Goal: Task Accomplishment & Management: Use online tool/utility

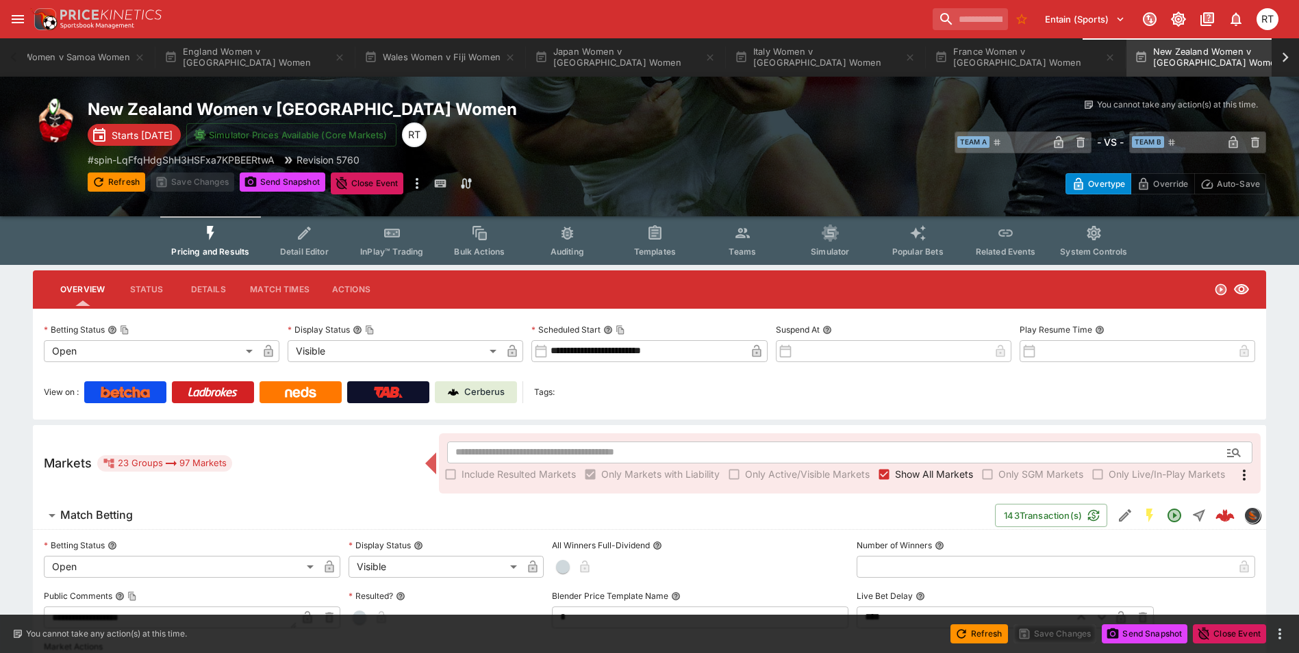
scroll to position [0, 549]
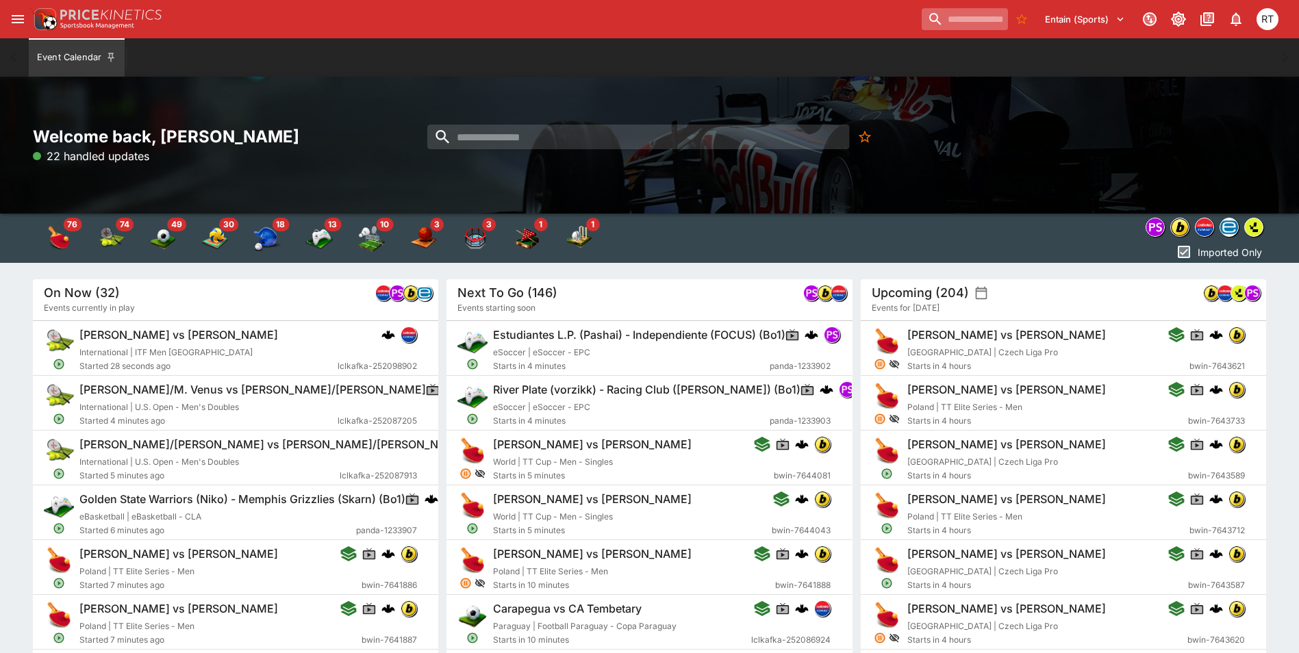
click at [940, 25] on input "search" at bounding box center [965, 19] width 86 height 22
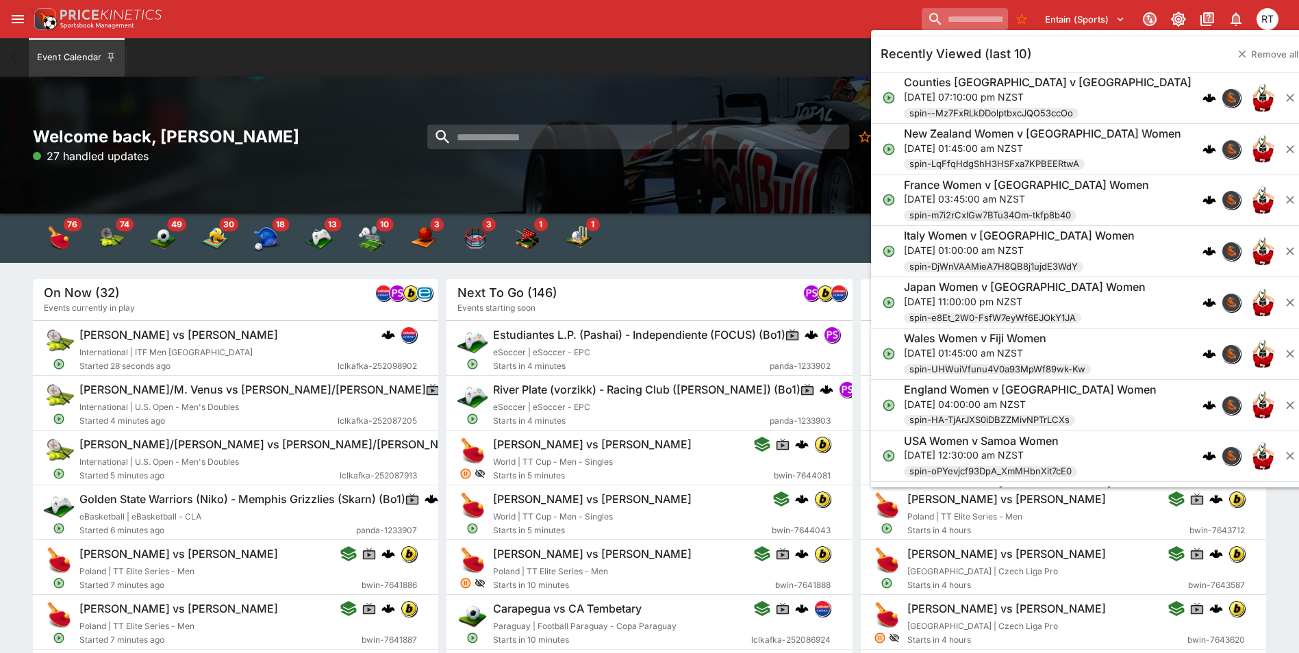
paste input "**********"
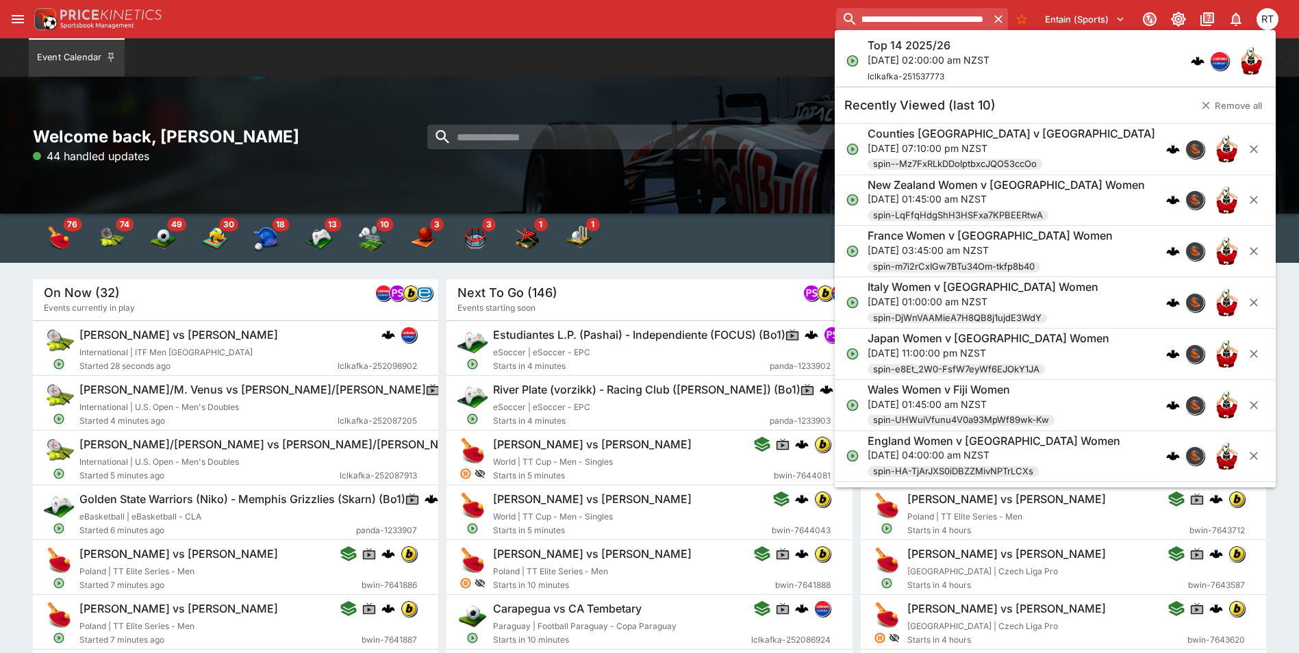
type input "**********"
click at [931, 62] on p "[DATE] 02:00:00 am NZST" at bounding box center [929, 60] width 122 height 14
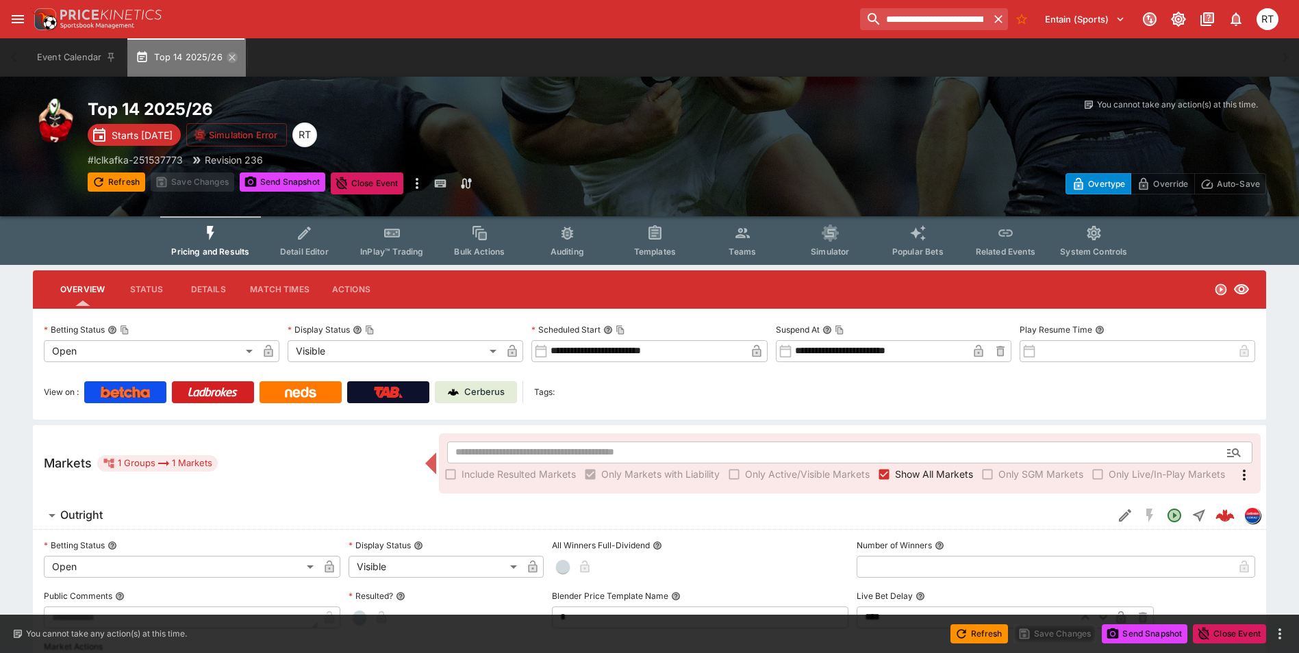
click at [230, 60] on icon "button" at bounding box center [232, 57] width 11 height 11
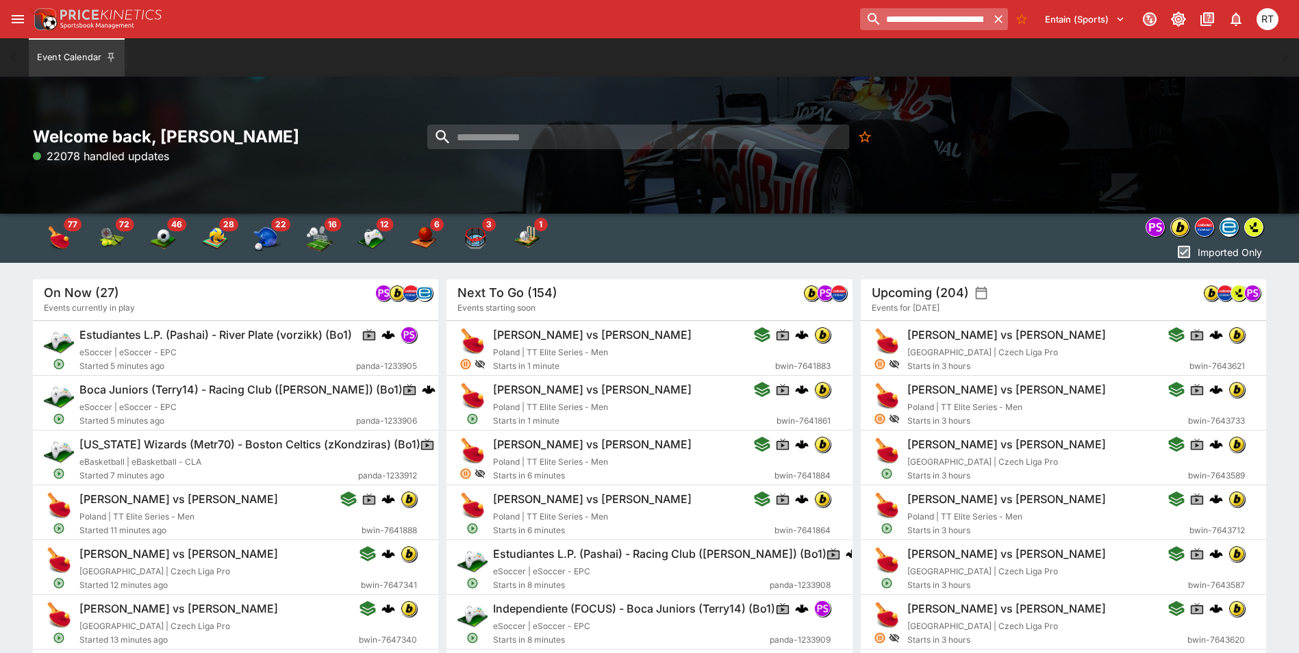
click at [997, 19] on icon "button" at bounding box center [999, 19] width 8 height 8
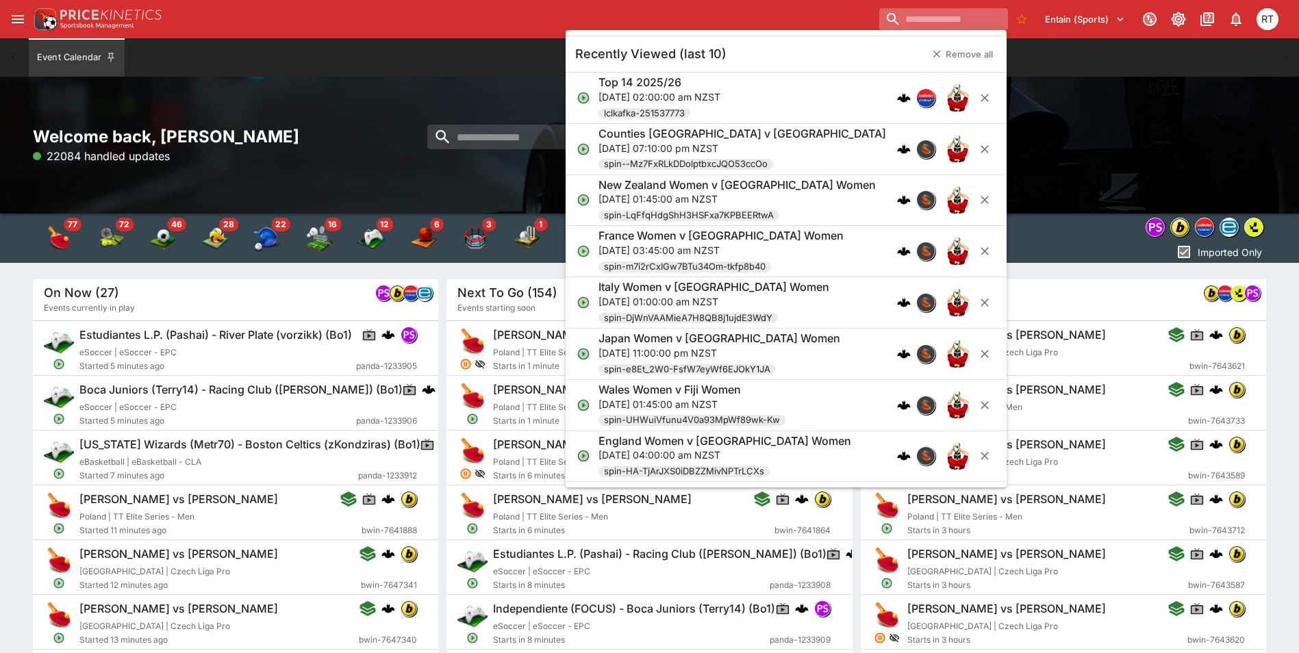
click at [929, 19] on input "search" at bounding box center [944, 19] width 128 height 22
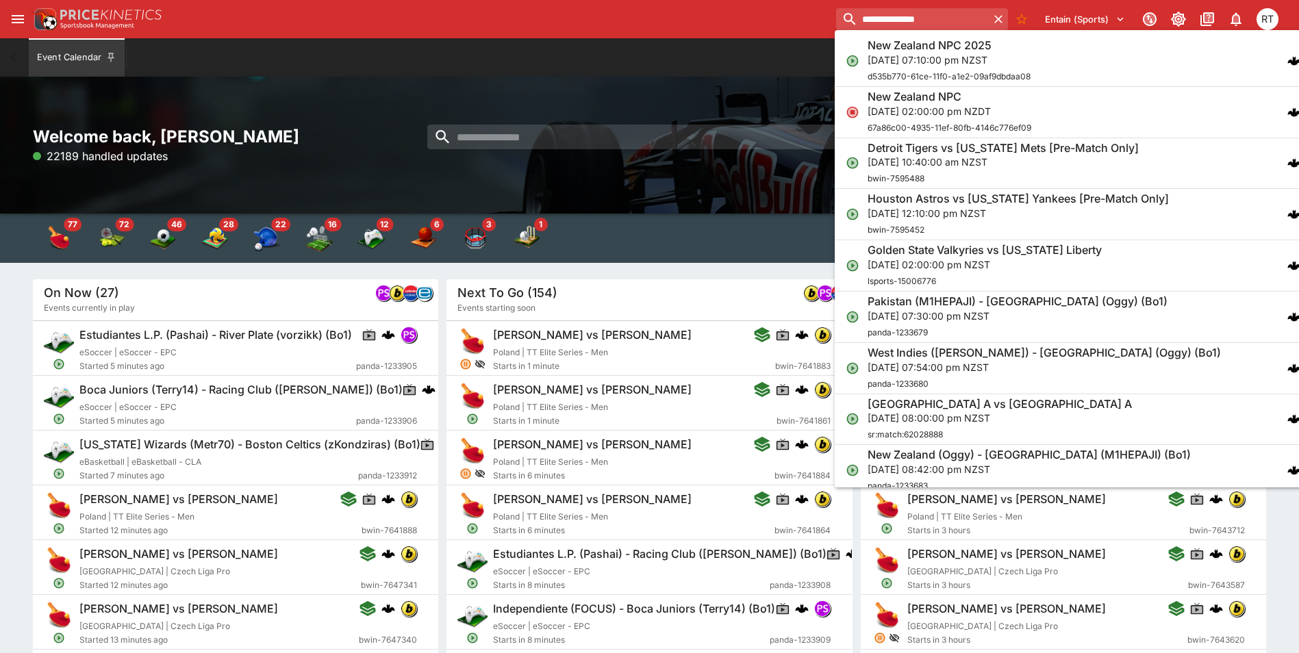
type input "**********"
click at [904, 67] on div "New Zealand NPC 2025 [DATE] 07:10:00 pm NZST d535b770-61ce-11f0-a1e2-09af9dbdaa…" at bounding box center [949, 60] width 163 height 45
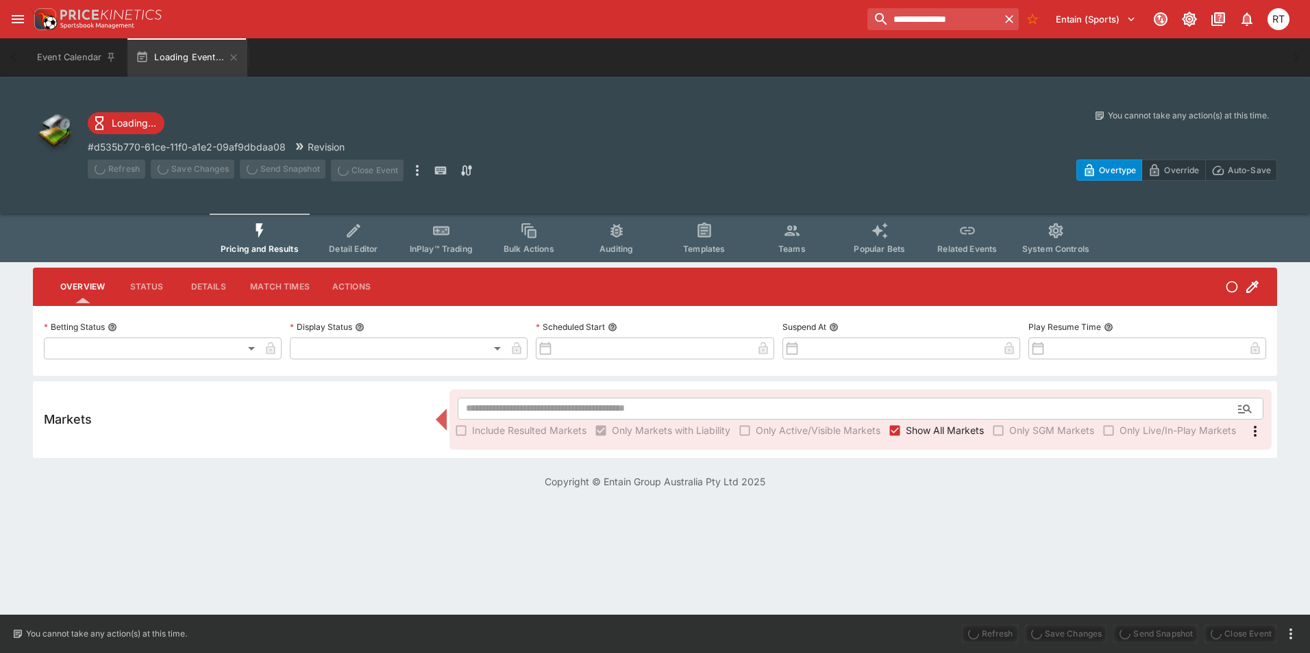
type input "**********"
type input "*******"
type input "**********"
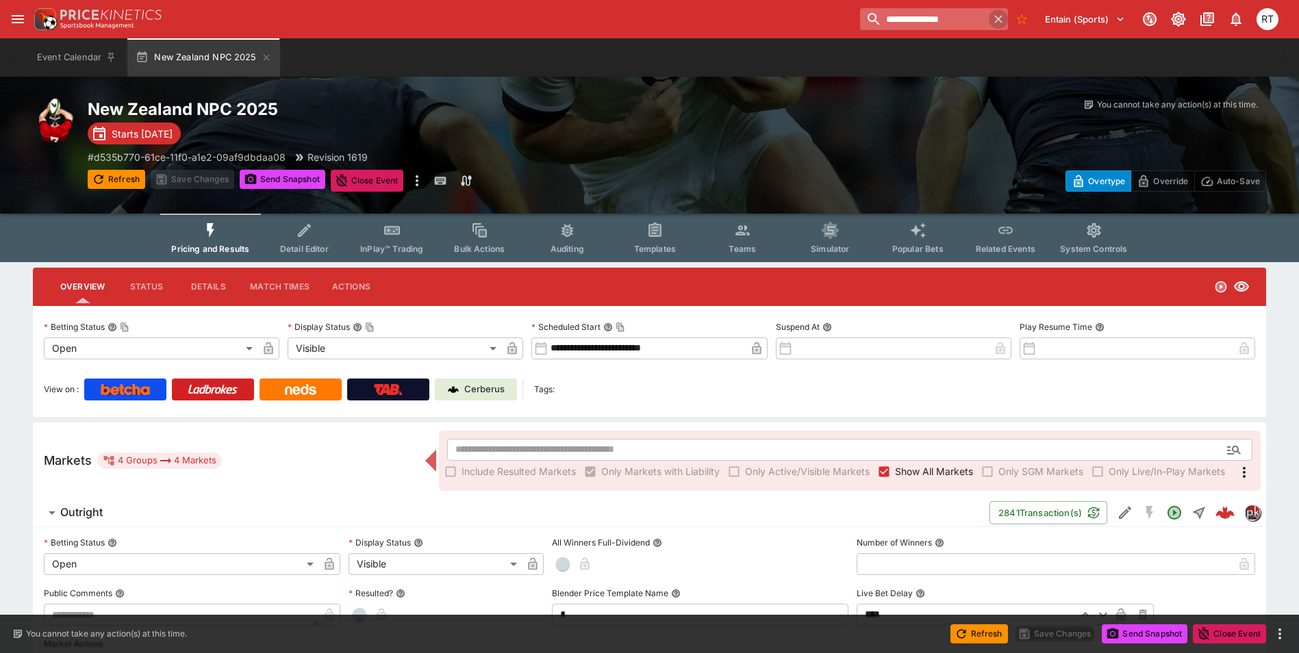
click at [995, 21] on icon "button" at bounding box center [999, 19] width 14 height 14
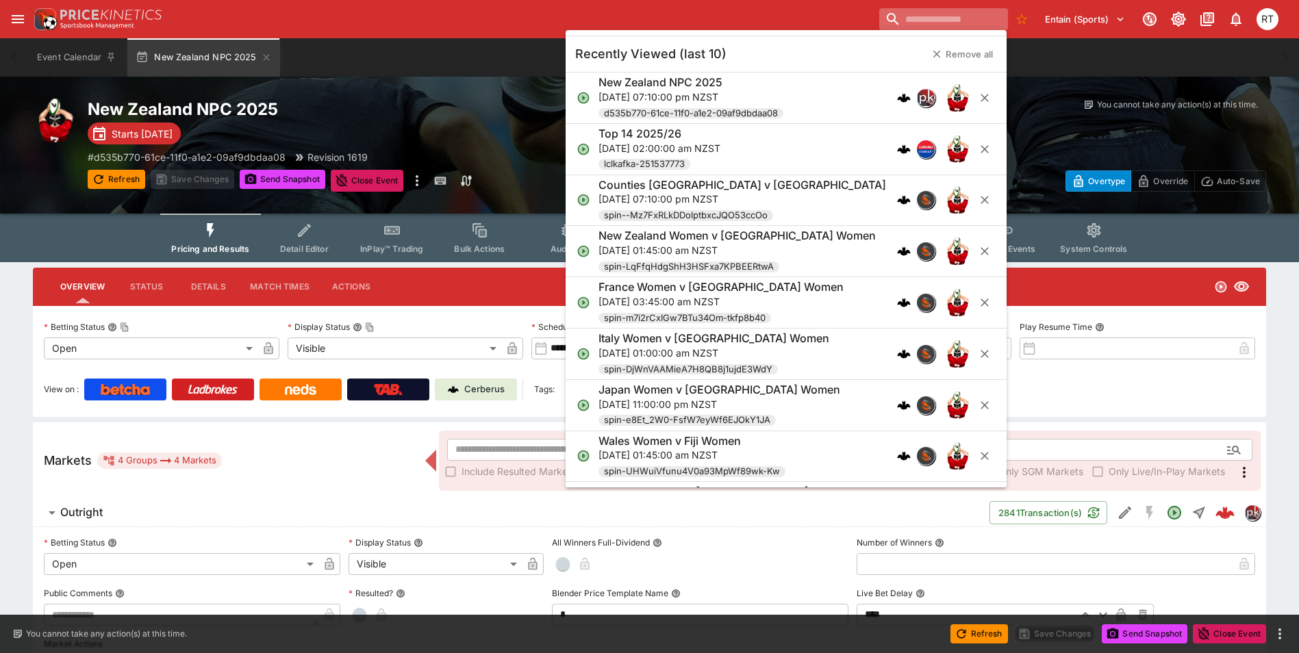
click at [915, 20] on input "search" at bounding box center [944, 19] width 128 height 22
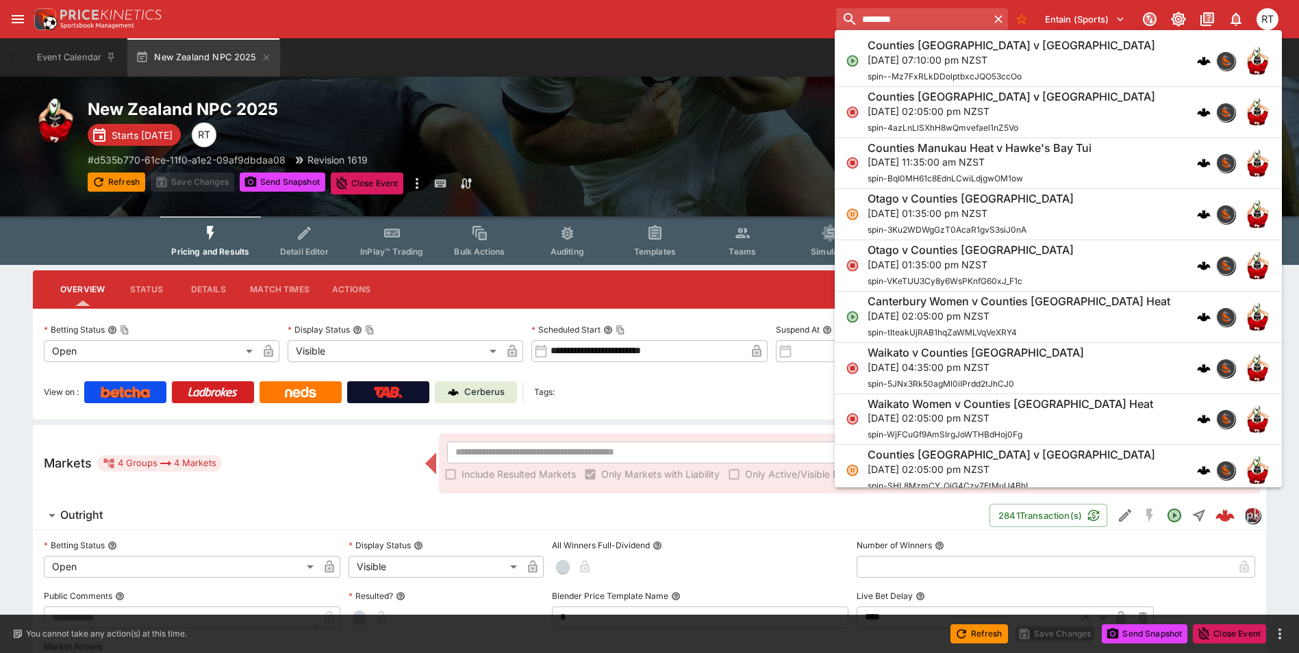
type input "********"
click at [921, 55] on p "[DATE] 07:10:00 pm NZST" at bounding box center [1012, 60] width 288 height 14
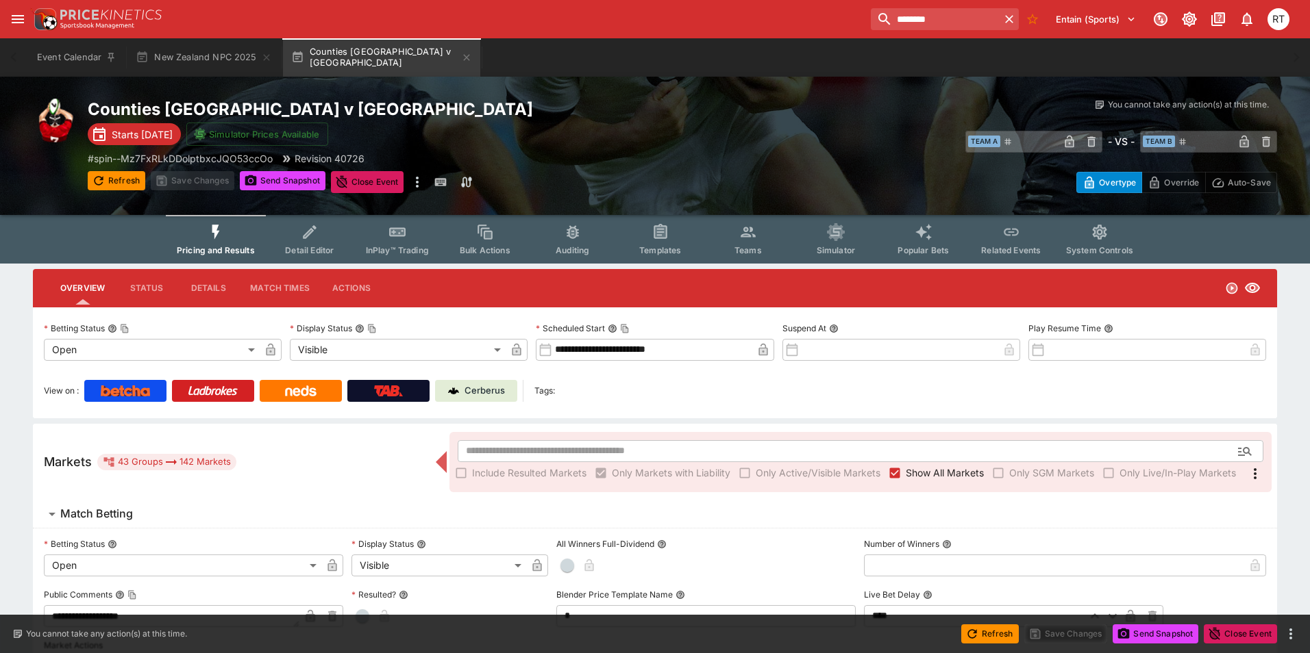
type input "**********"
type input "*******"
type input "**********"
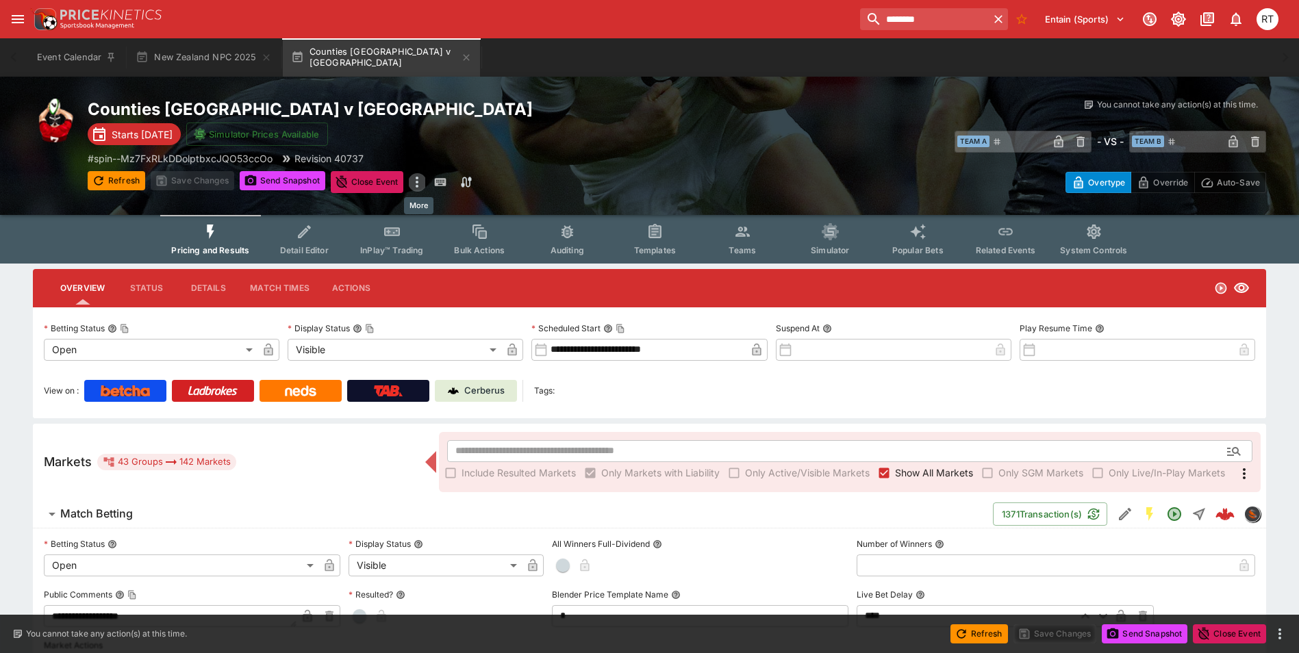
click at [418, 183] on icon "more" at bounding box center [417, 182] width 16 height 16
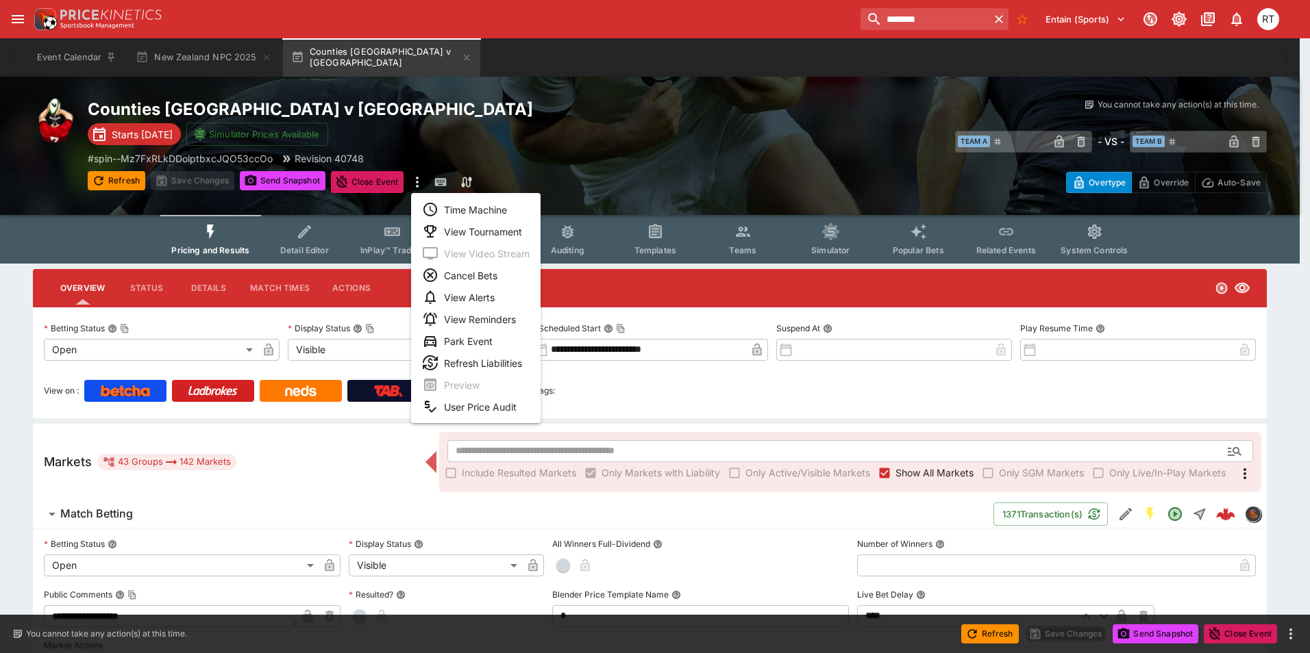
click at [486, 229] on li "View Tournament" at bounding box center [475, 232] width 129 height 22
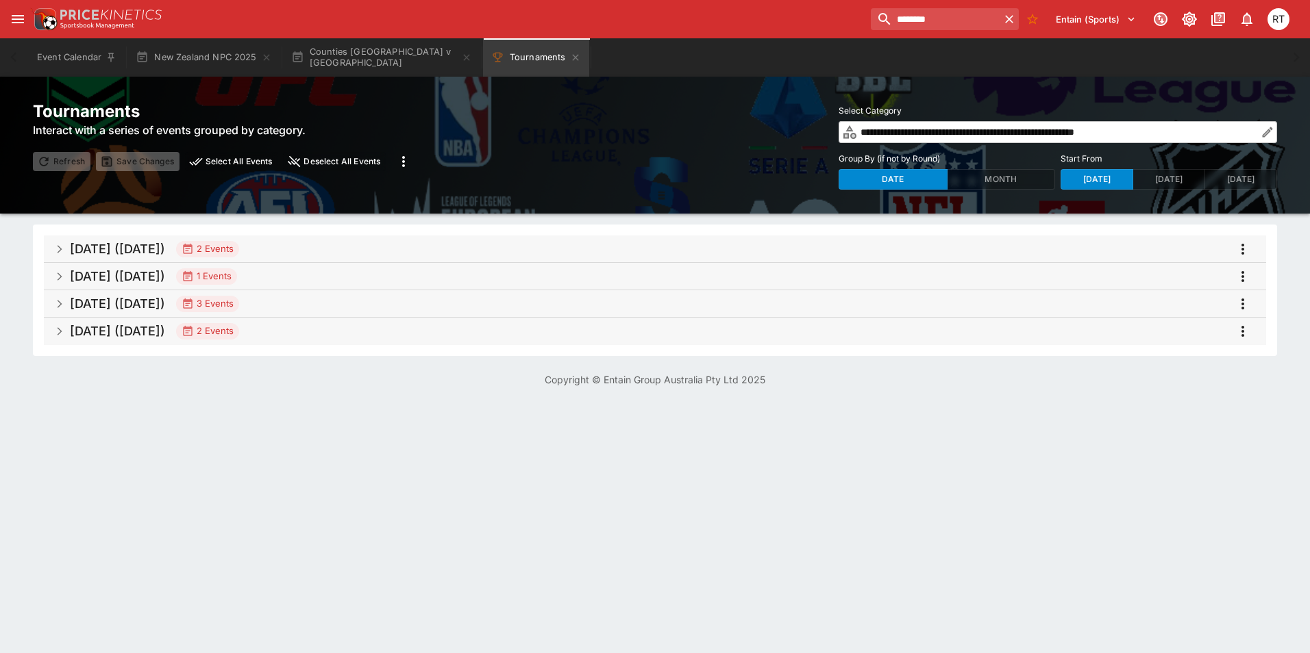
click at [145, 271] on h5 "[DATE] ([DATE])" at bounding box center [117, 277] width 95 height 16
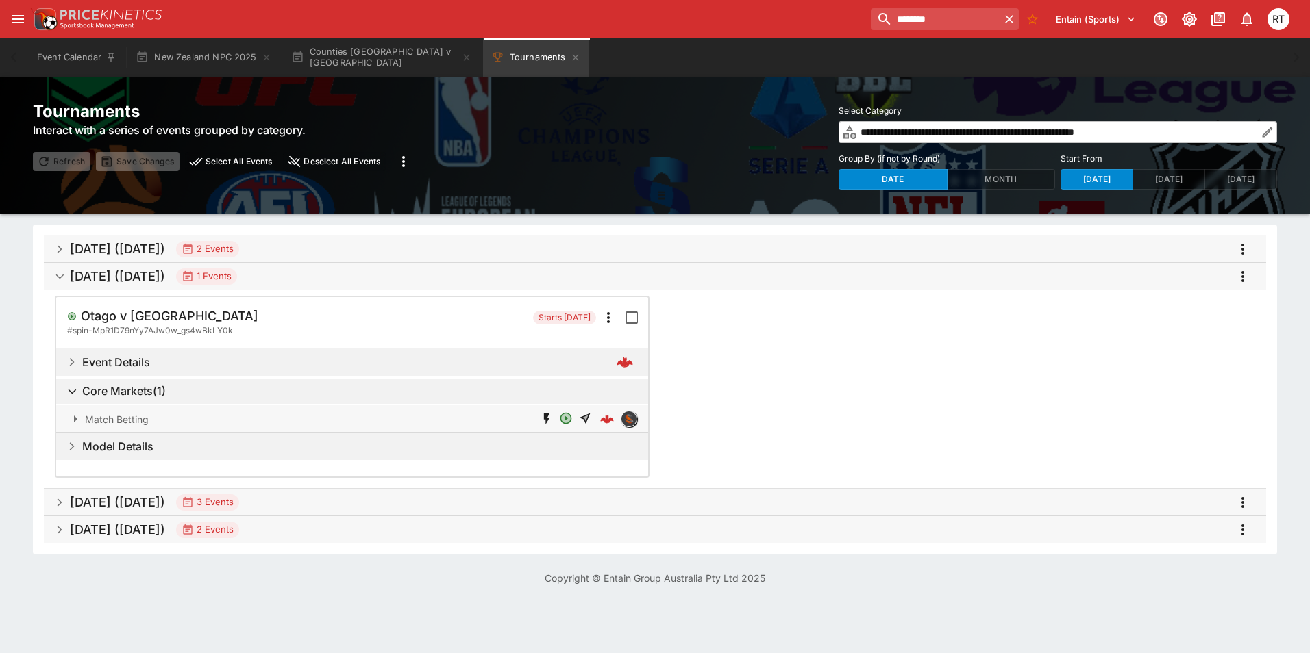
click at [147, 252] on h5 "[DATE] ([DATE])" at bounding box center [117, 249] width 95 height 16
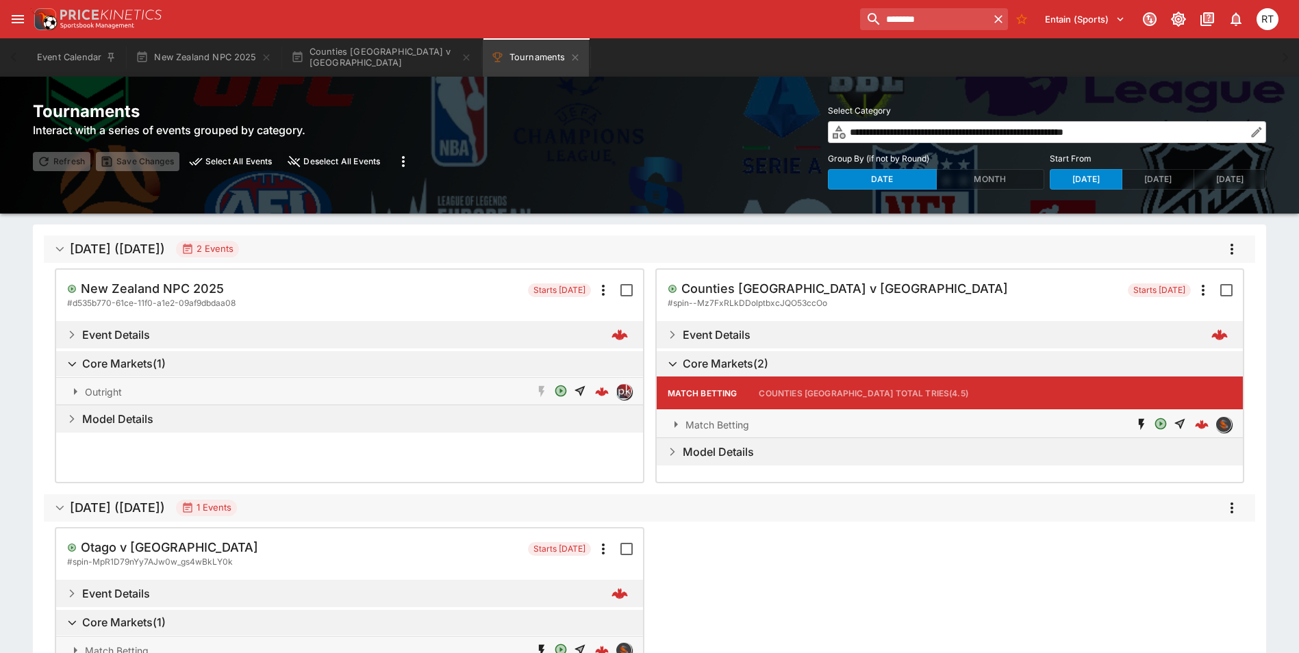
click at [147, 252] on h5 "[DATE] ([DATE])" at bounding box center [117, 249] width 95 height 16
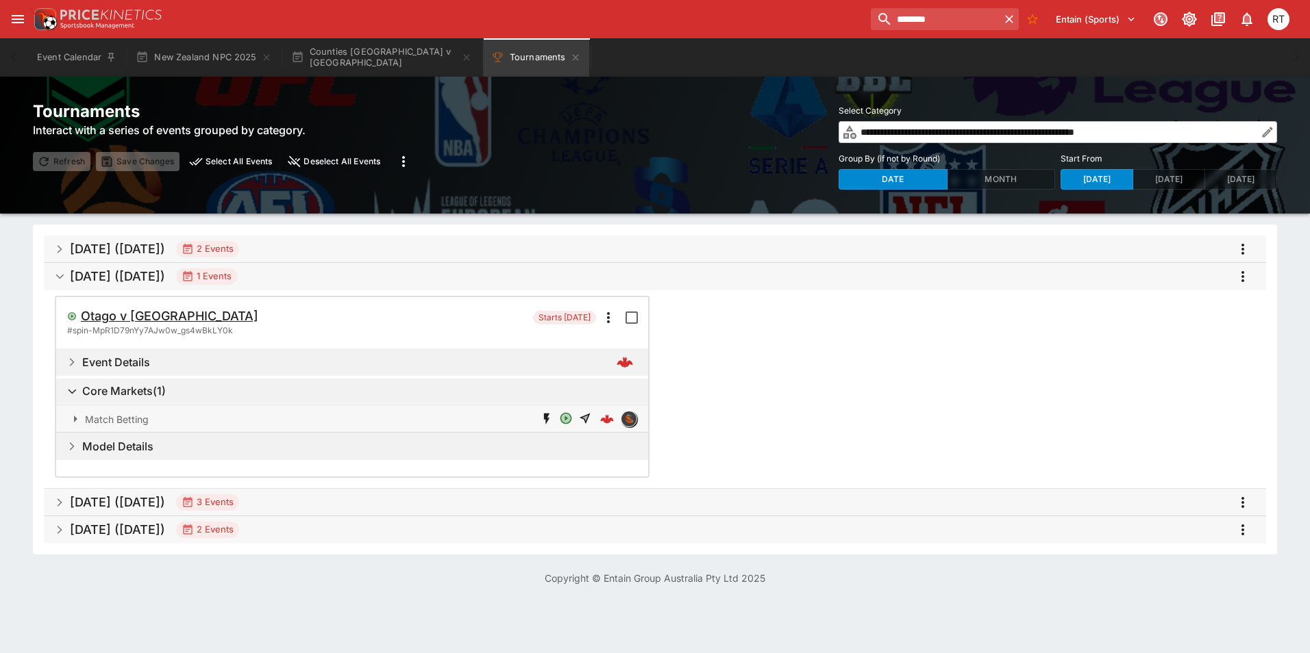
click at [151, 315] on h5 "Otago v [GEOGRAPHIC_DATA]" at bounding box center [169, 316] width 177 height 16
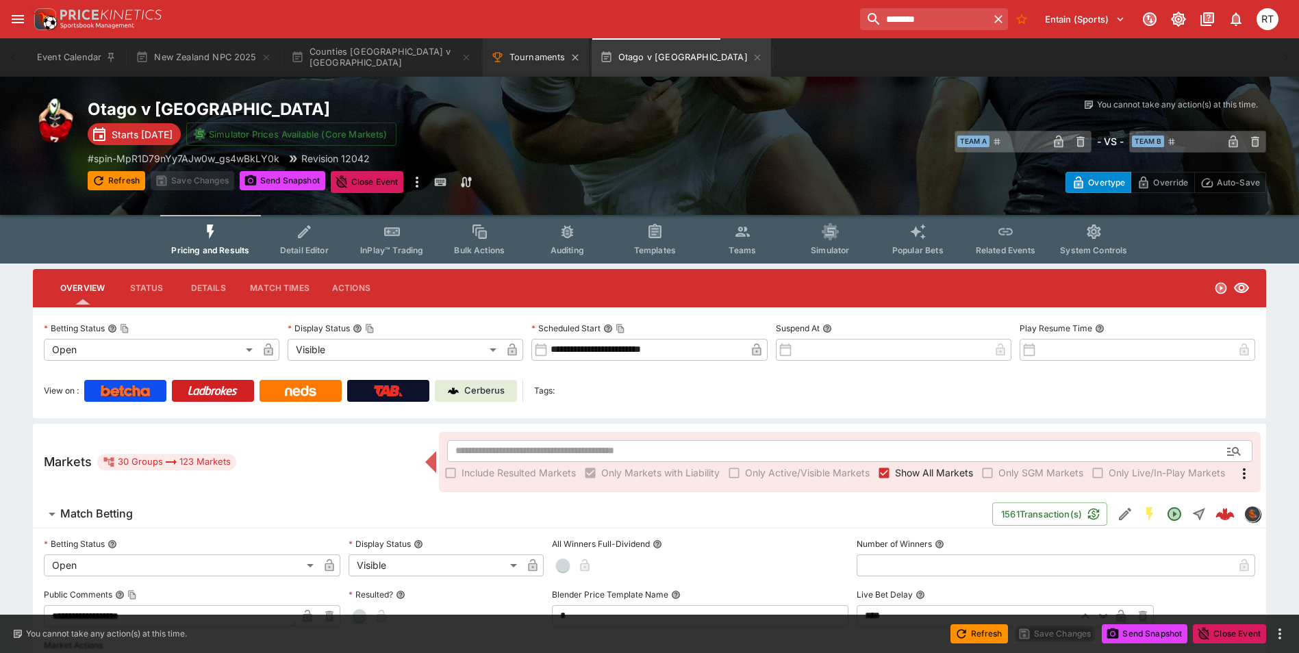
click at [532, 56] on button "Tournaments" at bounding box center [536, 57] width 106 height 38
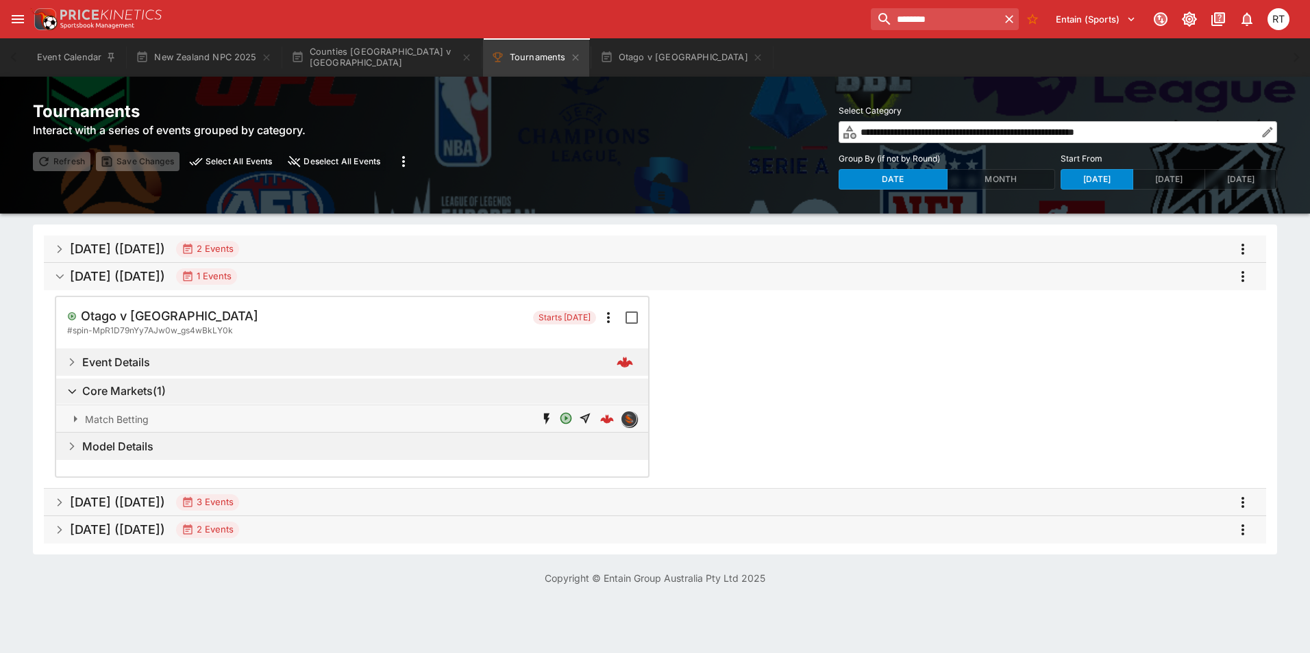
click at [165, 278] on h5 "[DATE] ([DATE])" at bounding box center [117, 277] width 95 height 16
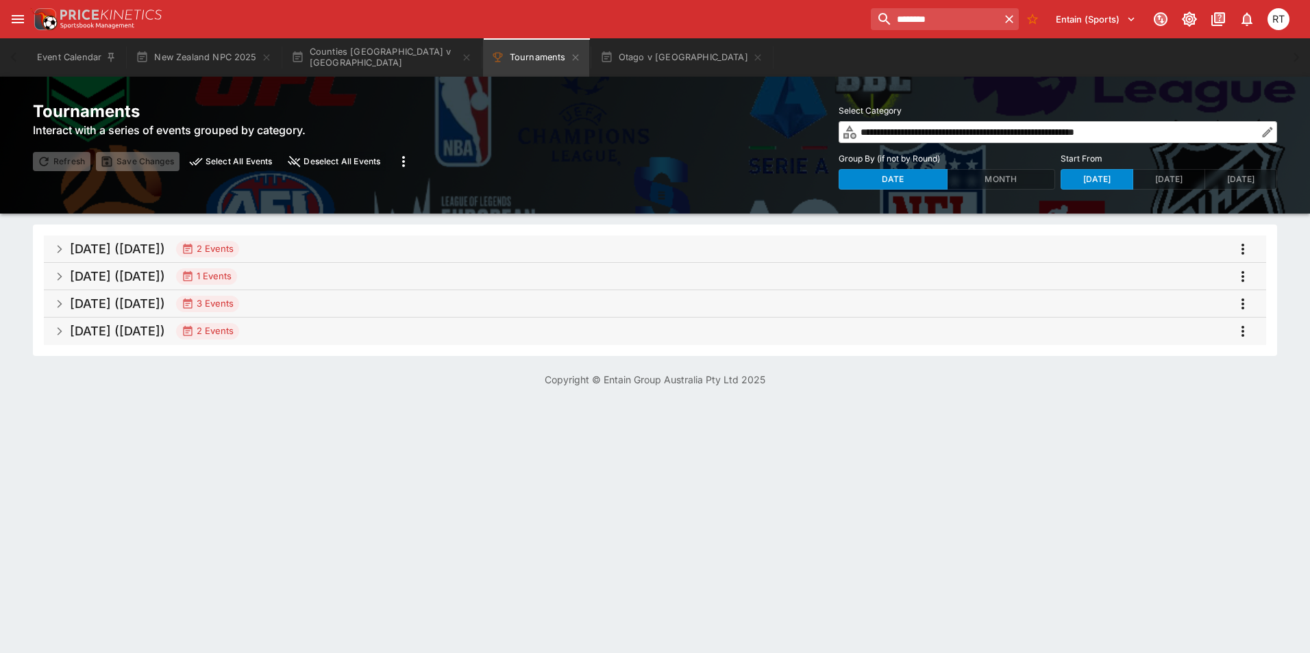
click at [165, 305] on h5 "[DATE] ([DATE])" at bounding box center [117, 304] width 95 height 16
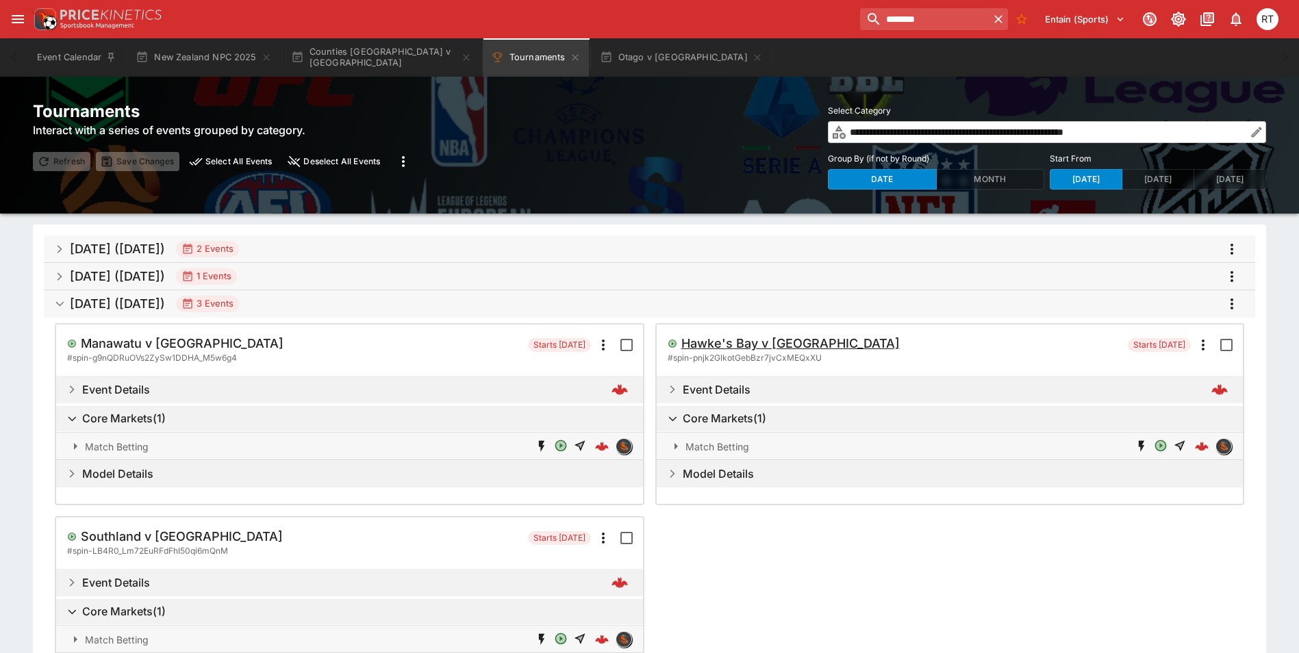
click at [744, 344] on h5 "Hawke's Bay v [GEOGRAPHIC_DATA]" at bounding box center [791, 344] width 219 height 16
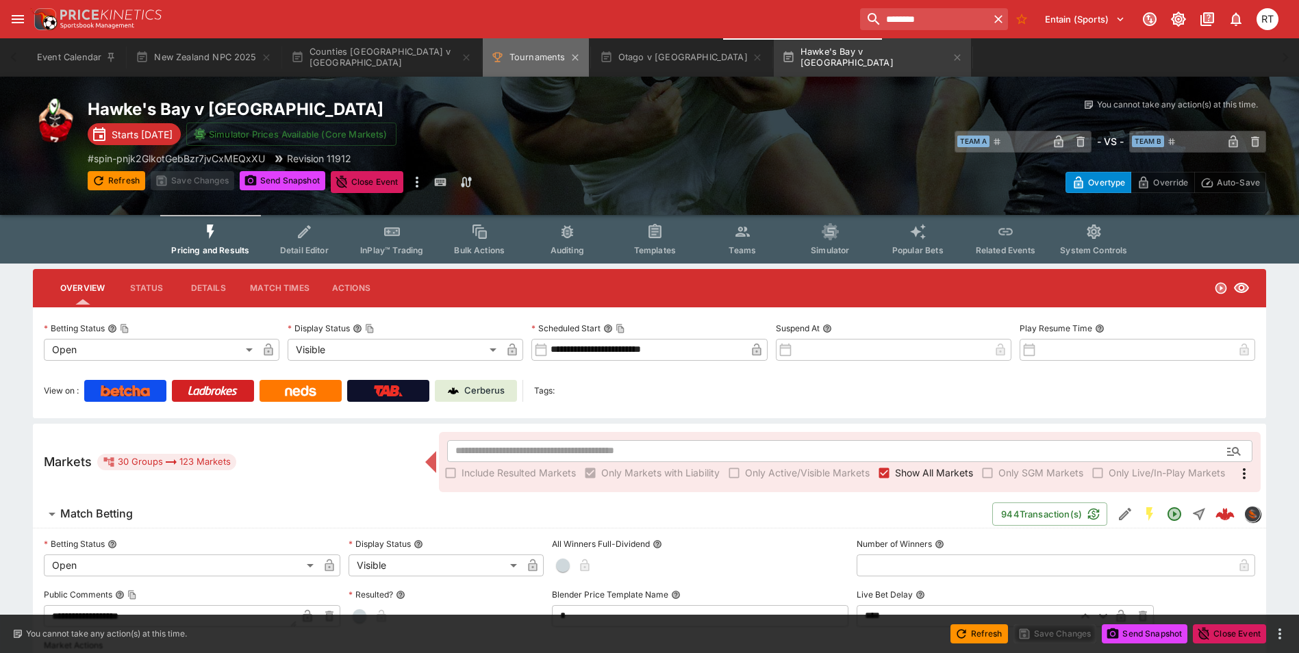
click at [508, 66] on button "Tournaments" at bounding box center [536, 57] width 106 height 38
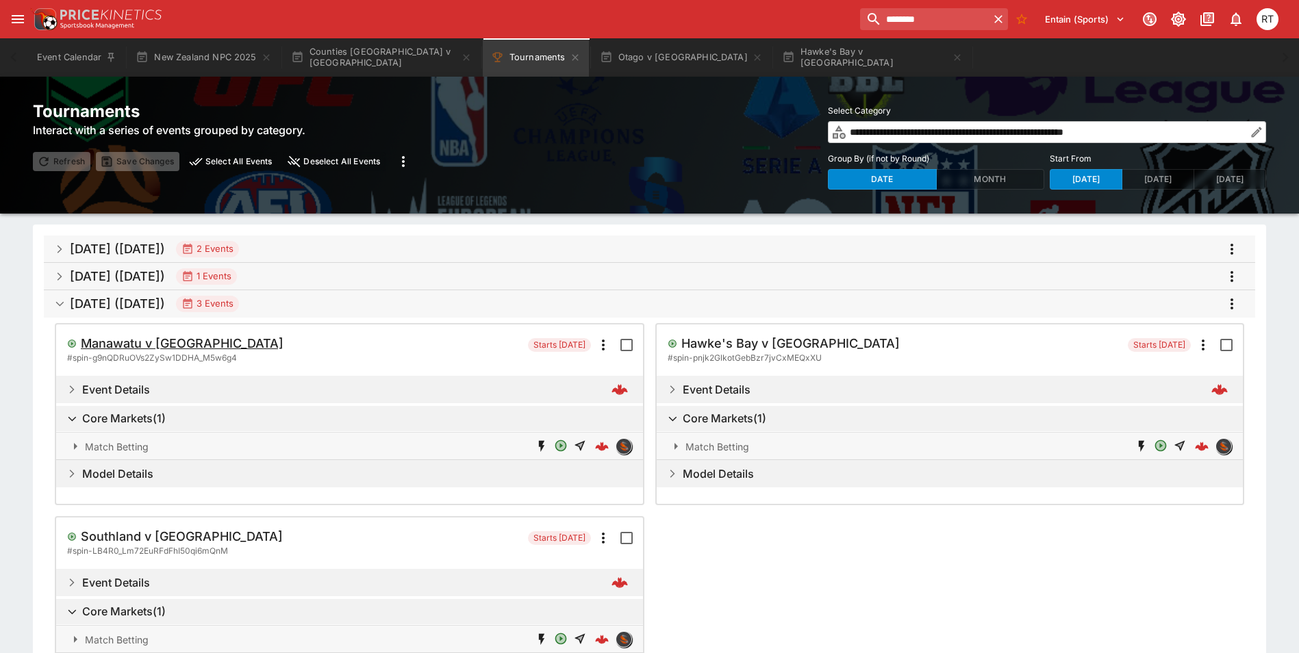
click at [170, 345] on h5 "Manawatu v [GEOGRAPHIC_DATA]" at bounding box center [182, 344] width 203 height 16
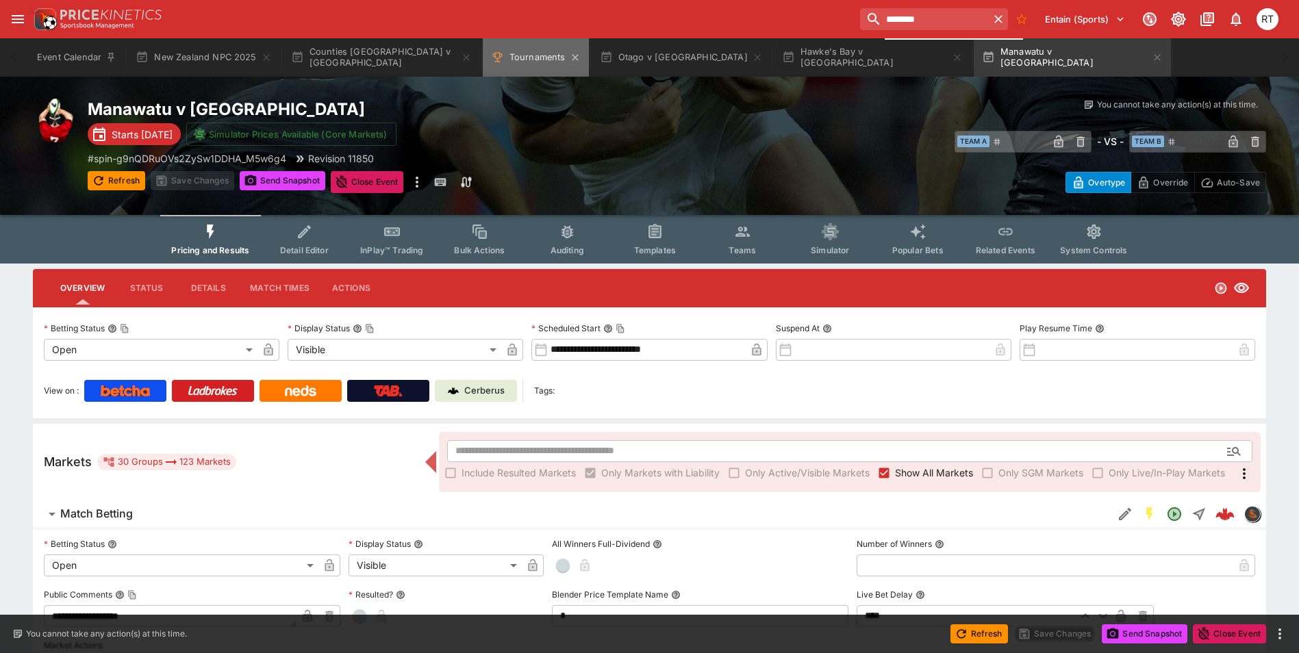
click at [526, 49] on button "Tournaments" at bounding box center [536, 57] width 106 height 38
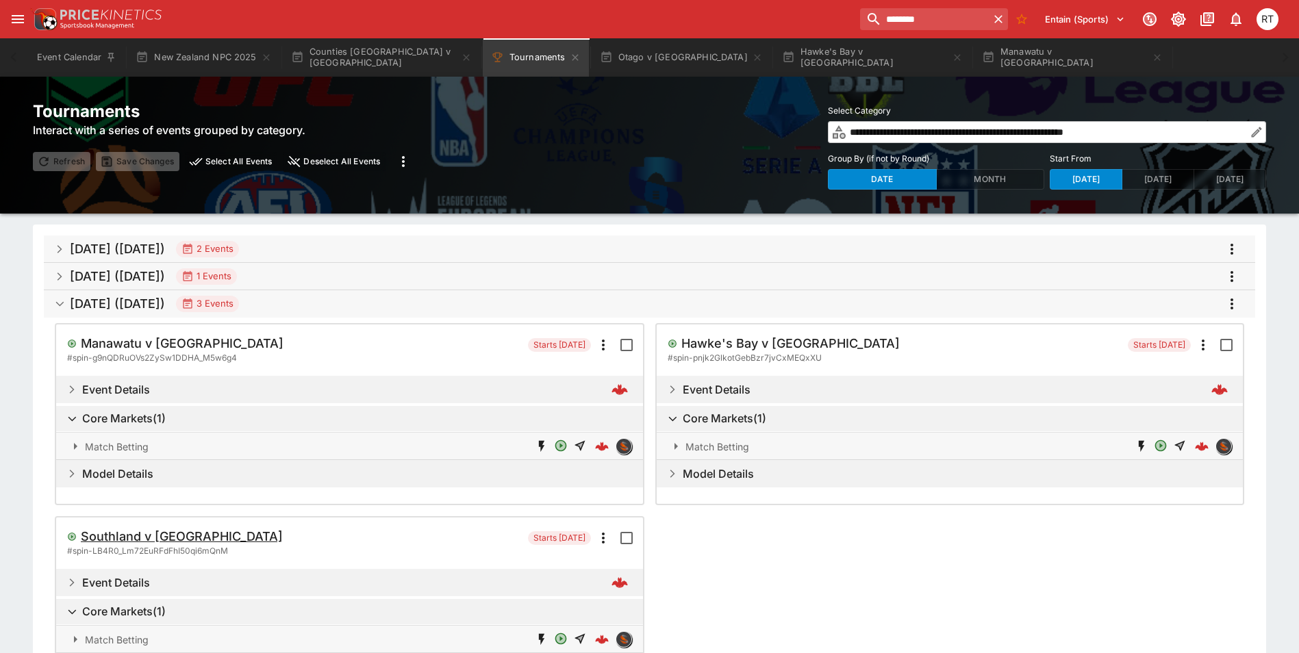
click at [146, 540] on h5 "Southland v [GEOGRAPHIC_DATA]" at bounding box center [182, 537] width 202 height 16
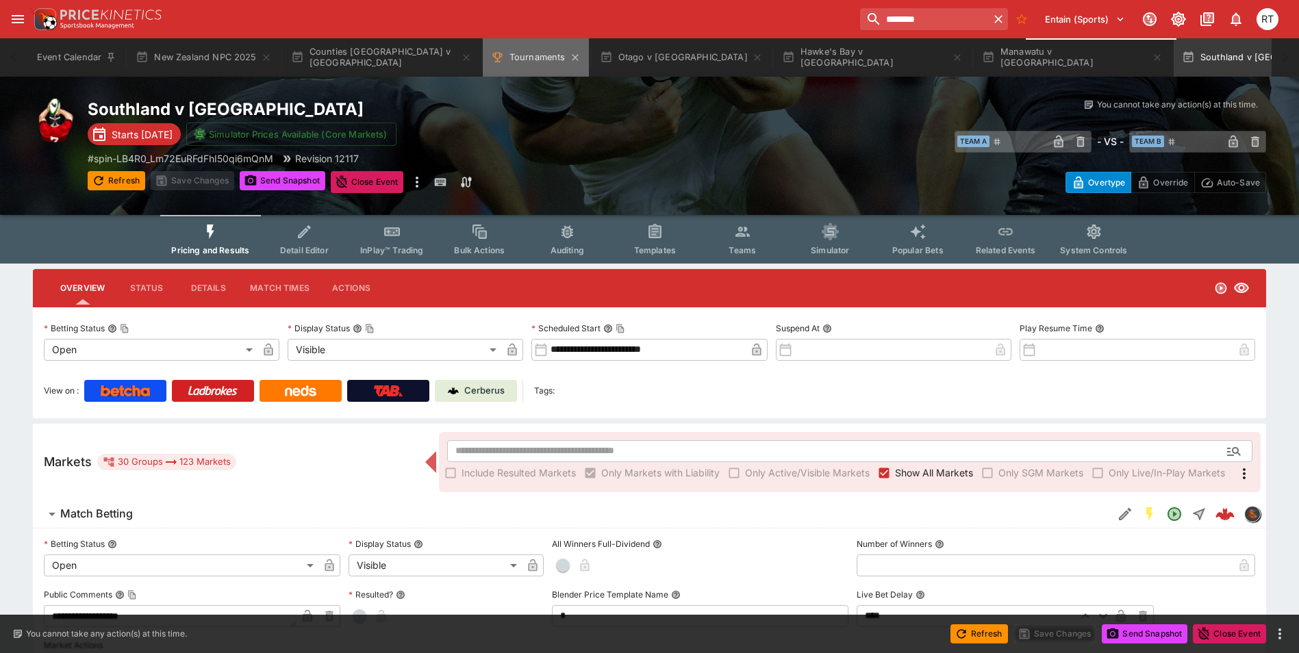
drag, startPoint x: 522, startPoint y: 51, endPoint x: 521, endPoint y: 58, distance: 7.6
click at [522, 51] on button "Tournaments" at bounding box center [536, 57] width 106 height 38
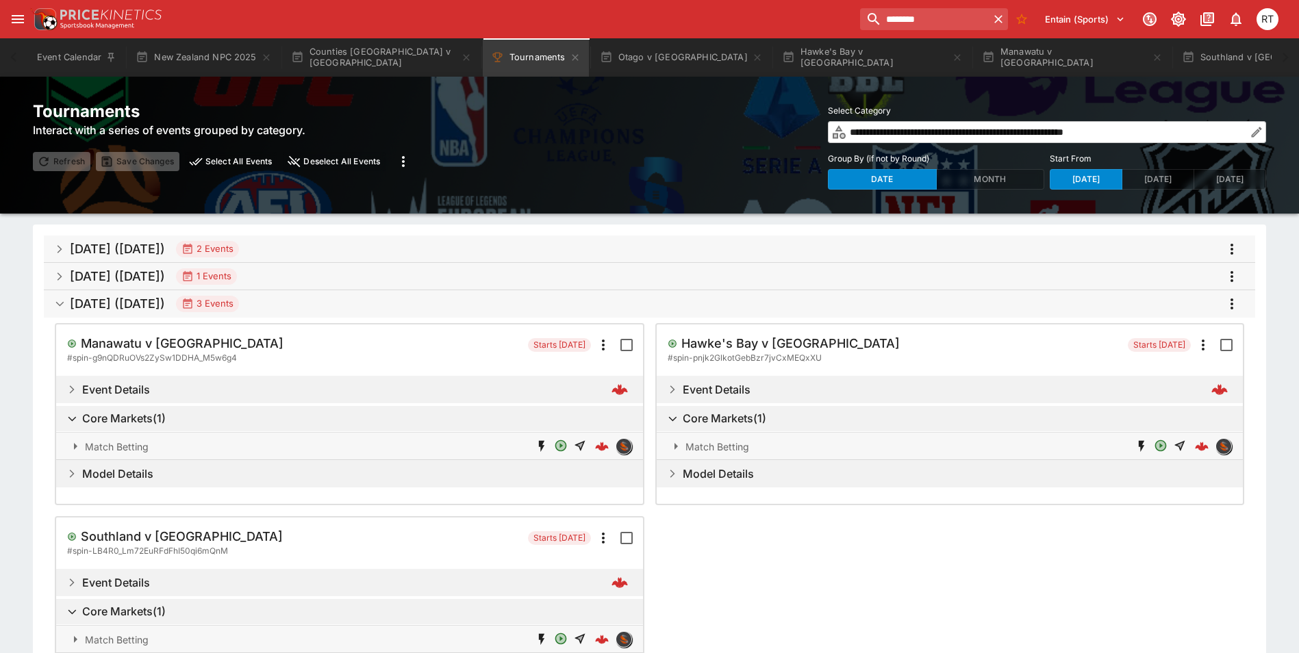
click at [165, 303] on h5 "[DATE] ([DATE])" at bounding box center [117, 304] width 95 height 16
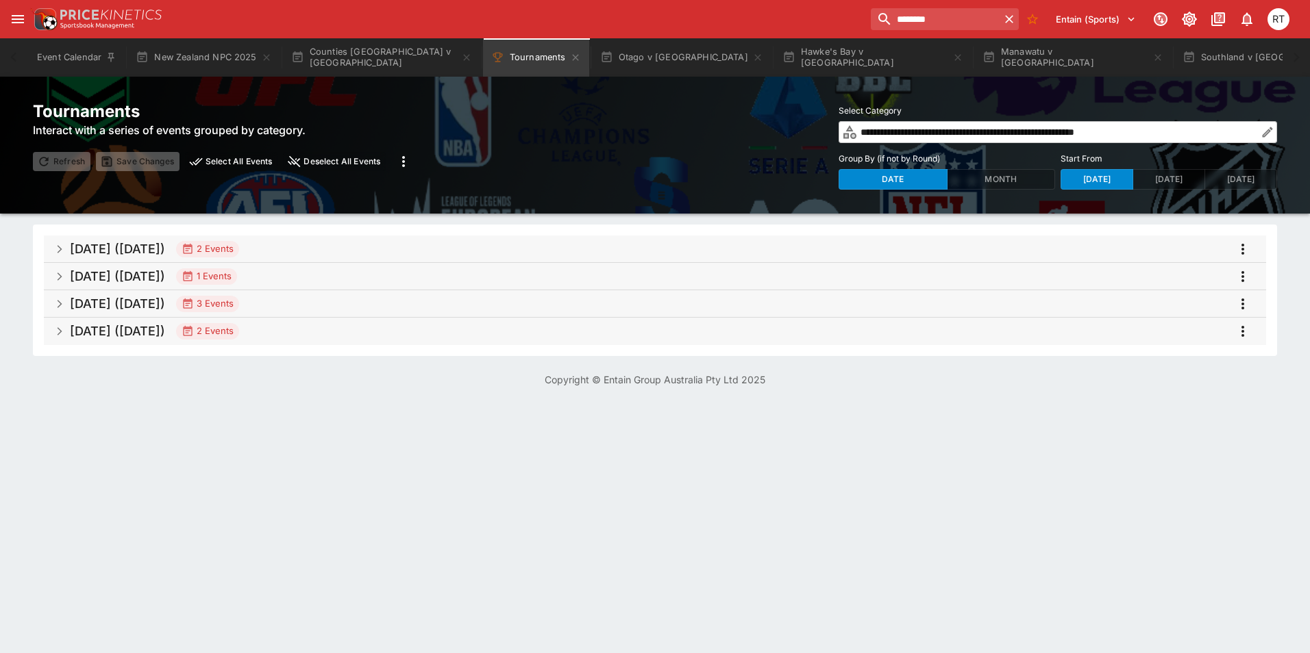
click at [165, 333] on h5 "[DATE] ([DATE])" at bounding box center [117, 331] width 95 height 16
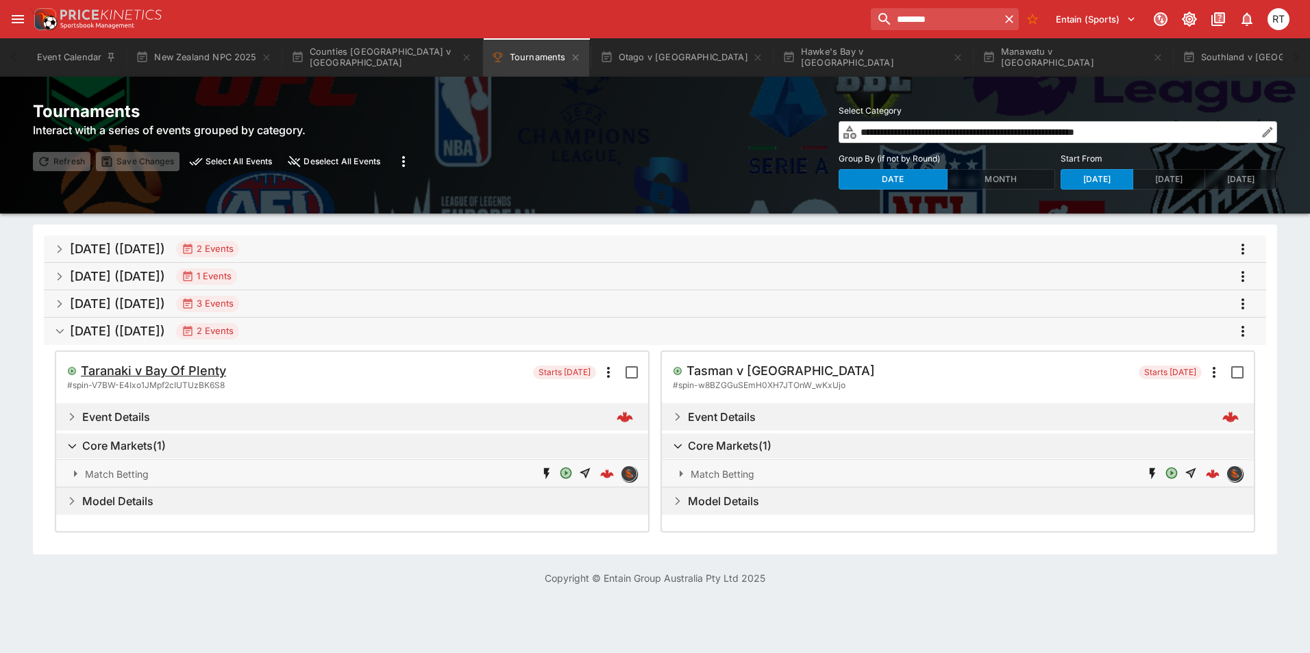
click at [184, 371] on h5 "Taranaki v Bay Of Plenty" at bounding box center [153, 371] width 145 height 16
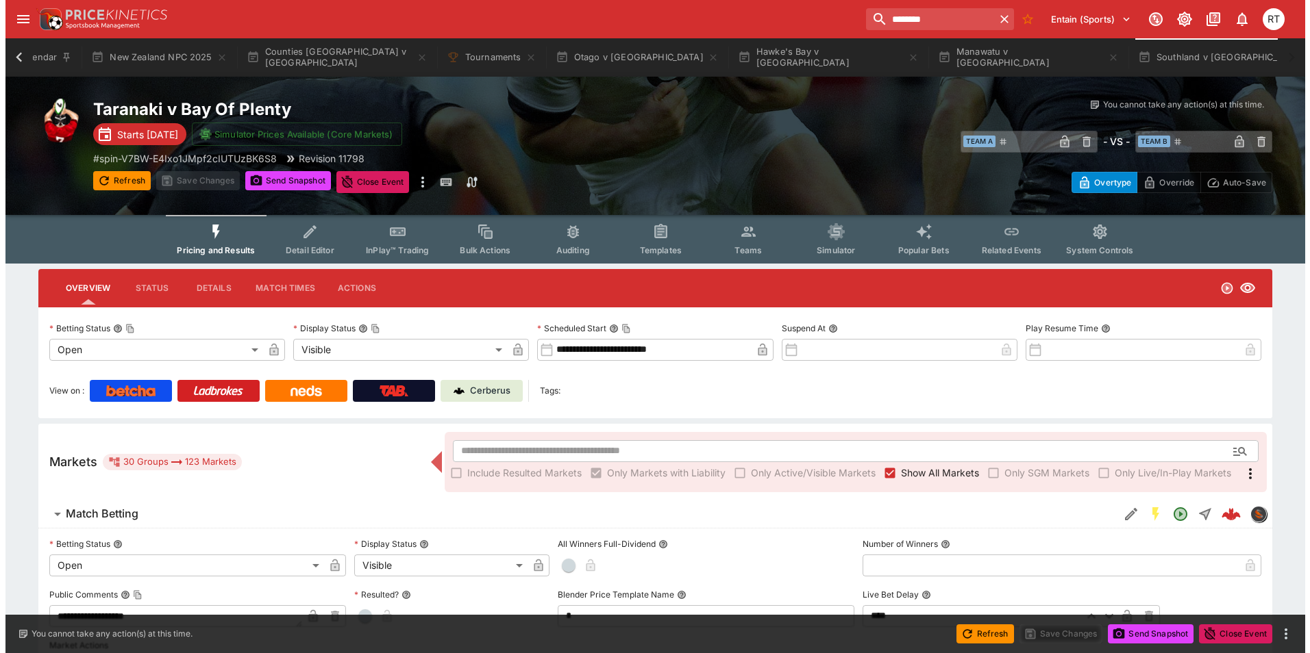
scroll to position [0, 62]
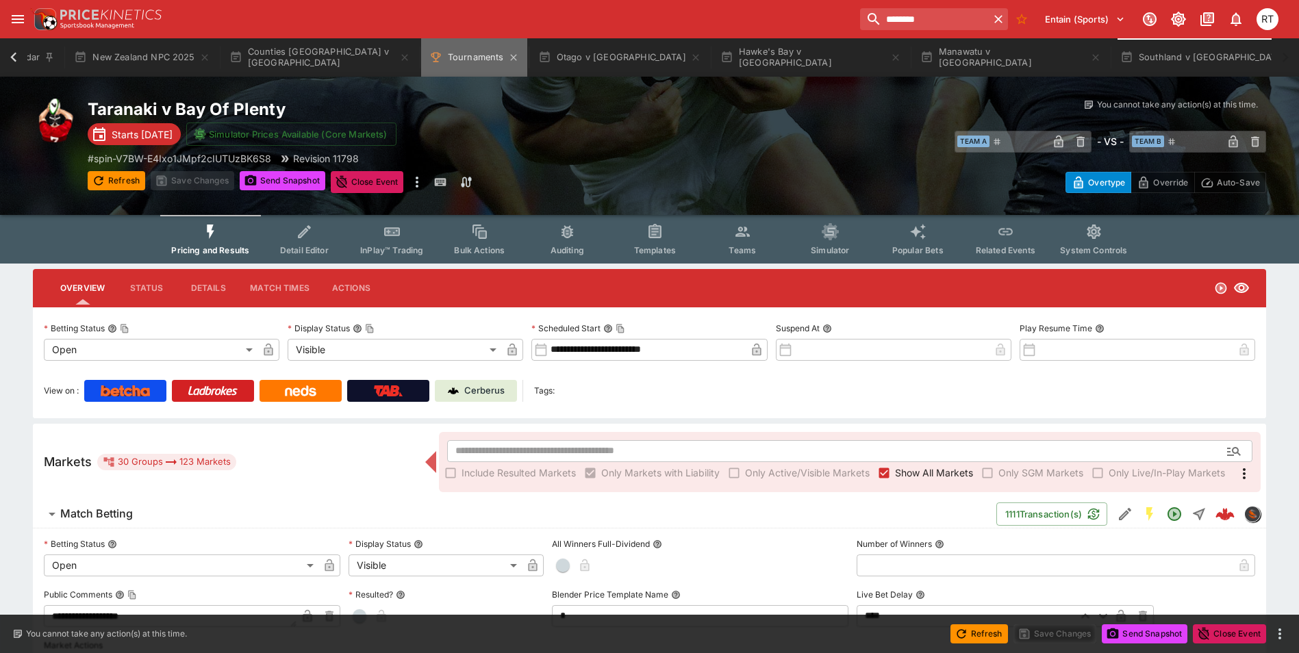
click at [458, 58] on button "Tournaments" at bounding box center [474, 57] width 106 height 38
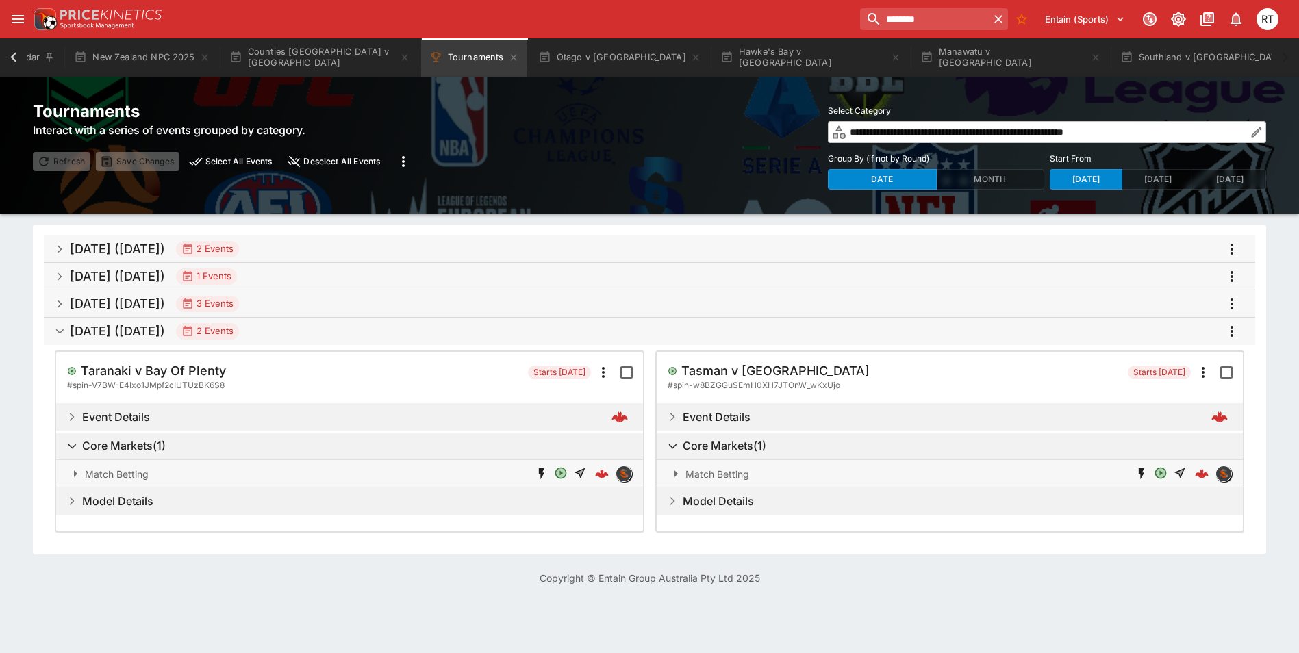
scroll to position [0, 53]
click at [764, 373] on h5 "Tasman v [GEOGRAPHIC_DATA]" at bounding box center [780, 371] width 188 height 16
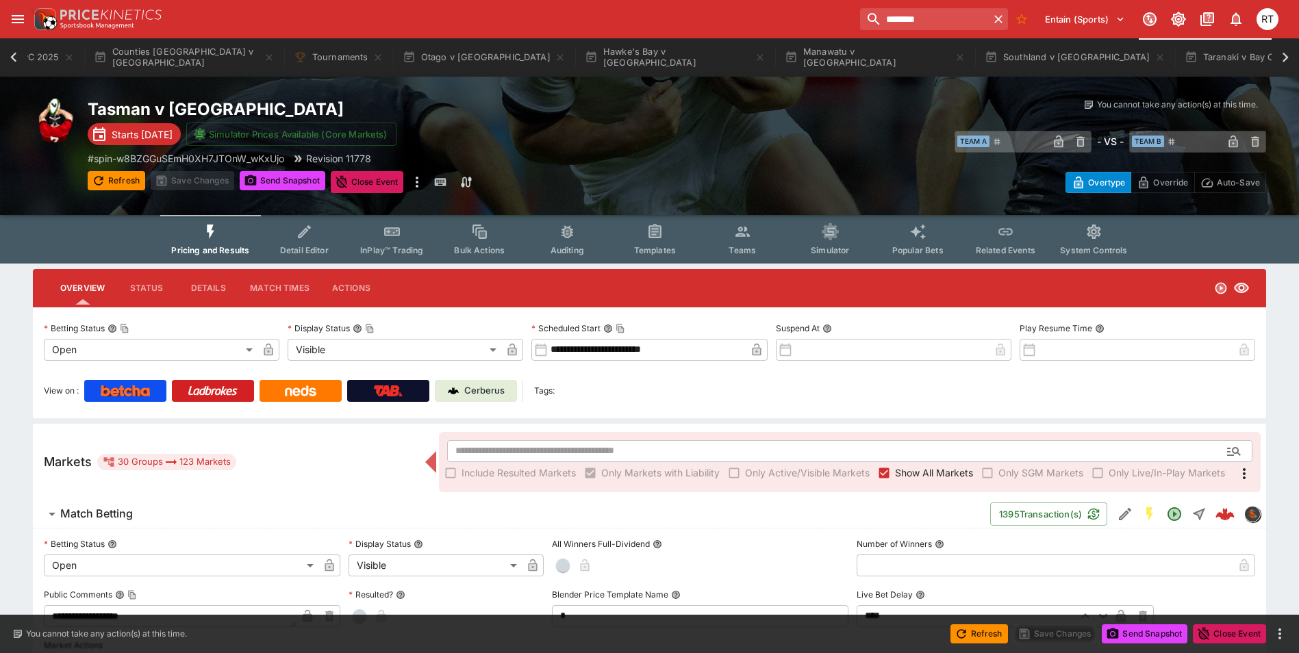
scroll to position [0, 197]
click at [378, 54] on icon "Tournaments" at bounding box center [378, 57] width 11 height 11
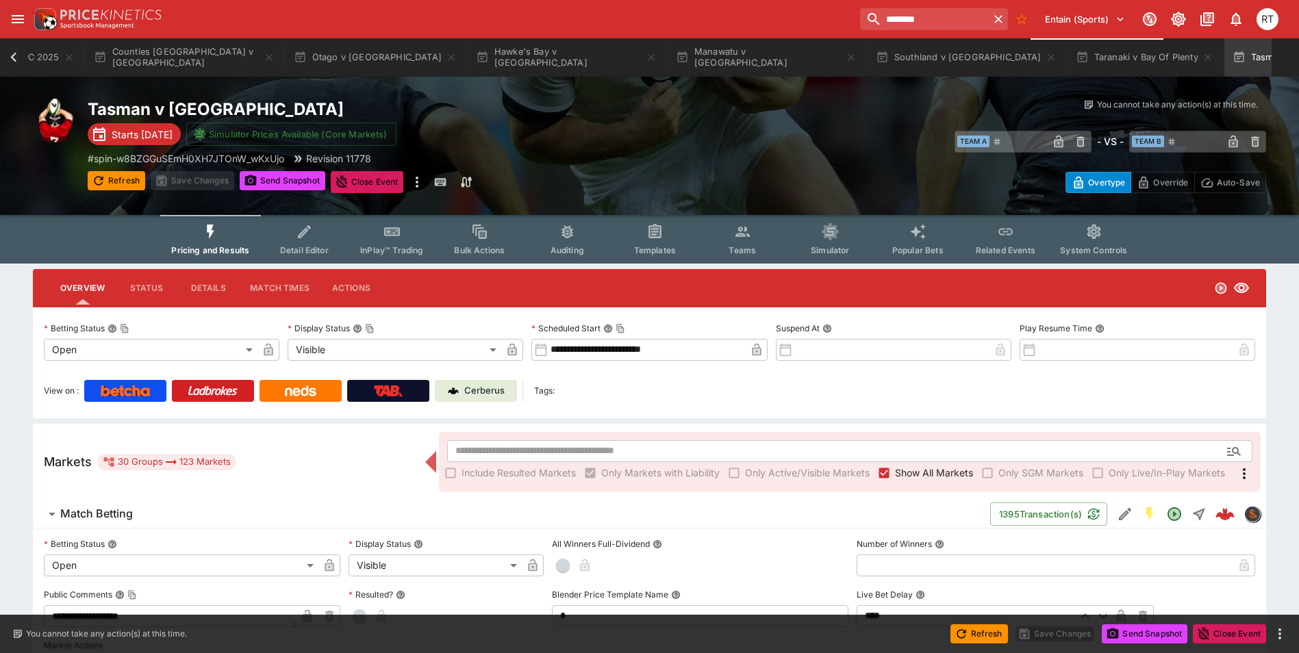
scroll to position [0, 91]
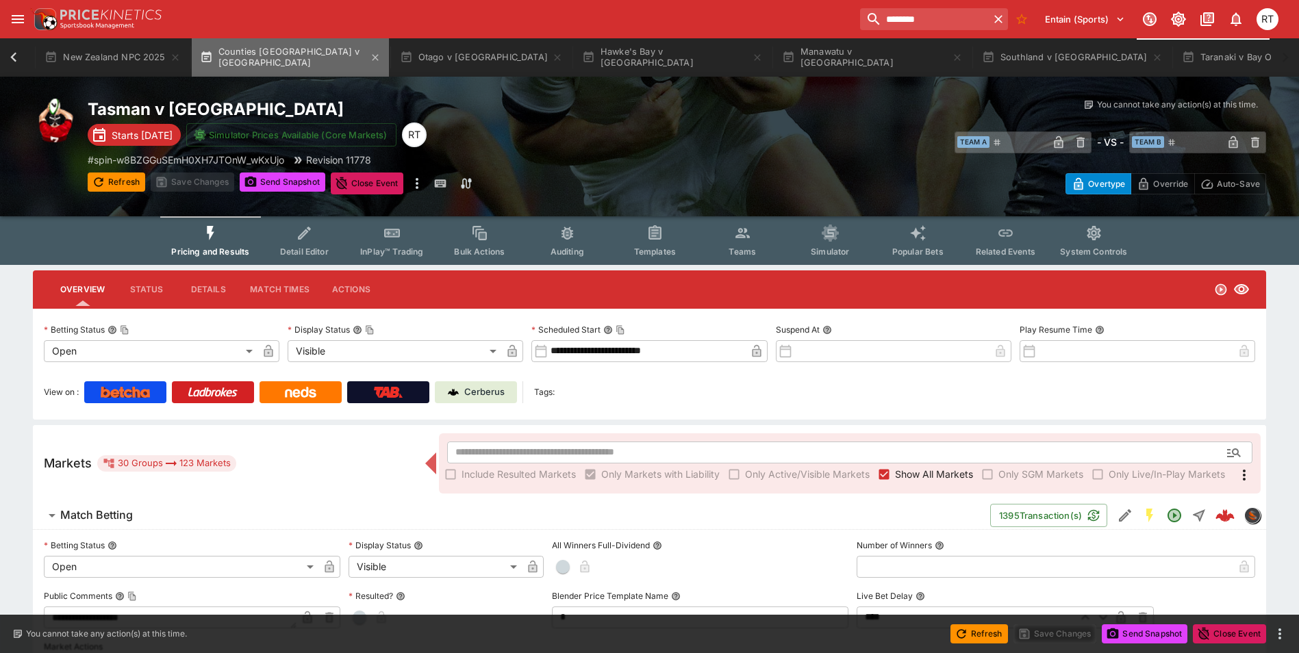
click at [271, 62] on button "Counties [GEOGRAPHIC_DATA] v [GEOGRAPHIC_DATA]" at bounding box center [290, 57] width 197 height 38
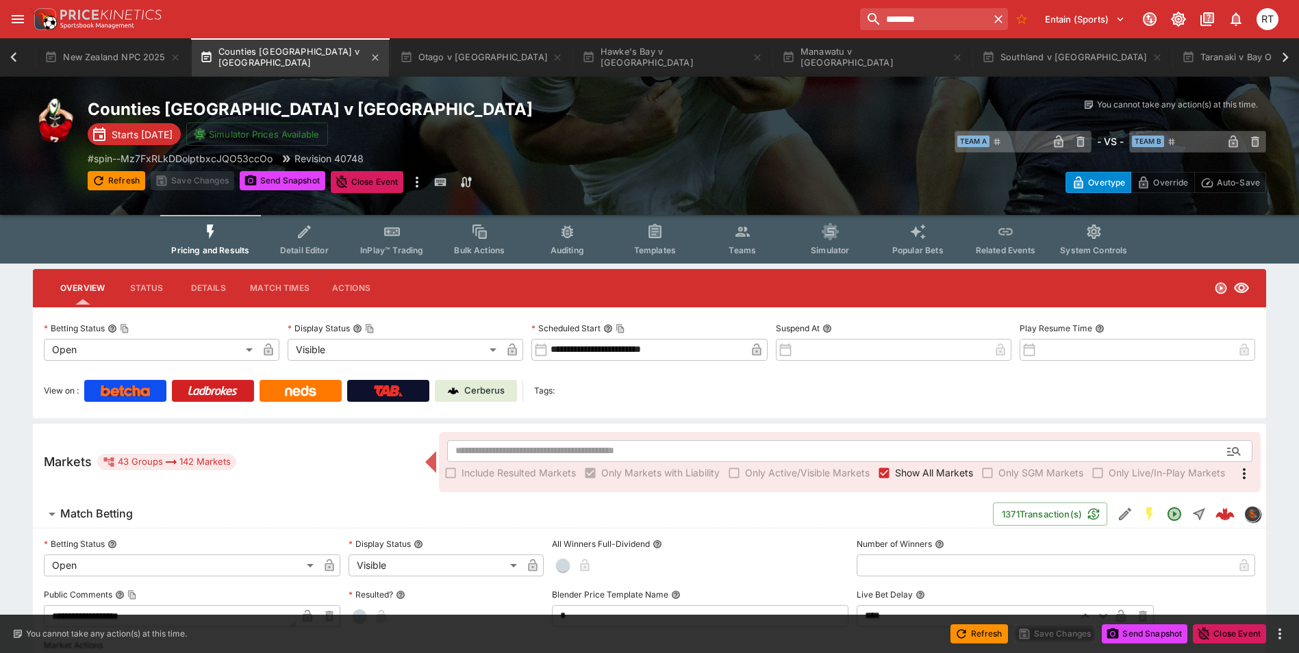
scroll to position [0, 81]
click at [110, 68] on button "New Zealand NPC 2025" at bounding box center [123, 57] width 152 height 38
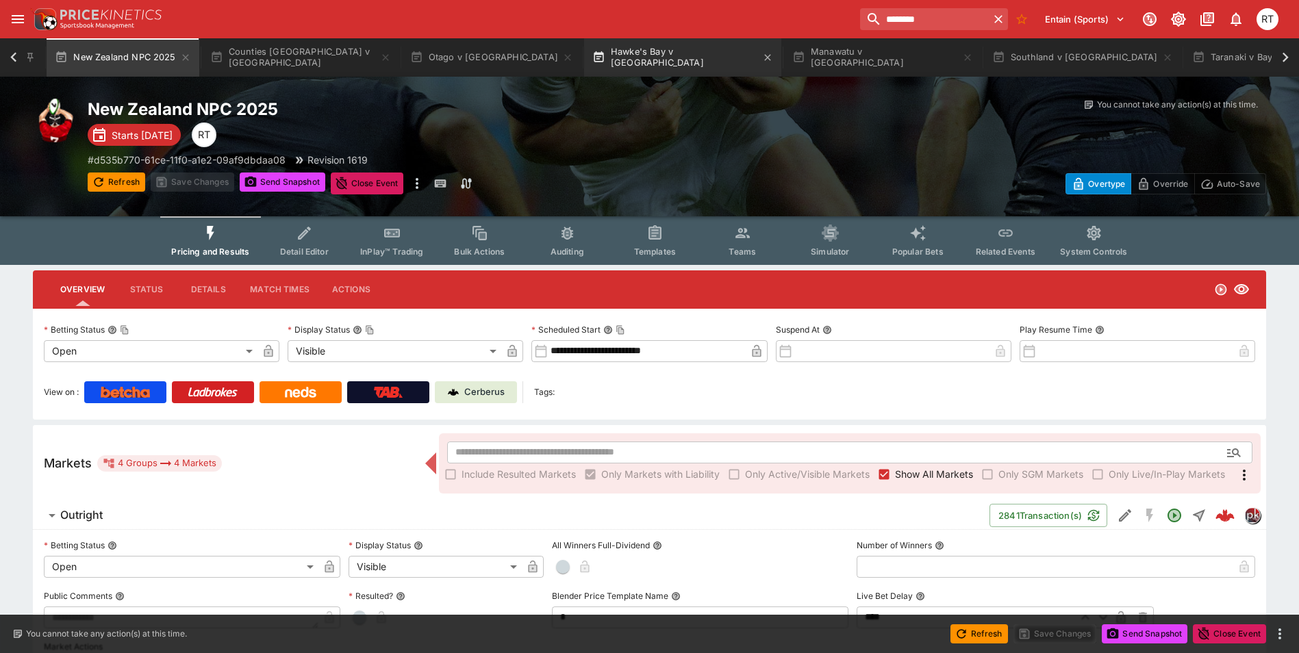
click at [589, 58] on button "Hawke's Bay v [GEOGRAPHIC_DATA]" at bounding box center [682, 57] width 197 height 38
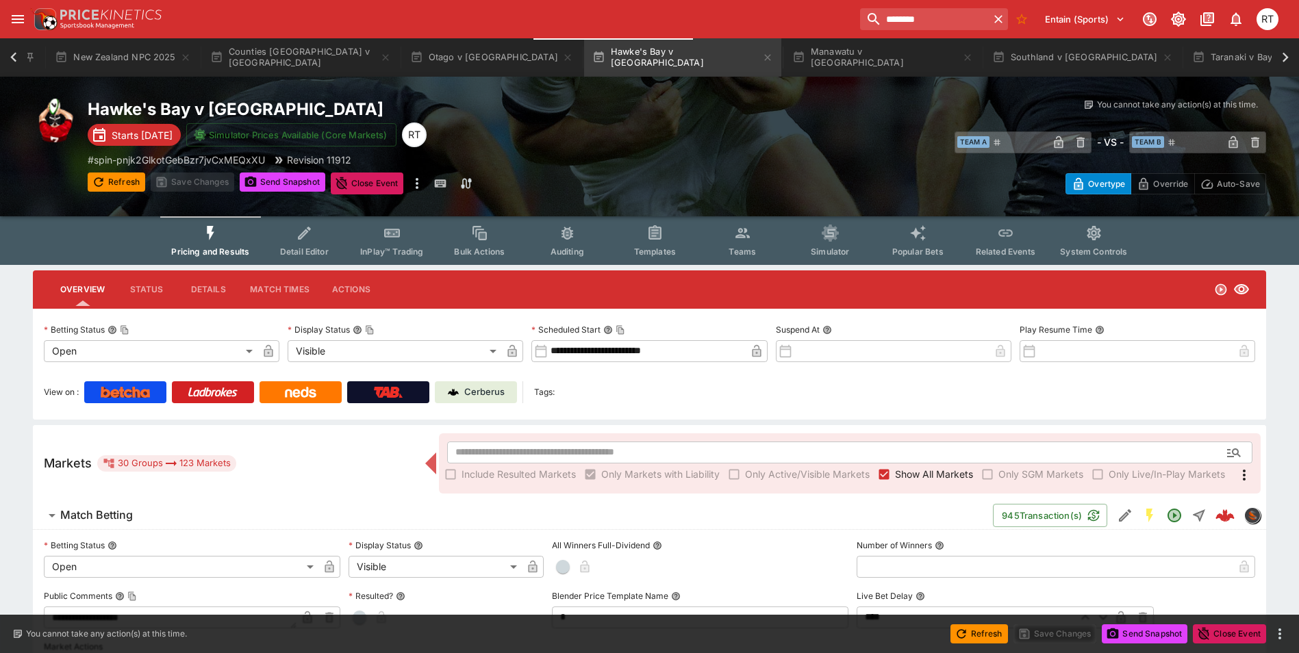
click at [496, 385] on link "Cerberus" at bounding box center [476, 393] width 82 height 22
click at [436, 58] on button "Otago v [GEOGRAPHIC_DATA]" at bounding box center [491, 57] width 179 height 38
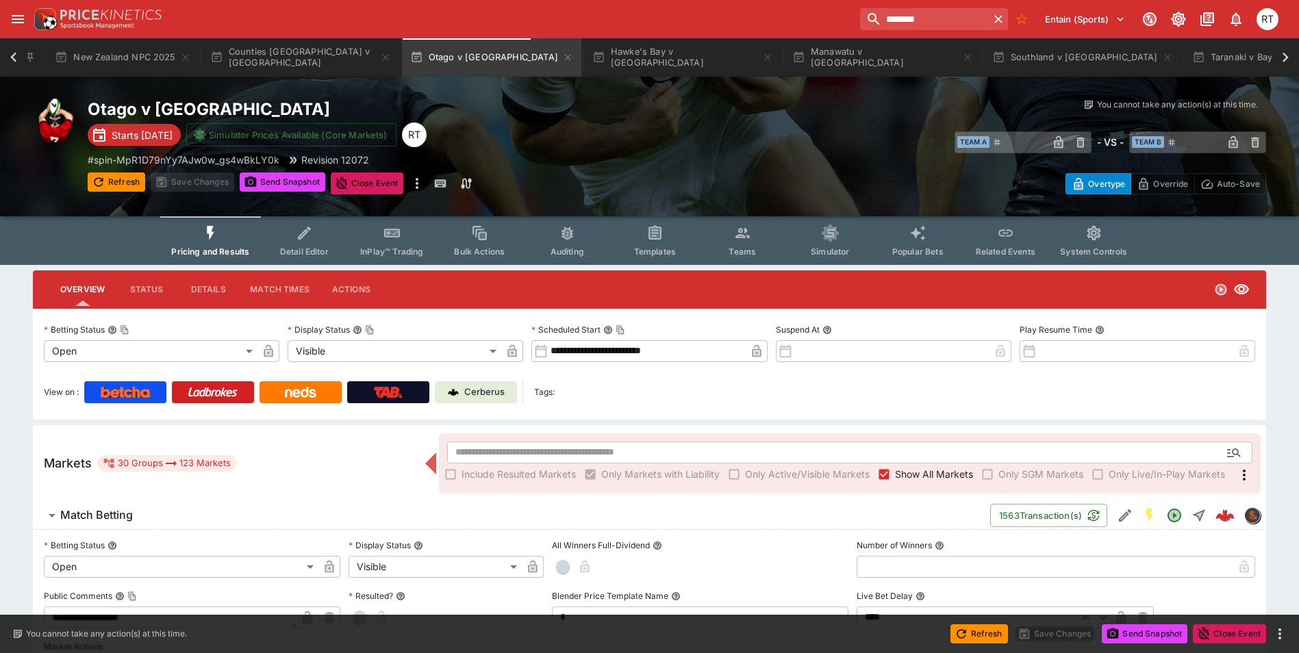
type input "****"
click at [604, 58] on button "Hawke's Bay v [GEOGRAPHIC_DATA]" at bounding box center [682, 57] width 197 height 38
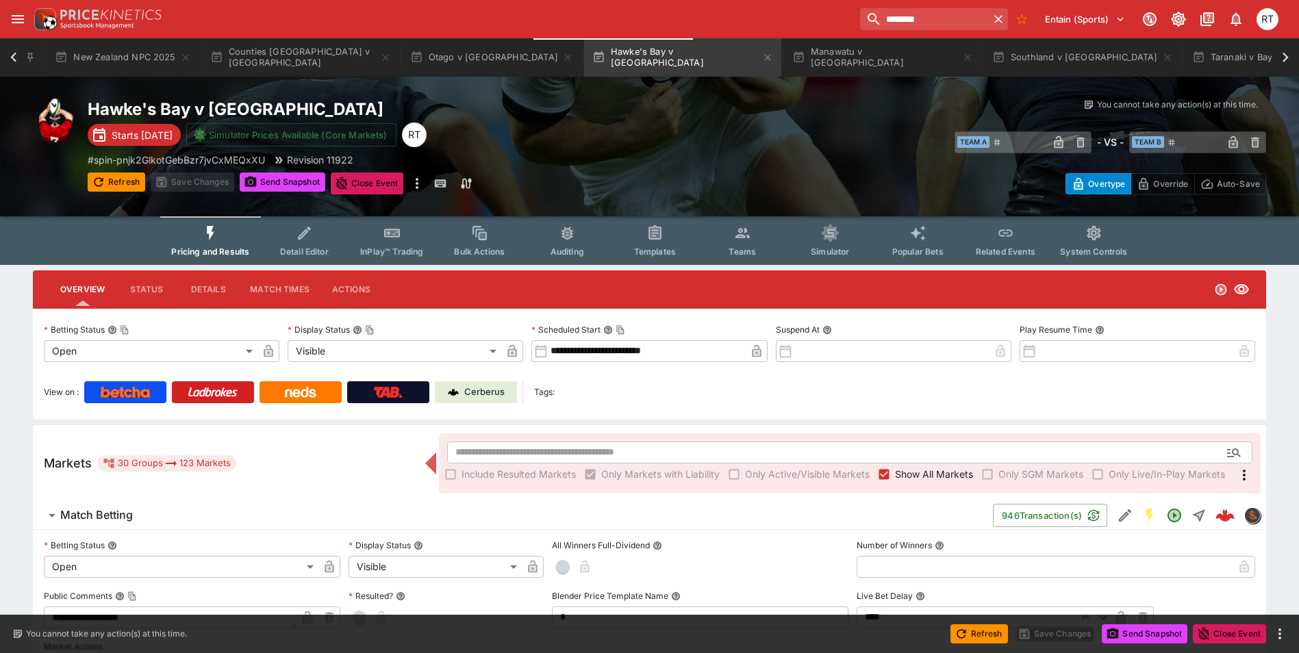
click at [725, 237] on button "Teams" at bounding box center [743, 240] width 88 height 49
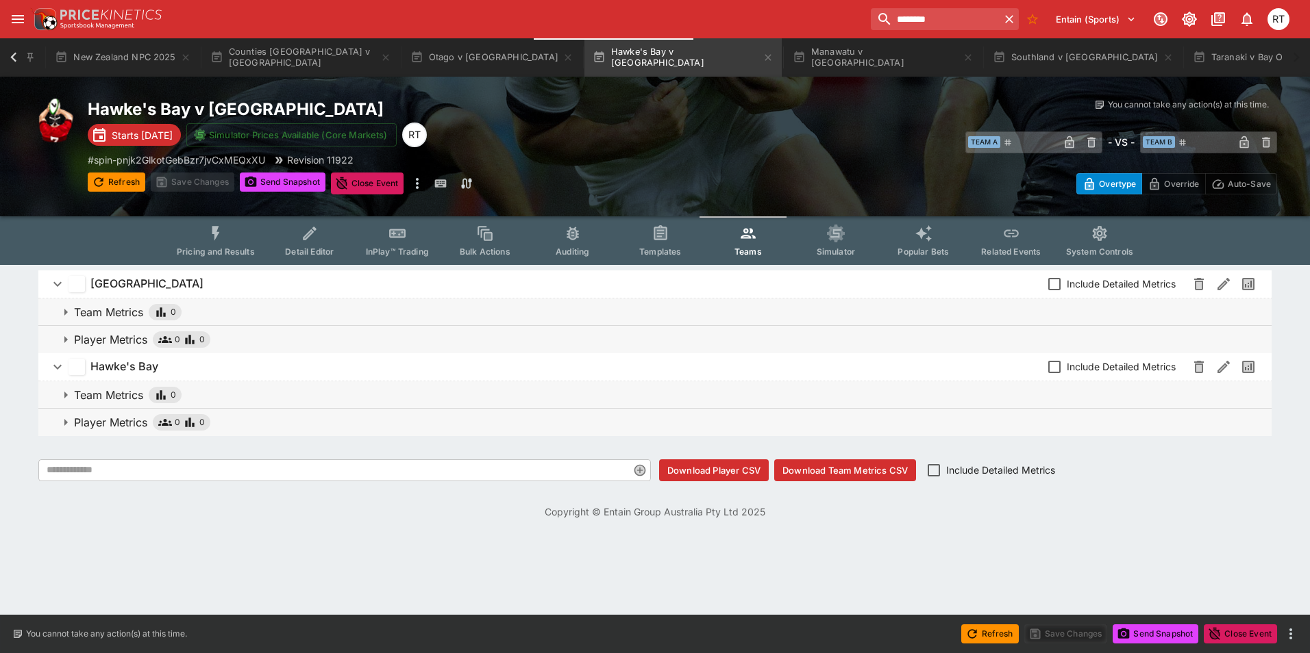
click at [69, 336] on icon "button" at bounding box center [66, 340] width 16 height 16
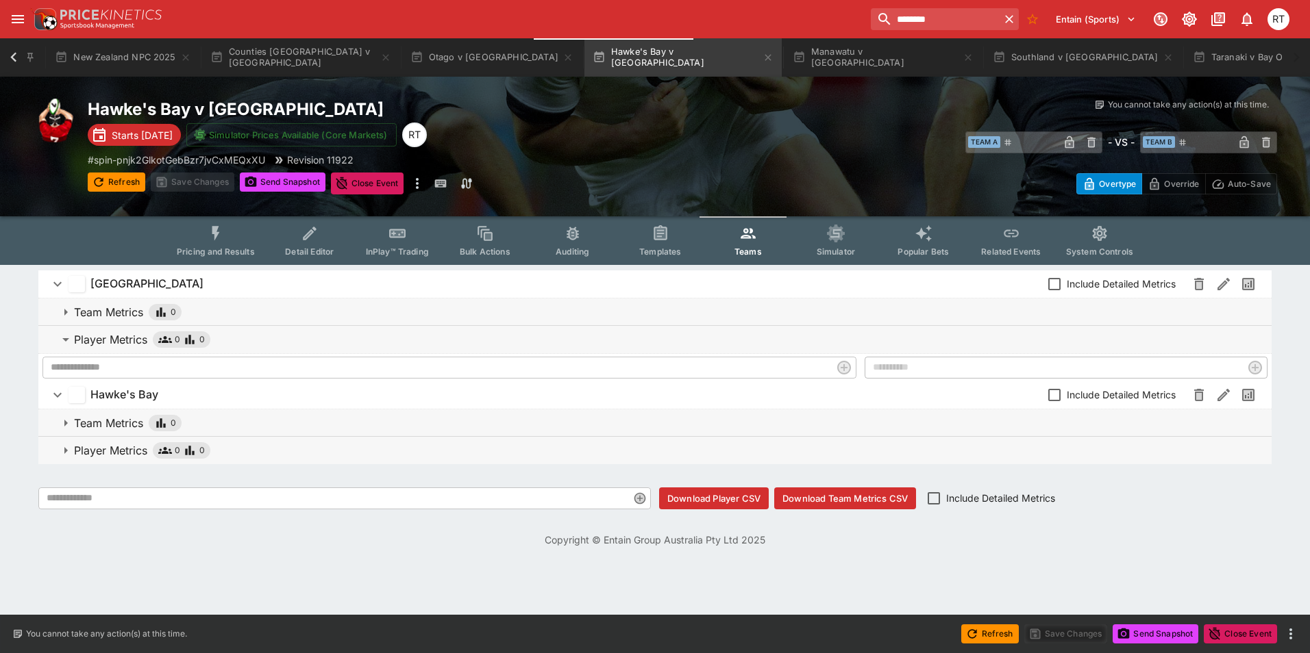
click at [69, 336] on icon "button" at bounding box center [66, 340] width 16 height 16
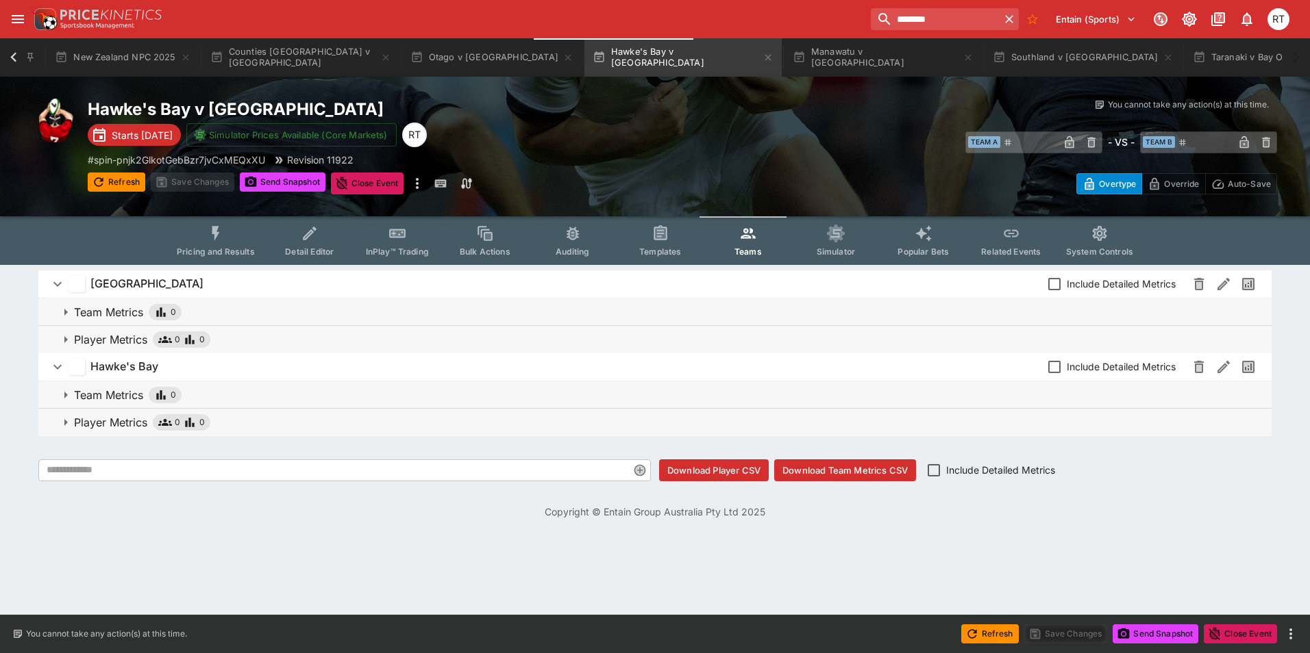
click at [207, 240] on button "Pricing and Results" at bounding box center [216, 240] width 100 height 49
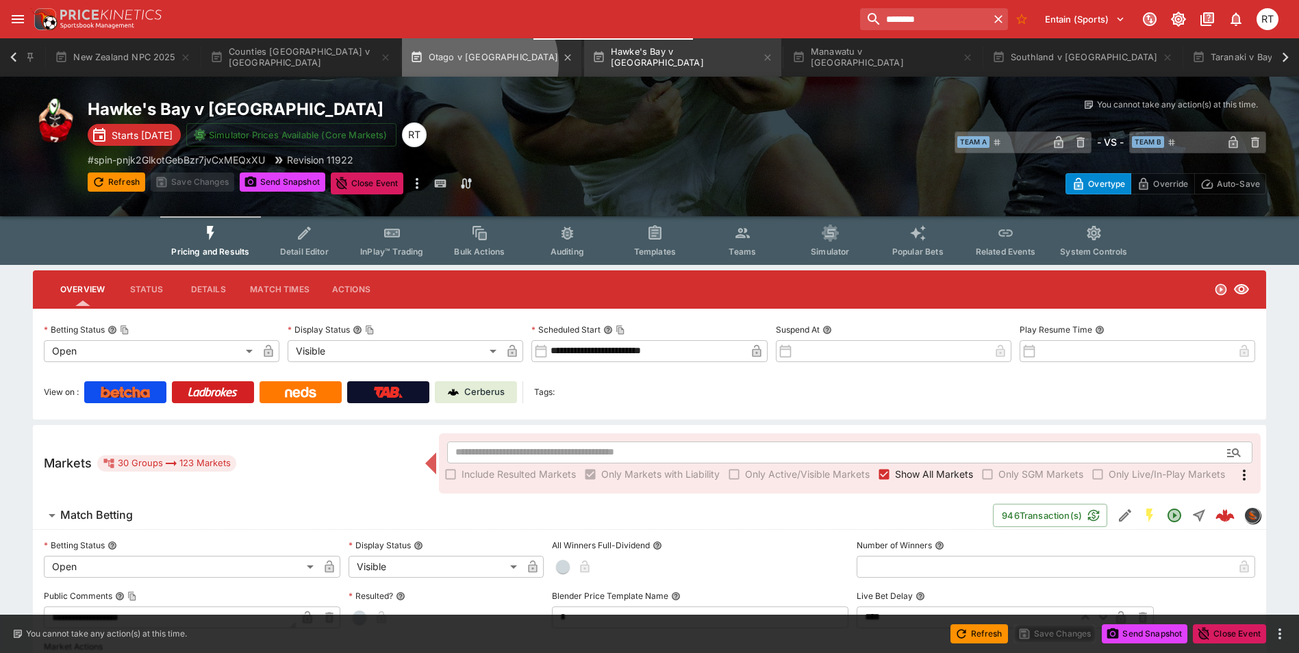
click at [479, 64] on button "Otago v [GEOGRAPHIC_DATA]" at bounding box center [491, 57] width 179 height 38
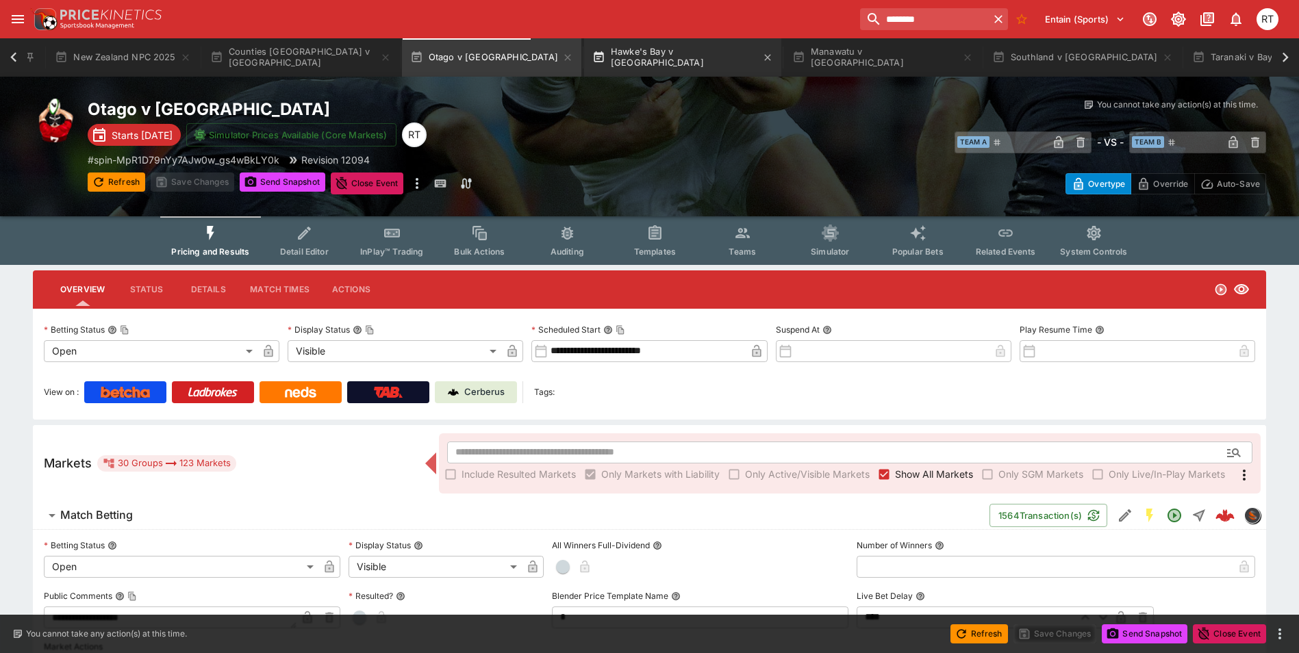
click at [598, 55] on button "Hawke's Bay v [GEOGRAPHIC_DATA]" at bounding box center [682, 57] width 197 height 38
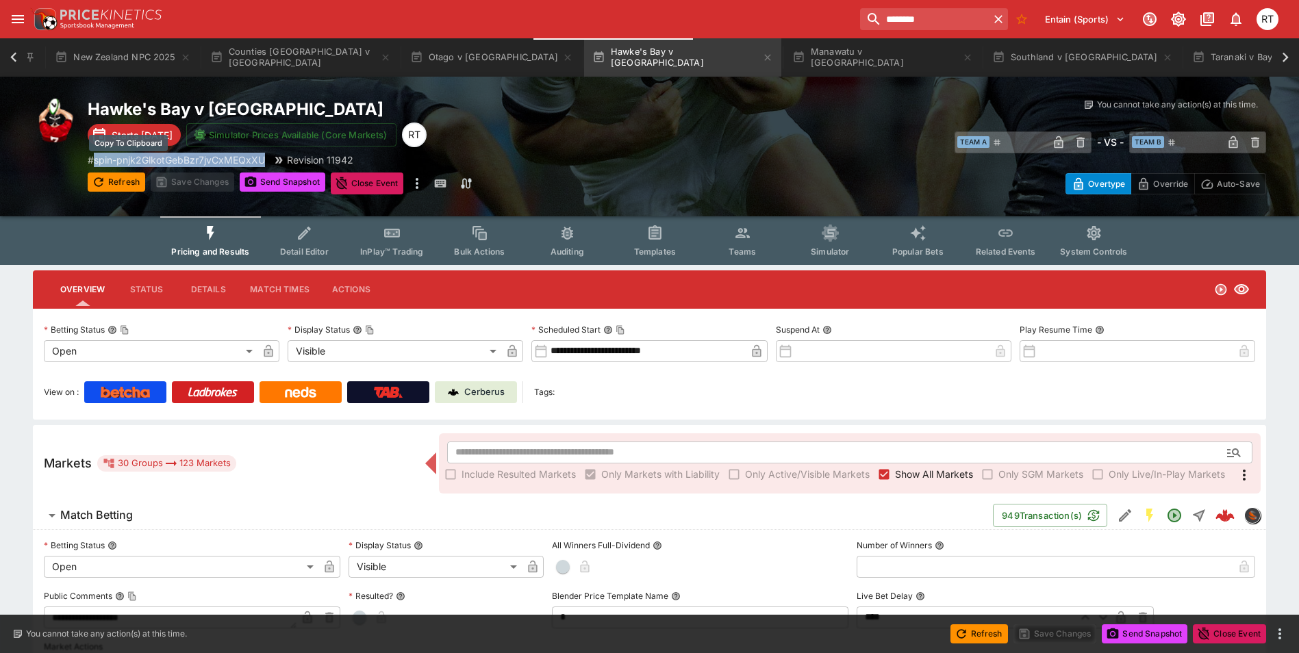
drag, startPoint x: 268, startPoint y: 158, endPoint x: 97, endPoint y: 162, distance: 171.3
click at [97, 162] on p "# spin-pnjk2GlkotGebBzr7jvCxMEQxXU" at bounding box center [176, 160] width 177 height 14
copy p "spin-pnjk2GlkotGebBzr7jvCxMEQxXU"
click at [565, 145] on div "Hawke's Bay v [GEOGRAPHIC_DATA] Starts [DATE] Simulator Prices Available (Core …" at bounding box center [383, 147] width 590 height 96
click at [15, 25] on icon "open drawer" at bounding box center [18, 19] width 16 height 16
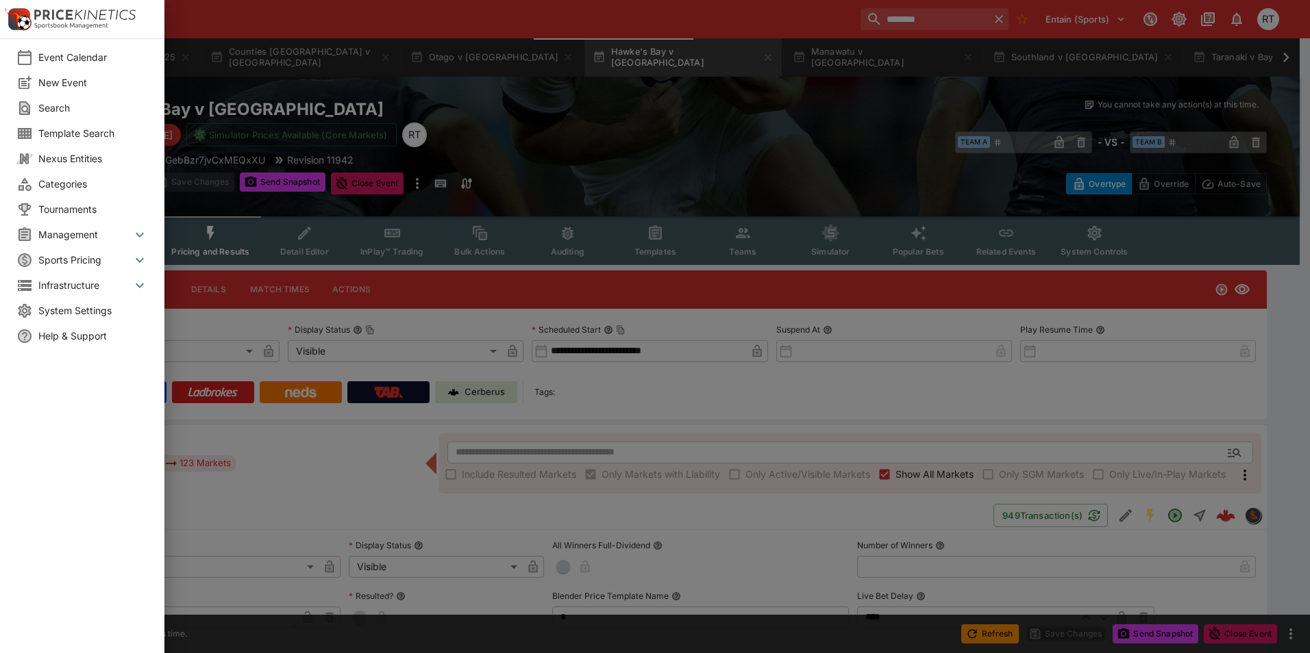
click at [73, 308] on span "System Settings" at bounding box center [93, 310] width 110 height 14
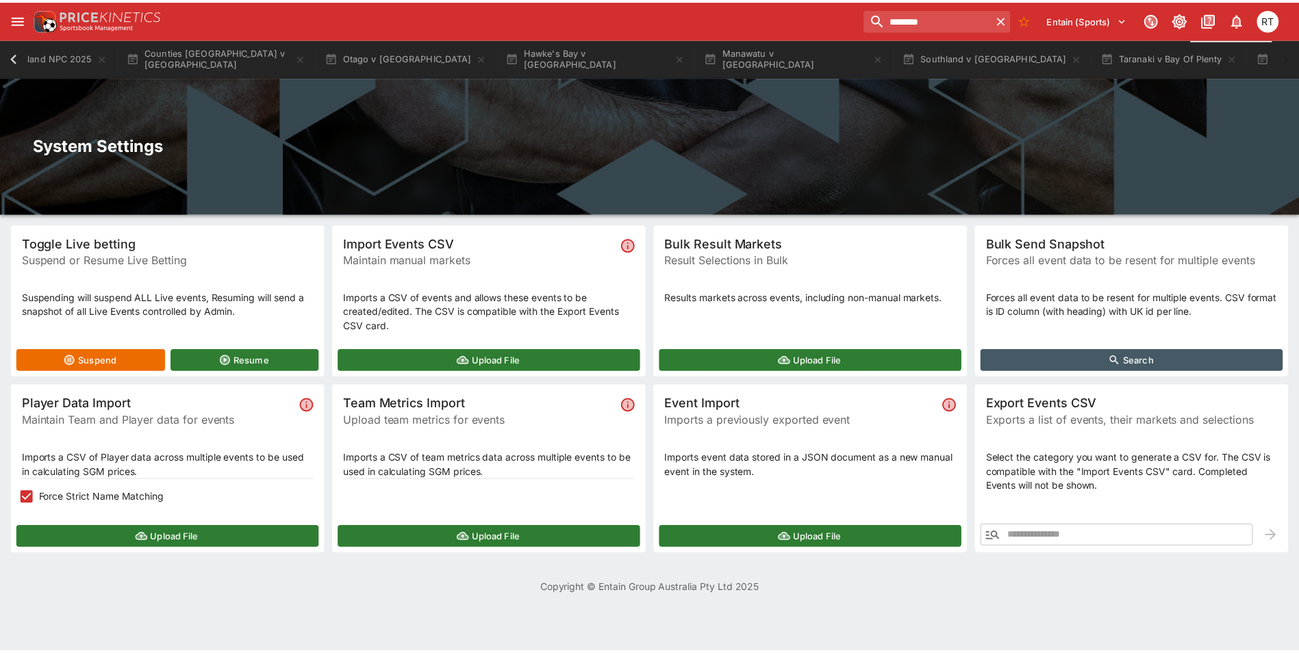
scroll to position [0, 182]
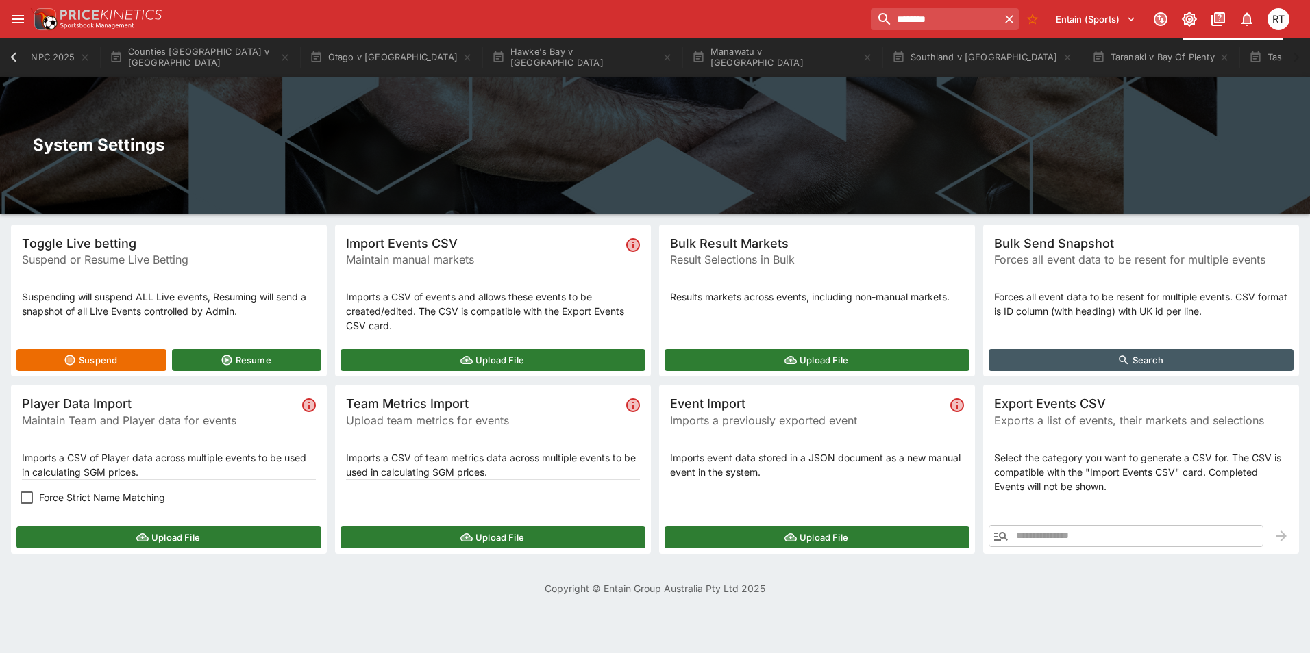
click at [156, 536] on button "Upload File" at bounding box center [168, 538] width 305 height 22
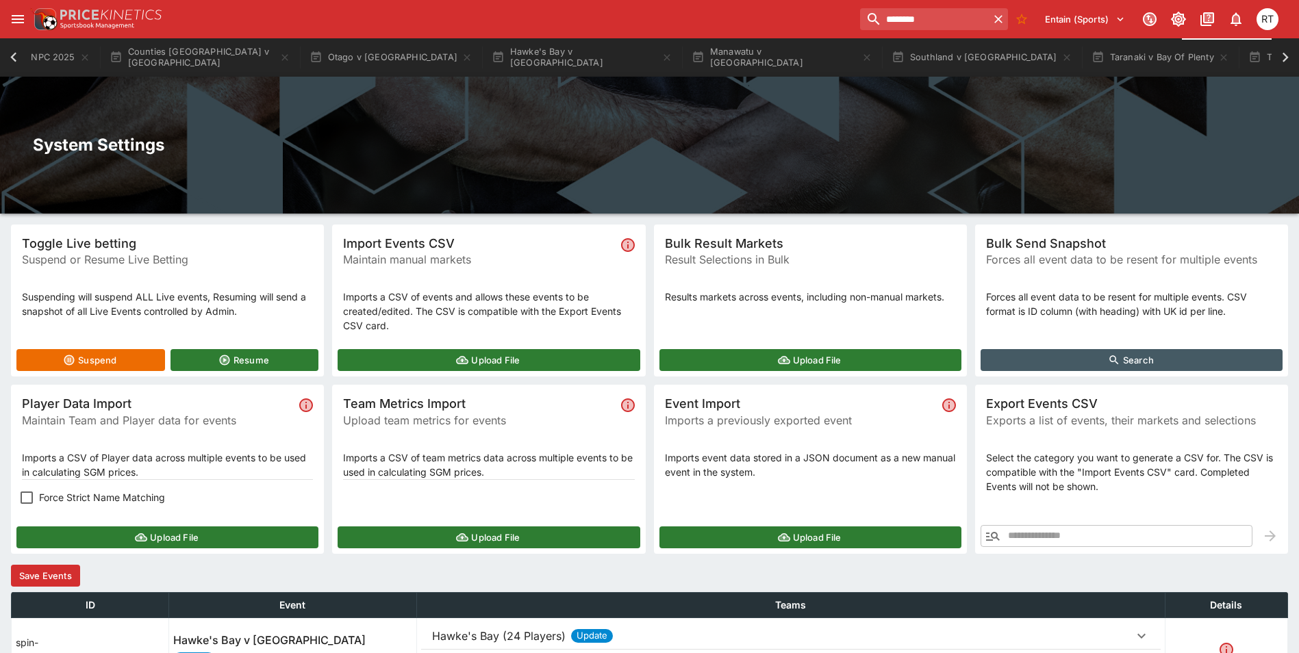
scroll to position [87, 0]
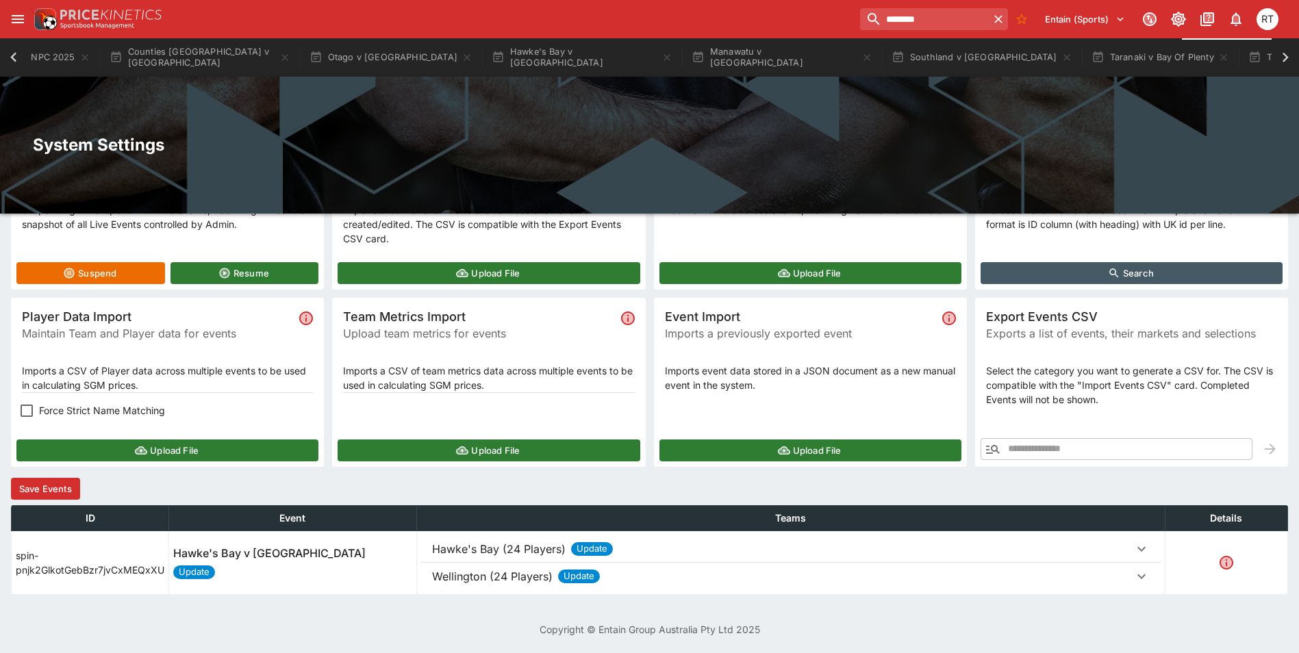
click at [527, 557] on p "Hawke's Bay (24 Players)" at bounding box center [499, 549] width 134 height 16
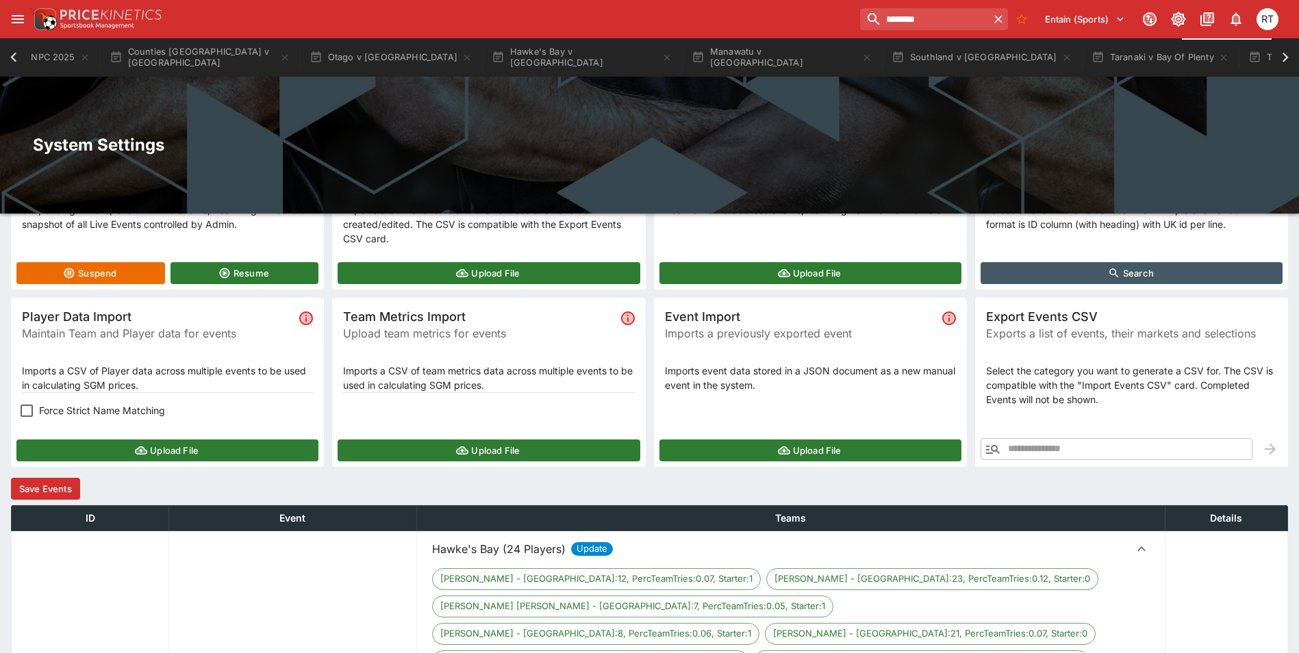
click at [529, 551] on p "Hawke's Bay (24 Players)" at bounding box center [499, 549] width 134 height 16
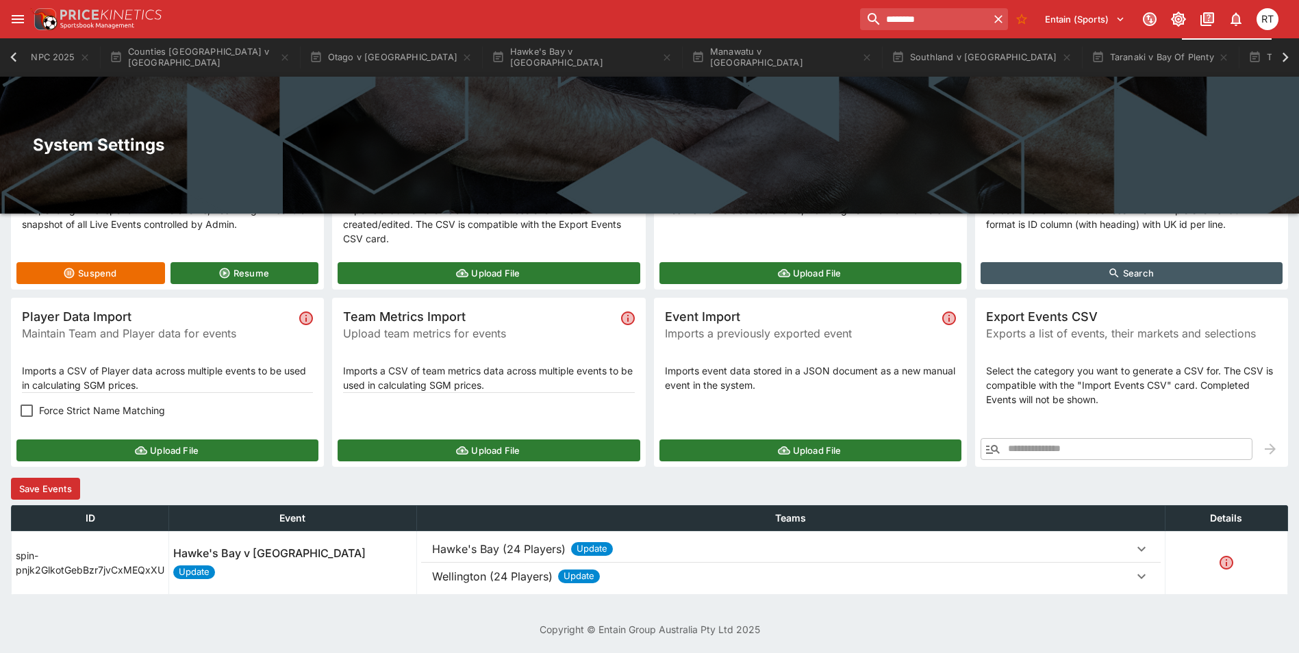
click at [43, 486] on button "Save Events" at bounding box center [45, 489] width 69 height 22
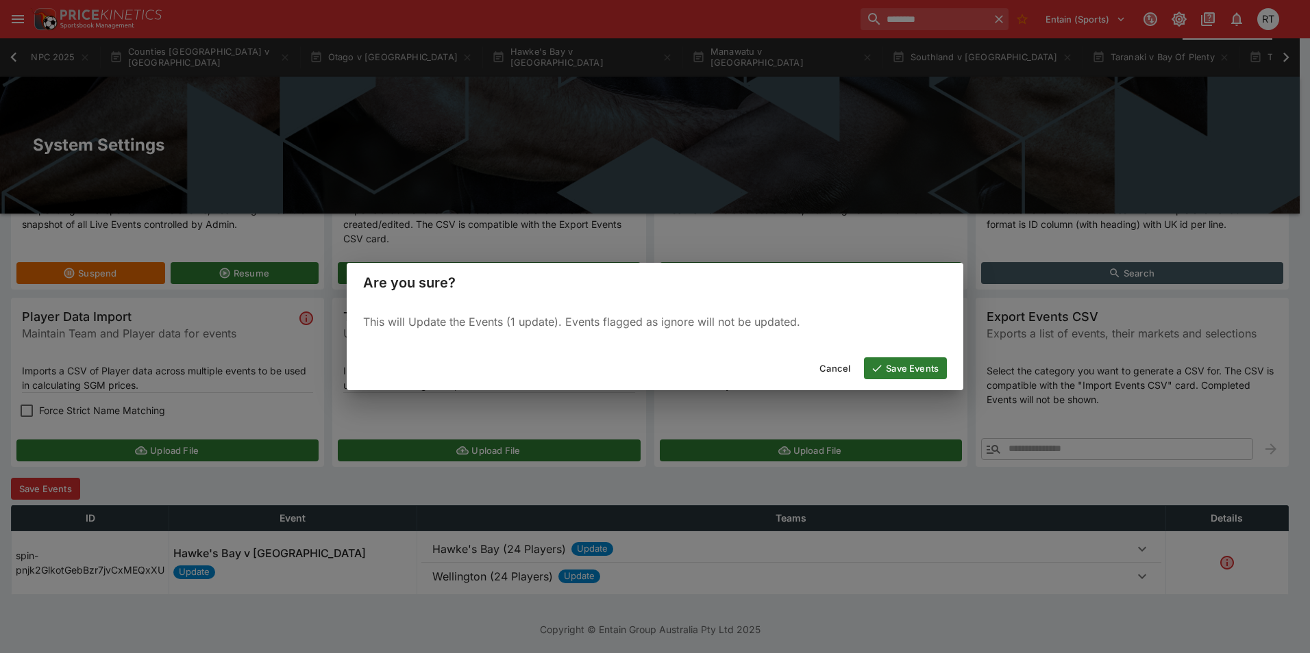
click at [882, 368] on icon "button" at bounding box center [877, 368] width 12 height 12
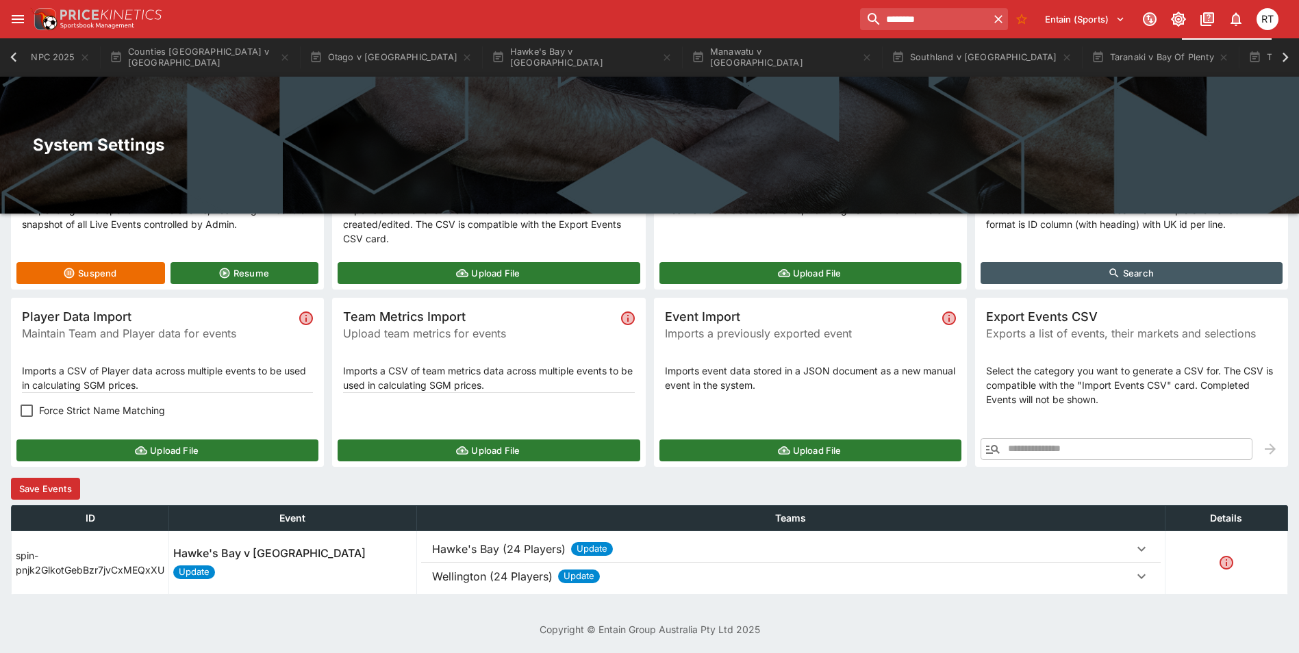
scroll to position [0, 0]
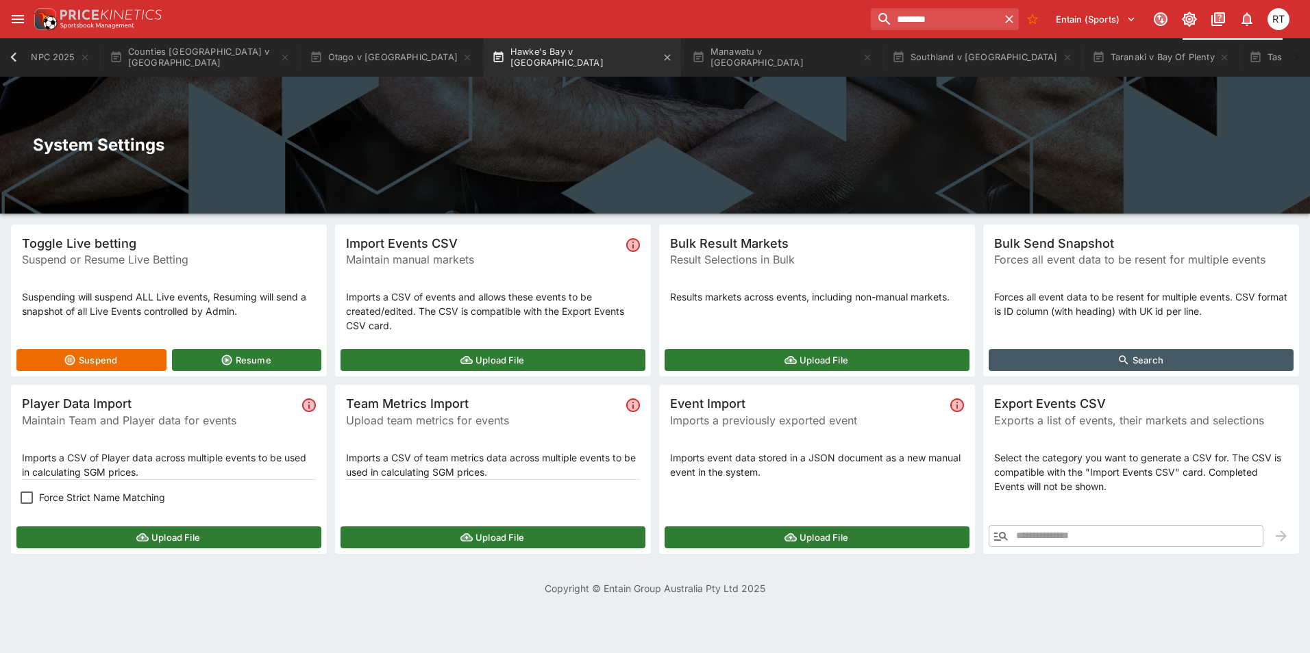
click at [520, 62] on button "Hawke's Bay v [GEOGRAPHIC_DATA]" at bounding box center [582, 57] width 197 height 38
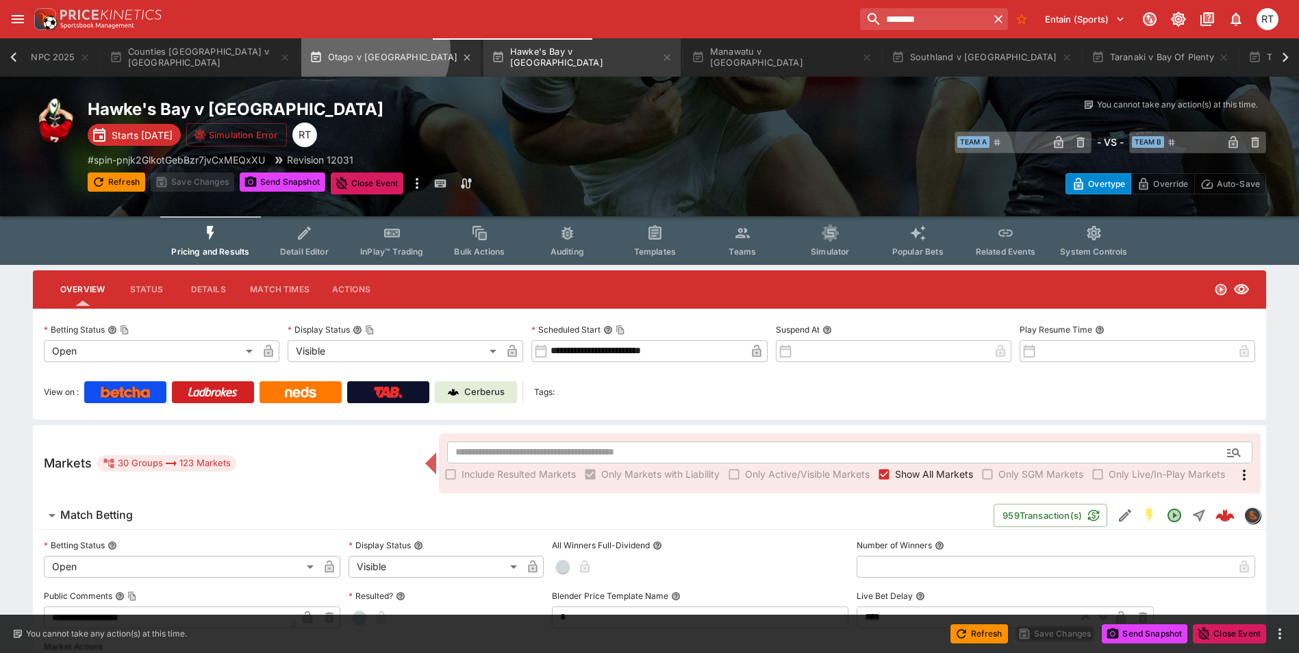
click at [374, 50] on button "Otago v [GEOGRAPHIC_DATA]" at bounding box center [390, 57] width 179 height 38
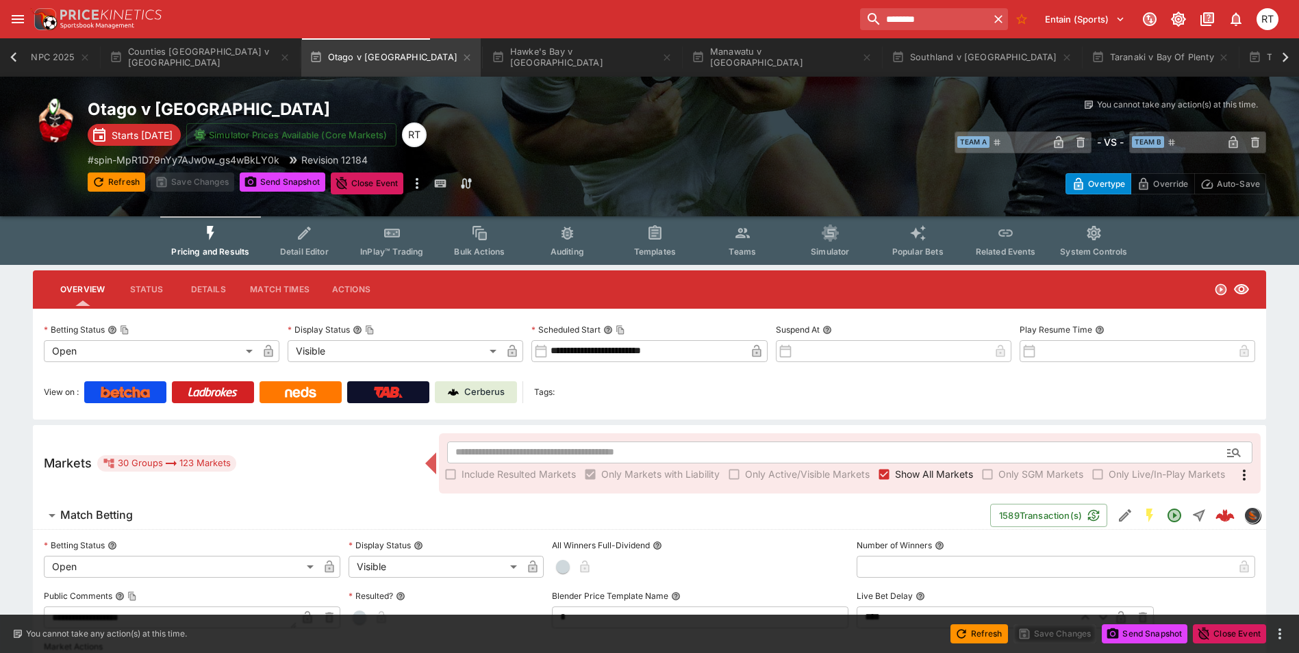
click at [313, 243] on button "Detail Editor" at bounding box center [304, 240] width 88 height 49
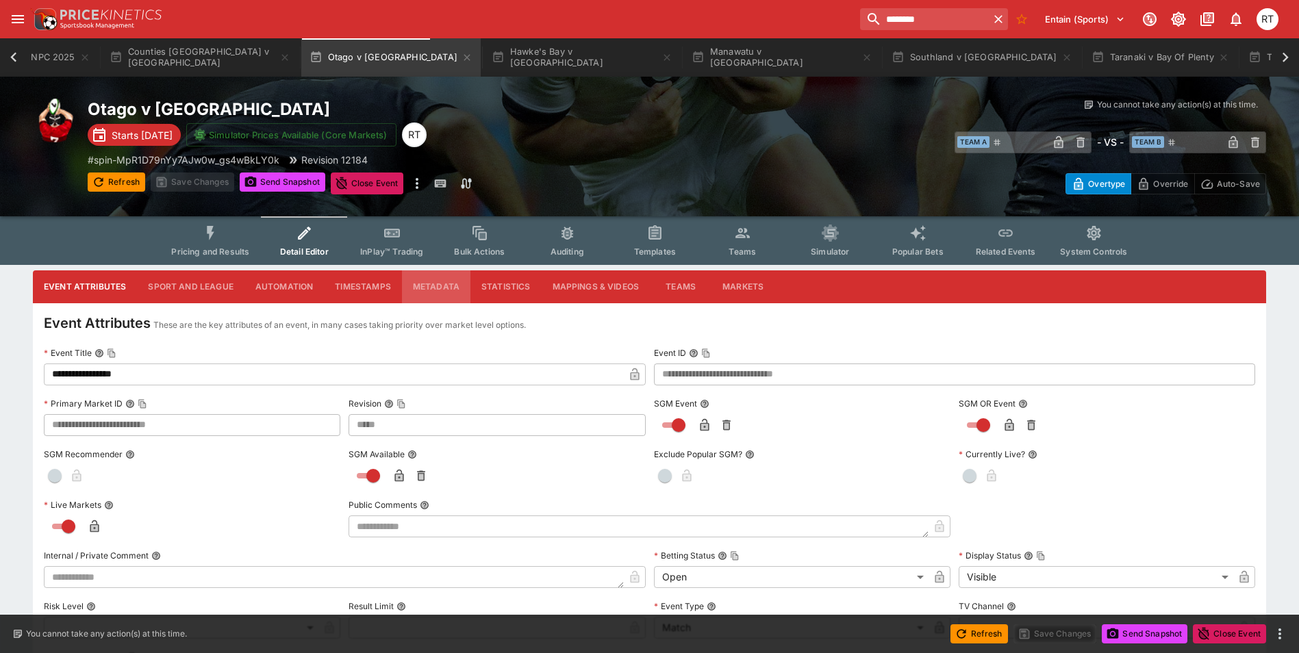
click at [431, 288] on button "Metadata" at bounding box center [436, 287] width 68 height 33
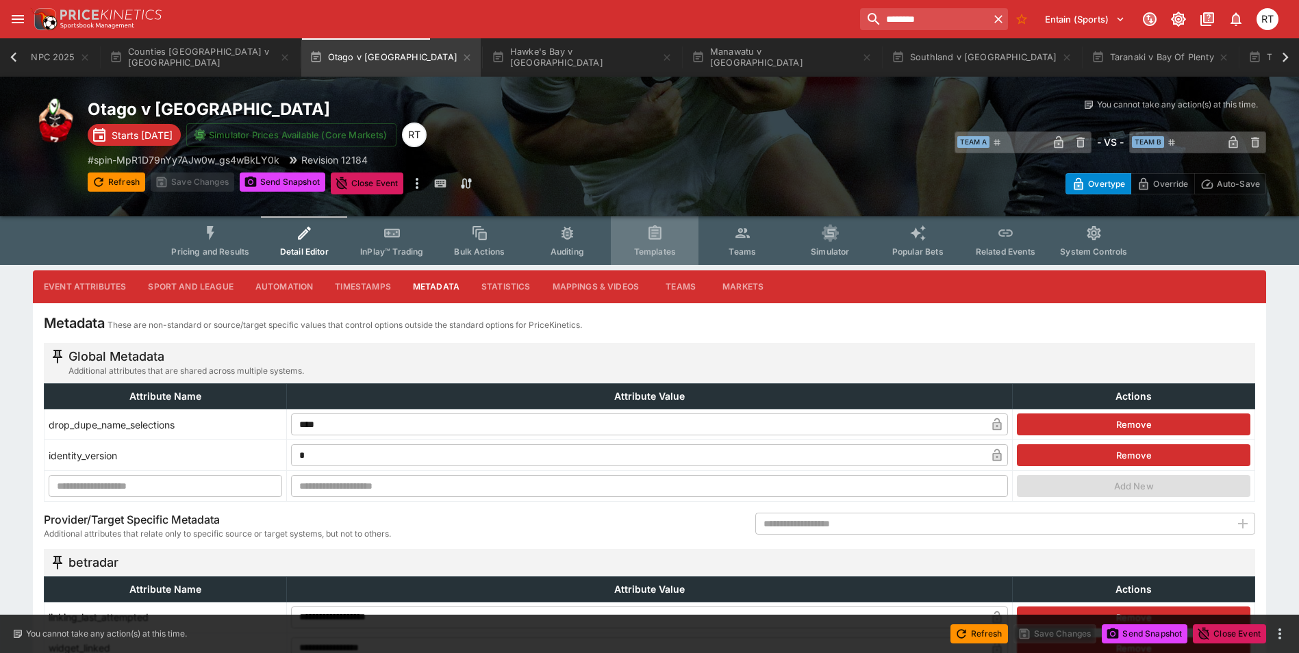
click at [646, 242] on button "Templates" at bounding box center [655, 240] width 88 height 49
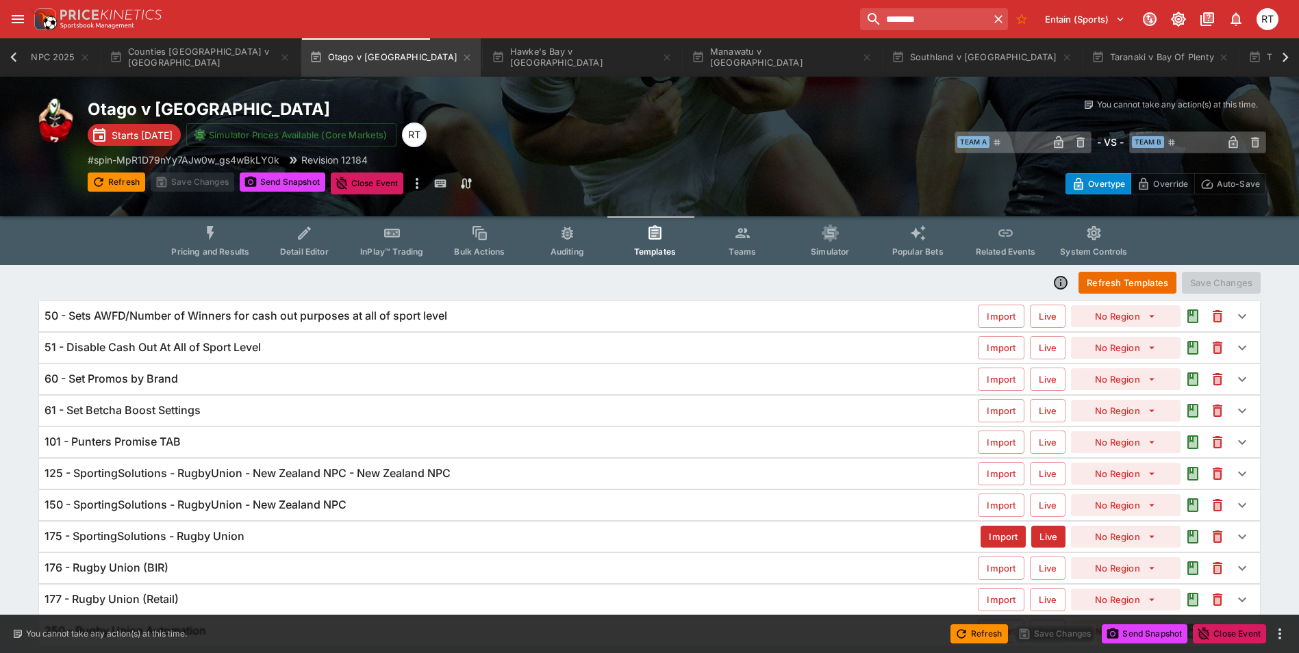
click at [313, 253] on span "Detail Editor" at bounding box center [304, 252] width 49 height 10
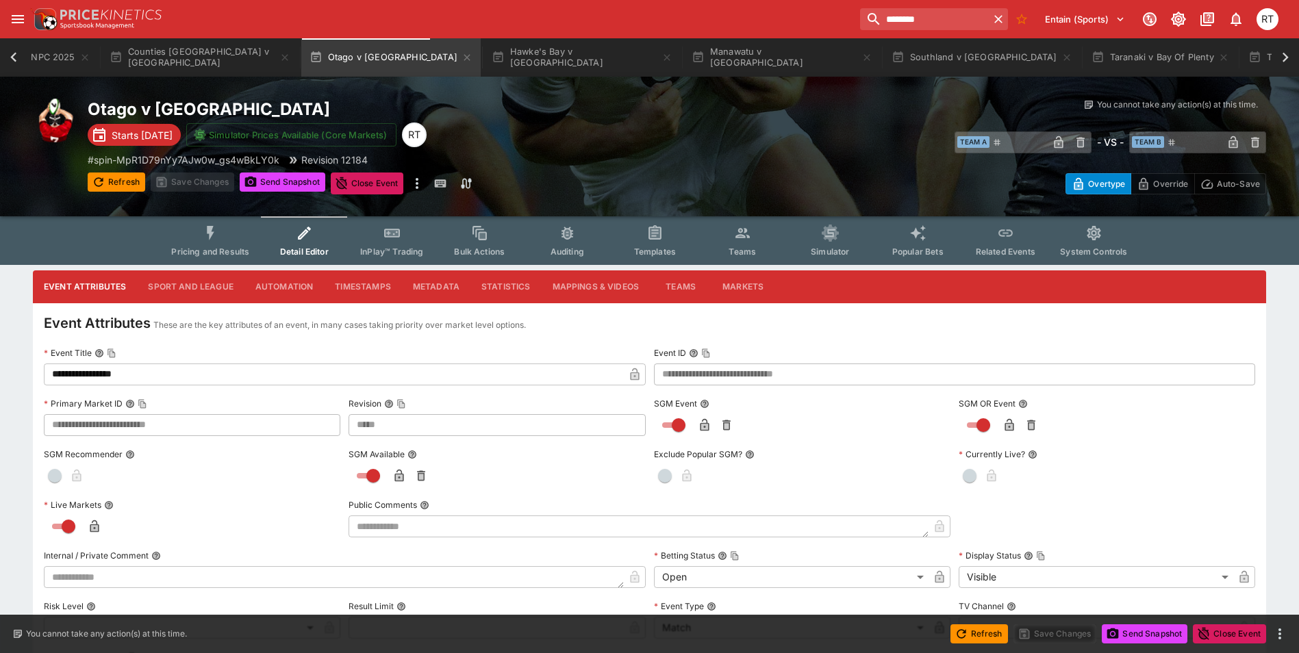
click at [210, 247] on span "Pricing and Results" at bounding box center [210, 252] width 78 height 10
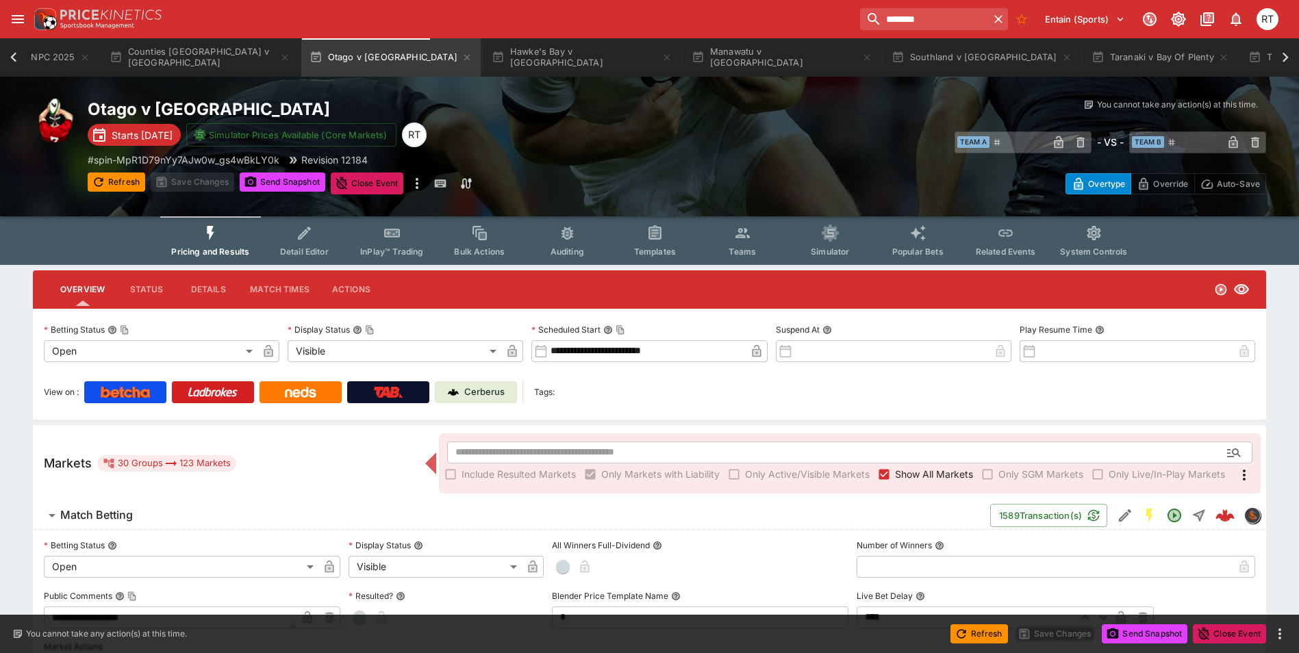
click at [312, 245] on button "Detail Editor" at bounding box center [304, 240] width 88 height 49
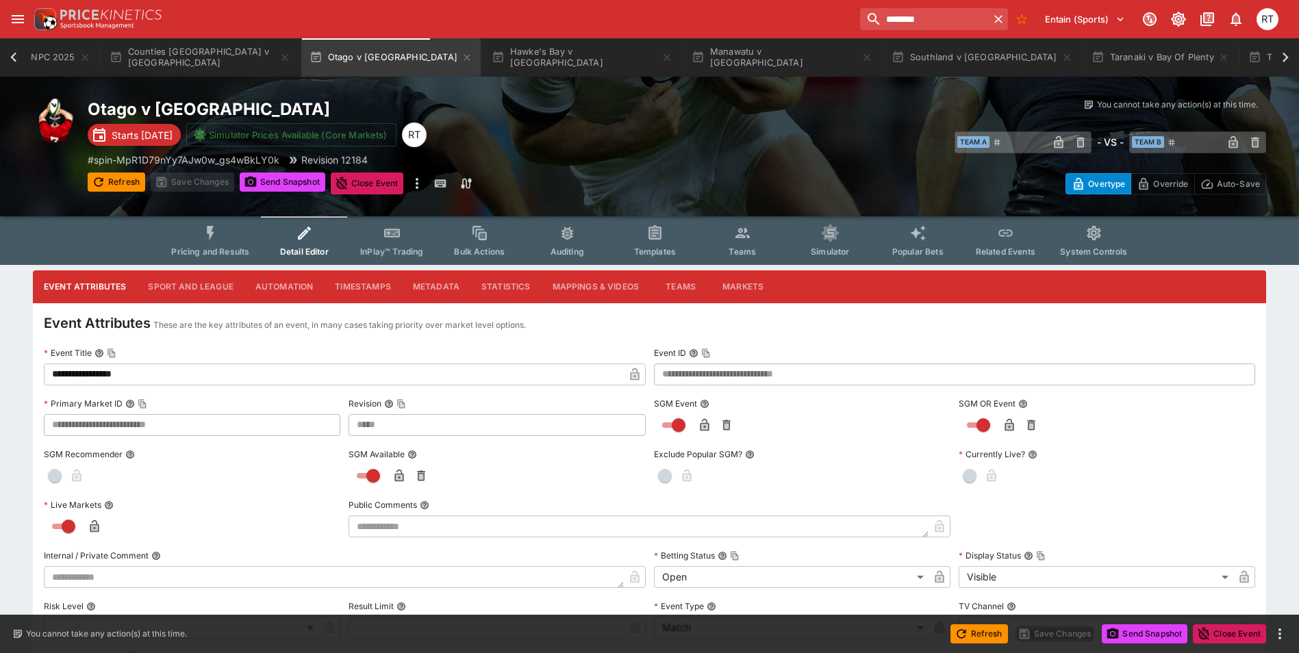
click at [432, 286] on button "Metadata" at bounding box center [436, 287] width 68 height 33
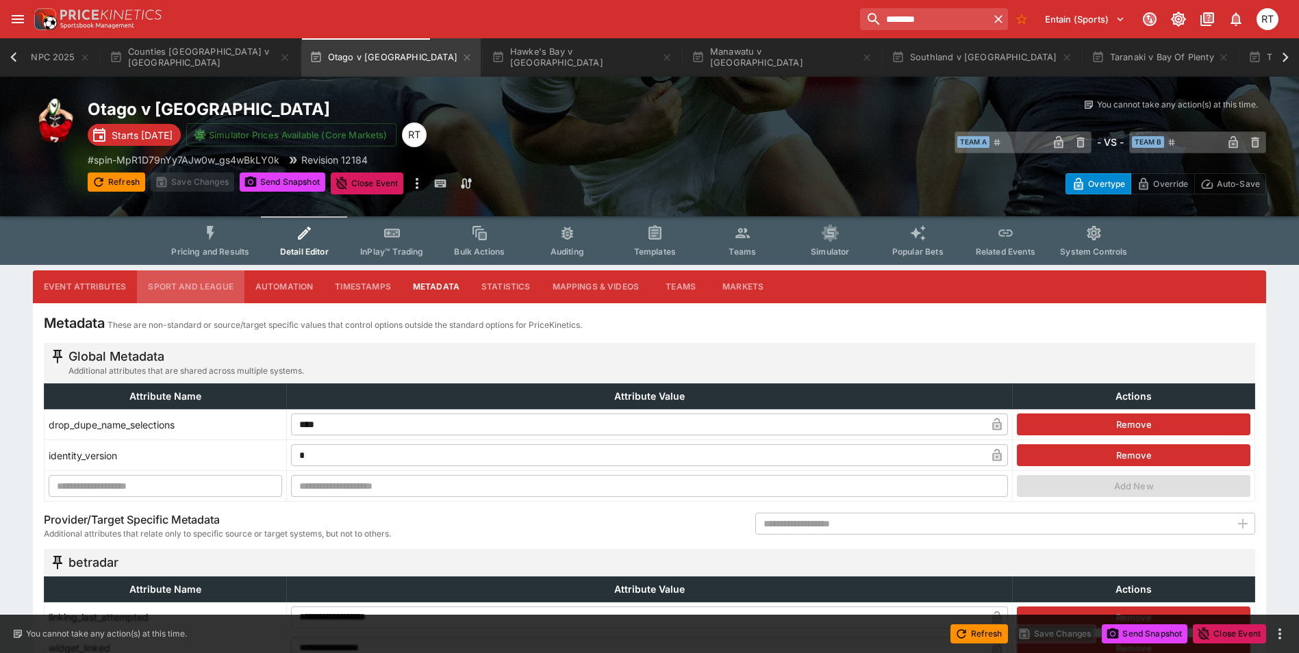
click at [213, 288] on button "Sport and League" at bounding box center [190, 287] width 107 height 33
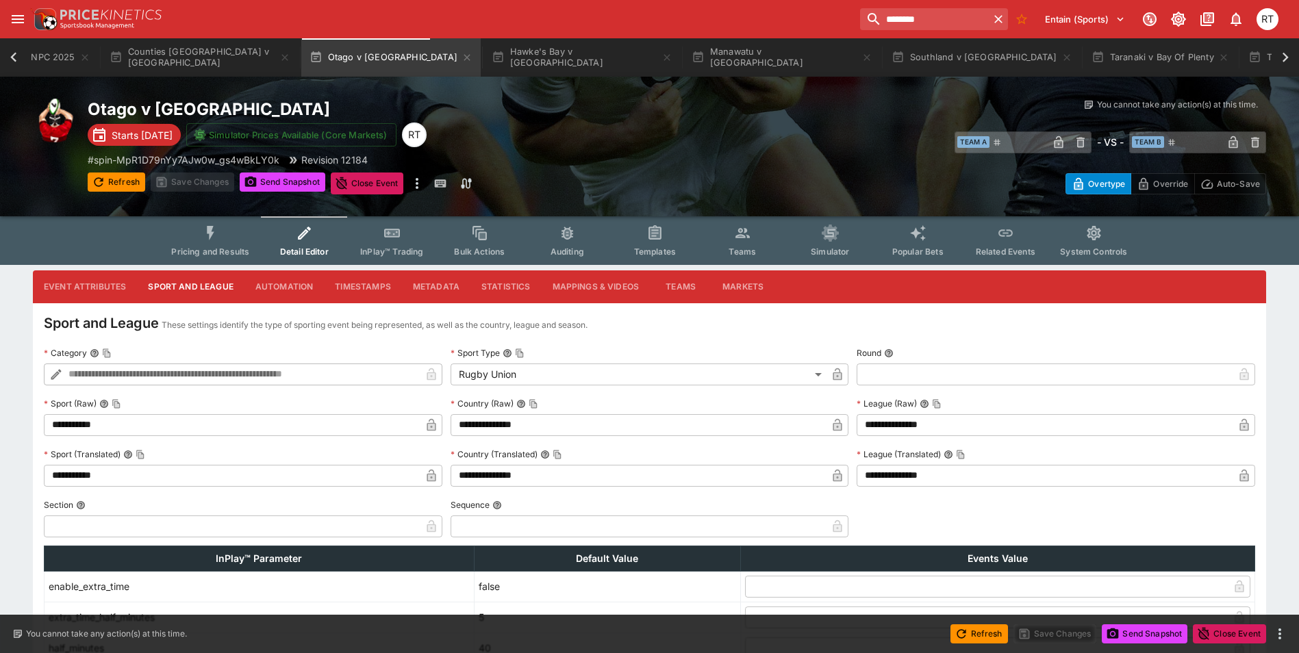
click at [423, 284] on button "Metadata" at bounding box center [436, 287] width 68 height 33
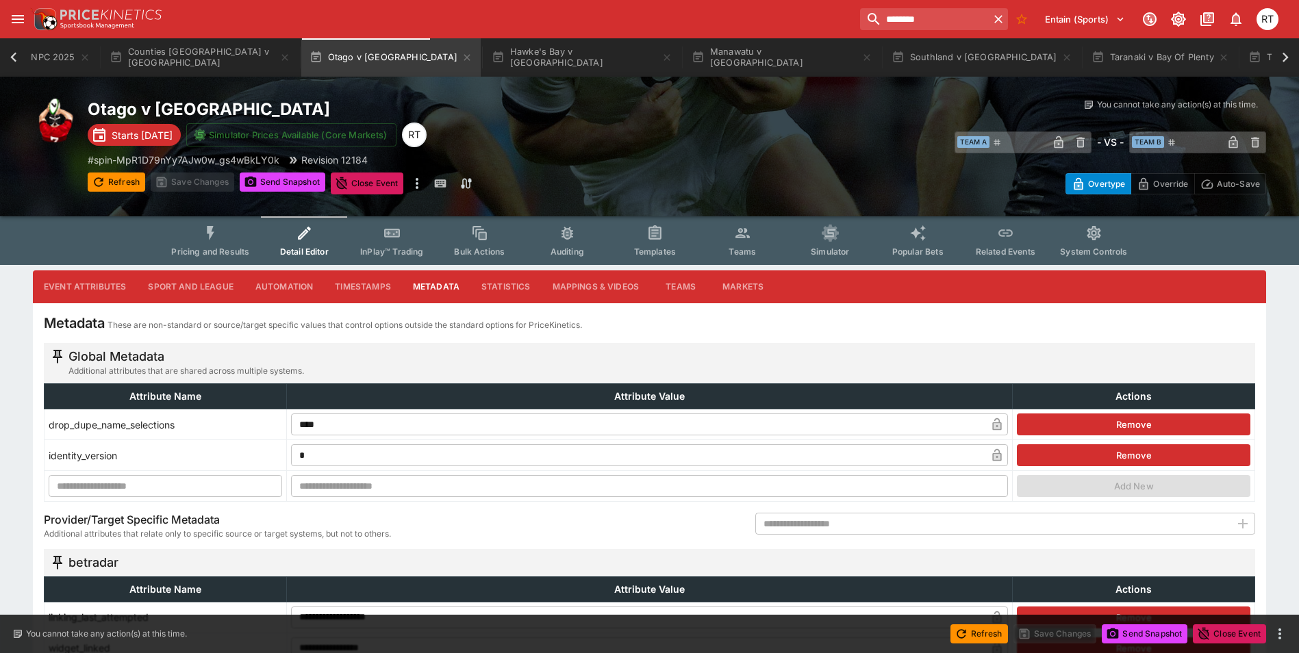
click at [732, 292] on button "Markets" at bounding box center [743, 287] width 63 height 33
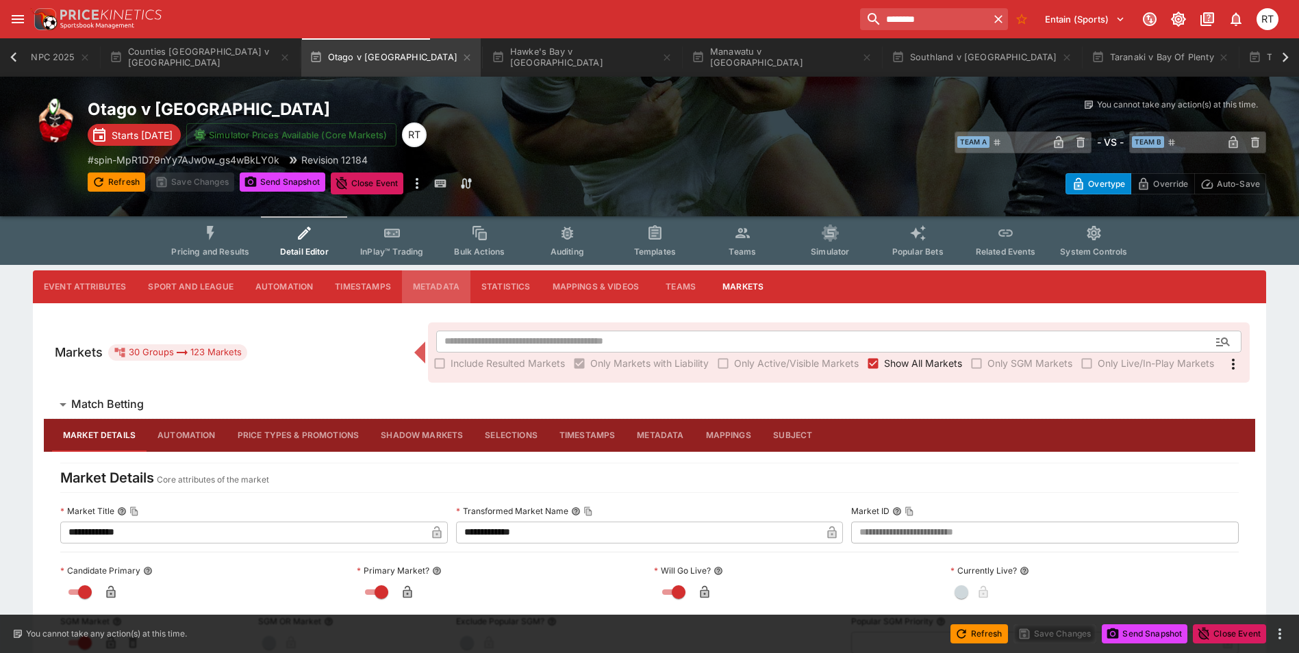
click at [441, 286] on button "Metadata" at bounding box center [436, 287] width 68 height 33
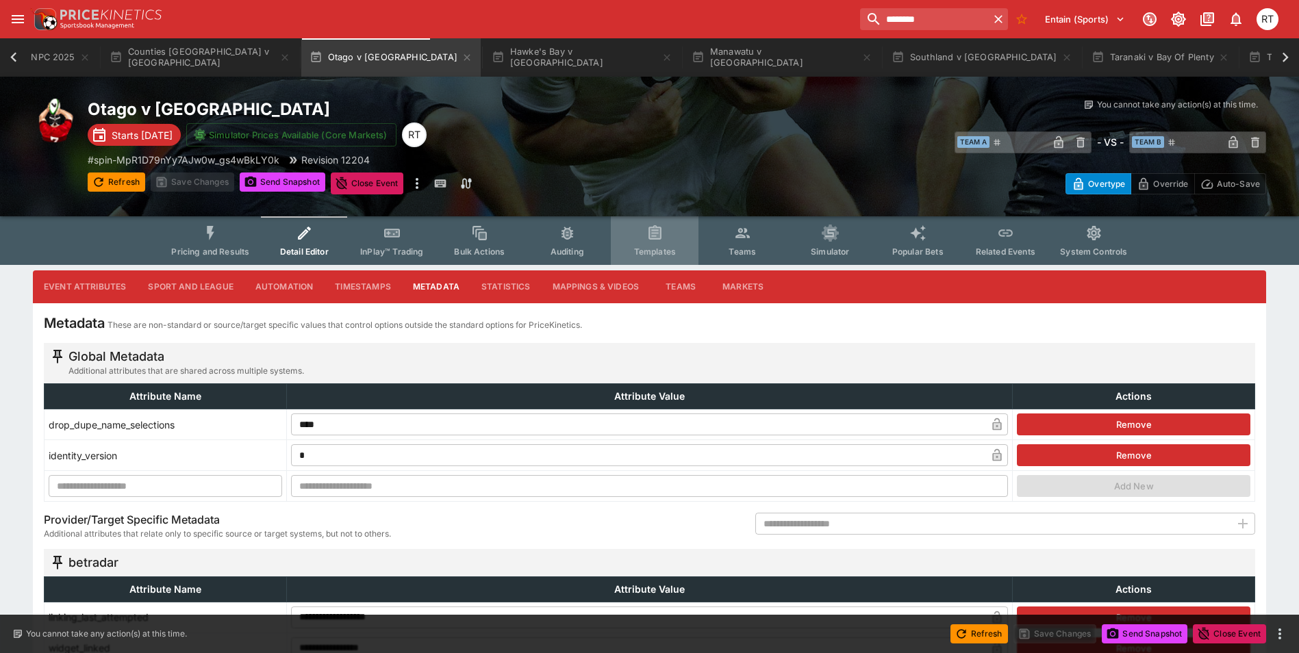
click at [651, 245] on button "Templates" at bounding box center [655, 240] width 88 height 49
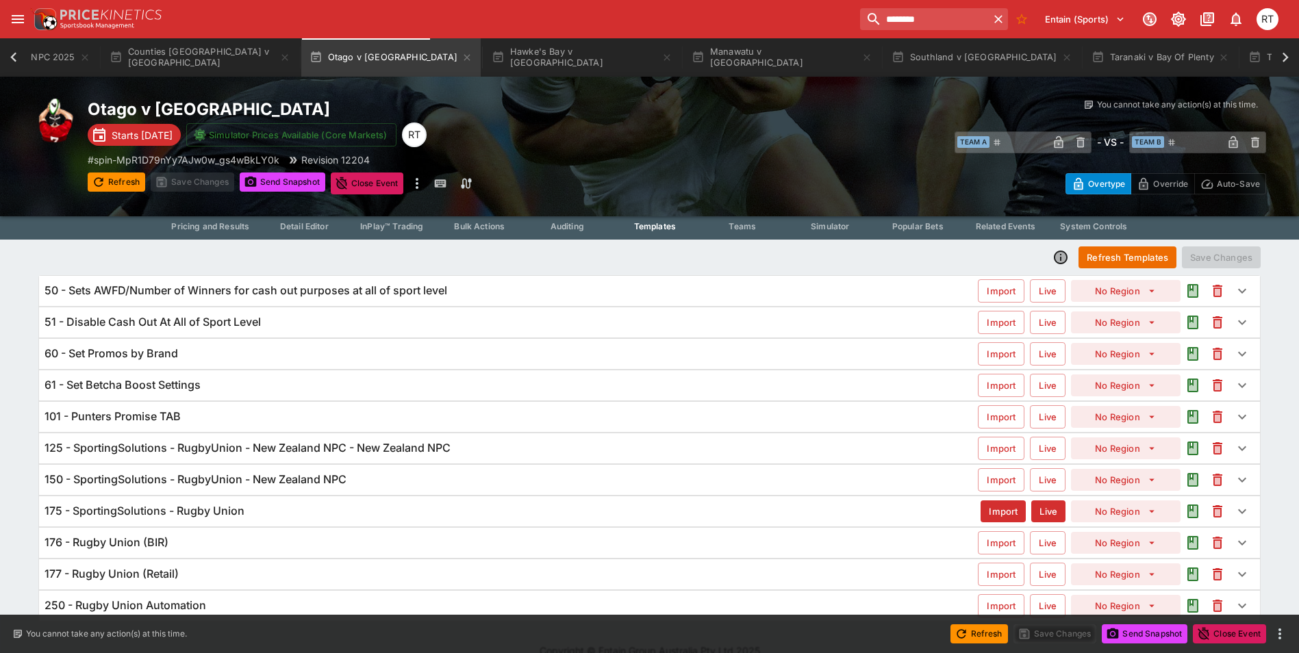
scroll to position [47, 0]
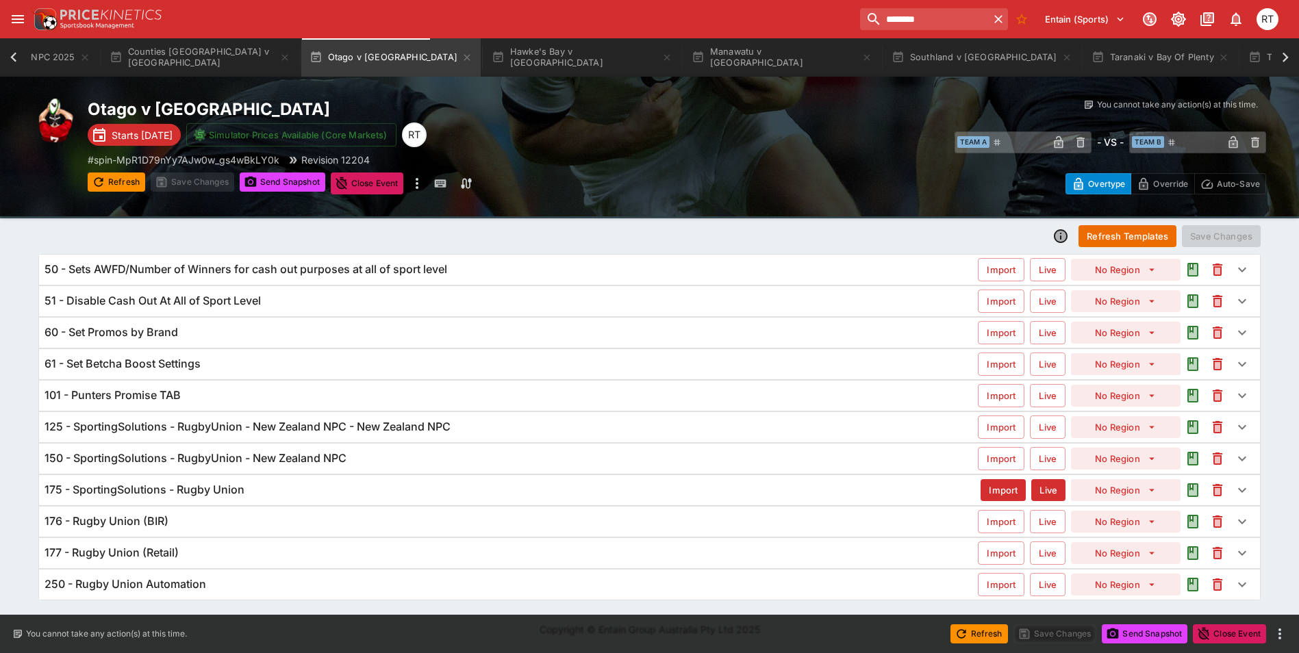
click at [247, 494] on div "175 - SportingSolutions - Rugby Union" at bounding box center [513, 490] width 936 height 14
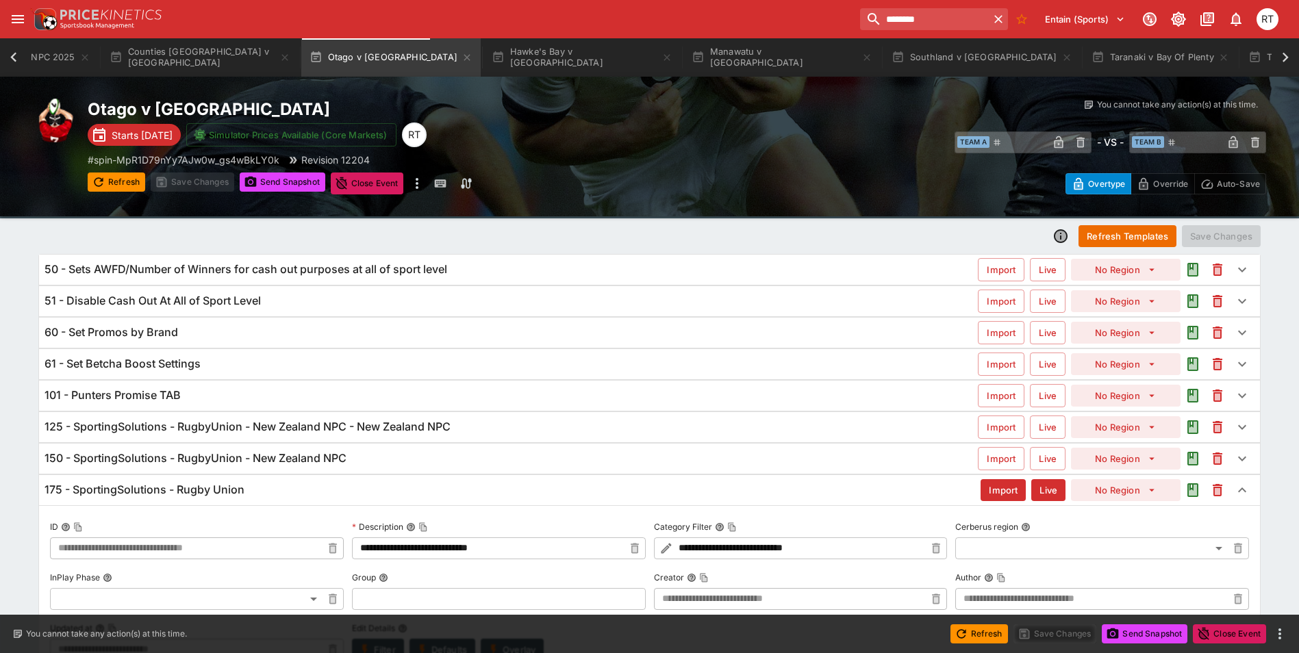
type input "**********"
click at [247, 494] on div "175 - SportingSolutions - Rugby Union" at bounding box center [513, 490] width 936 height 14
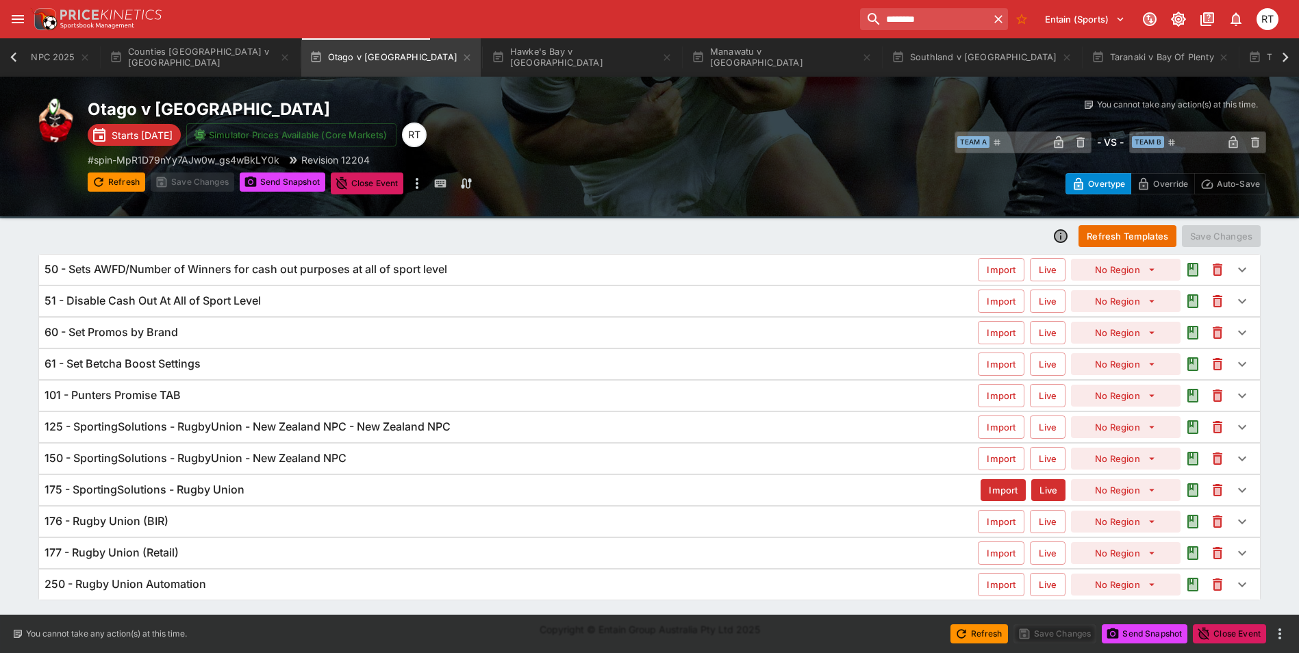
click at [264, 458] on h6 "150 - SportingSolutions - RugbyUnion - New Zealand NPC" at bounding box center [196, 458] width 302 height 14
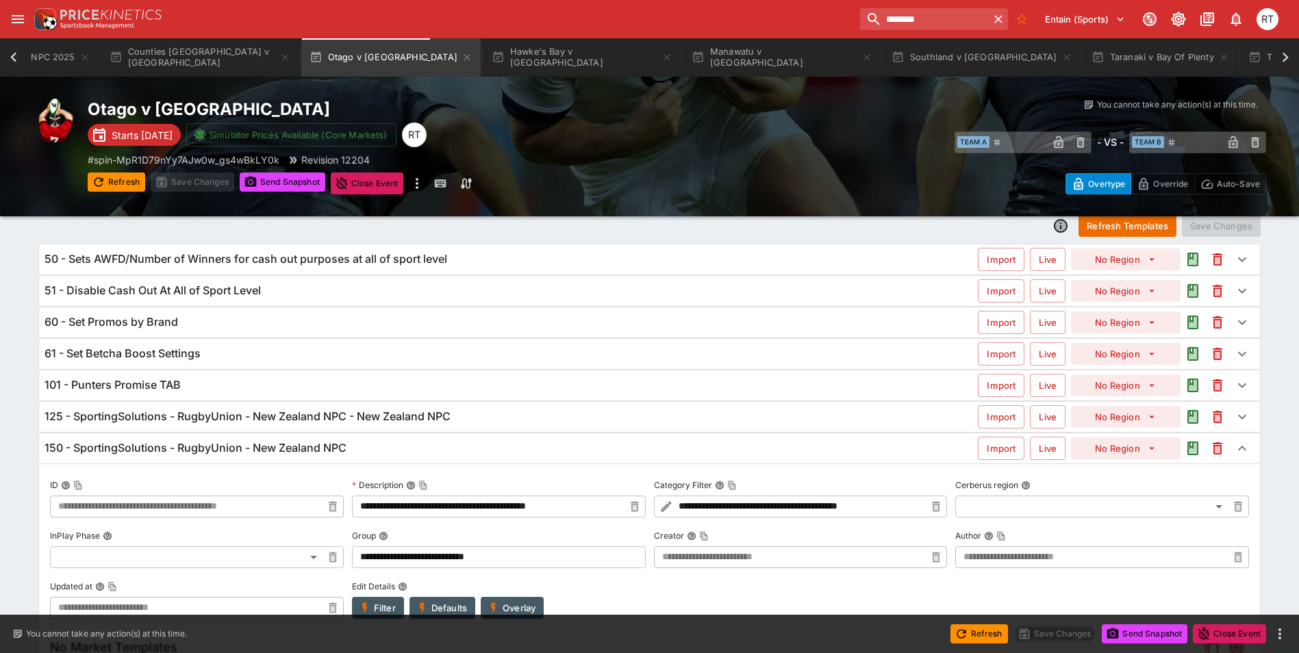
click at [277, 448] on h6 "150 - SportingSolutions - RugbyUnion - New Zealand NPC" at bounding box center [196, 448] width 302 height 14
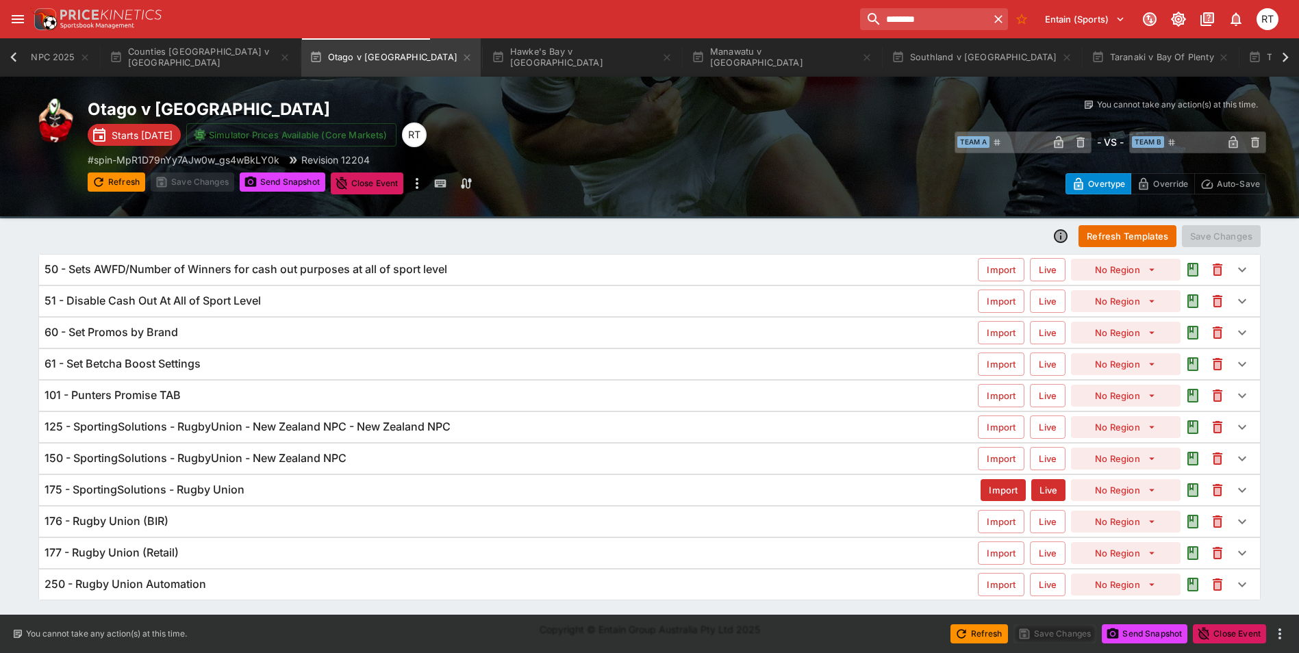
click at [292, 419] on div "125 - SportingSolutions - RugbyUnion - New Zealand NPC - New Zealand NPC Import…" at bounding box center [649, 427] width 1221 height 30
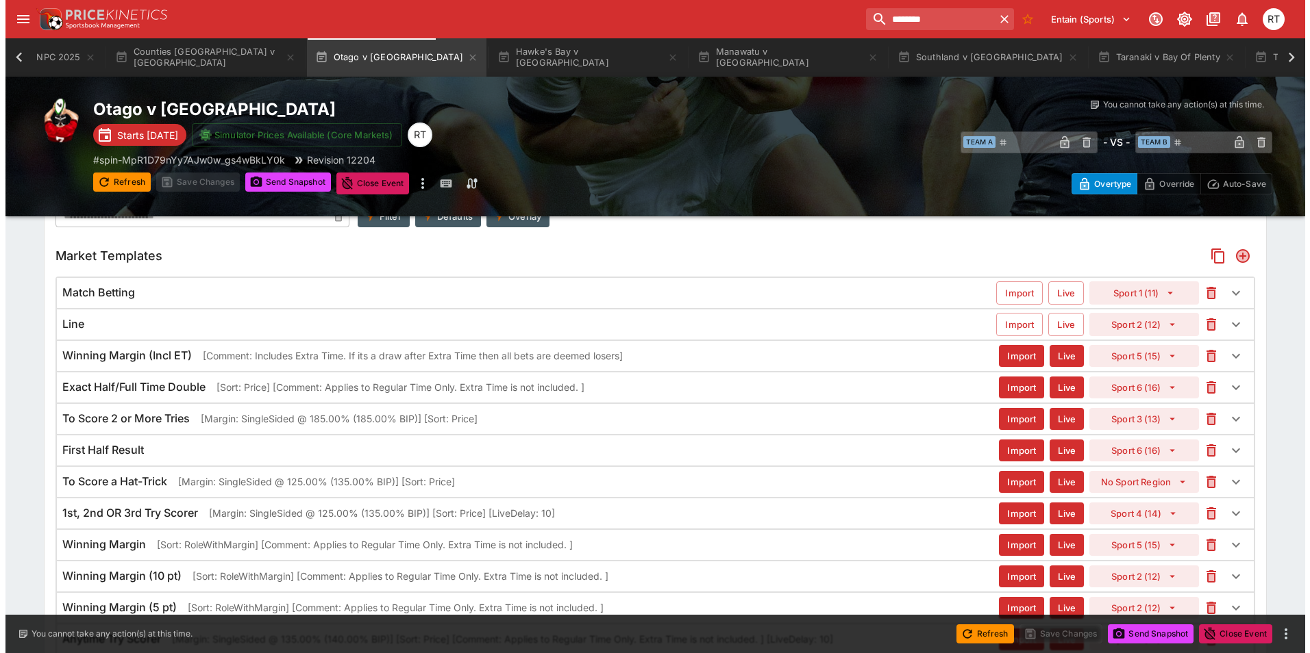
scroll to position [443, 0]
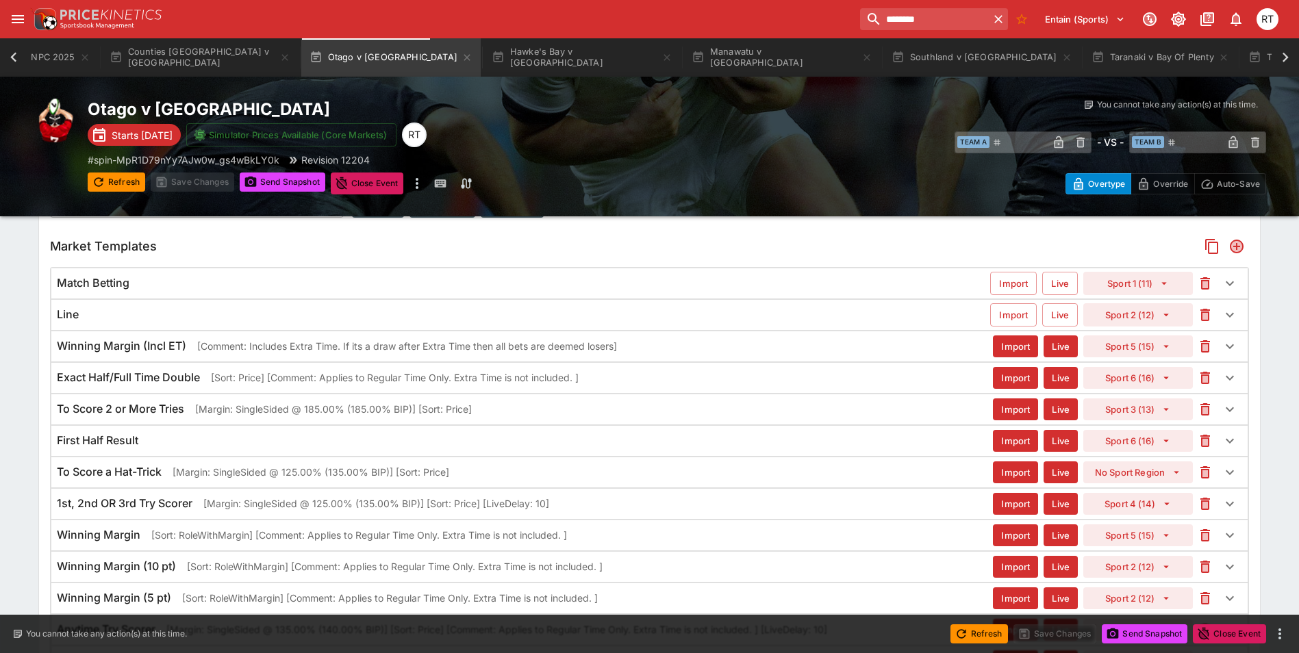
click at [234, 351] on p "[Comment: Includes Extra Time. If its a draw after Extra Time then all bets are…" at bounding box center [407, 346] width 420 height 14
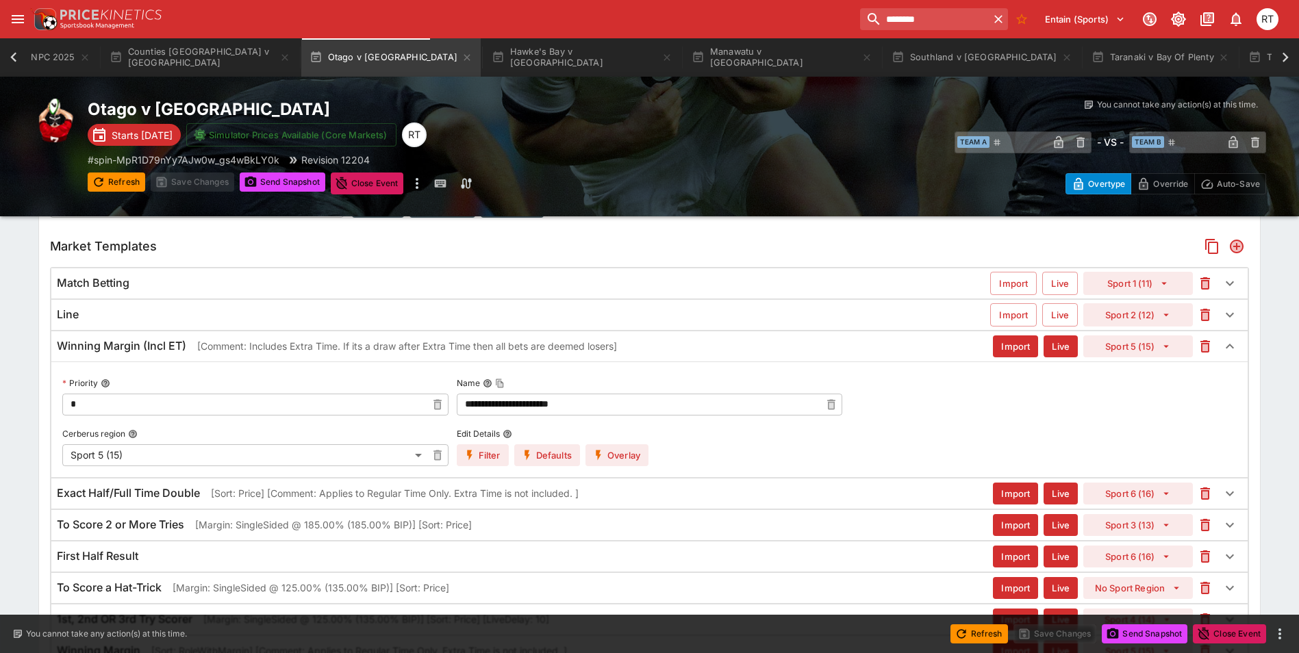
click at [619, 453] on button "Overlay" at bounding box center [617, 456] width 63 height 22
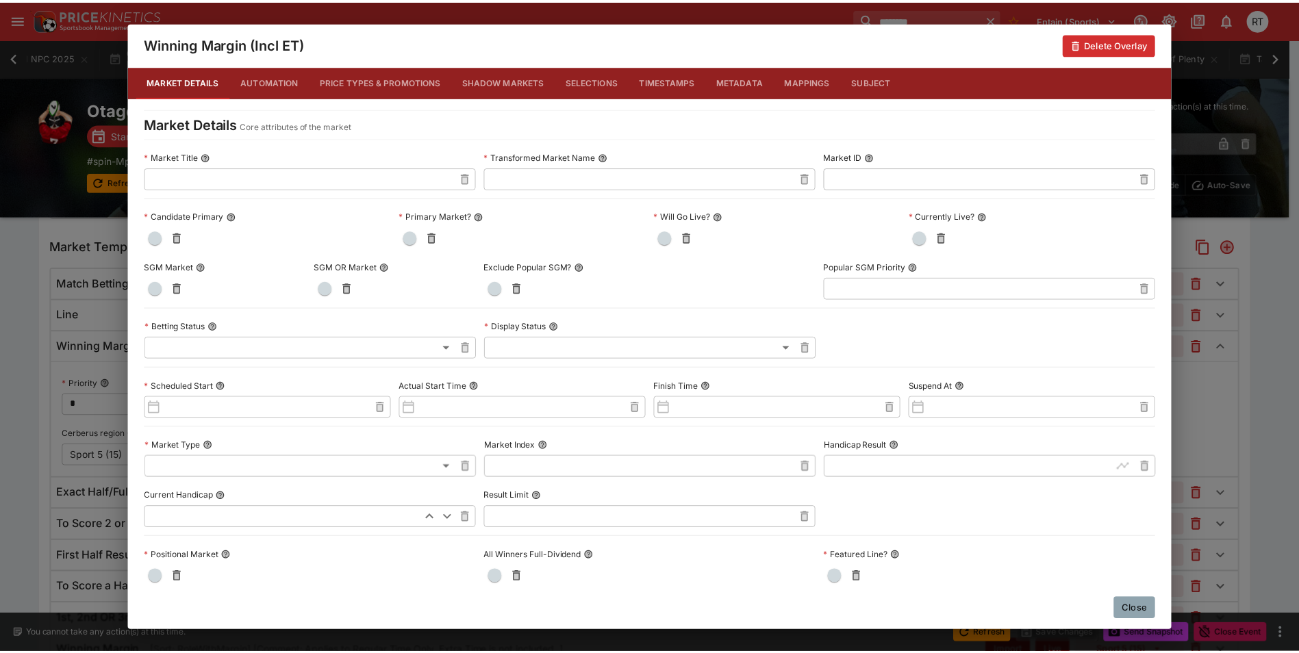
scroll to position [0, 0]
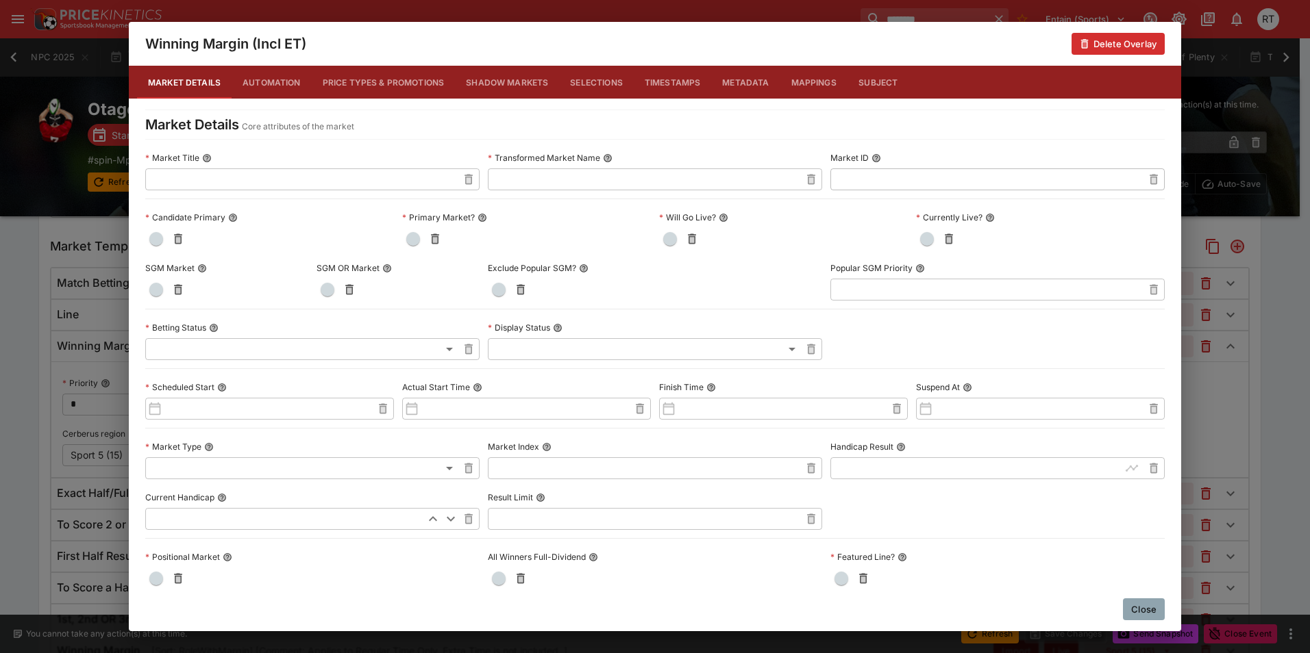
click at [380, 84] on button "Price Types & Promotions" at bounding box center [384, 82] width 144 height 33
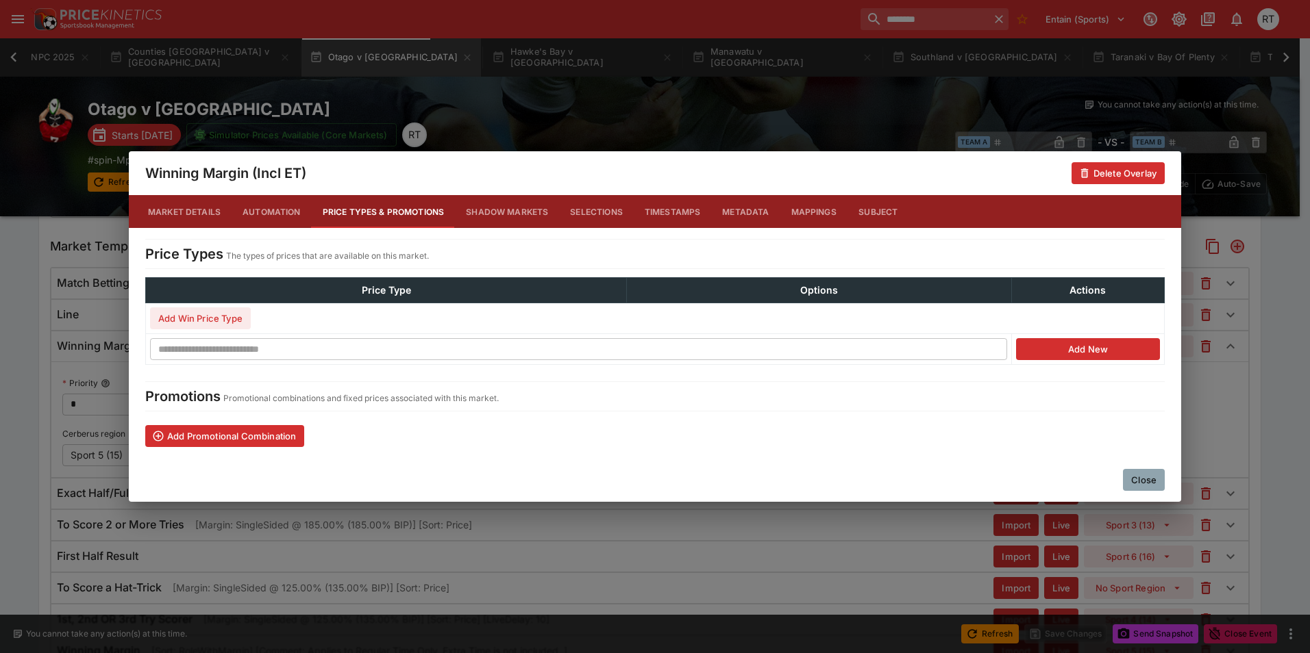
click at [484, 215] on button "Shadow Markets" at bounding box center [507, 211] width 104 height 33
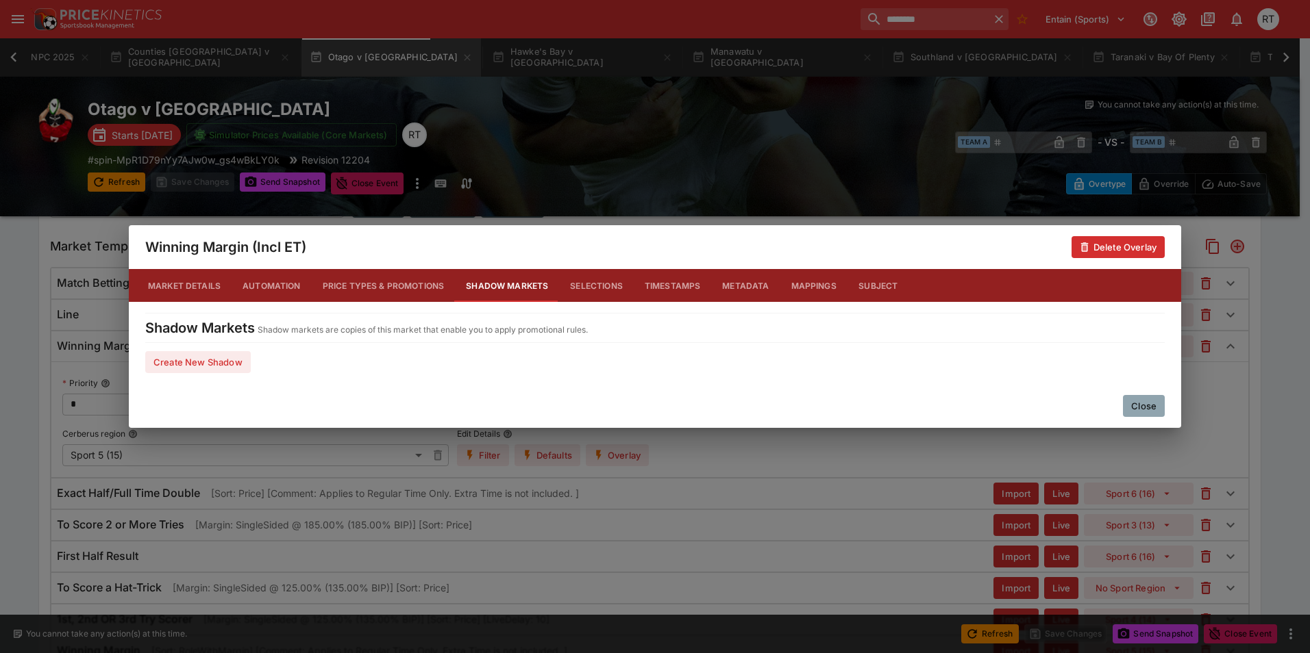
click at [574, 284] on button "Selections" at bounding box center [596, 285] width 75 height 33
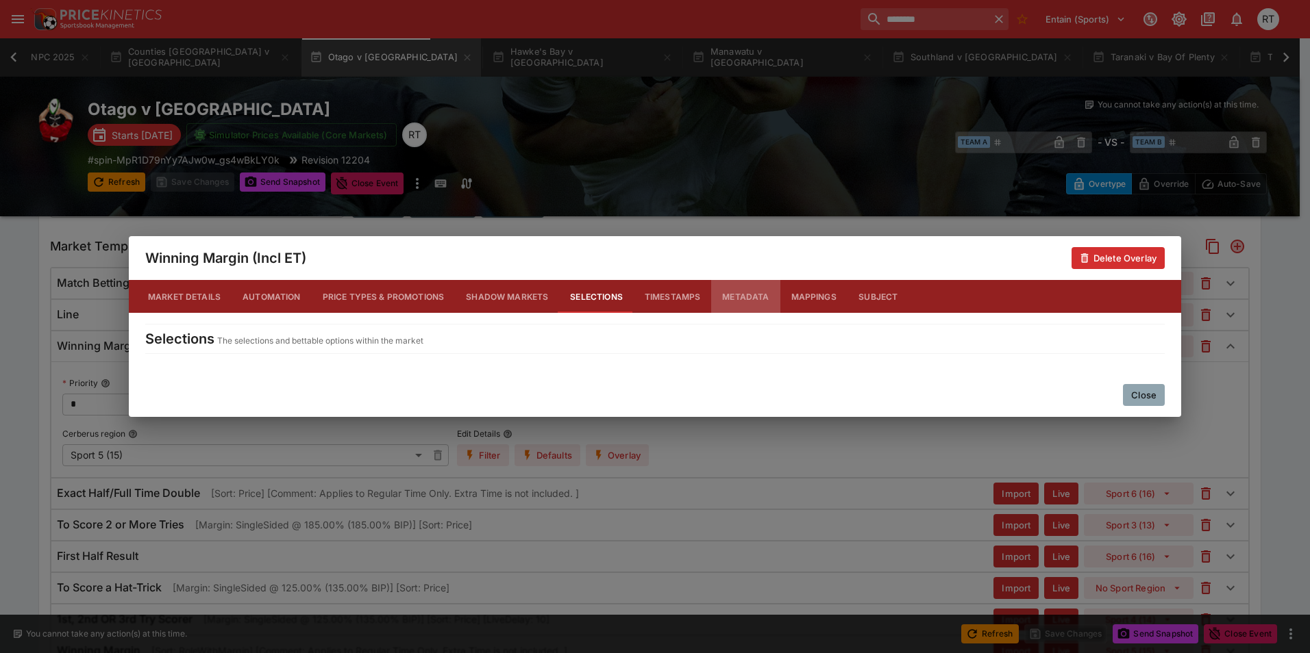
click at [729, 295] on button "Metadata" at bounding box center [745, 296] width 68 height 33
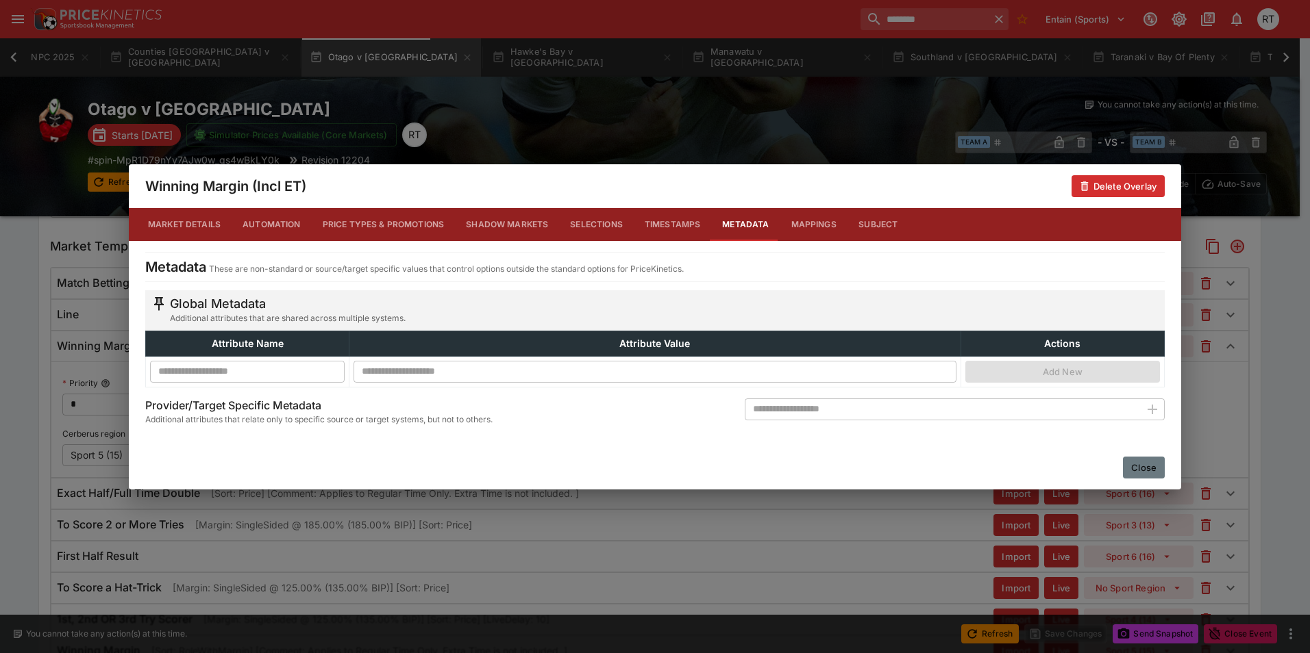
click at [1138, 473] on button "Close" at bounding box center [1144, 468] width 42 height 22
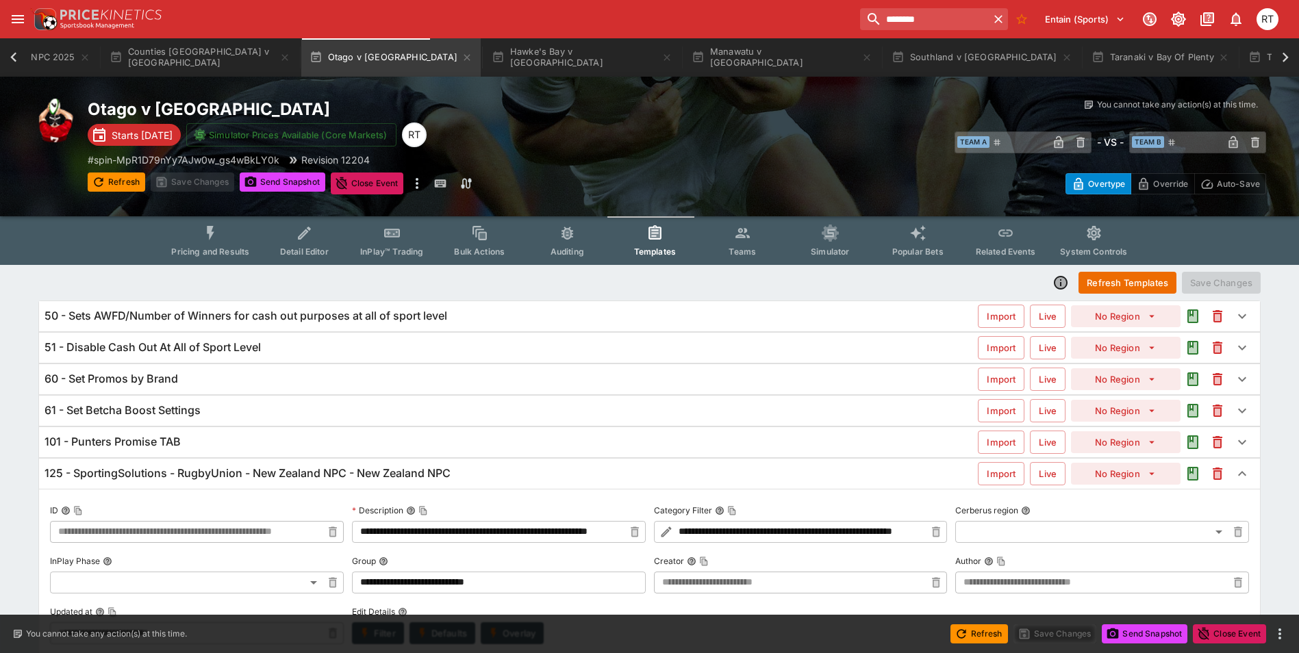
click at [218, 250] on span "Pricing and Results" at bounding box center [210, 252] width 78 height 10
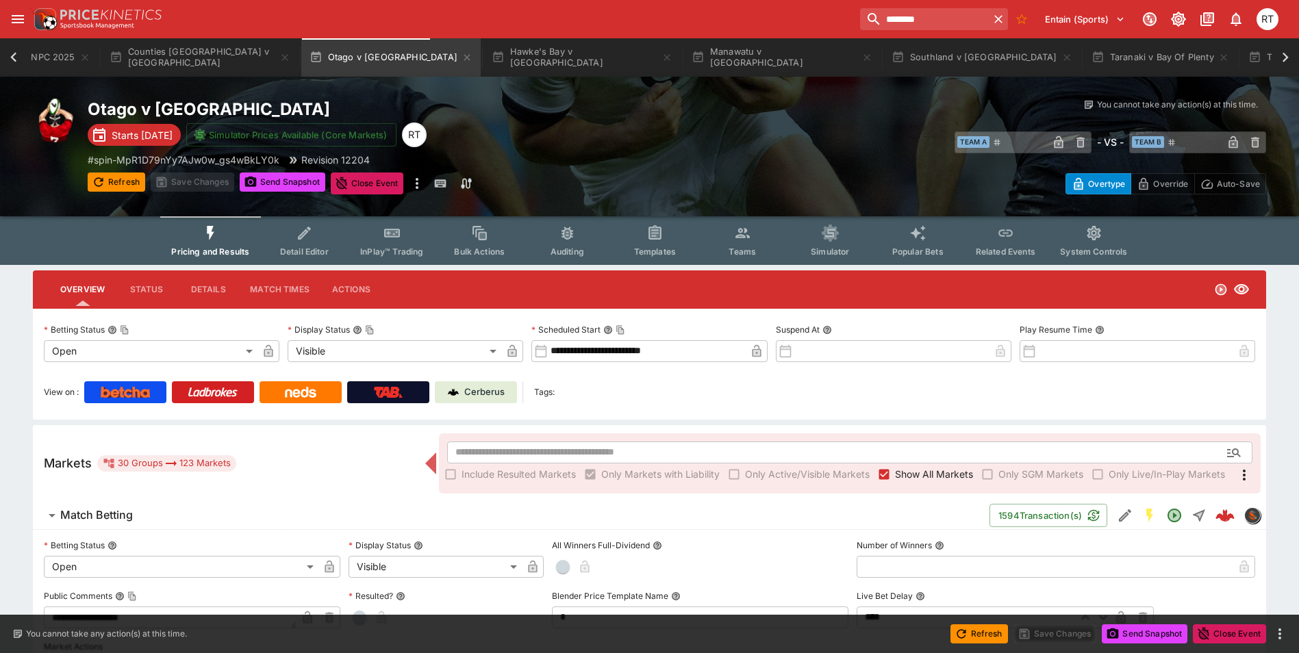
click at [639, 238] on button "Templates" at bounding box center [655, 240] width 88 height 49
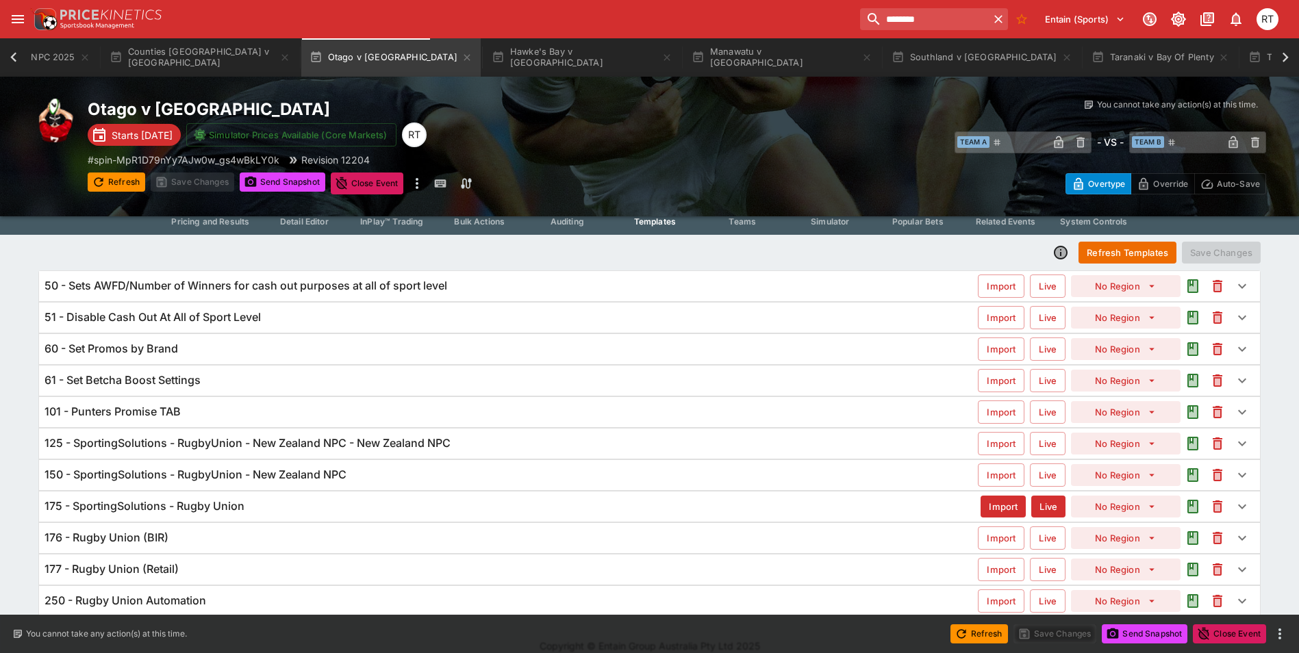
scroll to position [47, 0]
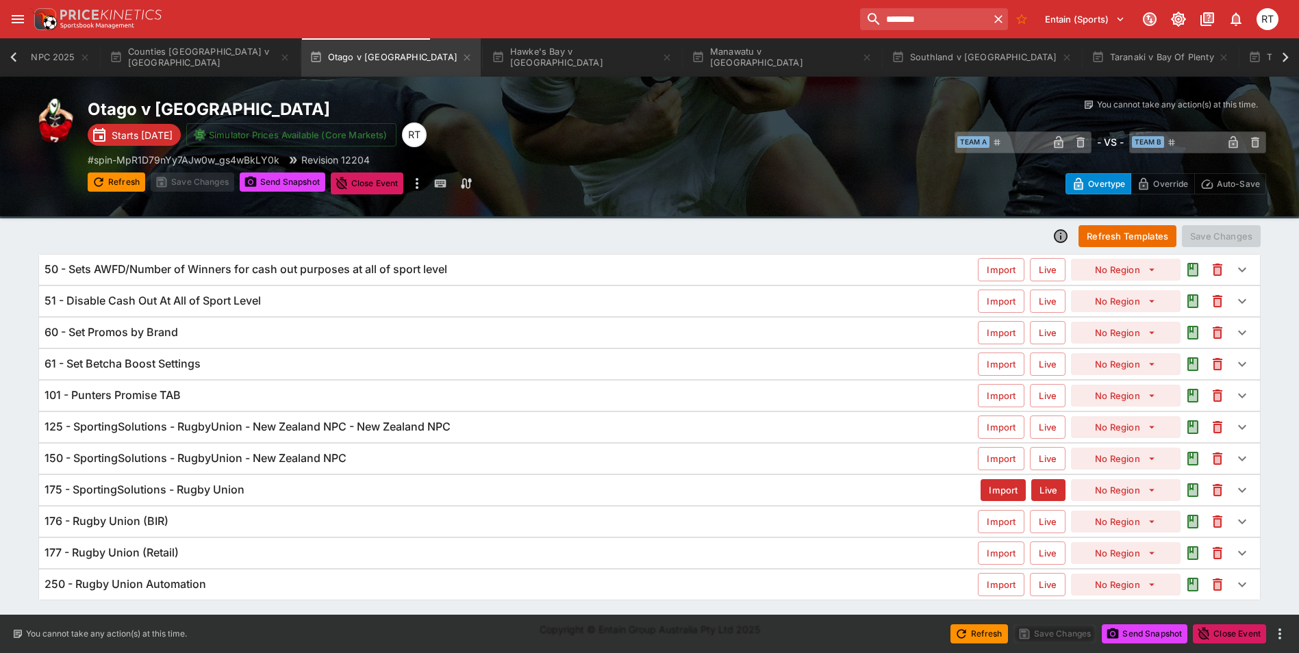
click at [227, 428] on h6 "125 - SportingSolutions - RugbyUnion - New Zealand NPC - New Zealand NPC" at bounding box center [248, 427] width 406 height 14
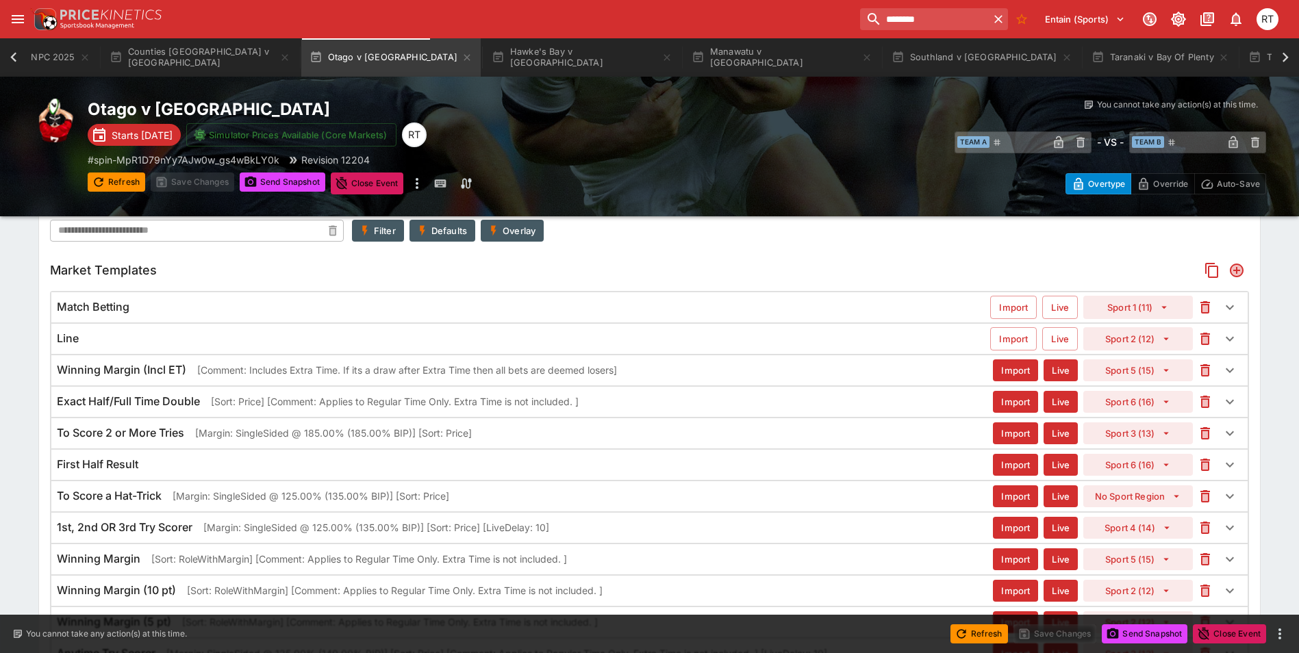
scroll to position [410, 0]
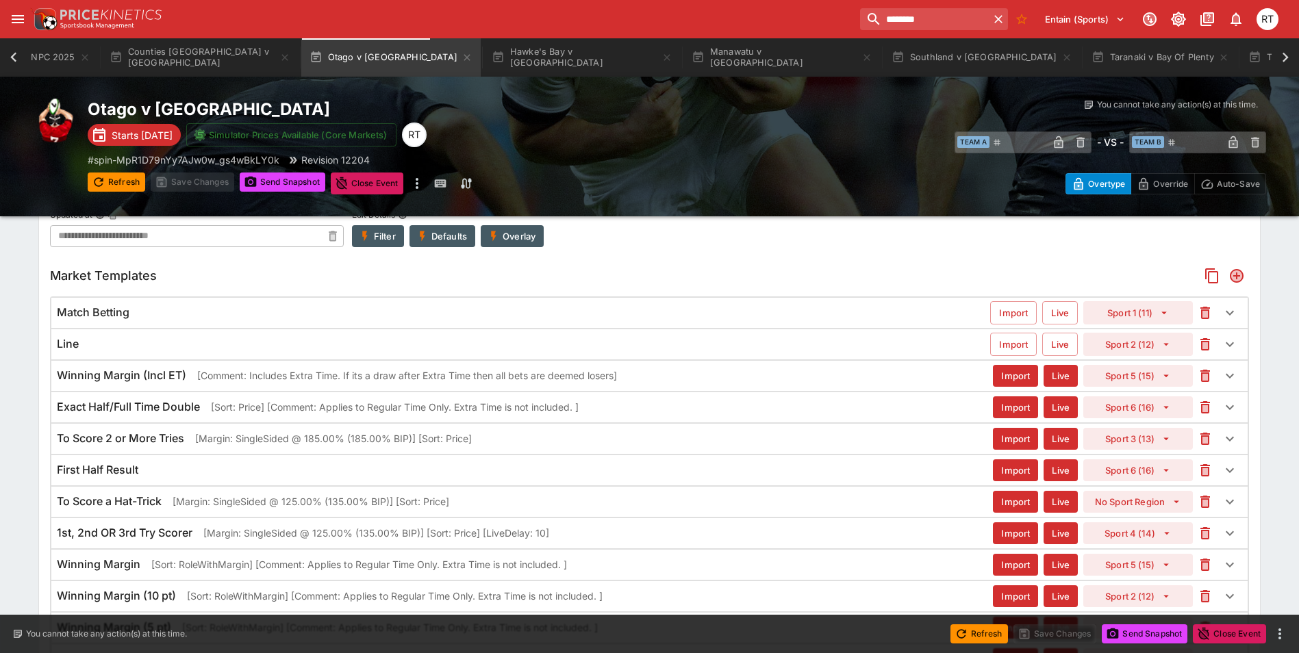
click at [284, 379] on p "[Comment: Includes Extra Time. If its a draw after Extra Time then all bets are…" at bounding box center [407, 376] width 420 height 14
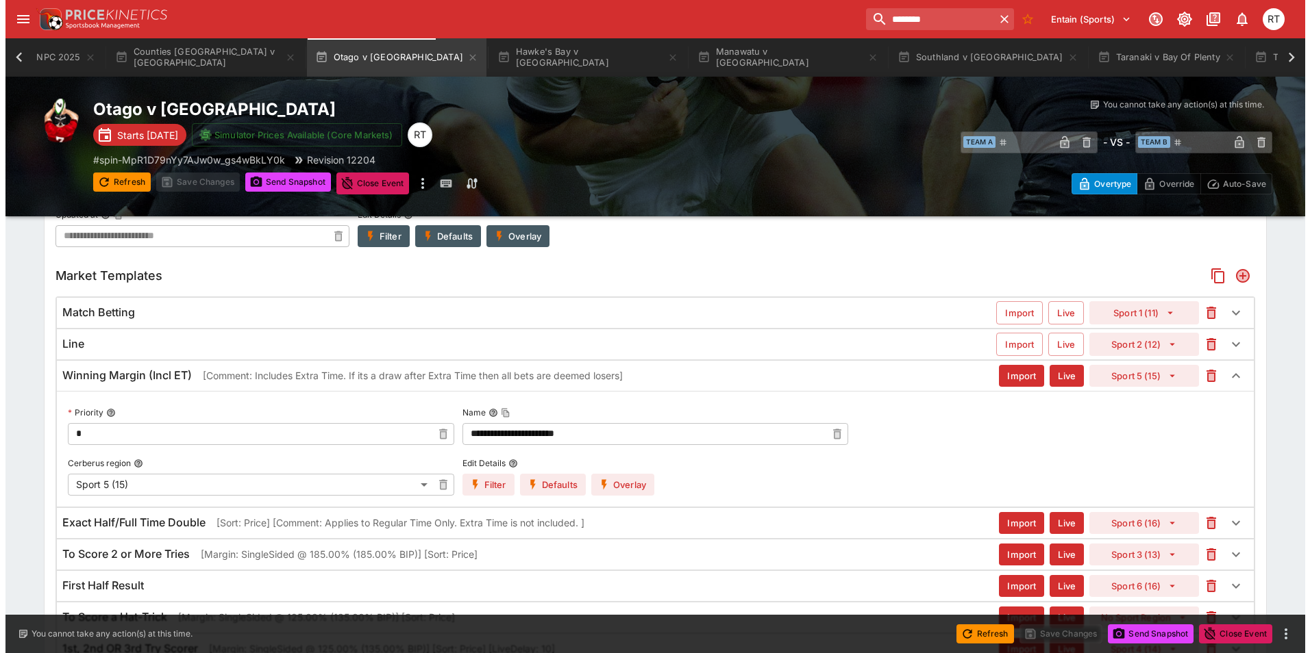
scroll to position [486, 0]
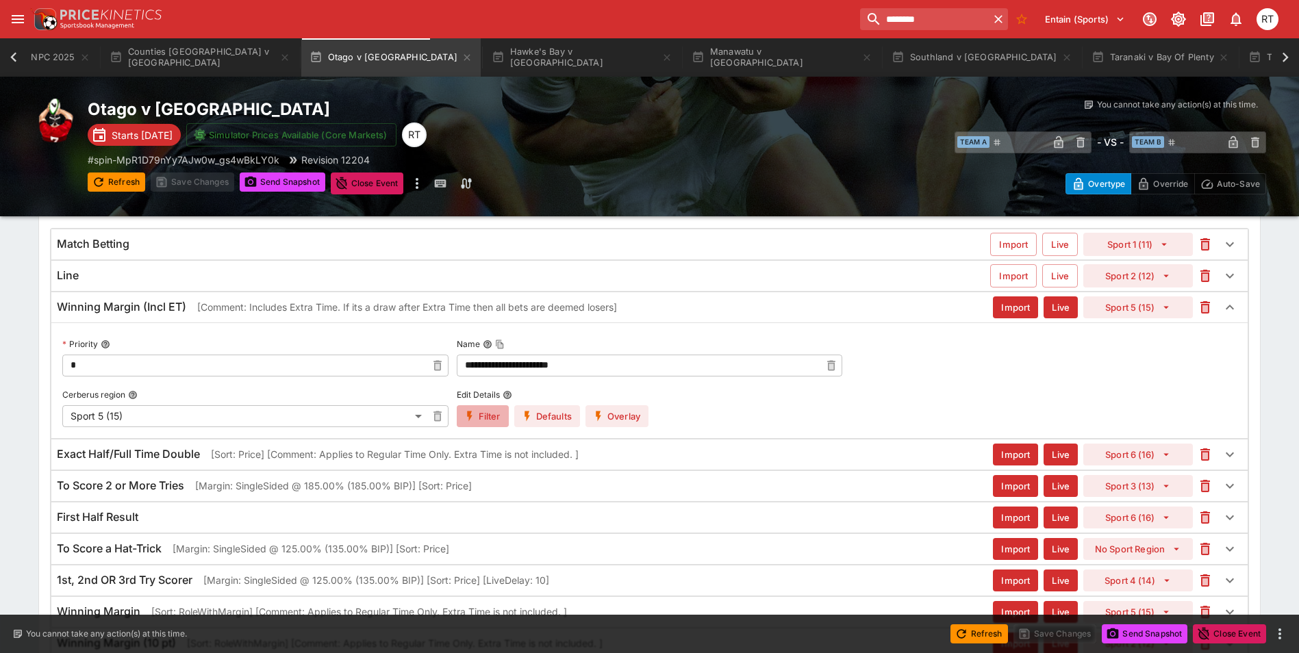
click at [491, 416] on button "Filter" at bounding box center [483, 417] width 52 height 22
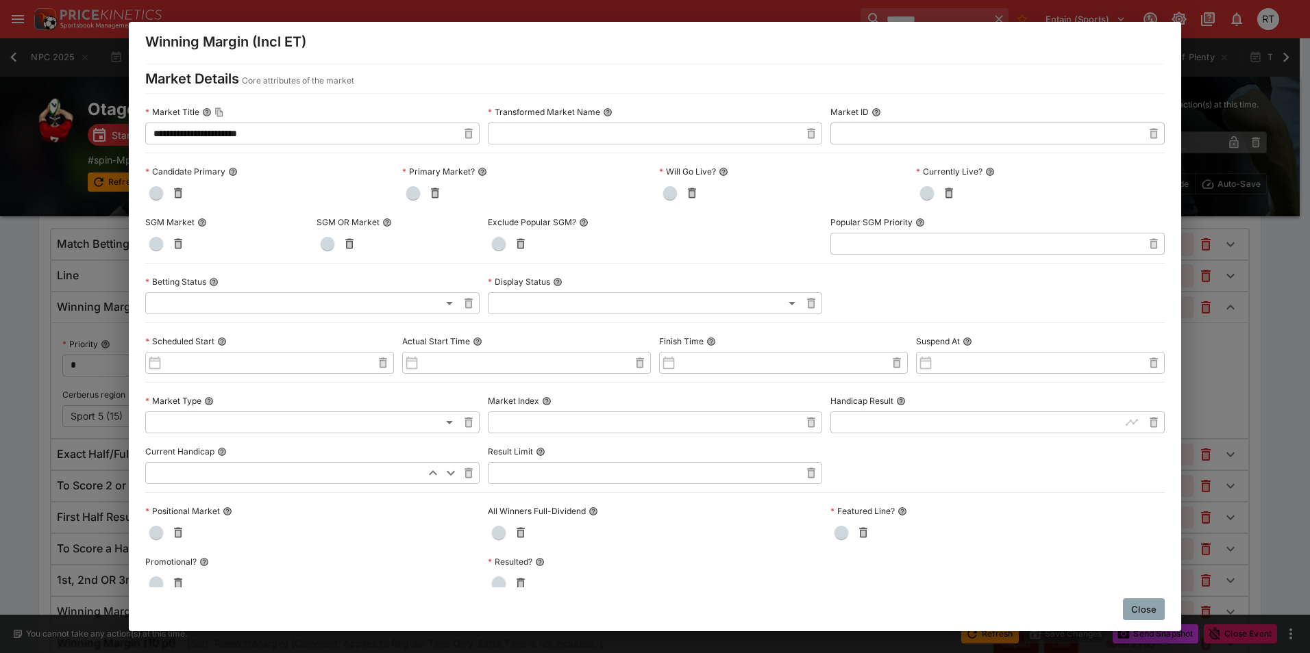
scroll to position [0, 0]
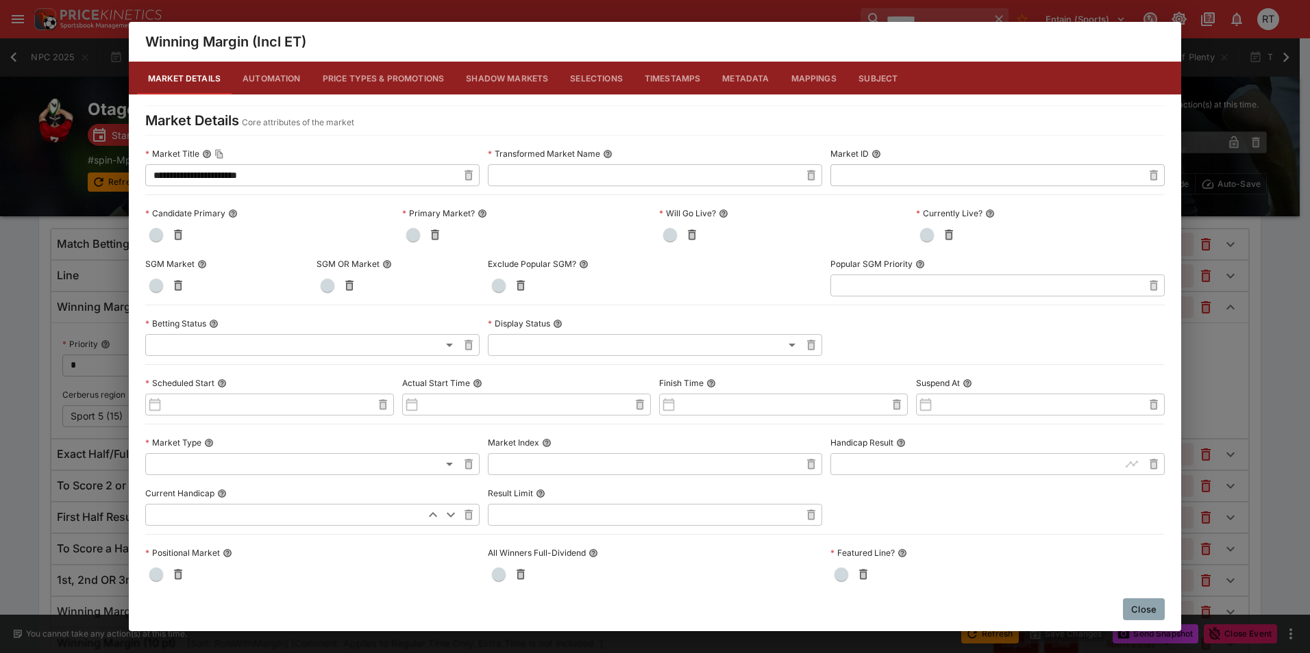
click at [1134, 606] on button "Close" at bounding box center [1144, 610] width 42 height 22
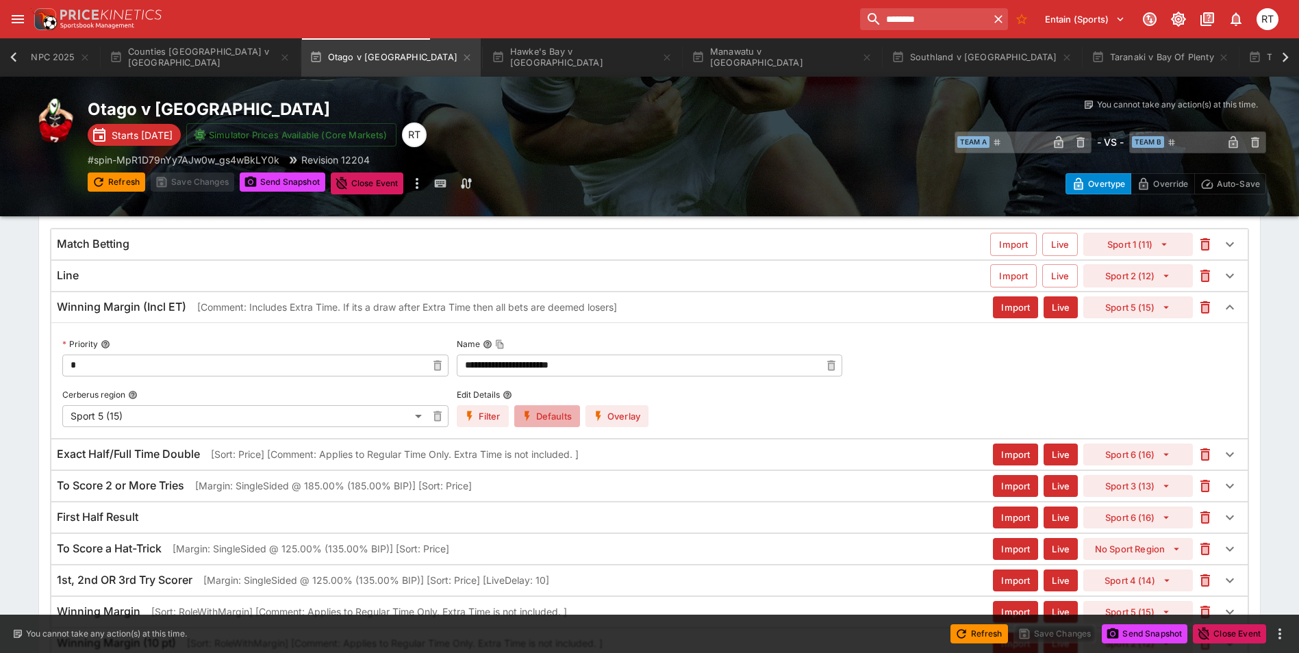
click at [542, 416] on button "Defaults" at bounding box center [547, 417] width 66 height 22
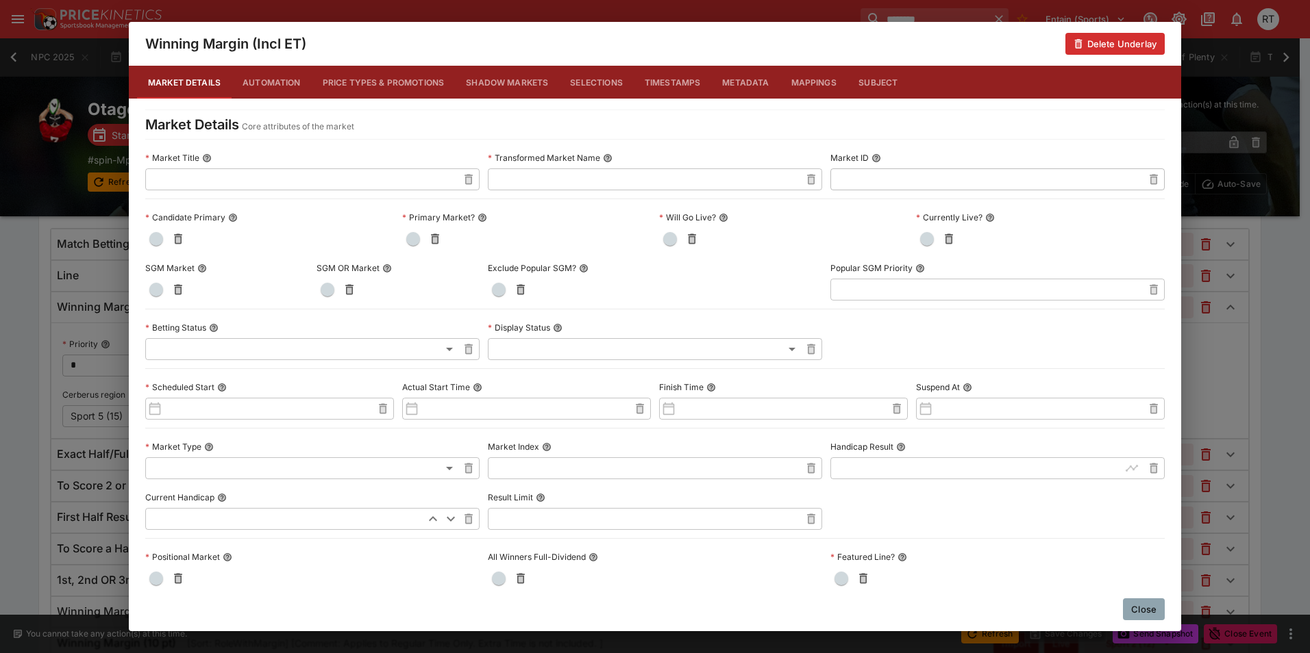
click at [1129, 603] on button "Close" at bounding box center [1144, 610] width 42 height 22
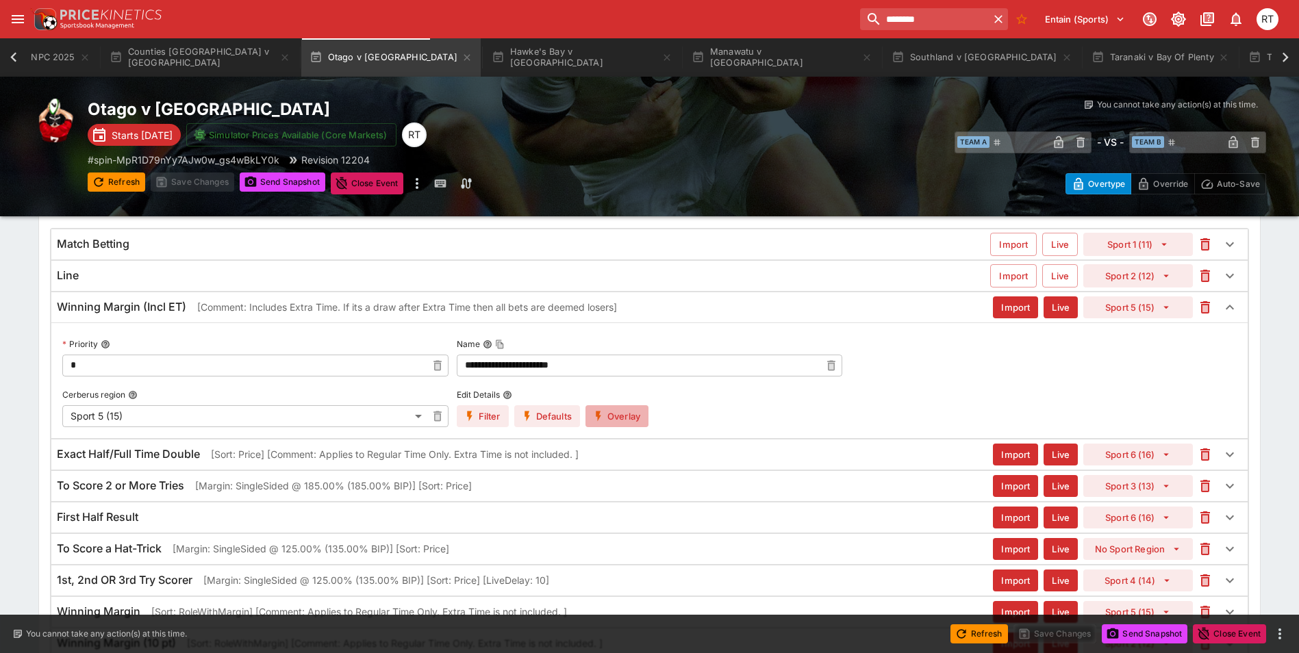
click at [622, 417] on button "Overlay" at bounding box center [617, 417] width 63 height 22
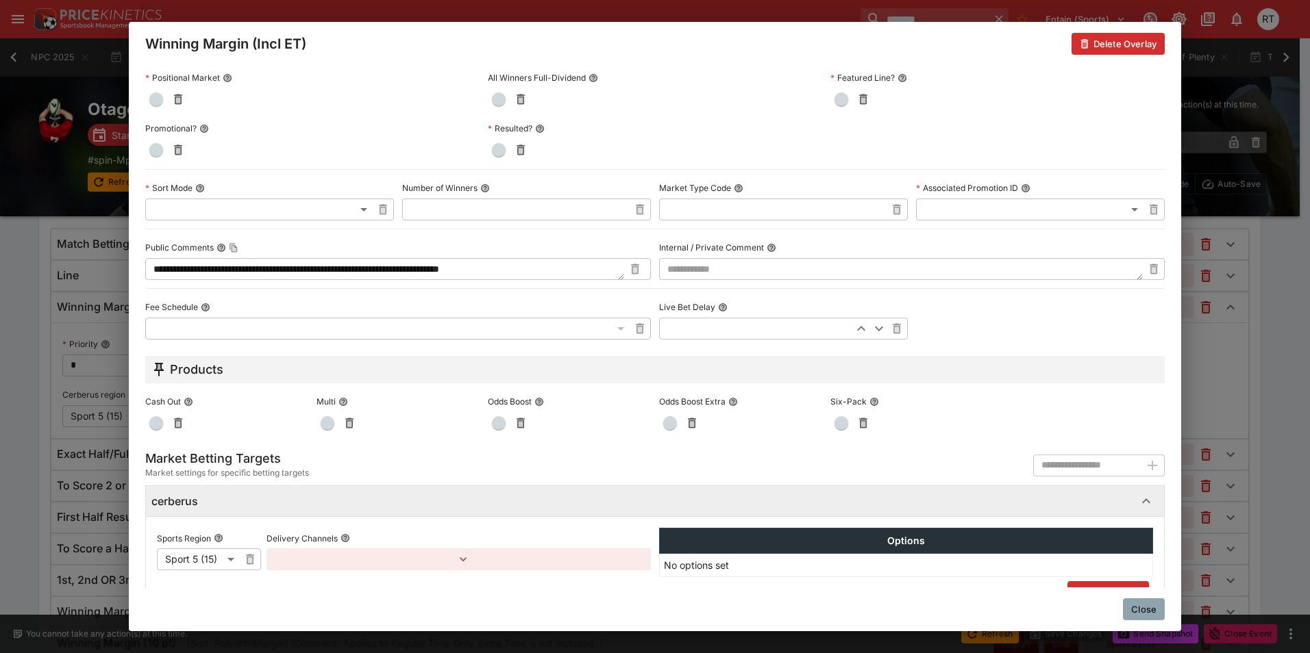
scroll to position [589, 0]
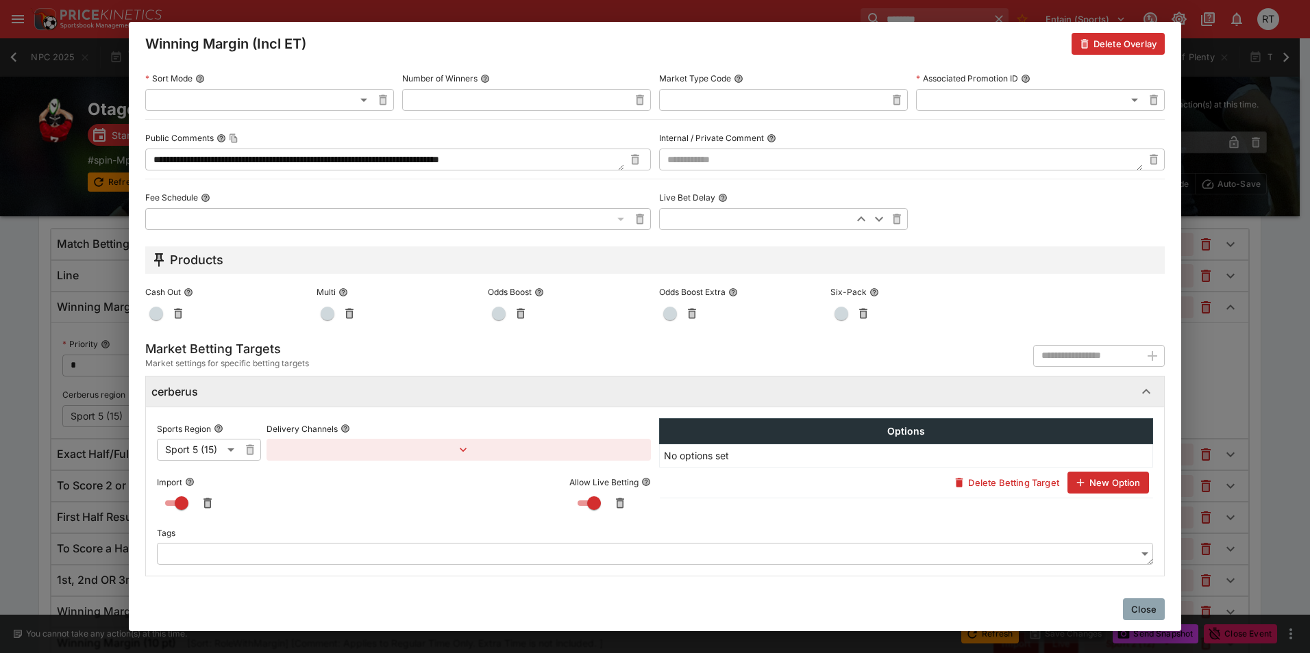
click at [462, 449] on icon "button" at bounding box center [463, 450] width 14 height 14
click at [357, 480] on button "Add Target Brands" at bounding box center [325, 480] width 97 height 22
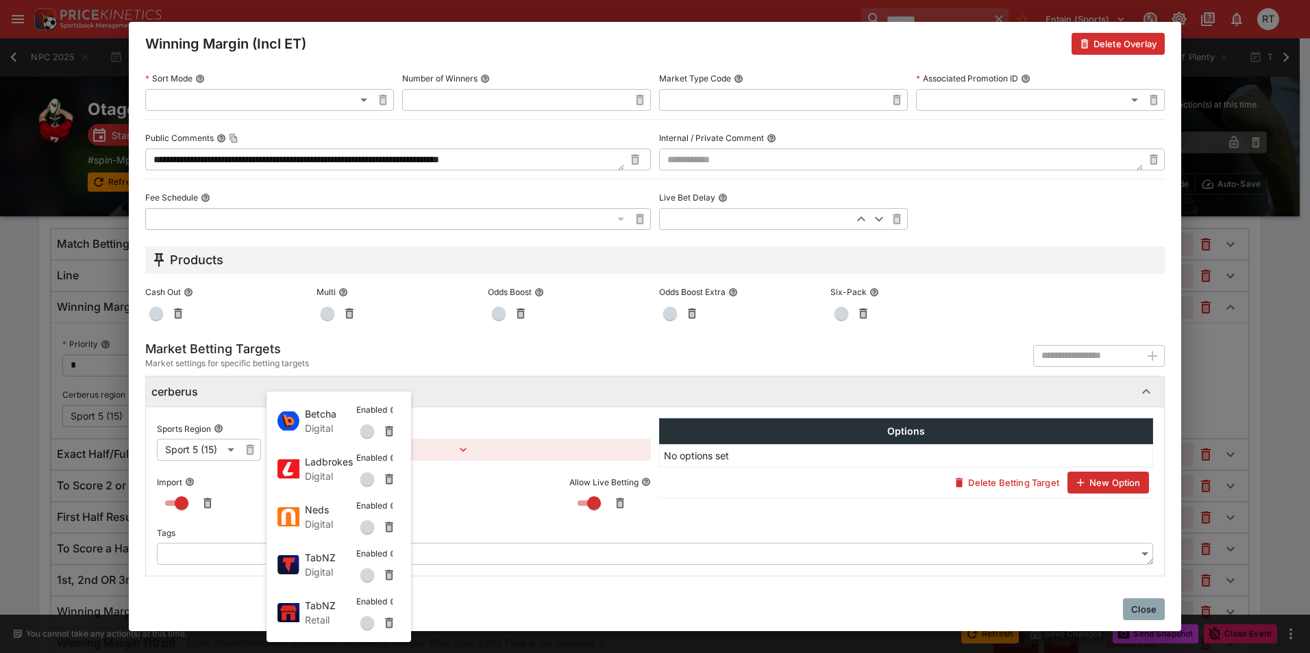
click at [371, 434] on span "button" at bounding box center [367, 432] width 14 height 14
click at [369, 472] on button "button" at bounding box center [367, 480] width 22 height 22
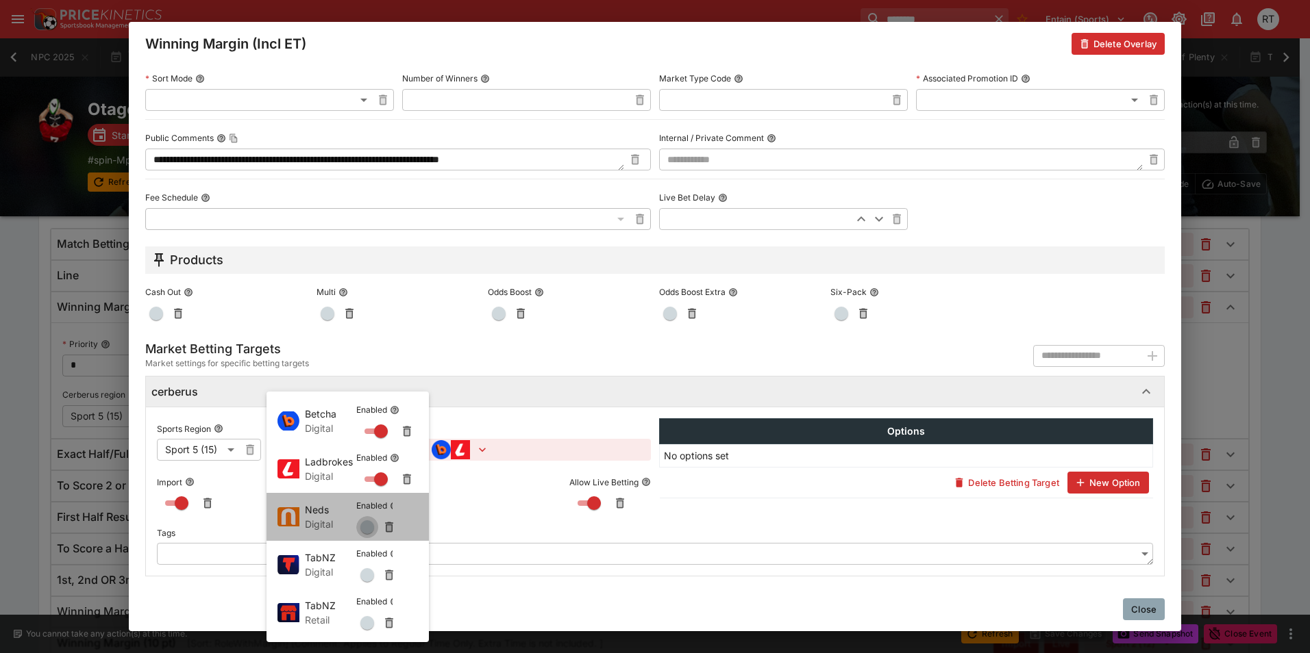
click at [366, 531] on span "button" at bounding box center [367, 528] width 14 height 14
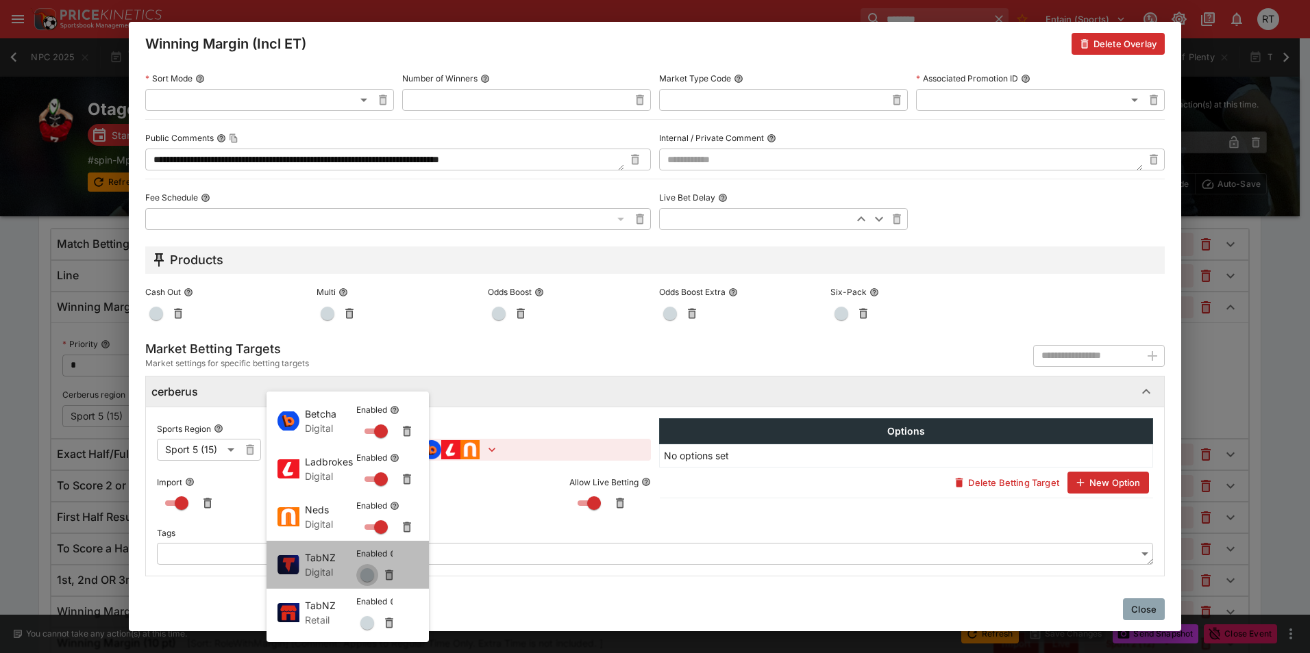
click at [366, 579] on span "button" at bounding box center [367, 576] width 14 height 14
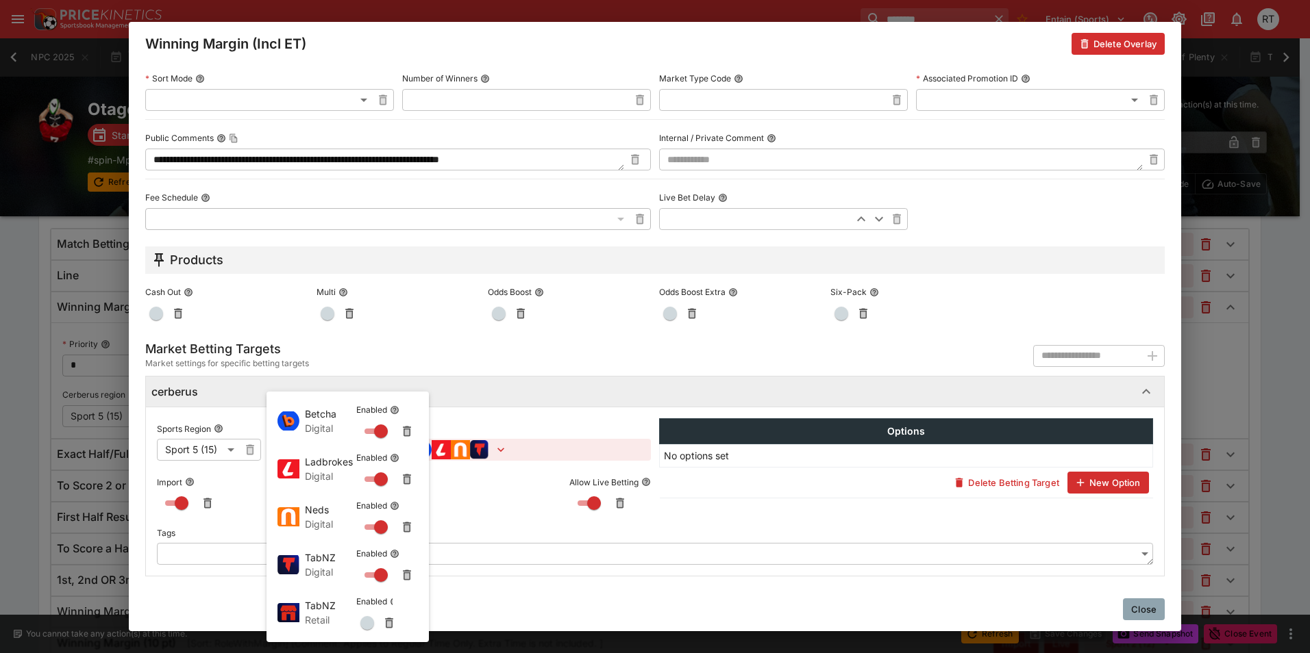
click at [366, 619] on span "button" at bounding box center [367, 623] width 14 height 14
click at [730, 357] on div at bounding box center [655, 326] width 1310 height 653
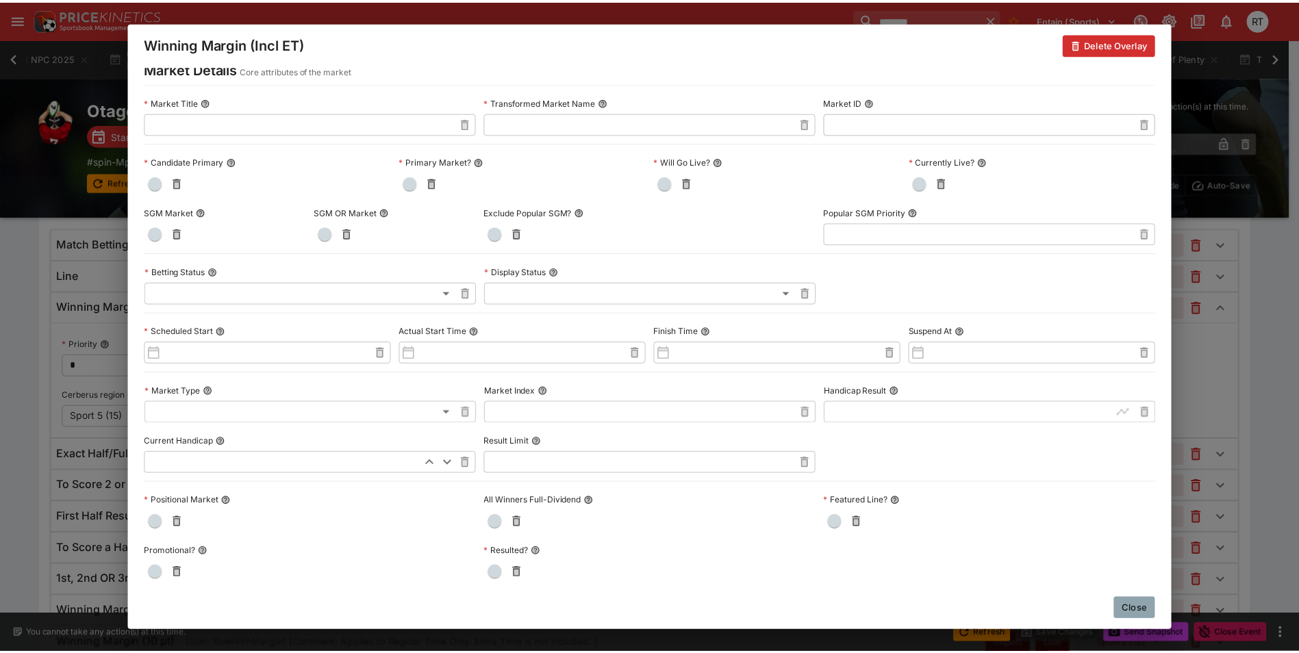
scroll to position [0, 0]
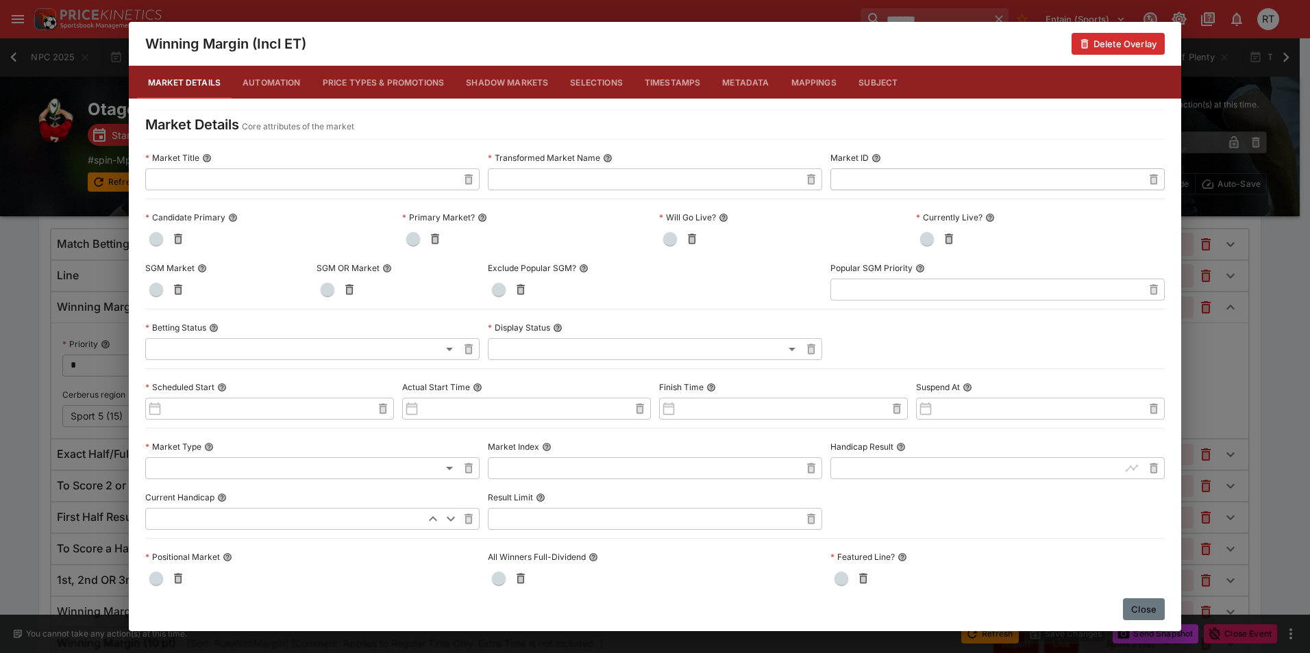
click at [1141, 610] on button "Close" at bounding box center [1144, 610] width 42 height 22
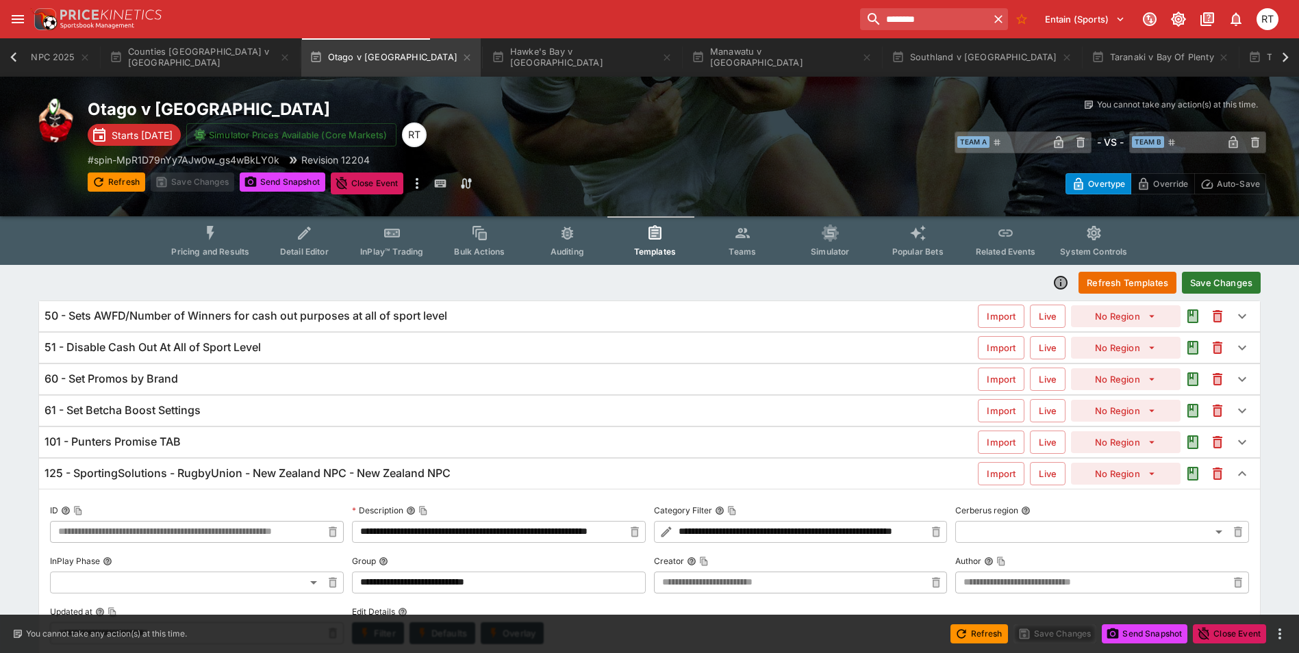
click at [1223, 284] on button "Save Changes" at bounding box center [1221, 283] width 79 height 22
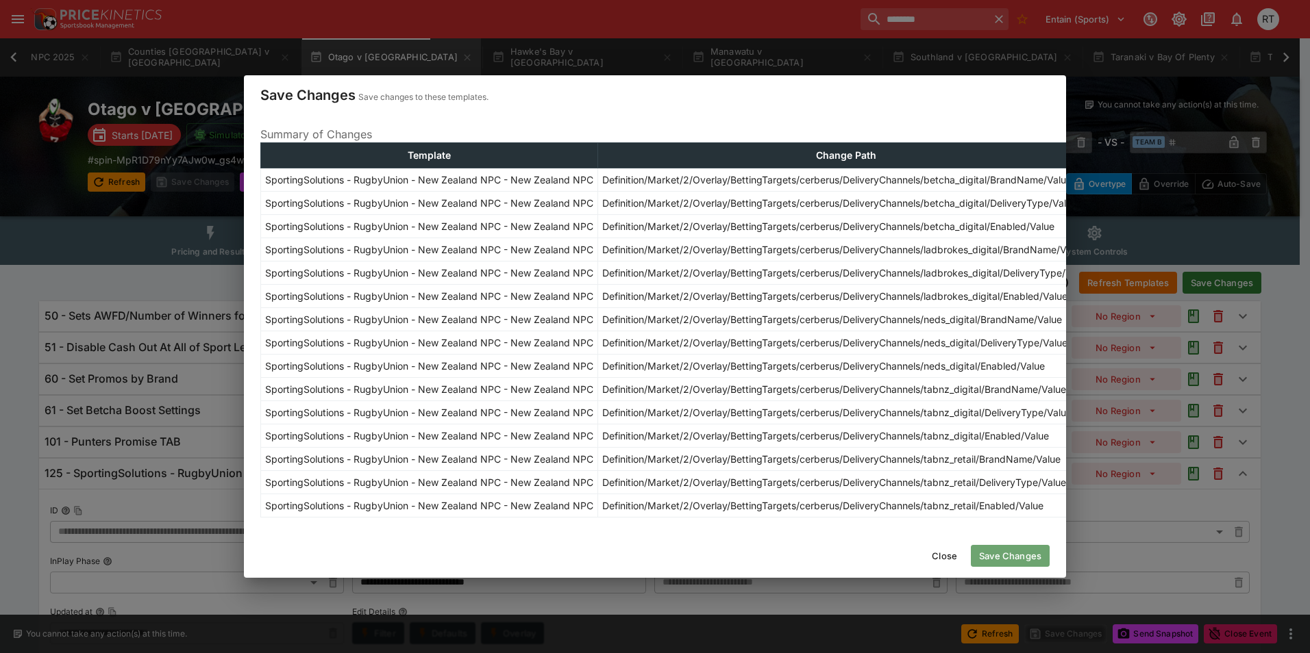
click at [1001, 562] on button "Save Changes" at bounding box center [1010, 556] width 79 height 22
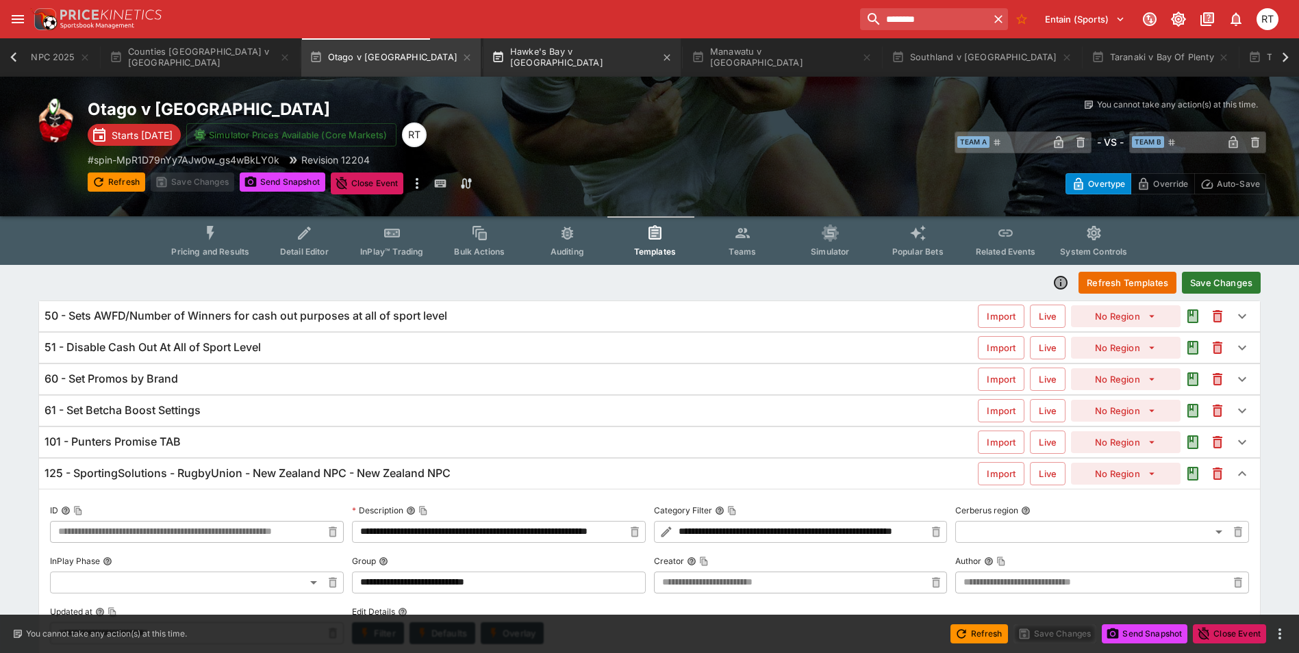
type input "**********"
click at [217, 243] on button "Pricing and Results" at bounding box center [210, 240] width 100 height 49
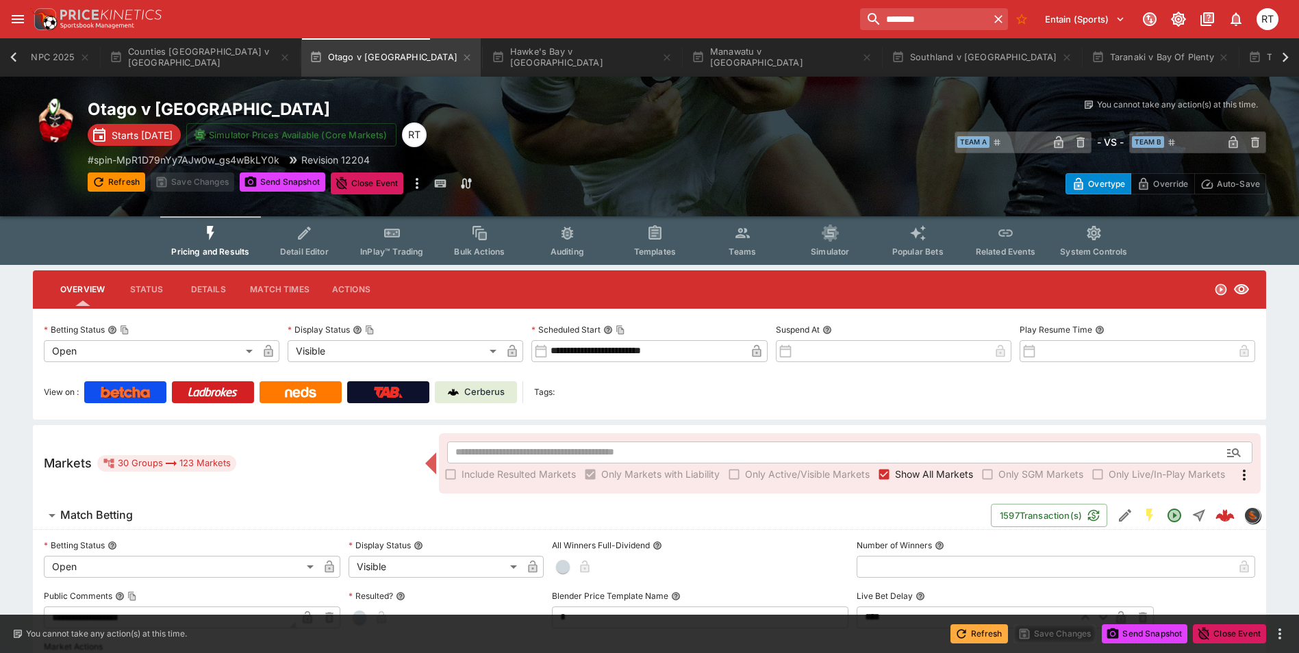
click at [970, 630] on button "Refresh" at bounding box center [980, 634] width 58 height 19
click at [1141, 634] on button "Send Snapshot" at bounding box center [1145, 634] width 86 height 19
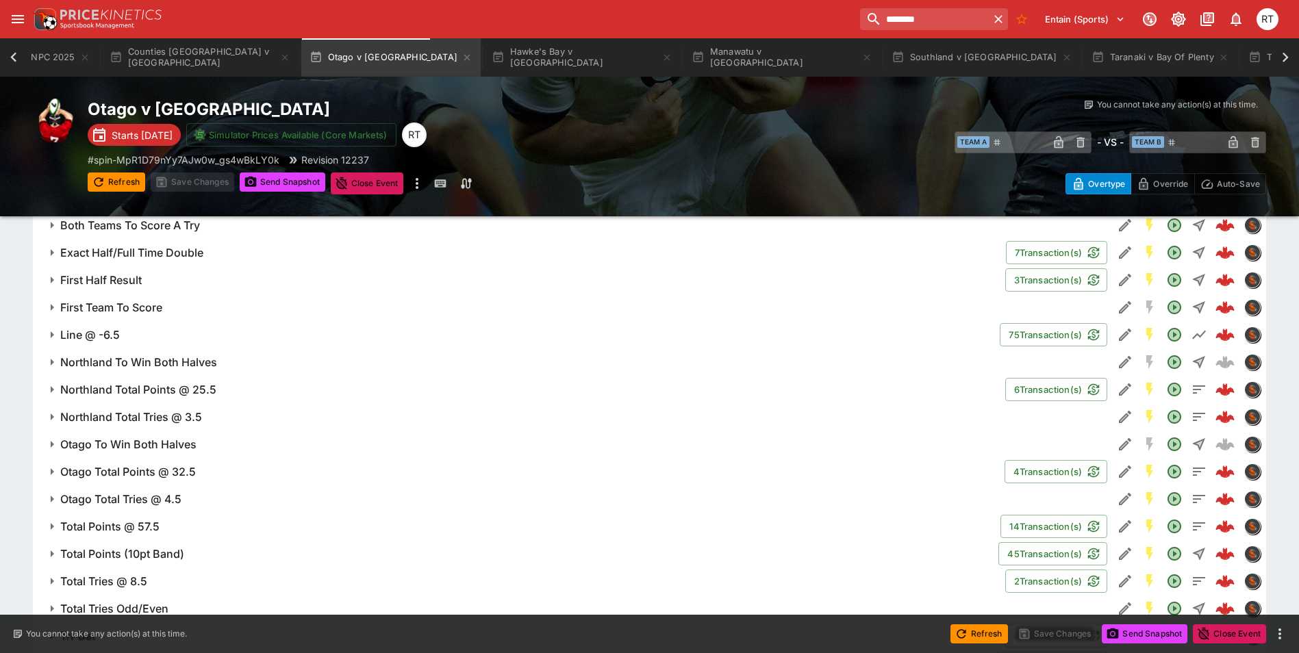
scroll to position [1077, 0]
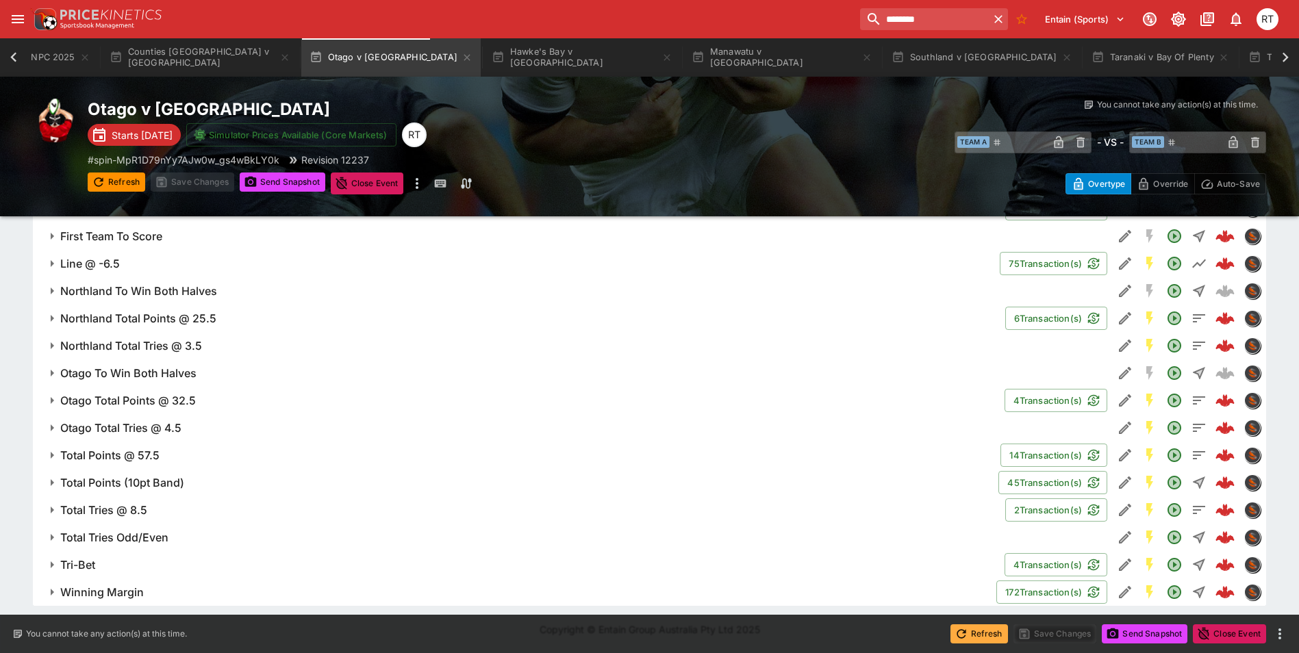
click at [969, 637] on button "Refresh" at bounding box center [980, 634] width 58 height 19
click at [1135, 638] on button "Send Snapshot" at bounding box center [1145, 634] width 86 height 19
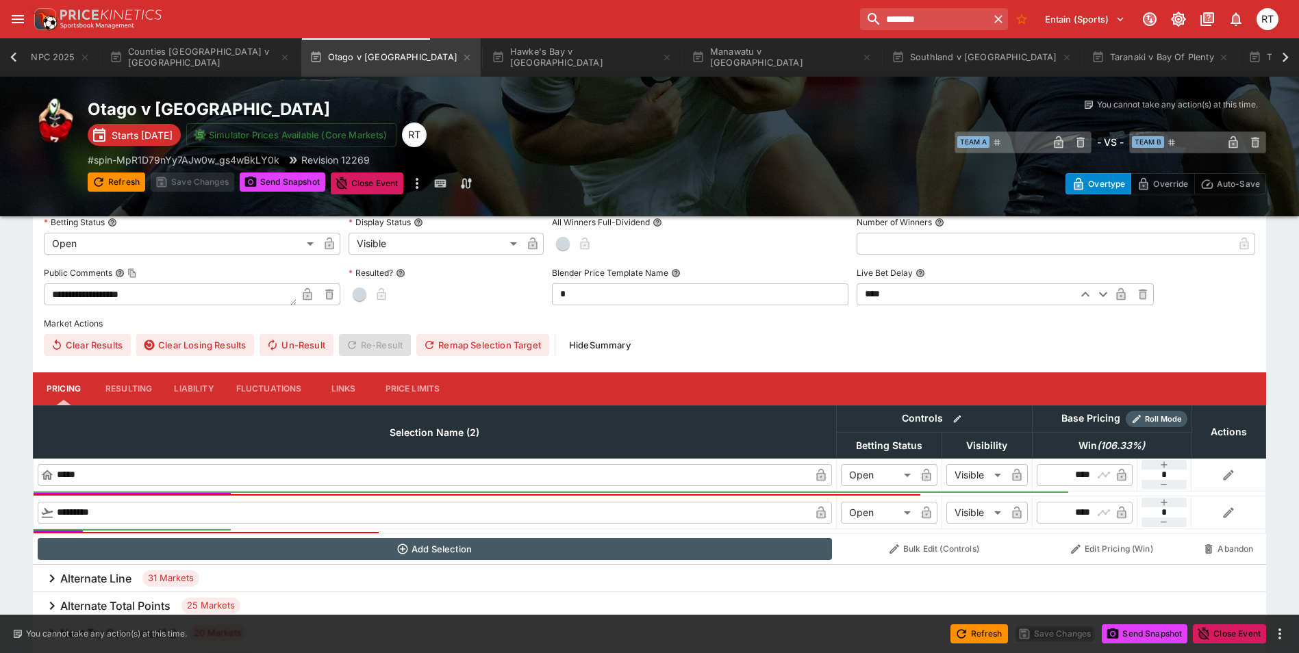
scroll to position [0, 0]
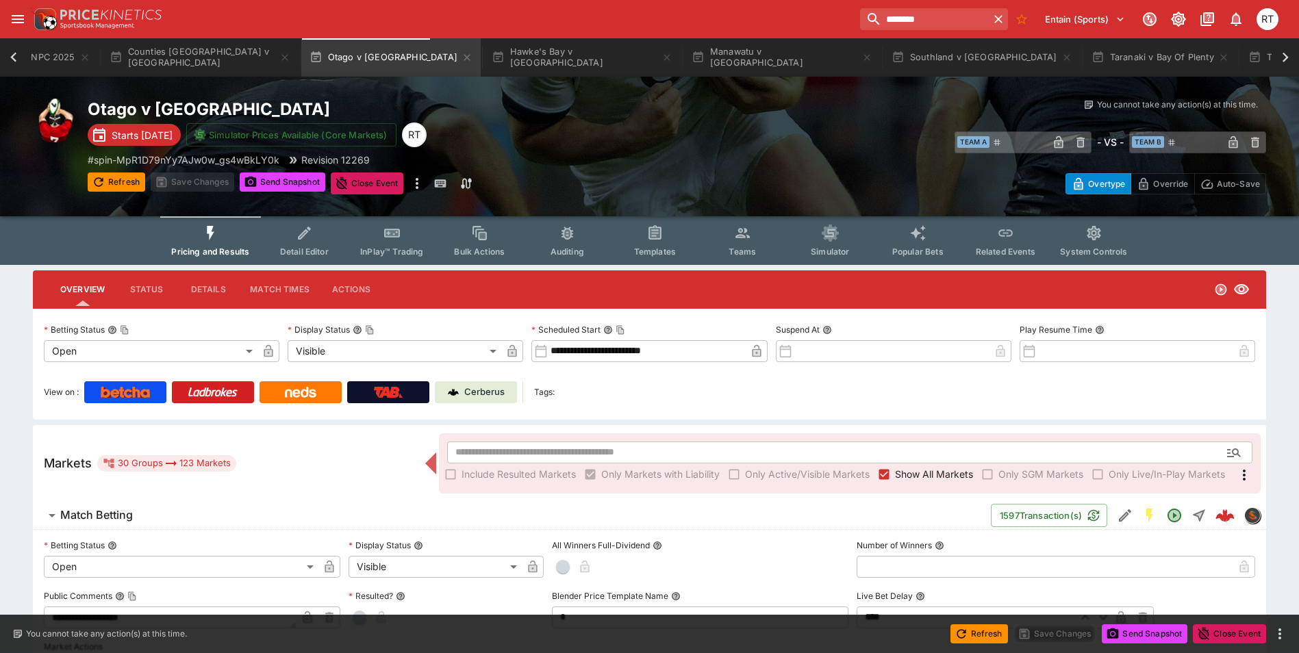
click at [653, 249] on span "Templates" at bounding box center [655, 252] width 42 height 10
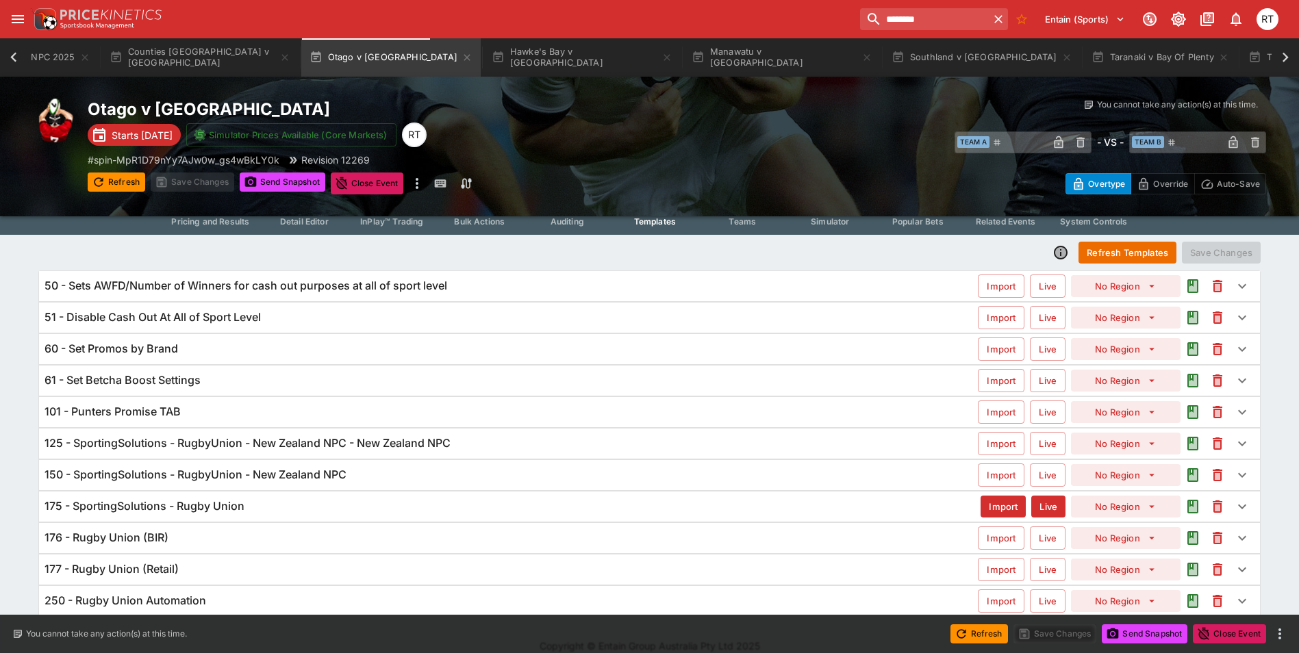
scroll to position [47, 0]
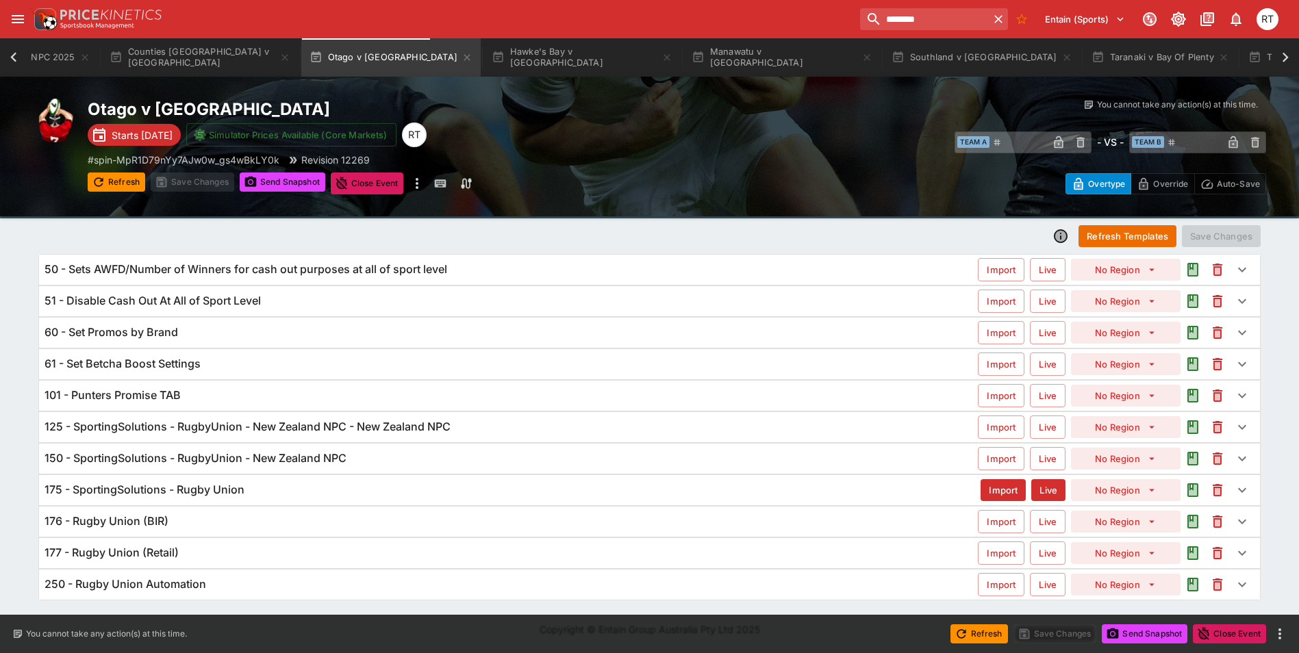
click at [227, 425] on h6 "125 - SportingSolutions - RugbyUnion - New Zealand NPC - New Zealand NPC" at bounding box center [248, 427] width 406 height 14
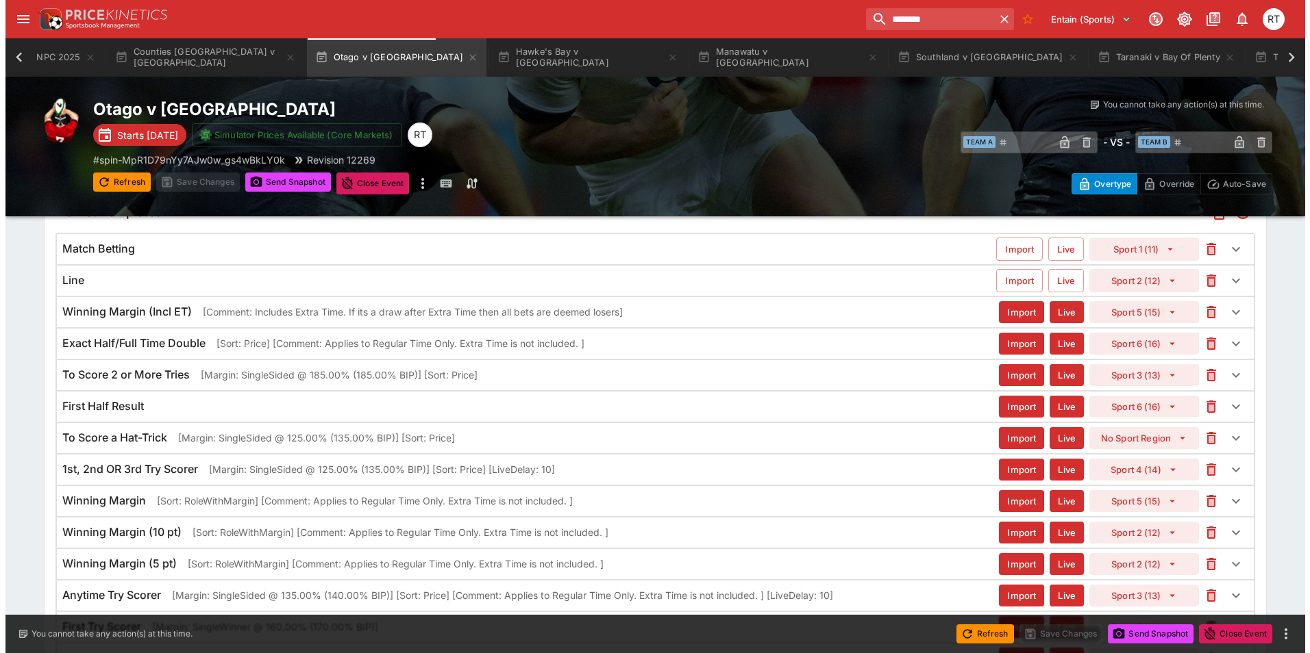
scroll to position [474, 0]
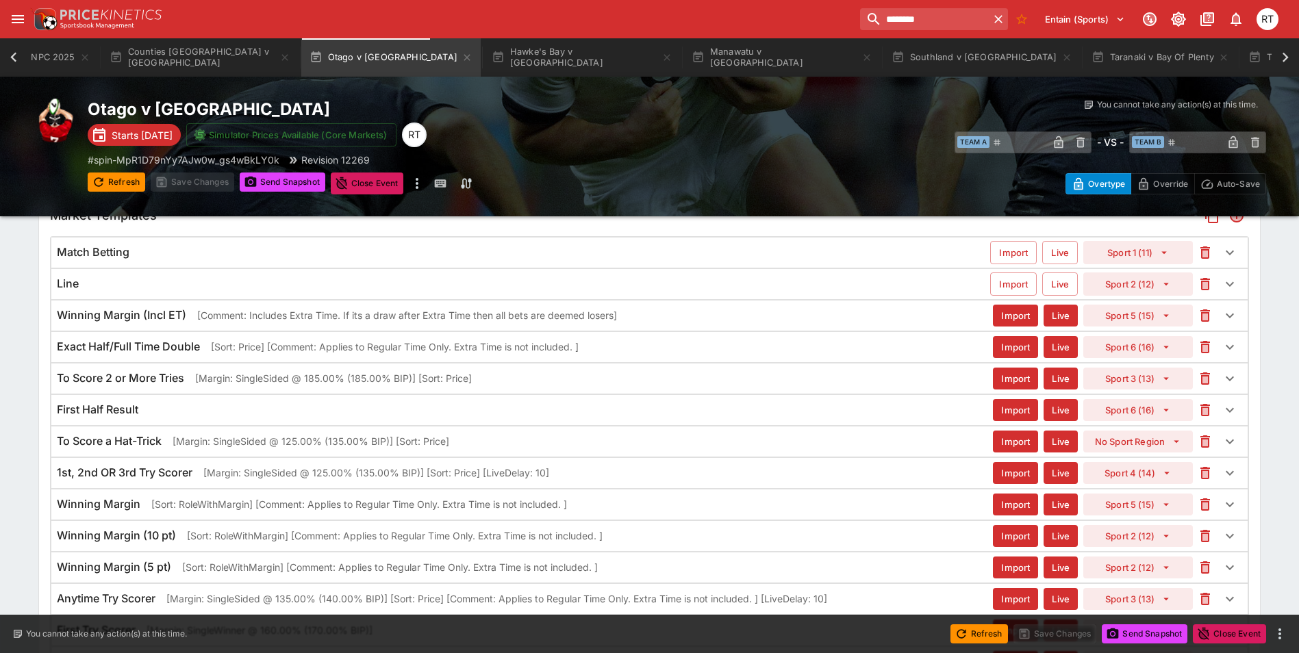
click at [321, 314] on p "[Comment: Includes Extra Time. If its a draw after Extra Time then all bets are…" at bounding box center [407, 315] width 420 height 14
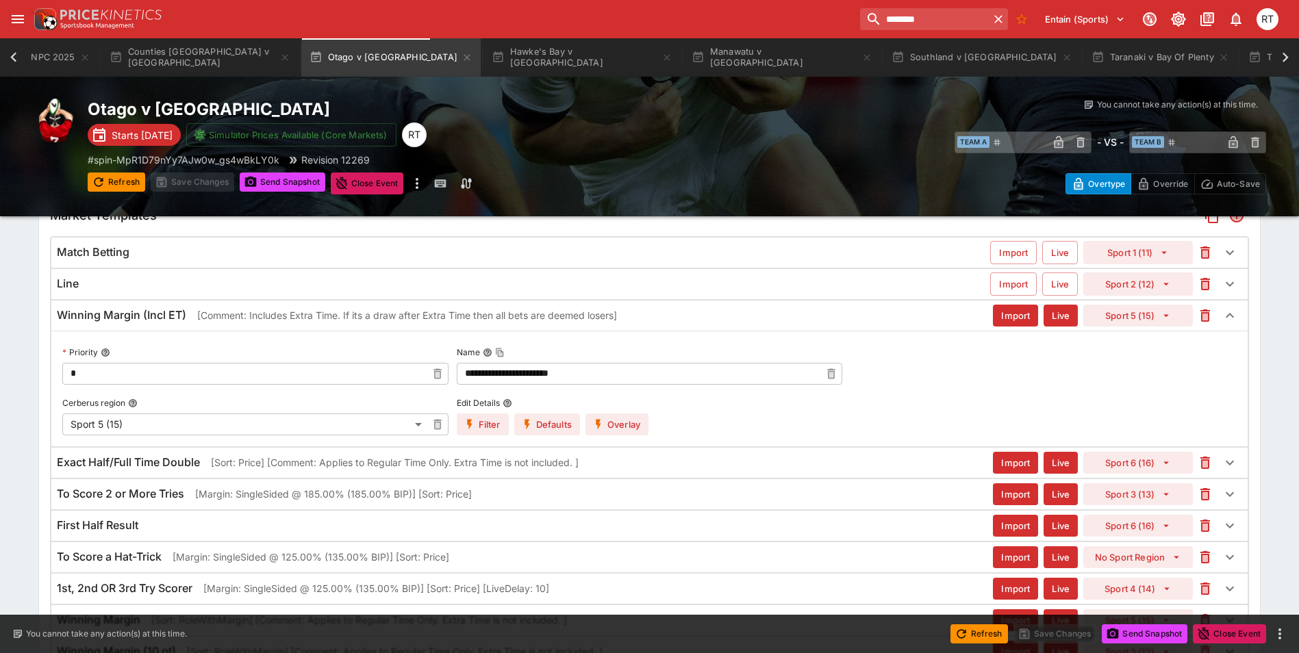
click at [615, 420] on button "Overlay" at bounding box center [617, 425] width 63 height 22
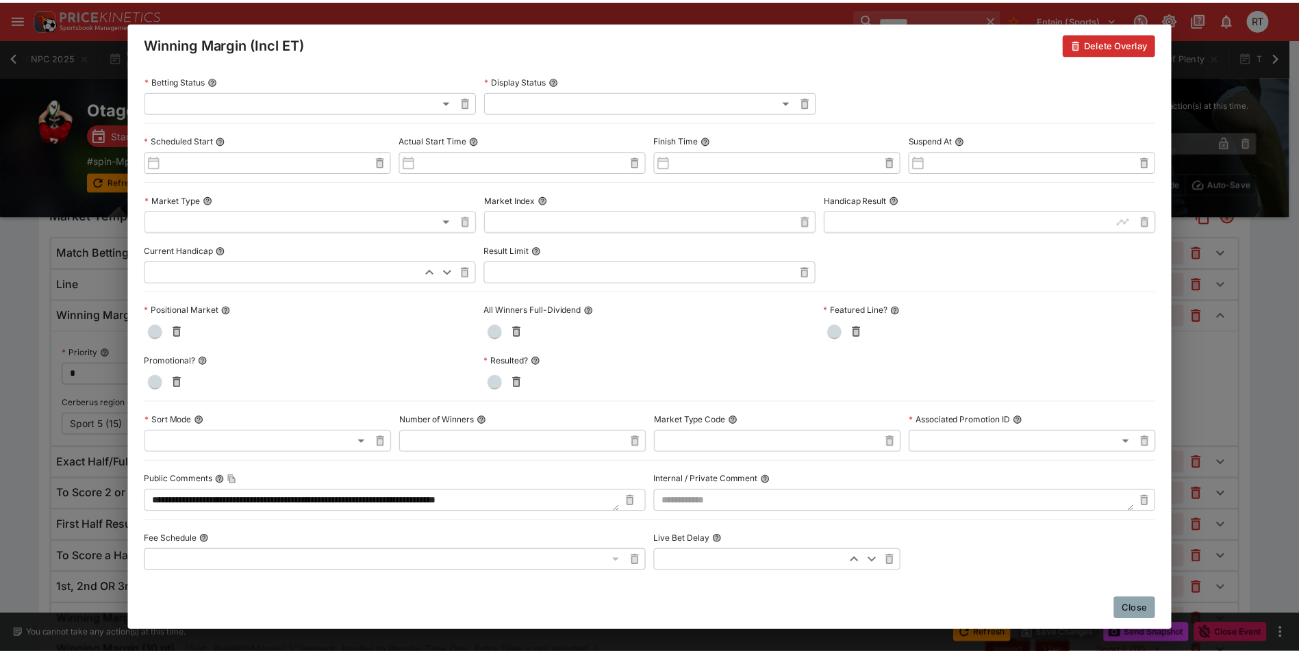
scroll to position [247, 0]
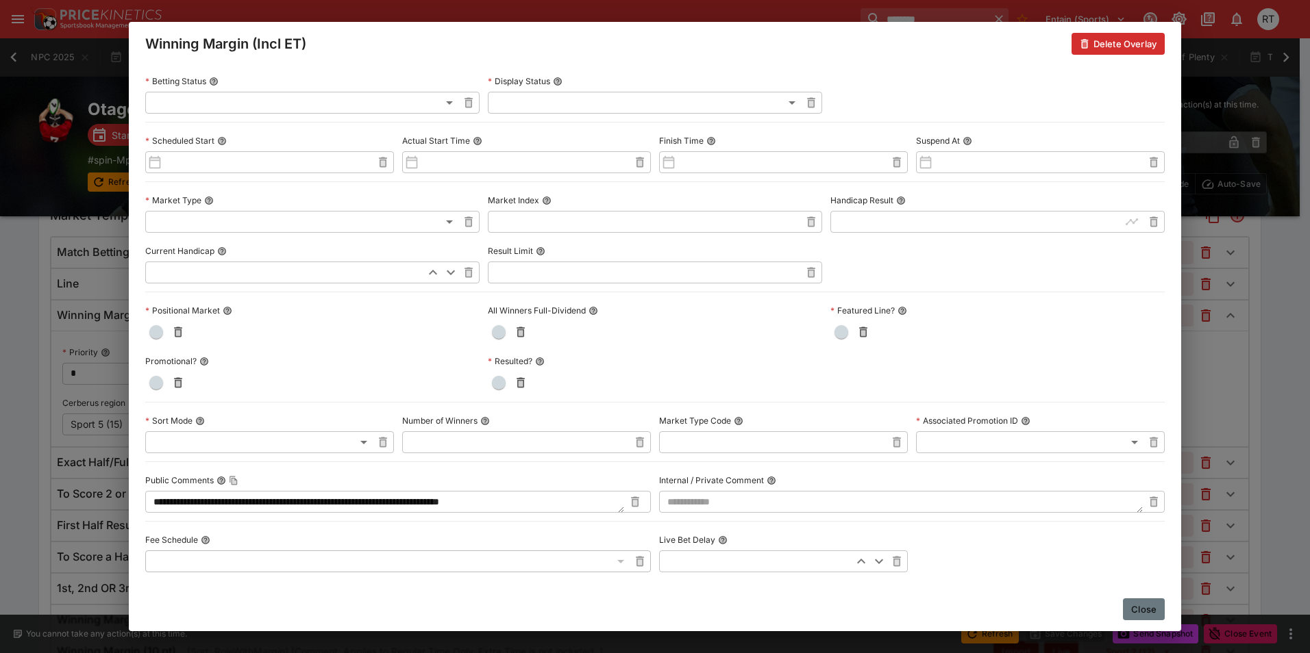
click at [1151, 610] on button "Close" at bounding box center [1144, 610] width 42 height 22
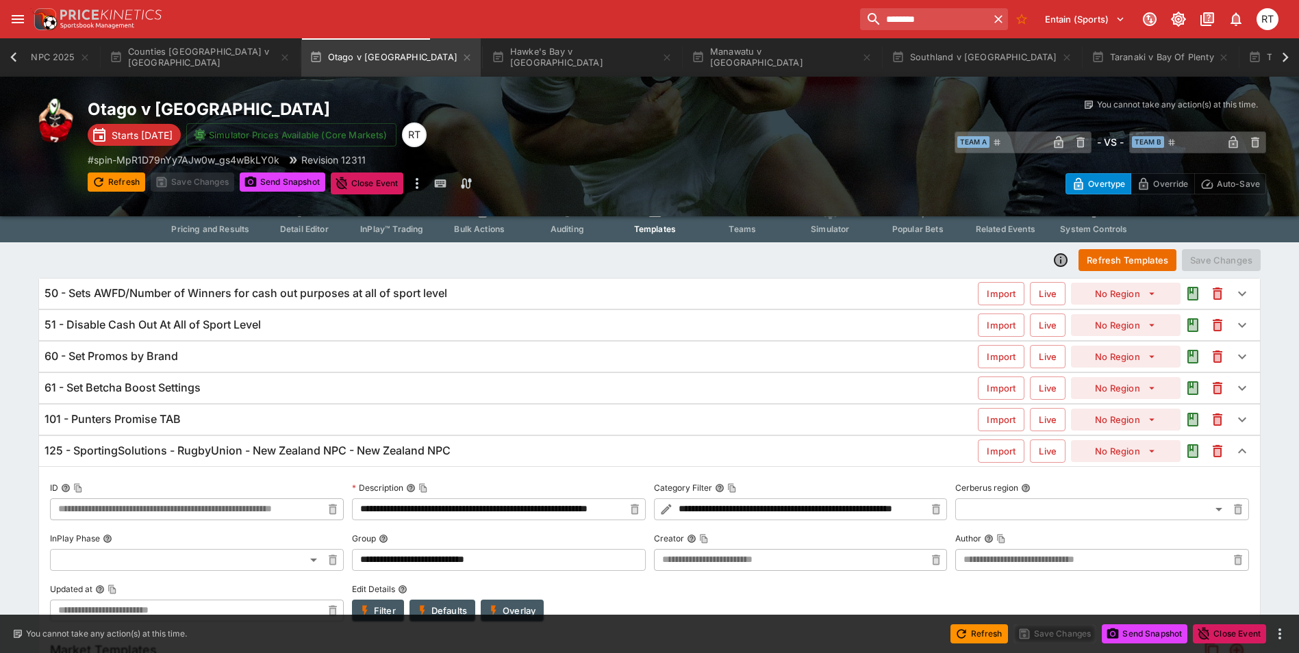
scroll to position [0, 0]
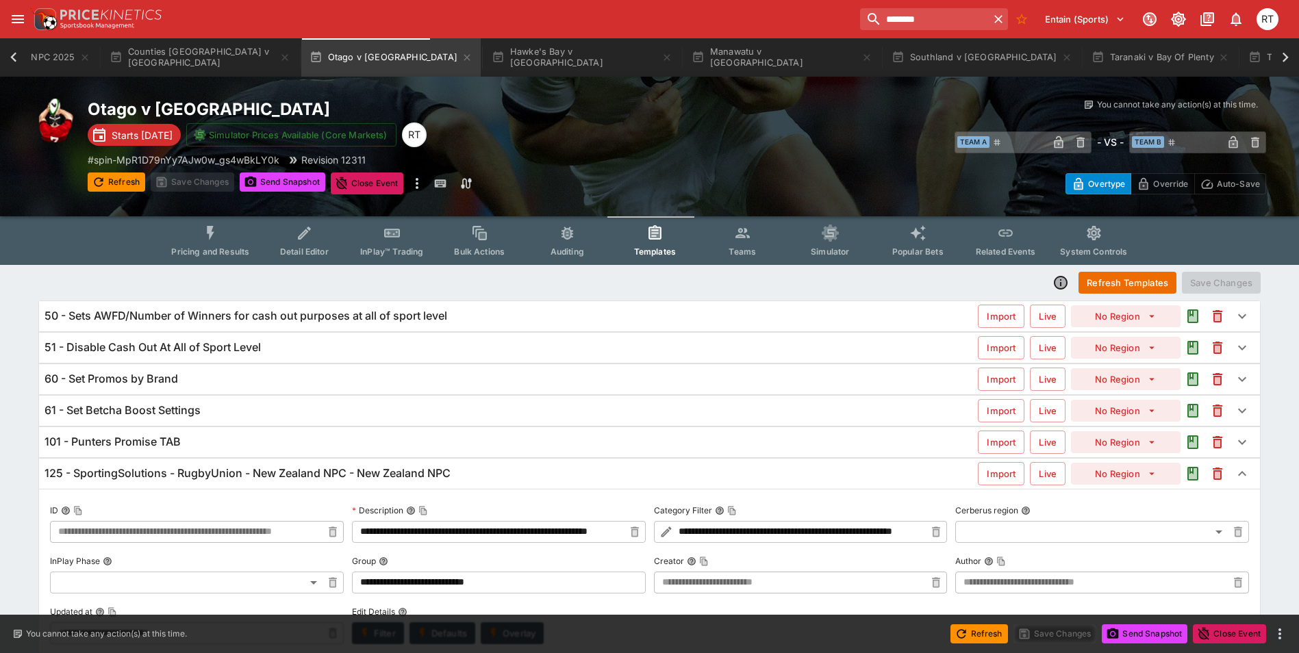
click at [213, 256] on span "Pricing and Results" at bounding box center [210, 252] width 78 height 10
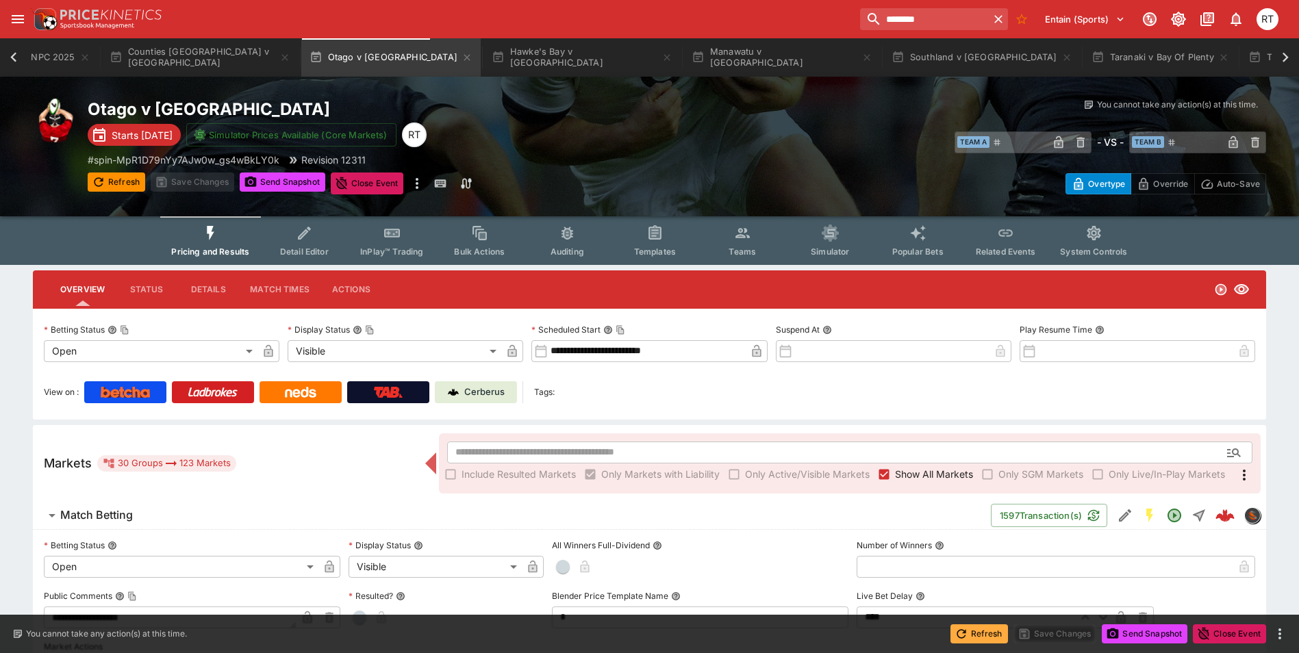
click at [973, 634] on button "Refresh" at bounding box center [980, 634] width 58 height 19
click at [638, 243] on button "Templates" at bounding box center [655, 240] width 88 height 49
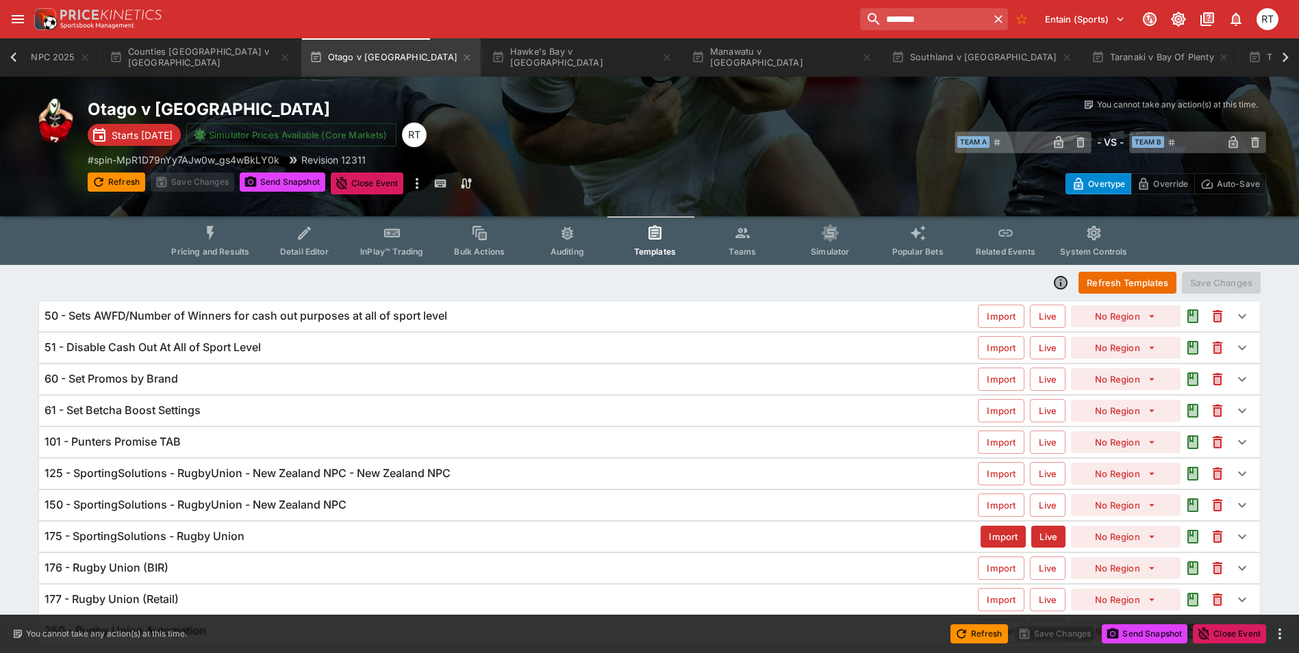
scroll to position [47, 0]
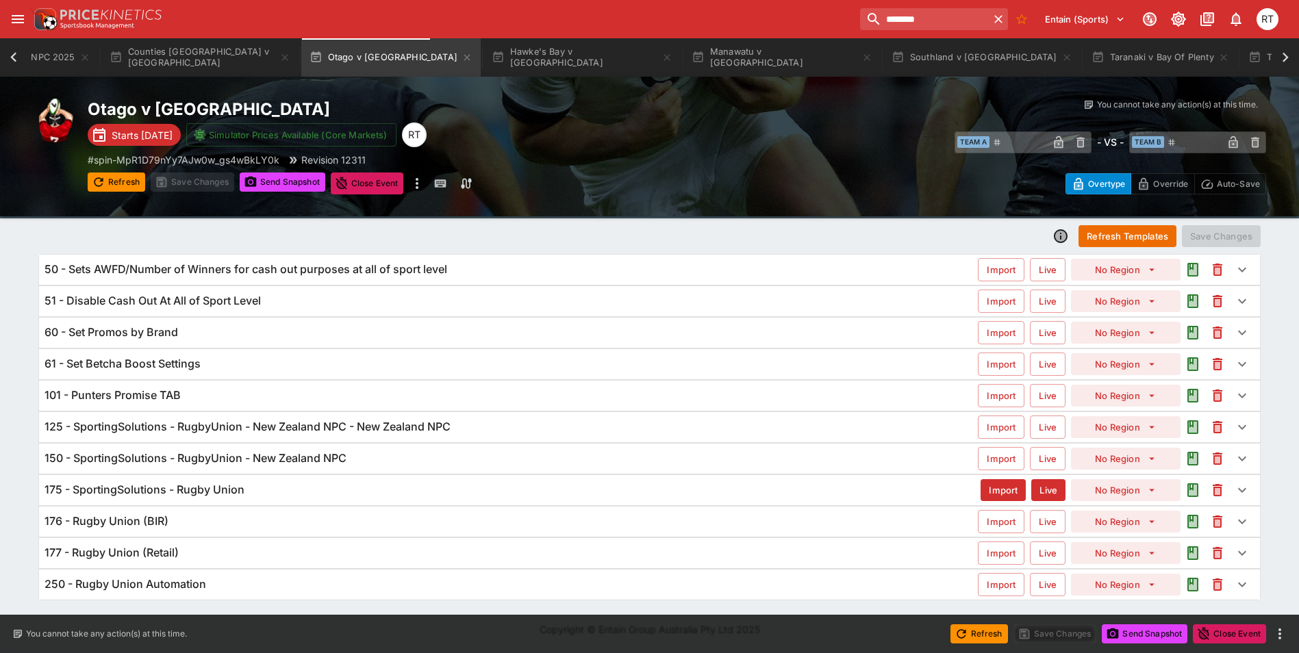
click at [256, 435] on div "125 - SportingSolutions - RugbyUnion - New Zealand NPC - New Zealand NPC Import…" at bounding box center [649, 427] width 1221 height 30
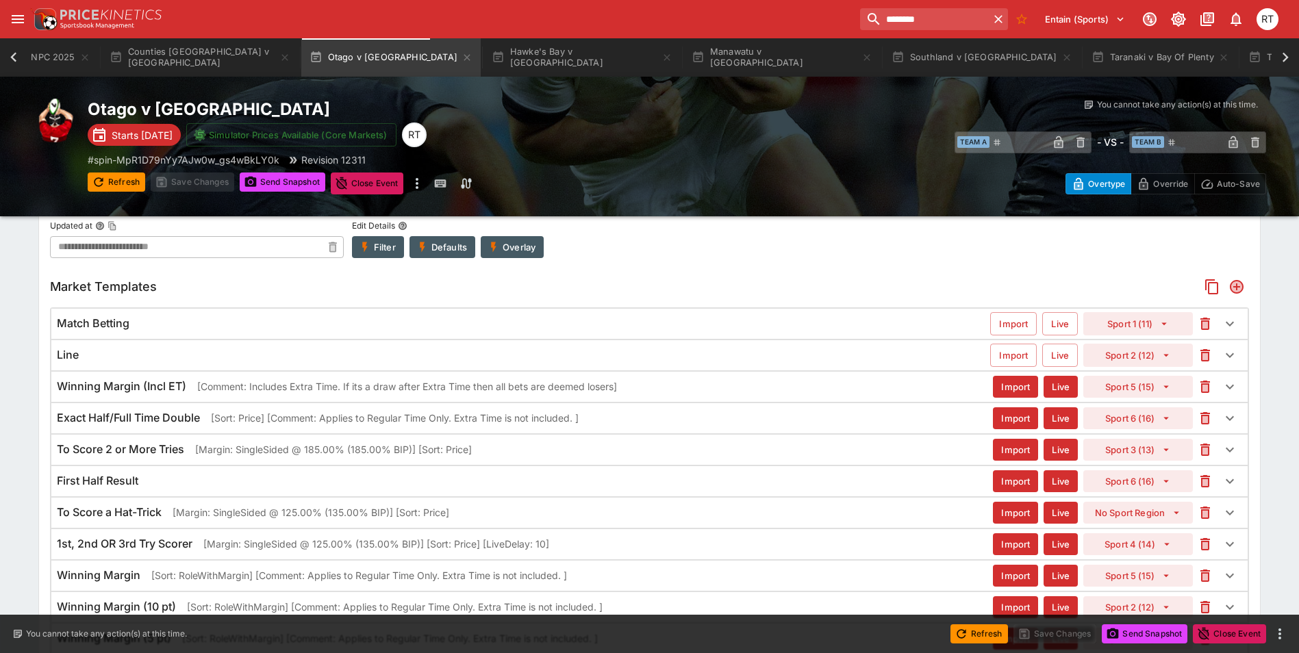
scroll to position [397, 0]
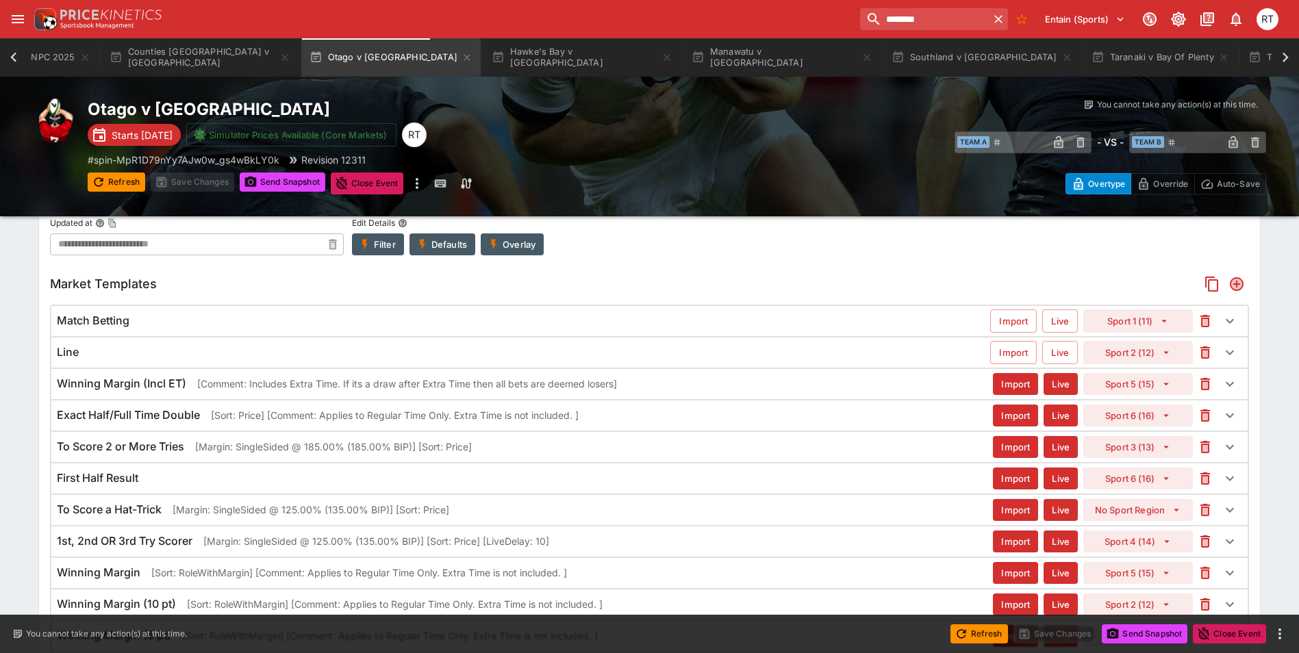
click at [179, 380] on h6 "Winning Margin (Incl ET)" at bounding box center [121, 384] width 129 height 14
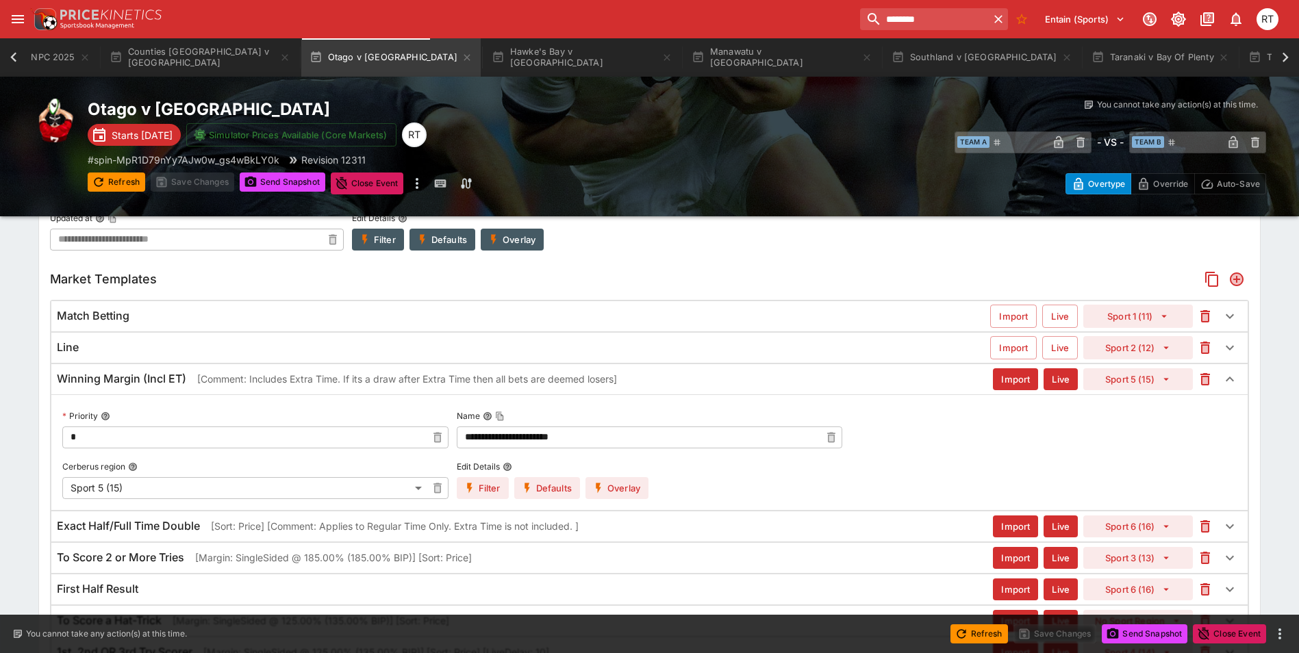
scroll to position [406, 0]
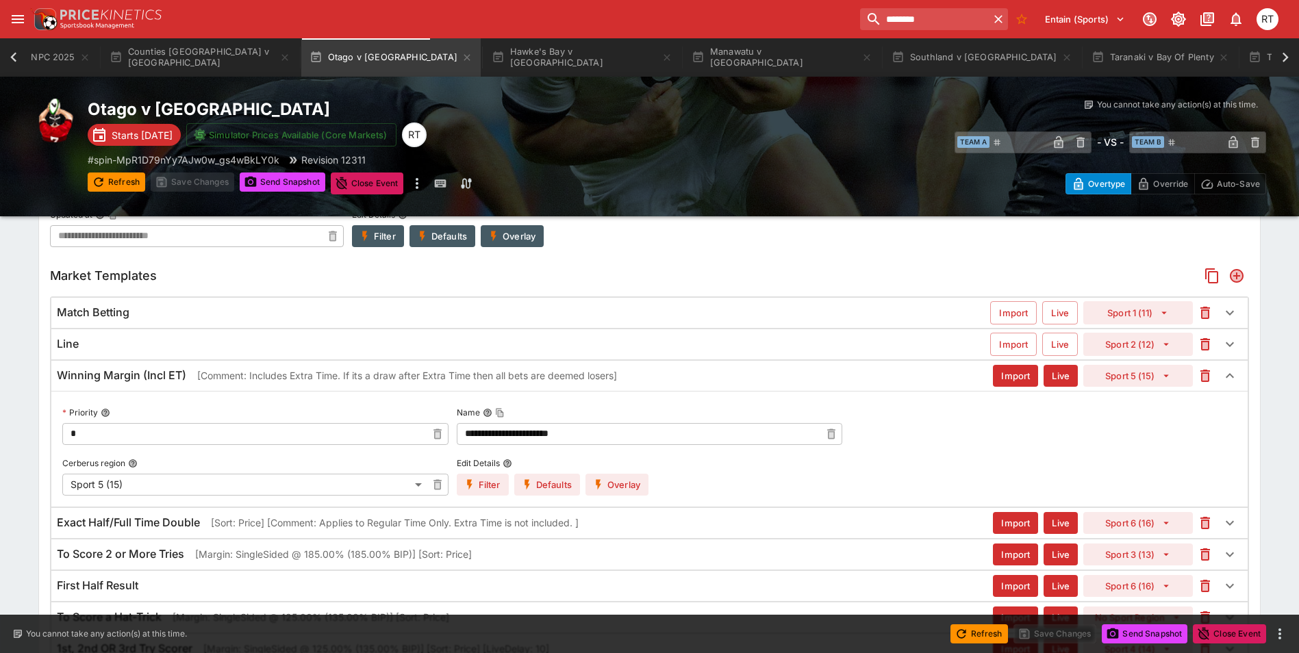
click at [190, 378] on div "Winning Margin (Incl ET) [Comment: Includes Extra Time. If its a draw after Ext…" at bounding box center [525, 376] width 936 height 14
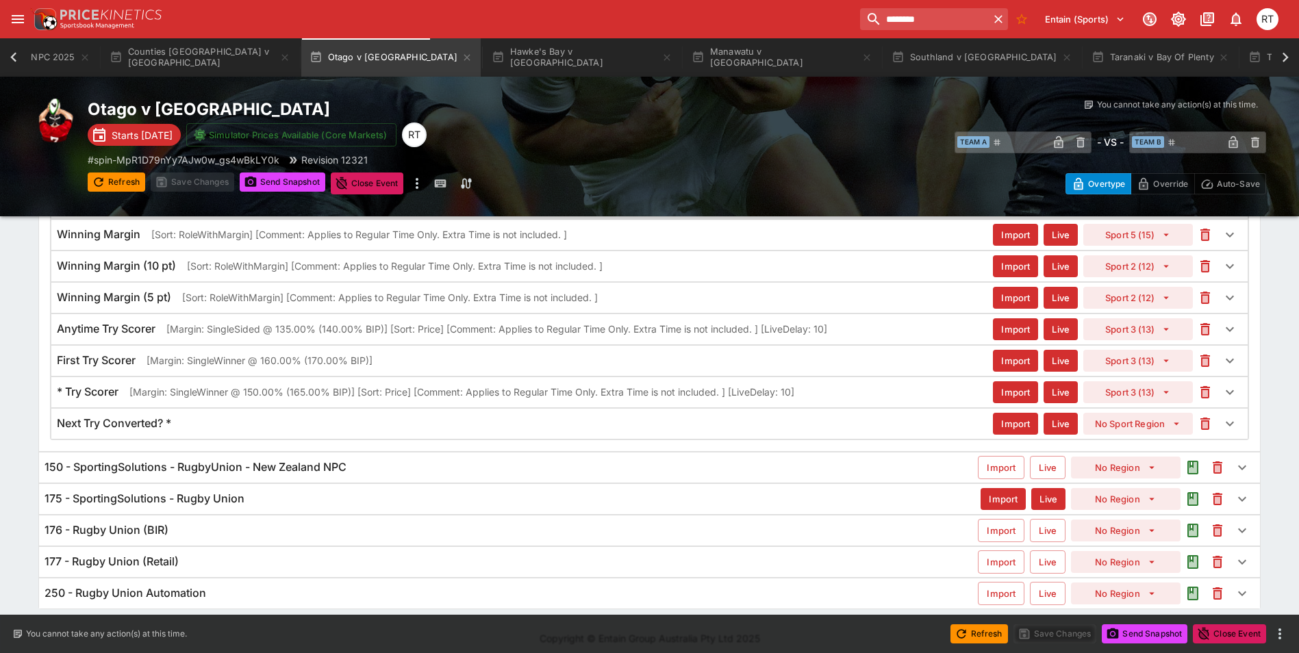
scroll to position [757, 0]
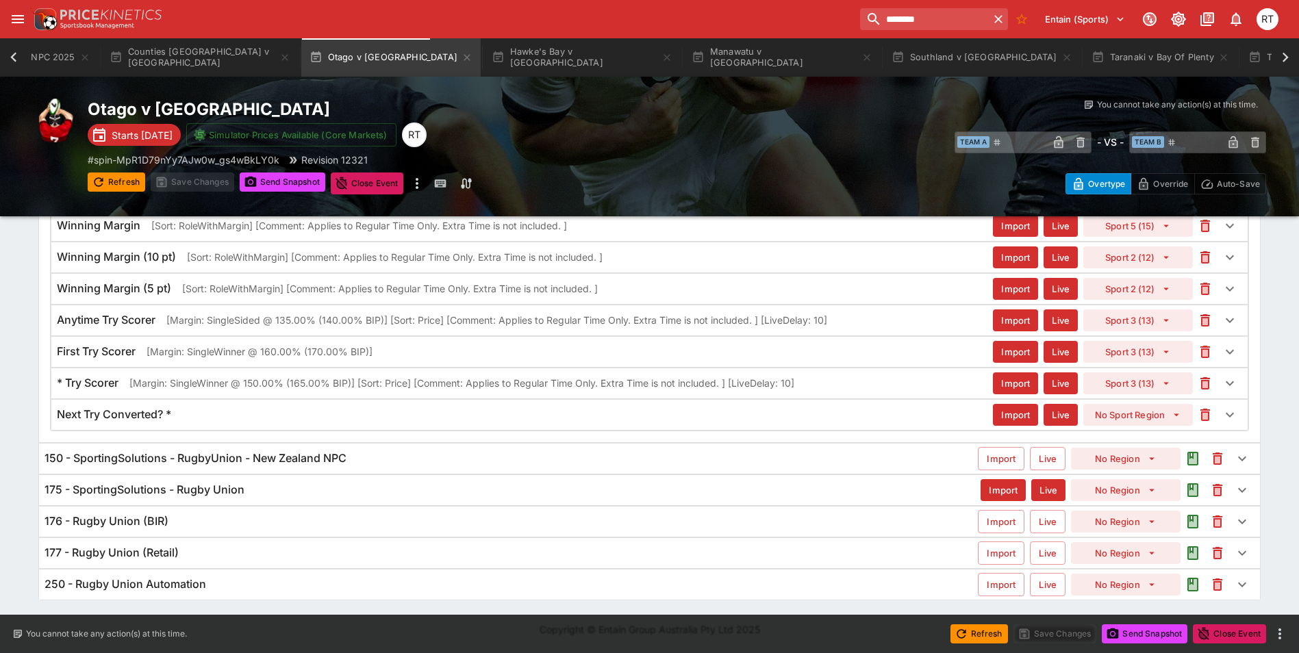
click at [248, 458] on h6 "150 - SportingSolutions - RugbyUnion - New Zealand NPC" at bounding box center [196, 458] width 302 height 14
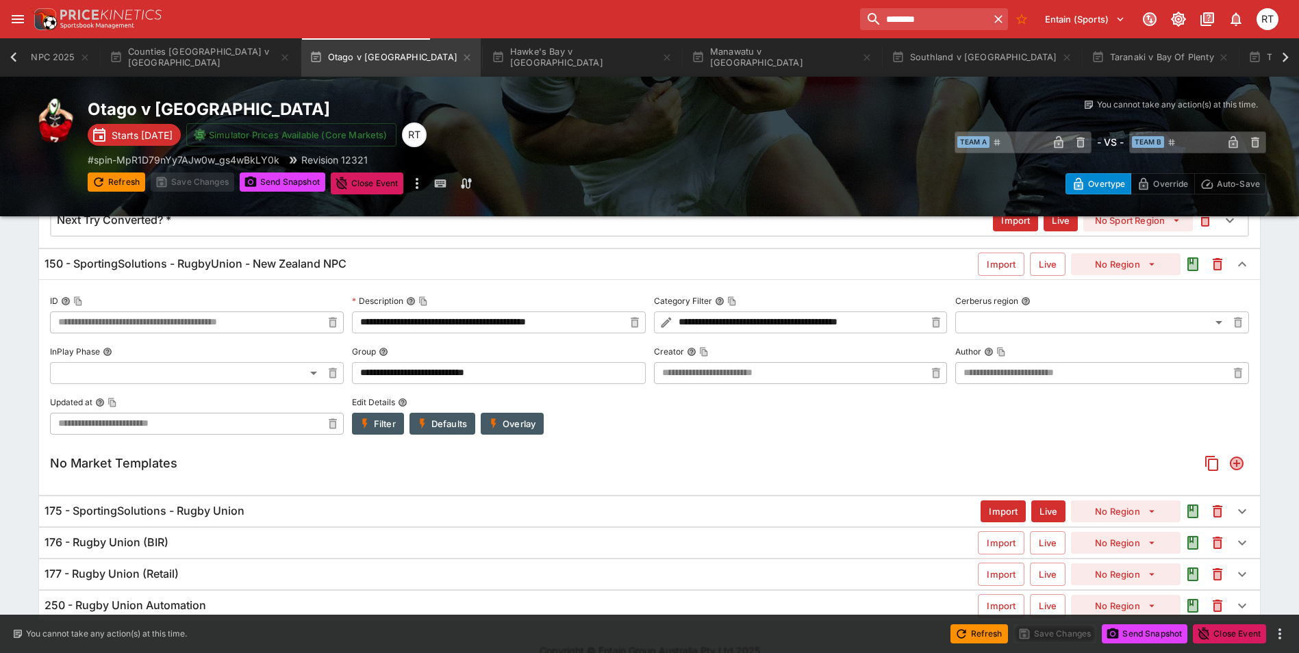
scroll to position [973, 0]
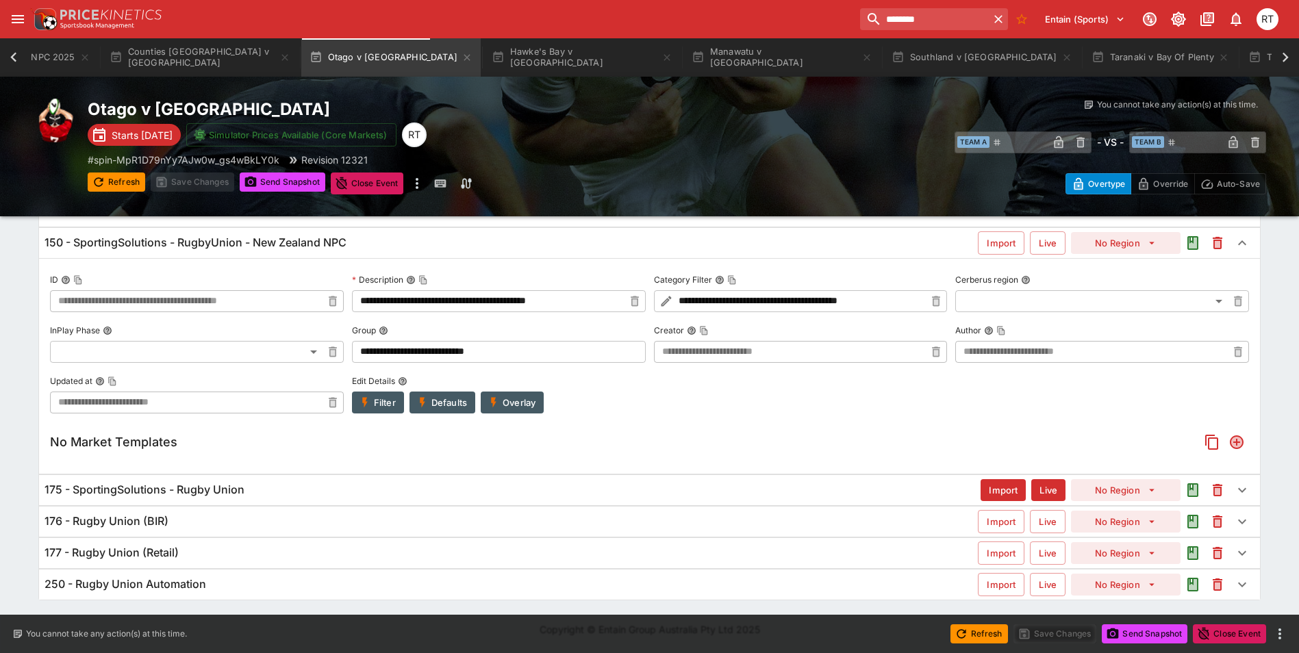
click at [230, 493] on h6 "175 - SportingSolutions - Rugby Union" at bounding box center [145, 490] width 200 height 14
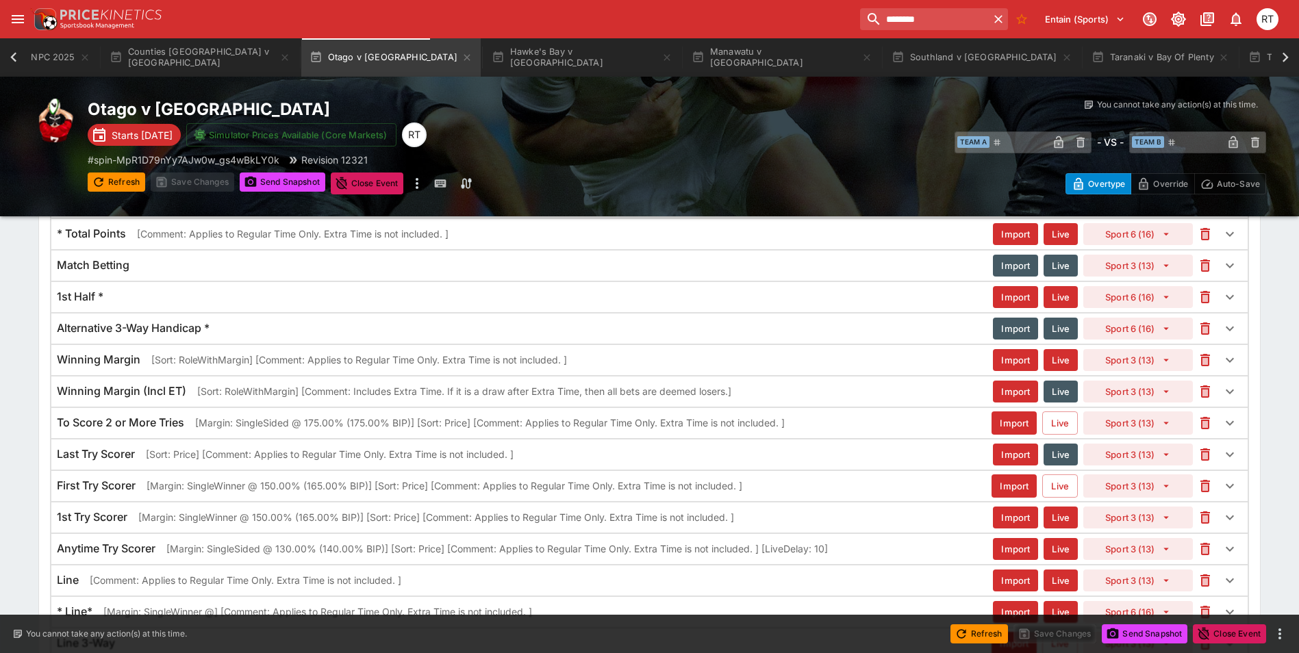
scroll to position [1514, 0]
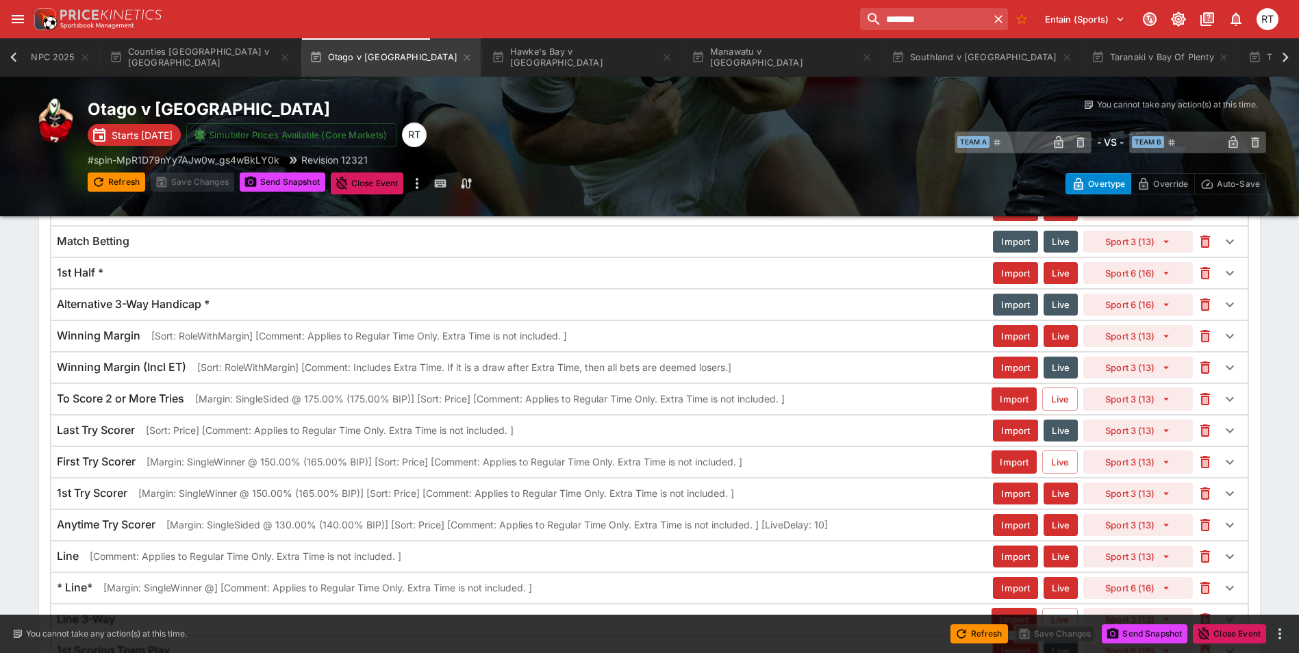
click at [245, 370] on p "[Sort: RoleWithMargin] [Comment: Includes Extra Time. If it is a draw after Ext…" at bounding box center [464, 367] width 534 height 14
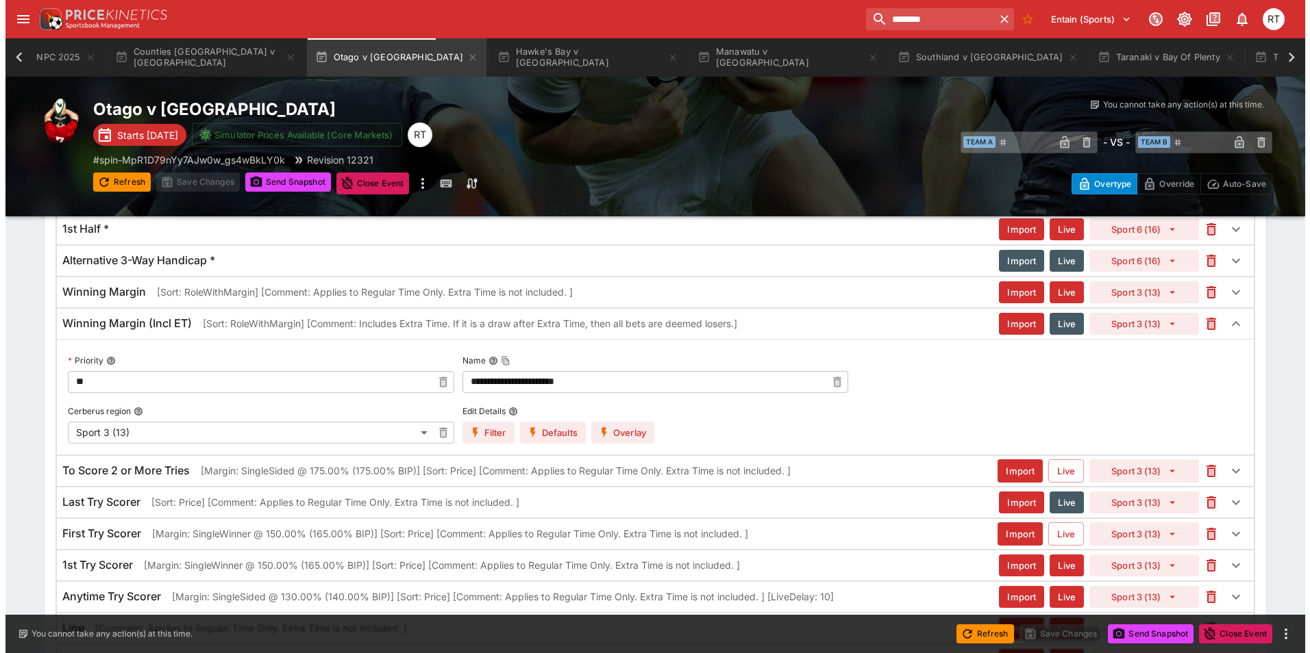
scroll to position [1582, 0]
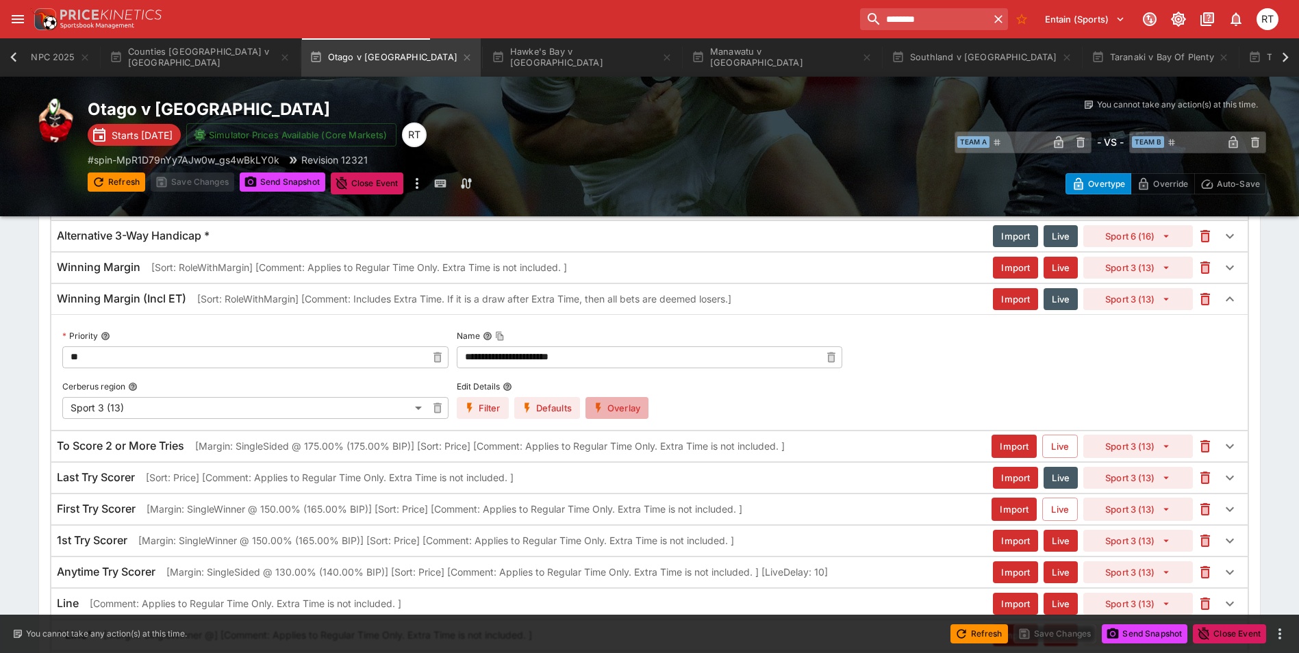
click at [623, 412] on button "Overlay" at bounding box center [617, 408] width 63 height 22
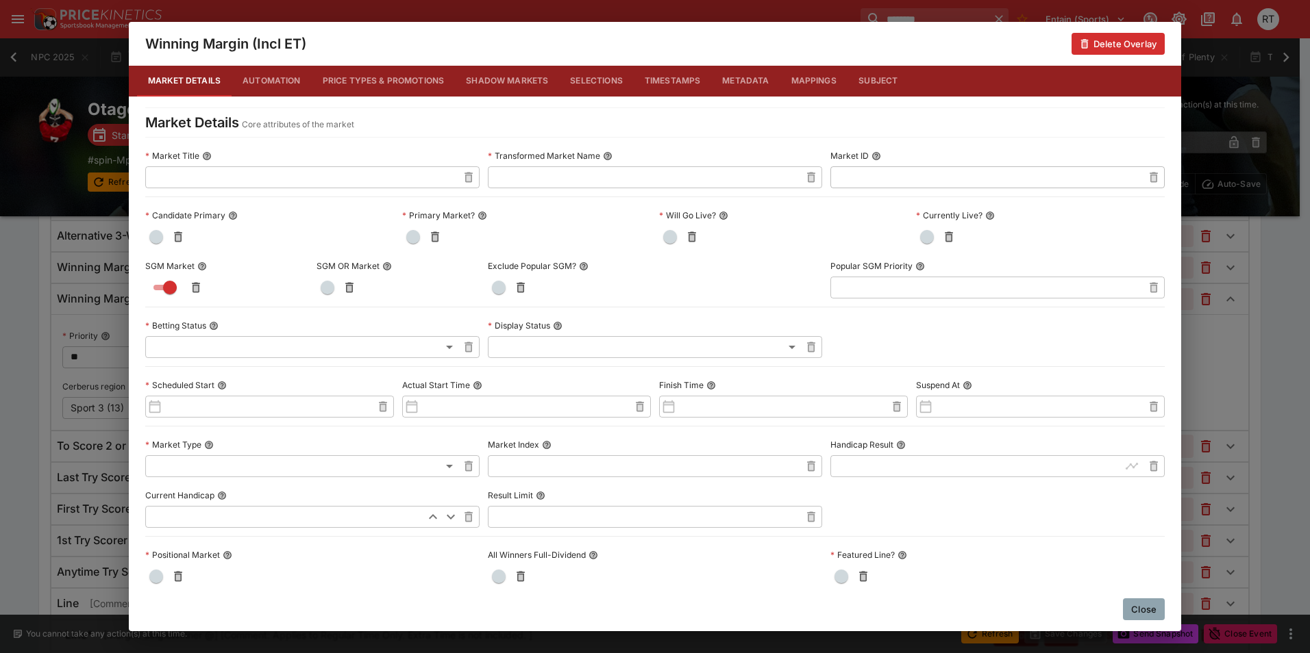
scroll to position [0, 0]
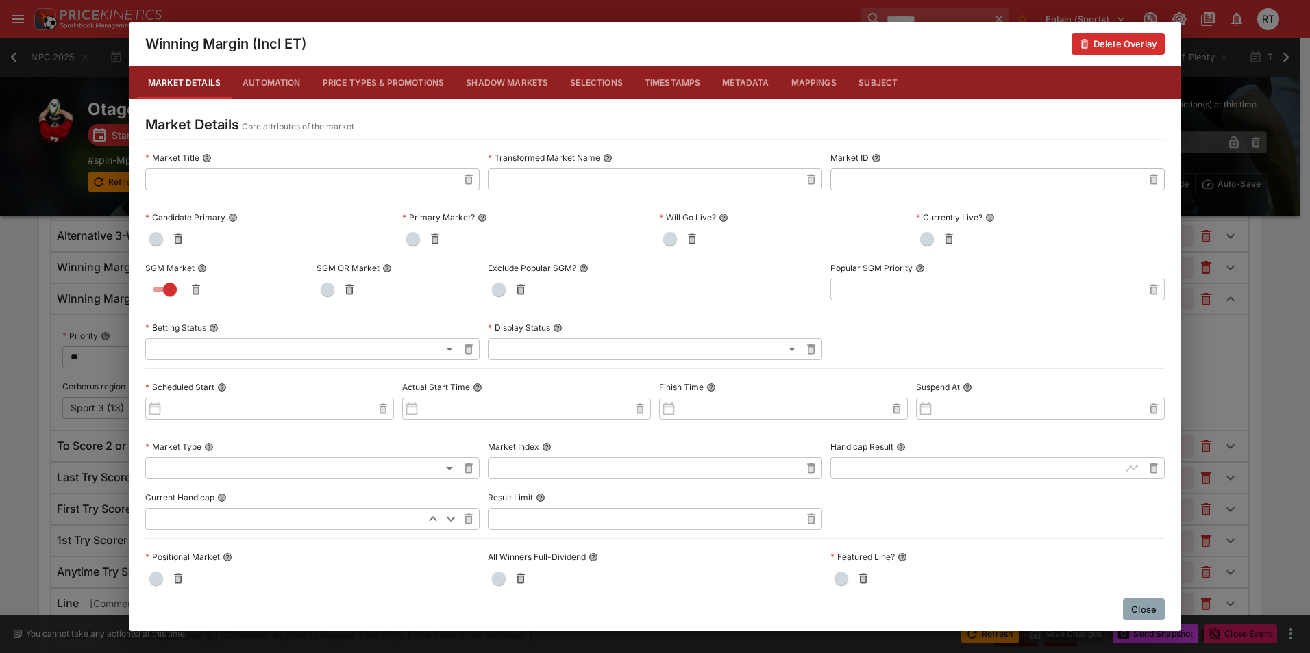
click at [279, 80] on button "Automation" at bounding box center [272, 82] width 80 height 33
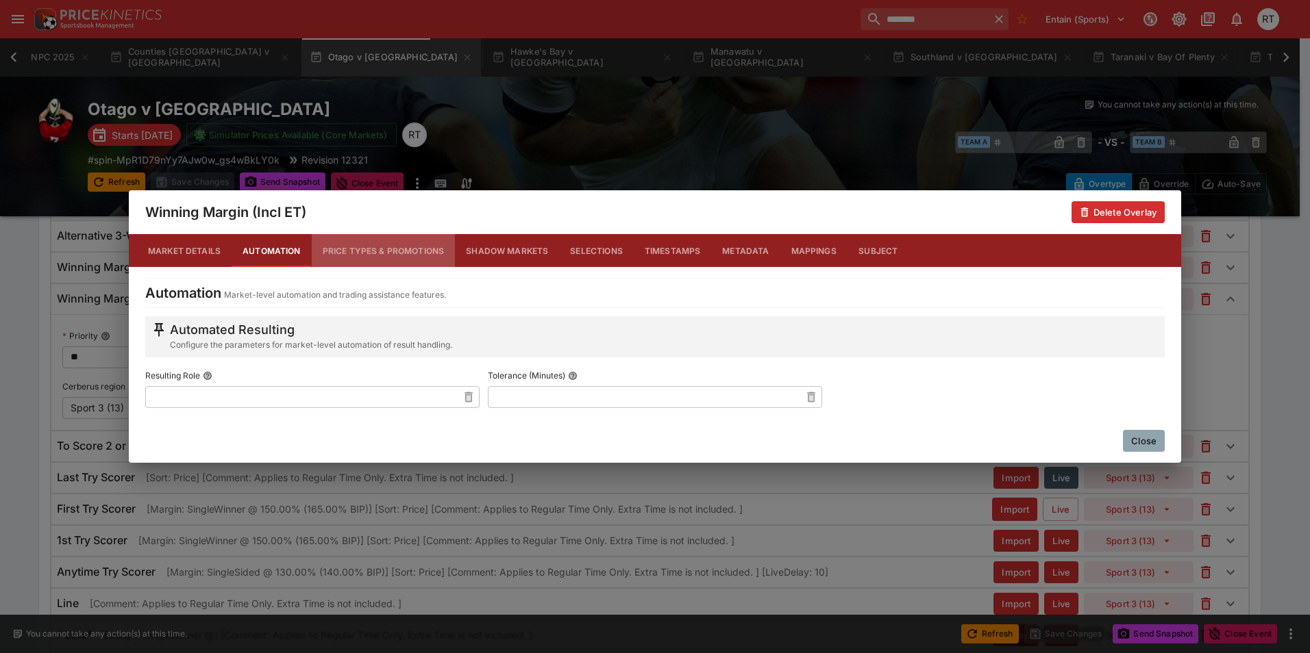
click at [397, 247] on button "Price Types & Promotions" at bounding box center [384, 250] width 144 height 33
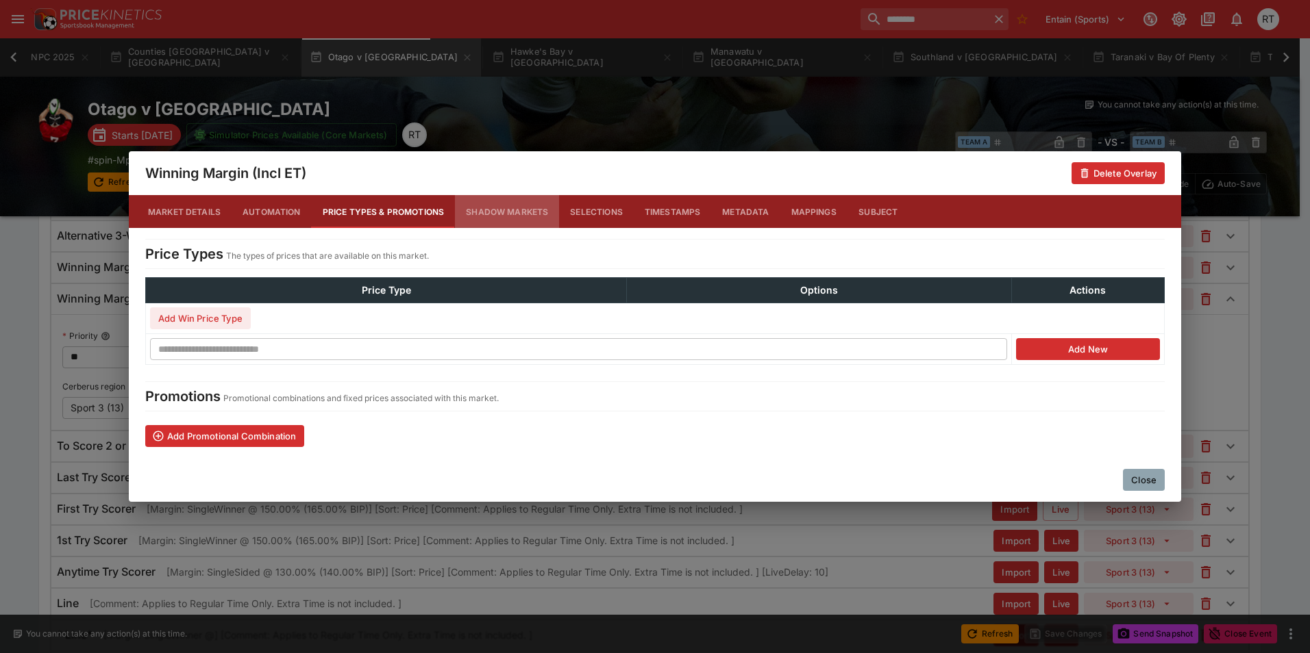
click at [508, 213] on button "Shadow Markets" at bounding box center [507, 211] width 104 height 33
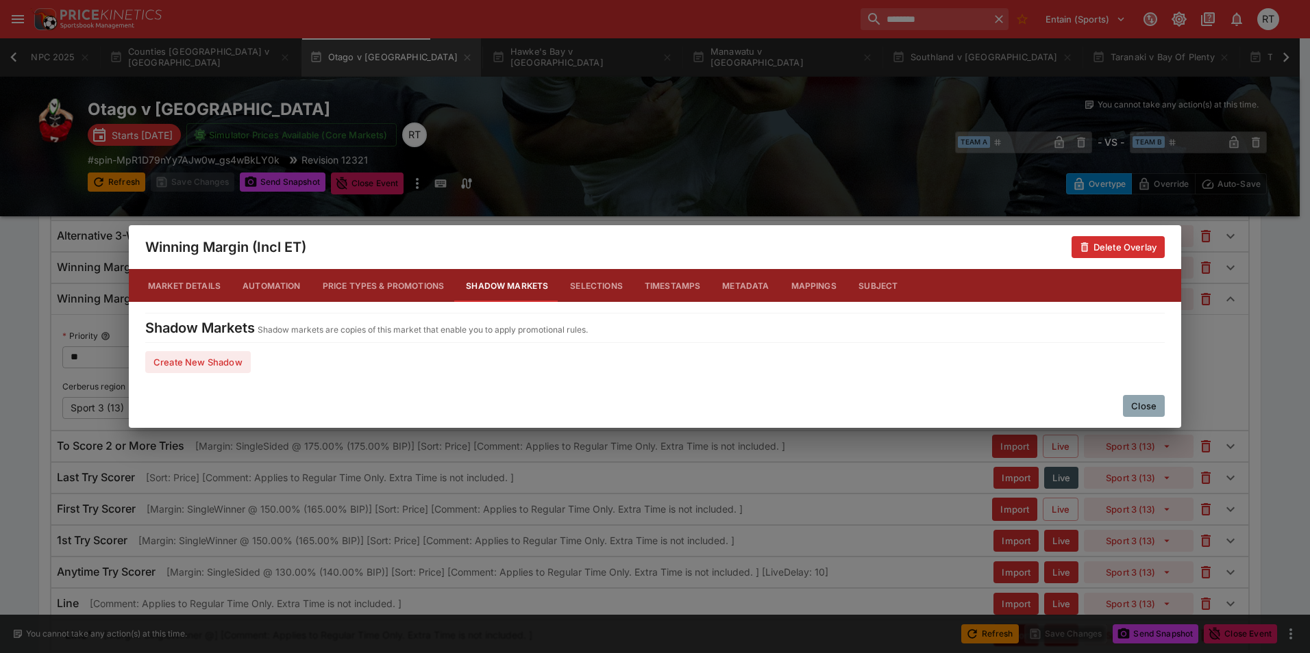
click at [186, 281] on button "Market Details" at bounding box center [184, 285] width 95 height 33
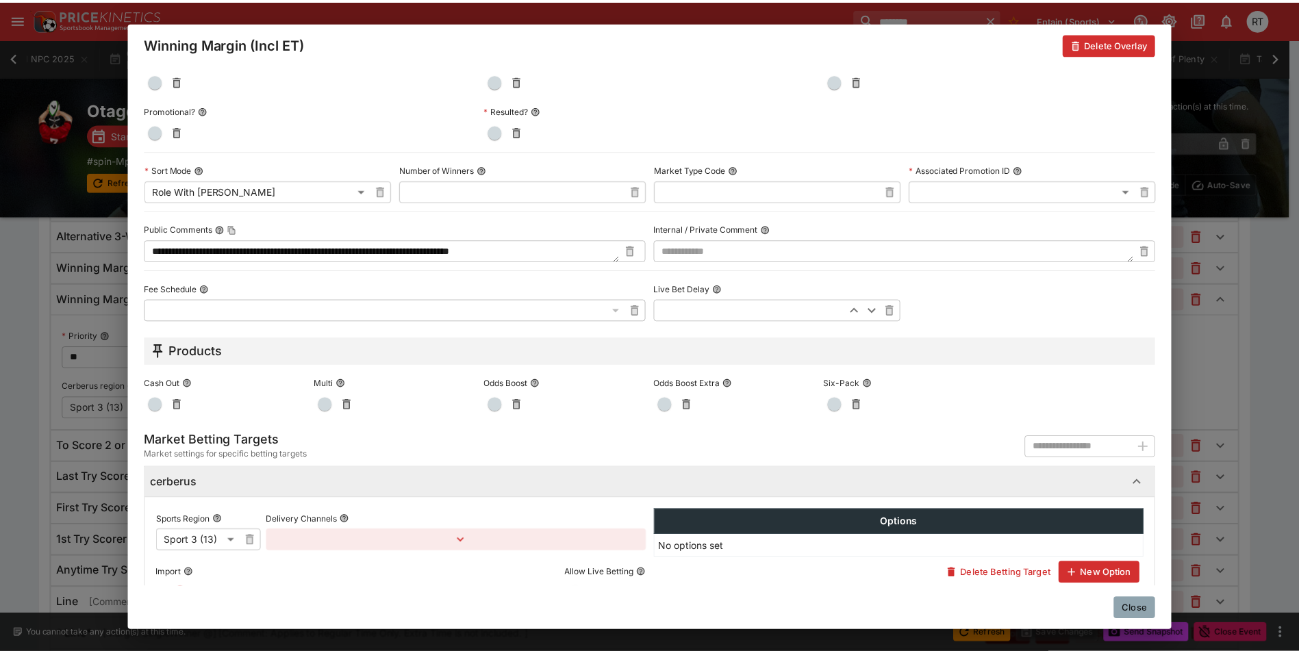
scroll to position [589, 0]
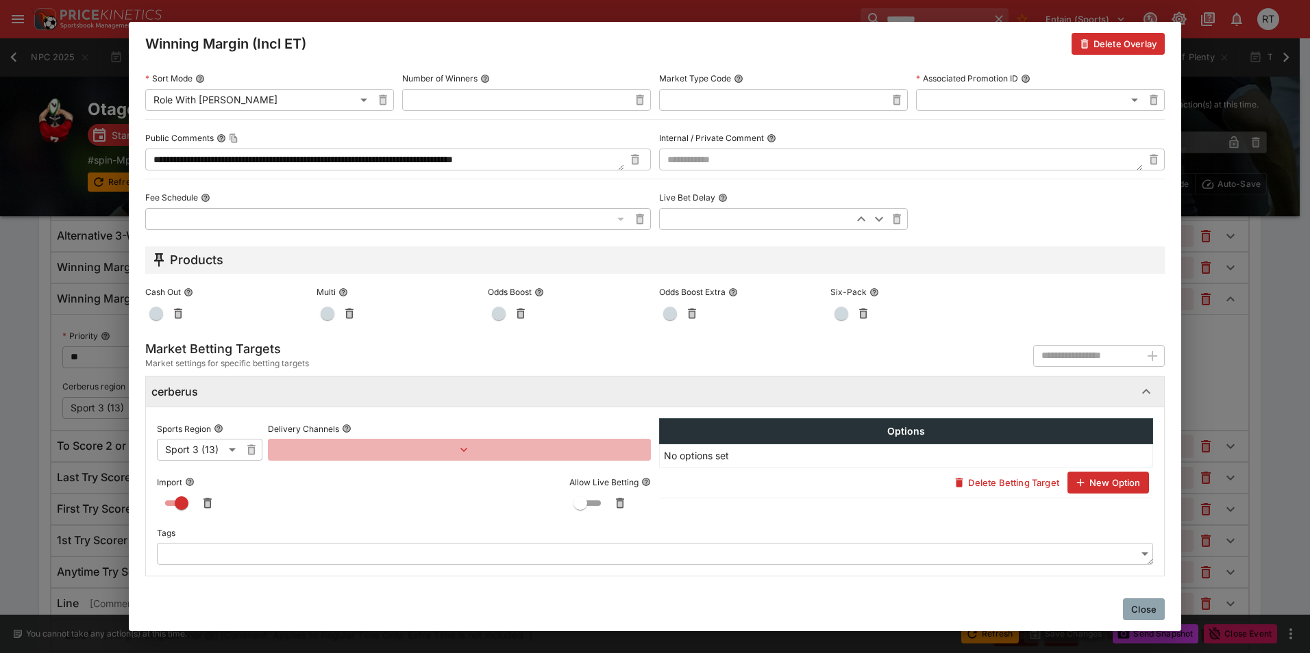
click at [460, 451] on icon "button" at bounding box center [463, 450] width 7 height 4
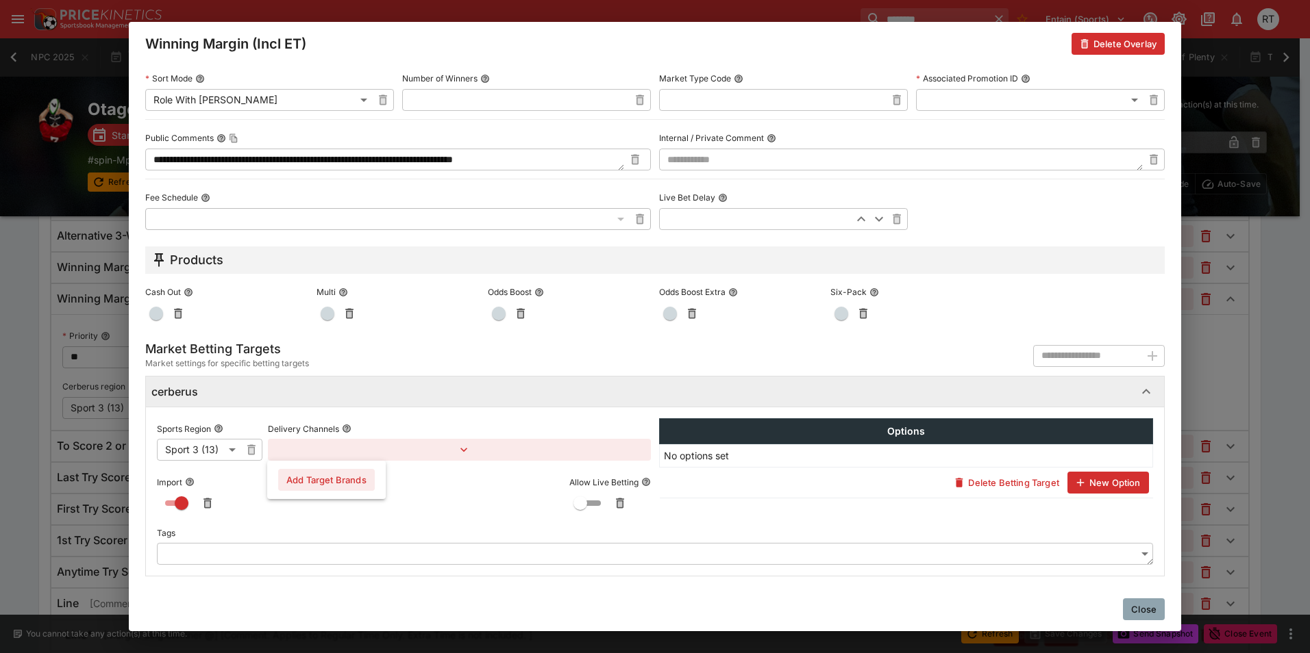
click at [371, 479] on button "Add Target Brands" at bounding box center [326, 480] width 97 height 22
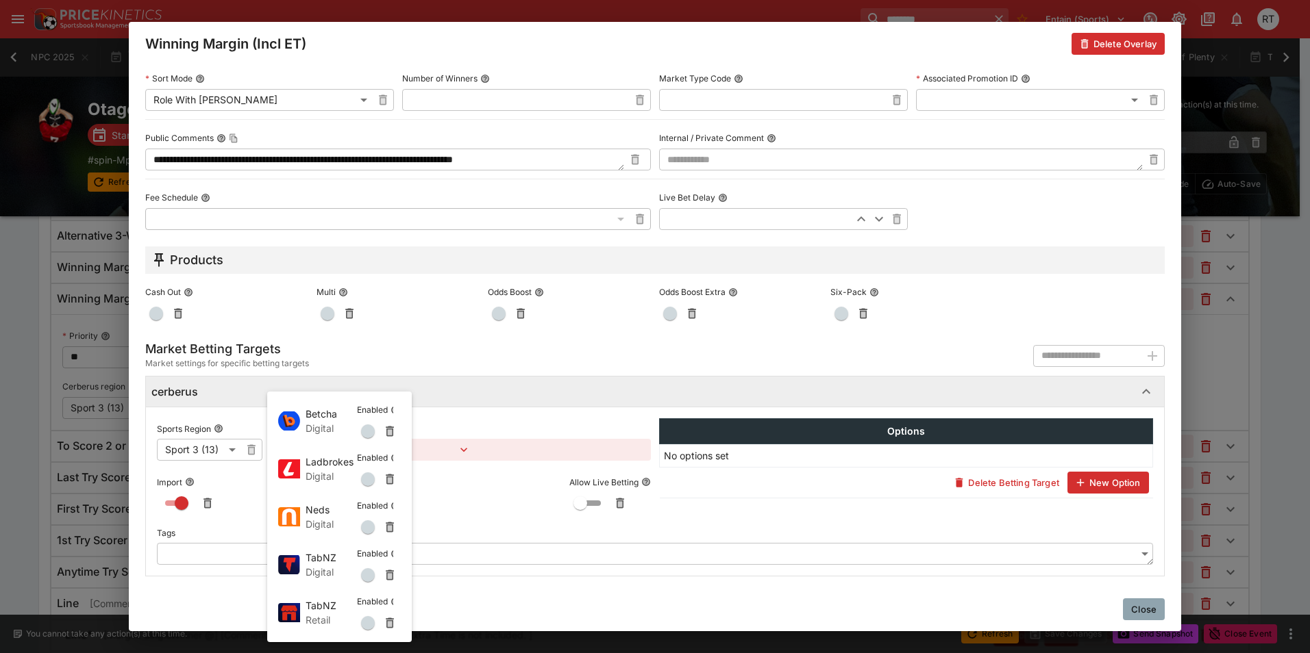
click at [371, 435] on span "button" at bounding box center [368, 432] width 14 height 14
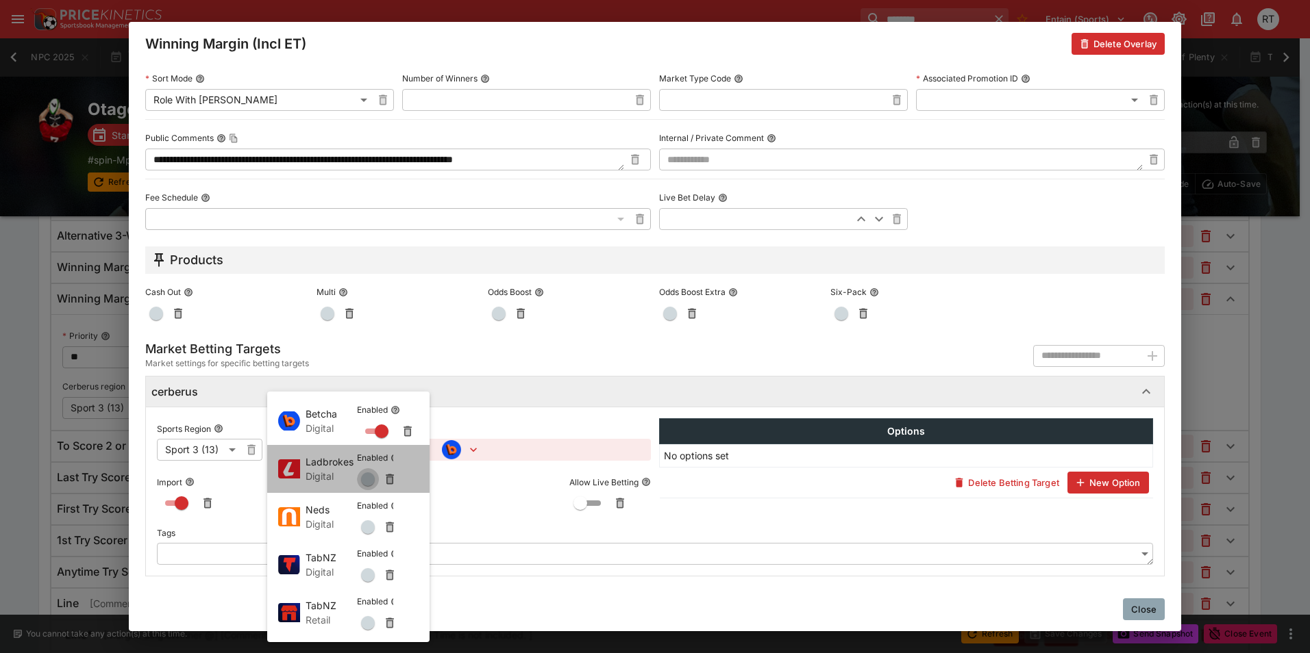
click at [367, 483] on span "button" at bounding box center [368, 480] width 14 height 14
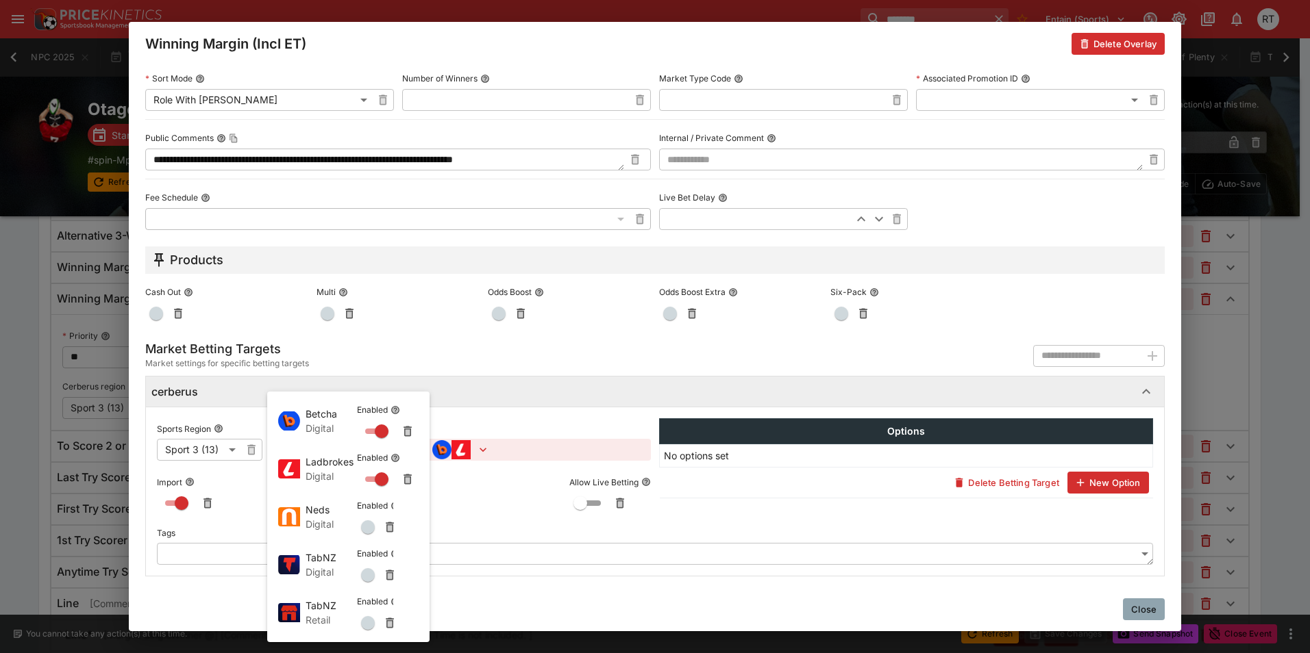
drag, startPoint x: 364, startPoint y: 528, endPoint x: 364, endPoint y: 573, distance: 44.5
click at [364, 530] on span "button" at bounding box center [368, 528] width 14 height 14
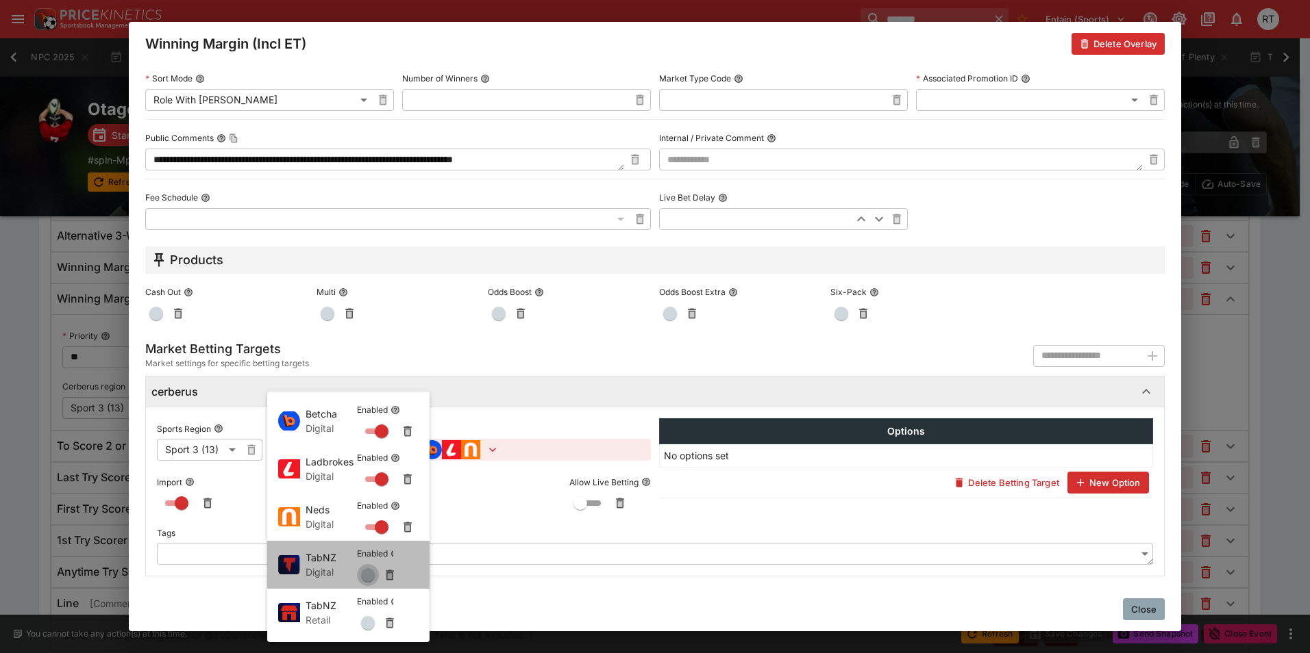
click at [364, 577] on span "button" at bounding box center [368, 576] width 14 height 14
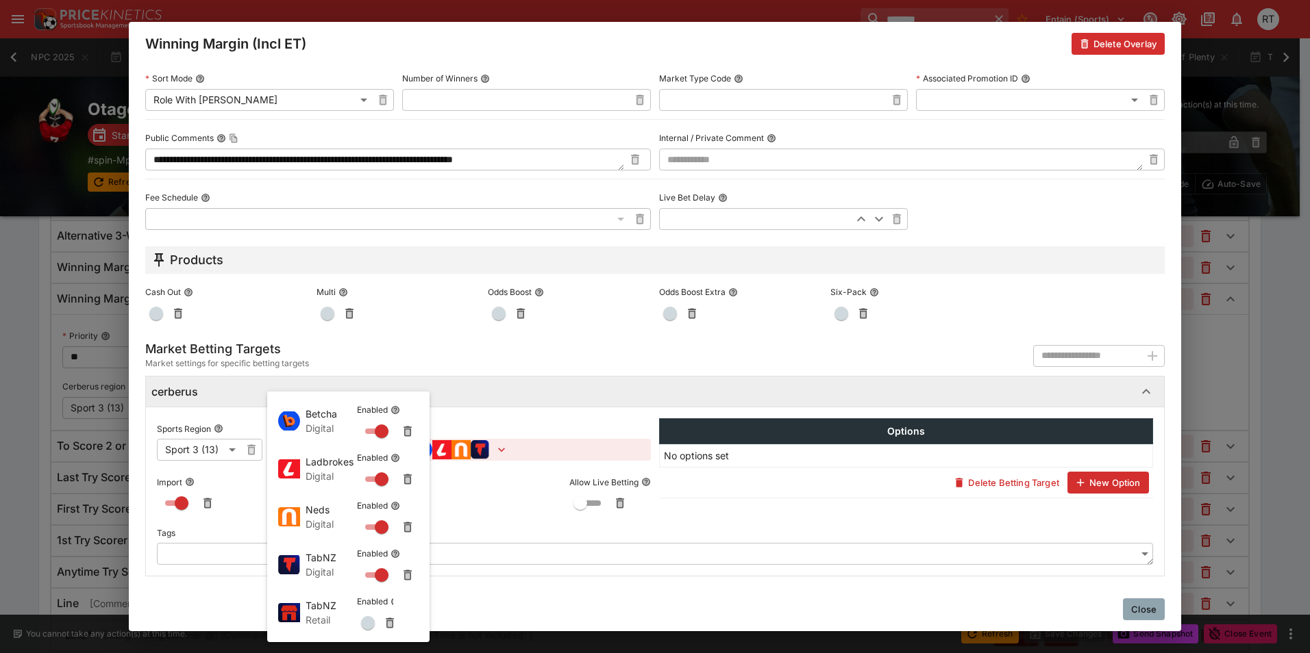
click at [365, 623] on span "button" at bounding box center [368, 623] width 14 height 14
click at [499, 362] on div at bounding box center [655, 326] width 1310 height 653
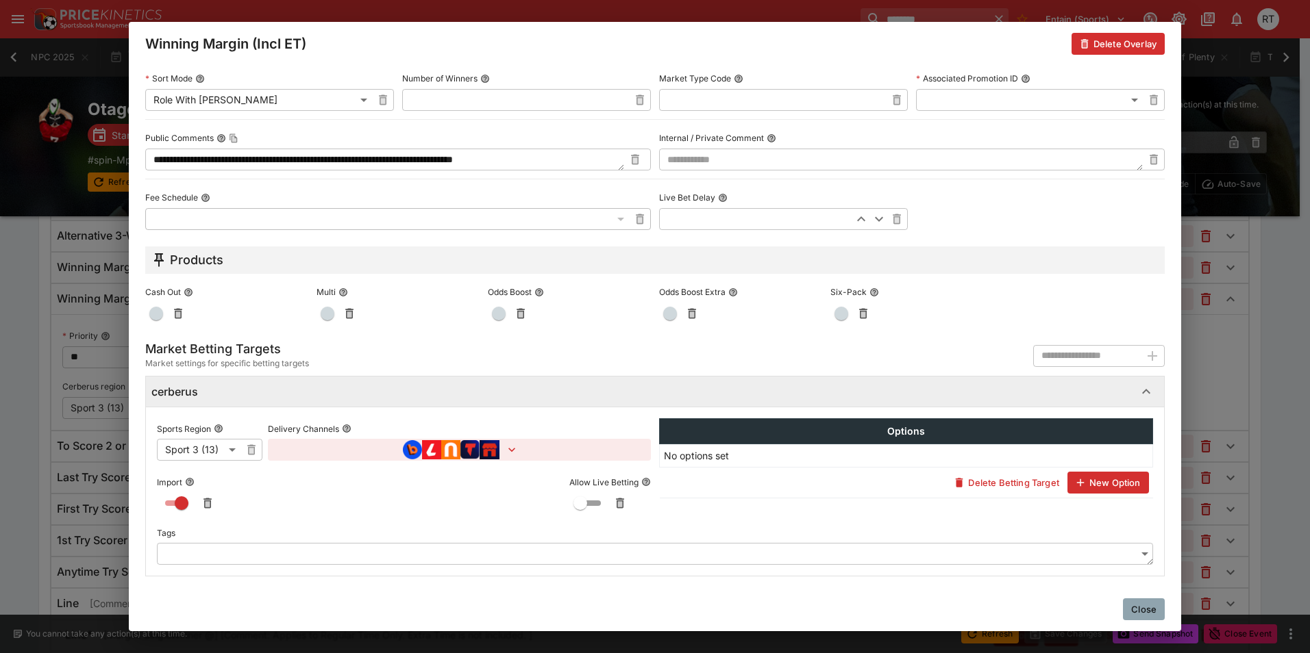
click at [1132, 608] on button "Close" at bounding box center [1144, 610] width 42 height 22
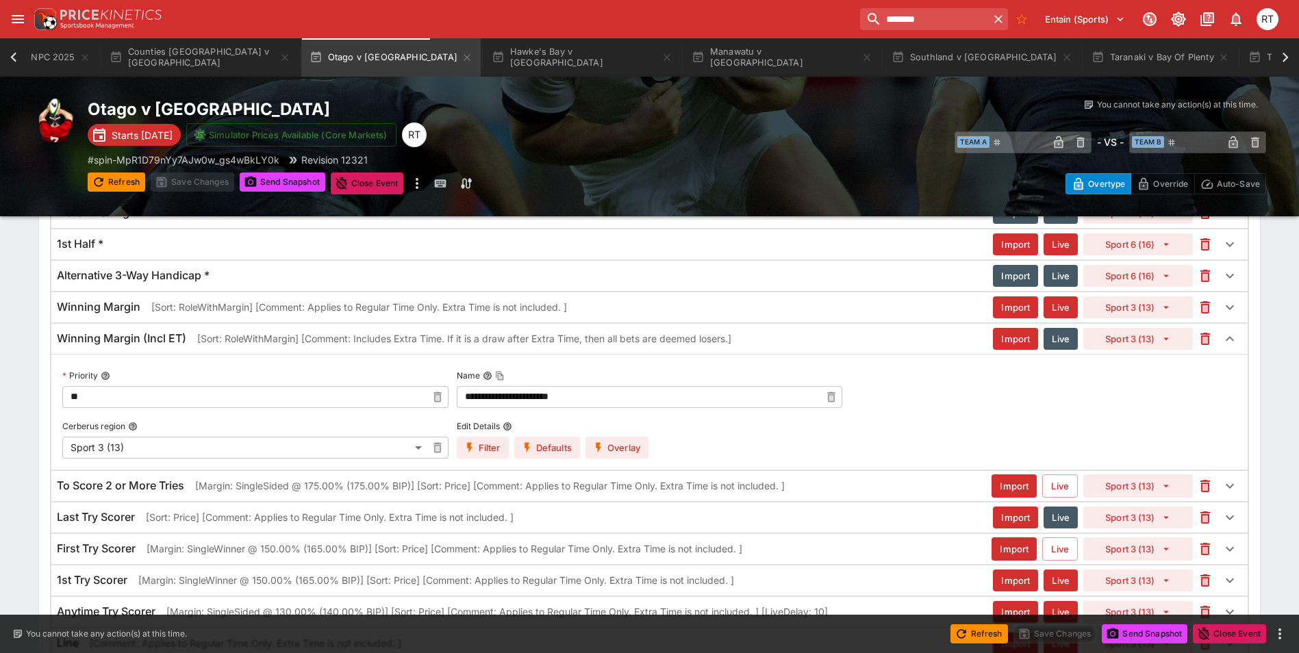
scroll to position [1406, 0]
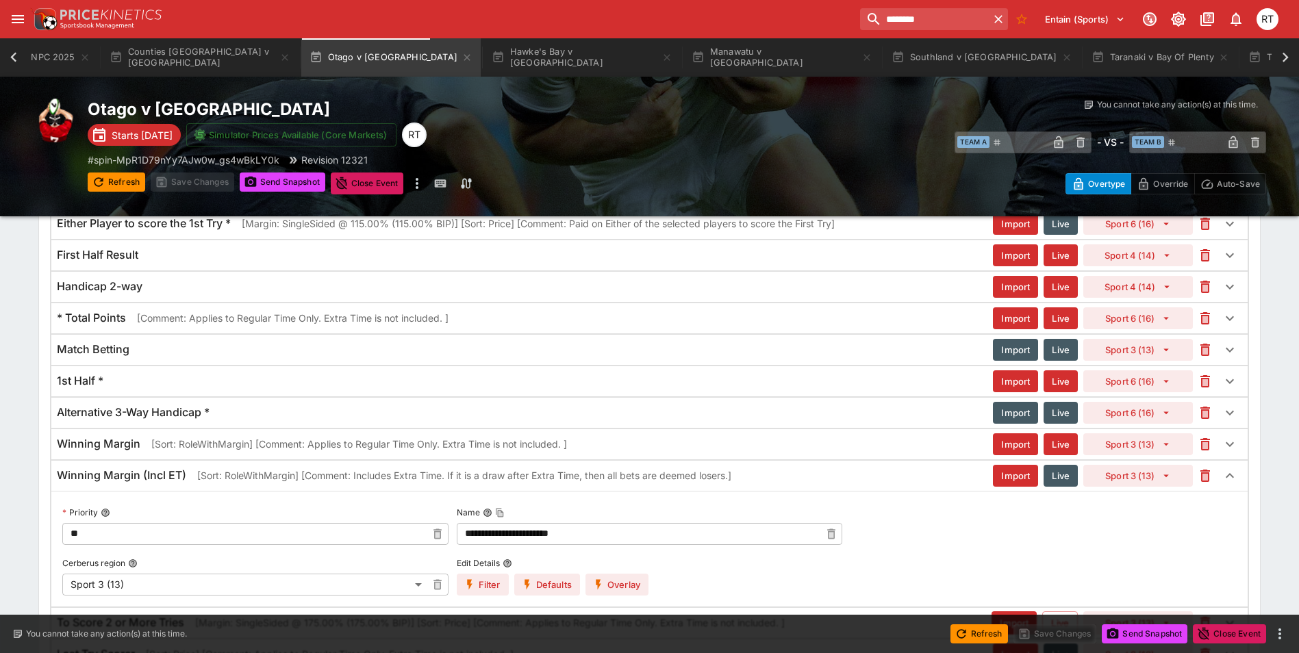
click at [132, 443] on h6 "Winning Margin" at bounding box center [99, 444] width 84 height 14
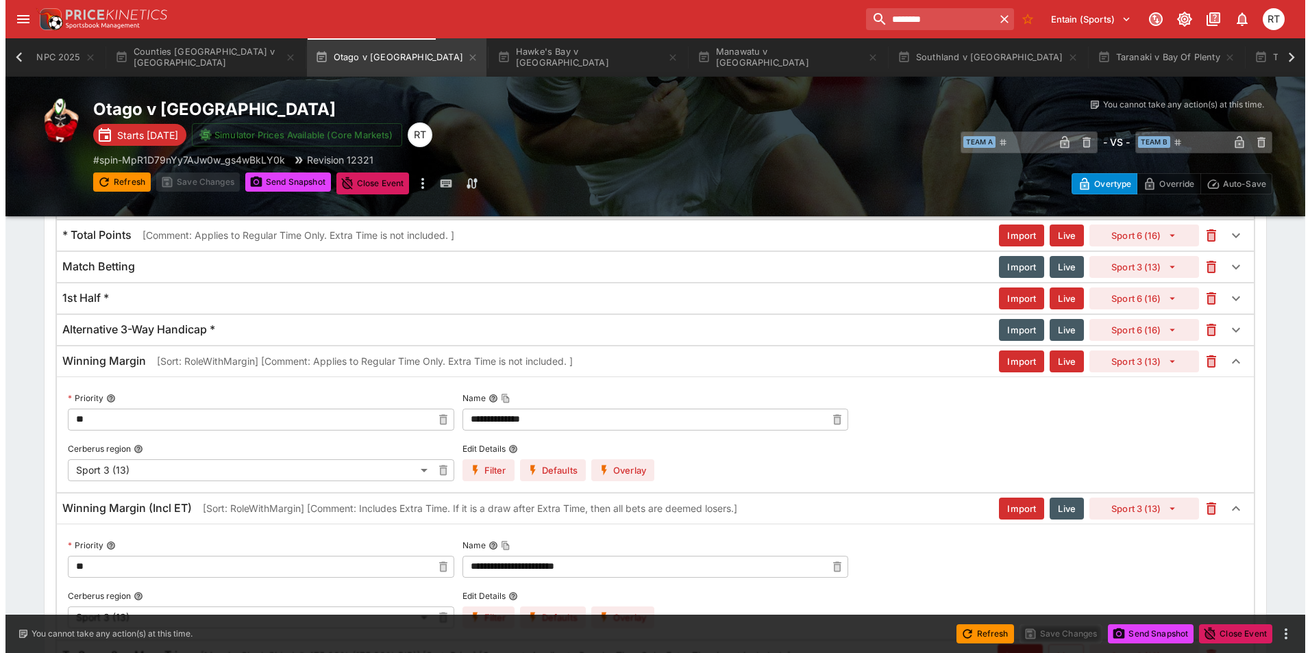
scroll to position [1611, 0]
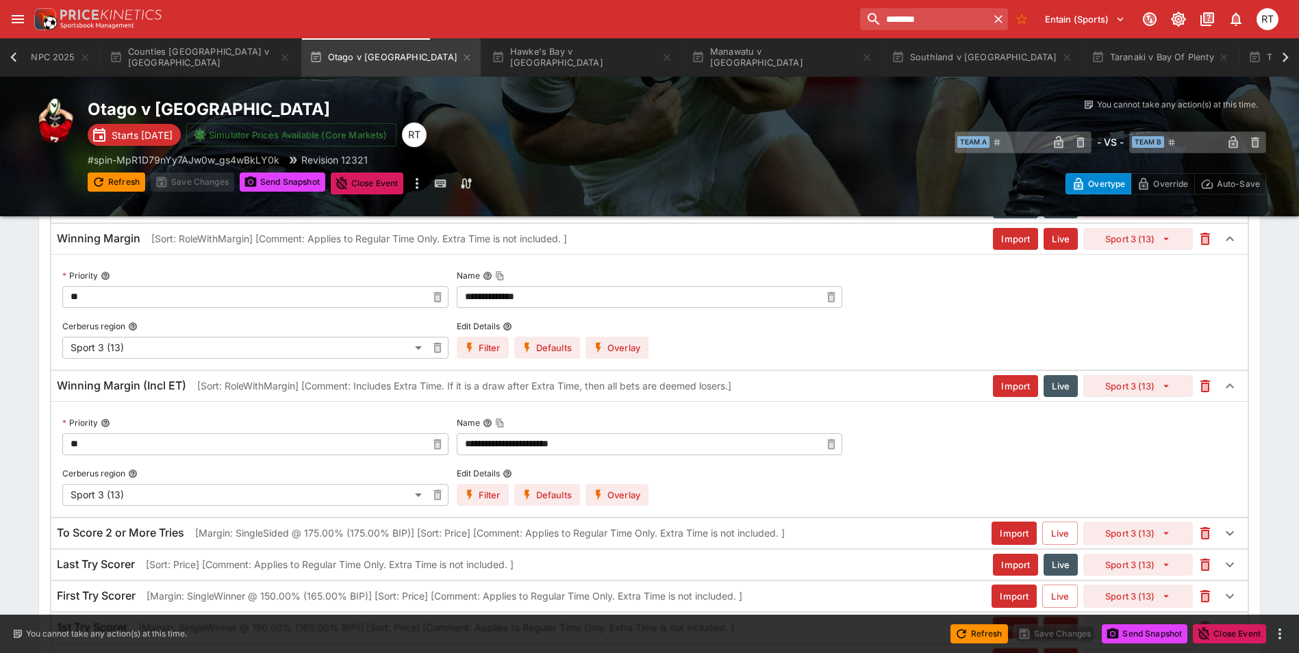
click at [619, 350] on button "Overlay" at bounding box center [617, 348] width 63 height 22
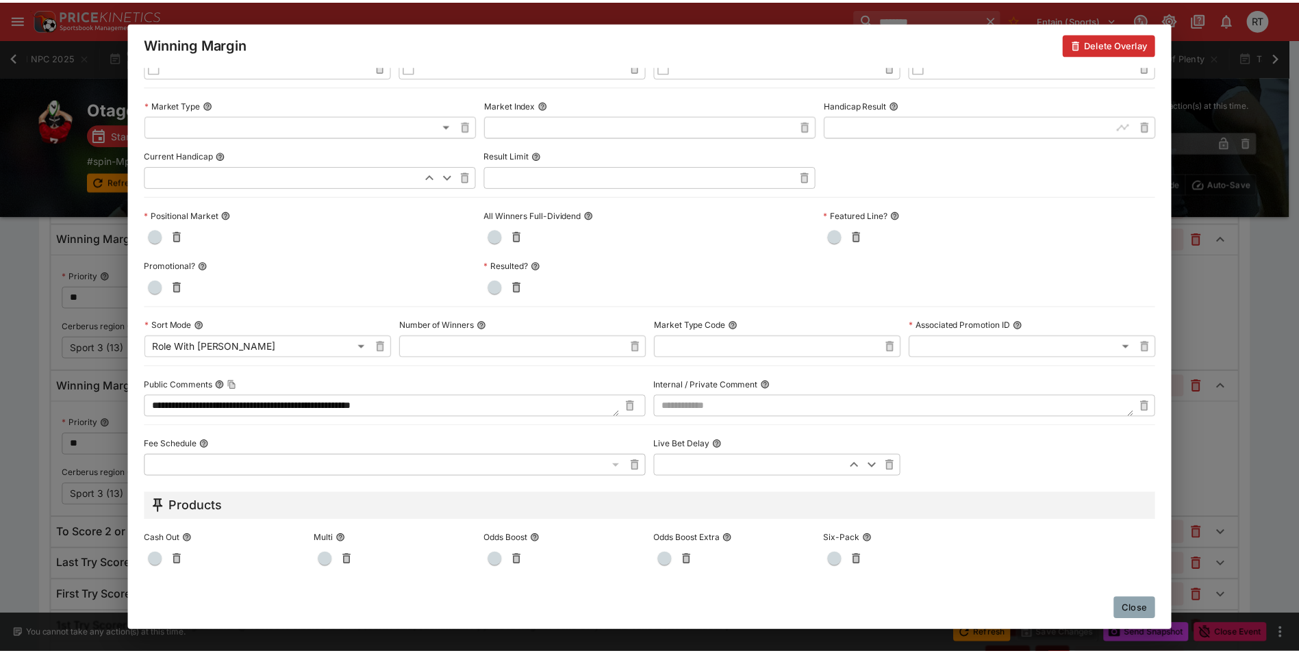
scroll to position [589, 0]
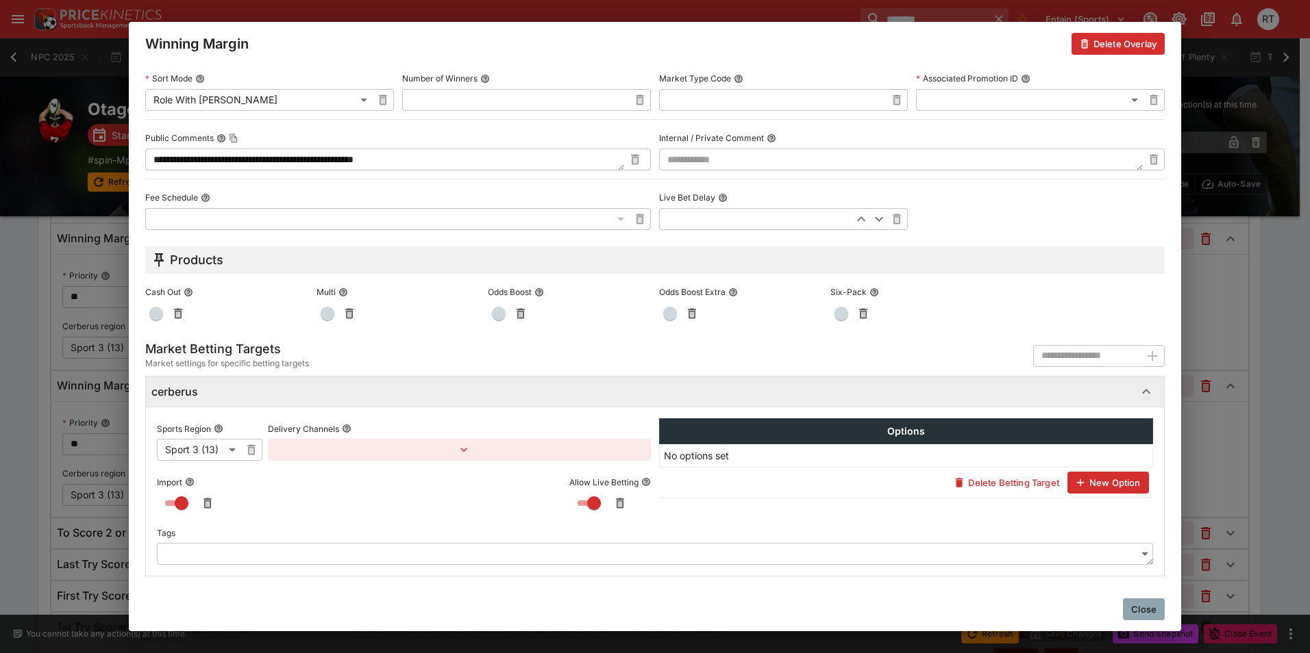
click at [462, 448] on icon "button" at bounding box center [464, 450] width 14 height 14
click at [364, 477] on button "Add Target Brands" at bounding box center [326, 480] width 97 height 22
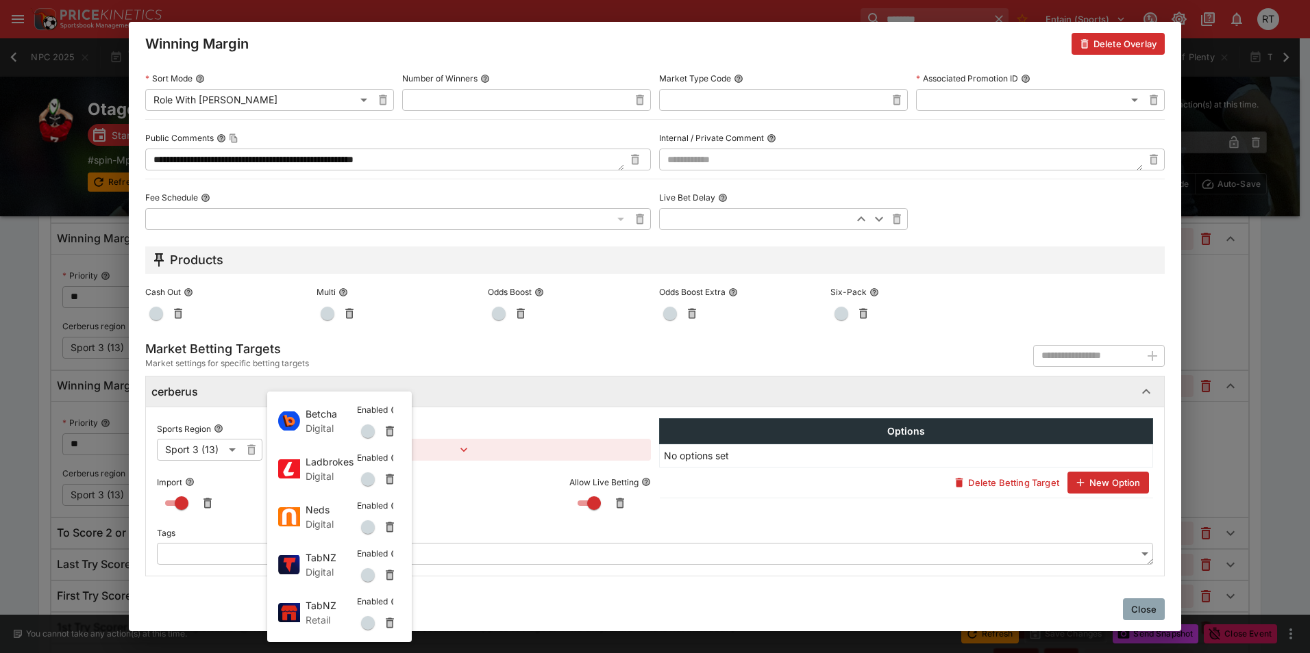
click at [470, 428] on div at bounding box center [655, 326] width 1310 height 653
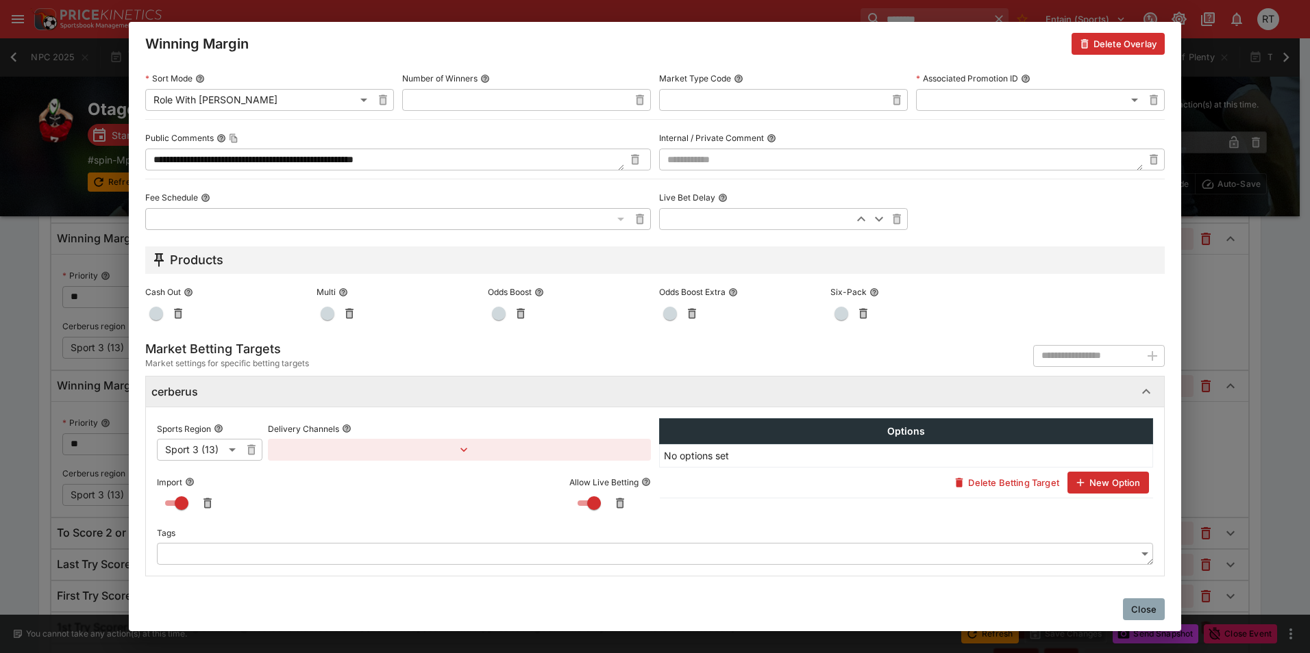
click at [1156, 607] on button "Close" at bounding box center [1144, 610] width 42 height 22
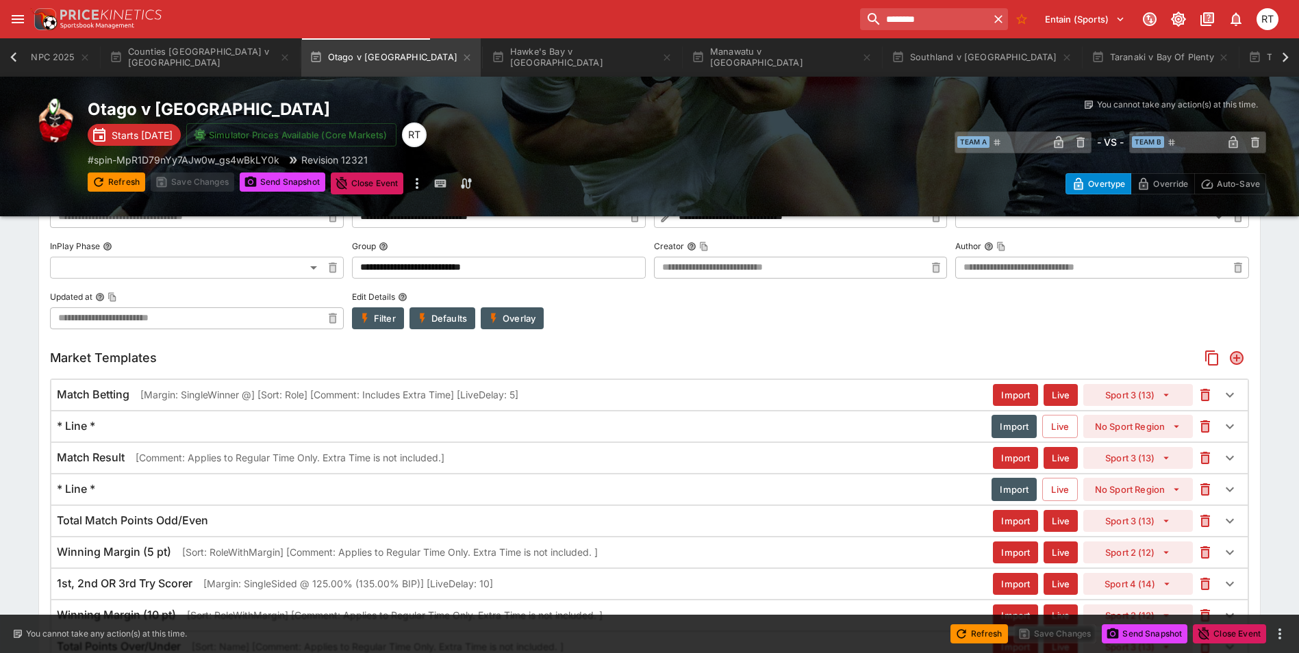
scroll to position [0, 0]
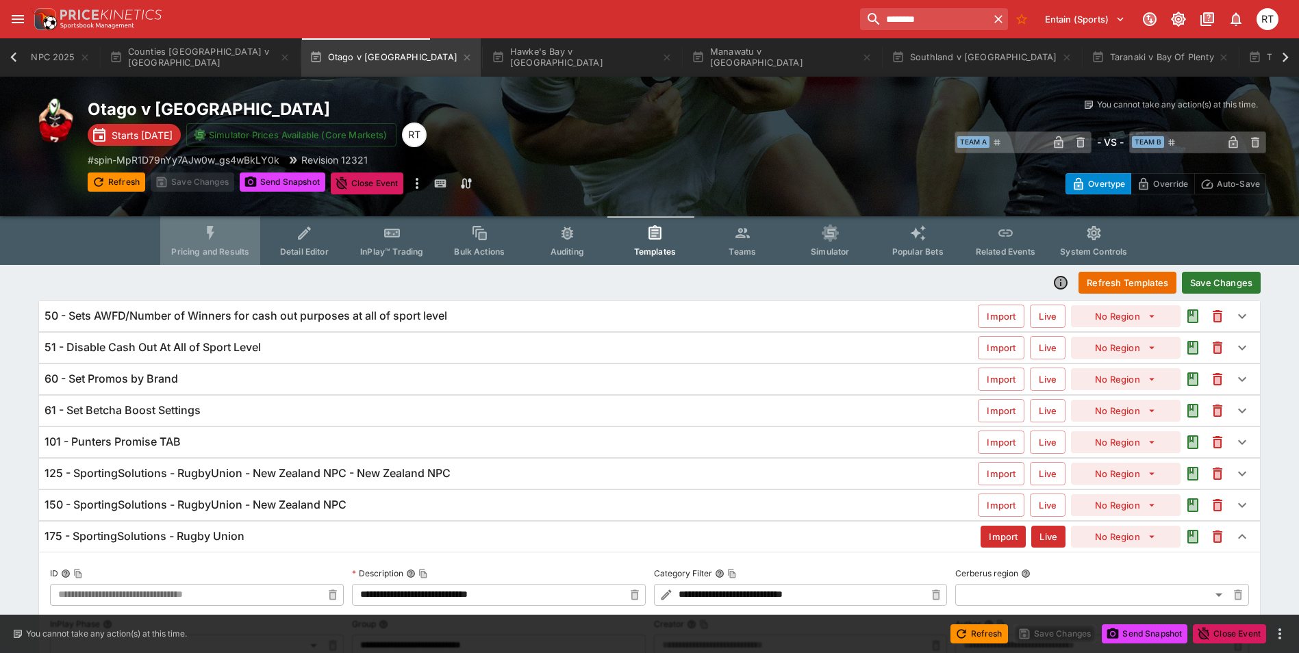
click at [223, 242] on button "Pricing and Results" at bounding box center [210, 240] width 100 height 49
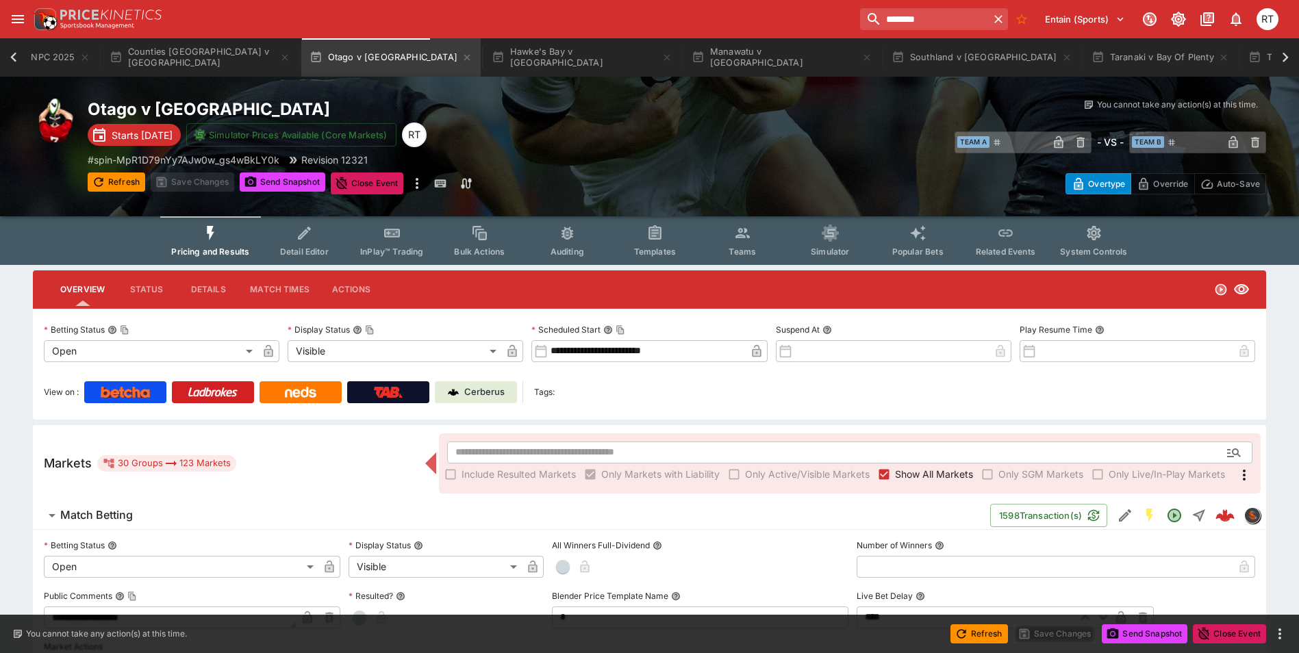
click at [661, 241] on icon "Event type filters" at bounding box center [656, 234] width 18 height 18
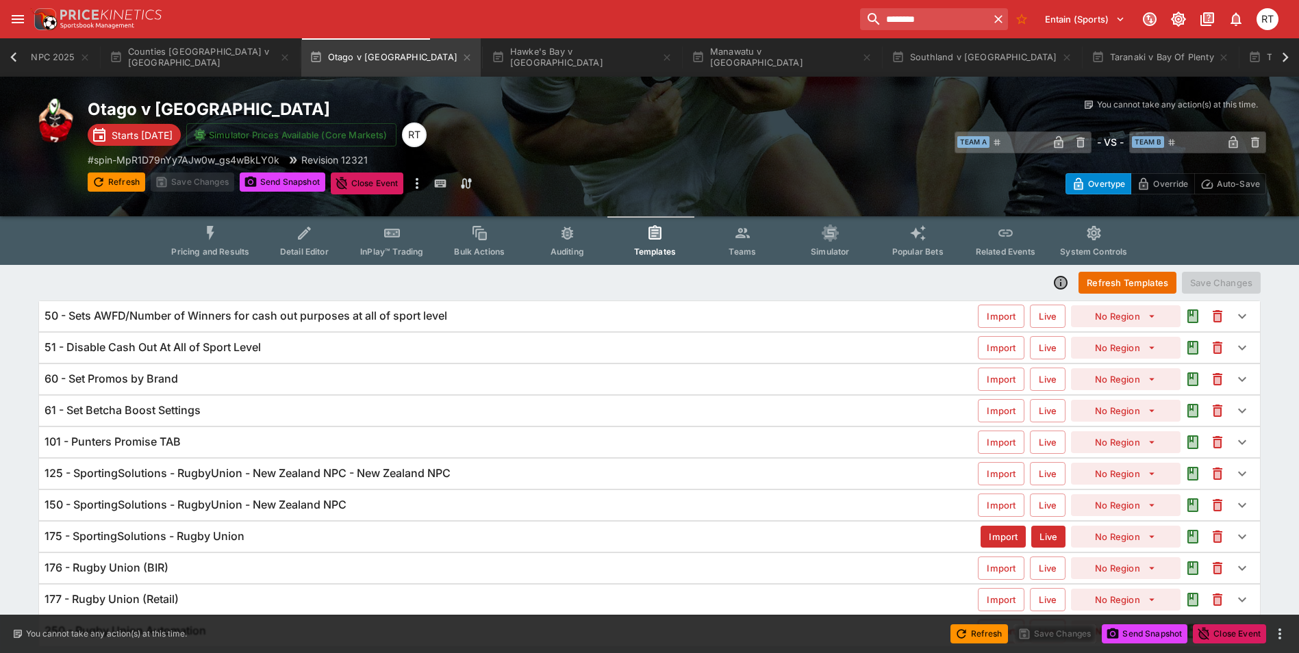
click at [129, 474] on h6 "125 - SportingSolutions - RugbyUnion - New Zealand NPC - New Zealand NPC" at bounding box center [248, 473] width 406 height 14
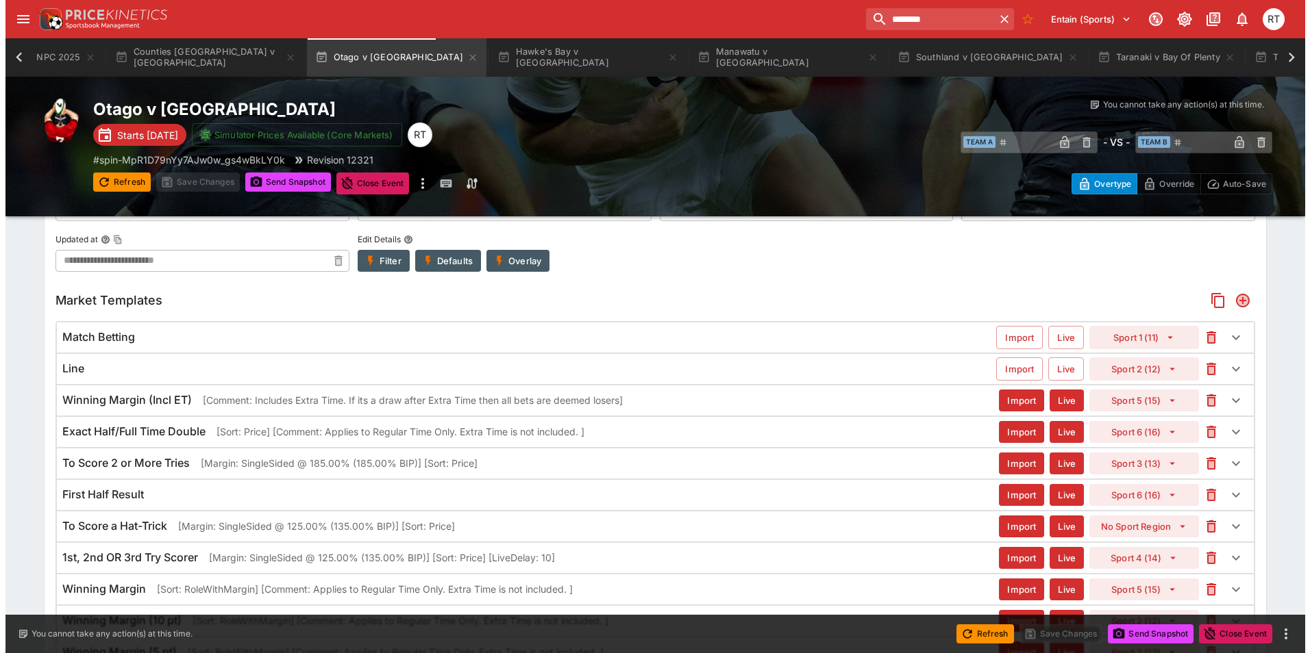
scroll to position [423, 0]
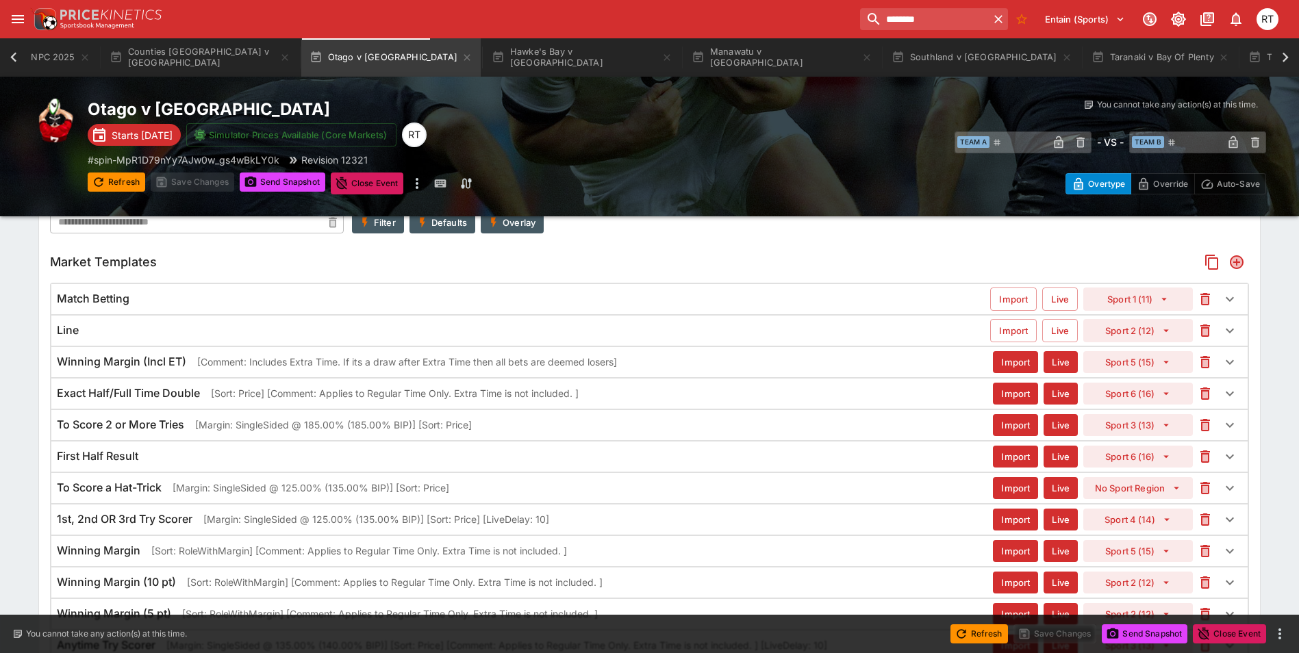
click at [275, 366] on p "[Comment: Includes Extra Time. If its a draw after Extra Time then all bets are…" at bounding box center [407, 362] width 420 height 14
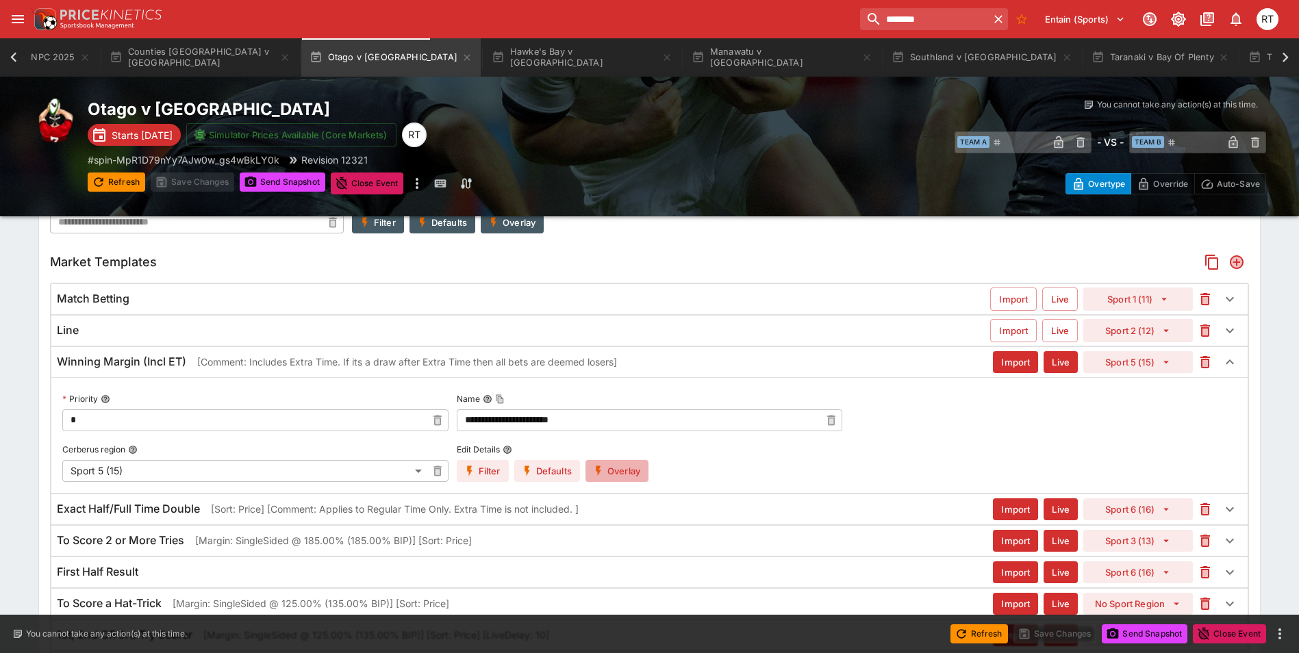
click at [606, 469] on button "Overlay" at bounding box center [617, 471] width 63 height 22
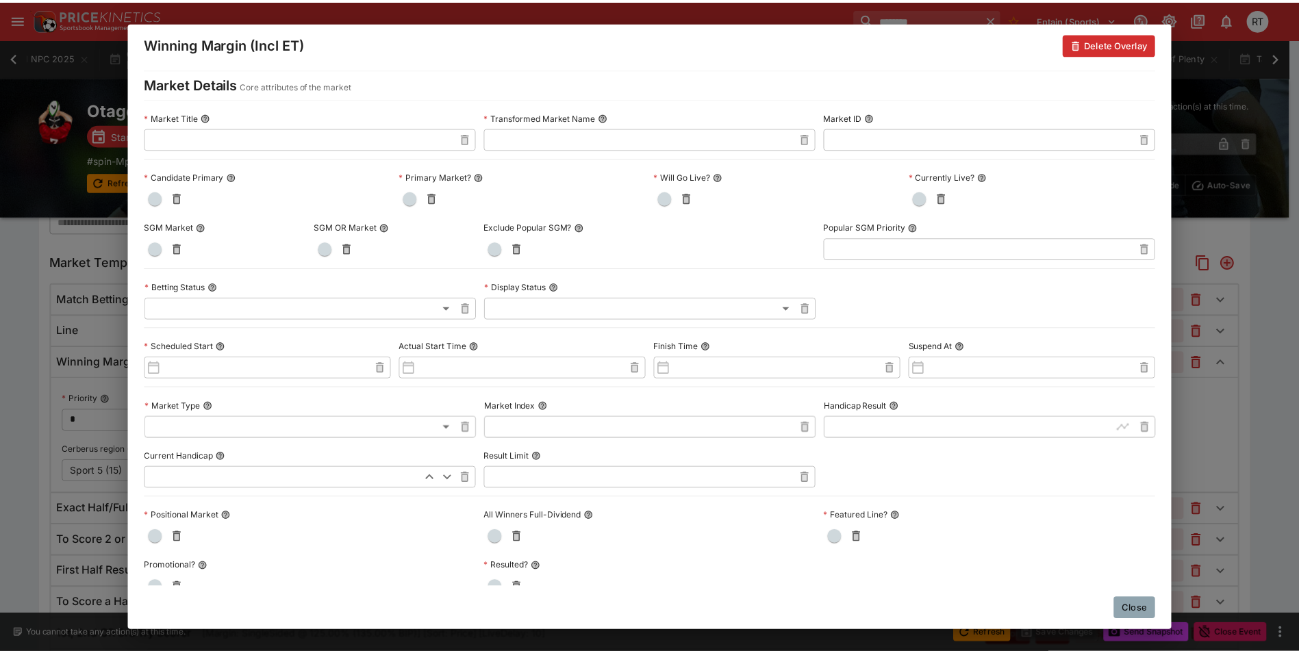
scroll to position [0, 0]
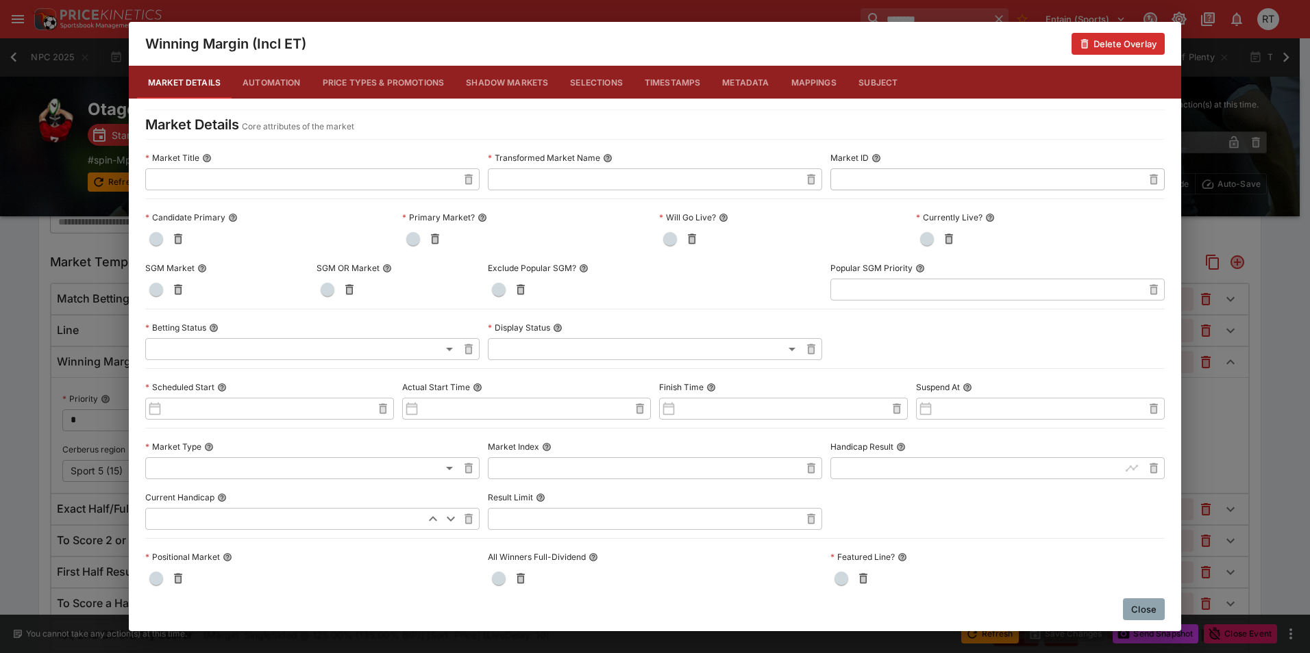
click at [740, 90] on button "Metadata" at bounding box center [745, 82] width 68 height 33
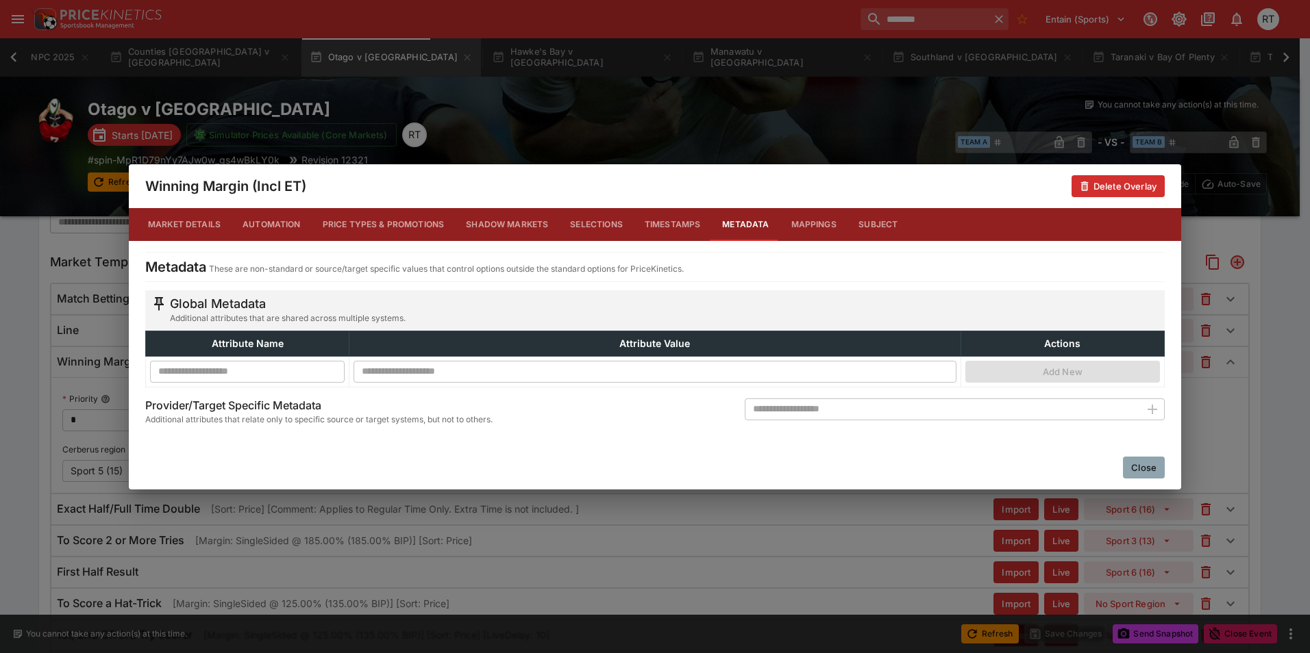
click at [1143, 471] on button "Close" at bounding box center [1144, 468] width 42 height 22
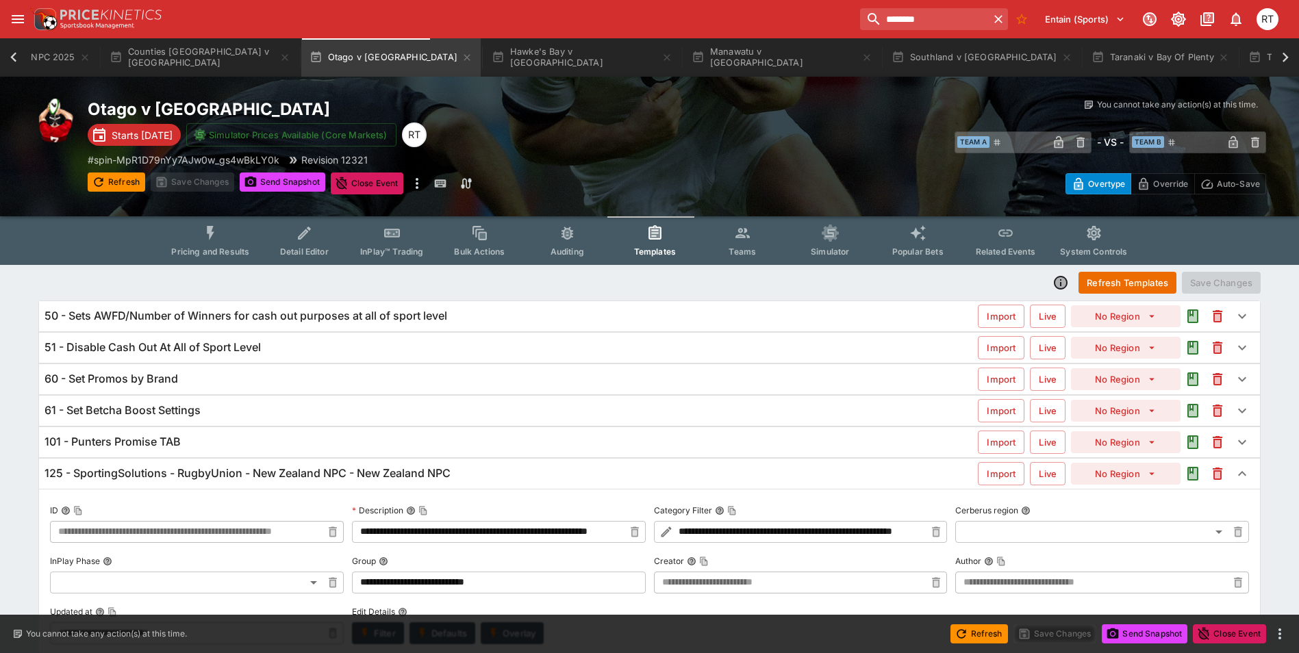
click at [220, 236] on icon "Event type filters" at bounding box center [211, 234] width 18 height 18
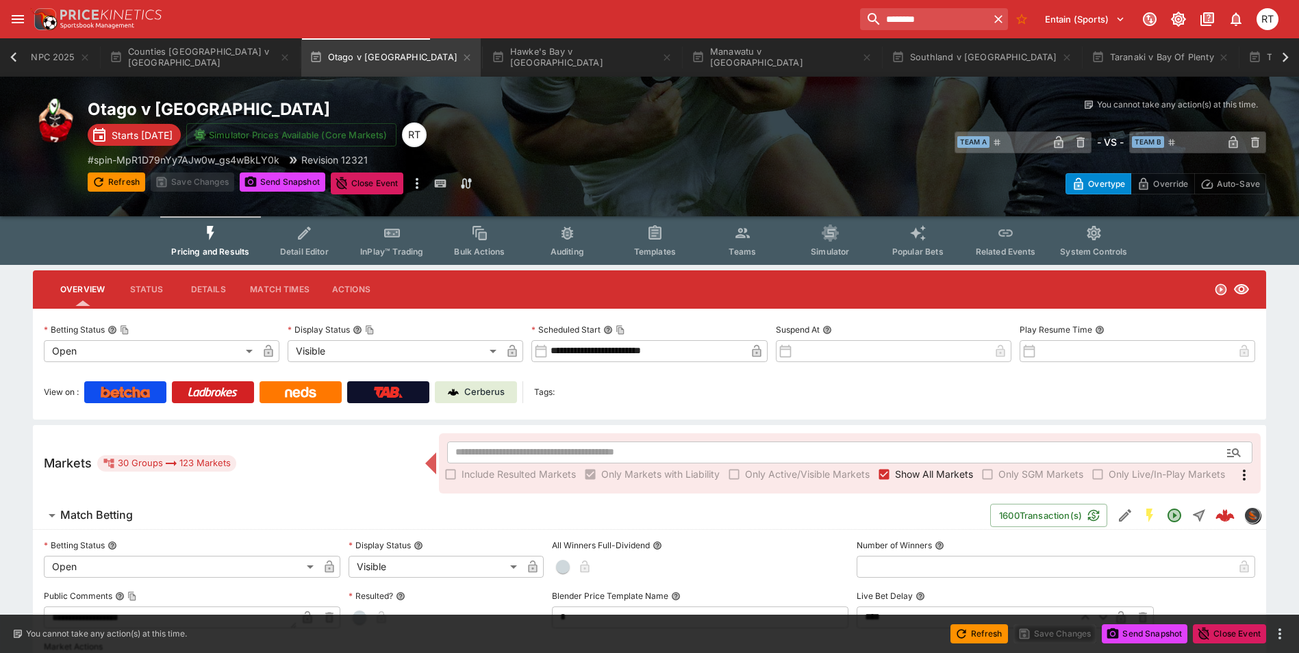
click at [733, 242] on button "Teams" at bounding box center [743, 240] width 88 height 49
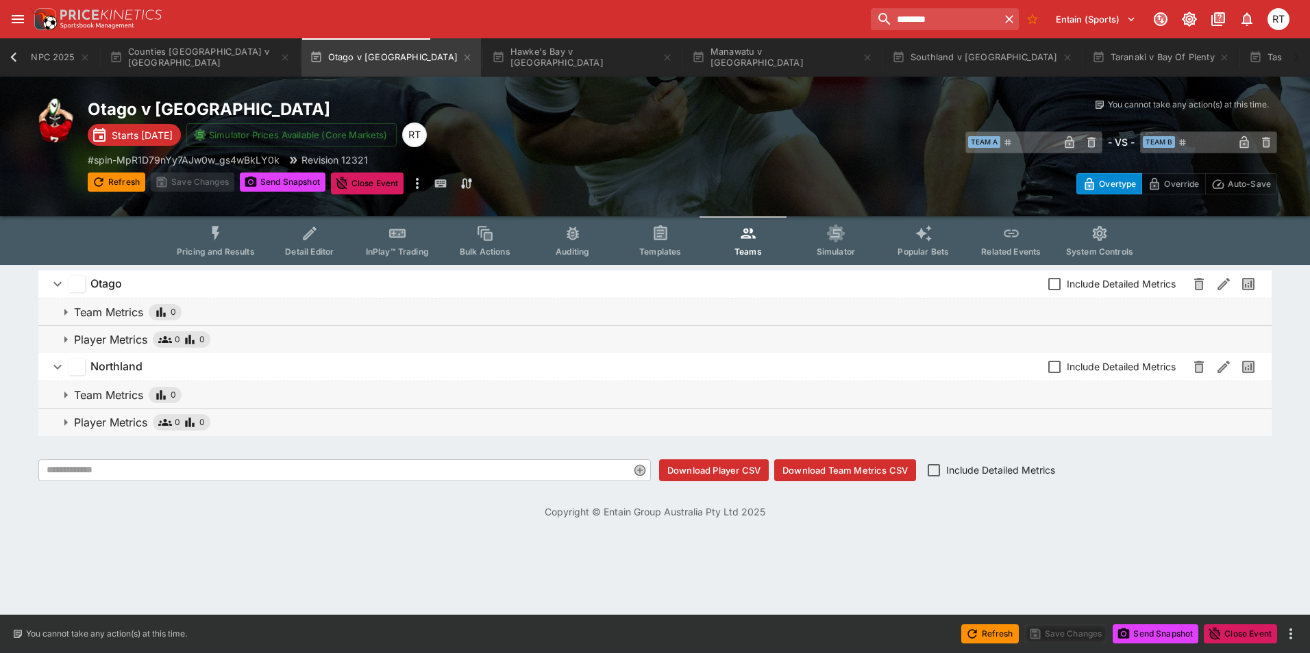
click at [225, 251] on span "Pricing and Results" at bounding box center [216, 252] width 78 height 10
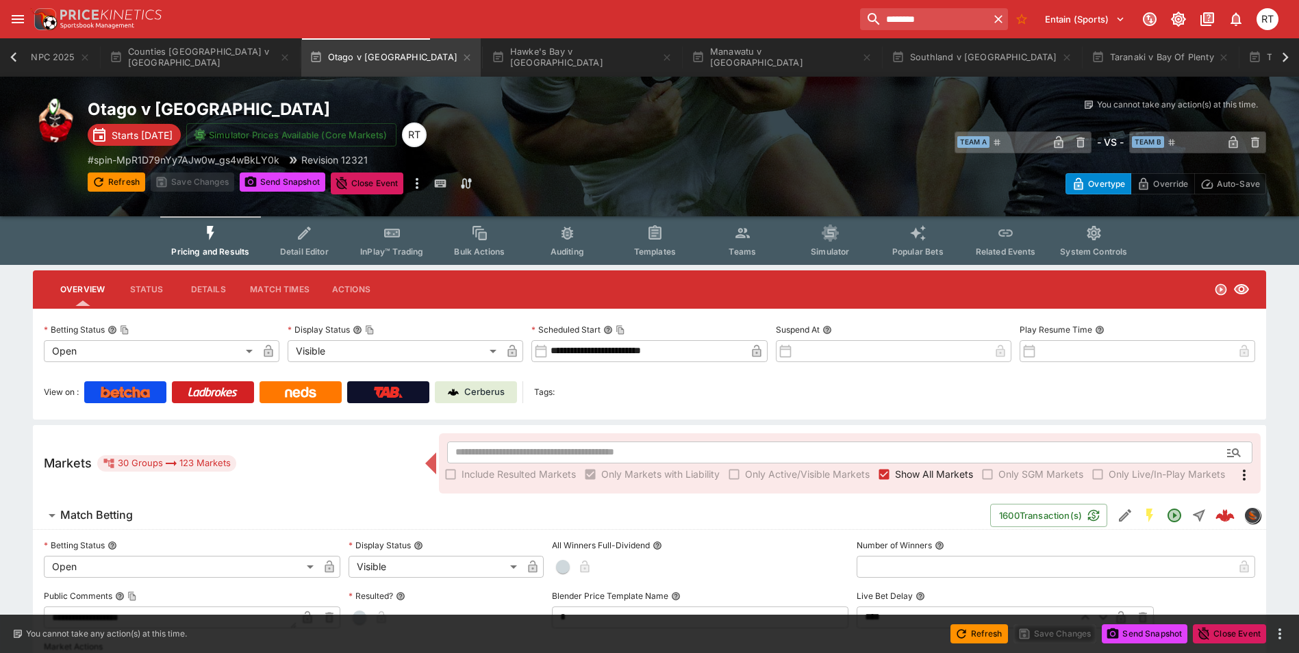
click at [302, 238] on icon "Event type filters" at bounding box center [304, 233] width 13 height 13
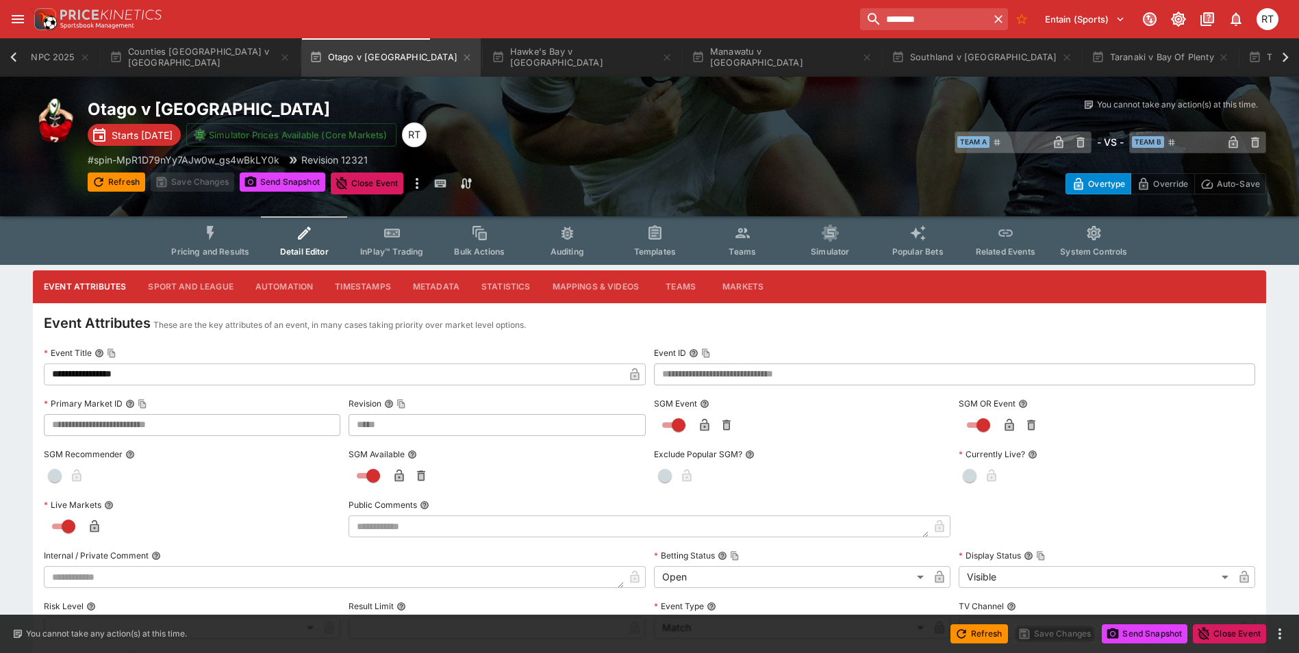
click at [231, 245] on button "Pricing and Results" at bounding box center [210, 240] width 100 height 49
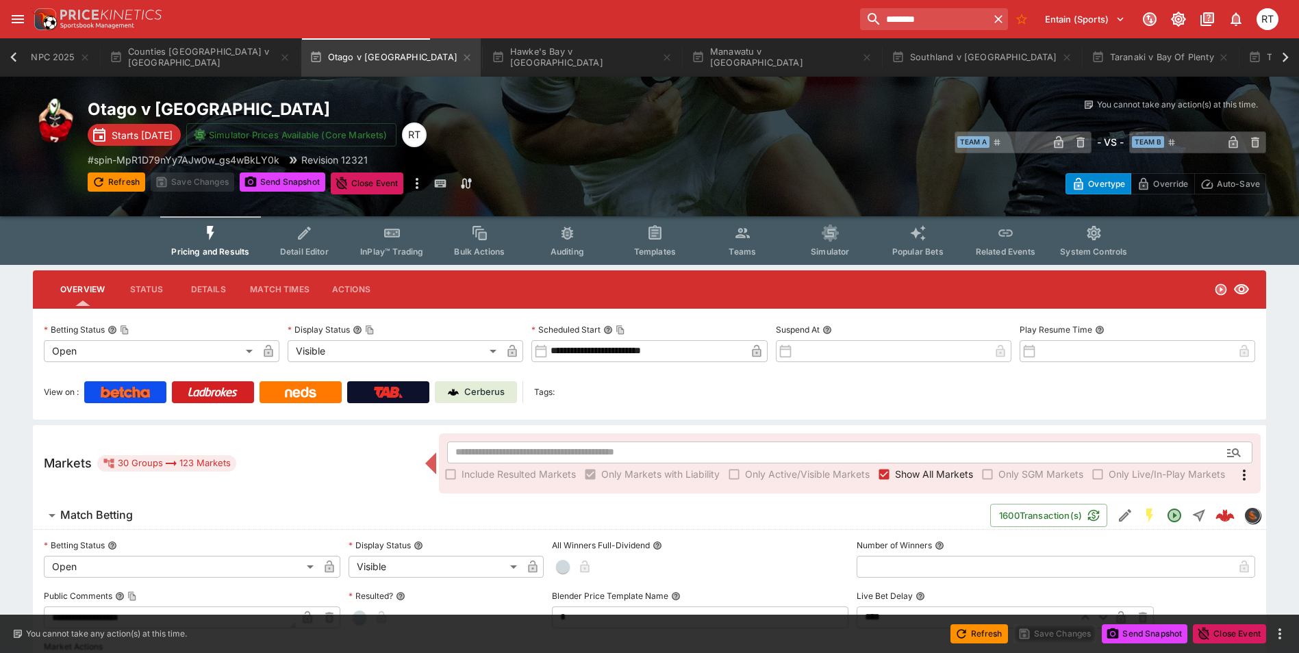
click at [305, 249] on span "Detail Editor" at bounding box center [304, 252] width 49 height 10
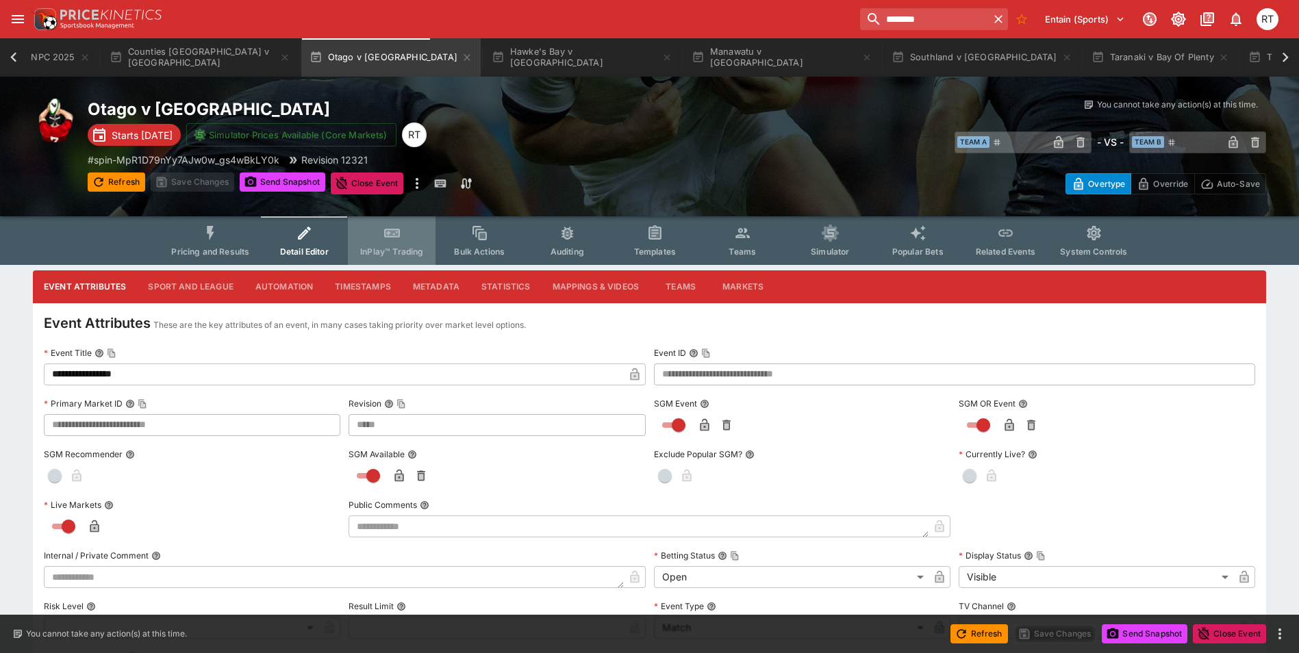
click at [362, 243] on button "InPlay™ Trading" at bounding box center [392, 240] width 88 height 49
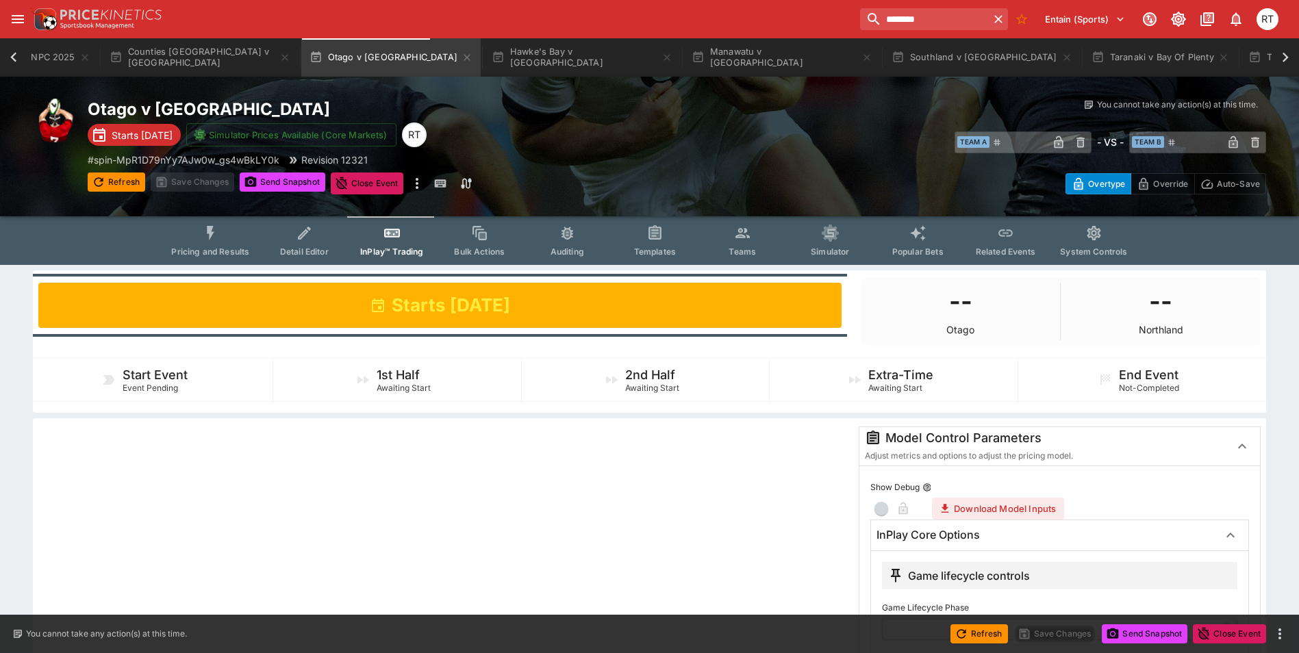
click at [298, 243] on button "Detail Editor" at bounding box center [304, 240] width 88 height 49
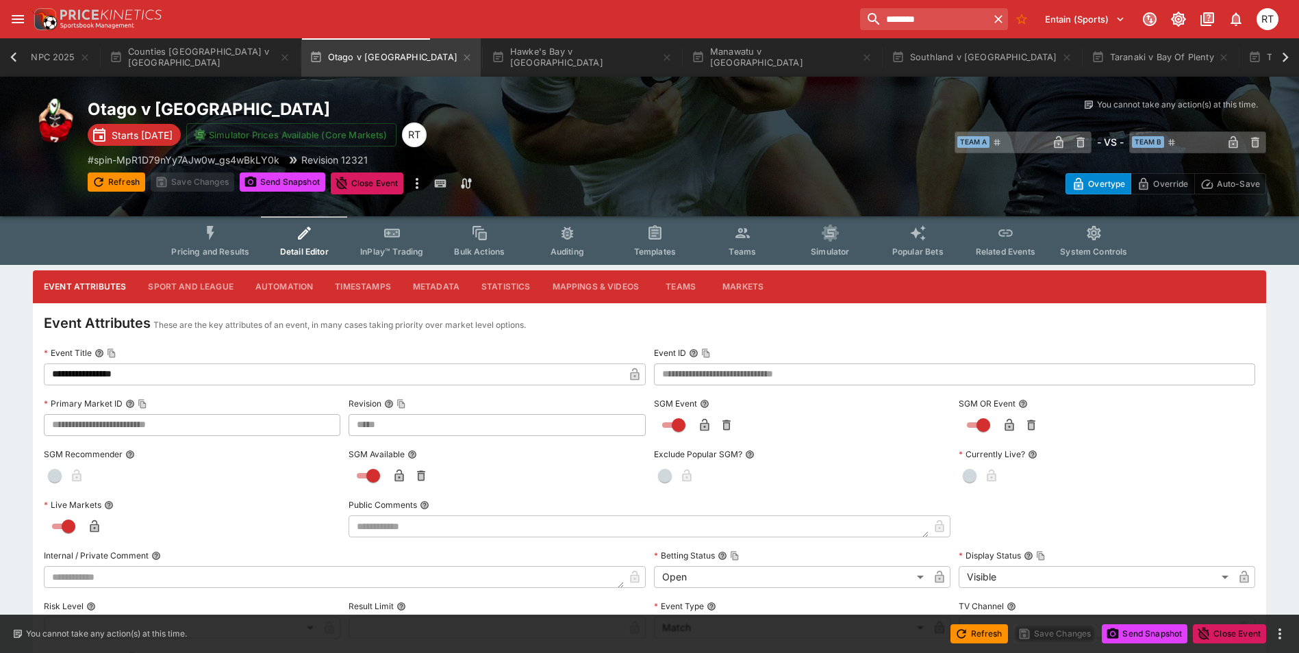
click at [422, 278] on button "Metadata" at bounding box center [436, 287] width 68 height 33
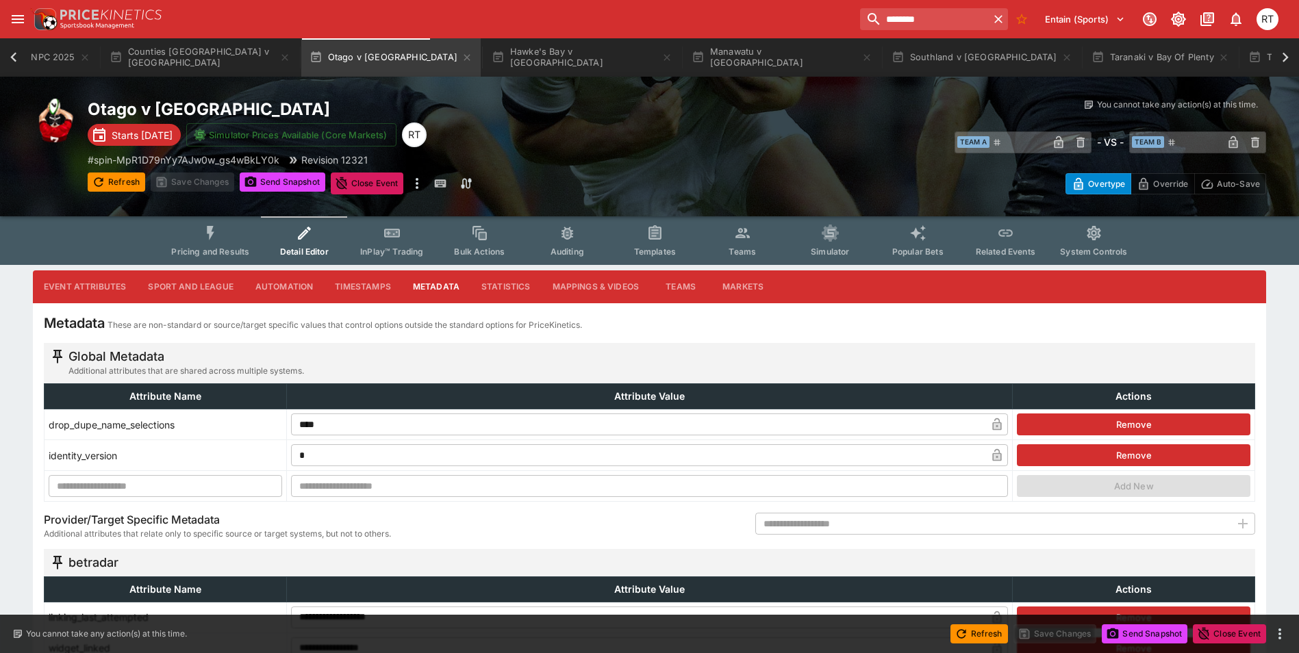
click at [829, 526] on input "text" at bounding box center [993, 524] width 475 height 22
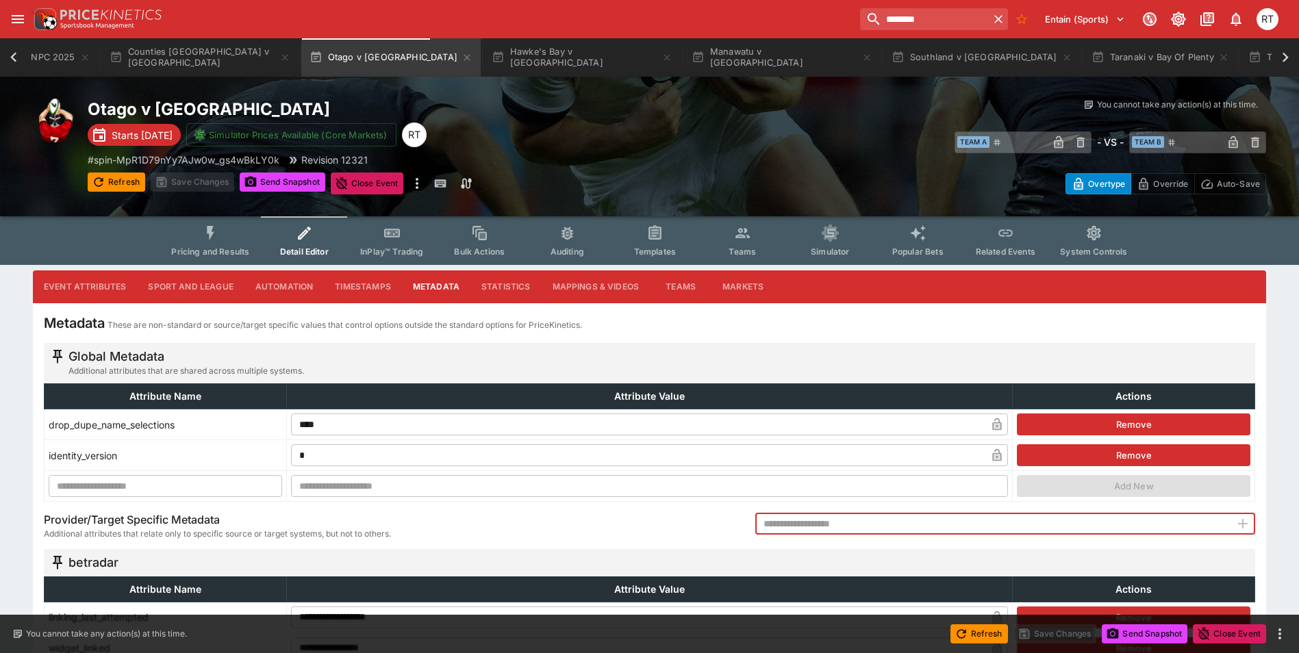
scroll to position [68, 0]
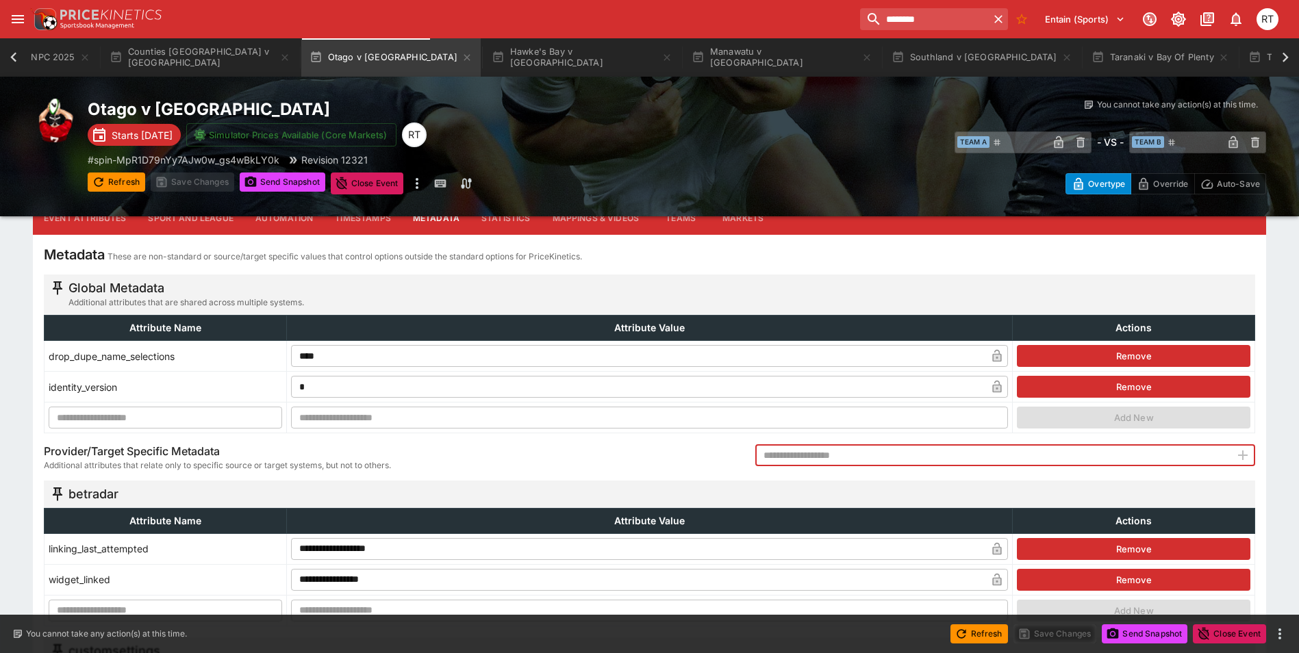
click at [784, 451] on input "text" at bounding box center [993, 456] width 475 height 22
type input "**********"
click at [1246, 460] on icon "button" at bounding box center [1243, 455] width 16 height 16
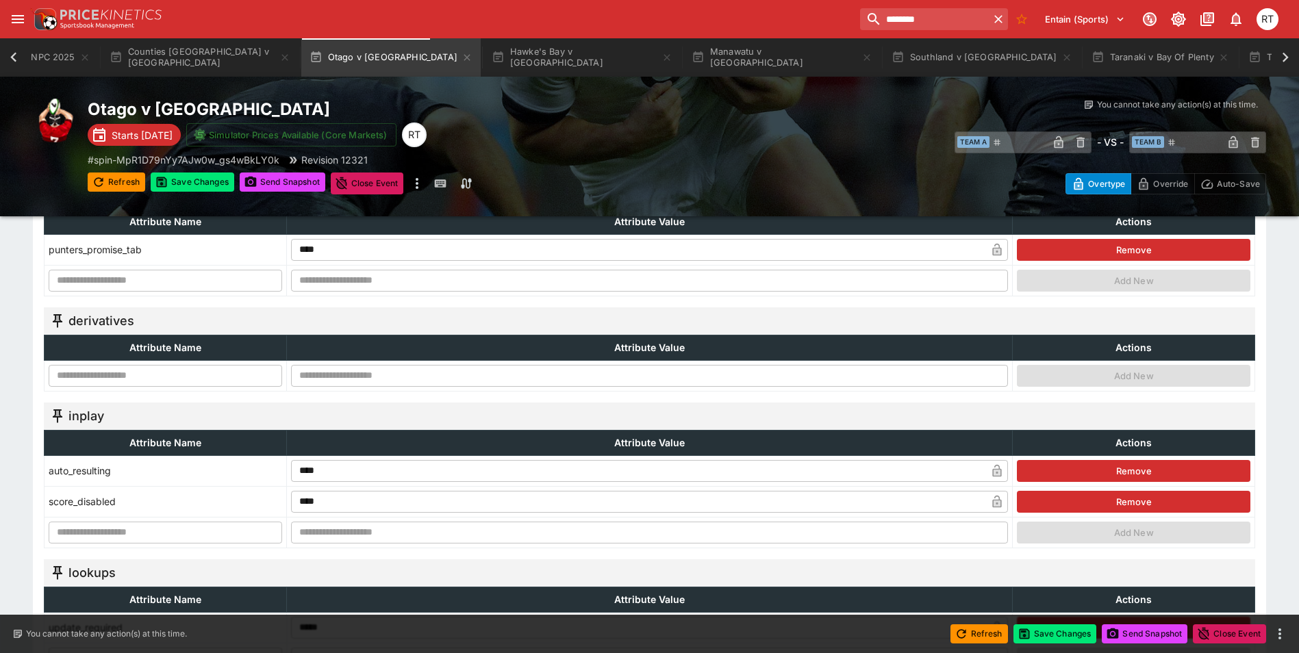
scroll to position [548, 0]
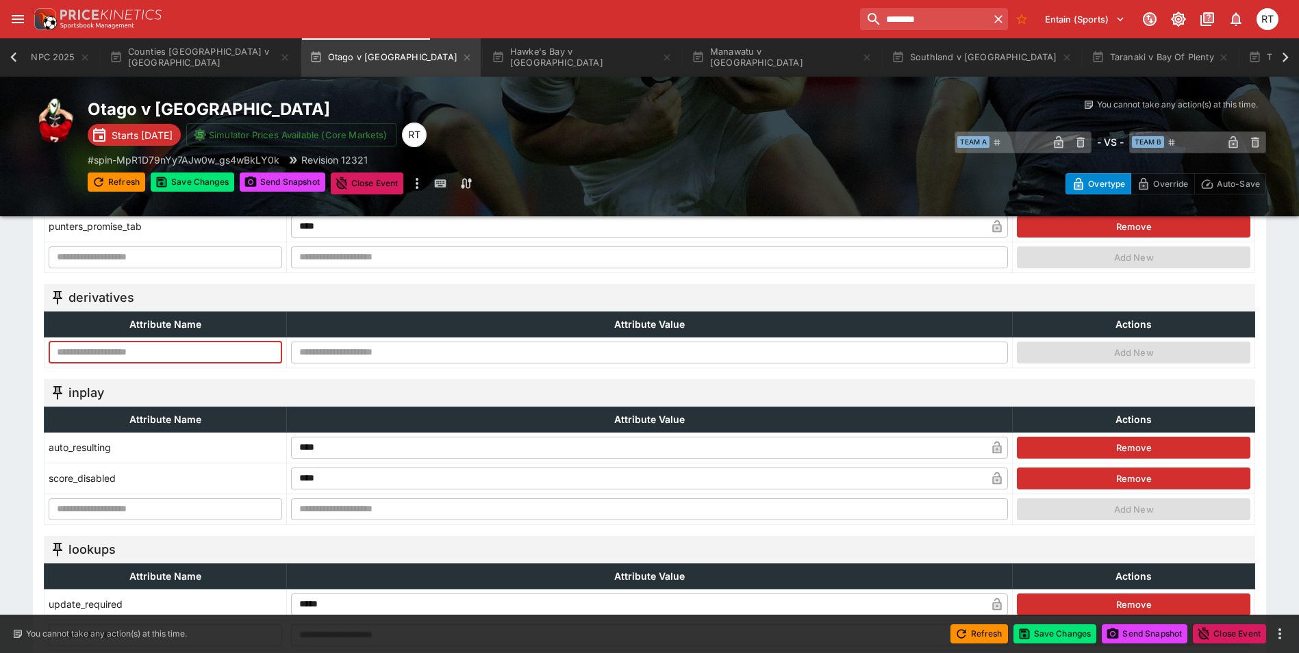
click at [162, 356] on input "text" at bounding box center [166, 353] width 234 height 22
type input "**********"
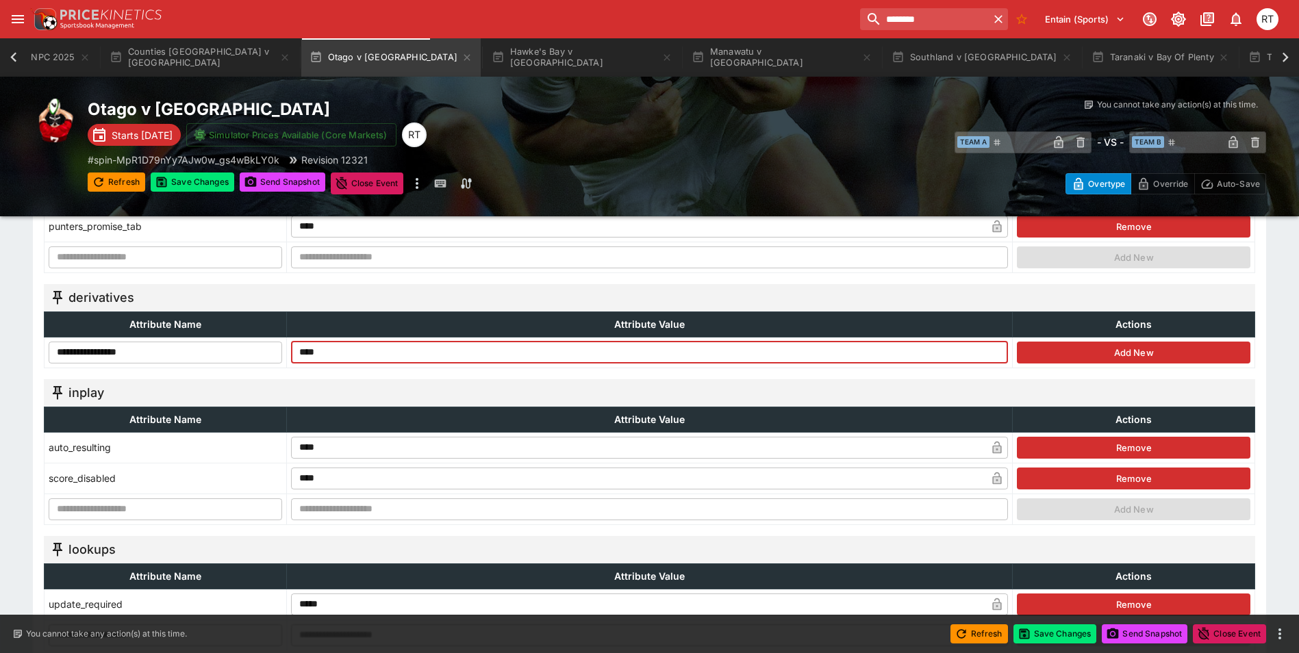
type input "****"
click at [1109, 354] on button "Add New" at bounding box center [1134, 353] width 234 height 22
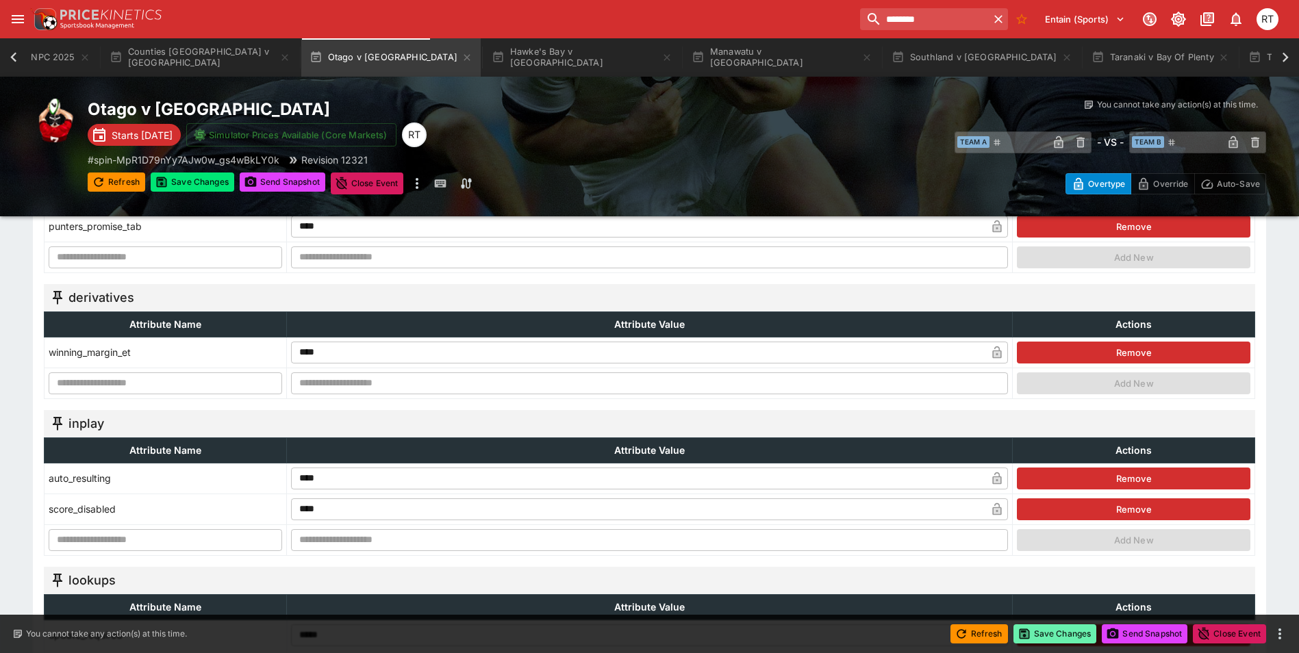
click at [1063, 632] on button "Save Changes" at bounding box center [1056, 634] width 84 height 19
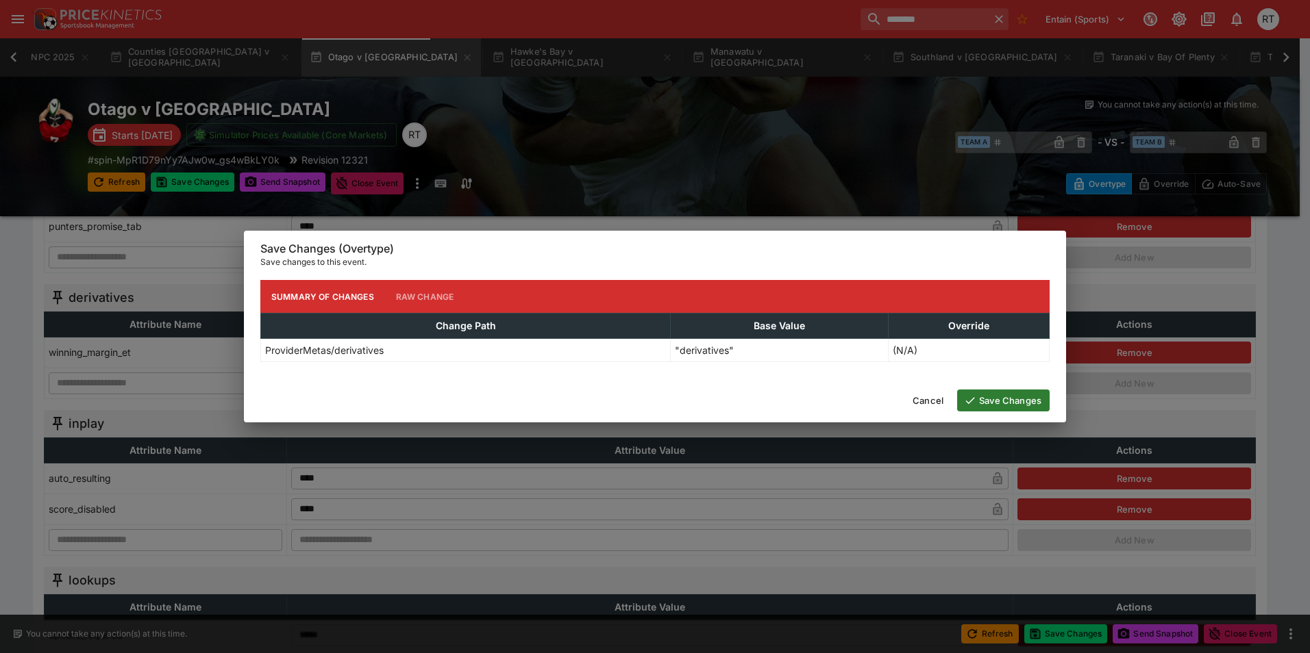
click at [999, 406] on button "Save Changes" at bounding box center [1003, 401] width 92 height 22
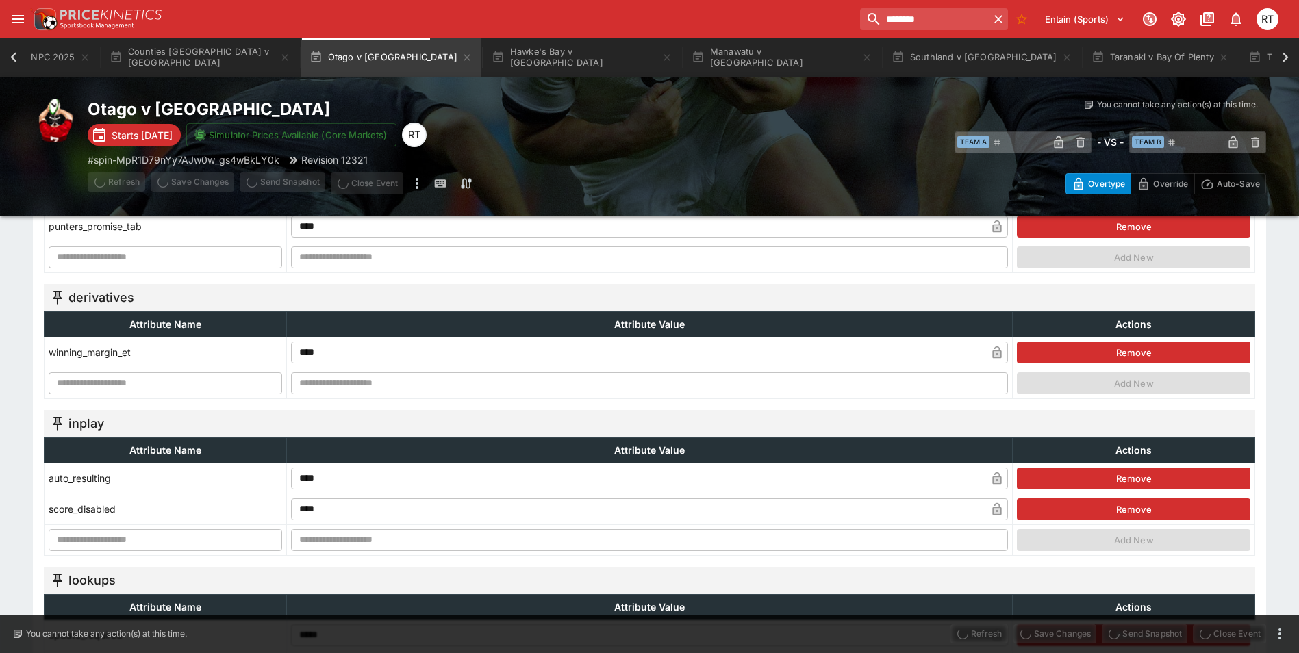
type input "****"
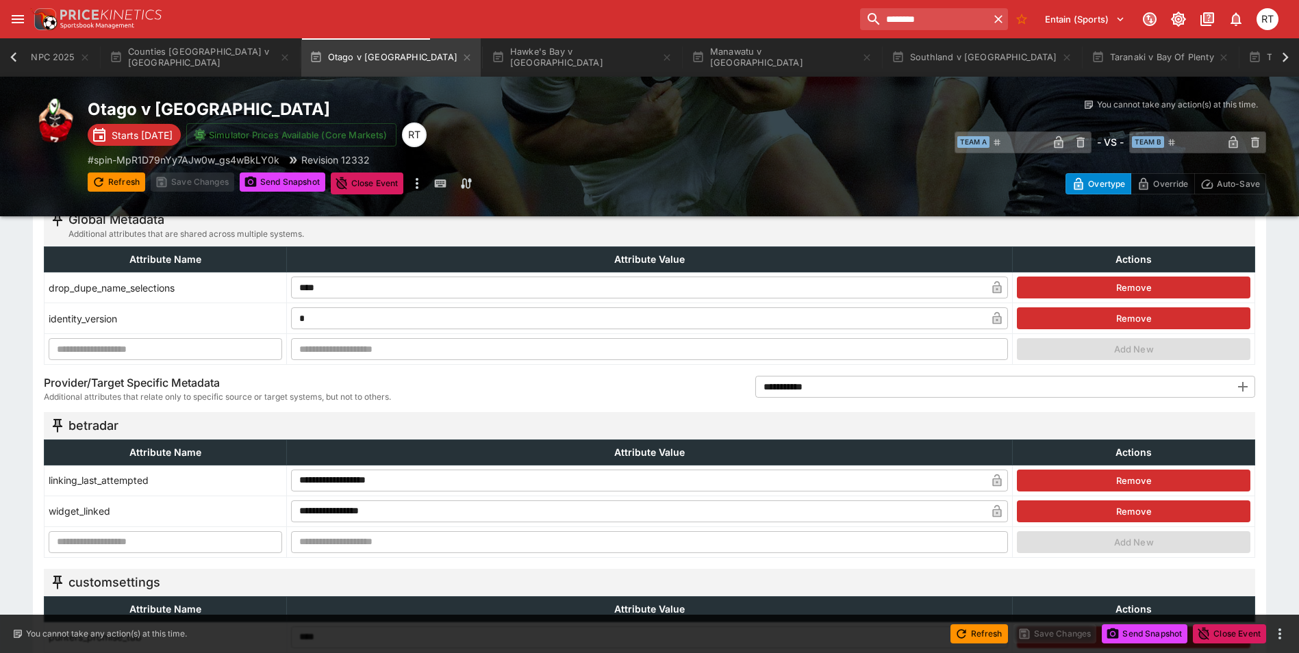
scroll to position [0, 0]
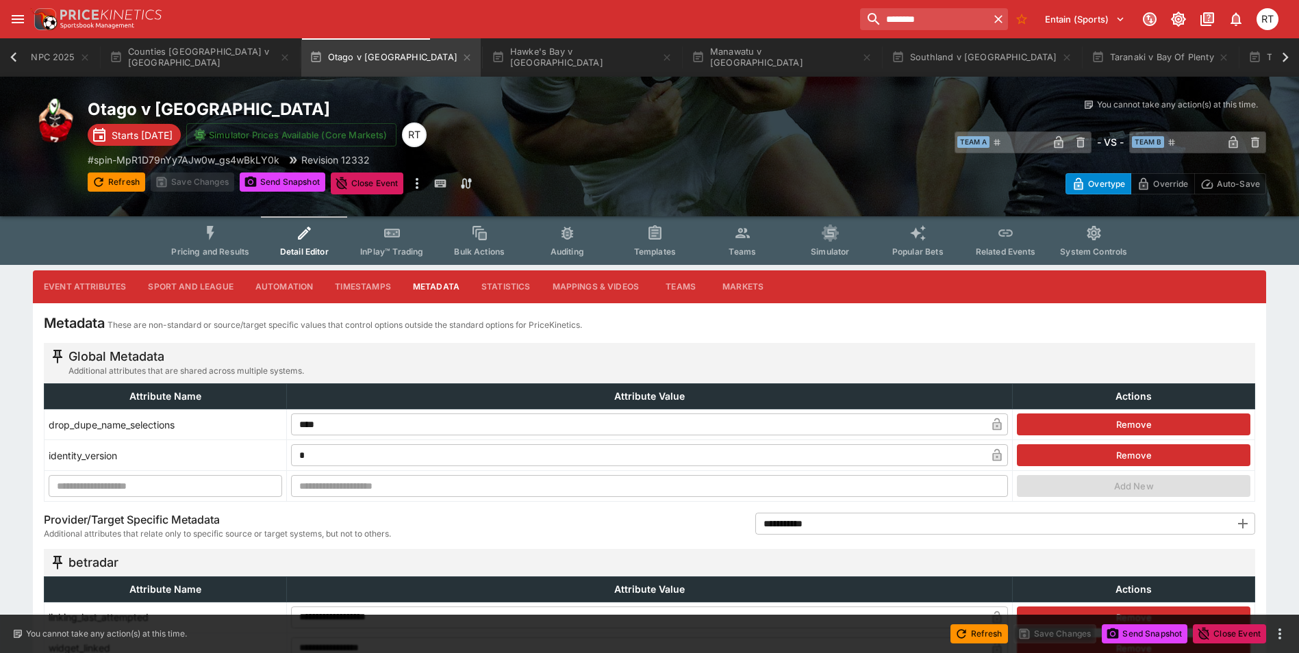
click at [220, 245] on button "Pricing and Results" at bounding box center [210, 240] width 100 height 49
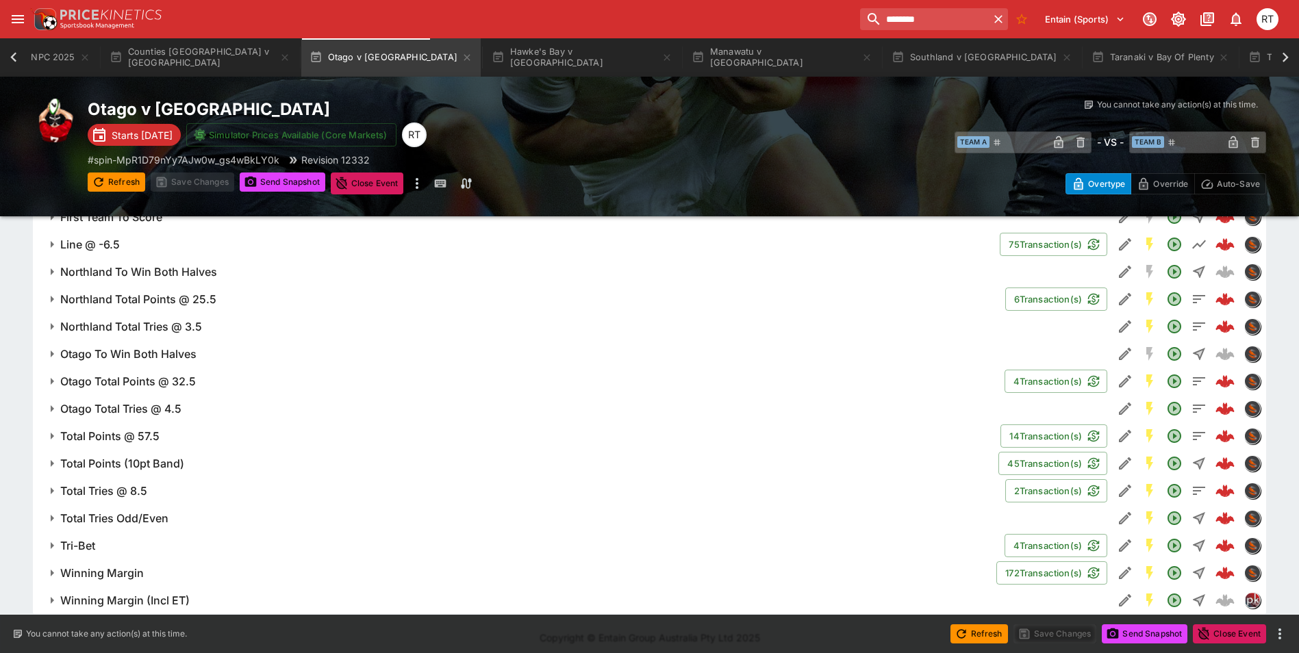
scroll to position [1104, 0]
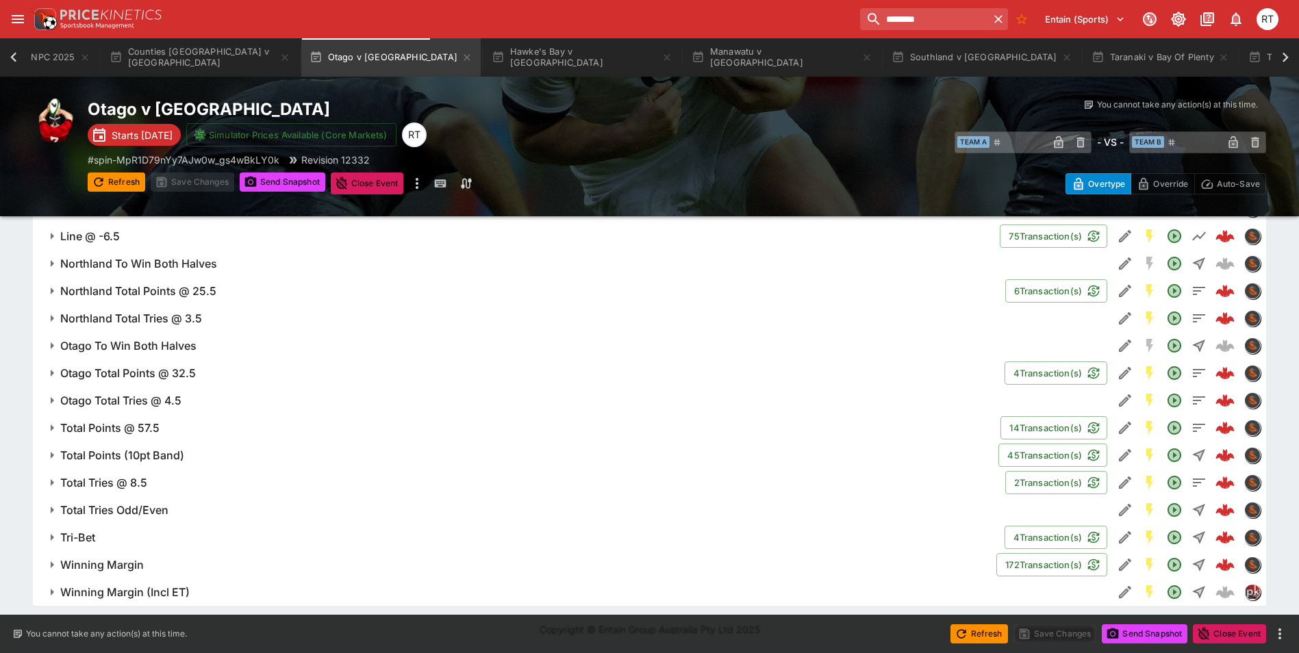
click at [219, 598] on span "Winning Margin (Incl ET)" at bounding box center [581, 593] width 1042 height 14
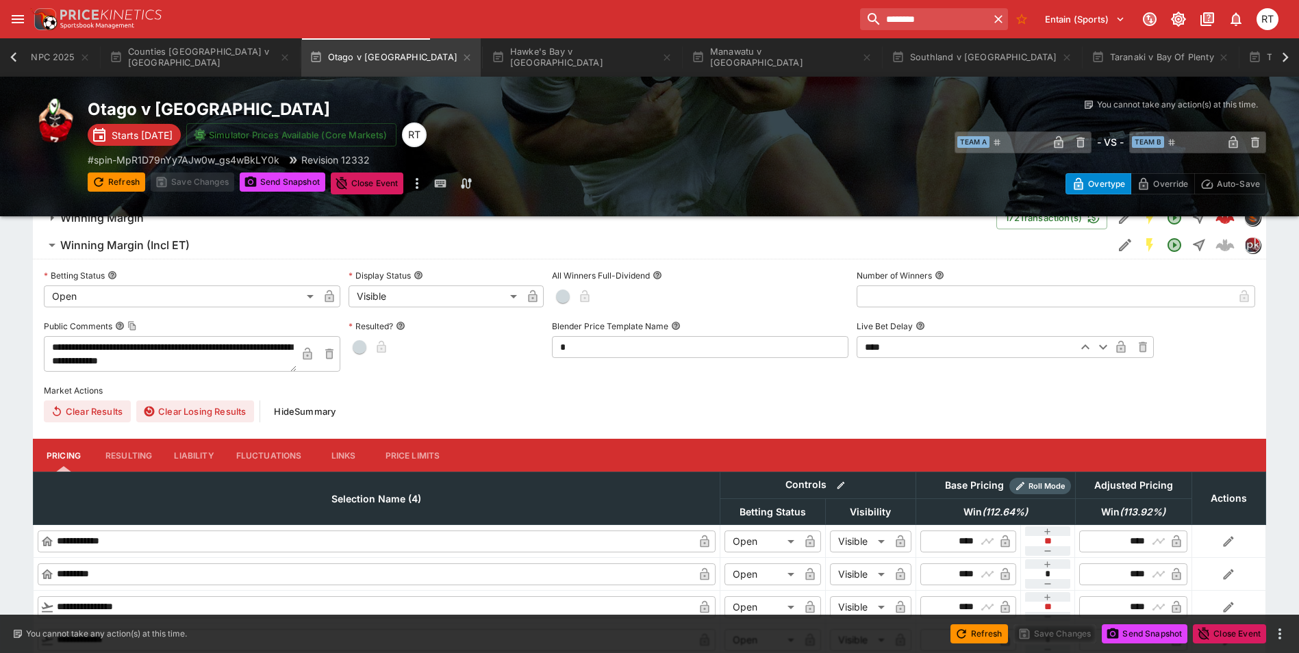
scroll to position [1533, 0]
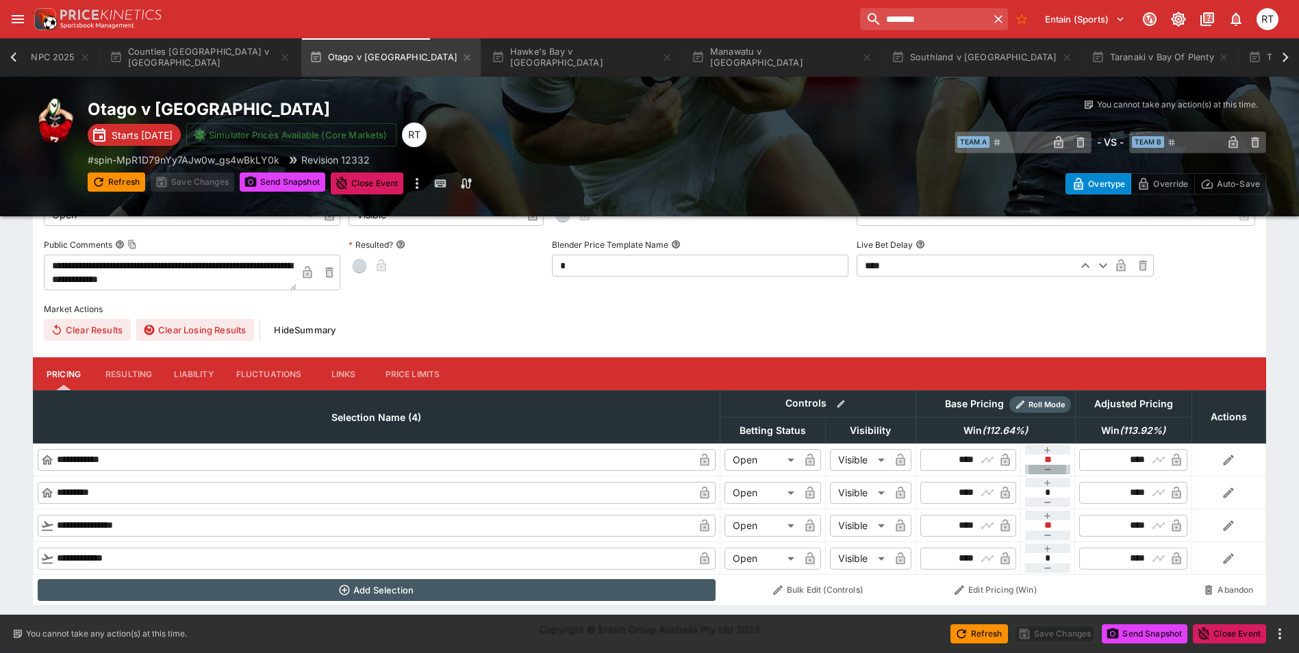
click at [1047, 469] on icon "button" at bounding box center [1048, 469] width 11 height 11
type input "**"
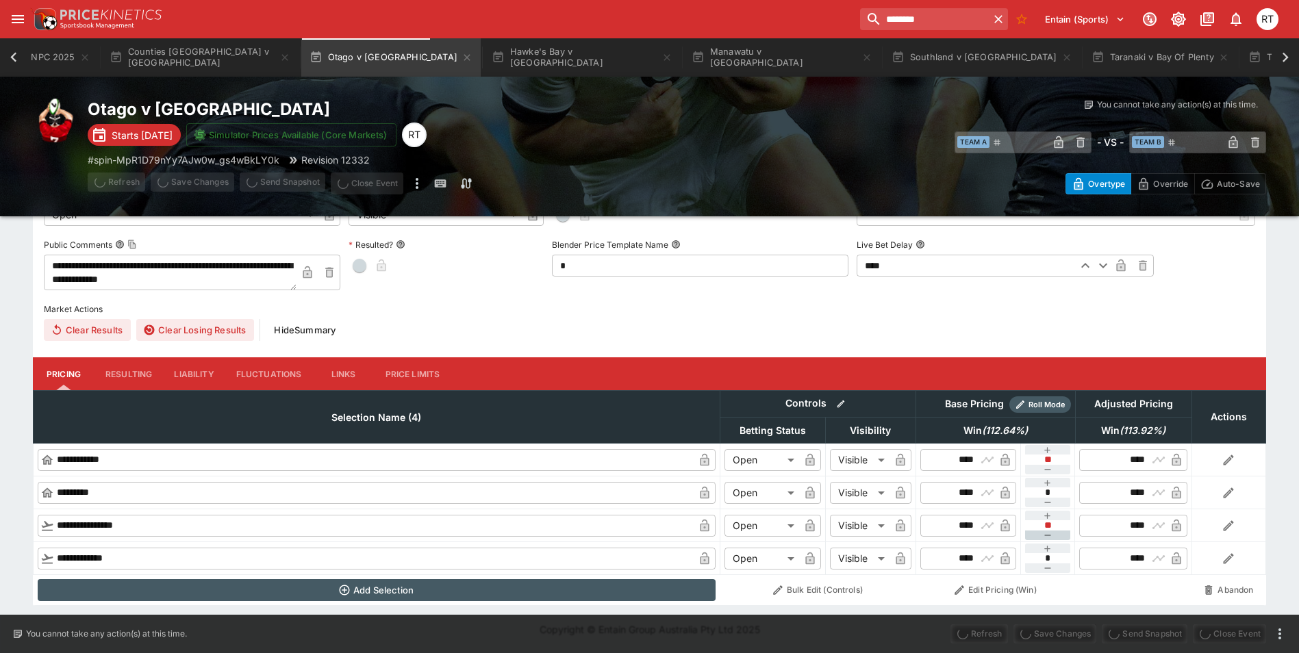
type input "****"
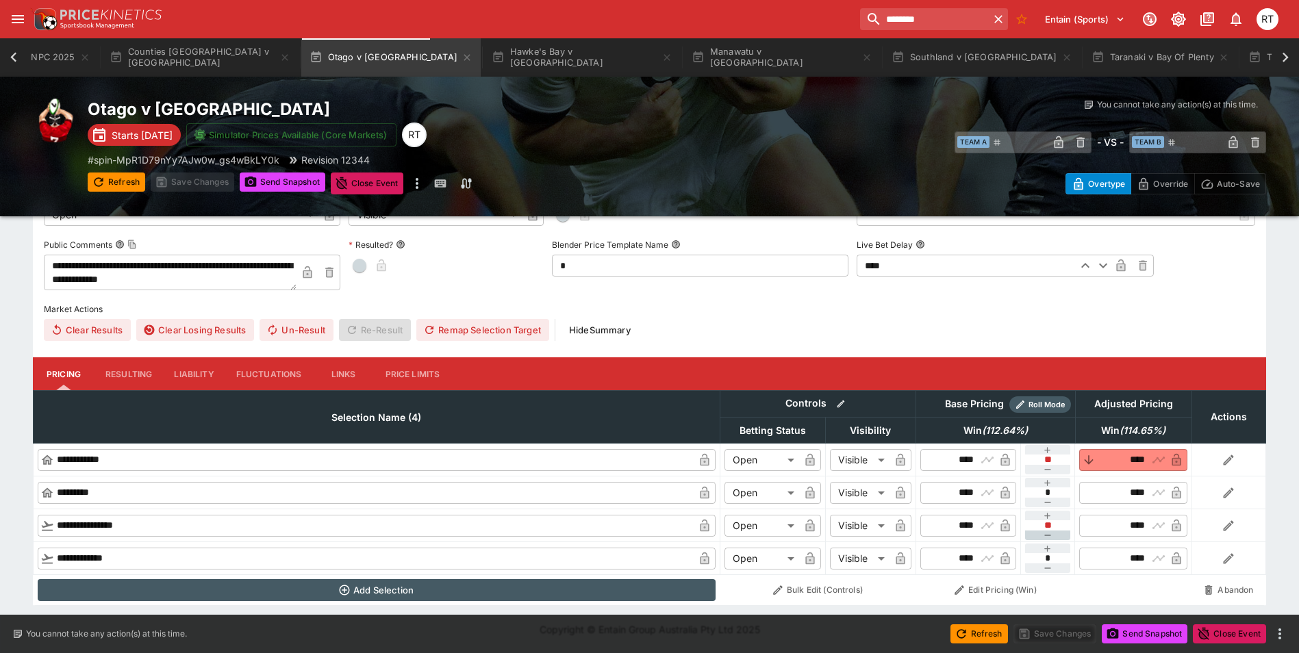
click at [1054, 535] on button "button" at bounding box center [1048, 536] width 46 height 10
type input "**"
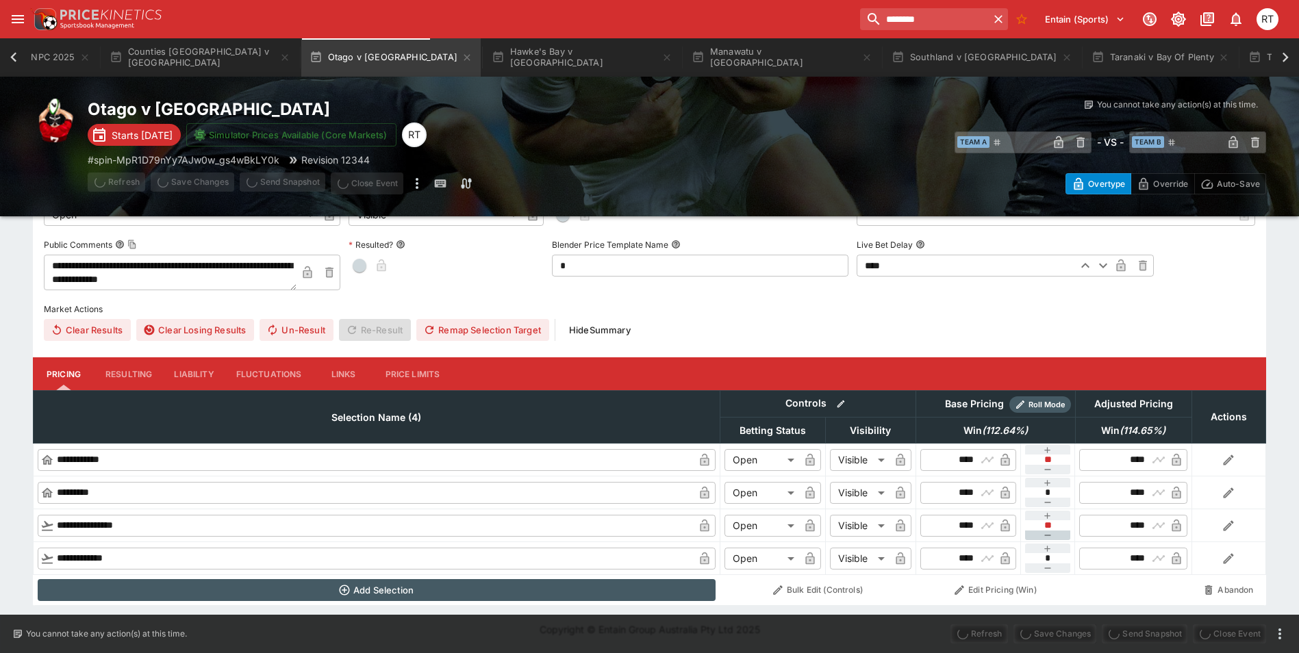
type input "****"
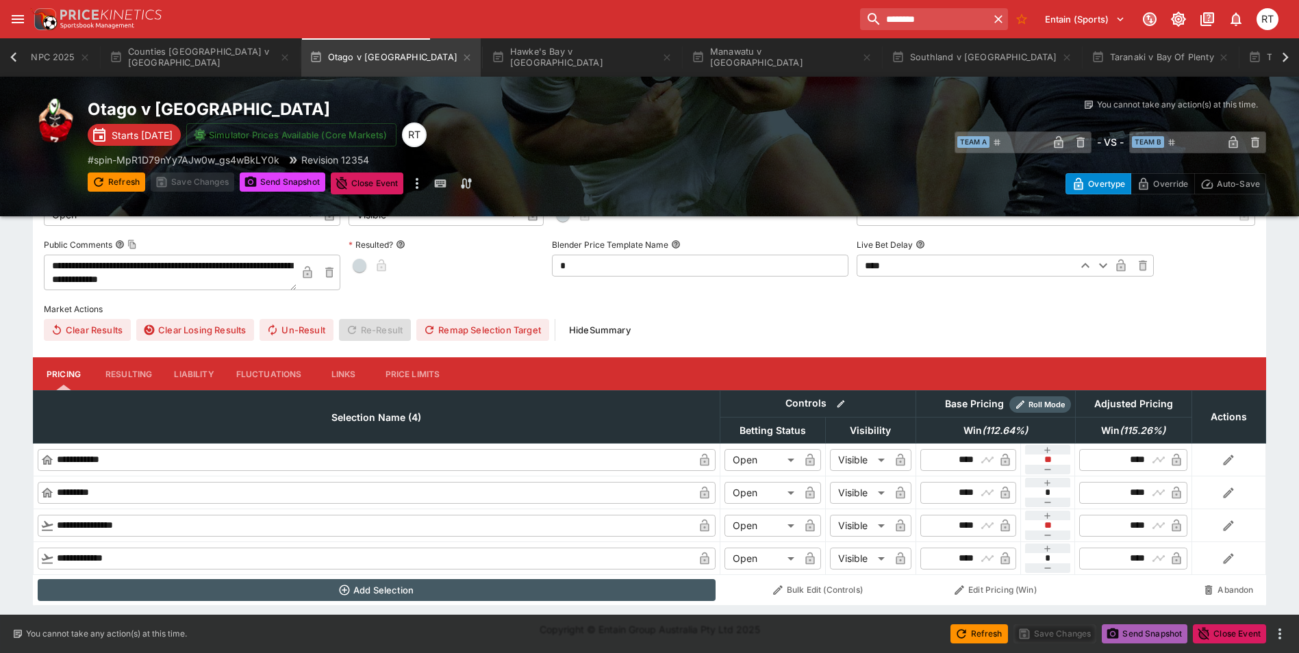
click at [1152, 636] on button "Send Snapshot" at bounding box center [1145, 634] width 86 height 19
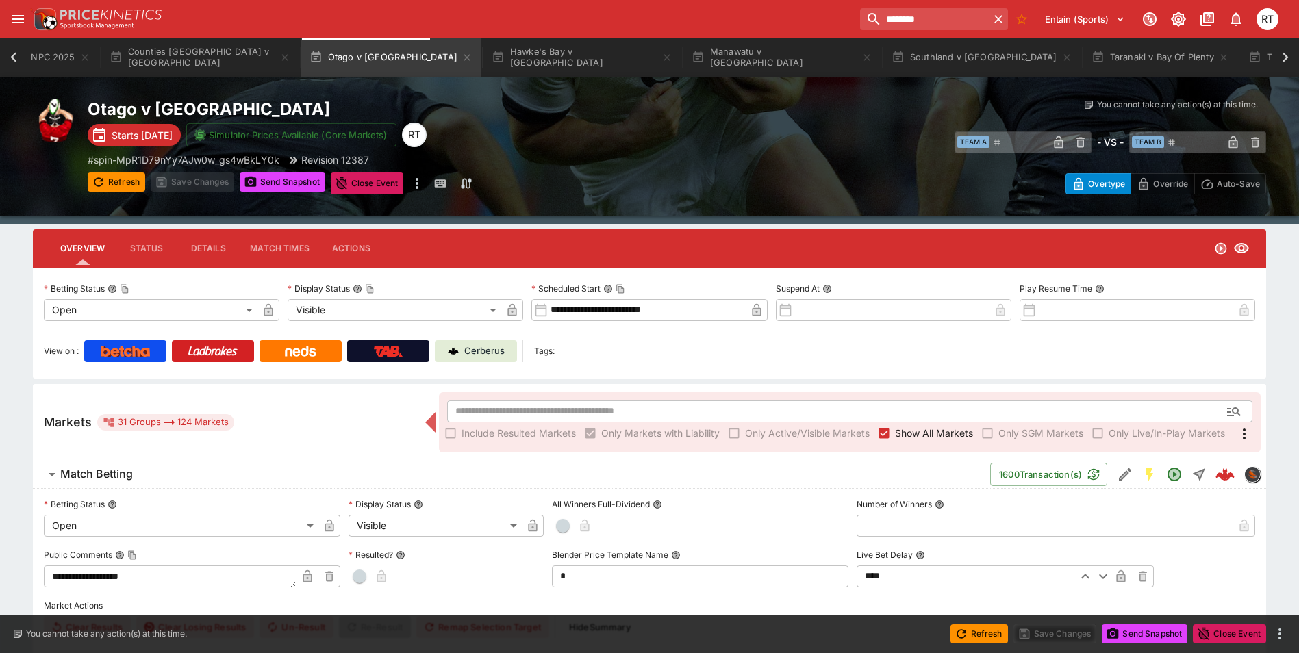
scroll to position [0, 0]
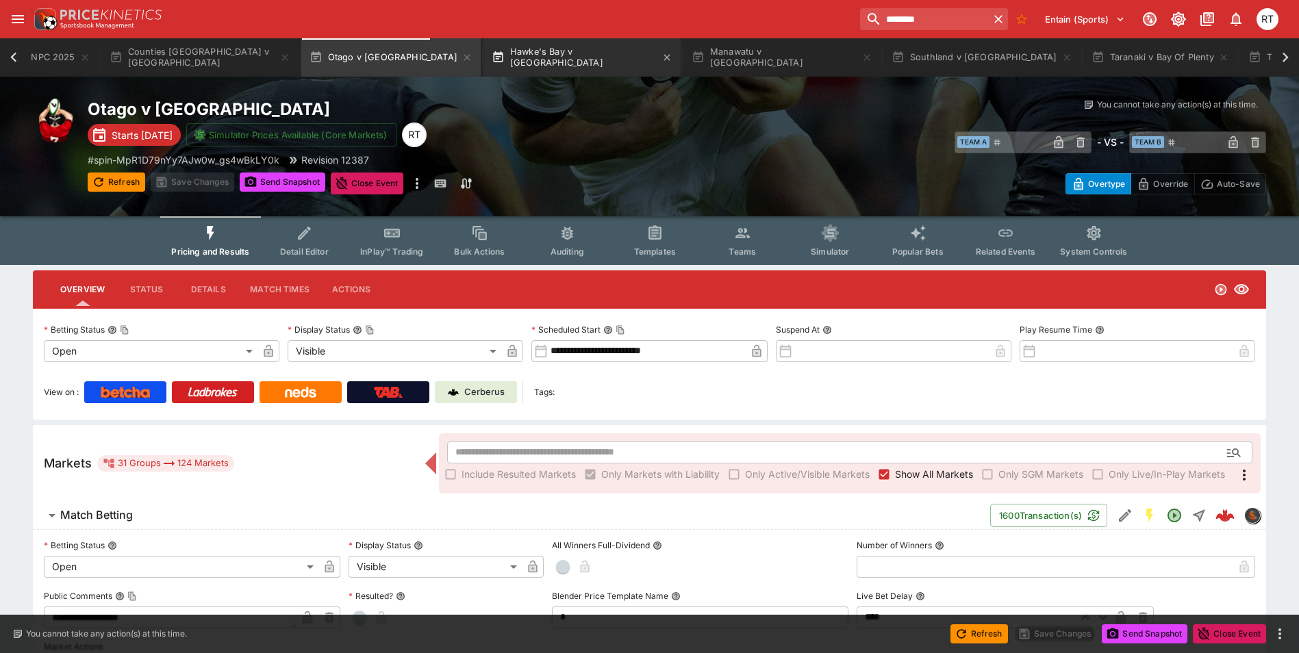
click at [493, 60] on button "Hawke's Bay v [GEOGRAPHIC_DATA]" at bounding box center [582, 57] width 197 height 38
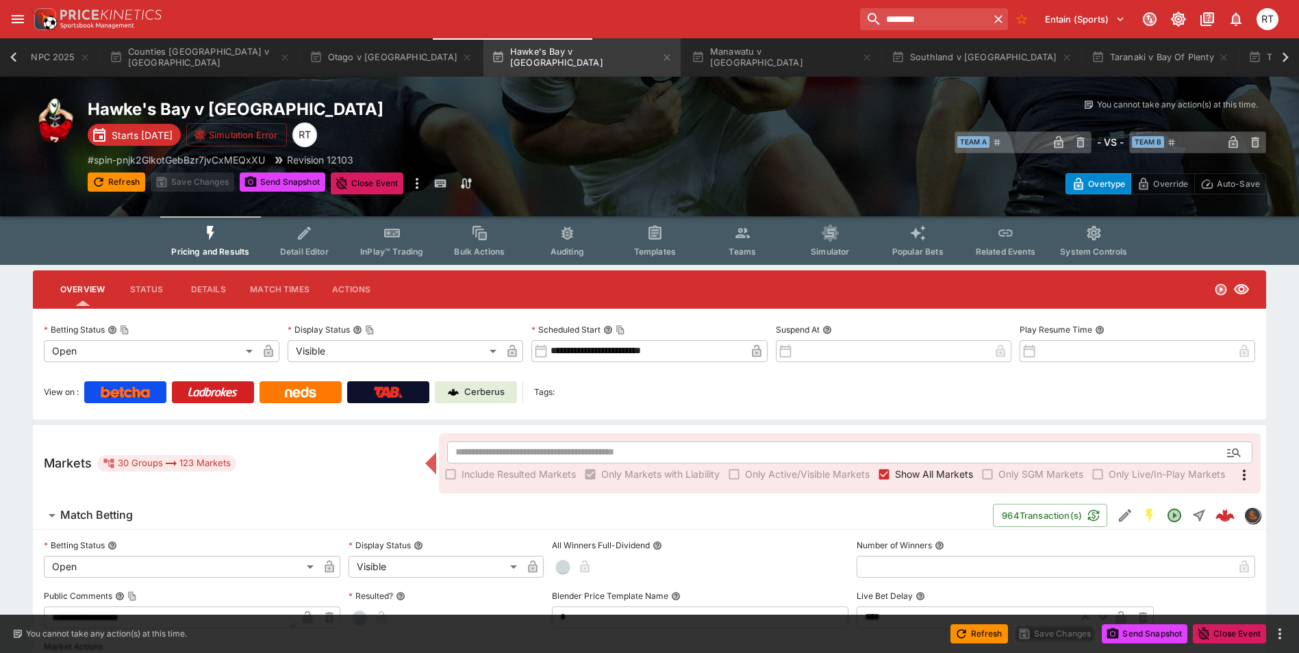
click at [312, 234] on icon "Event type filters" at bounding box center [305, 234] width 18 height 18
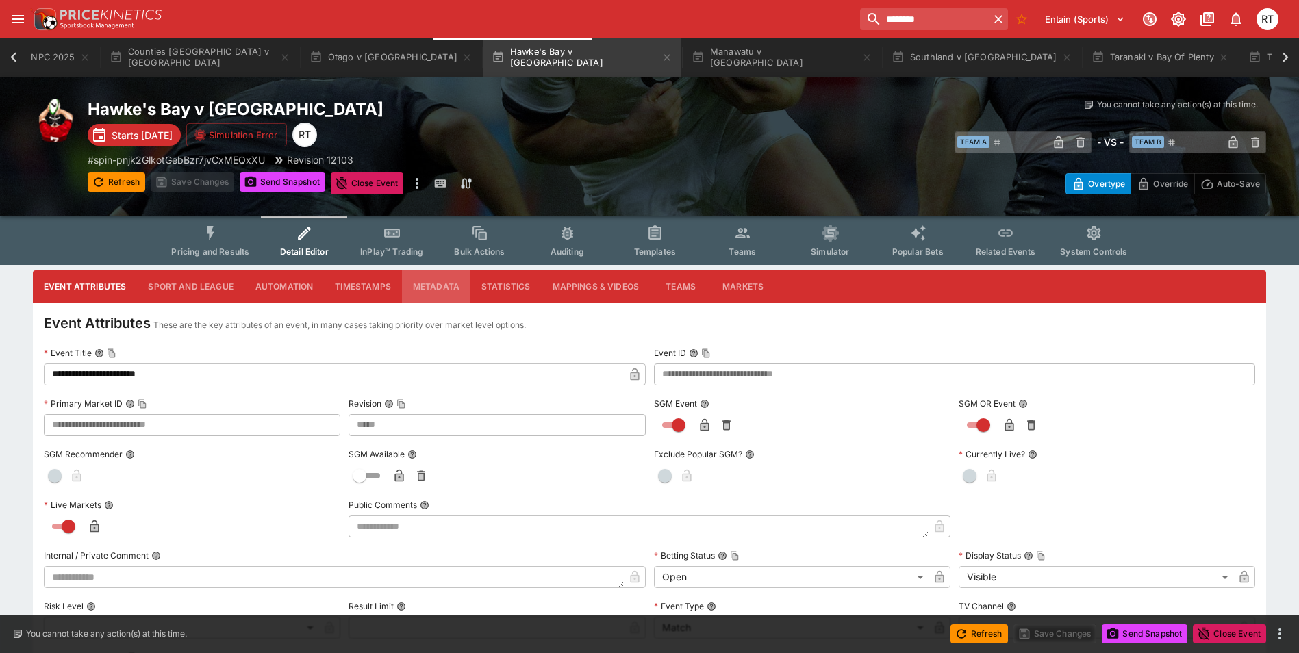
click at [443, 283] on button "Metadata" at bounding box center [436, 287] width 68 height 33
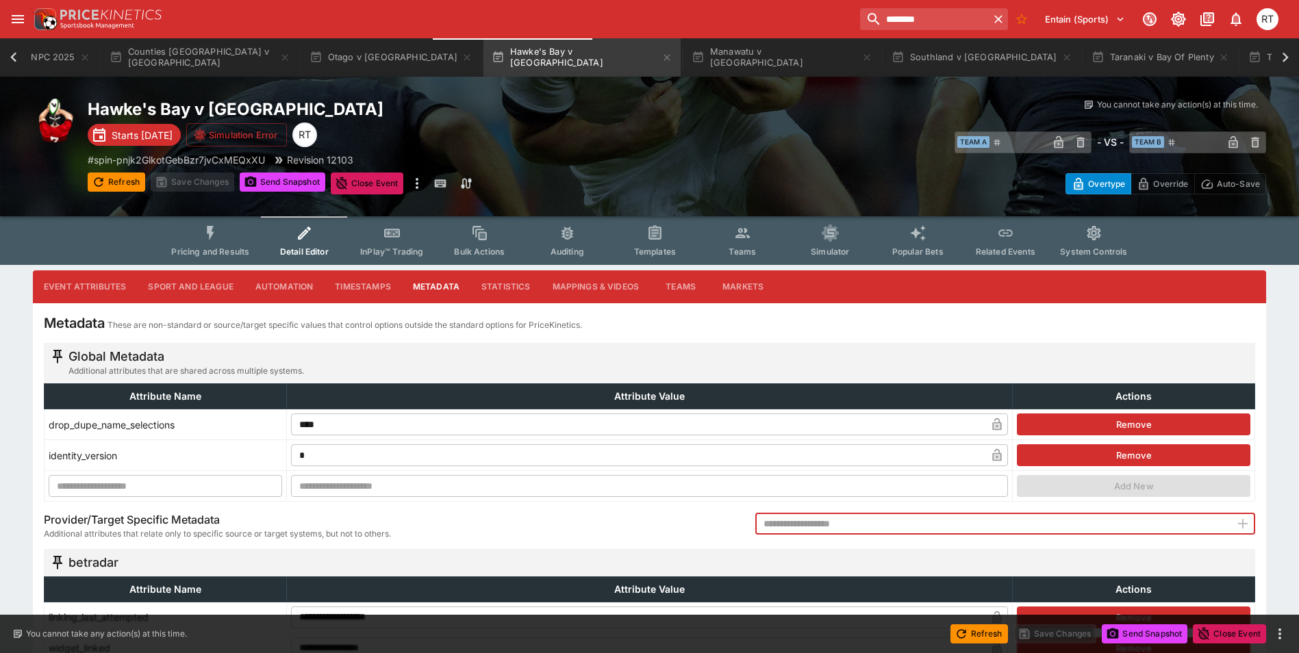
click at [1006, 529] on input "text" at bounding box center [993, 524] width 475 height 22
type input "**********"
click at [1243, 524] on icon "button" at bounding box center [1243, 524] width 10 height 10
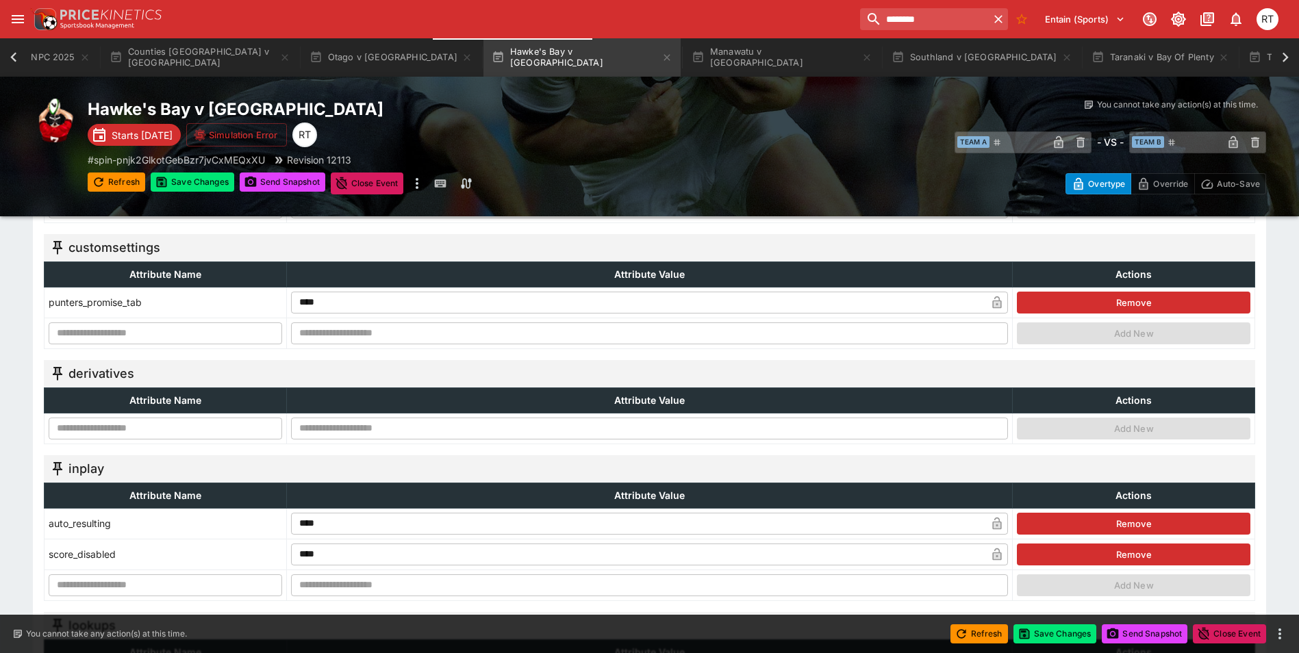
scroll to position [479, 0]
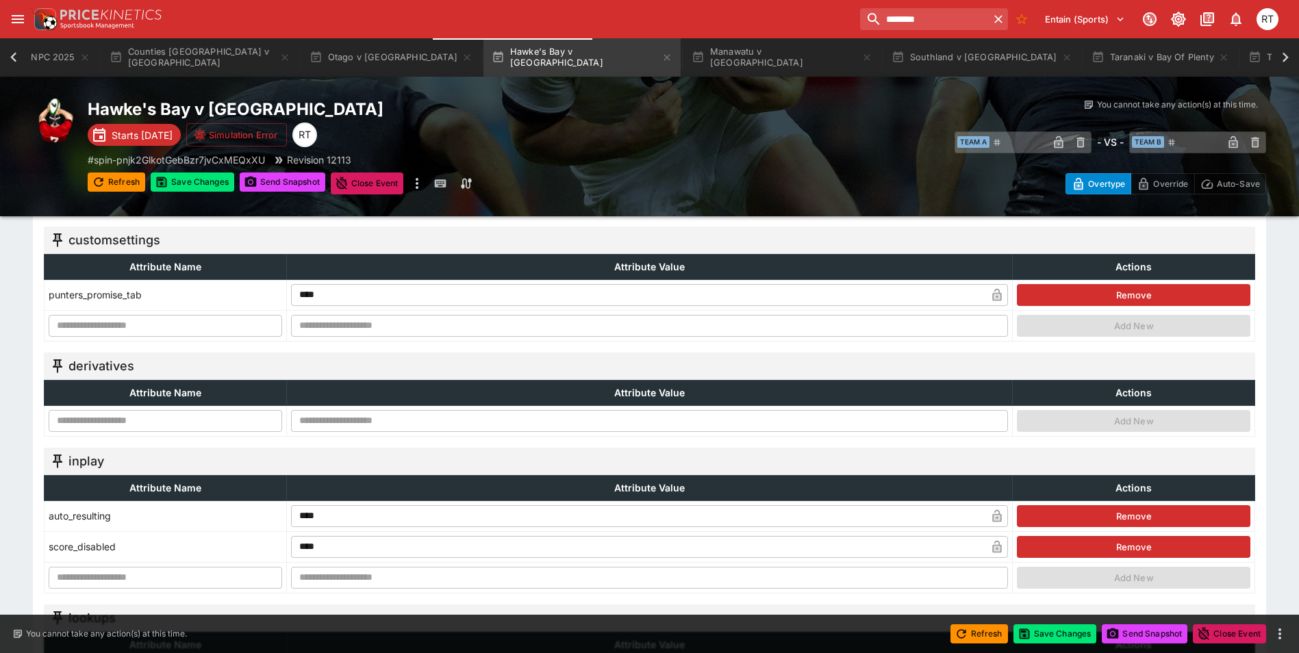
click at [123, 421] on input "text" at bounding box center [166, 421] width 234 height 22
type input "**********"
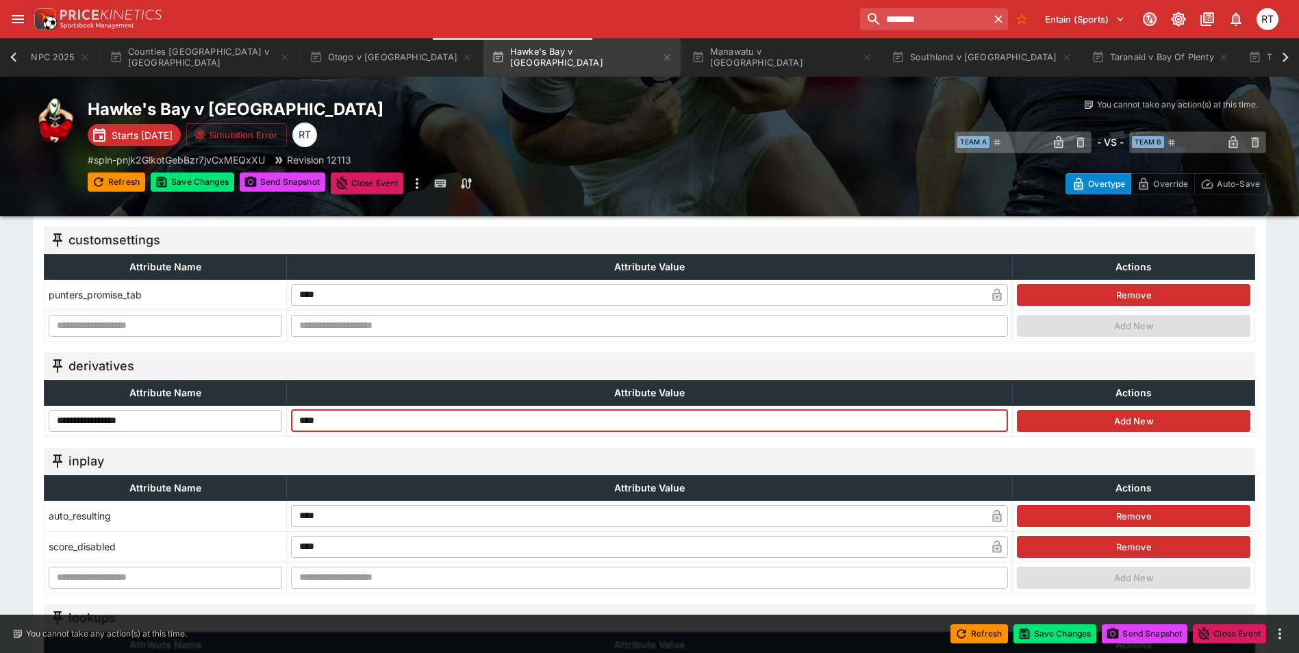
type input "****"
click at [1103, 419] on button "Add New" at bounding box center [1134, 421] width 234 height 22
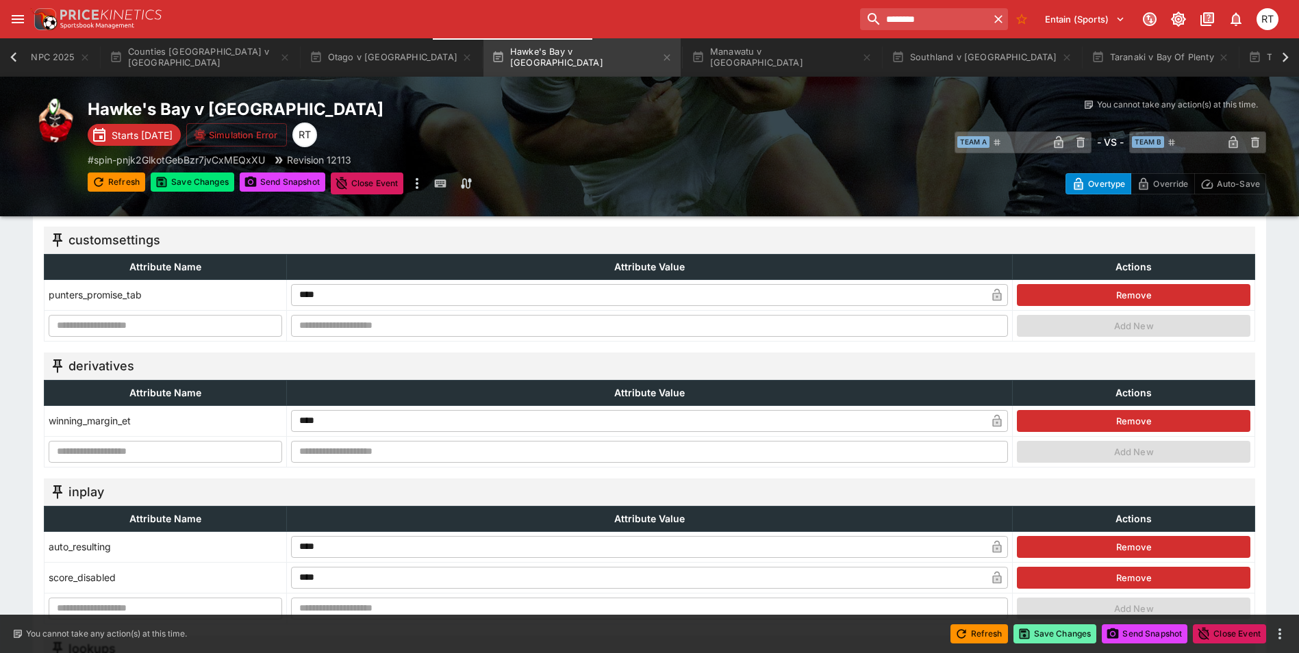
click at [1073, 637] on button "Save Changes" at bounding box center [1056, 634] width 84 height 19
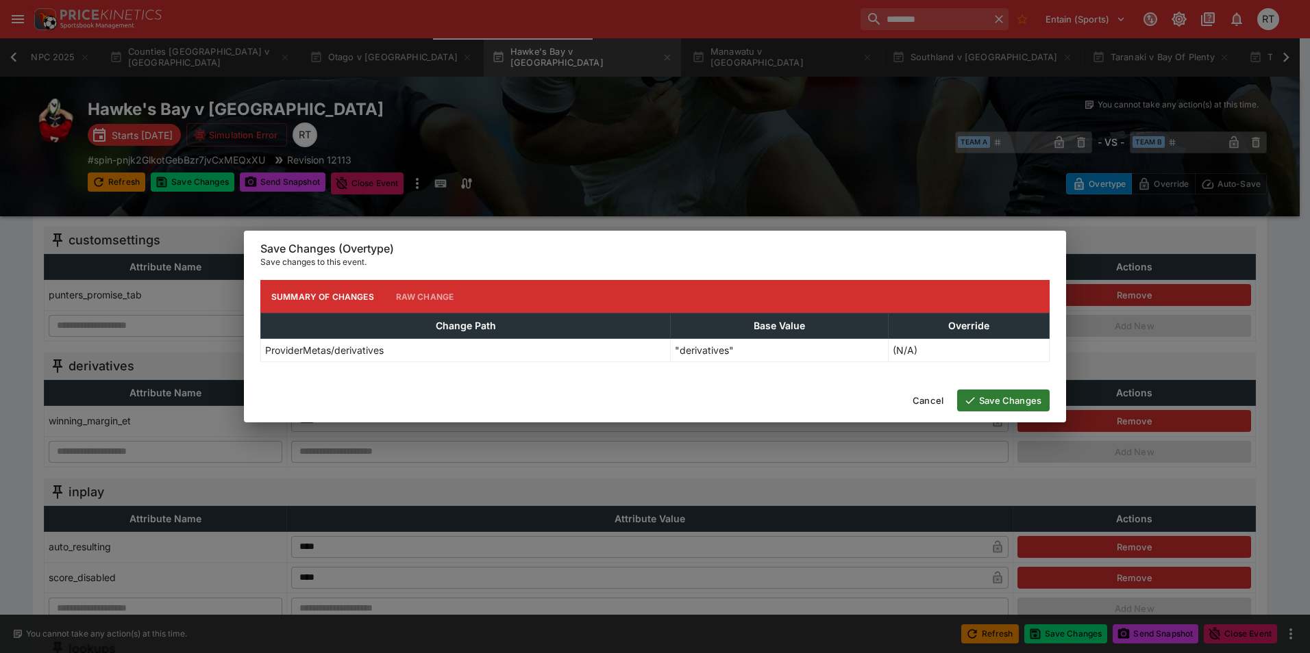
click at [1001, 405] on button "Save Changes" at bounding box center [1003, 401] width 92 height 22
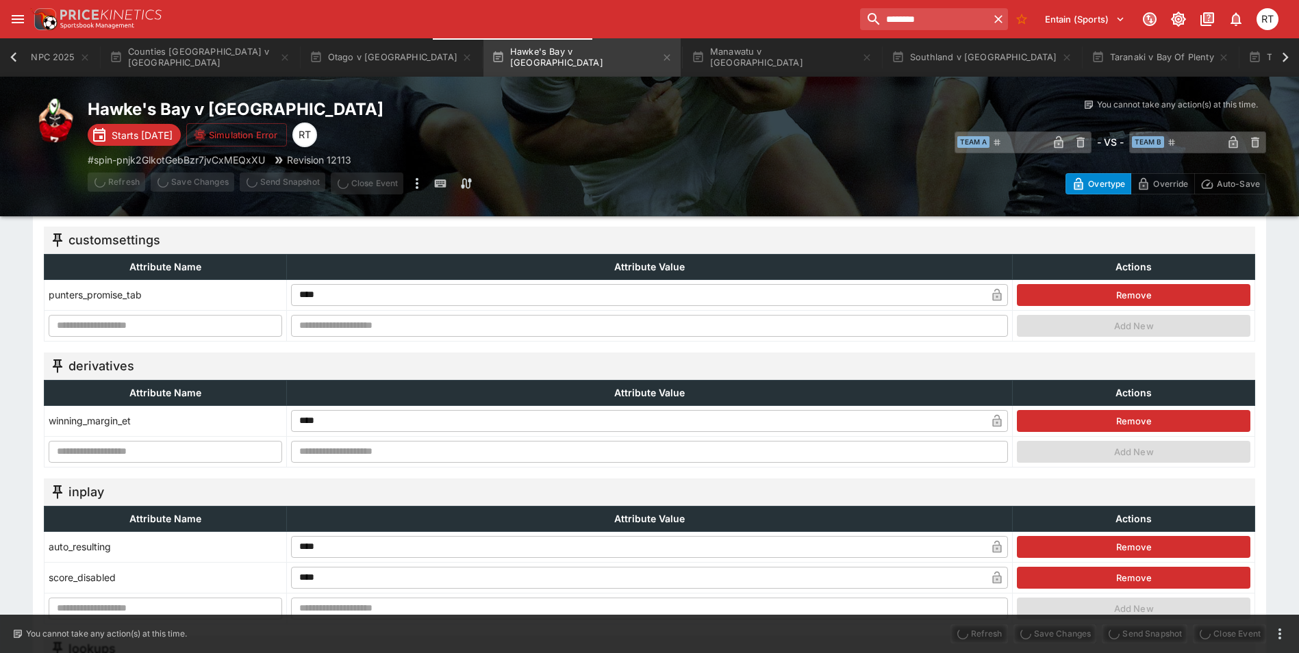
type input "****"
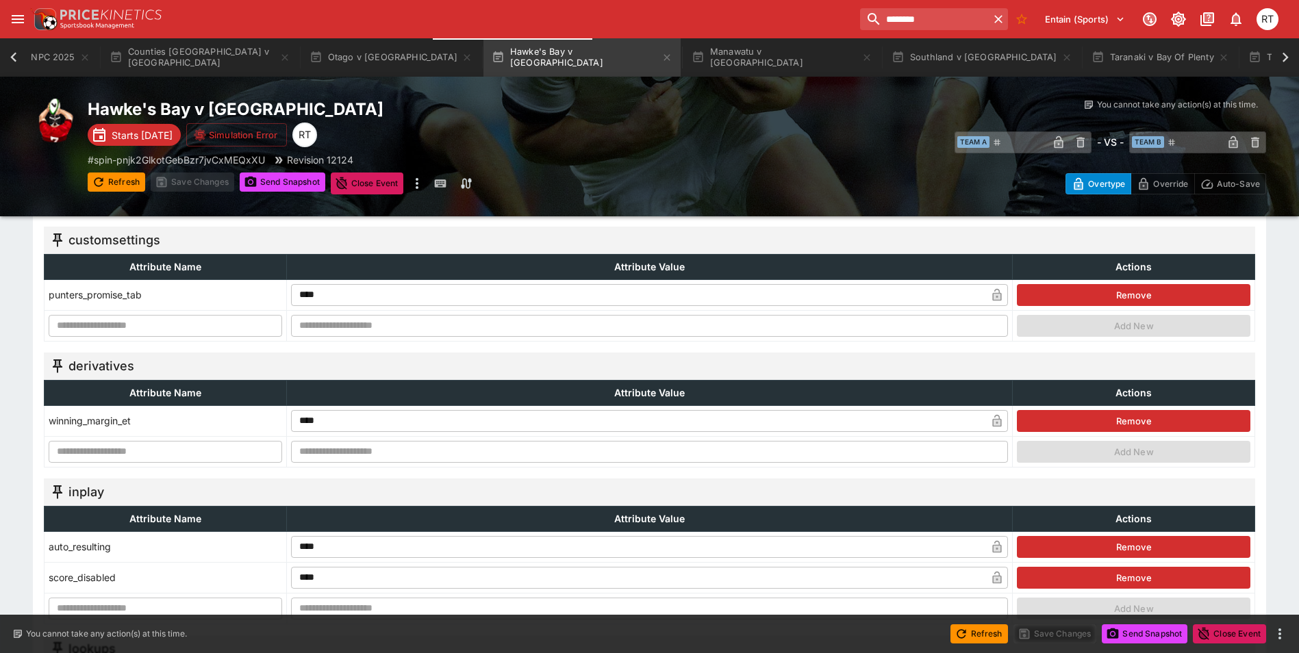
type input "**"
type input "*****"
type input "*******"
type input "**********"
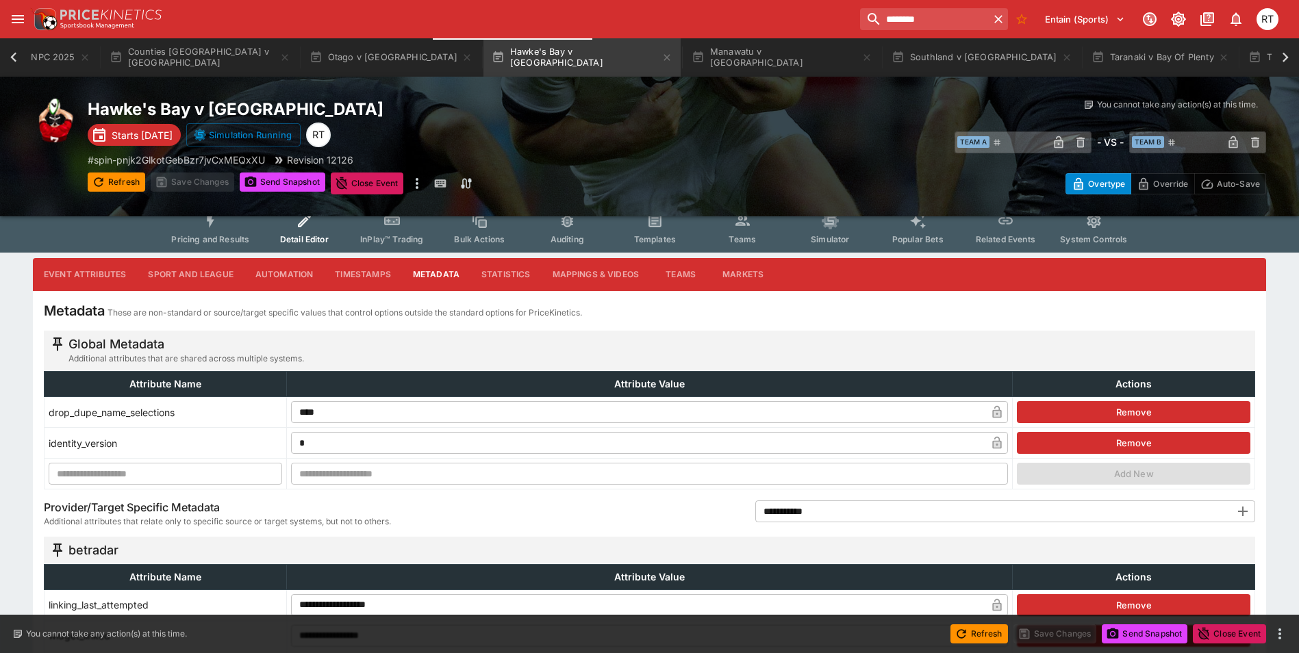
scroll to position [0, 0]
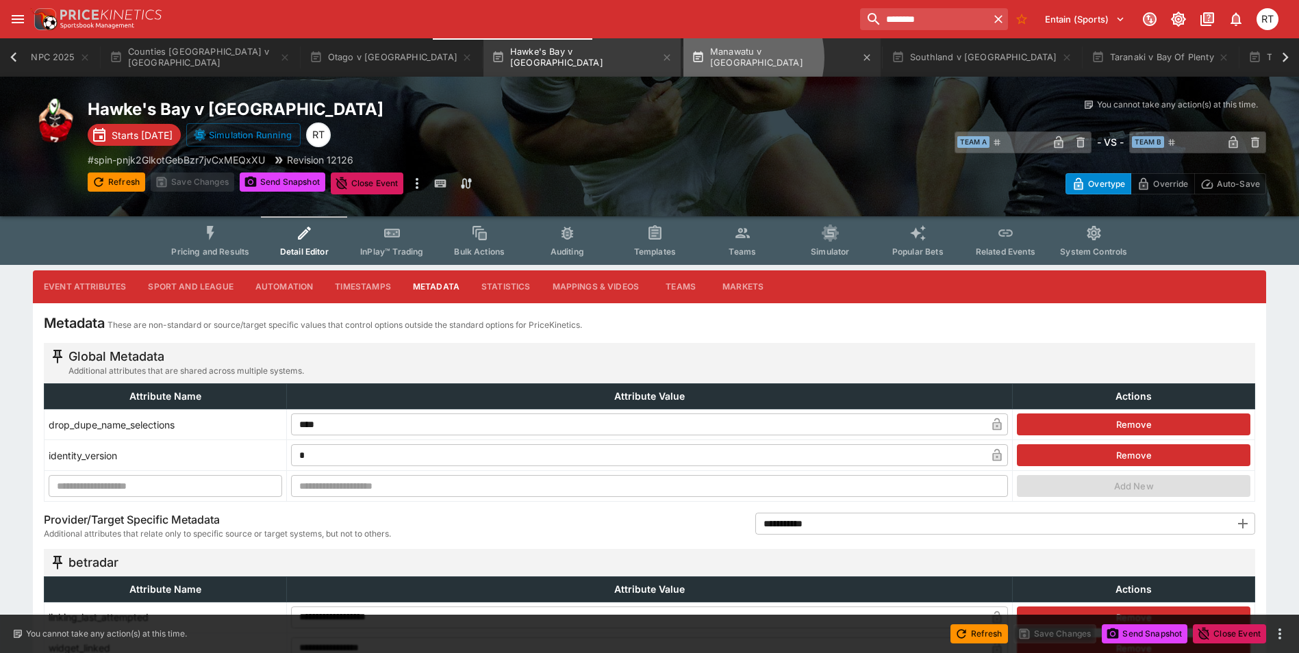
click at [684, 58] on button "Manawatu v [GEOGRAPHIC_DATA]" at bounding box center [782, 57] width 197 height 38
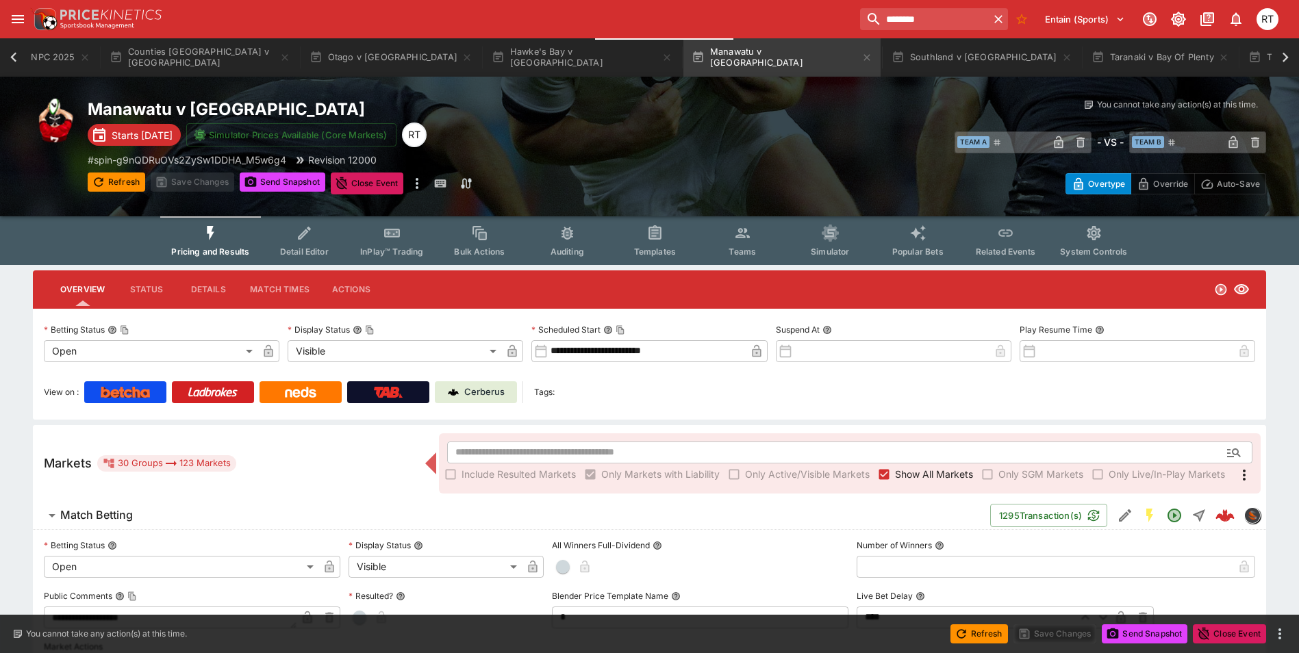
click at [312, 240] on icon "Event type filters" at bounding box center [305, 234] width 18 height 18
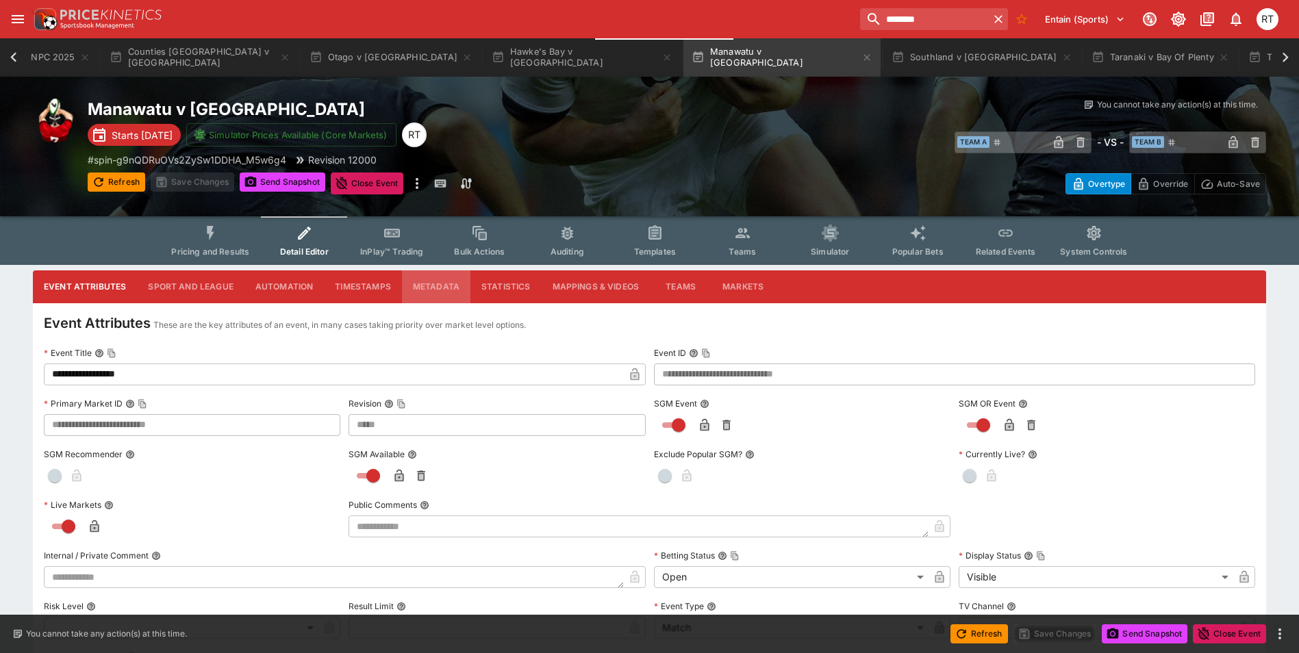
click at [450, 283] on button "Metadata" at bounding box center [436, 287] width 68 height 33
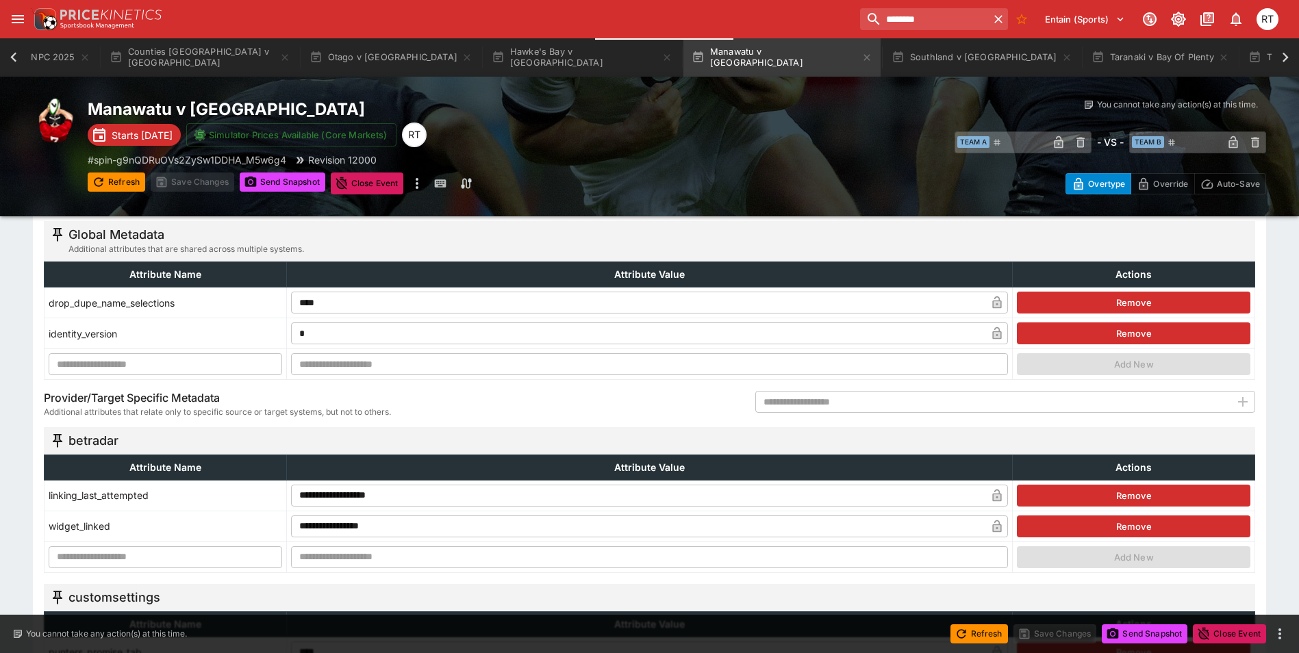
scroll to position [68, 0]
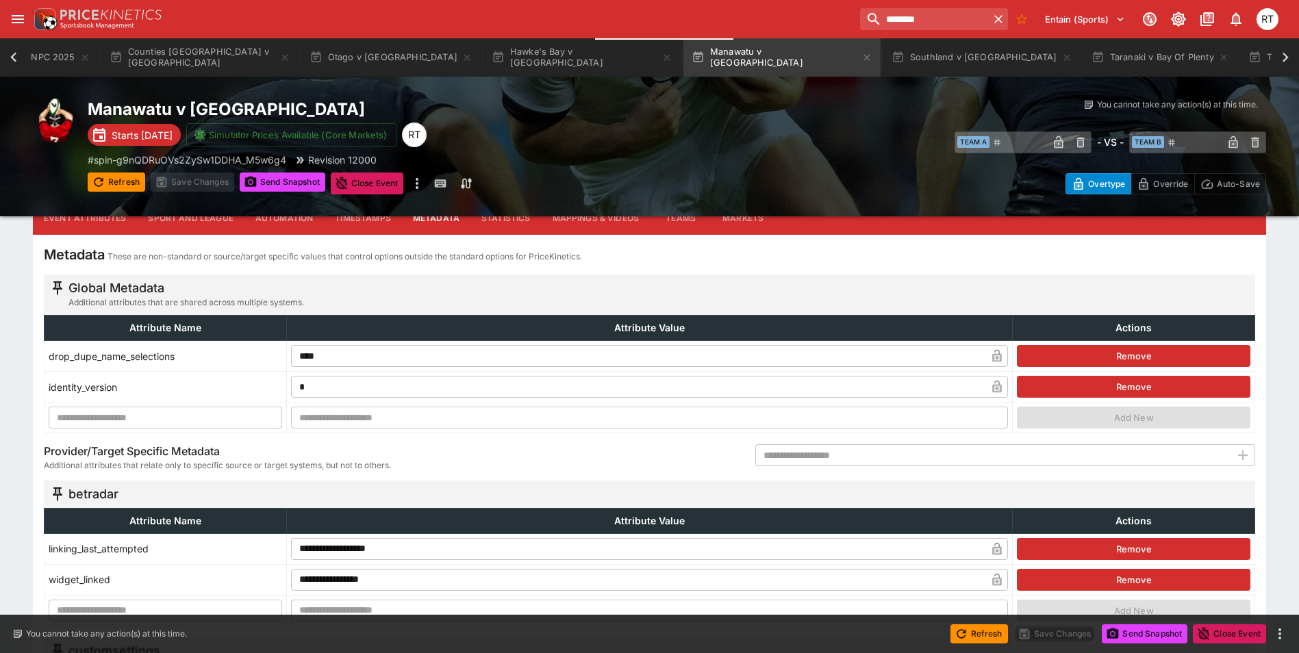
click at [934, 466] on input "text" at bounding box center [993, 456] width 475 height 22
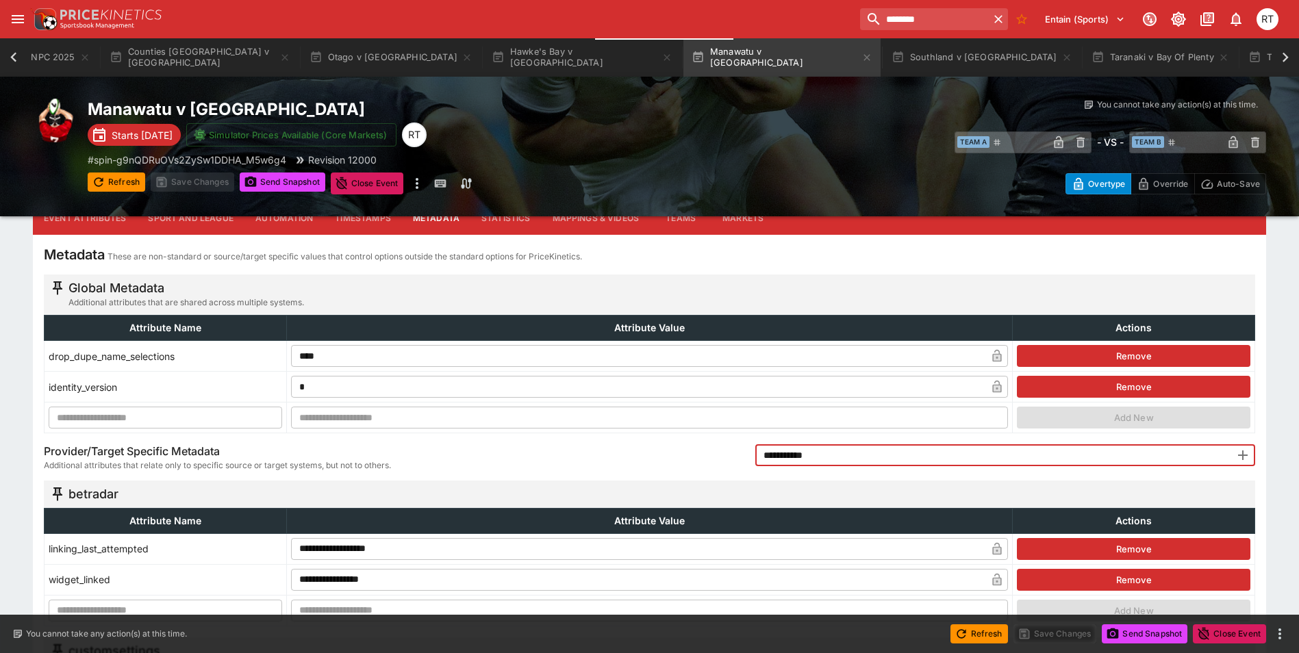
type input "**********"
click at [1241, 457] on icon "button" at bounding box center [1243, 455] width 16 height 16
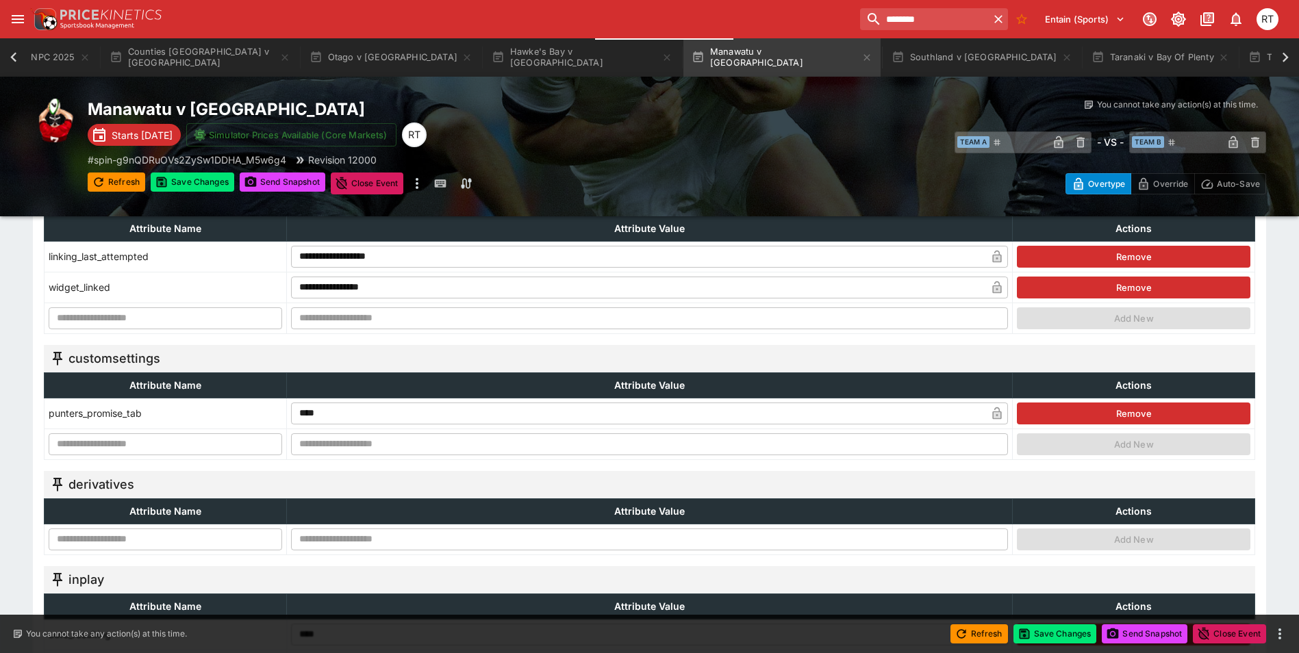
scroll to position [411, 0]
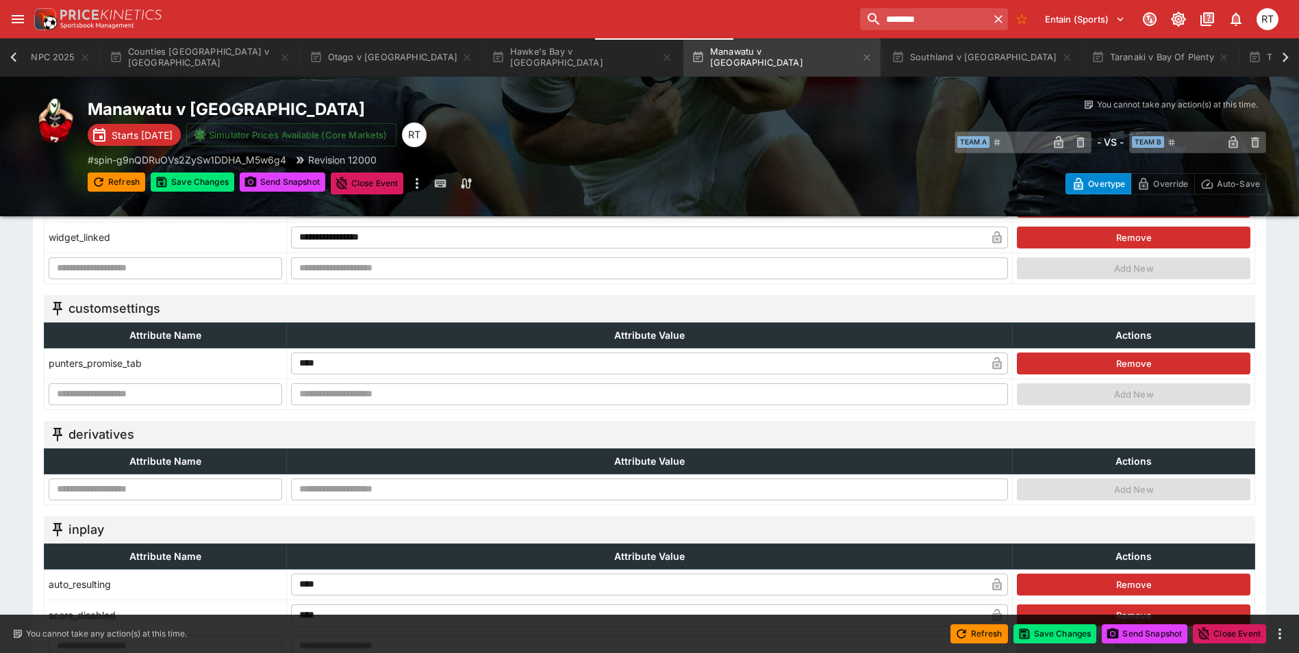
click at [163, 497] on input "text" at bounding box center [166, 490] width 234 height 22
type input "**********"
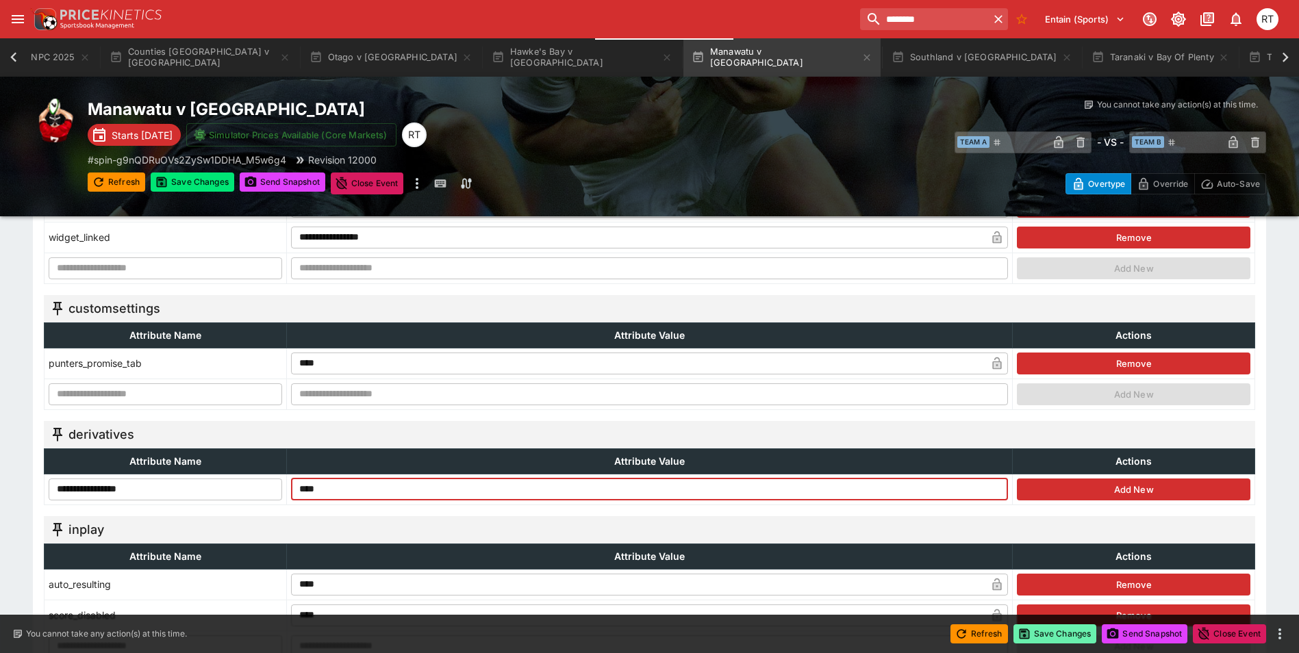
type input "****"
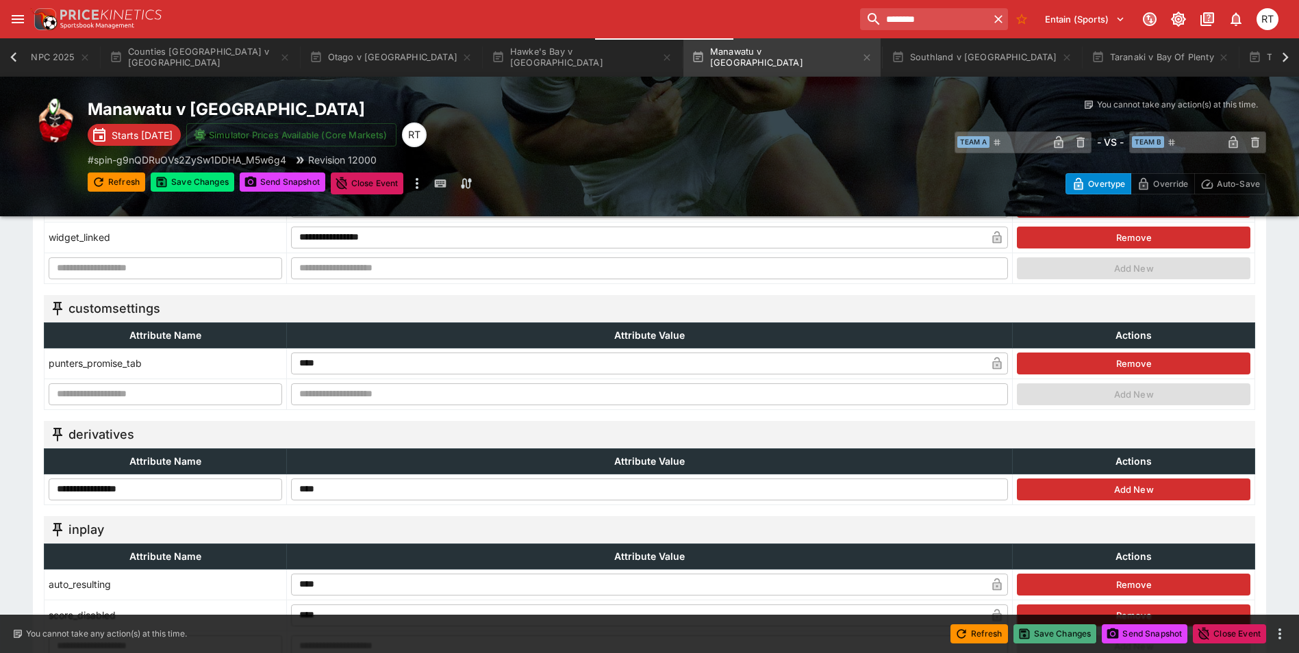
click at [1052, 638] on button "Save Changes" at bounding box center [1056, 634] width 84 height 19
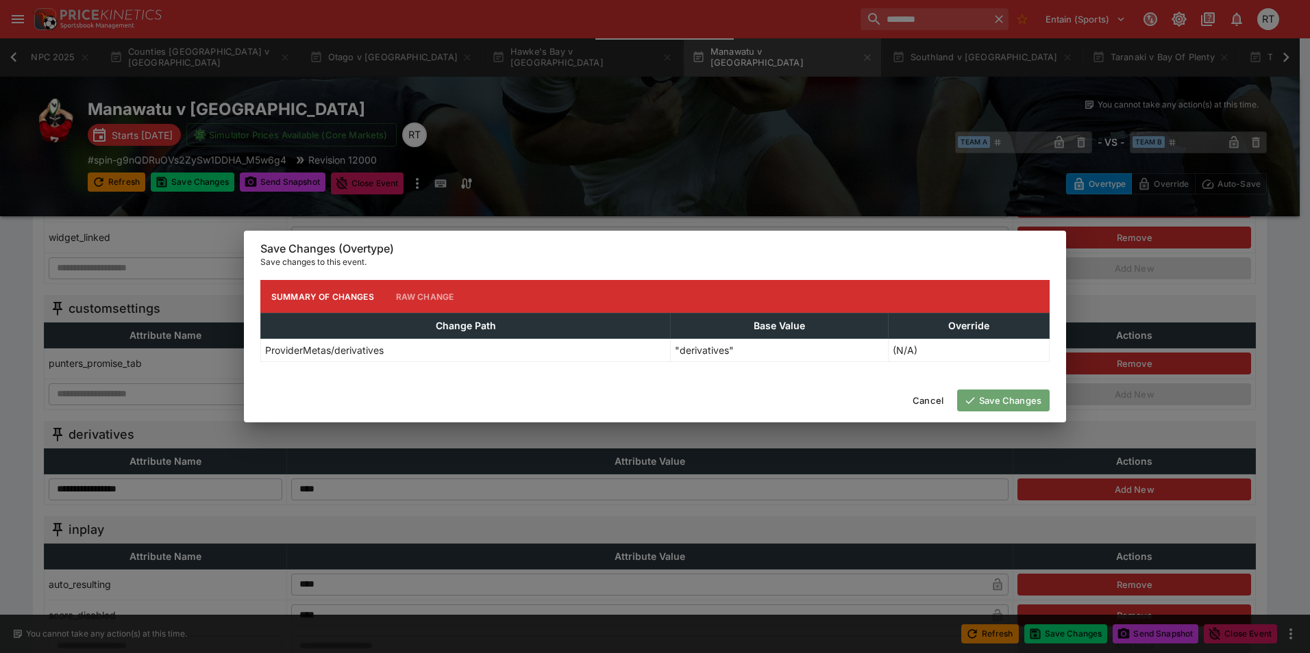
click at [1003, 403] on button "Save Changes" at bounding box center [1003, 401] width 92 height 22
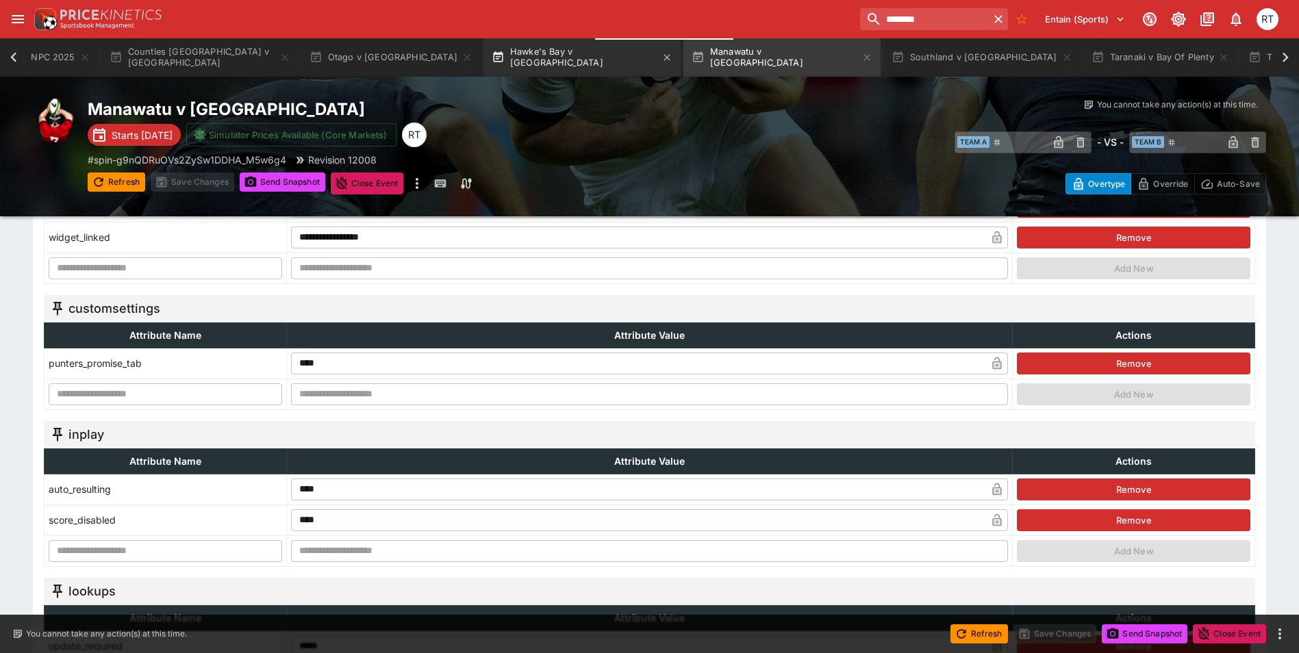
click at [500, 62] on button "Hawke's Bay v [GEOGRAPHIC_DATA]" at bounding box center [582, 57] width 197 height 38
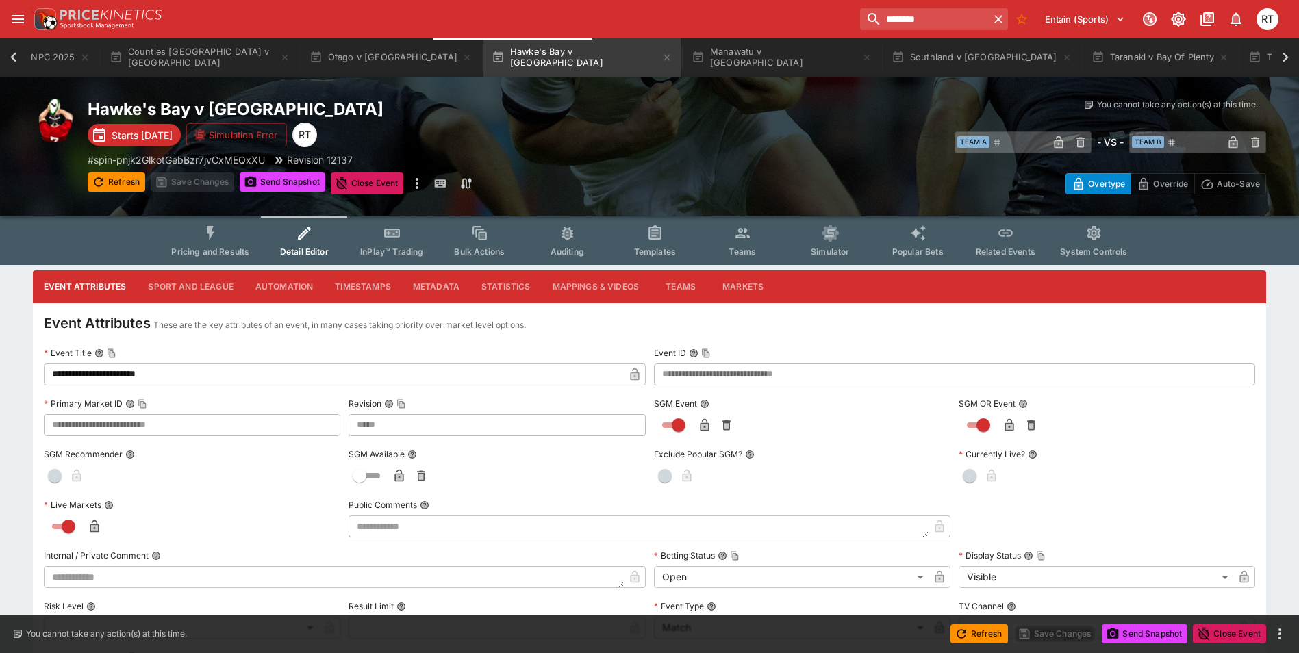
click at [201, 247] on span "Pricing and Results" at bounding box center [210, 252] width 78 height 10
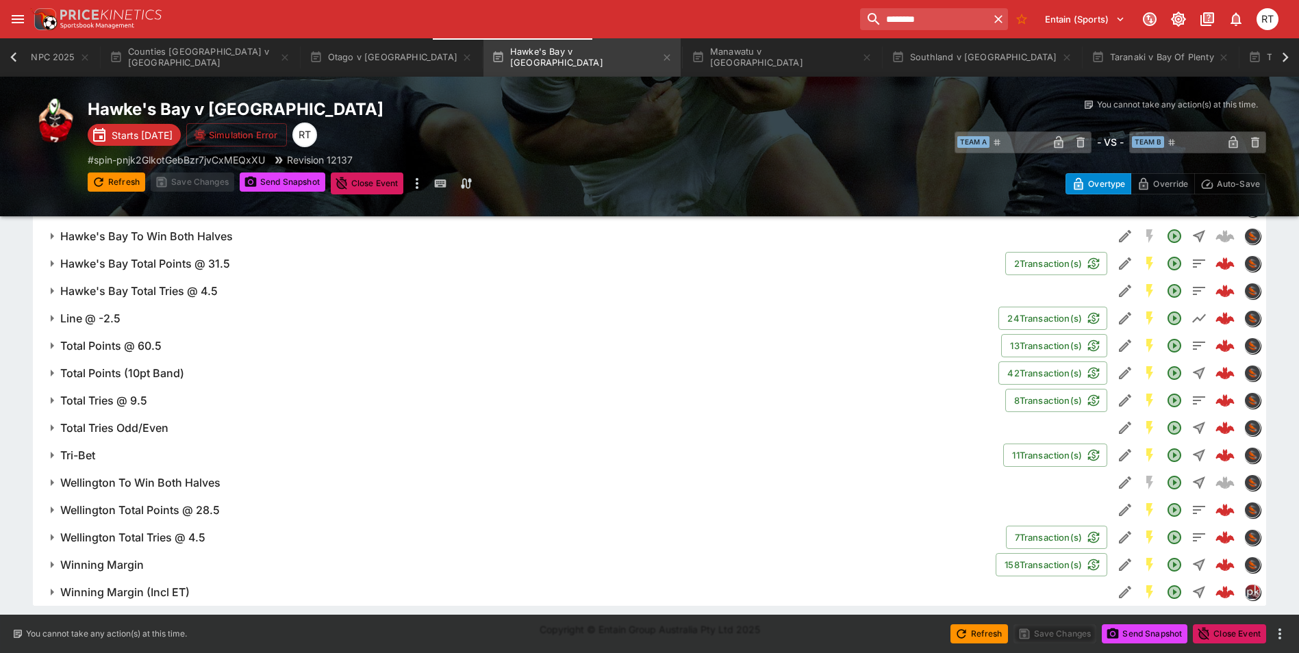
click at [238, 595] on span "Winning Margin (Incl ET)" at bounding box center [581, 593] width 1042 height 14
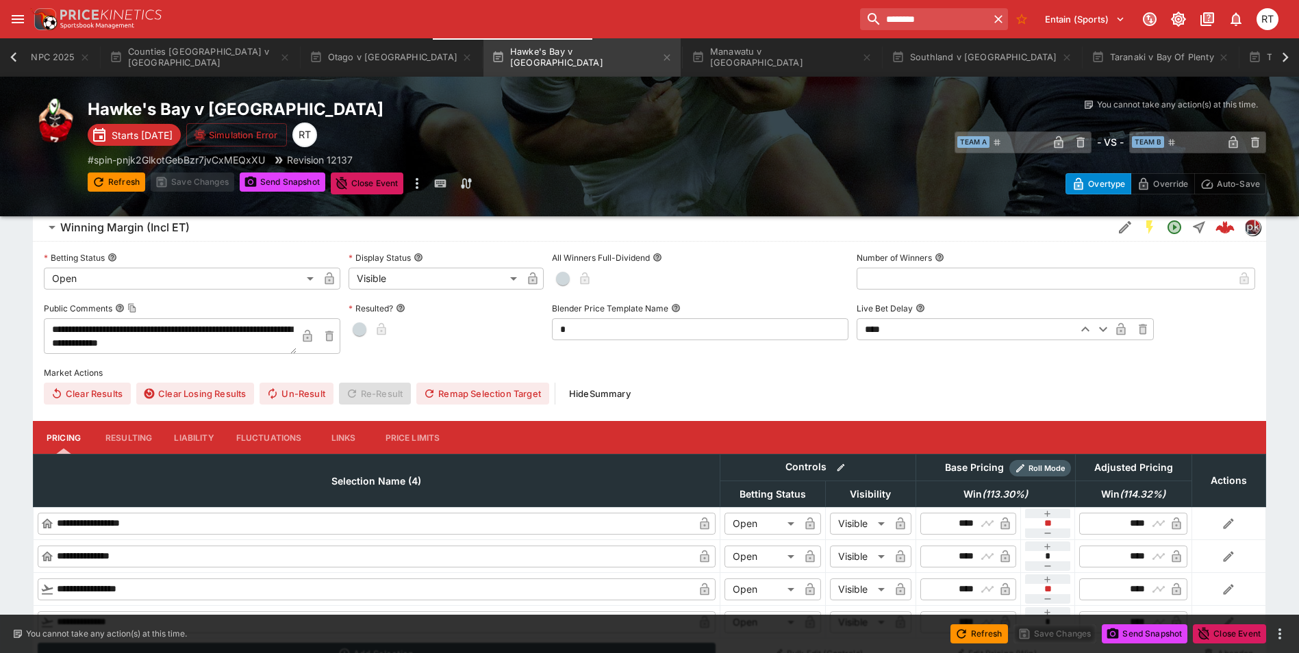
scroll to position [1533, 0]
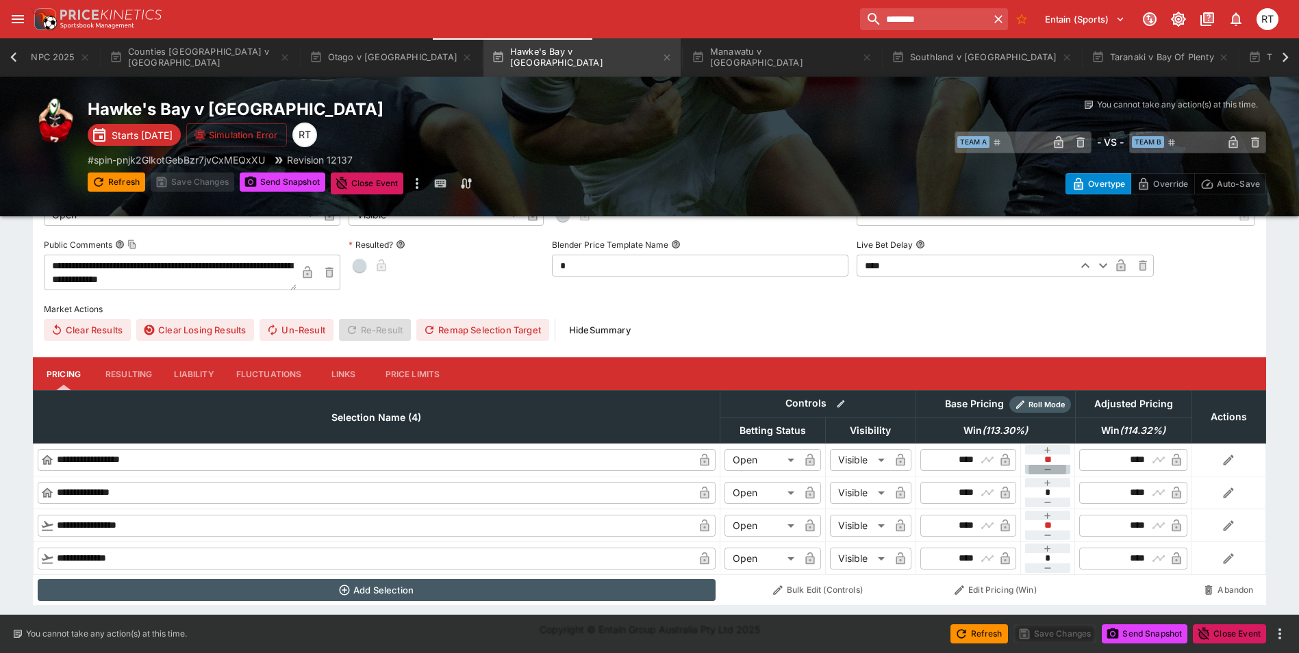
click at [1047, 473] on icon "button" at bounding box center [1048, 469] width 11 height 11
type input "**"
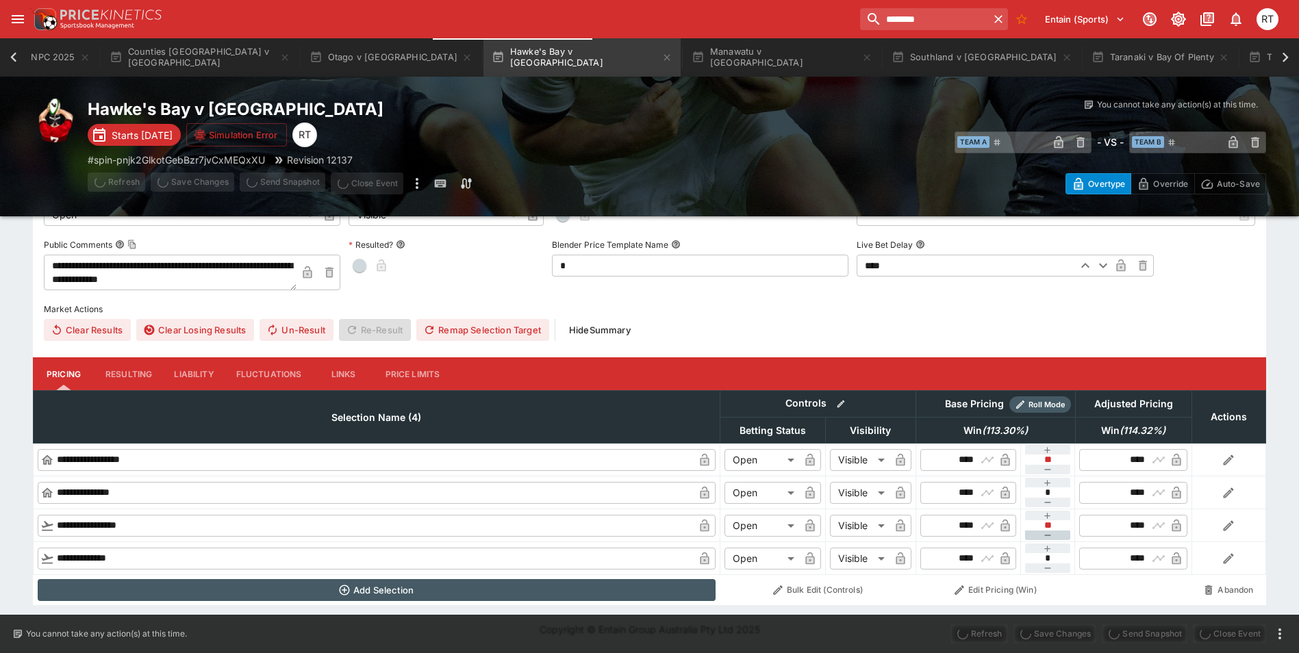
type input "****"
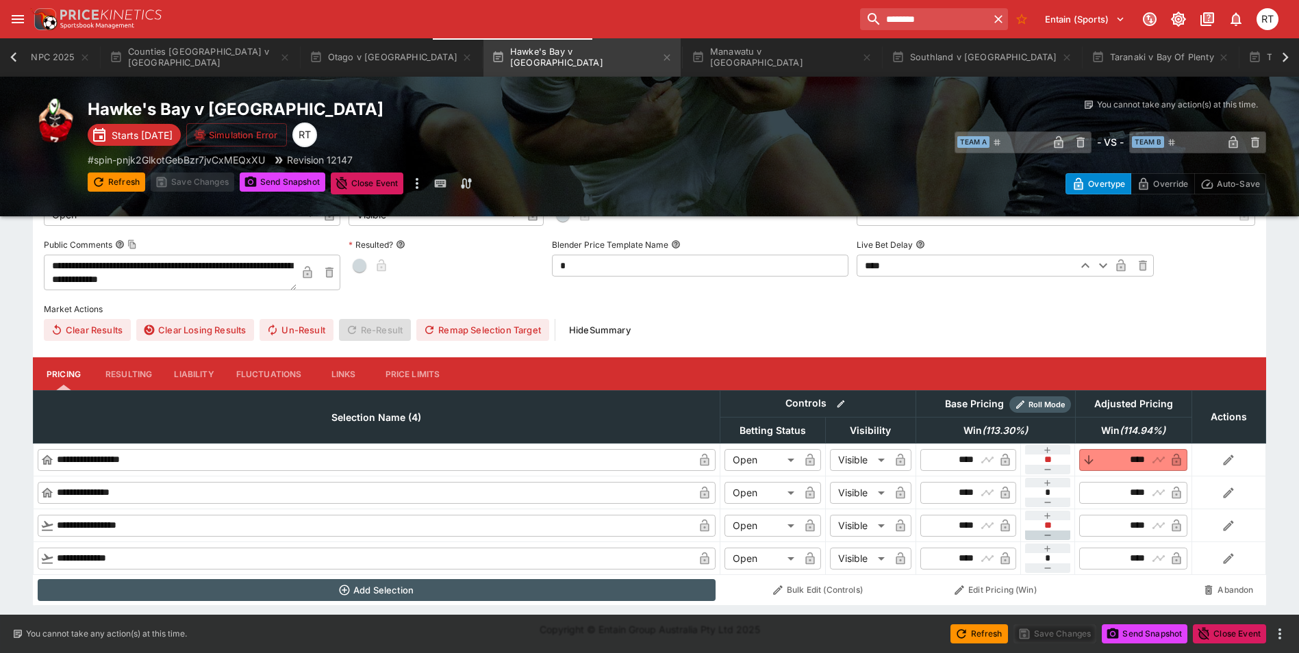
click at [1043, 537] on icon "button" at bounding box center [1048, 535] width 11 height 11
type input "**"
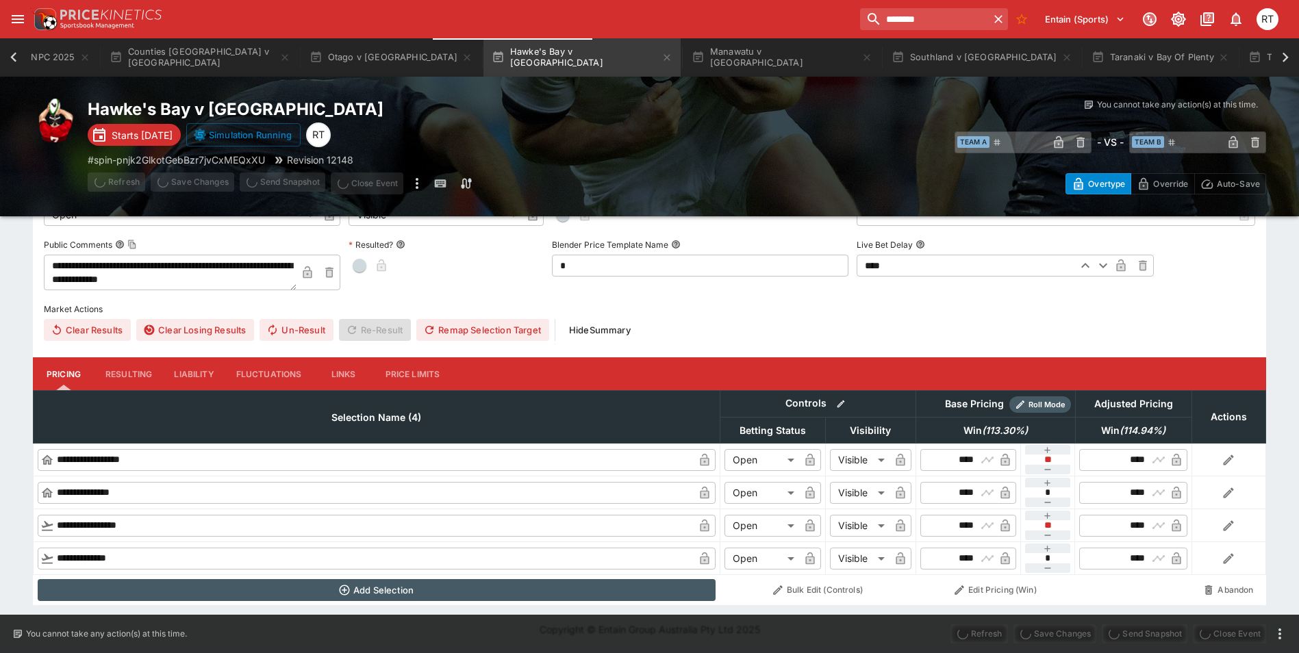
type input "****"
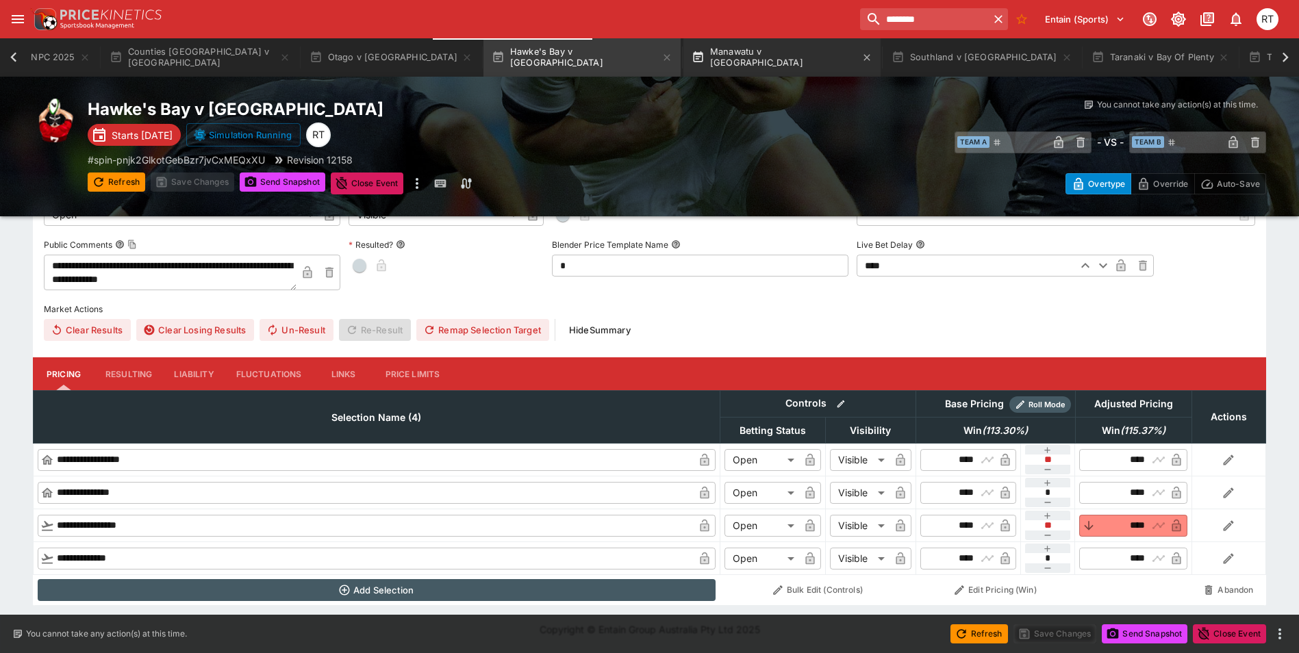
click at [684, 63] on button "Manawatu v [GEOGRAPHIC_DATA]" at bounding box center [782, 57] width 197 height 38
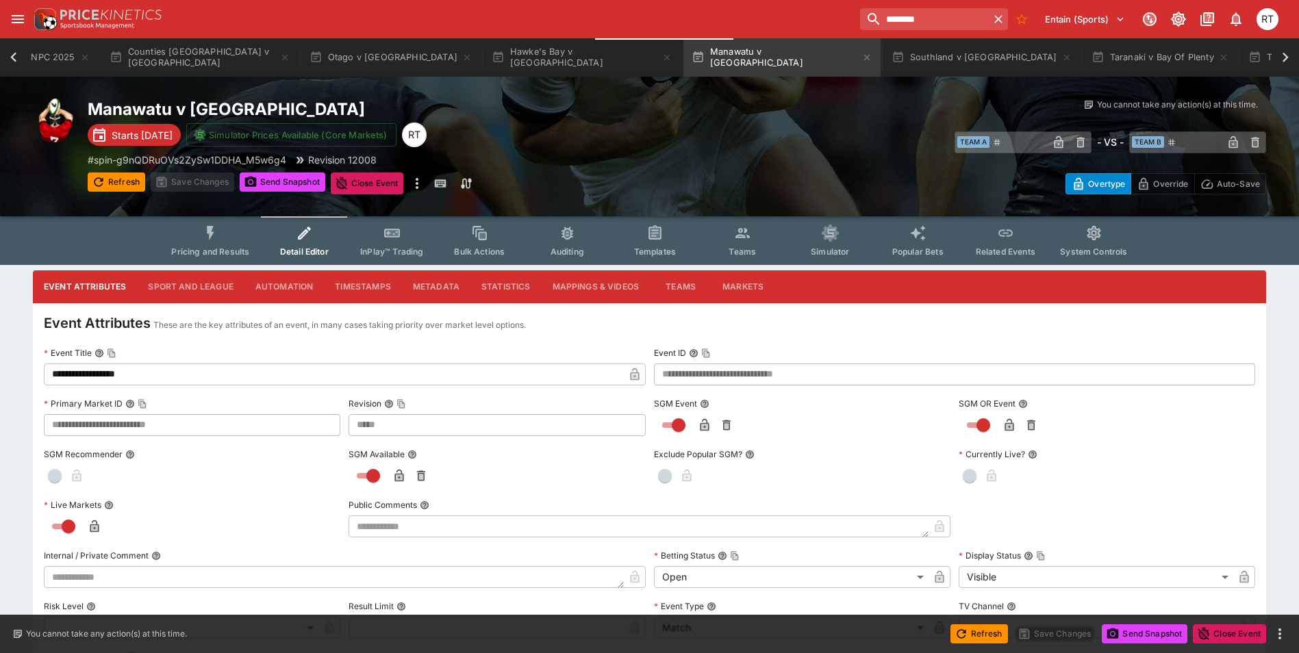
click at [214, 236] on icon "Event type filters" at bounding box center [211, 233] width 8 height 14
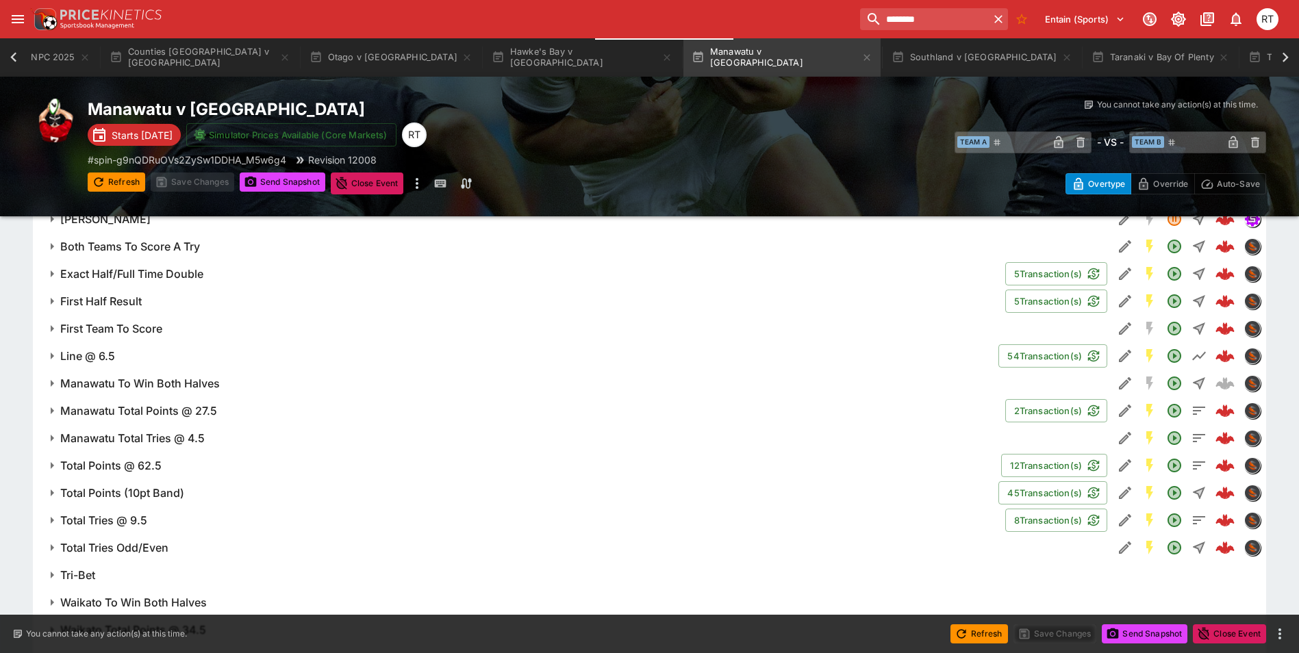
scroll to position [1077, 0]
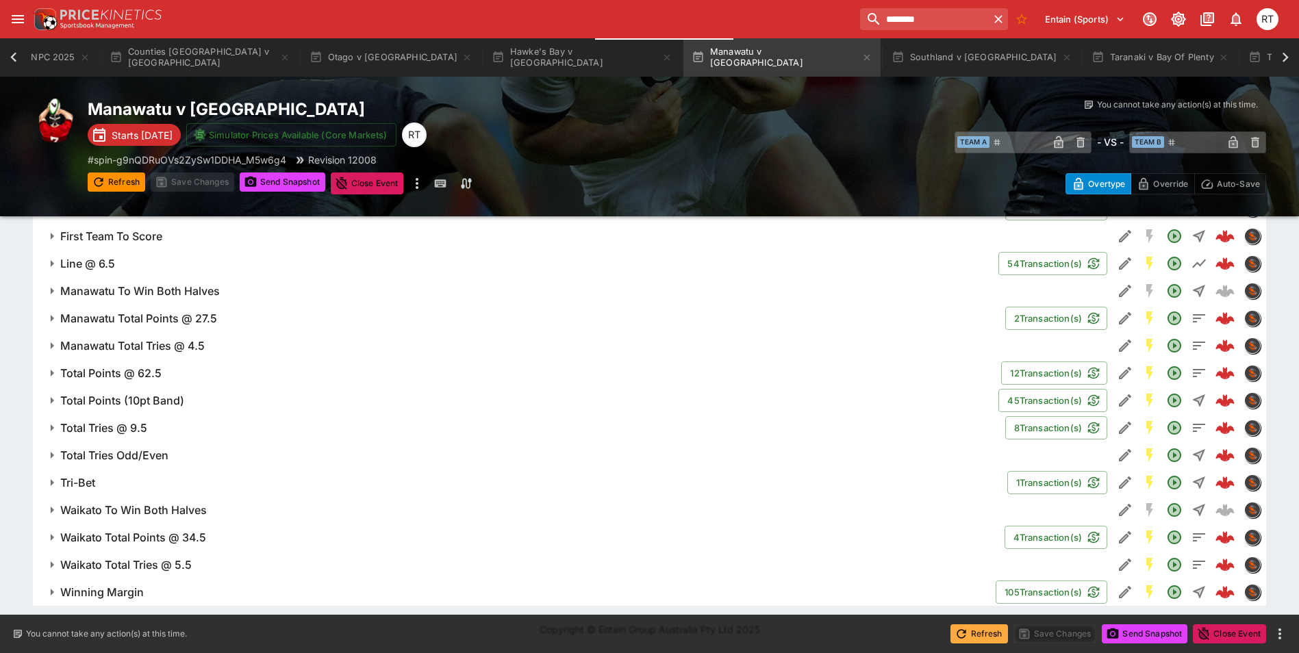
click at [971, 633] on button "Refresh" at bounding box center [980, 634] width 58 height 19
click at [1131, 636] on button "Send Snapshot" at bounding box center [1145, 634] width 86 height 19
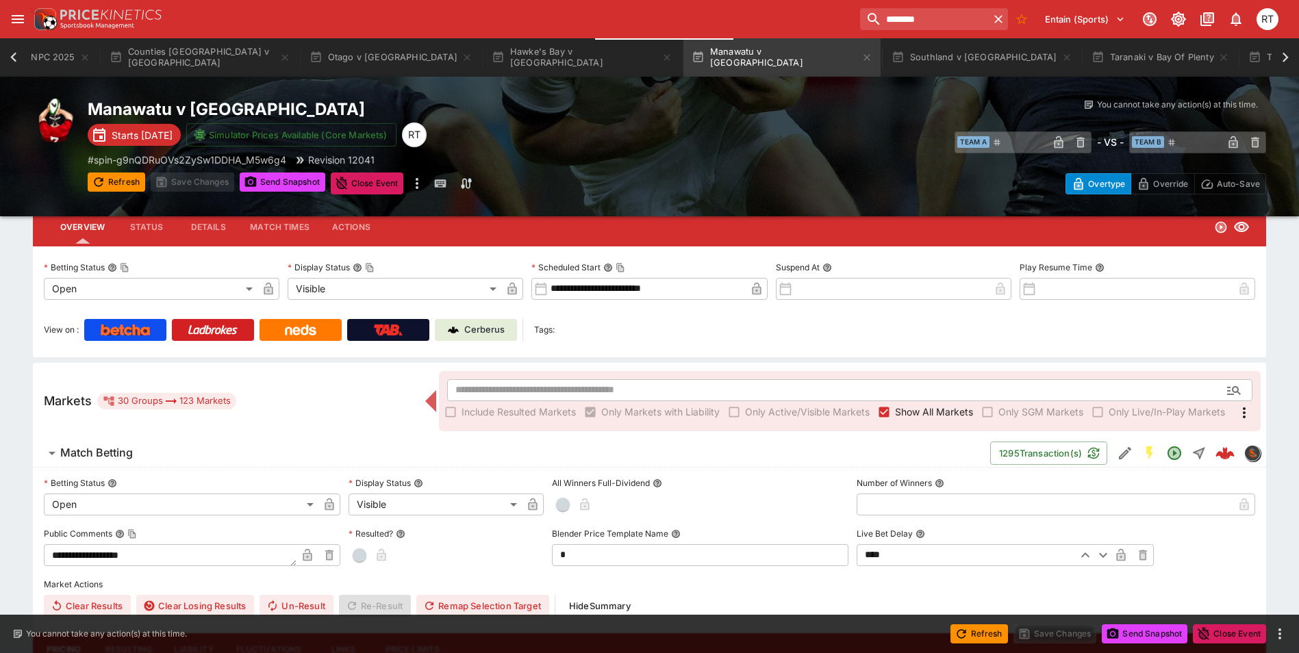
scroll to position [0, 0]
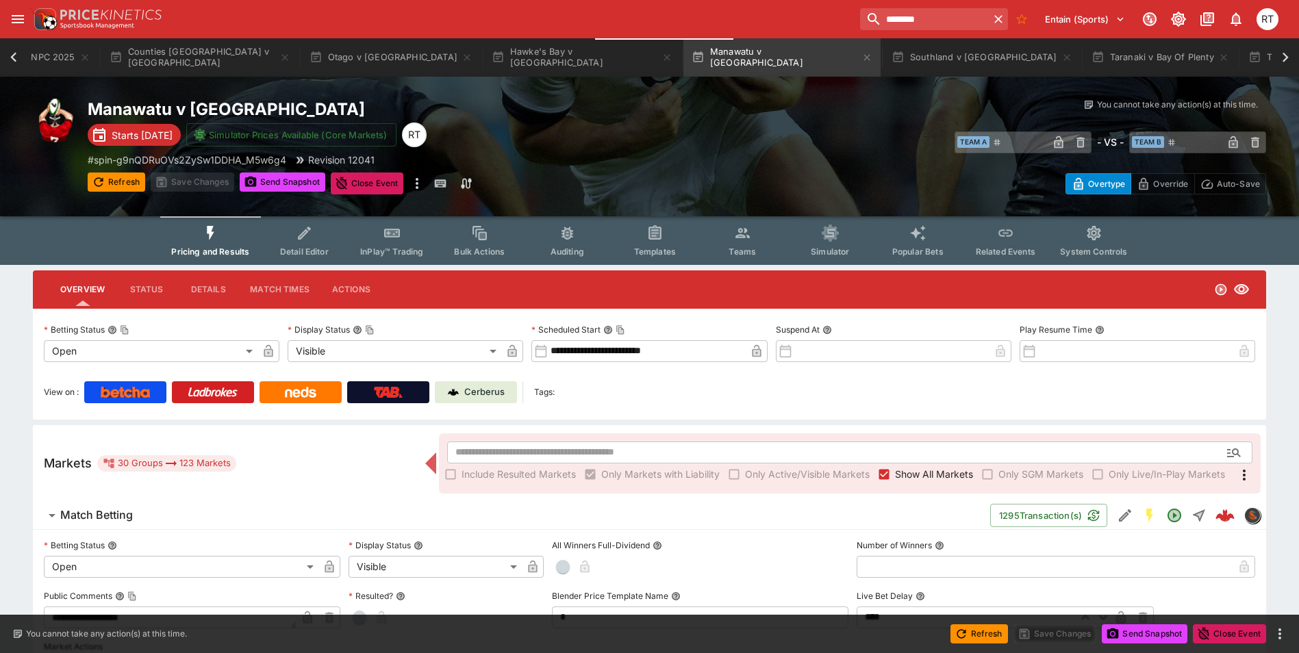
click at [302, 257] on button "Detail Editor" at bounding box center [304, 240] width 88 height 49
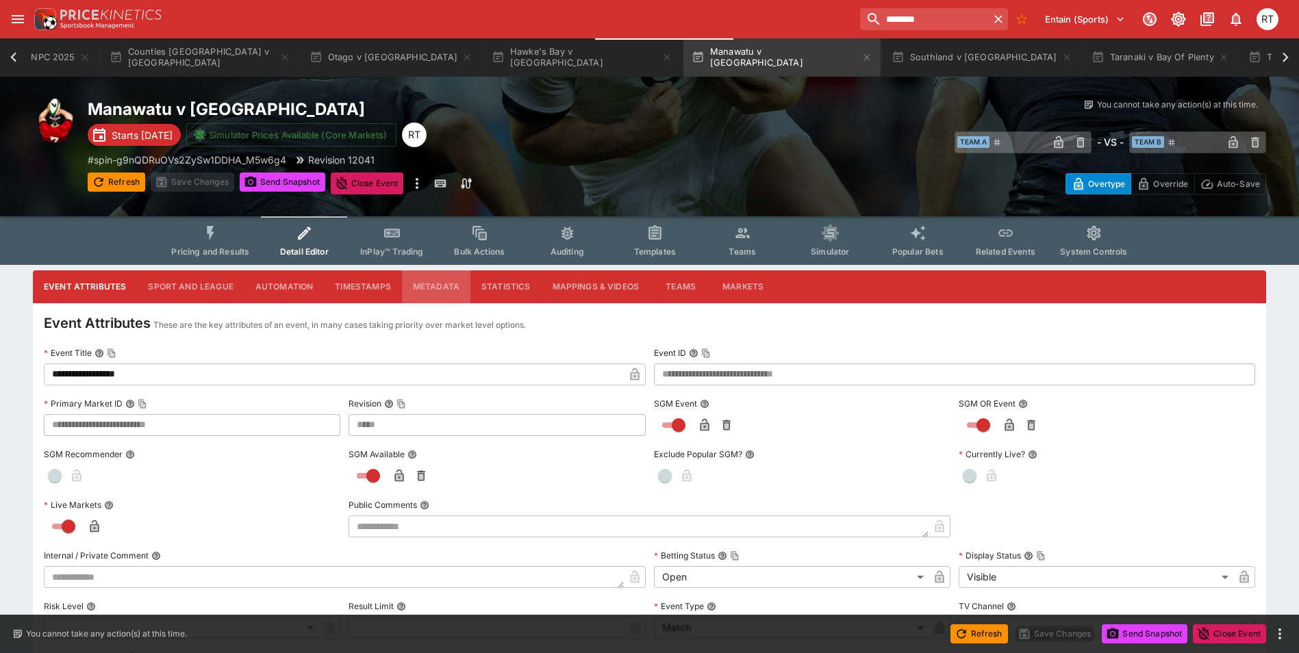
click at [442, 284] on button "Metadata" at bounding box center [436, 287] width 68 height 33
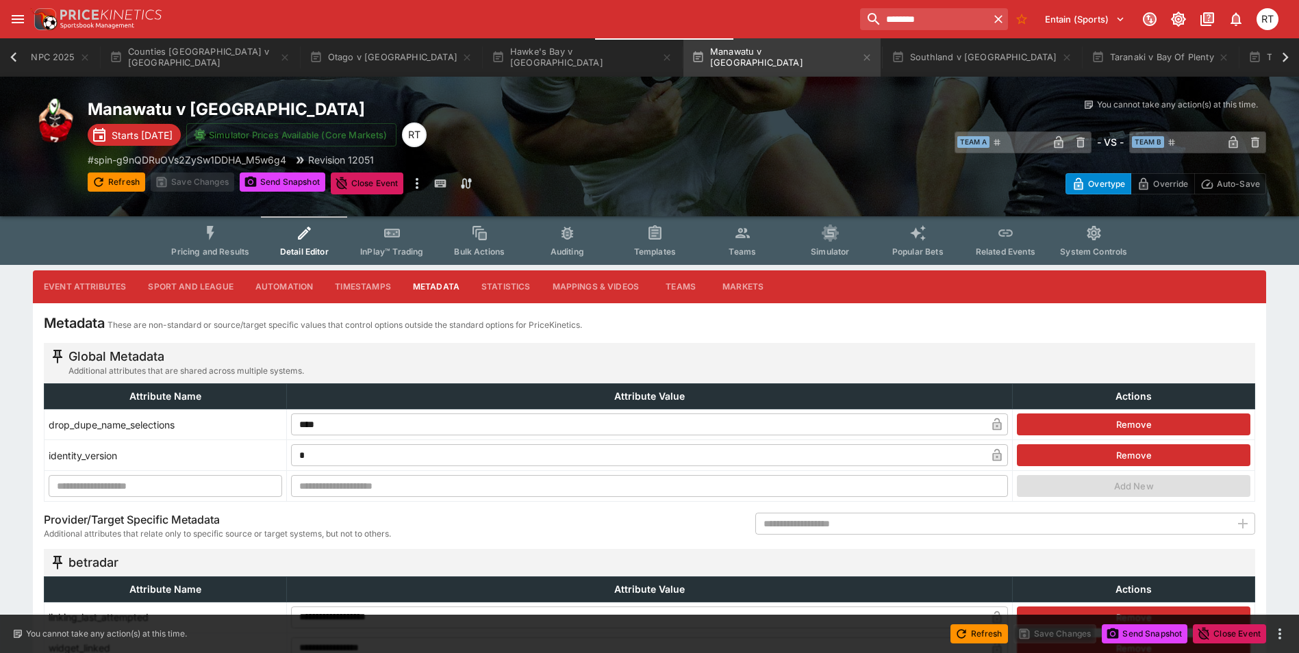
click at [844, 528] on input "text" at bounding box center [993, 524] width 475 height 22
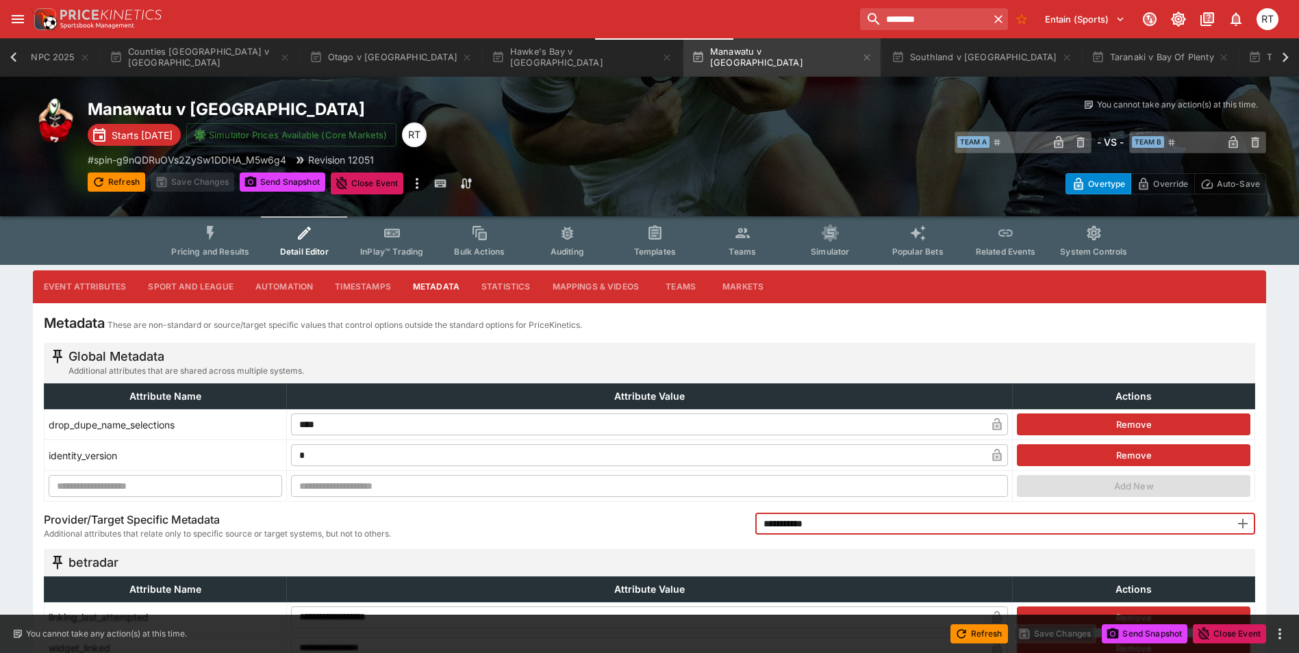
type input "**********"
click at [1243, 523] on icon "button" at bounding box center [1243, 524] width 10 height 10
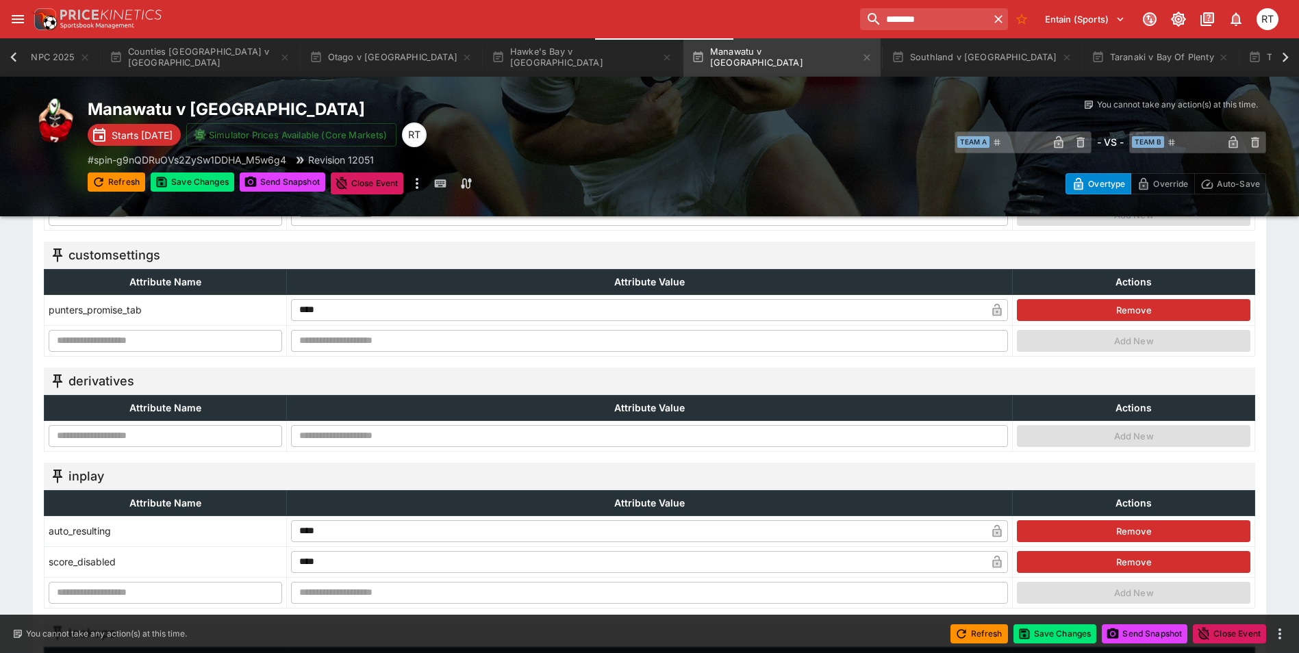
scroll to position [479, 0]
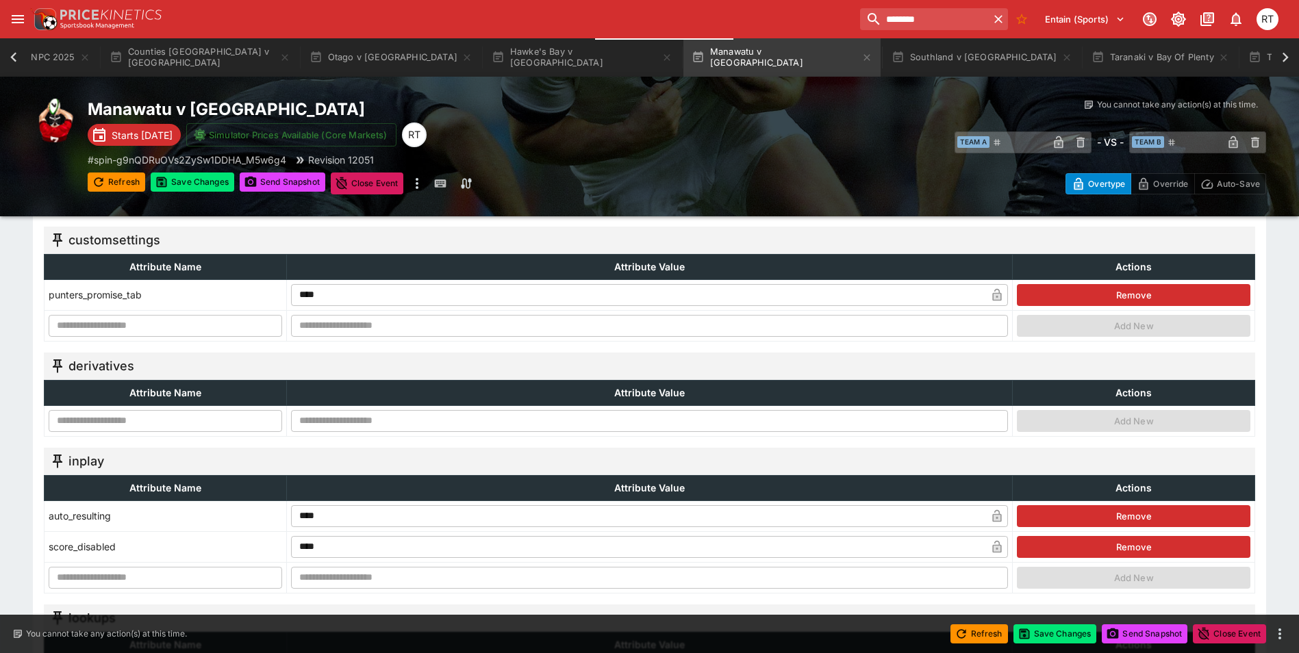
click at [116, 424] on input "text" at bounding box center [166, 421] width 234 height 22
type input "**********"
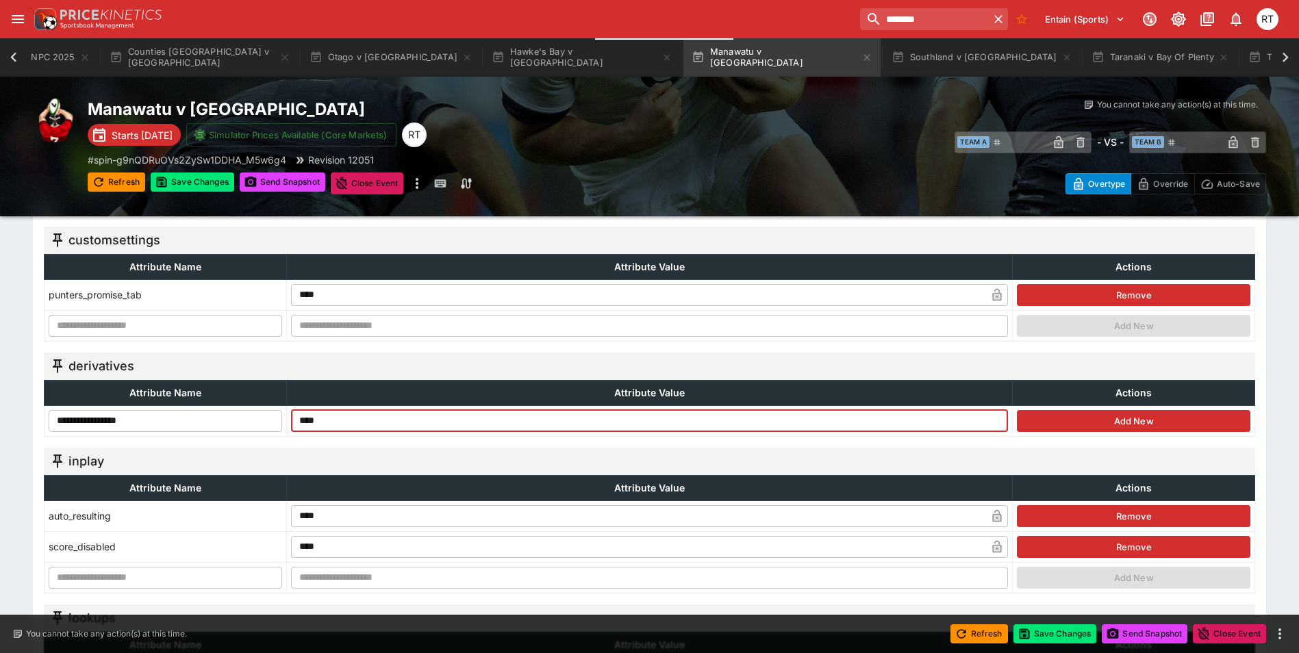
type input "****"
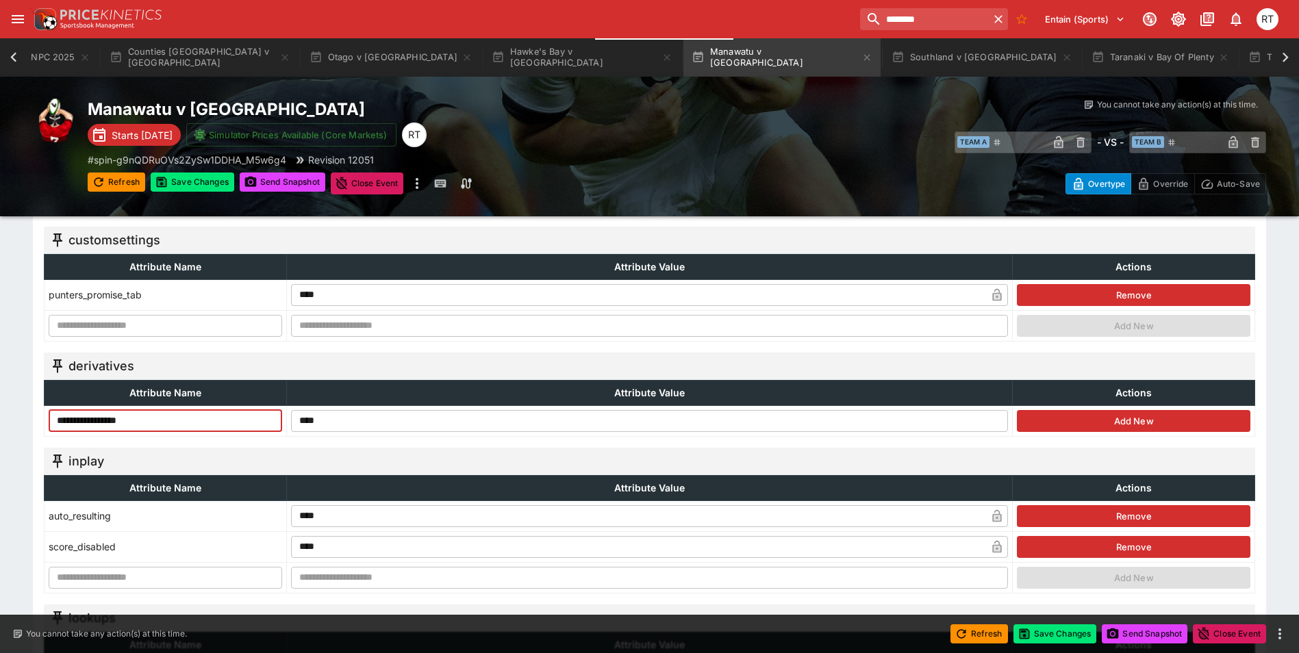
drag, startPoint x: 142, startPoint y: 423, endPoint x: 23, endPoint y: 421, distance: 118.5
click at [1056, 634] on button "Save Changes" at bounding box center [1056, 634] width 84 height 19
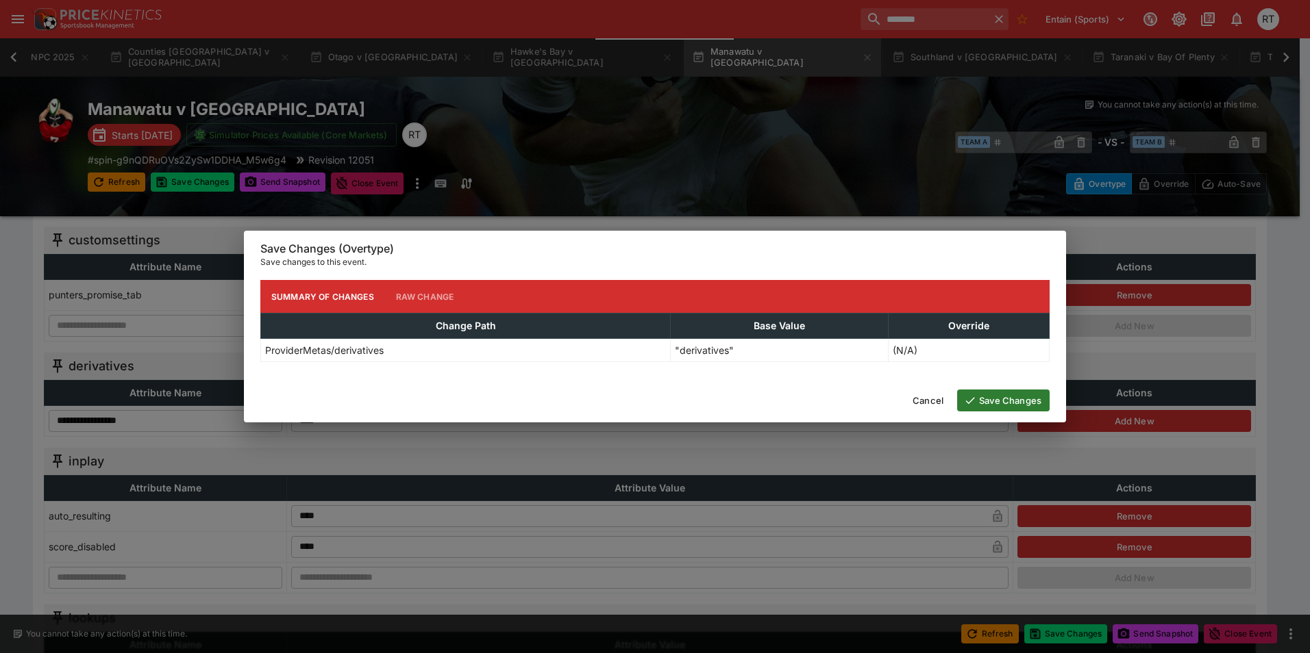
click at [1004, 403] on button "Save Changes" at bounding box center [1003, 401] width 92 height 22
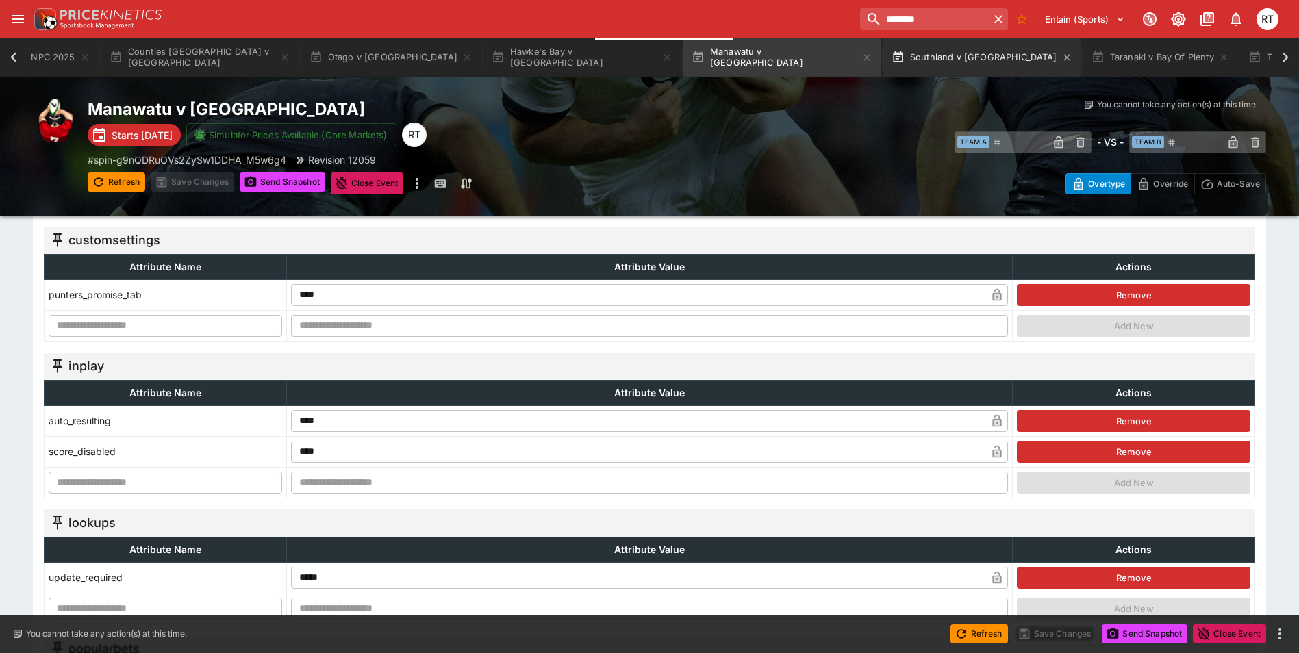
click at [884, 51] on button "Southland v [GEOGRAPHIC_DATA]" at bounding box center [982, 57] width 197 height 38
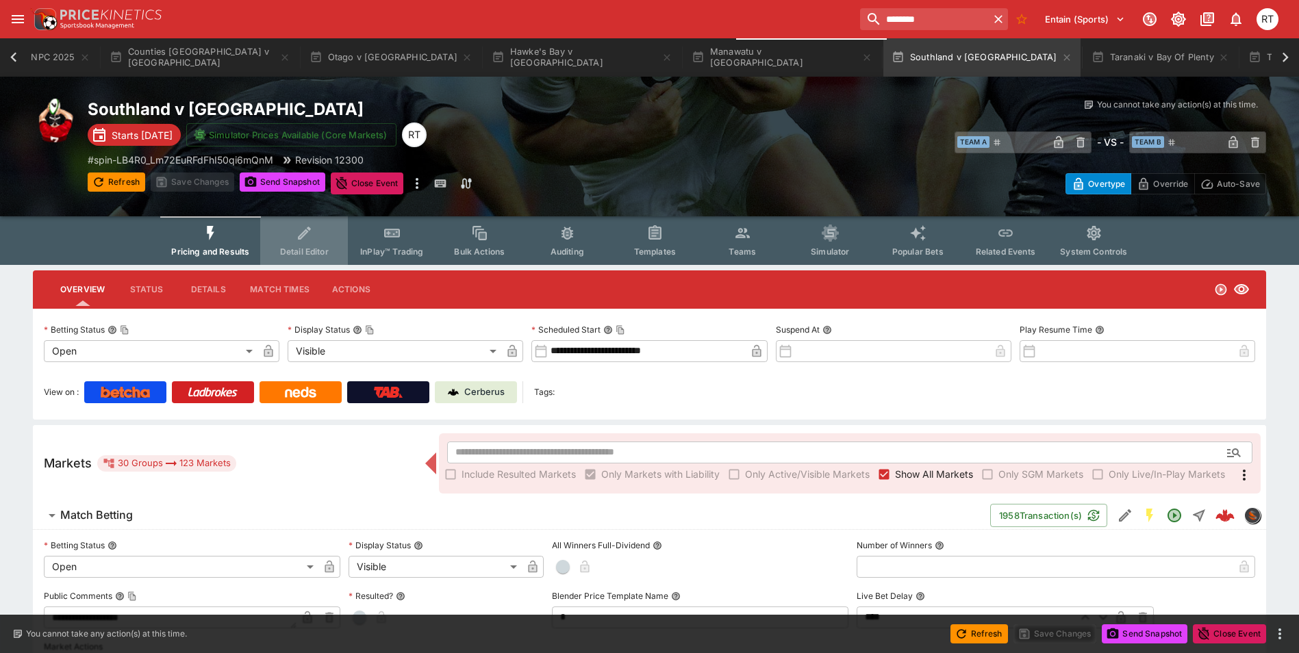
click at [310, 248] on span "Detail Editor" at bounding box center [304, 252] width 49 height 10
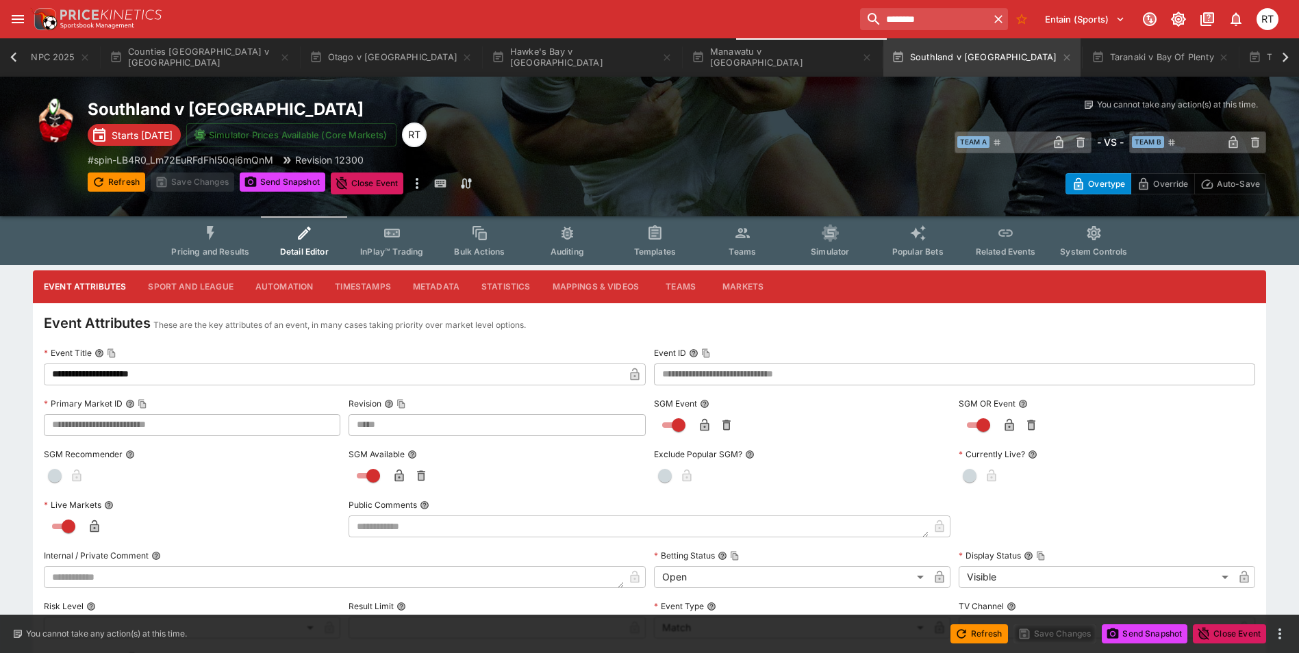
click at [442, 289] on button "Metadata" at bounding box center [436, 287] width 68 height 33
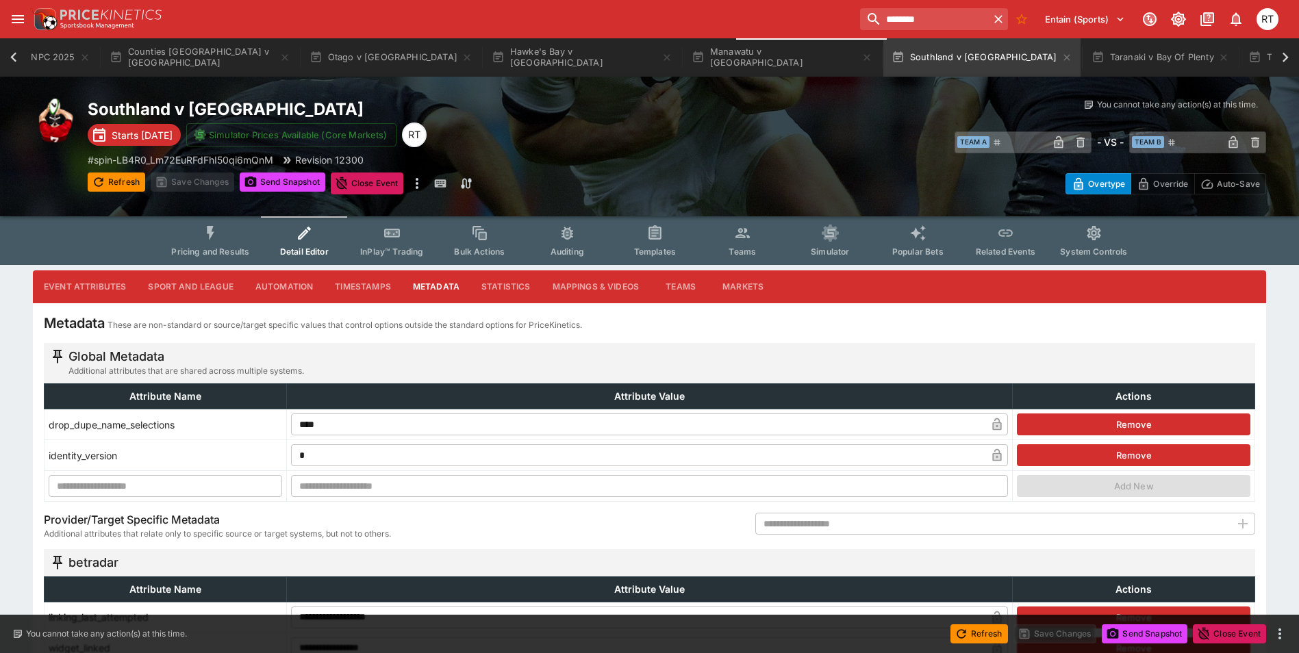
click at [808, 521] on input "text" at bounding box center [993, 524] width 475 height 22
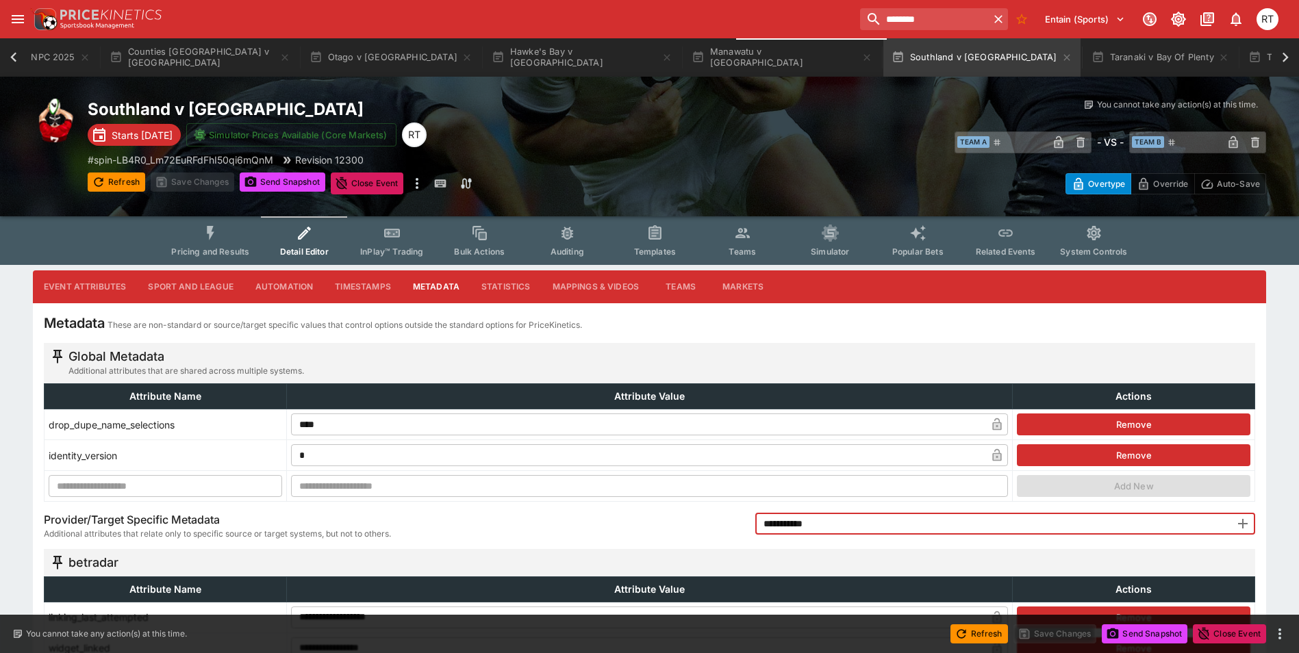
type input "**********"
click at [1243, 524] on icon "button" at bounding box center [1243, 524] width 10 height 10
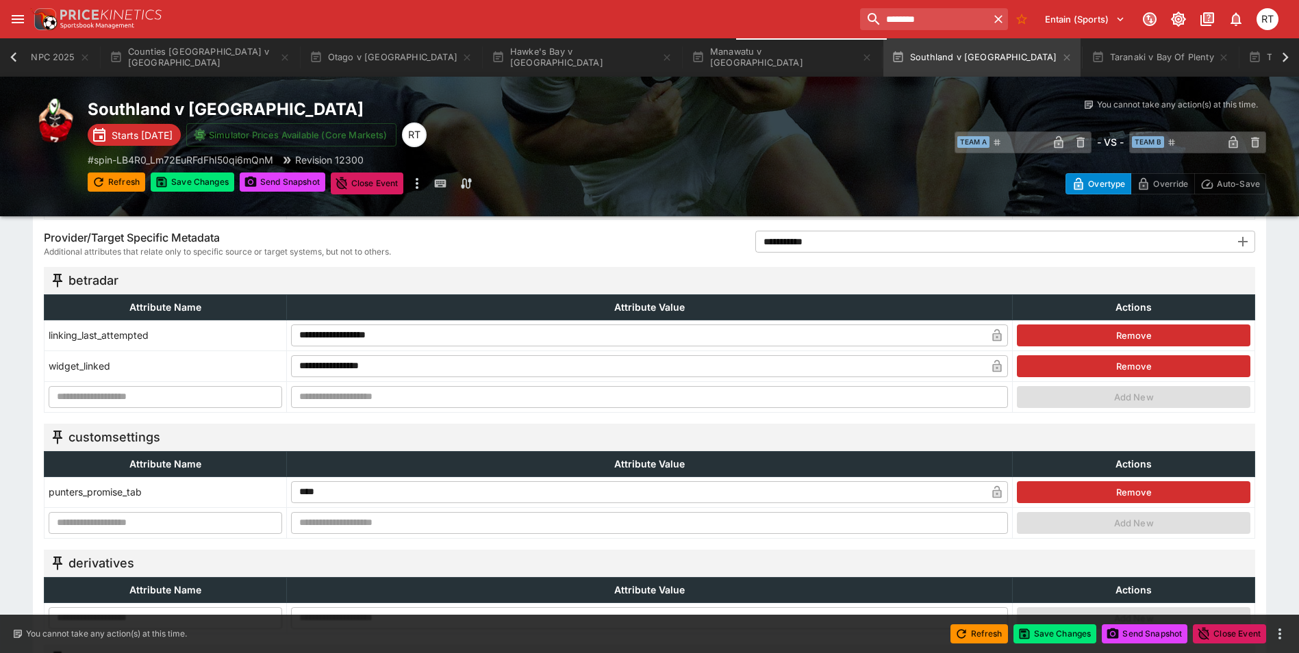
scroll to position [411, 0]
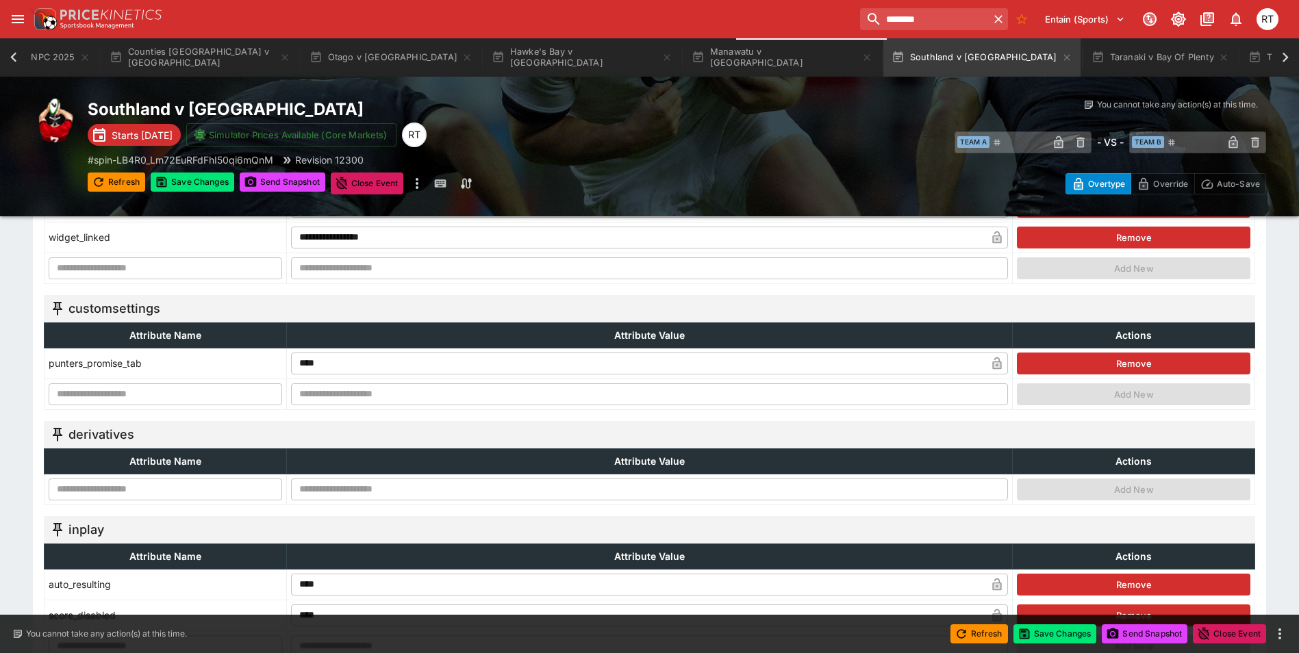
click at [166, 494] on input "text" at bounding box center [166, 490] width 234 height 22
paste input "**********"
type input "**********"
click at [347, 495] on input "text" at bounding box center [650, 490] width 718 height 22
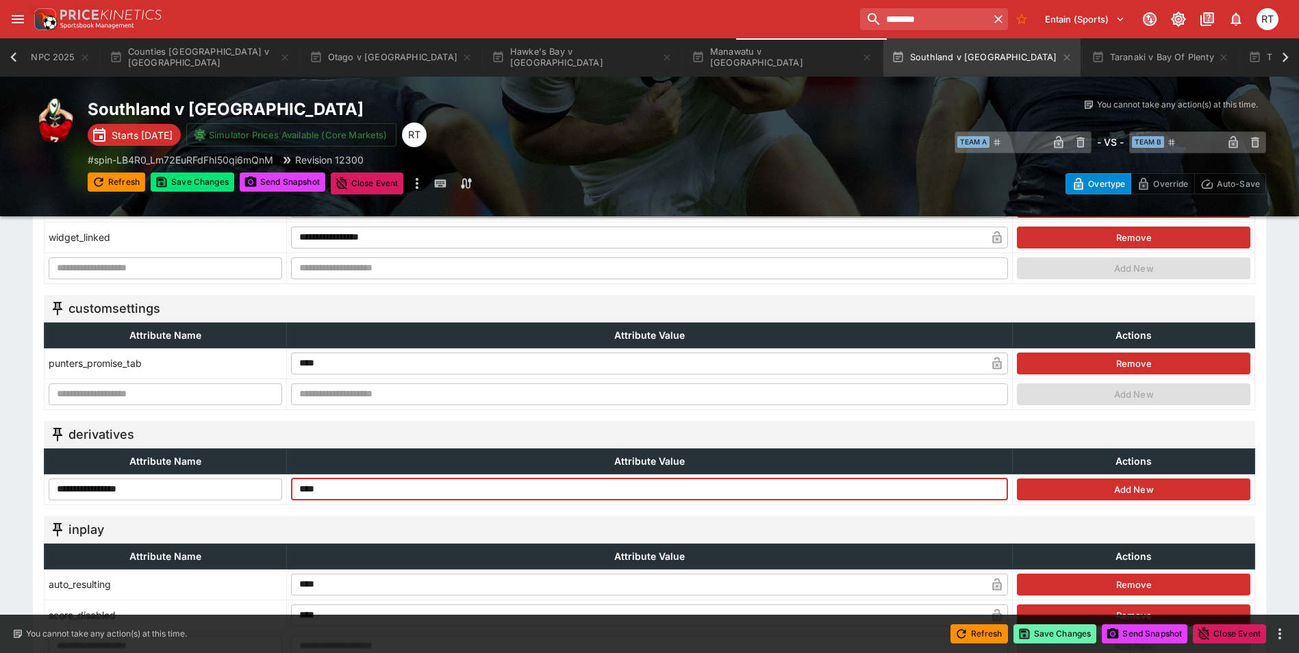
type input "****"
click at [1049, 636] on button "Save Changes" at bounding box center [1056, 634] width 84 height 19
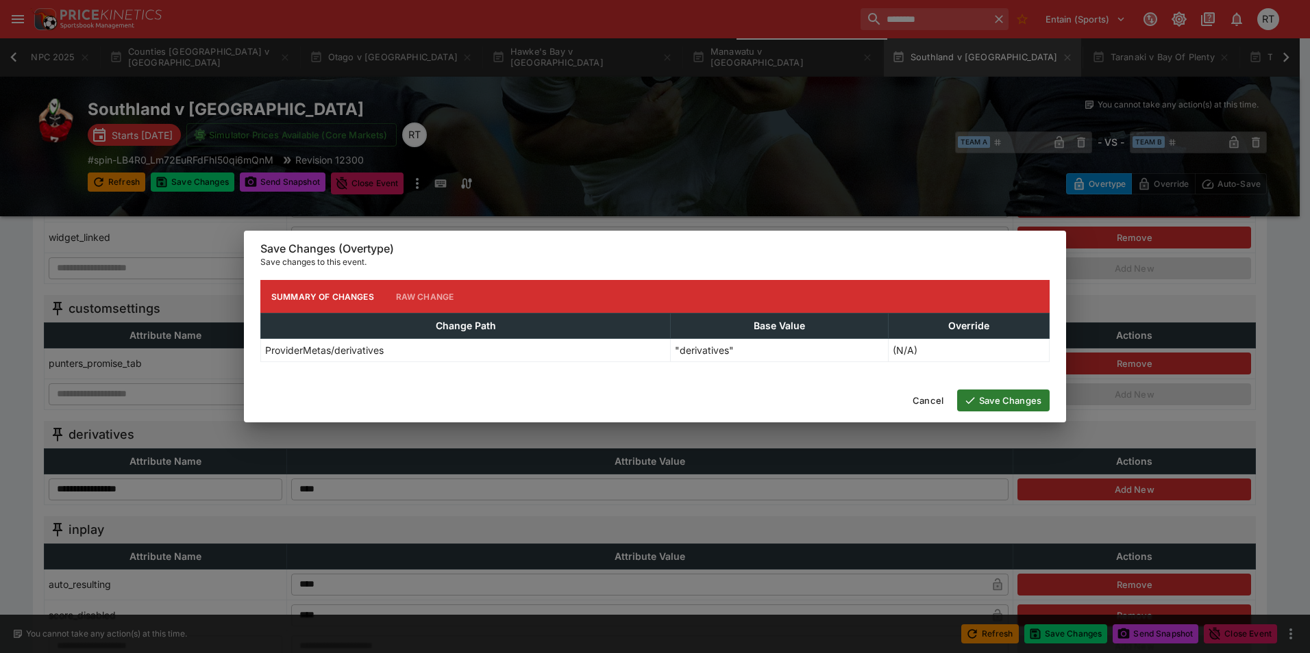
click at [1005, 401] on button "Save Changes" at bounding box center [1003, 401] width 92 height 22
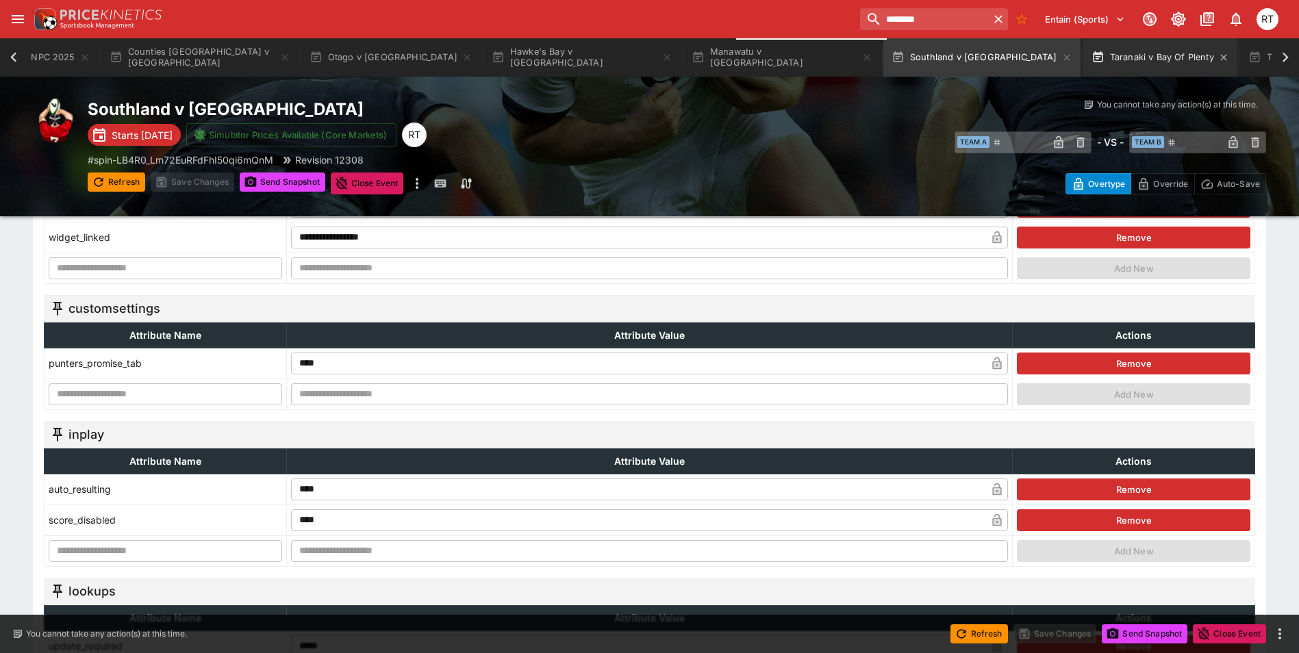
click at [1084, 60] on button "Taranaki v Bay Of Plenty" at bounding box center [1161, 57] width 154 height 38
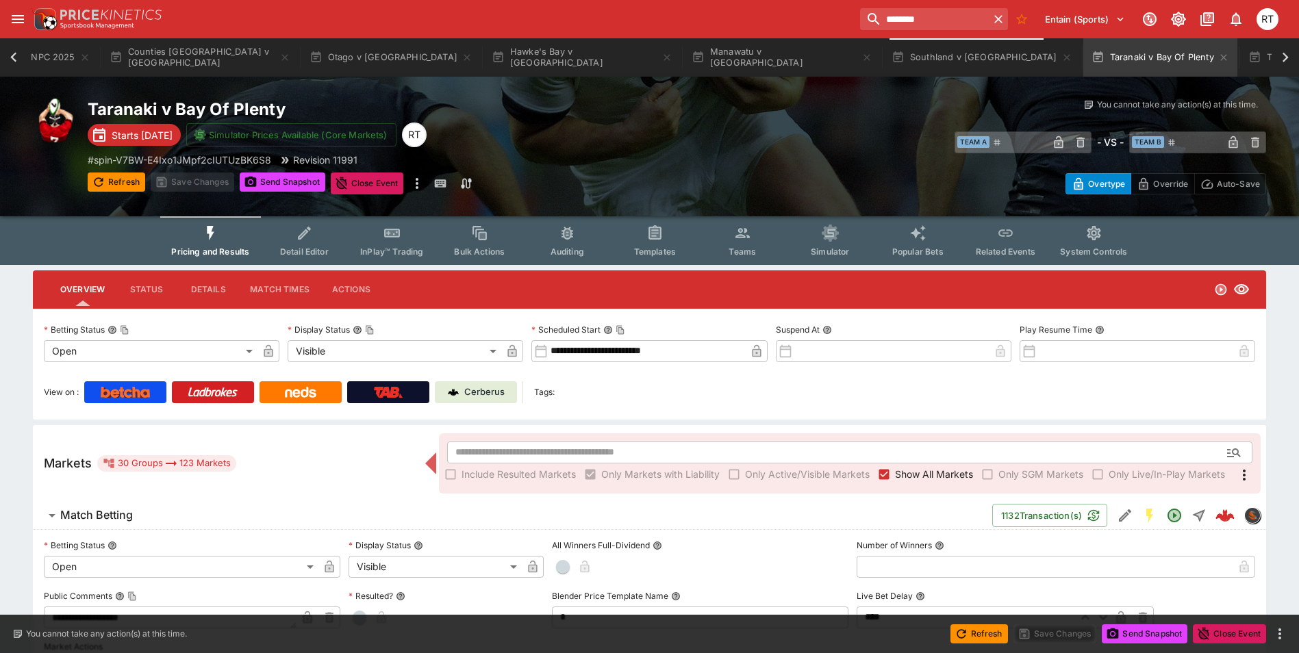
click at [306, 247] on span "Detail Editor" at bounding box center [304, 252] width 49 height 10
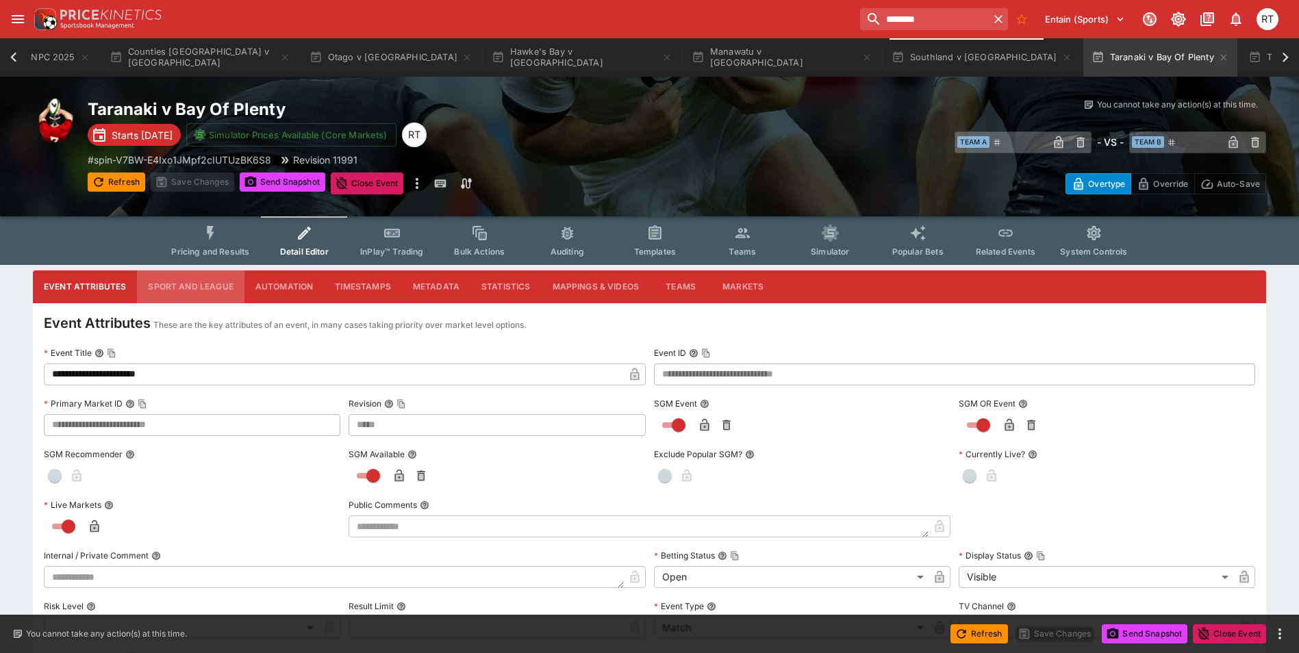
click at [183, 284] on button "Sport and League" at bounding box center [190, 287] width 107 height 33
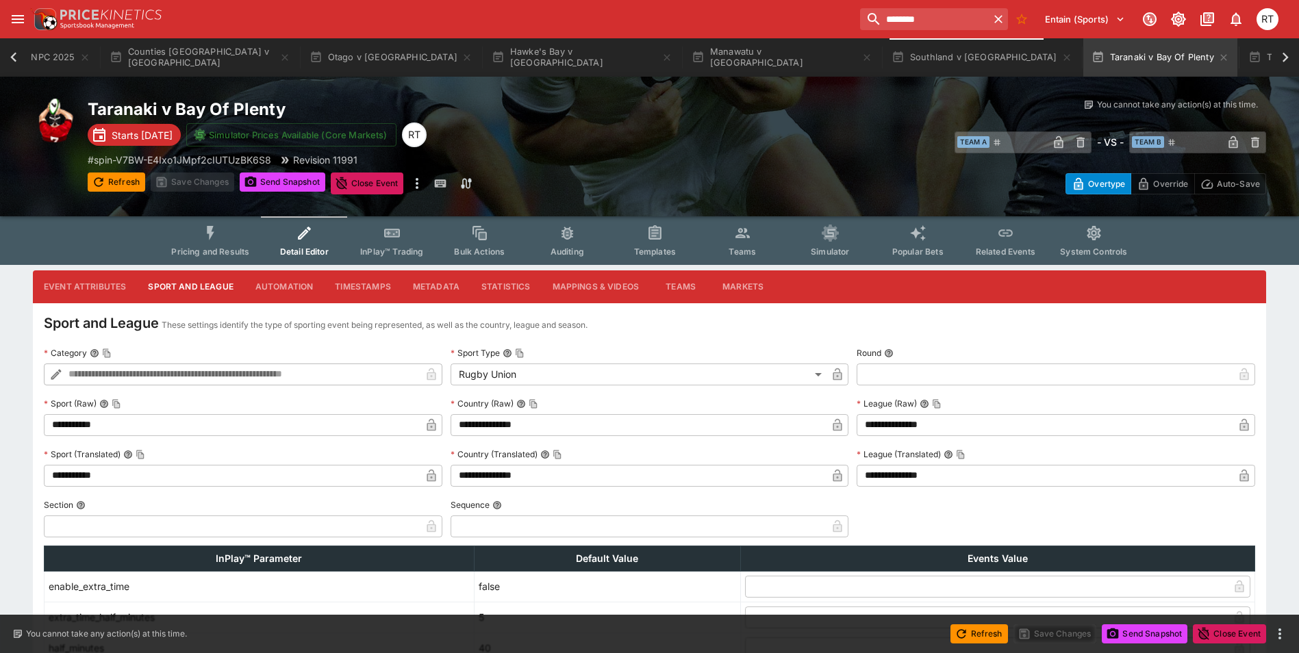
click at [439, 284] on button "Metadata" at bounding box center [436, 287] width 68 height 33
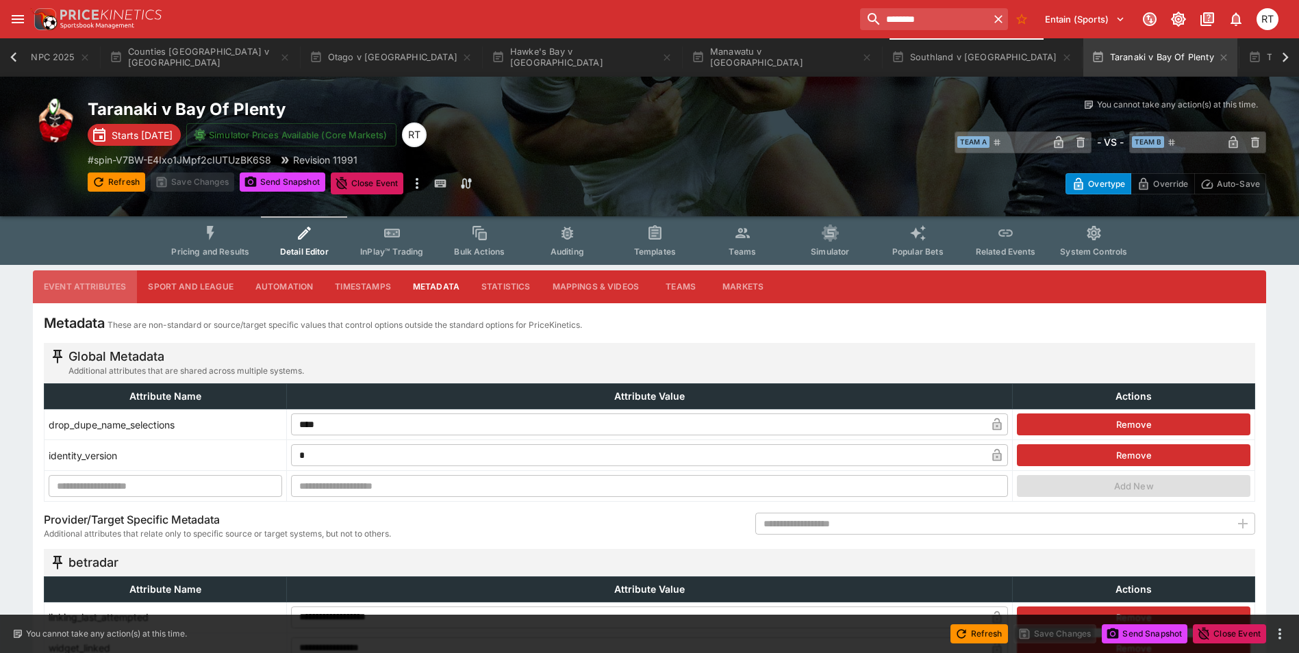
click at [114, 284] on button "Event Attributes" at bounding box center [85, 287] width 104 height 33
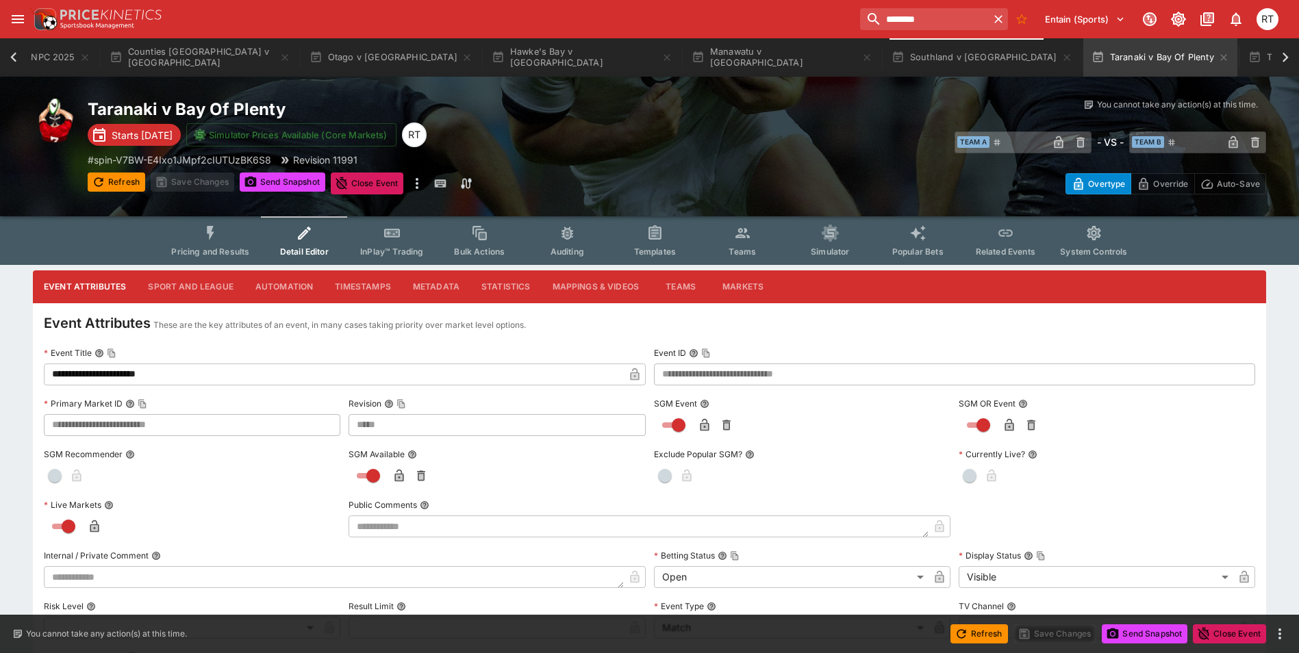
click at [207, 288] on button "Sport and League" at bounding box center [190, 287] width 107 height 33
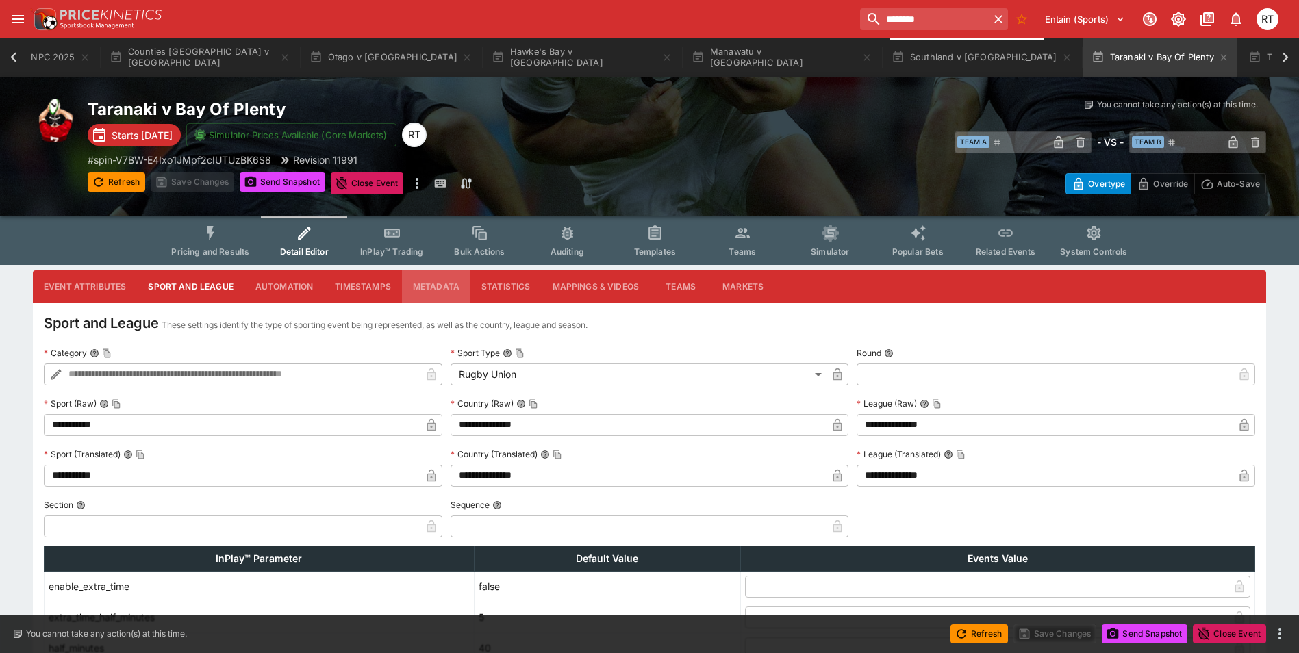
click at [429, 287] on button "Metadata" at bounding box center [436, 287] width 68 height 33
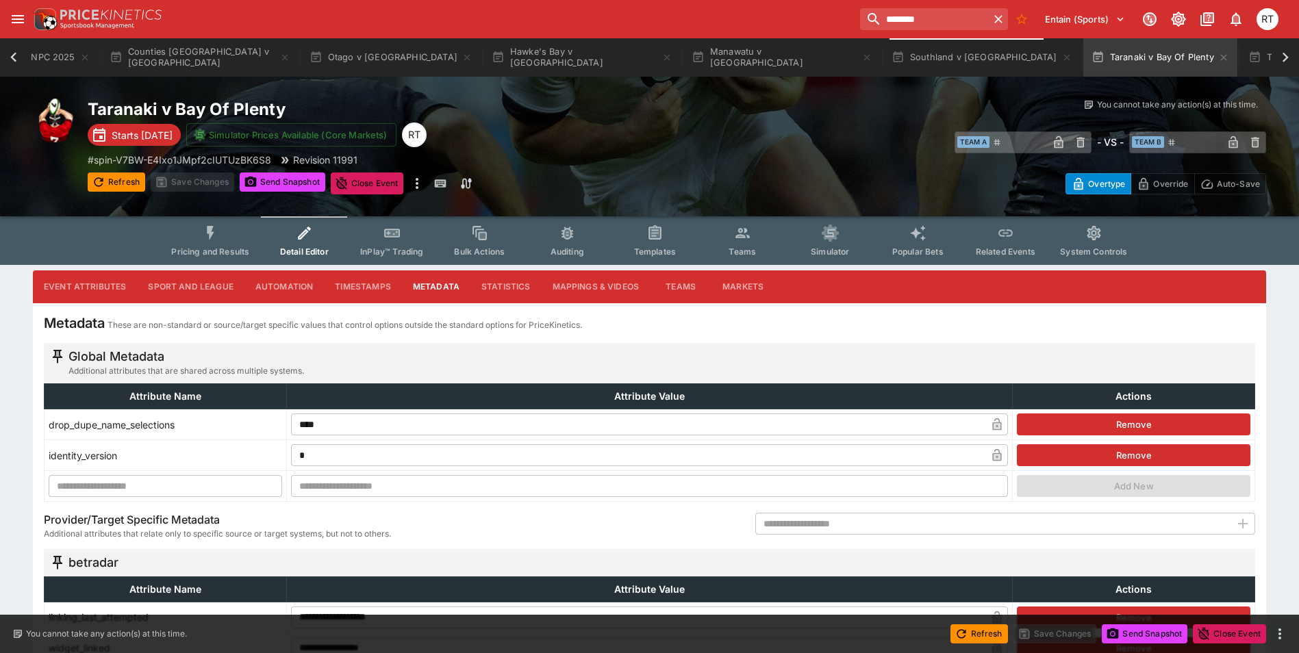
click at [108, 286] on button "Event Attributes" at bounding box center [85, 287] width 104 height 33
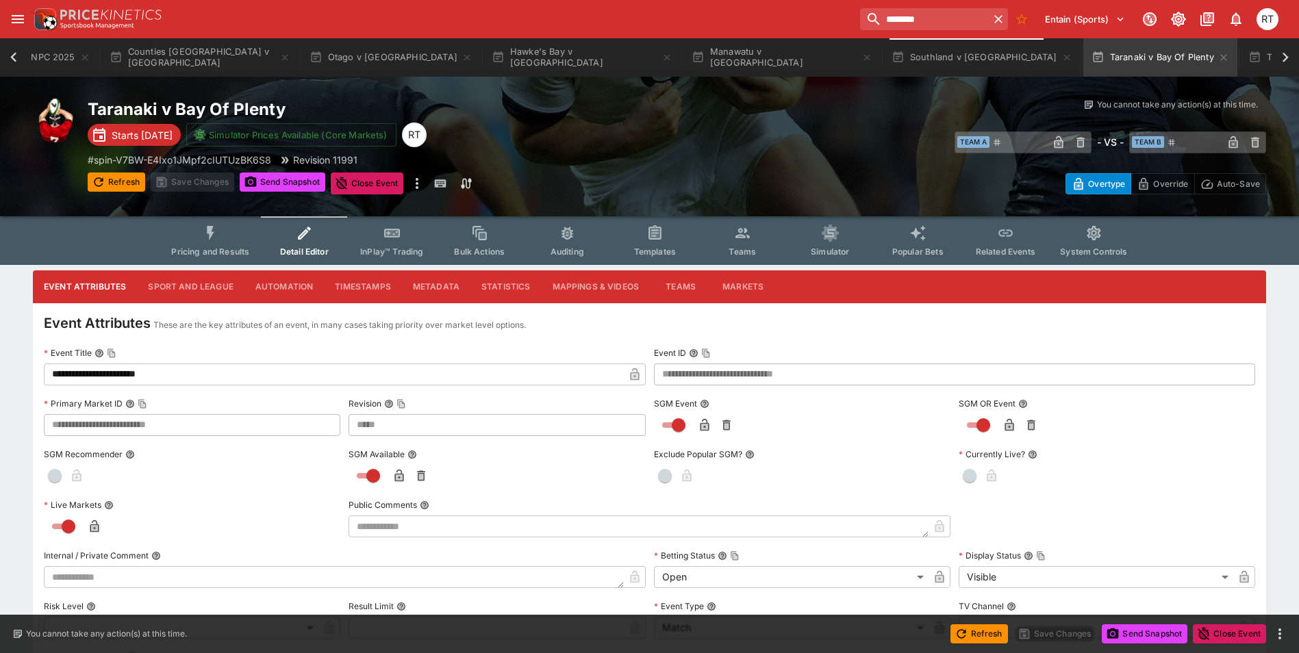
click at [194, 282] on button "Sport and League" at bounding box center [190, 287] width 107 height 33
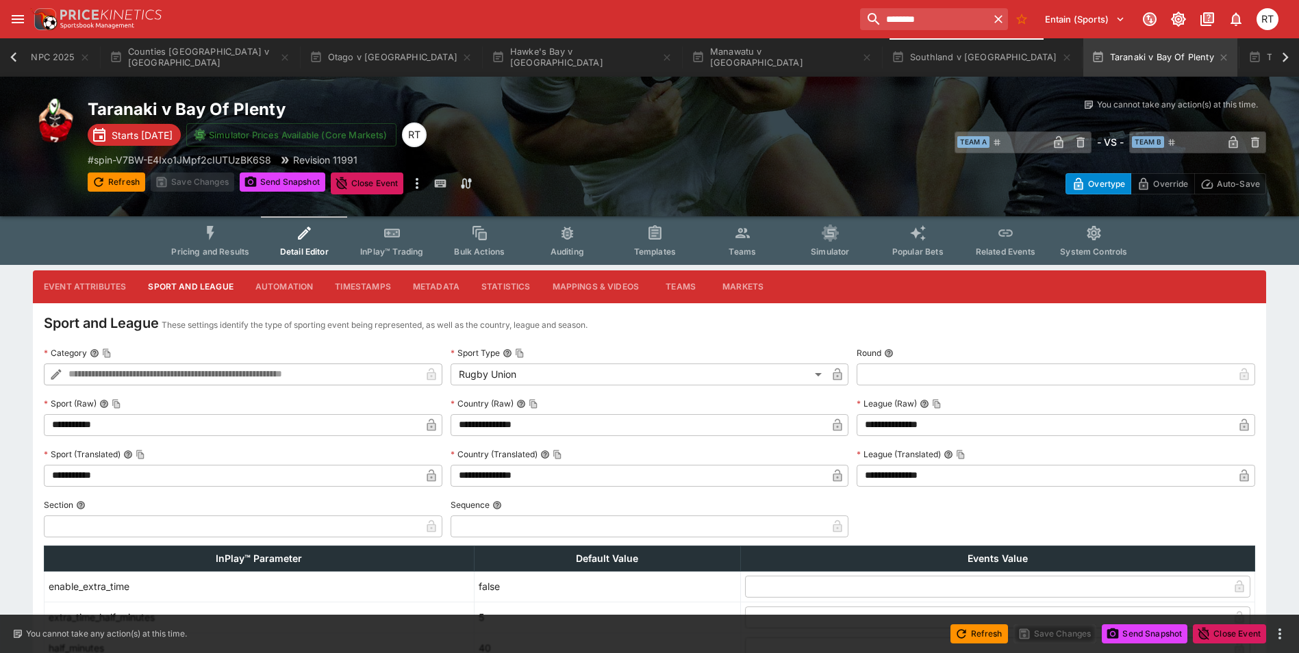
click at [439, 284] on button "Metadata" at bounding box center [436, 287] width 68 height 33
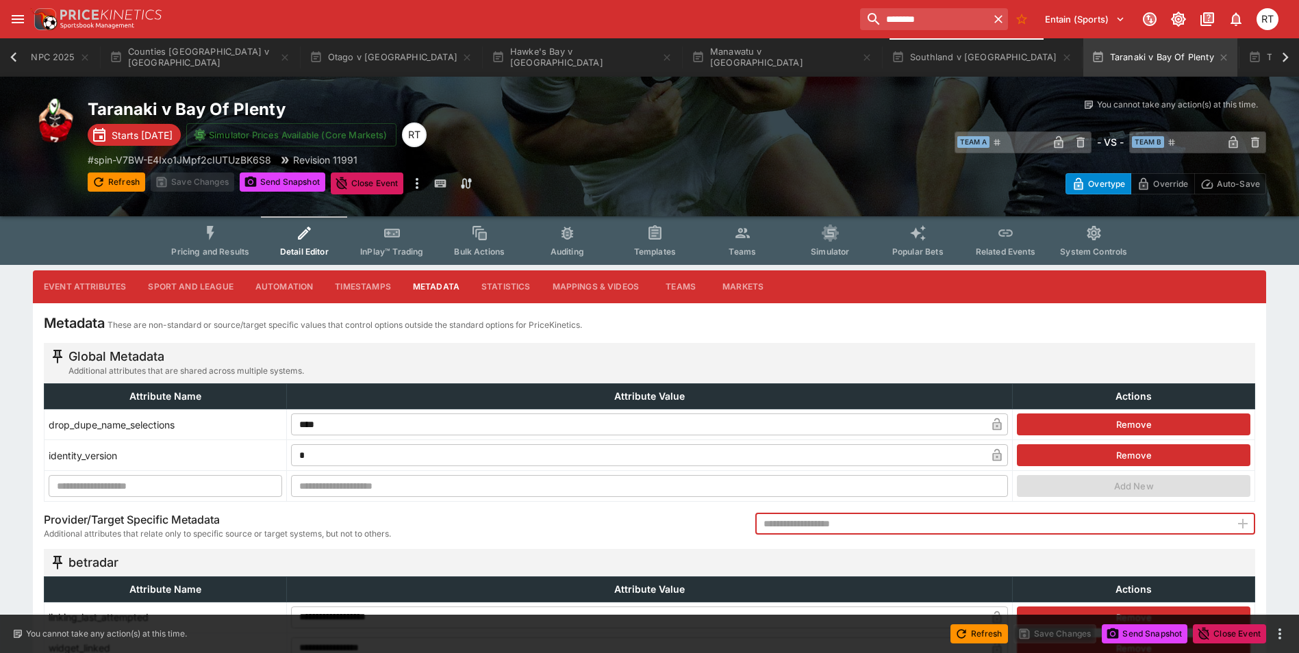
click at [773, 525] on input "text" at bounding box center [993, 524] width 475 height 22
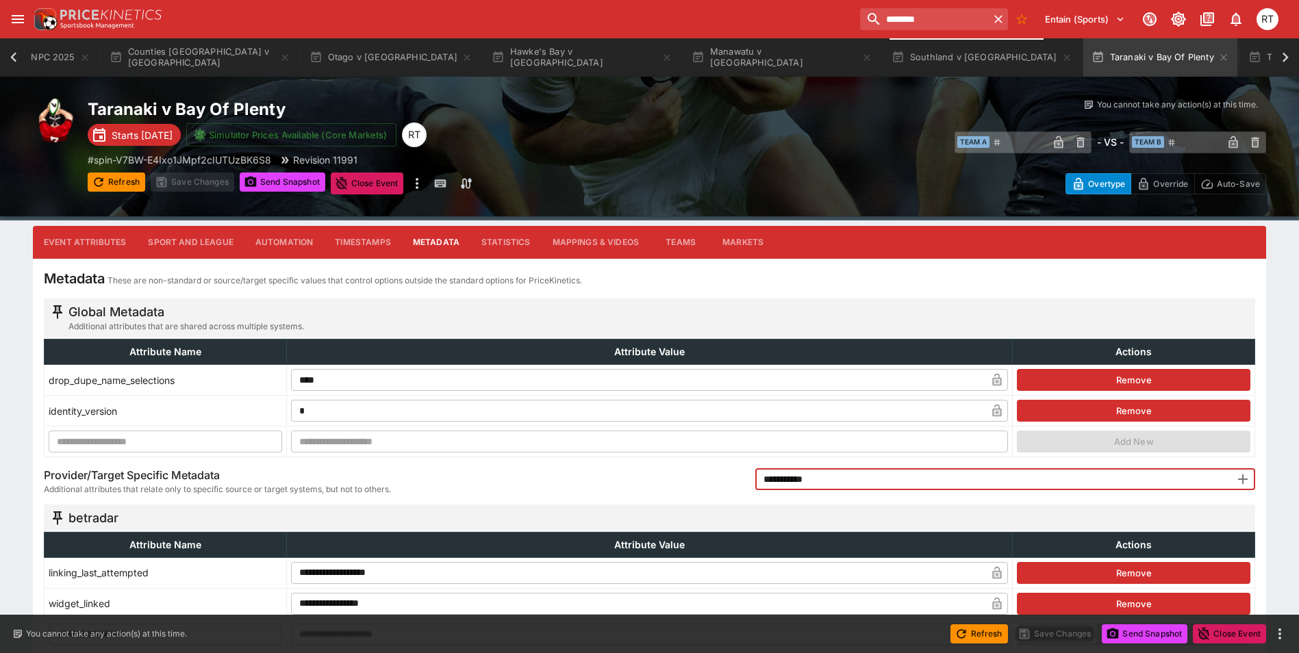
scroll to position [68, 0]
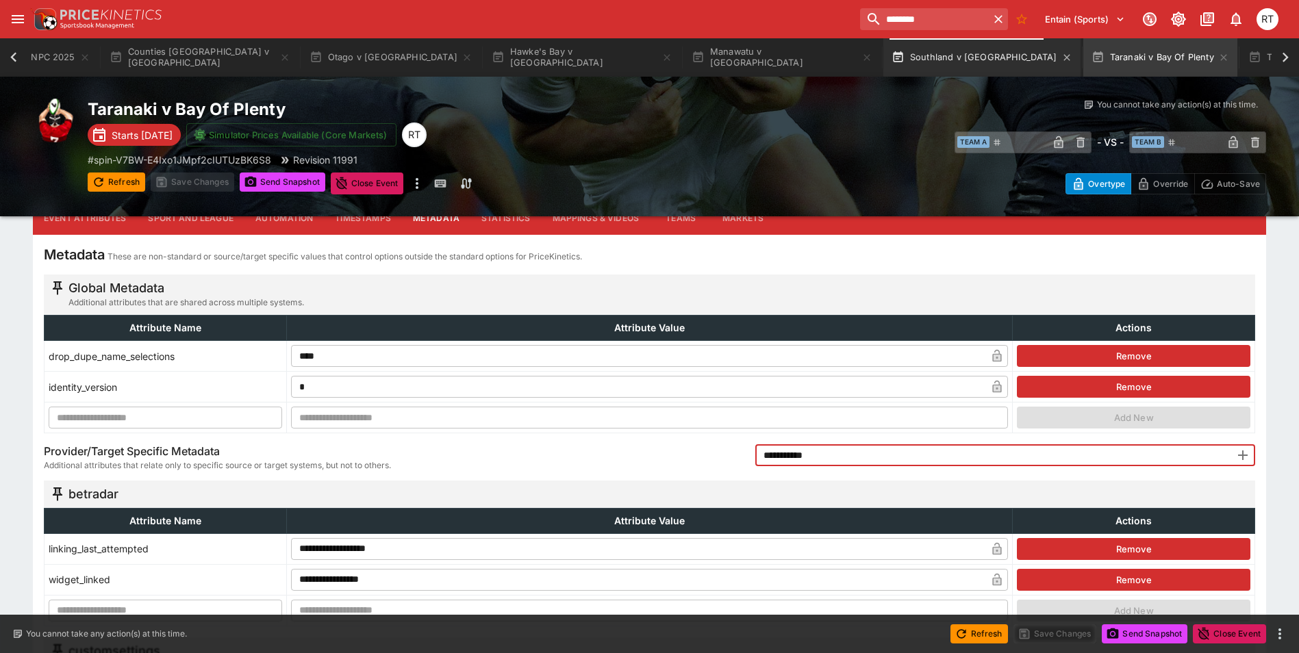
type input "**********"
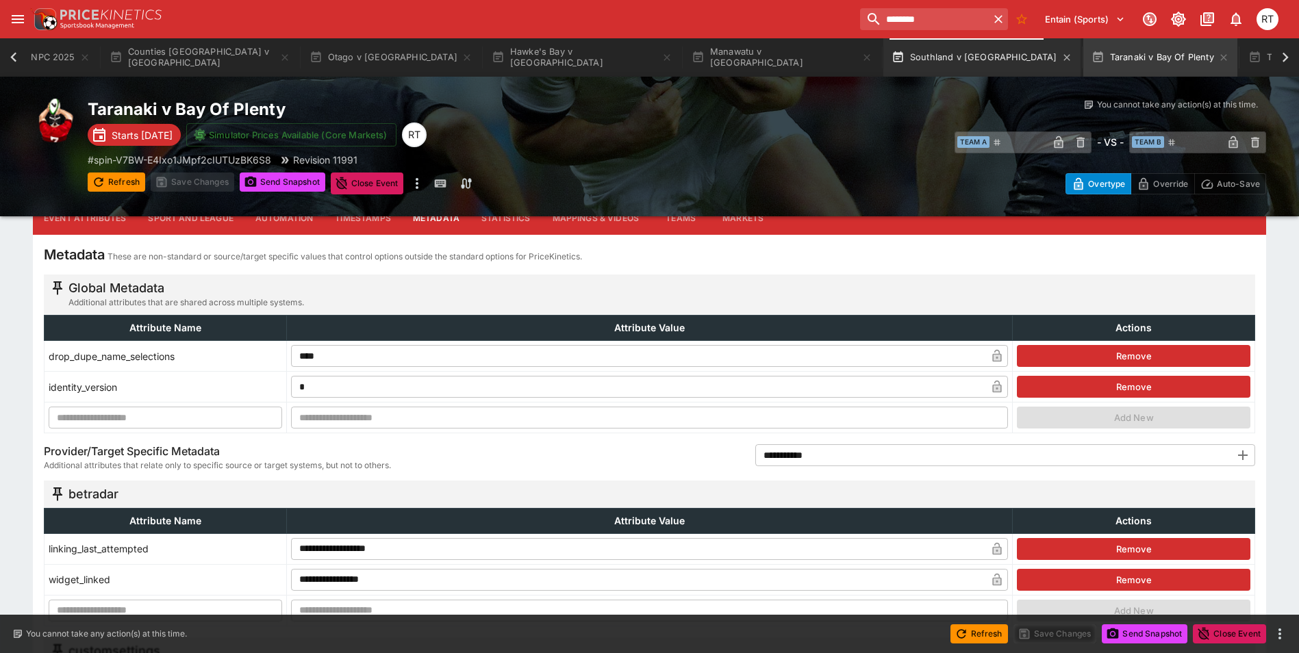
click at [884, 64] on button "Southland v [GEOGRAPHIC_DATA]" at bounding box center [982, 57] width 197 height 38
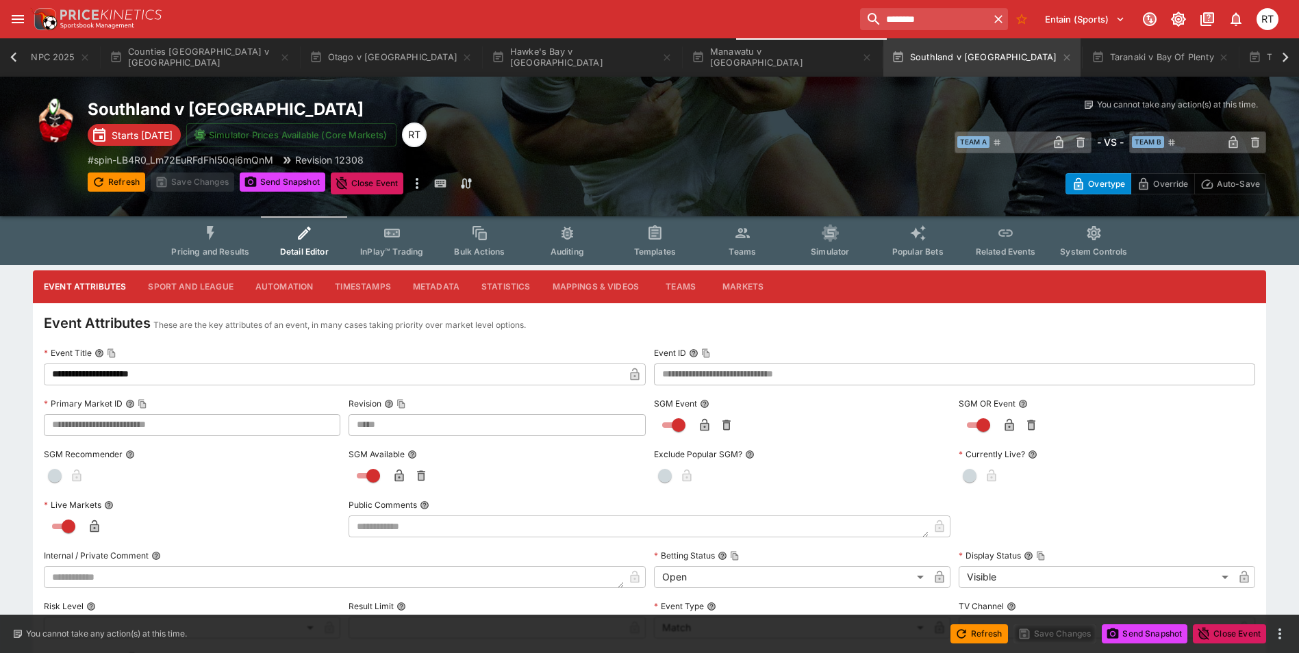
click at [193, 245] on button "Pricing and Results" at bounding box center [210, 240] width 100 height 49
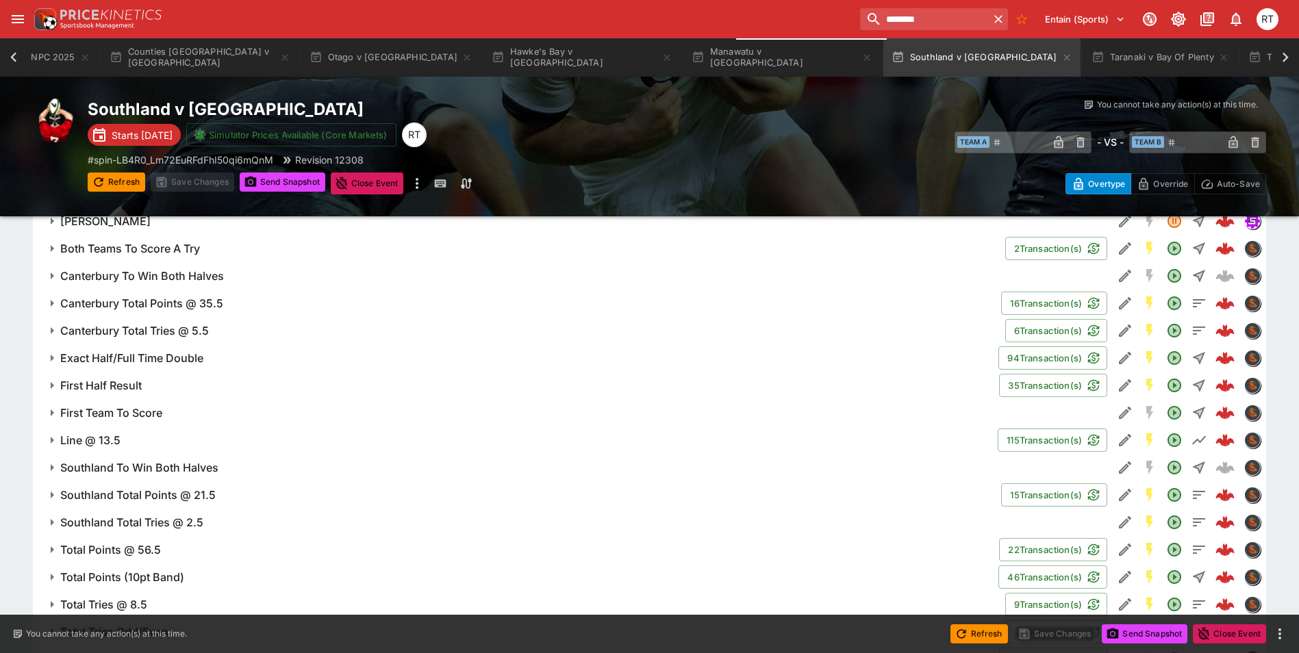
scroll to position [1077, 0]
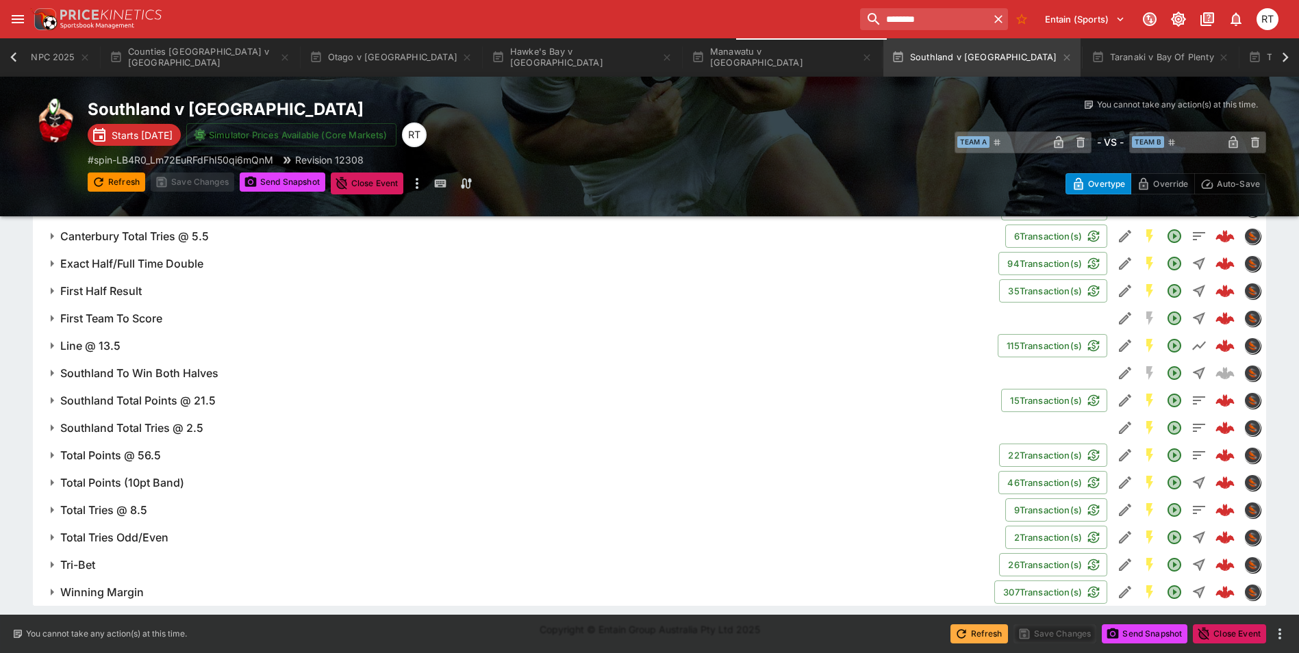
click at [972, 636] on button "Refresh" at bounding box center [980, 634] width 58 height 19
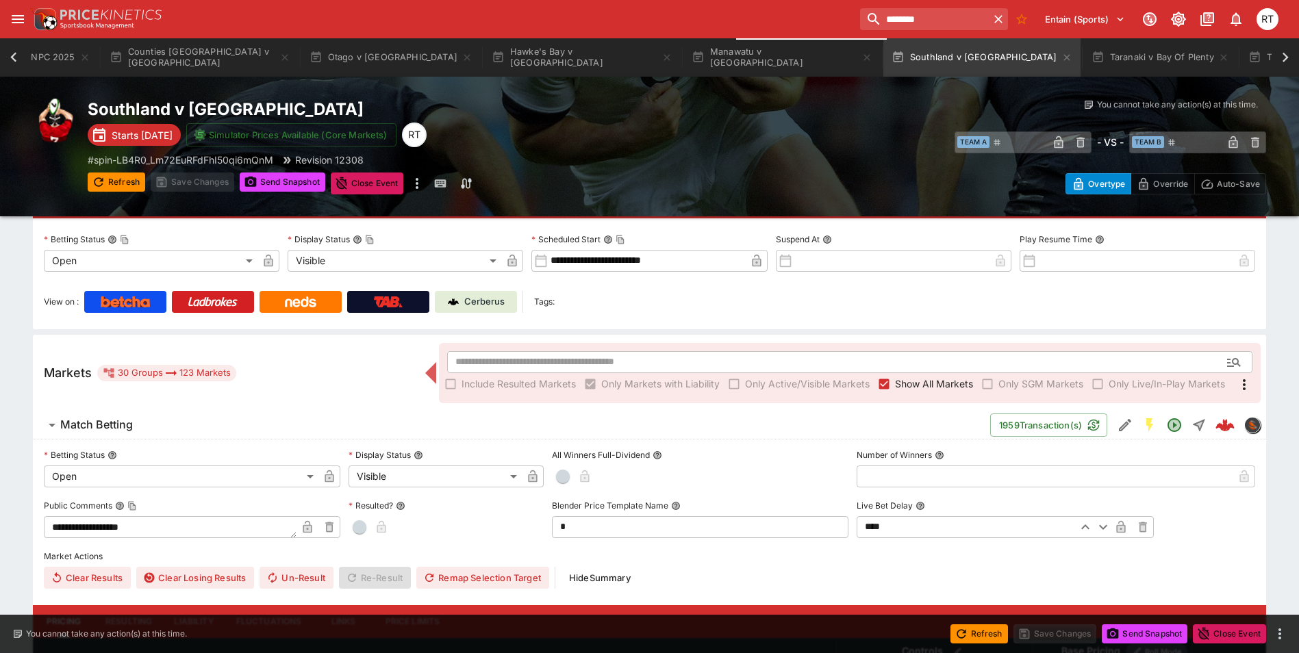
scroll to position [0, 0]
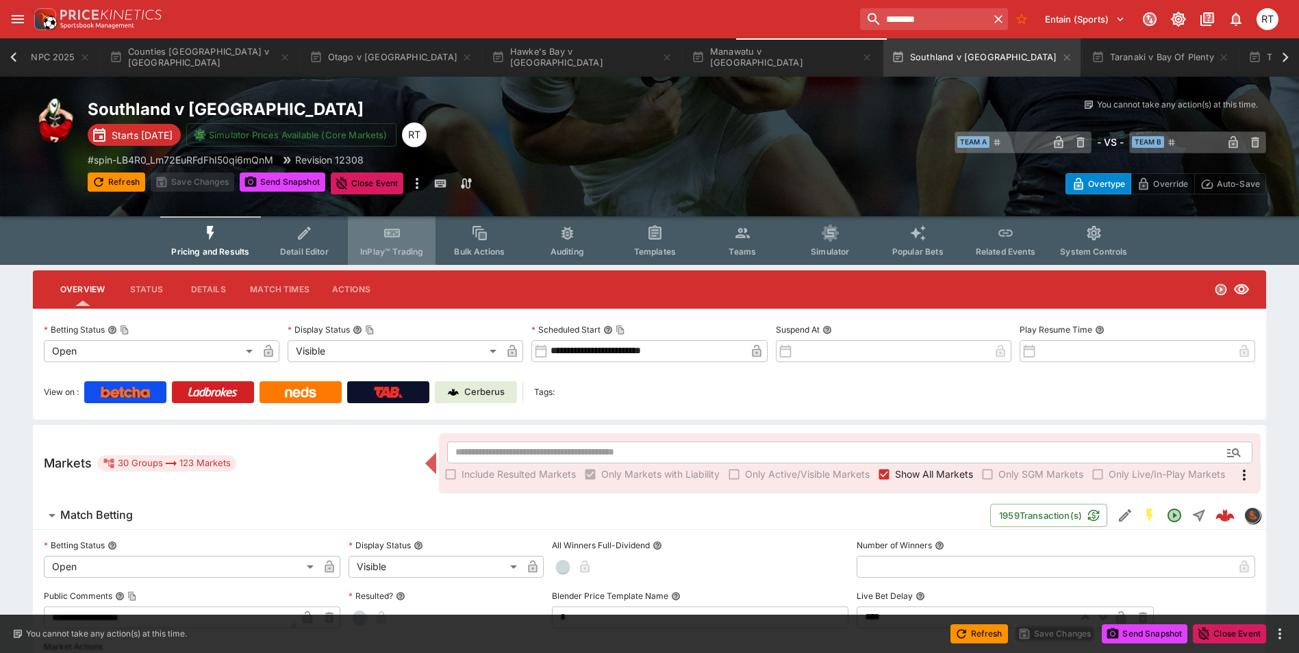
click at [384, 245] on button "InPlay™ Trading" at bounding box center [392, 240] width 88 height 49
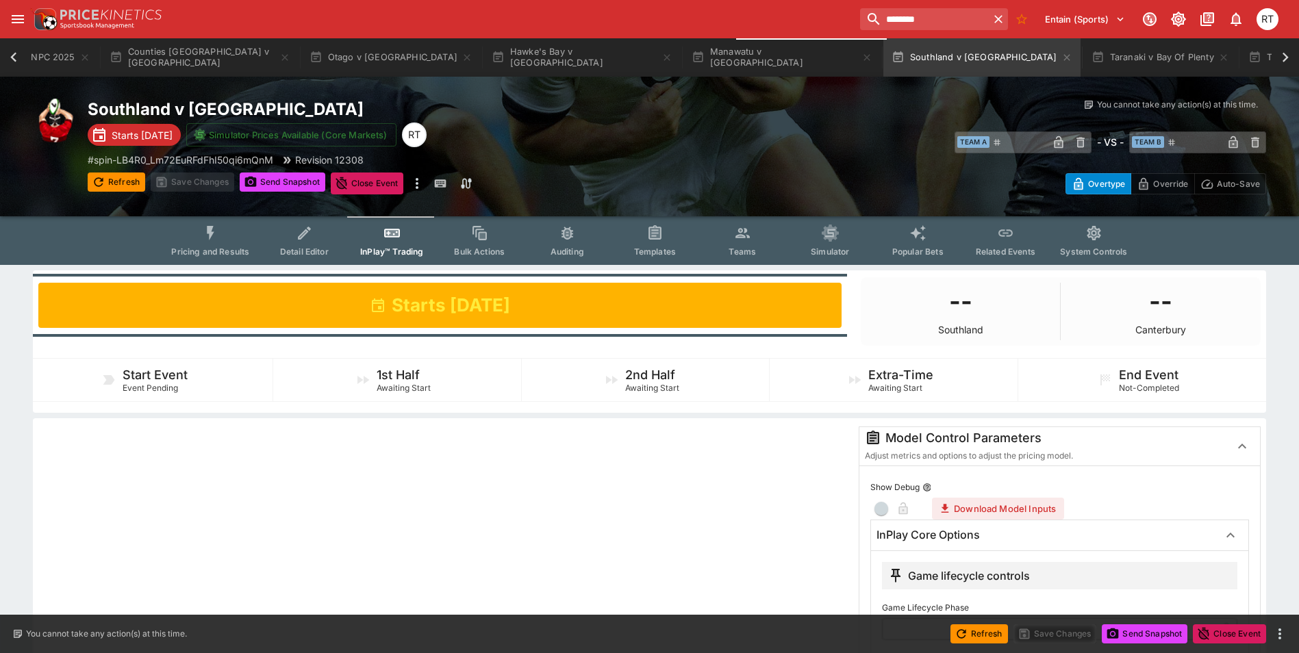
click at [201, 247] on span "Pricing and Results" at bounding box center [210, 252] width 78 height 10
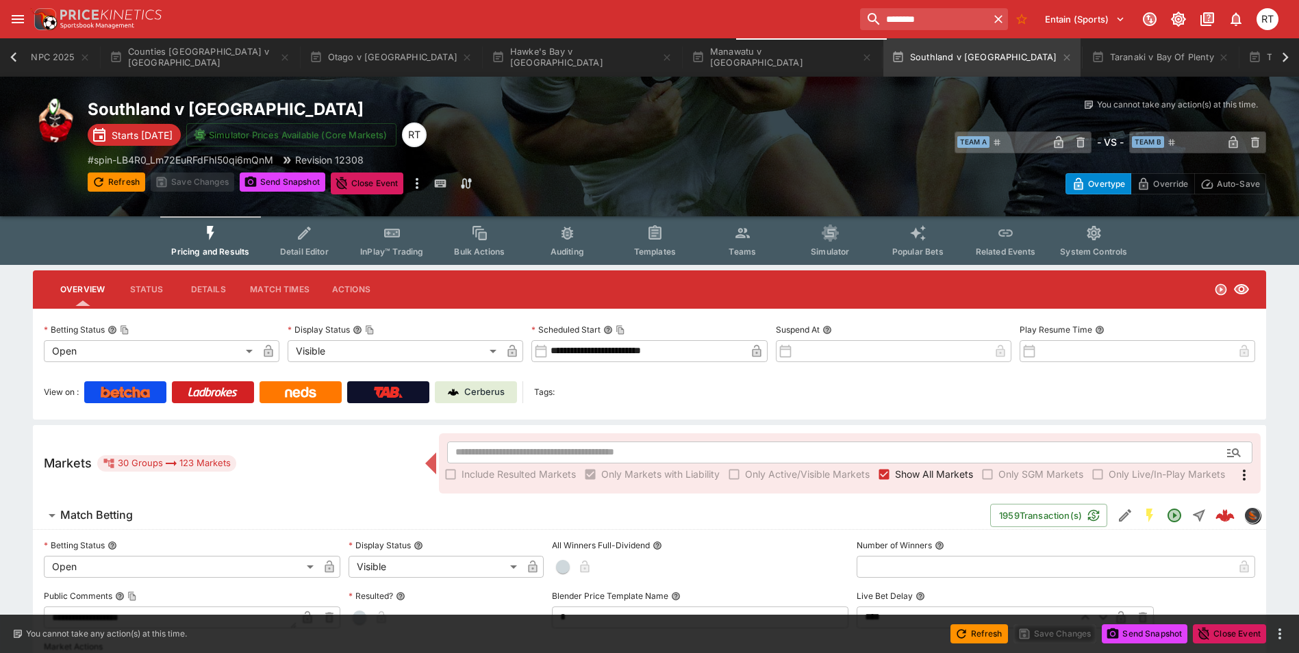
click at [292, 249] on span "Detail Editor" at bounding box center [304, 252] width 49 height 10
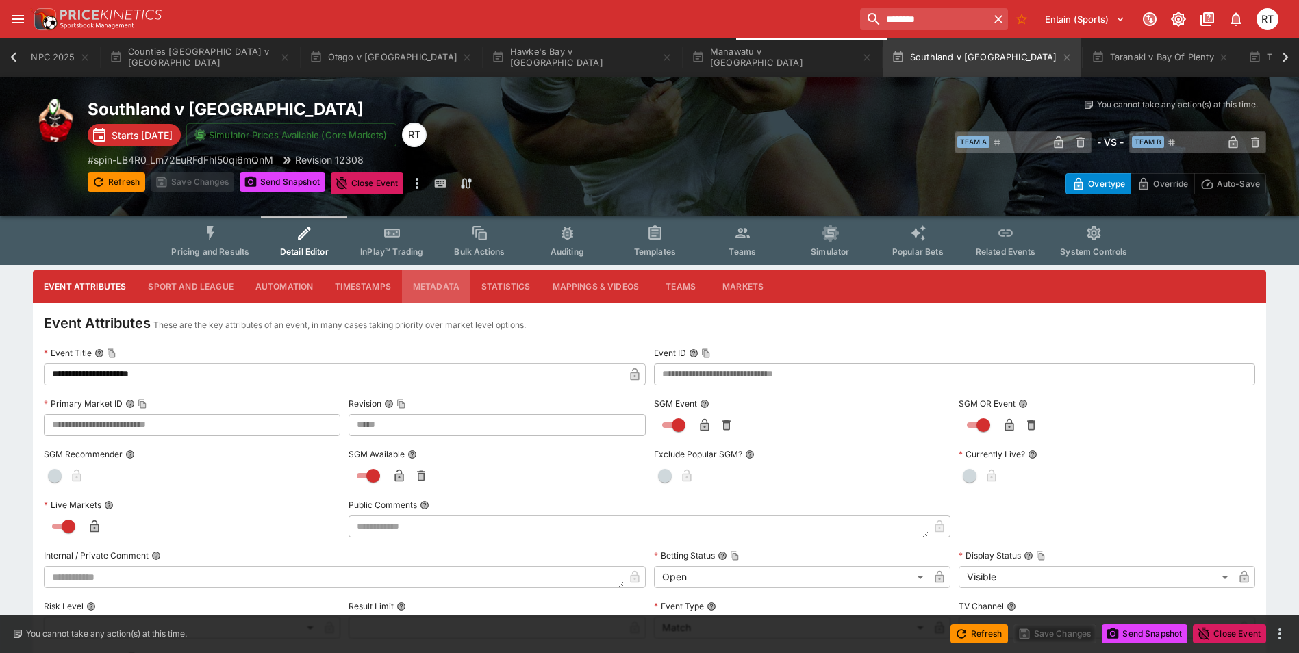
click at [414, 290] on button "Metadata" at bounding box center [436, 287] width 68 height 33
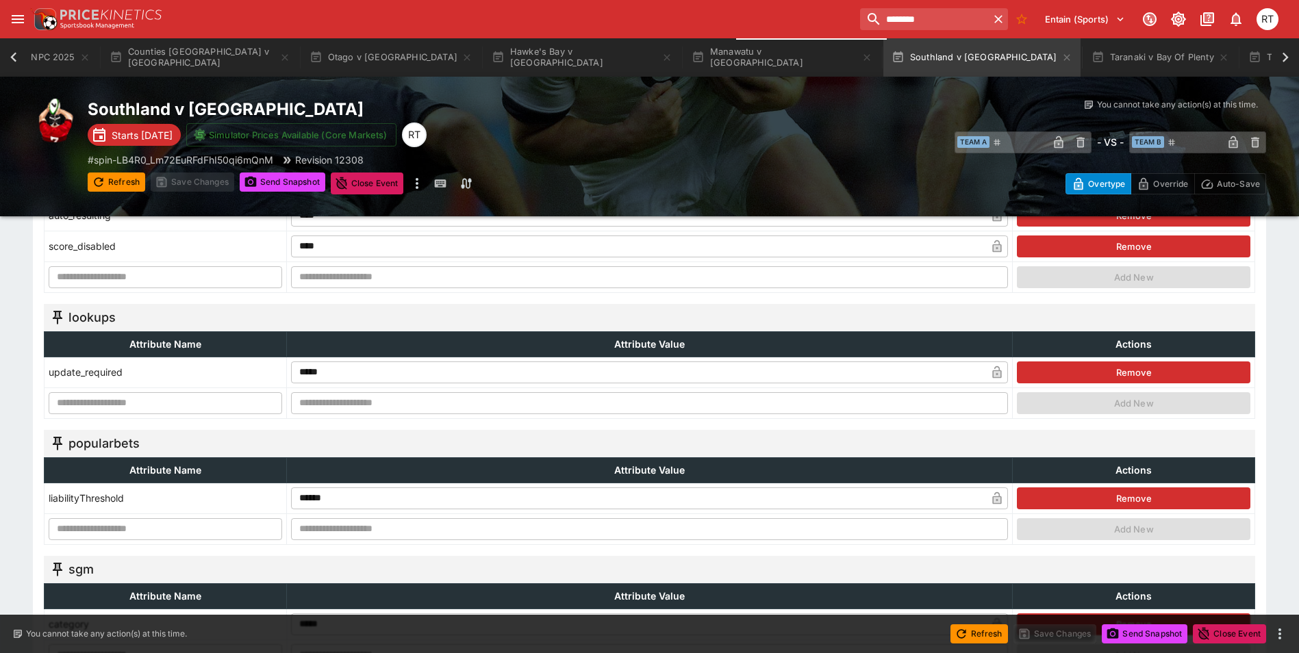
scroll to position [342, 0]
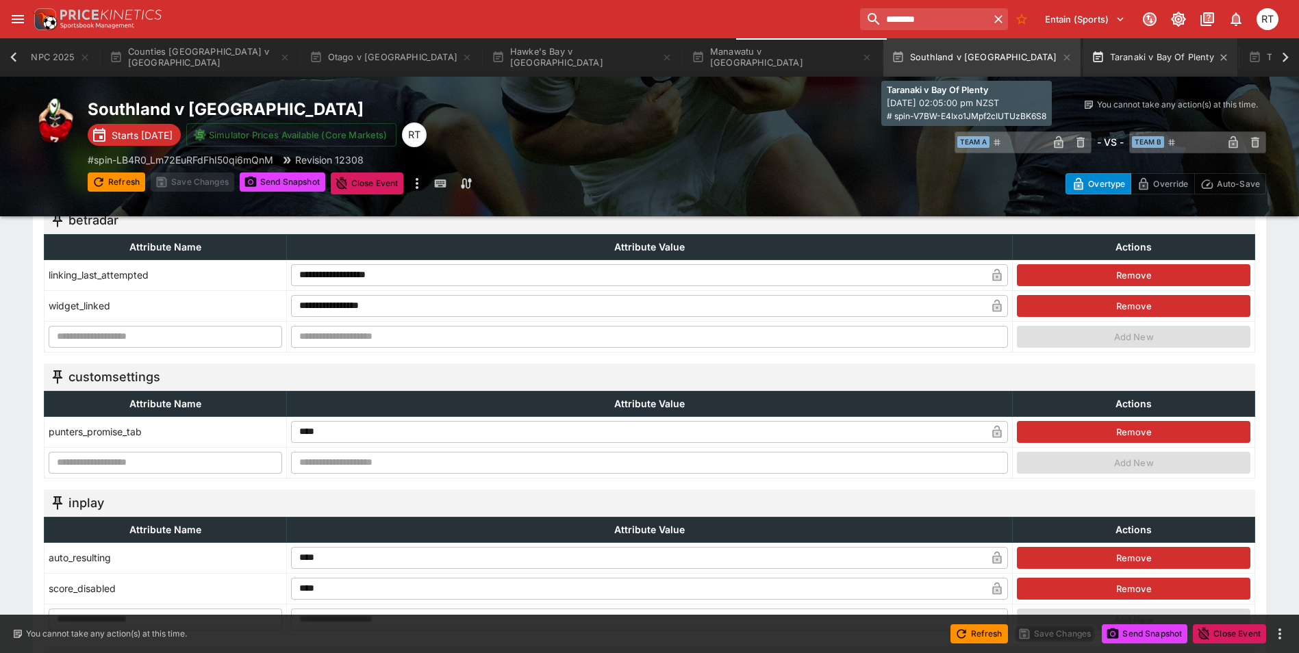
click at [1084, 58] on button "Taranaki v Bay Of Plenty" at bounding box center [1161, 57] width 154 height 38
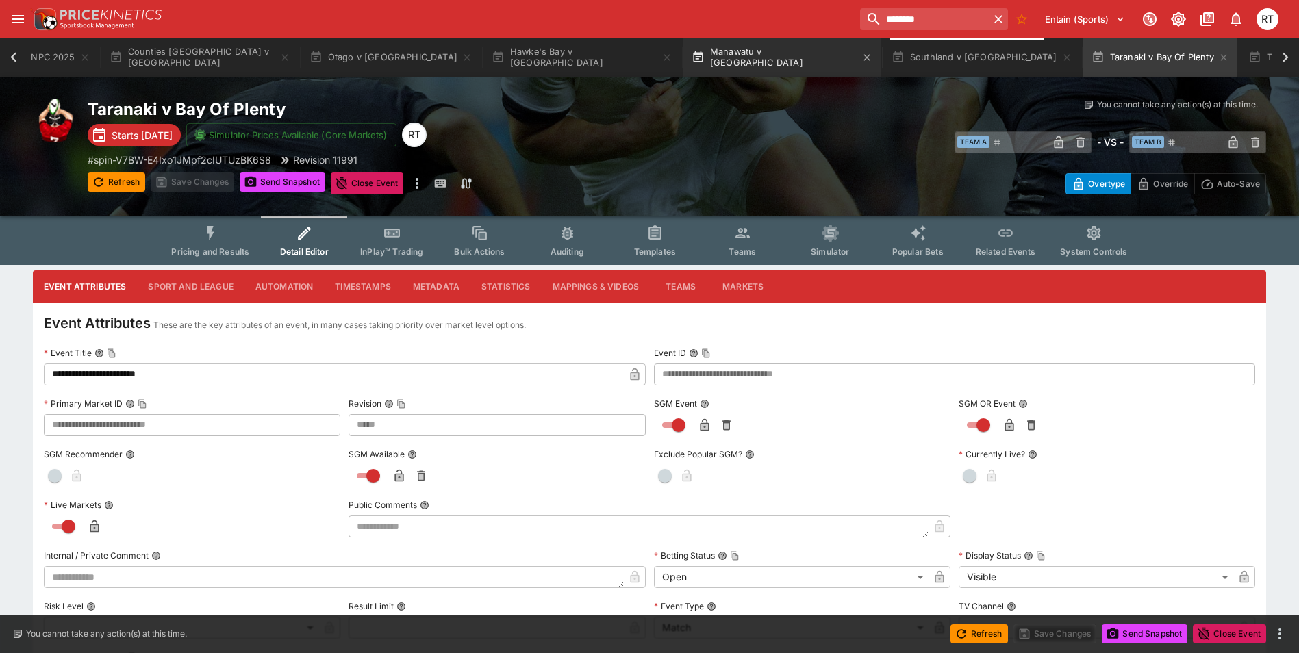
click at [684, 60] on button "Manawatu v [GEOGRAPHIC_DATA]" at bounding box center [782, 57] width 197 height 38
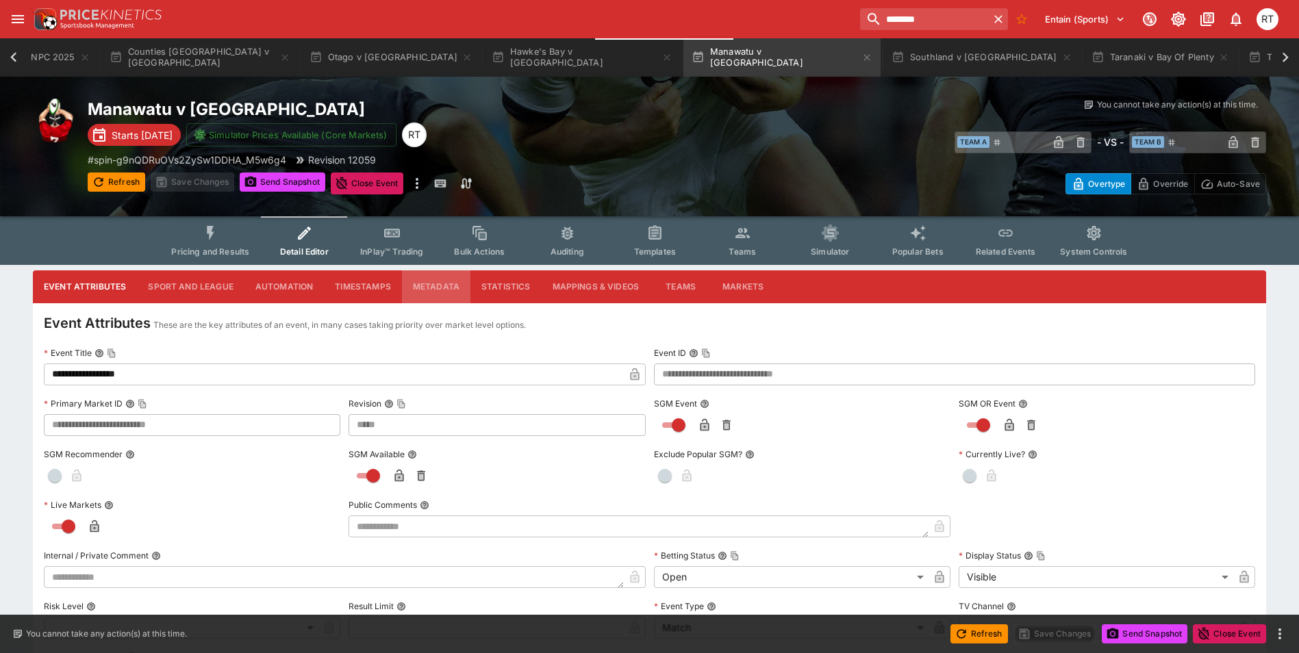
click at [437, 286] on button "Metadata" at bounding box center [436, 287] width 68 height 33
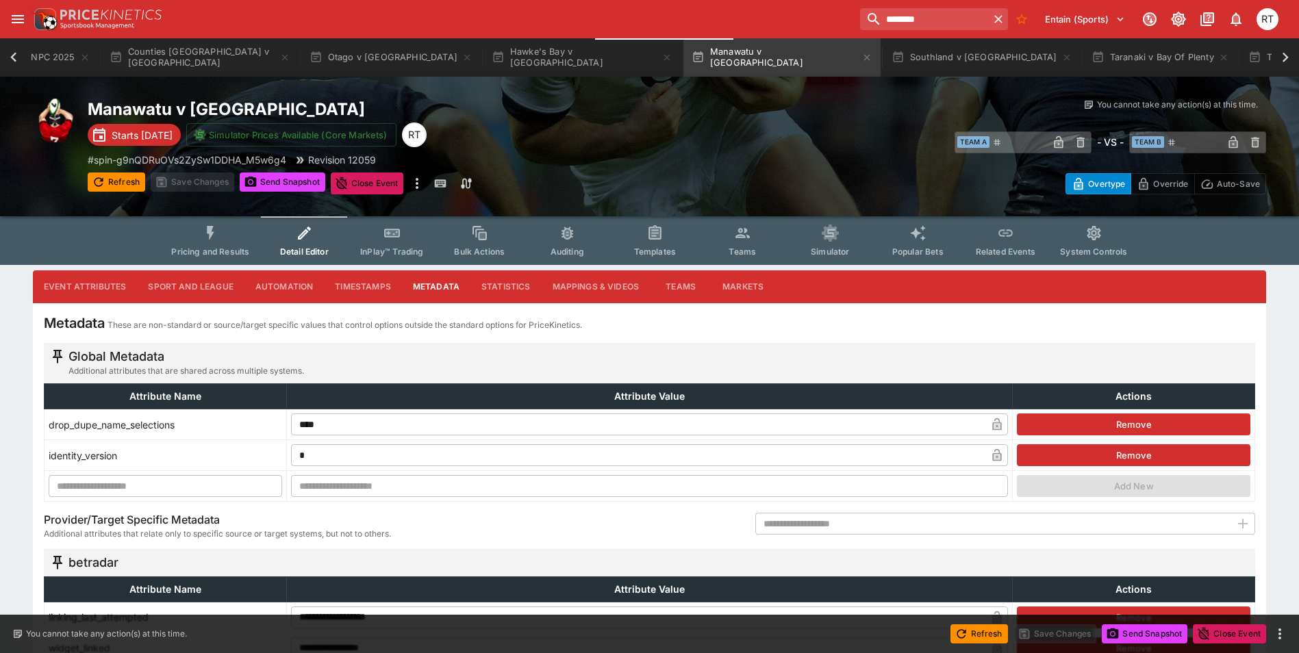
click at [212, 244] on button "Pricing and Results" at bounding box center [210, 240] width 100 height 49
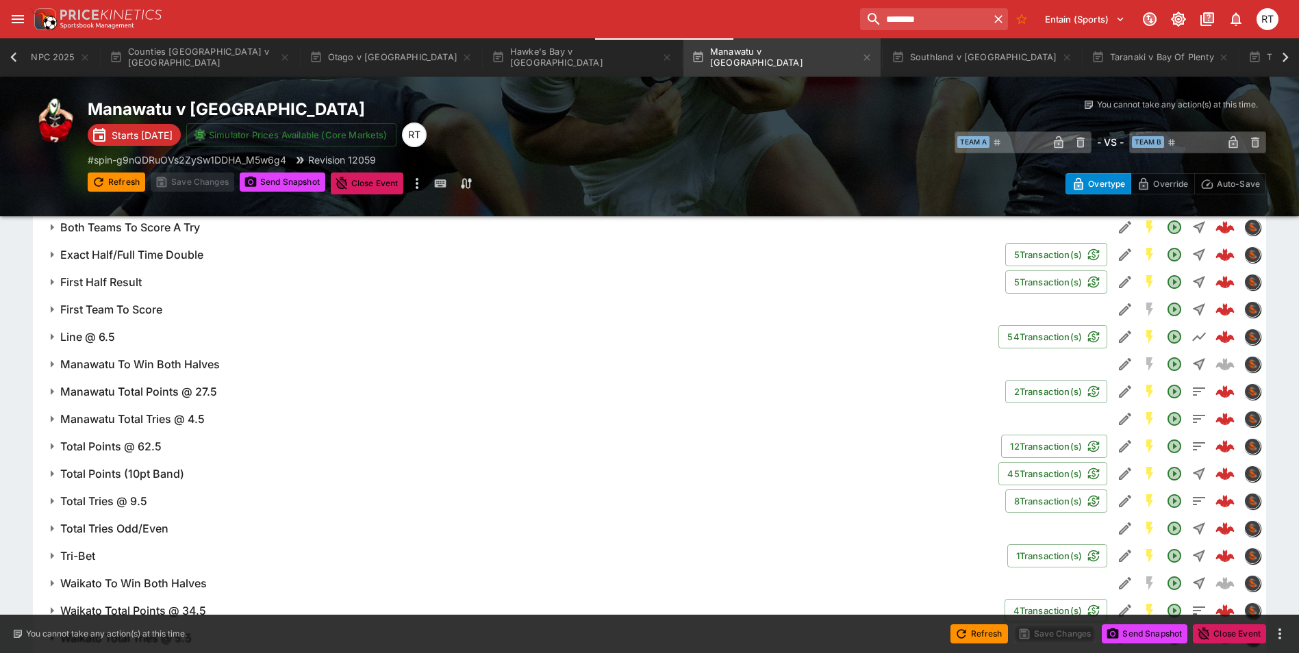
scroll to position [1077, 0]
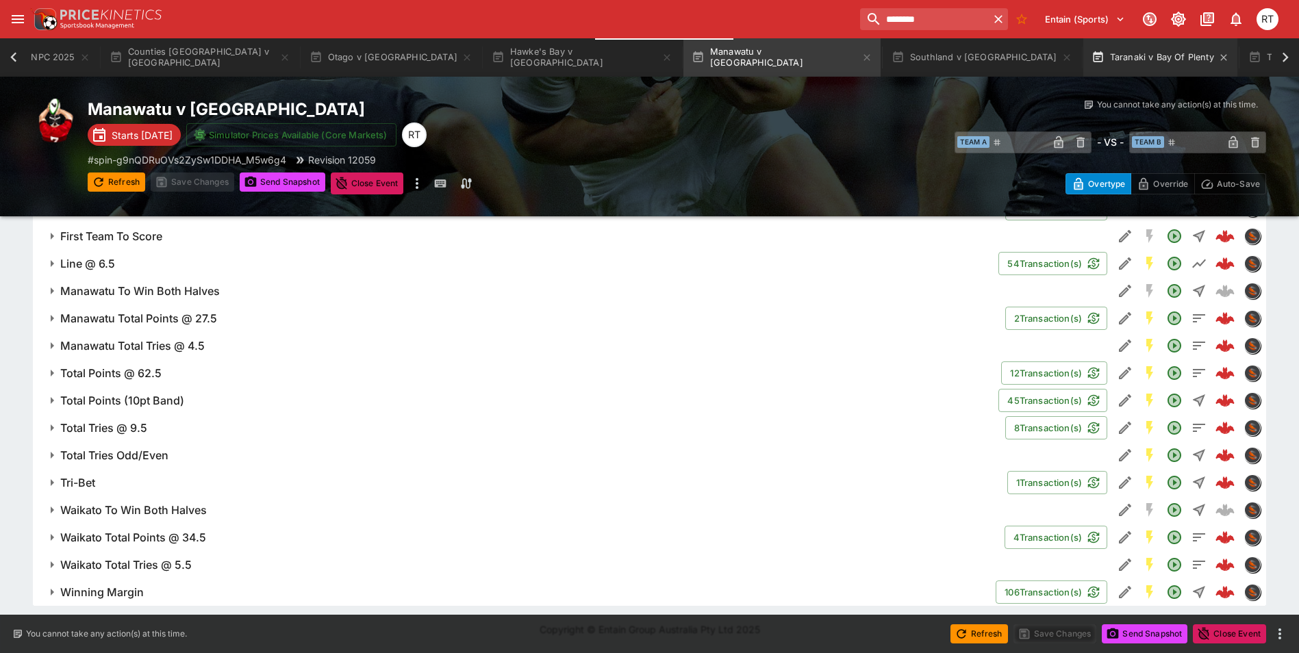
click at [1084, 57] on button "Taranaki v Bay Of Plenty" at bounding box center [1161, 57] width 154 height 38
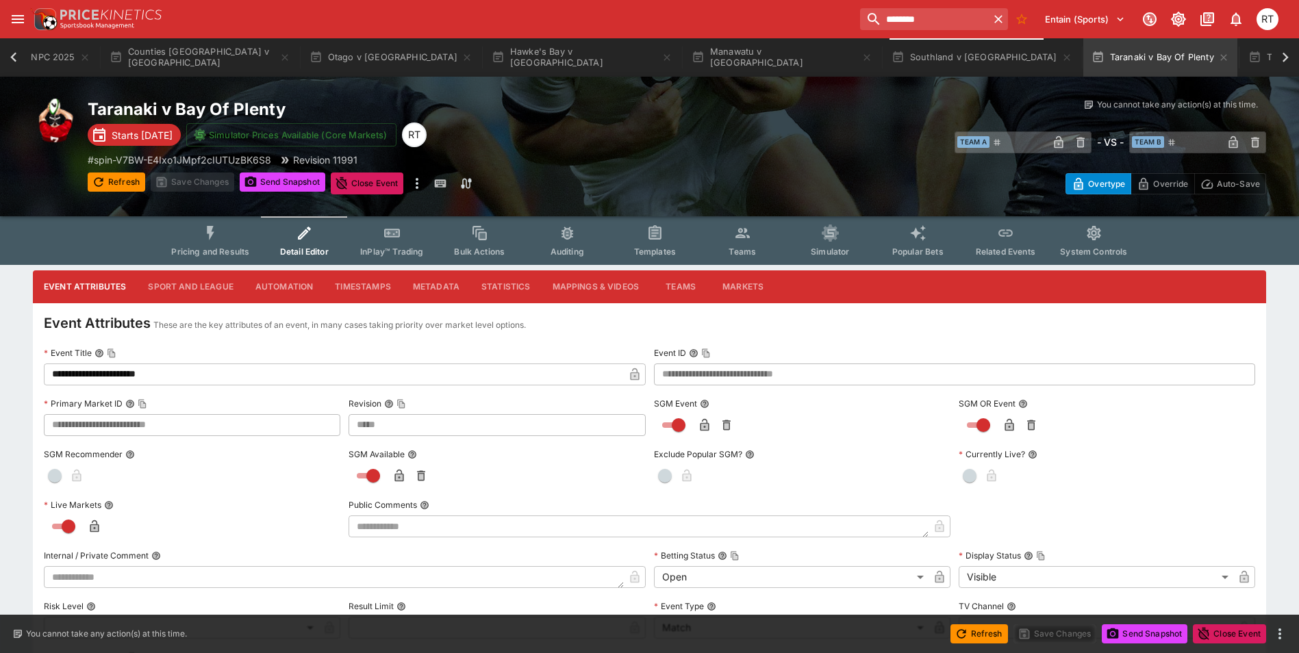
click at [185, 285] on button "Sport and League" at bounding box center [190, 287] width 107 height 33
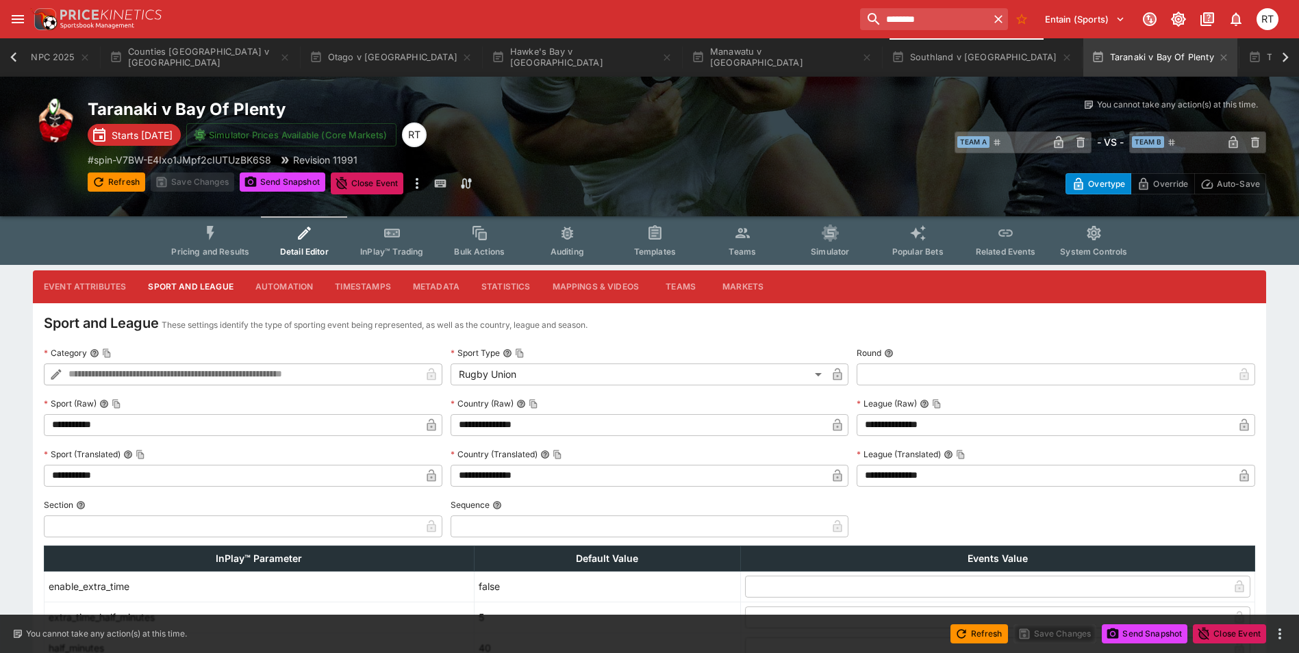
click at [438, 284] on button "Metadata" at bounding box center [436, 287] width 68 height 33
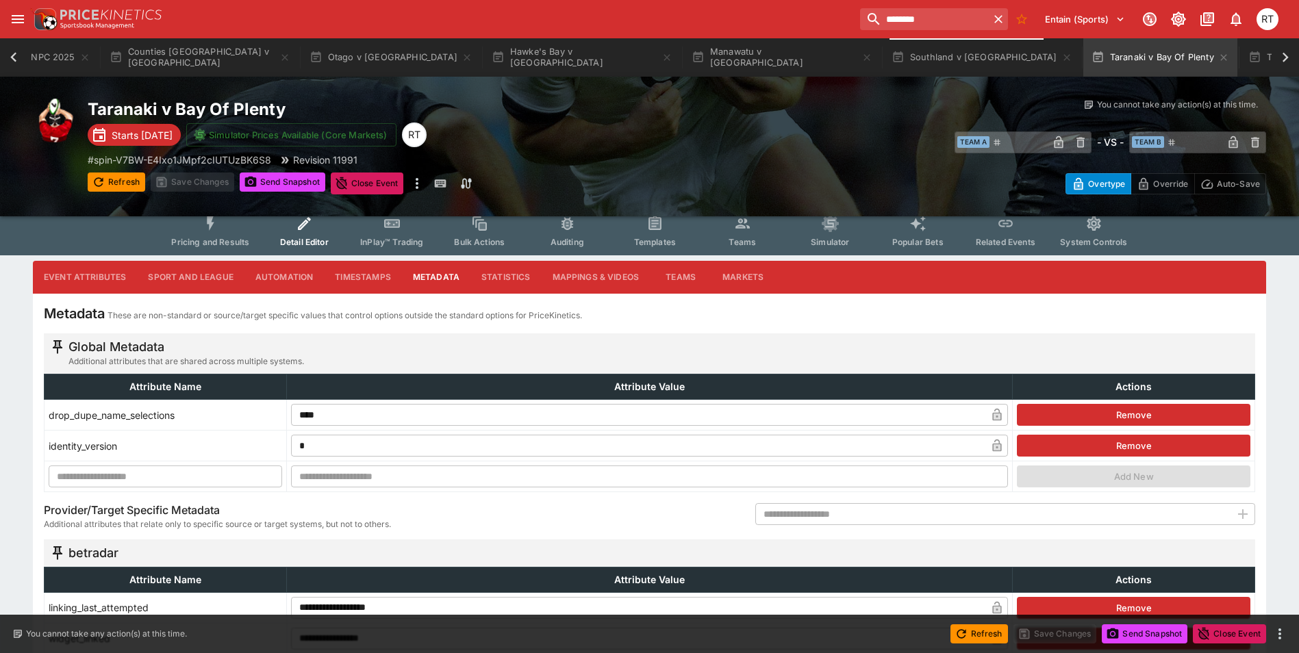
scroll to position [137, 0]
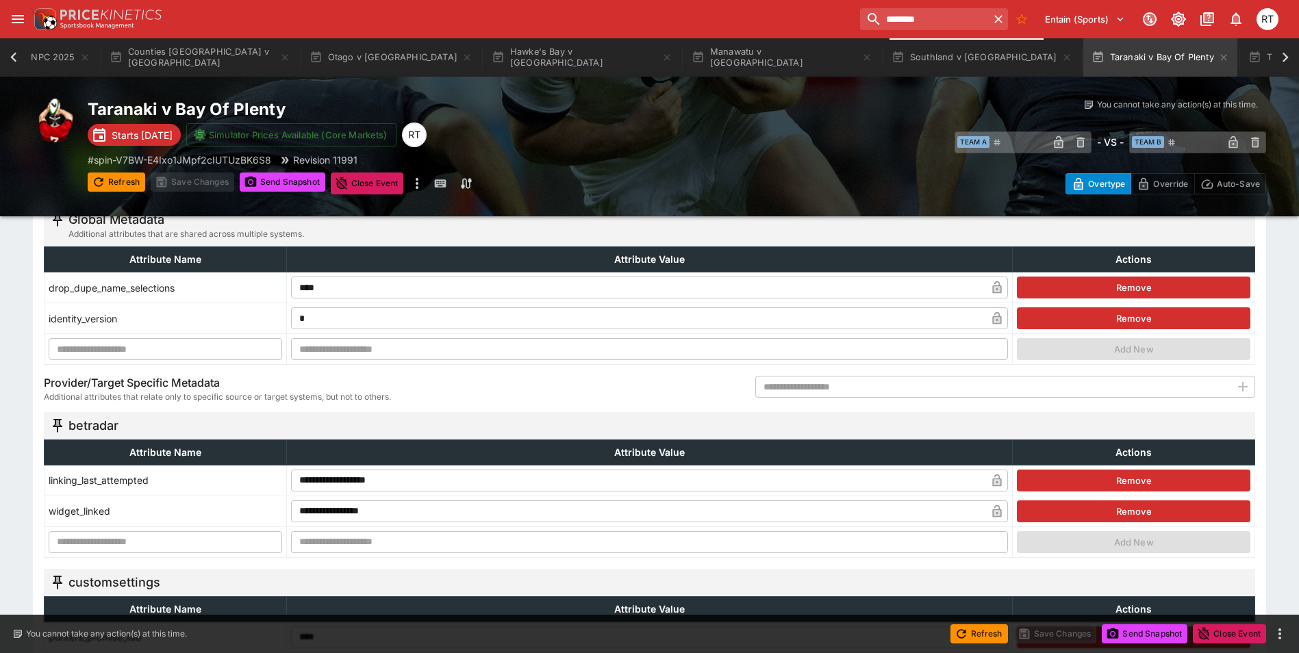
click at [767, 384] on input "text" at bounding box center [993, 387] width 475 height 22
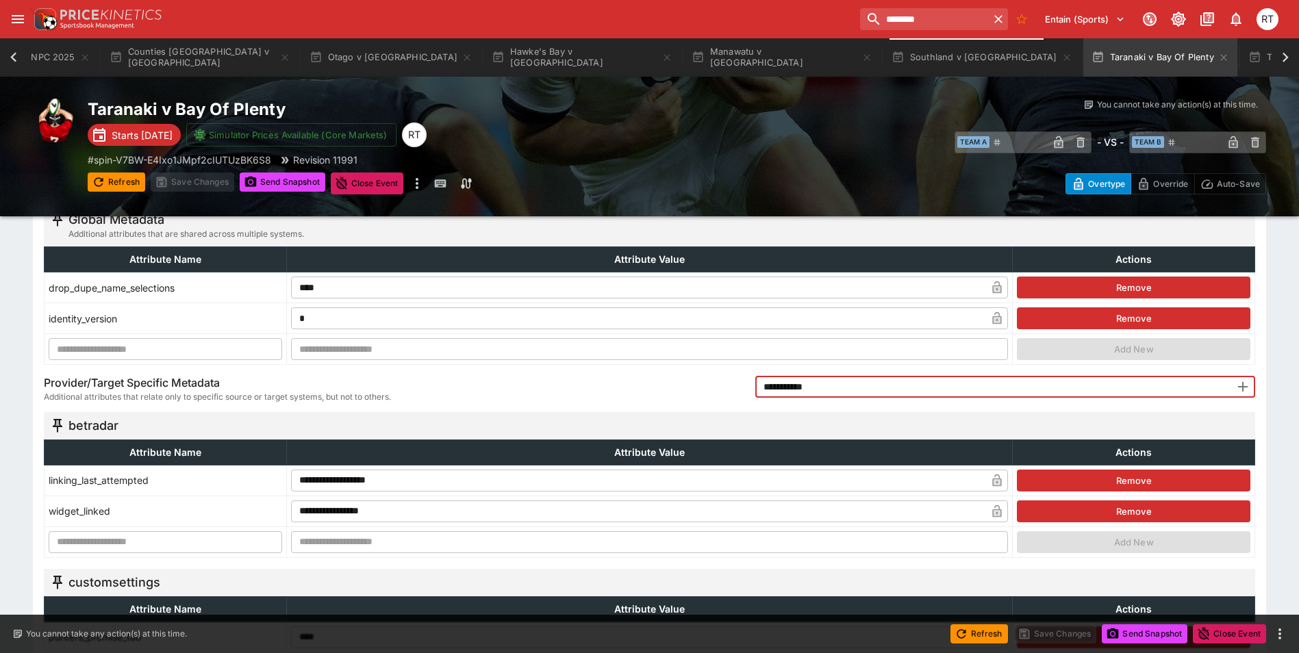
type input "**********"
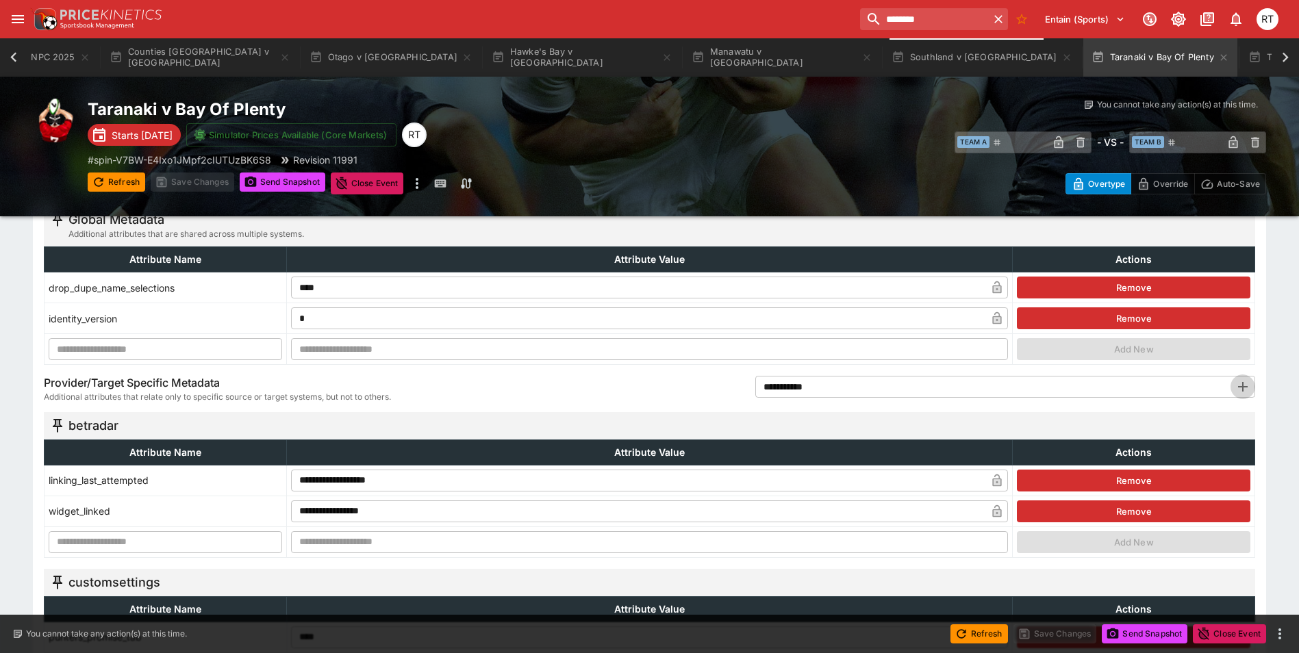
click at [1242, 383] on icon "button" at bounding box center [1243, 387] width 16 height 16
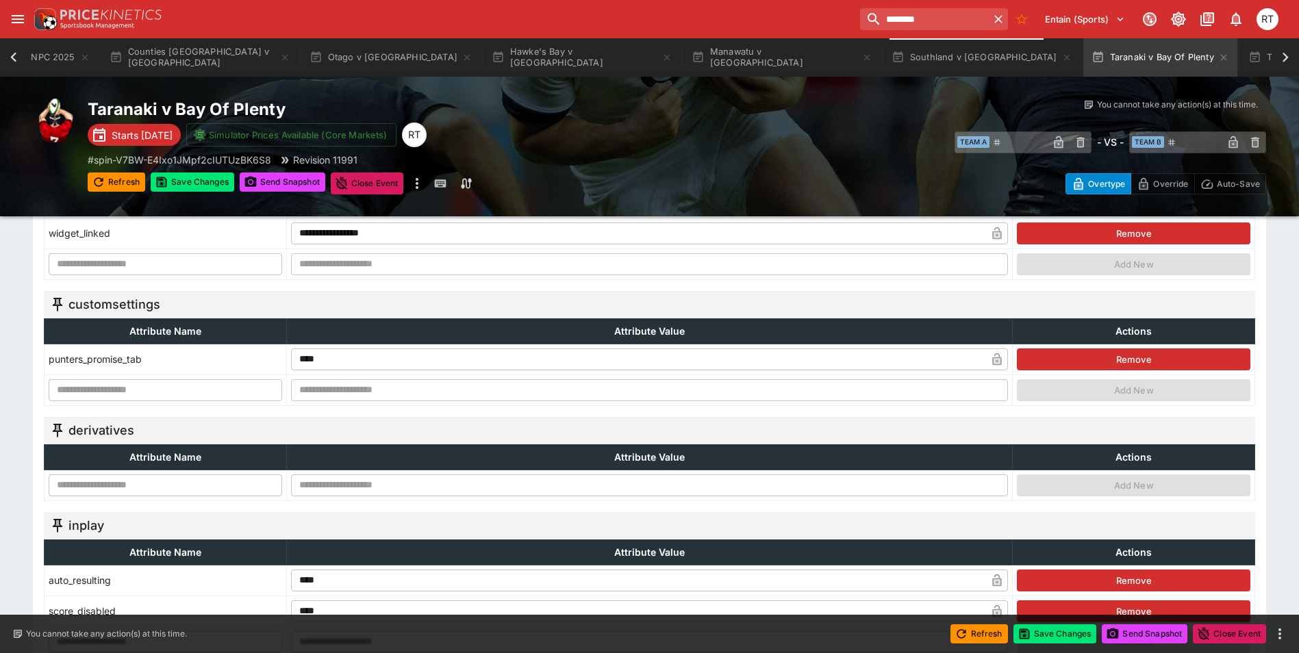
scroll to position [479, 0]
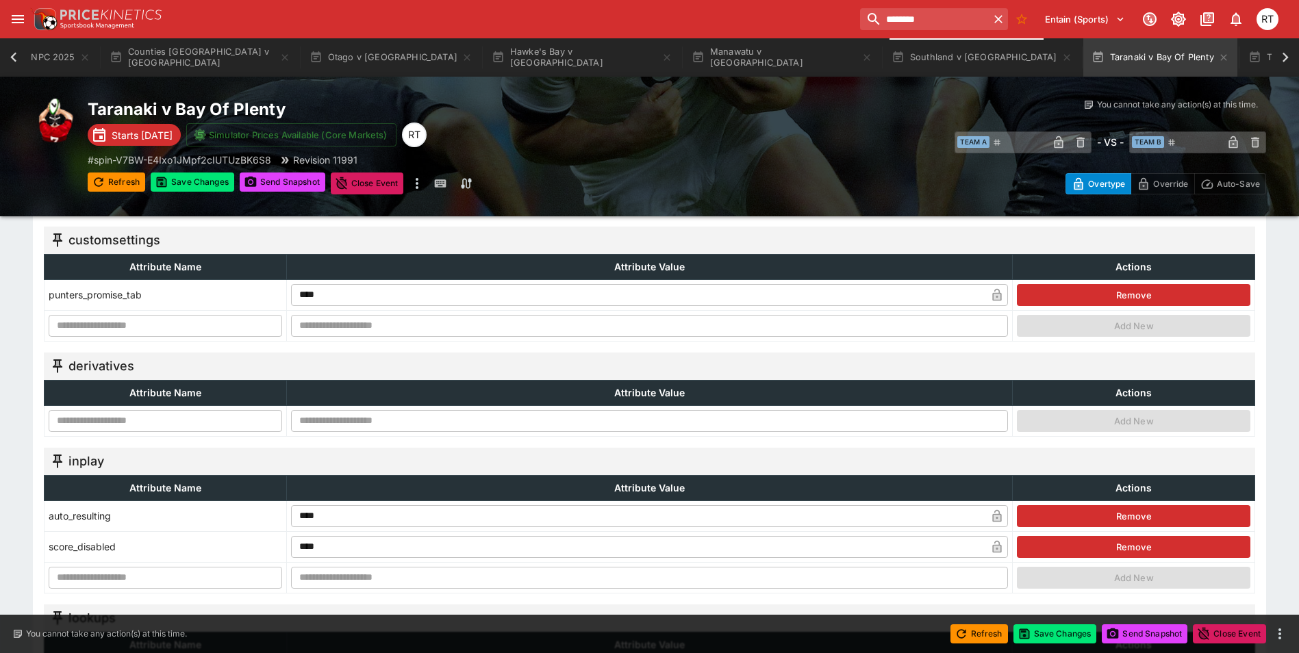
click at [190, 428] on input "text" at bounding box center [166, 421] width 234 height 22
type input "**********"
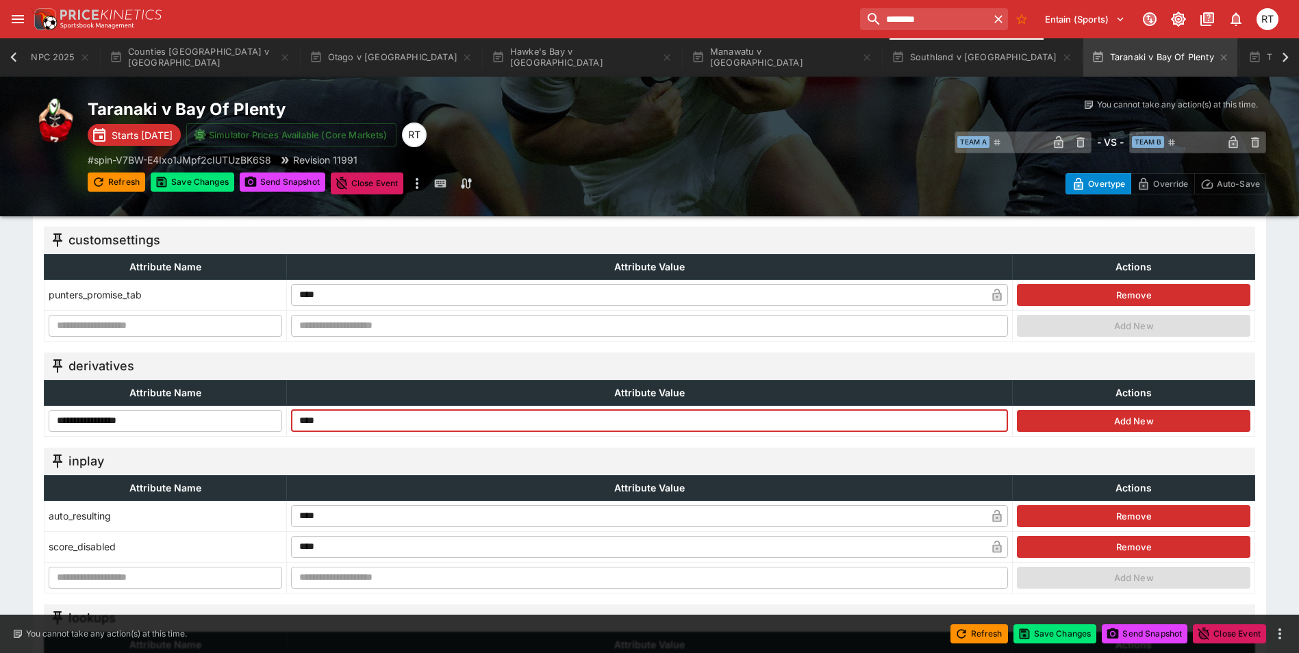
type input "****"
click at [1100, 424] on button "Add New" at bounding box center [1134, 421] width 234 height 22
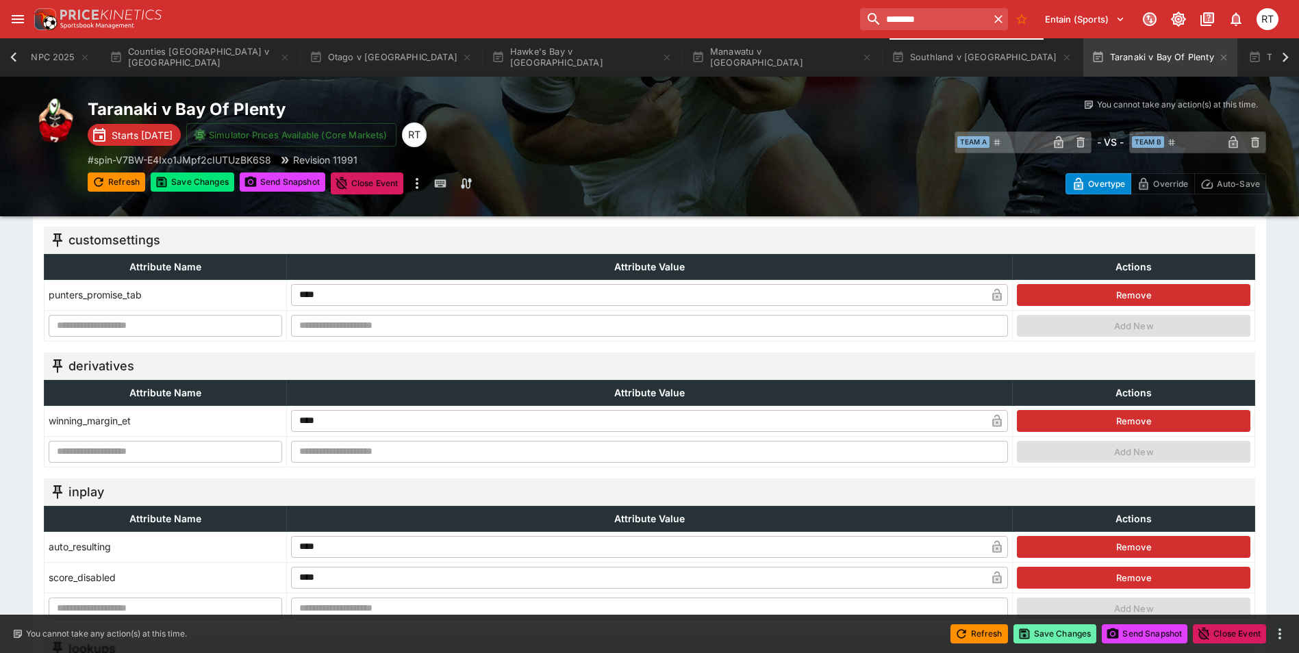
click at [1047, 634] on button "Save Changes" at bounding box center [1056, 634] width 84 height 19
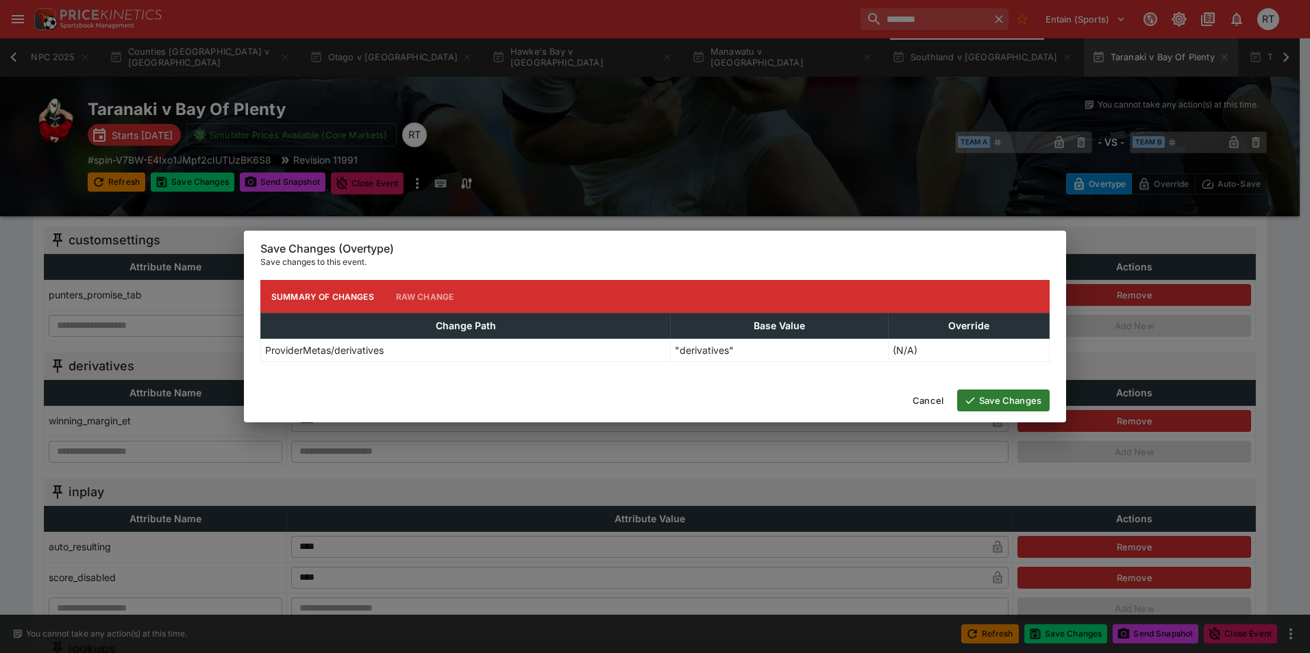
click at [994, 402] on button "Save Changes" at bounding box center [1003, 401] width 92 height 22
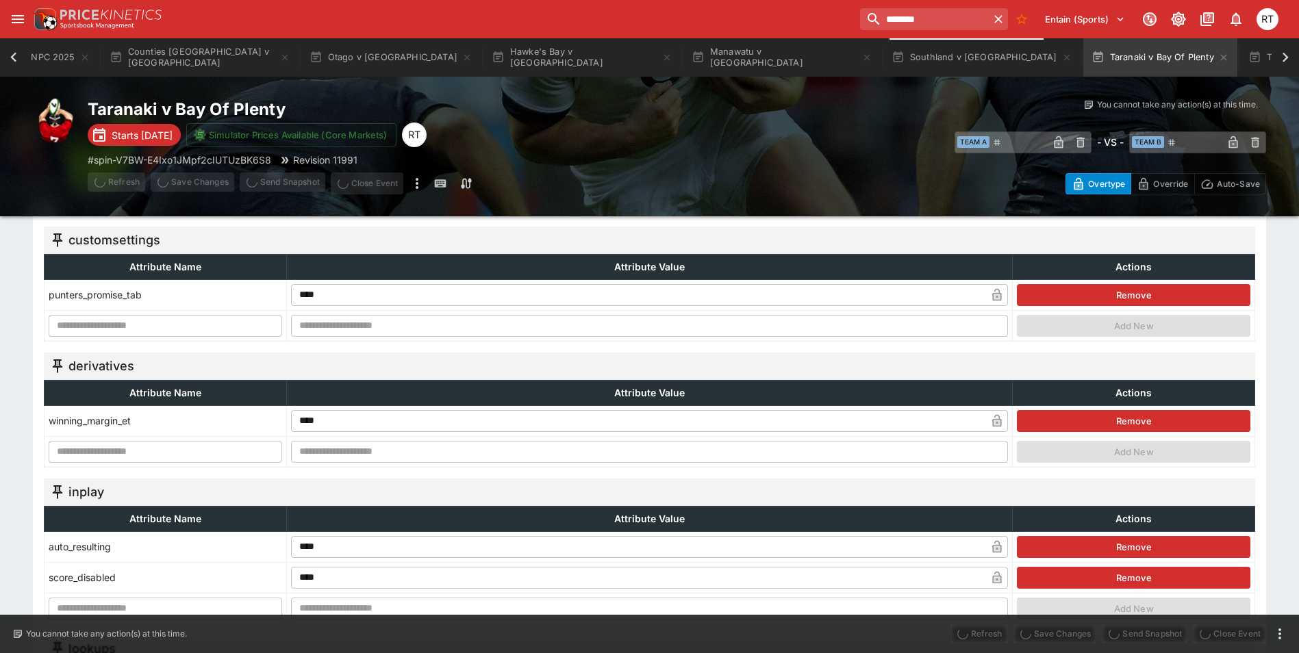
type input "****"
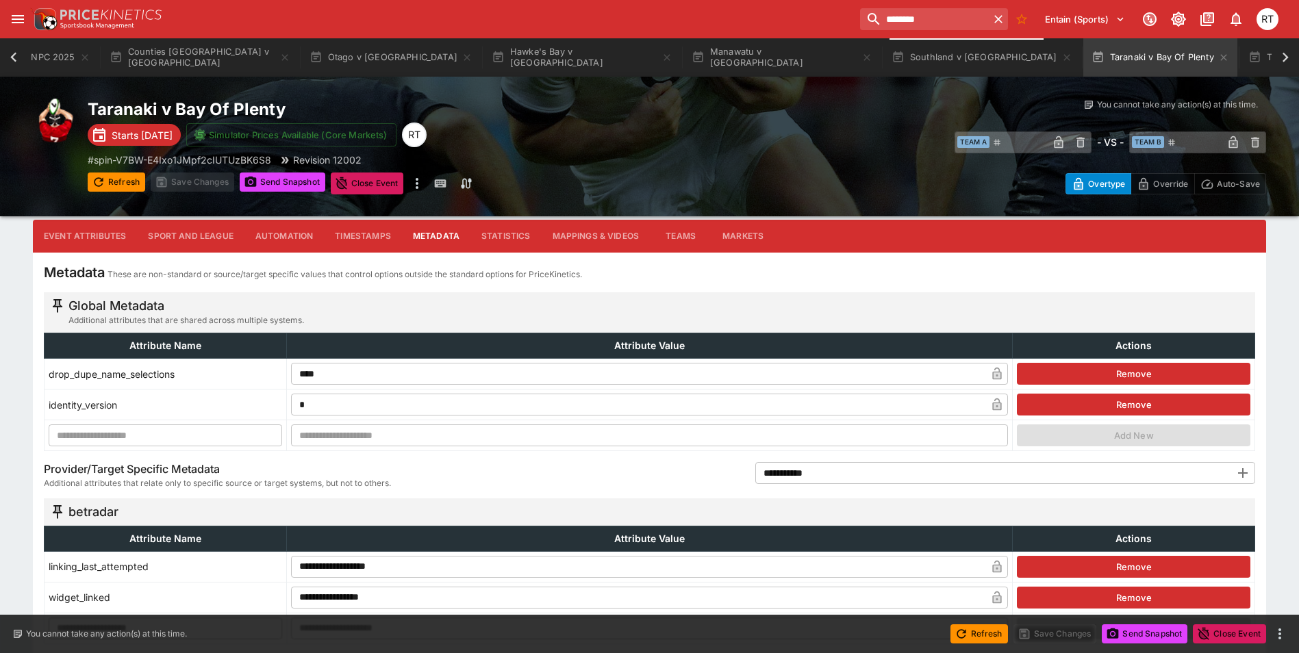
scroll to position [0, 0]
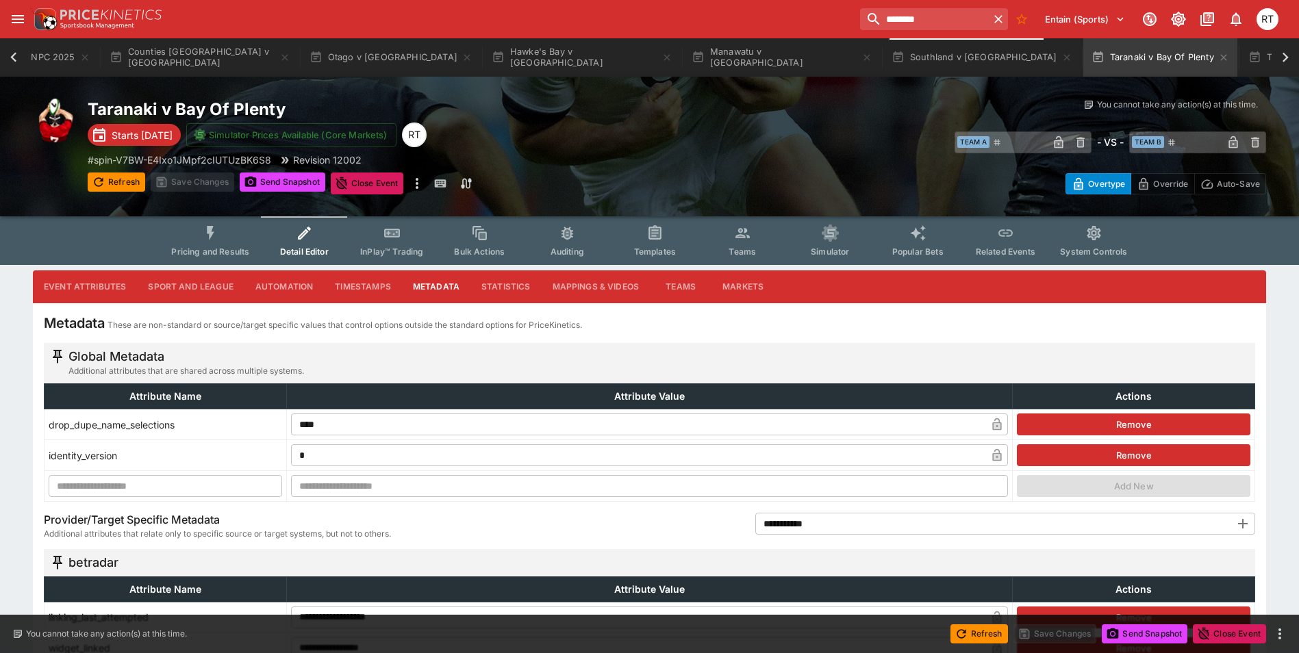
click at [211, 286] on button "Sport and League" at bounding box center [190, 287] width 107 height 33
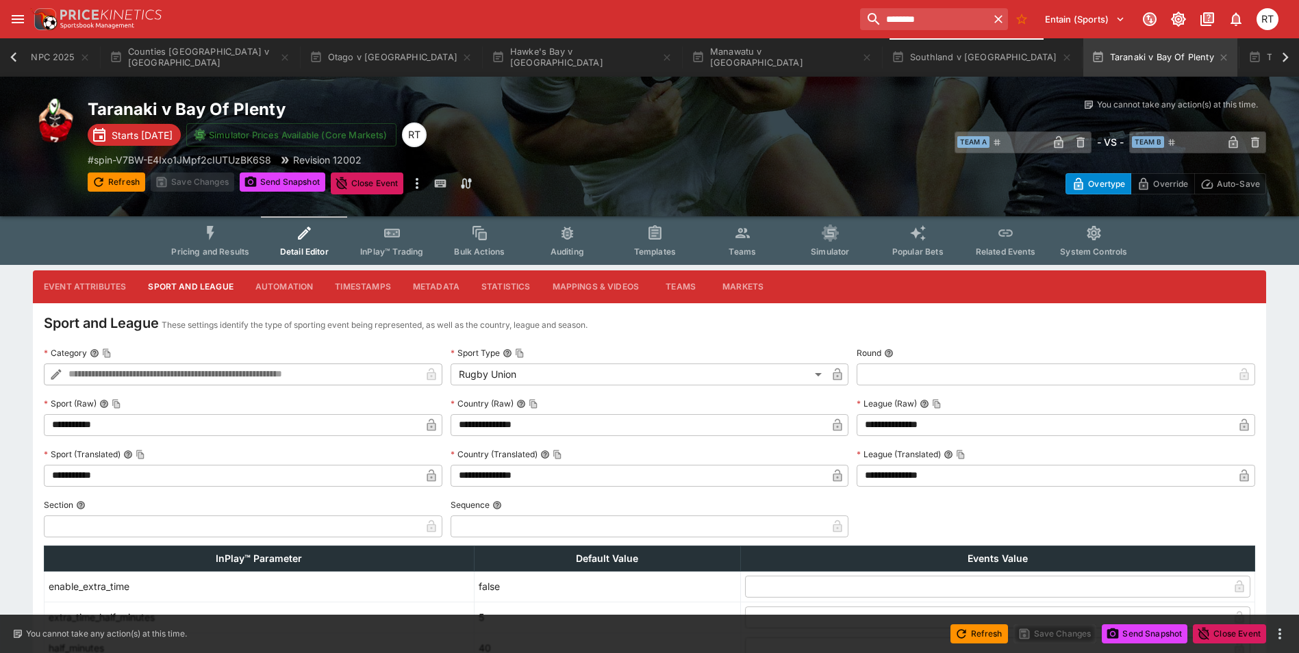
click at [101, 284] on button "Event Attributes" at bounding box center [85, 287] width 104 height 33
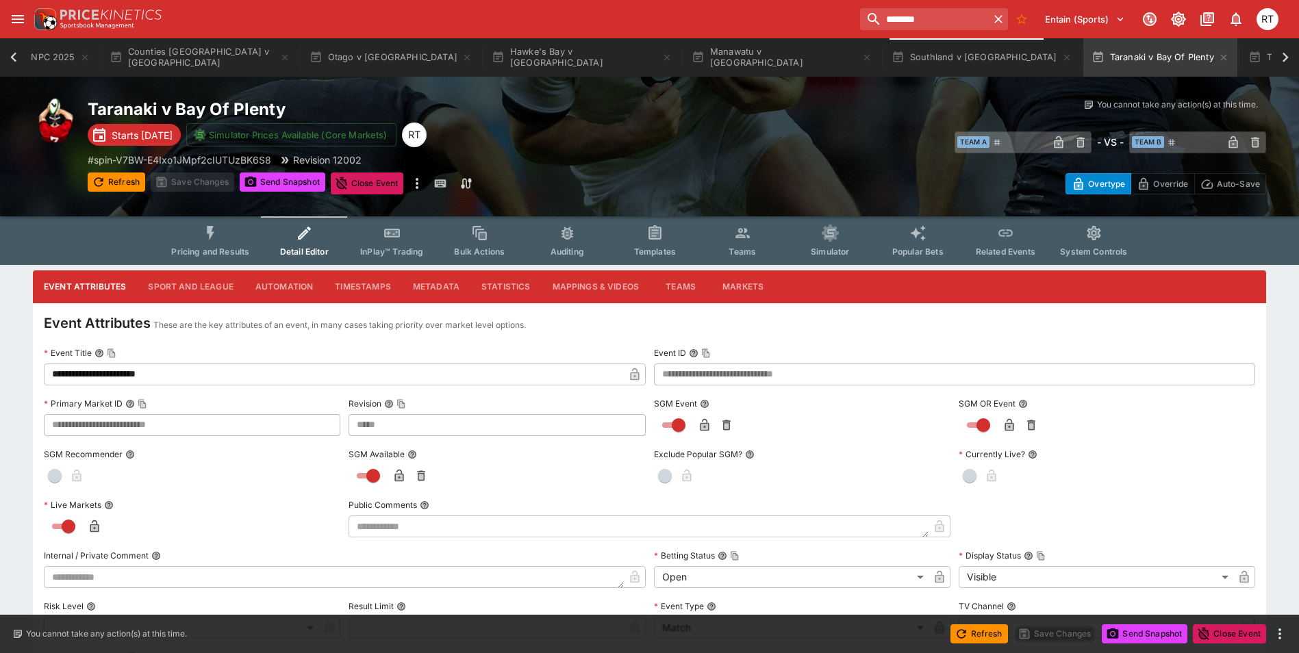
click at [201, 287] on button "Sport and League" at bounding box center [190, 287] width 107 height 33
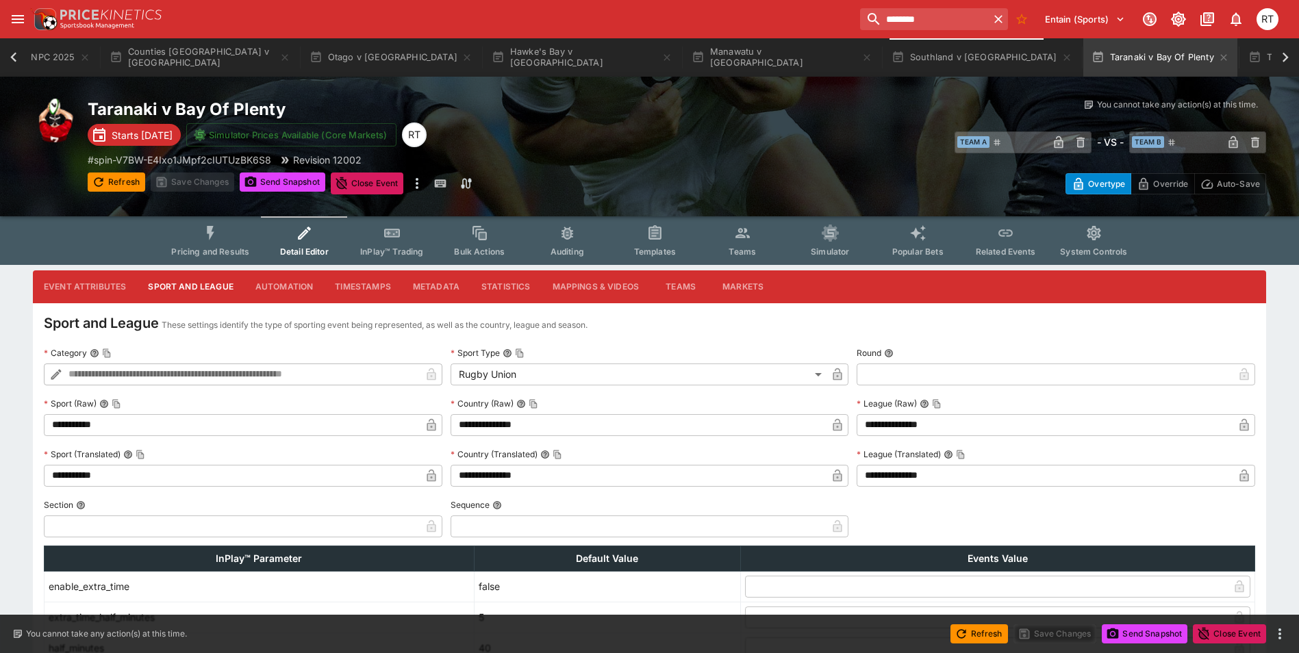
click at [203, 244] on button "Pricing and Results" at bounding box center [210, 240] width 100 height 49
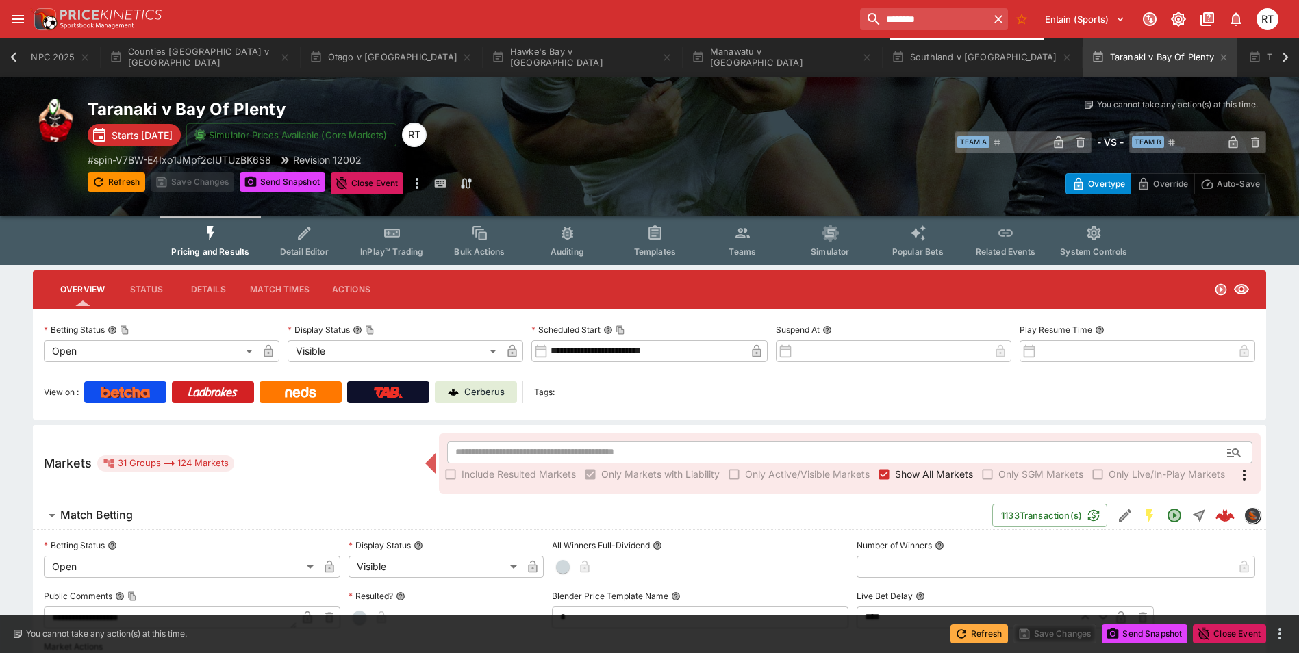
click at [973, 634] on button "Refresh" at bounding box center [980, 634] width 58 height 19
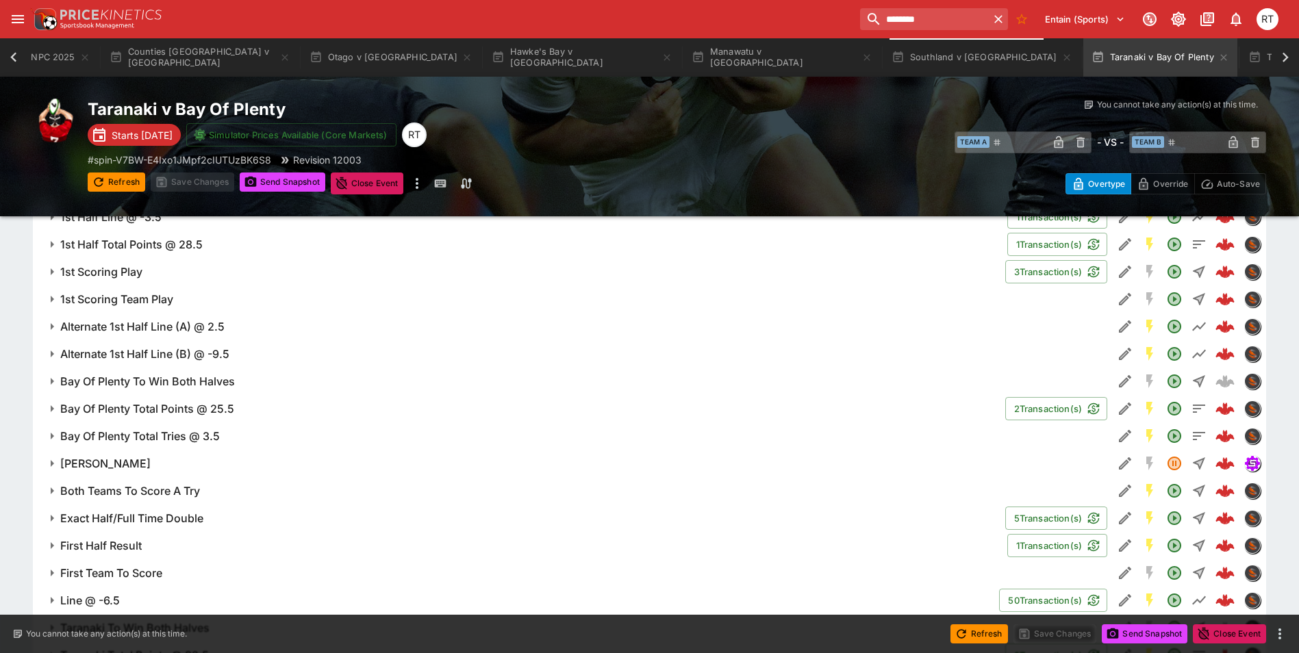
scroll to position [1104, 0]
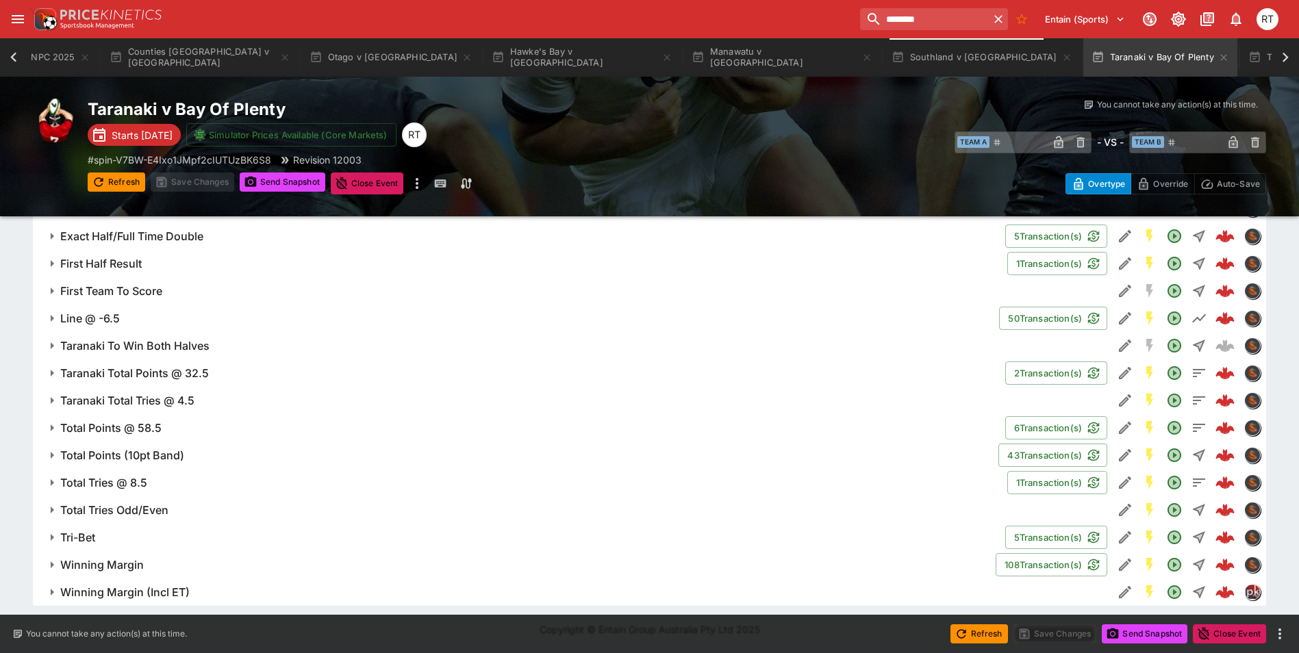
click at [682, 596] on span "Winning Margin (Incl ET)" at bounding box center [581, 593] width 1042 height 14
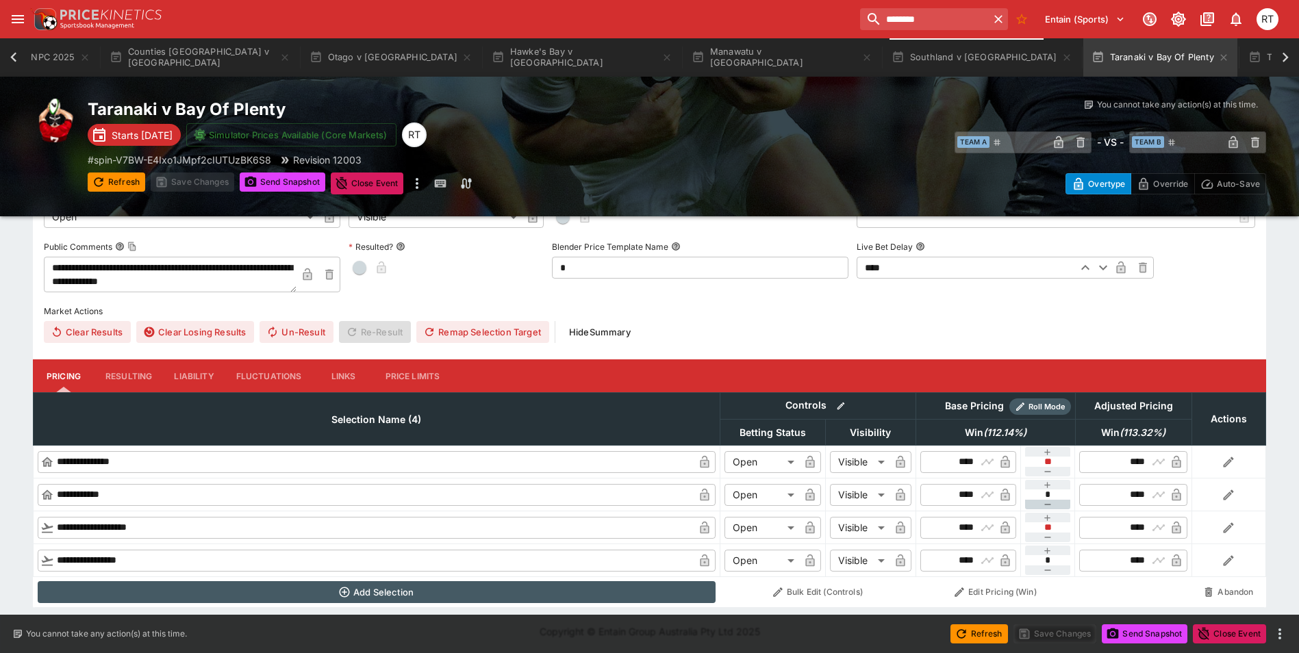
scroll to position [1533, 0]
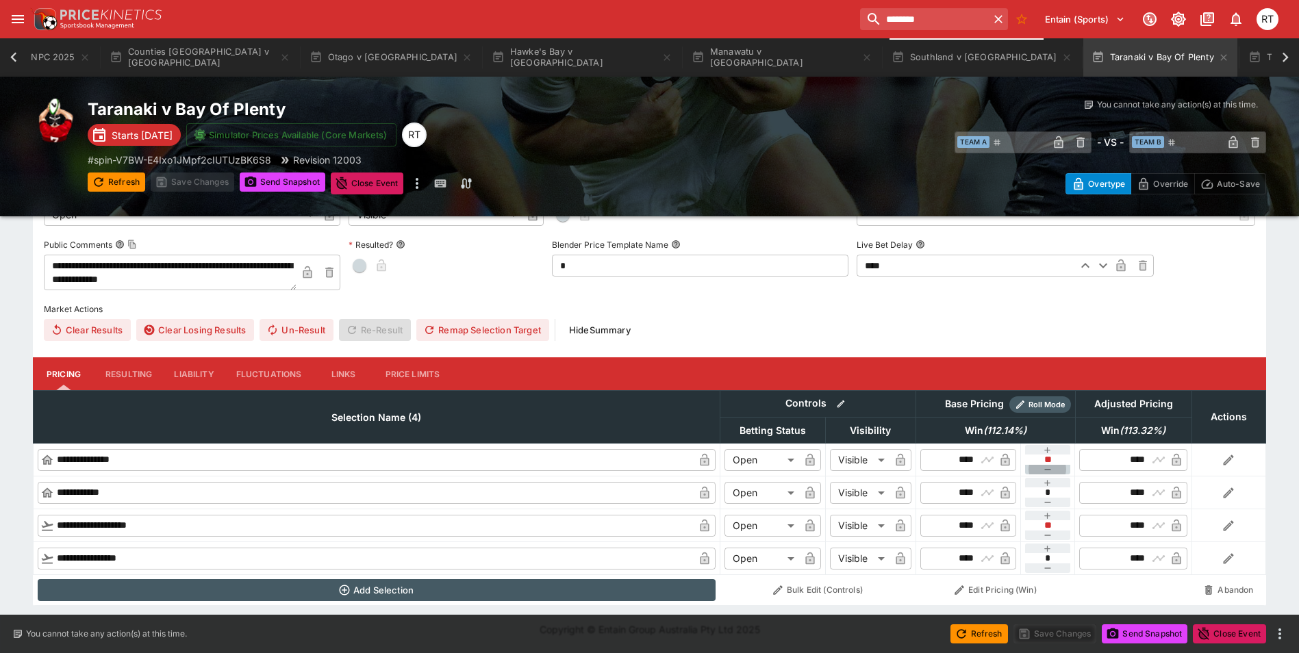
click at [1051, 471] on icon "button" at bounding box center [1048, 469] width 11 height 11
type input "**"
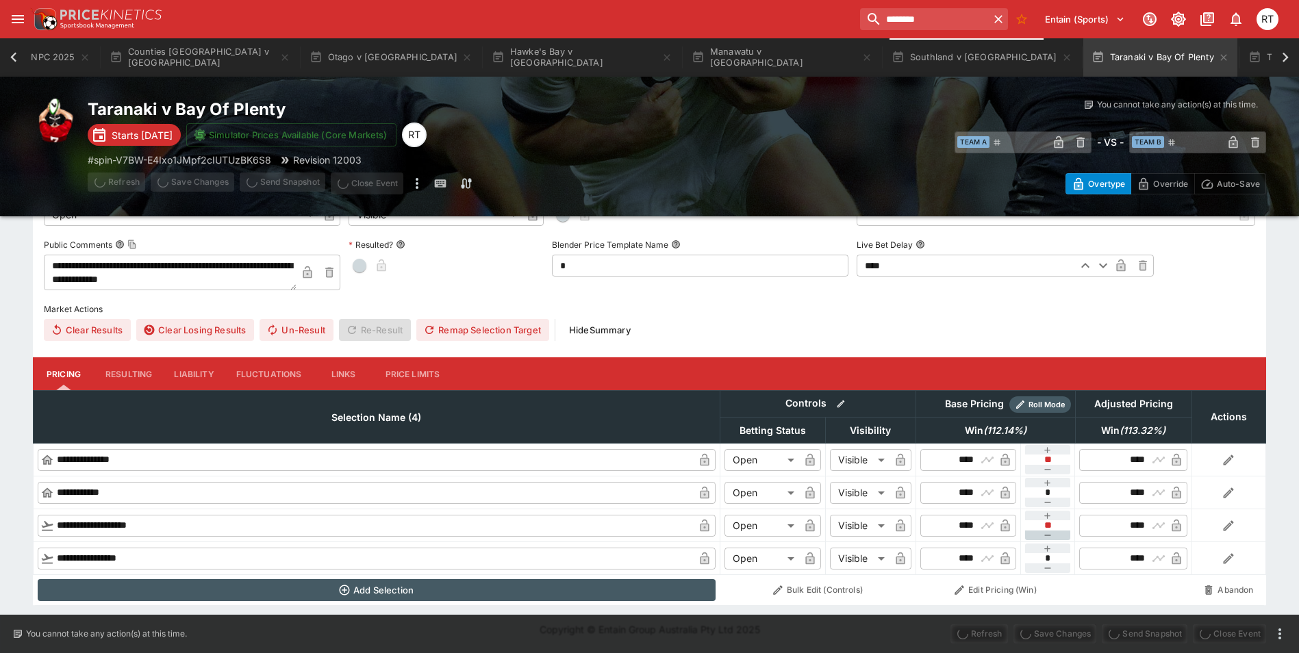
type input "****"
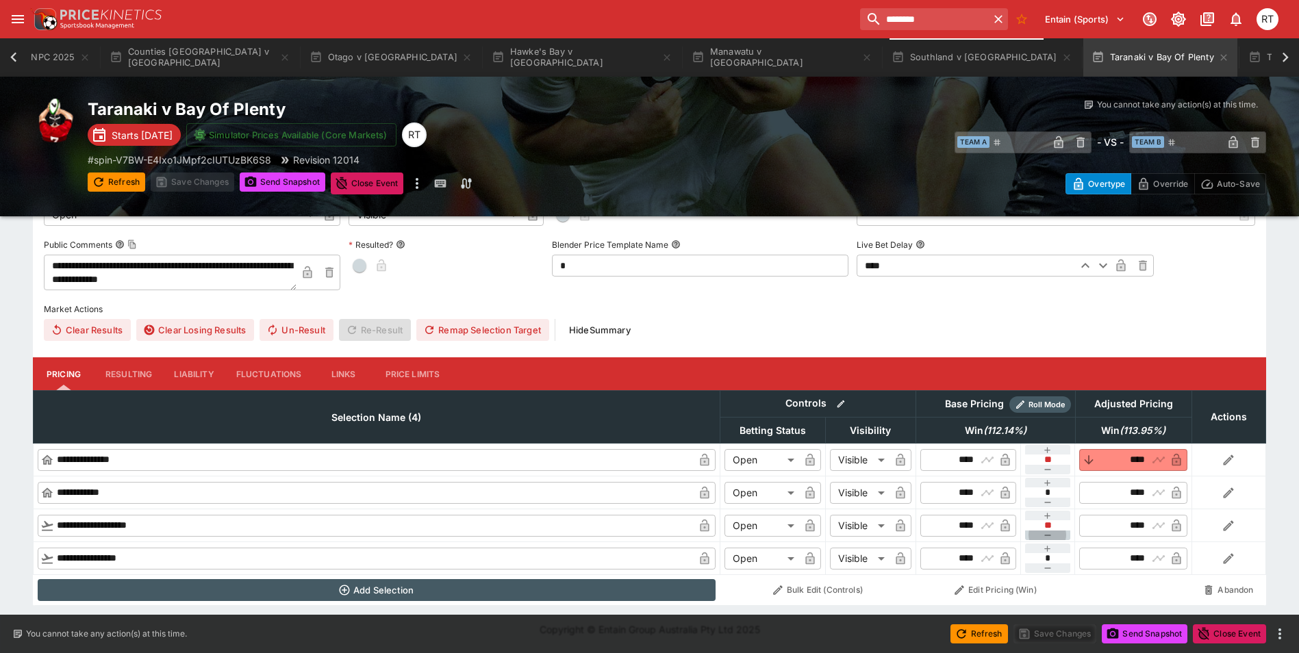
click at [1045, 534] on icon "button" at bounding box center [1048, 535] width 11 height 11
type input "**"
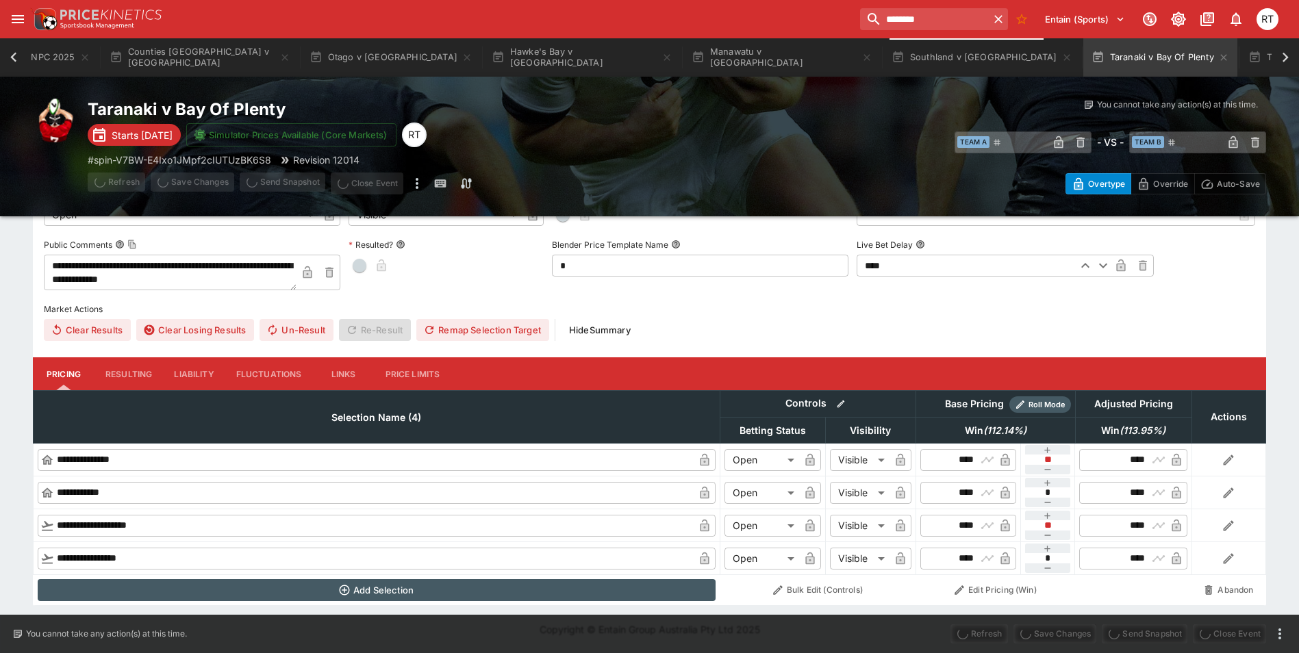
type input "****"
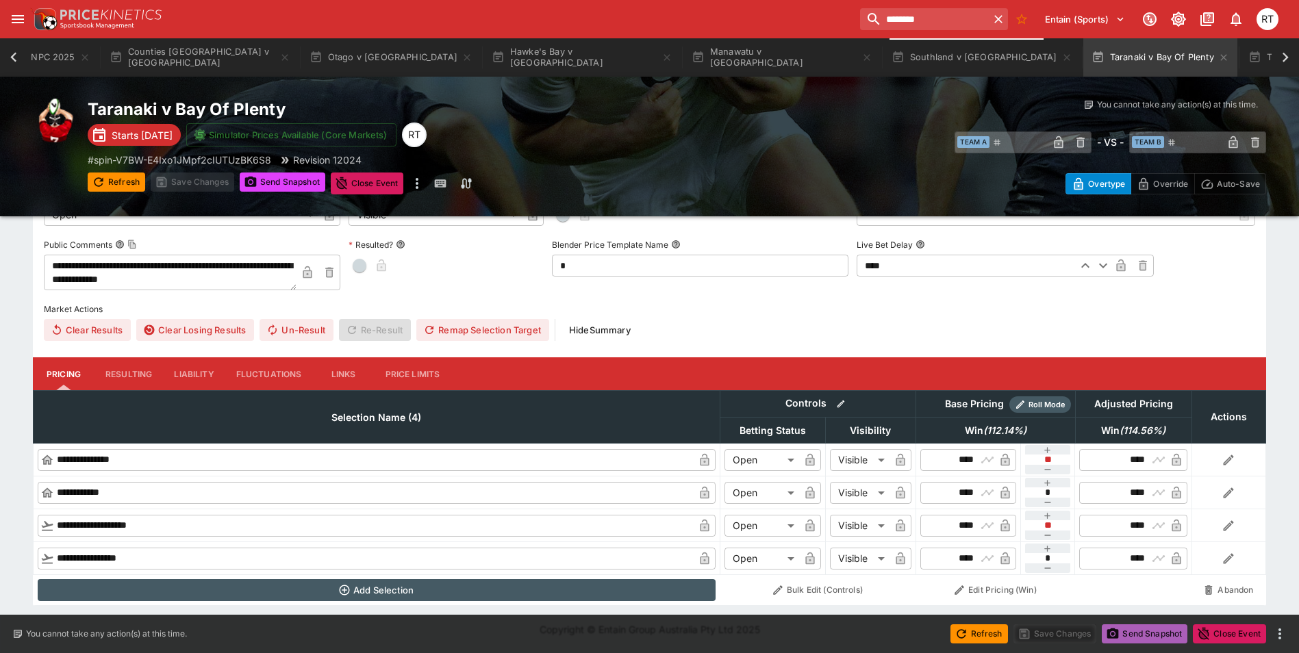
click at [1132, 632] on button "Send Snapshot" at bounding box center [1145, 634] width 86 height 19
click at [884, 62] on button "Southland v [GEOGRAPHIC_DATA]" at bounding box center [982, 57] width 197 height 38
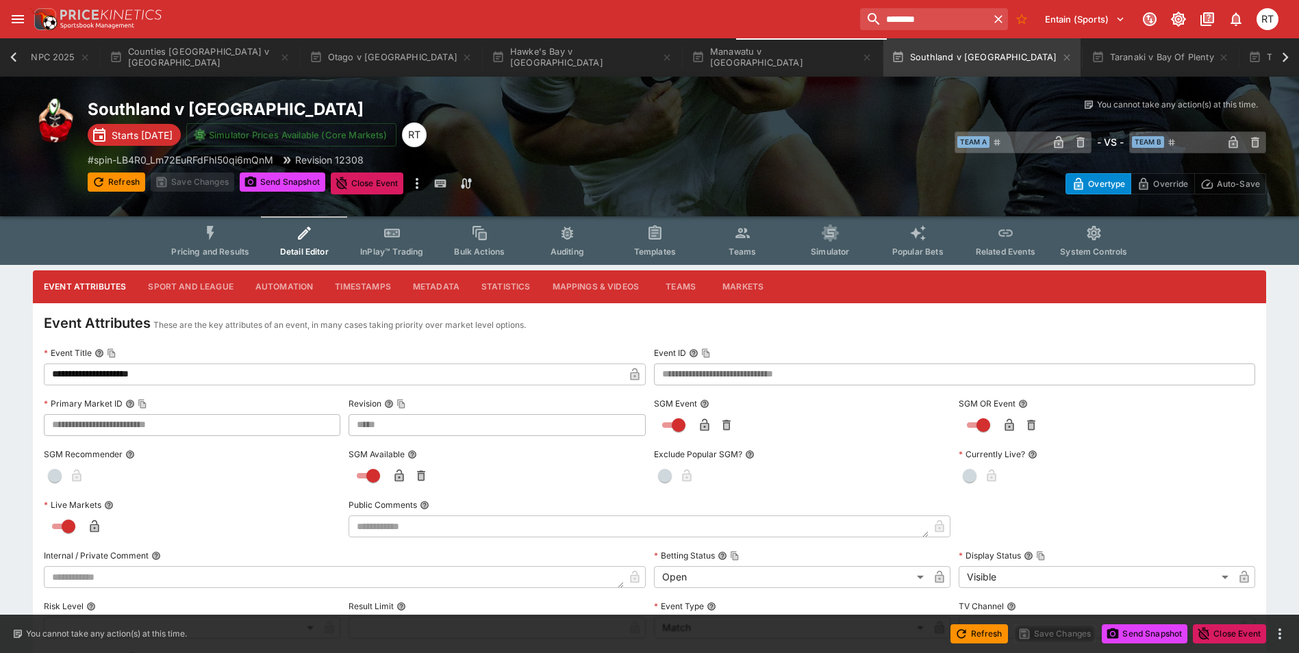
click at [210, 281] on button "Sport and League" at bounding box center [190, 287] width 107 height 33
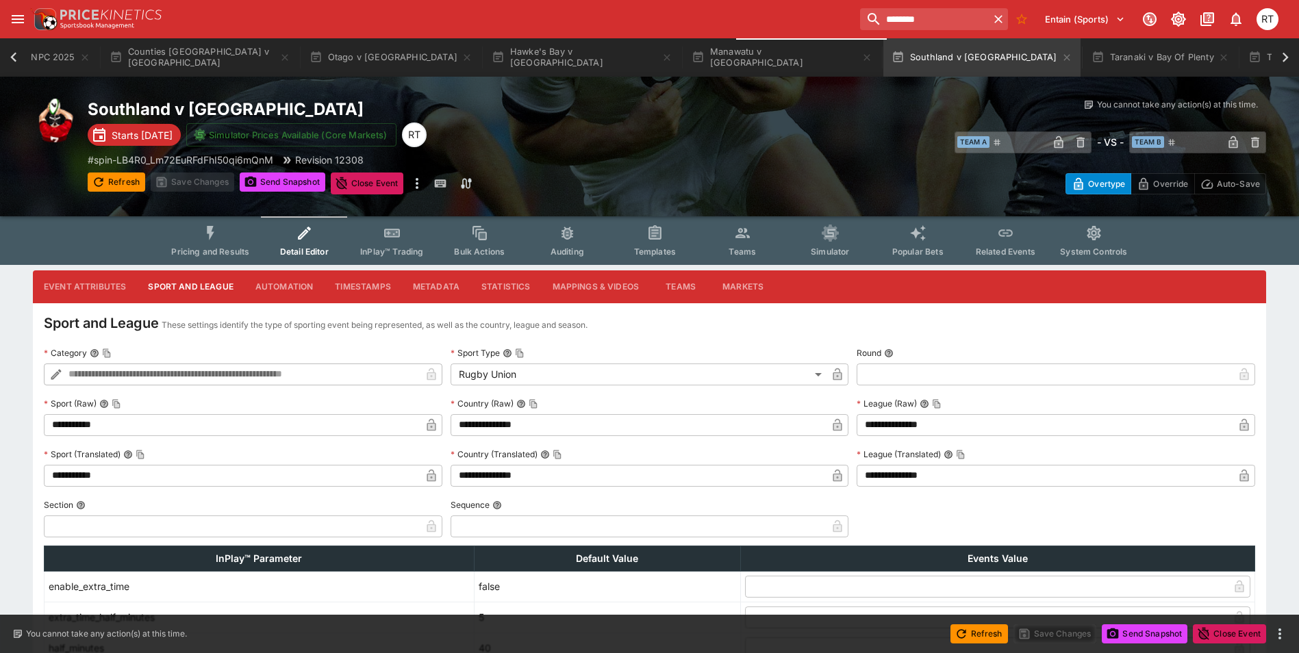
click at [662, 247] on span "Templates" at bounding box center [655, 252] width 42 height 10
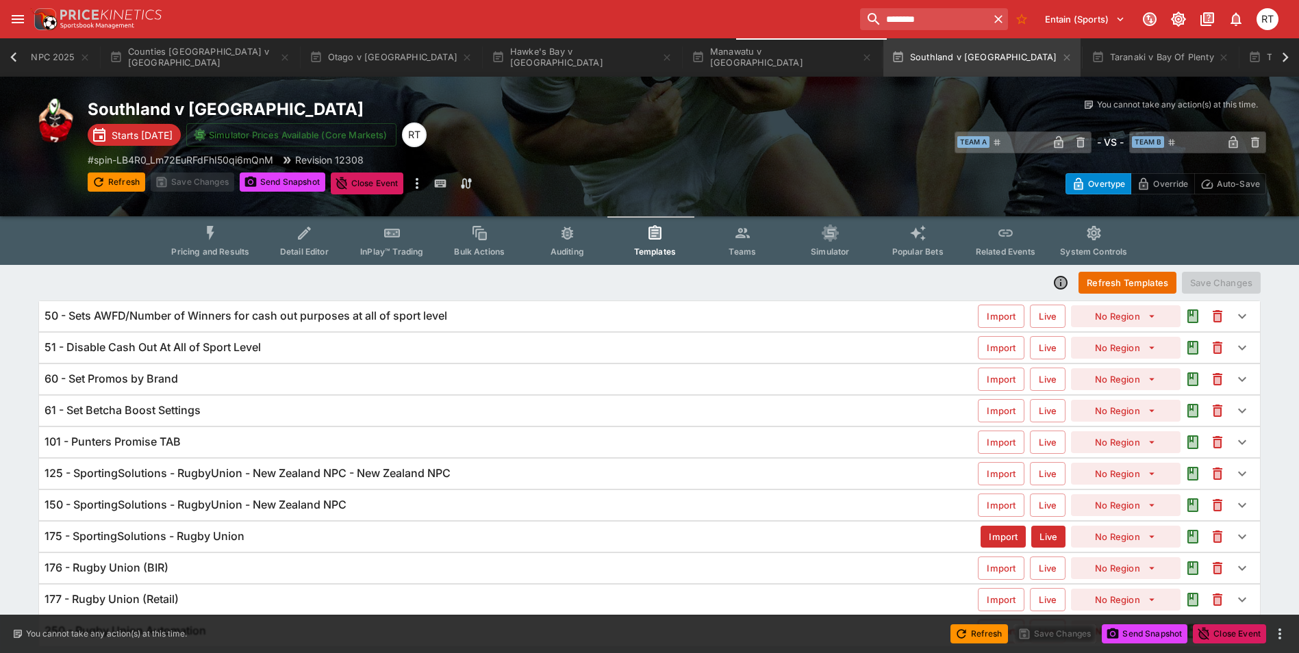
click at [317, 247] on span "Detail Editor" at bounding box center [304, 252] width 49 height 10
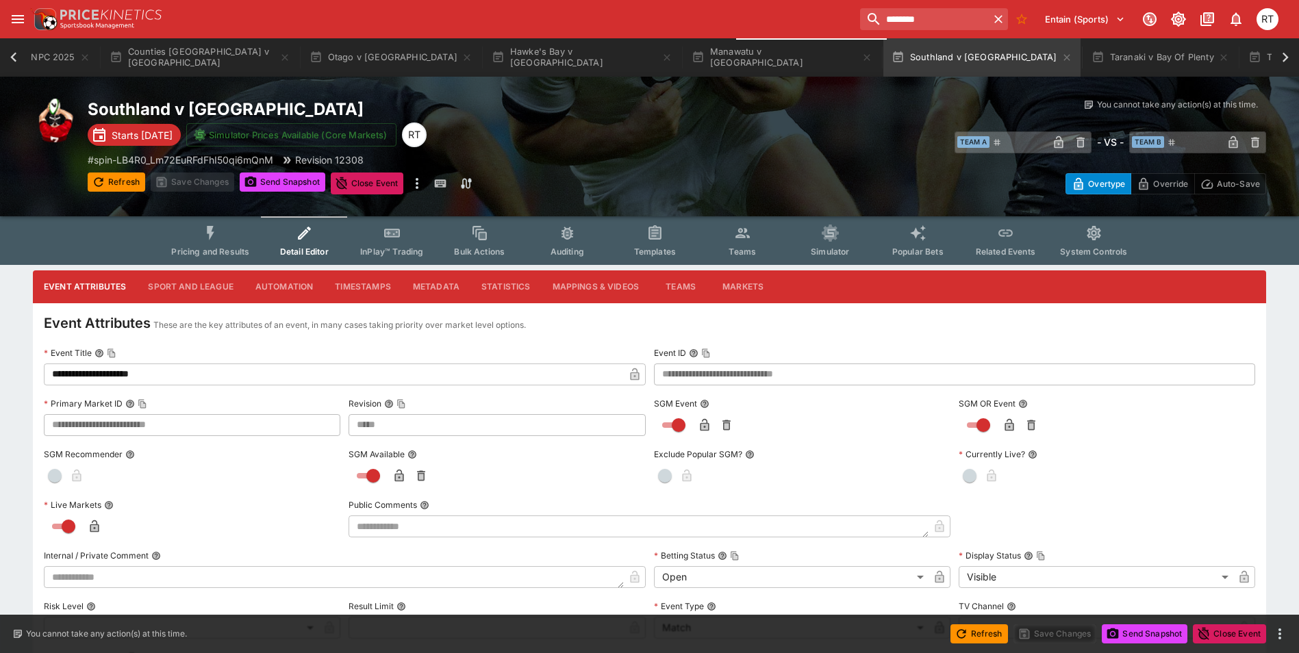
click at [443, 287] on button "Metadata" at bounding box center [436, 287] width 68 height 33
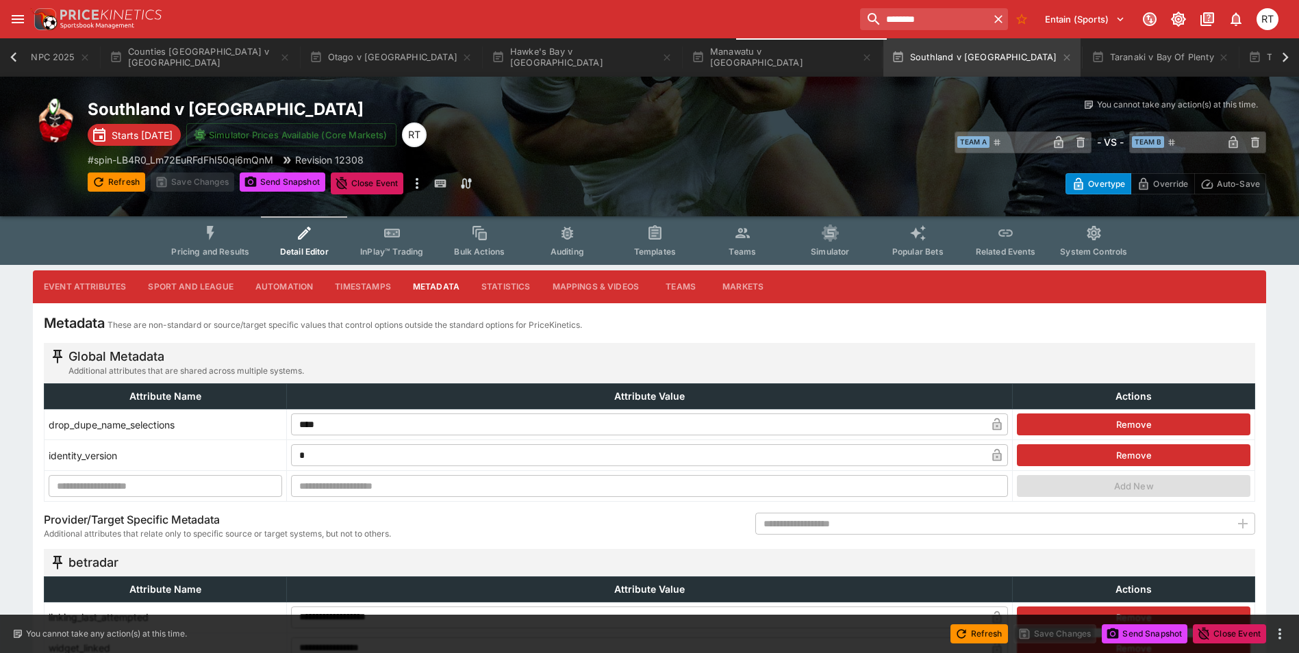
click at [790, 519] on input "text" at bounding box center [993, 524] width 475 height 22
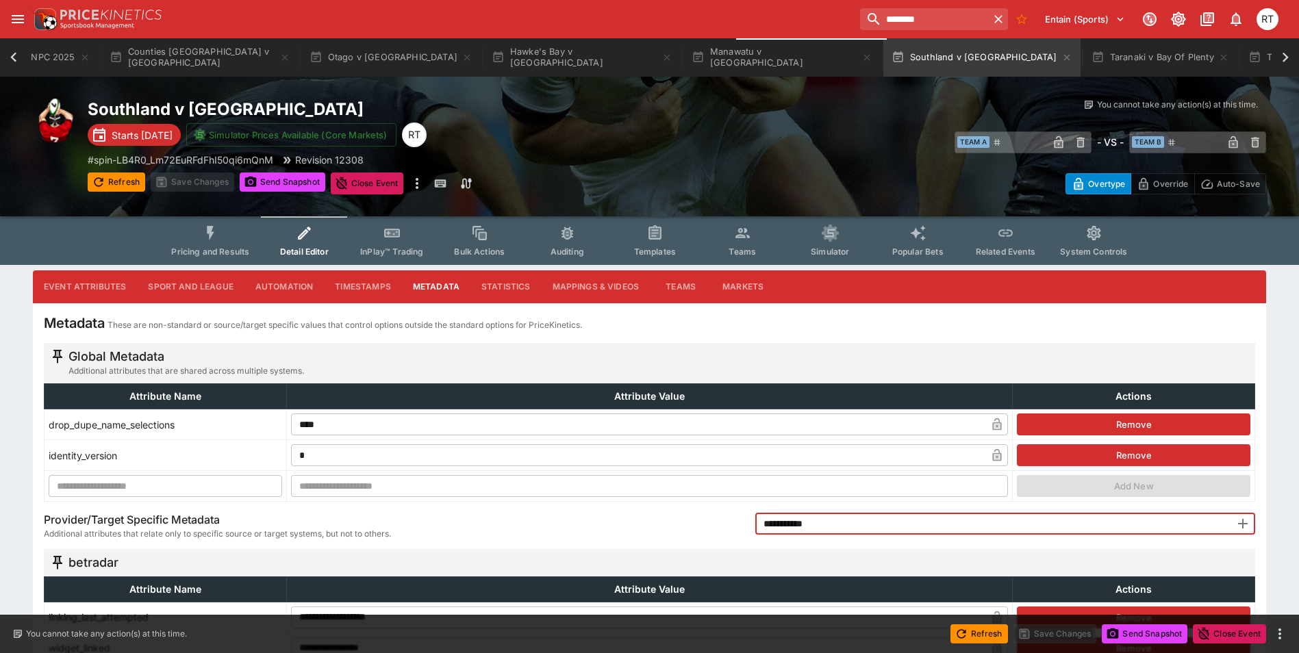
type input "**********"
click at [1242, 522] on icon "button" at bounding box center [1243, 524] width 16 height 16
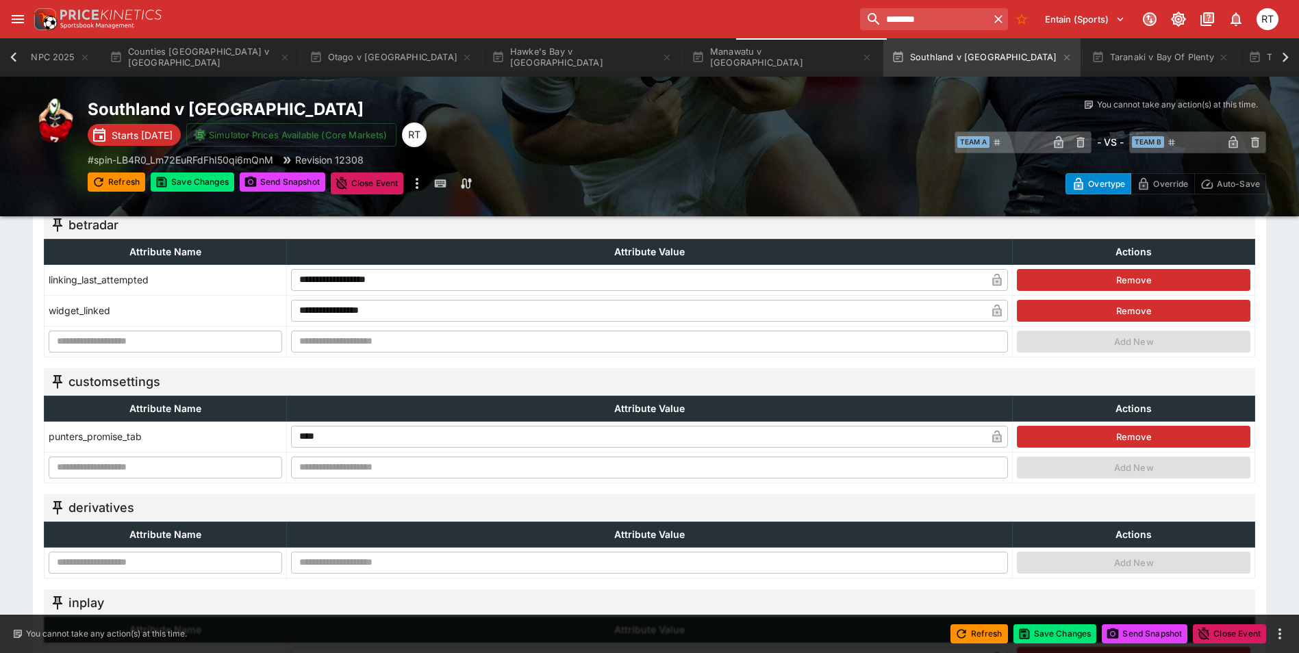
scroll to position [411, 0]
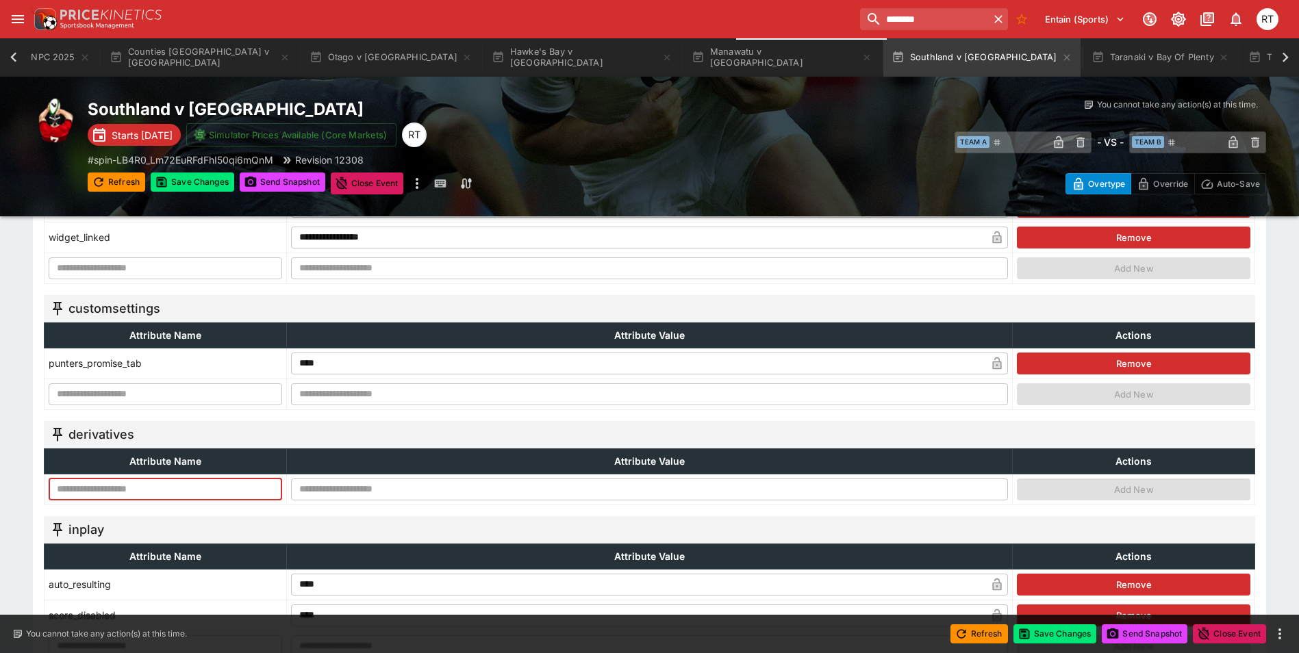
click at [171, 495] on input "text" at bounding box center [166, 490] width 234 height 22
type input "**********"
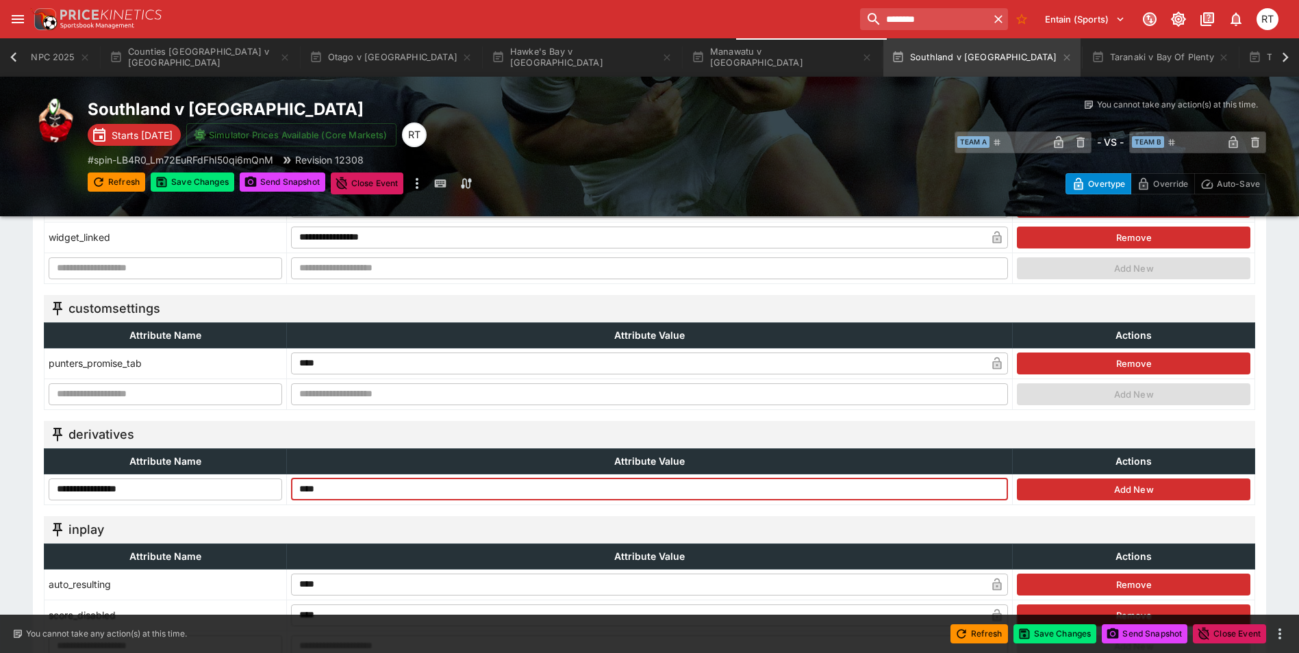
type input "****"
click at [1134, 486] on button "Add New" at bounding box center [1134, 490] width 234 height 22
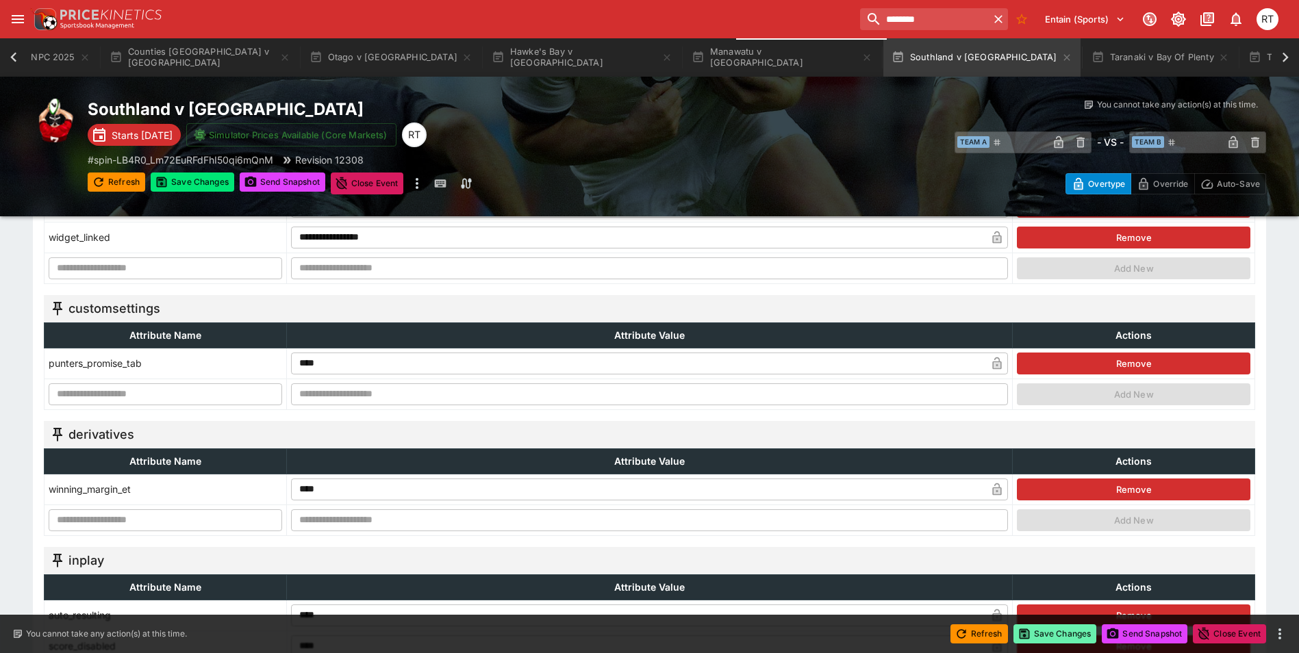
click at [1073, 632] on button "Save Changes" at bounding box center [1056, 634] width 84 height 19
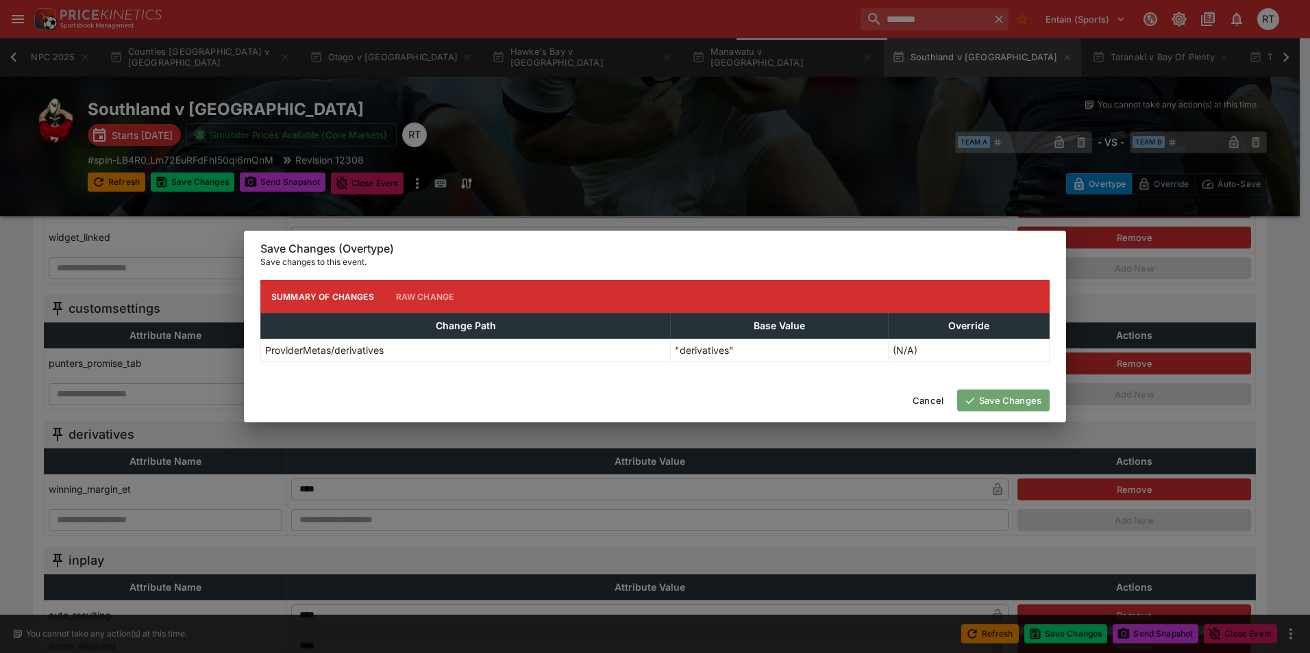
click at [1000, 403] on button "Save Changes" at bounding box center [1003, 401] width 92 height 22
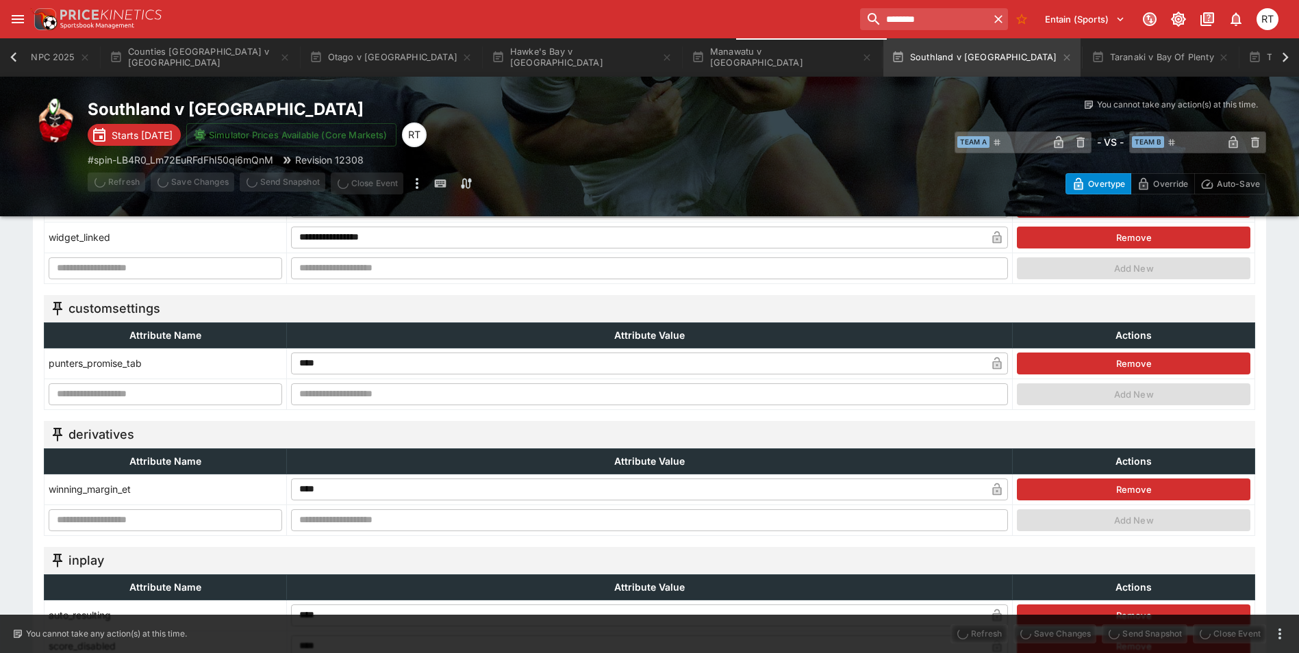
type input "****"
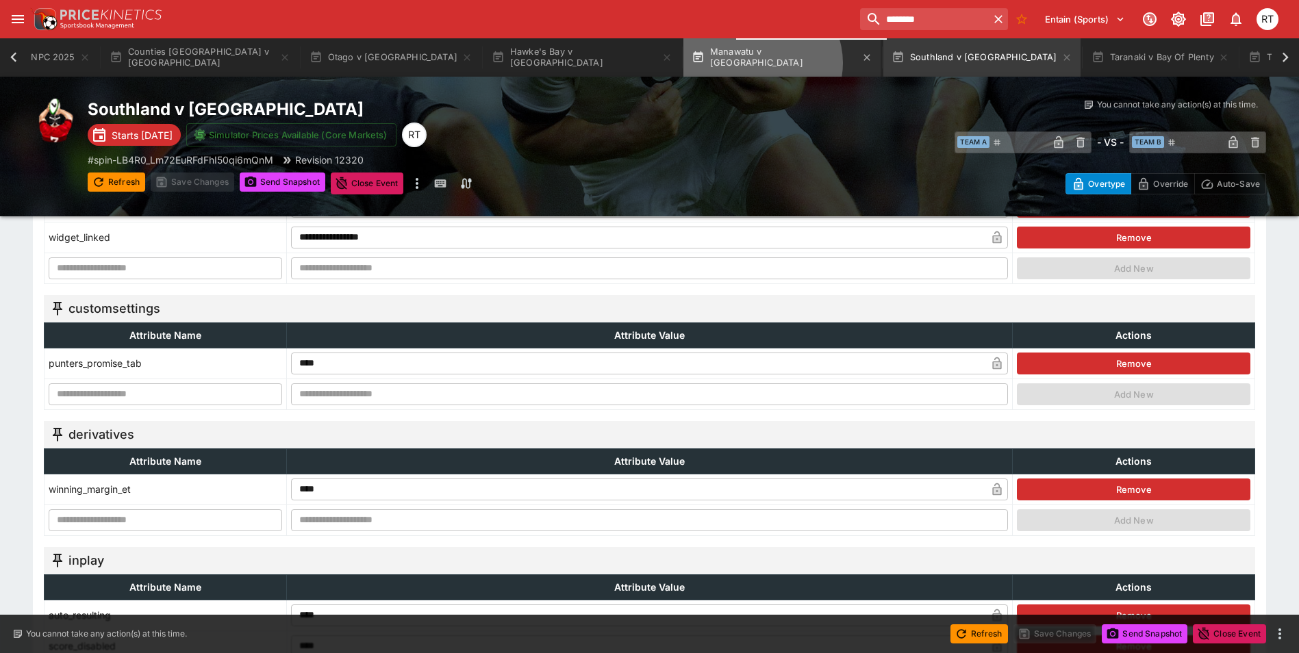
click at [684, 63] on button "Manawatu v [GEOGRAPHIC_DATA]" at bounding box center [782, 57] width 197 height 38
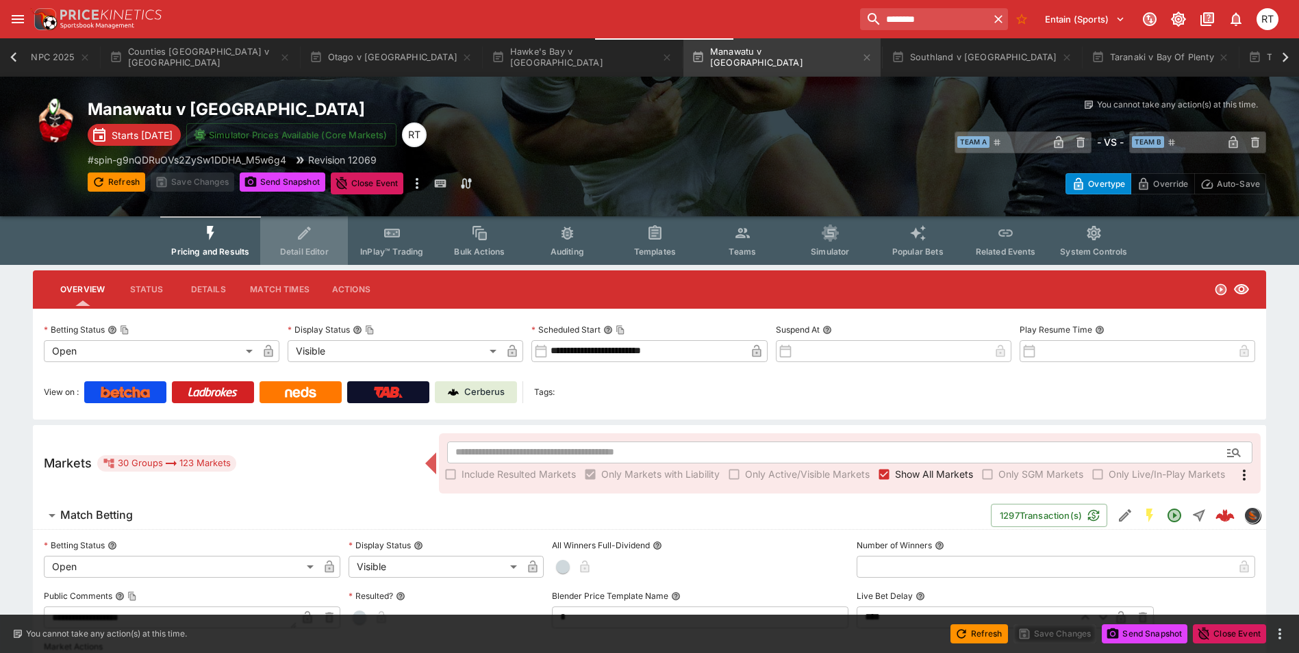
click at [300, 249] on span "Detail Editor" at bounding box center [304, 252] width 49 height 10
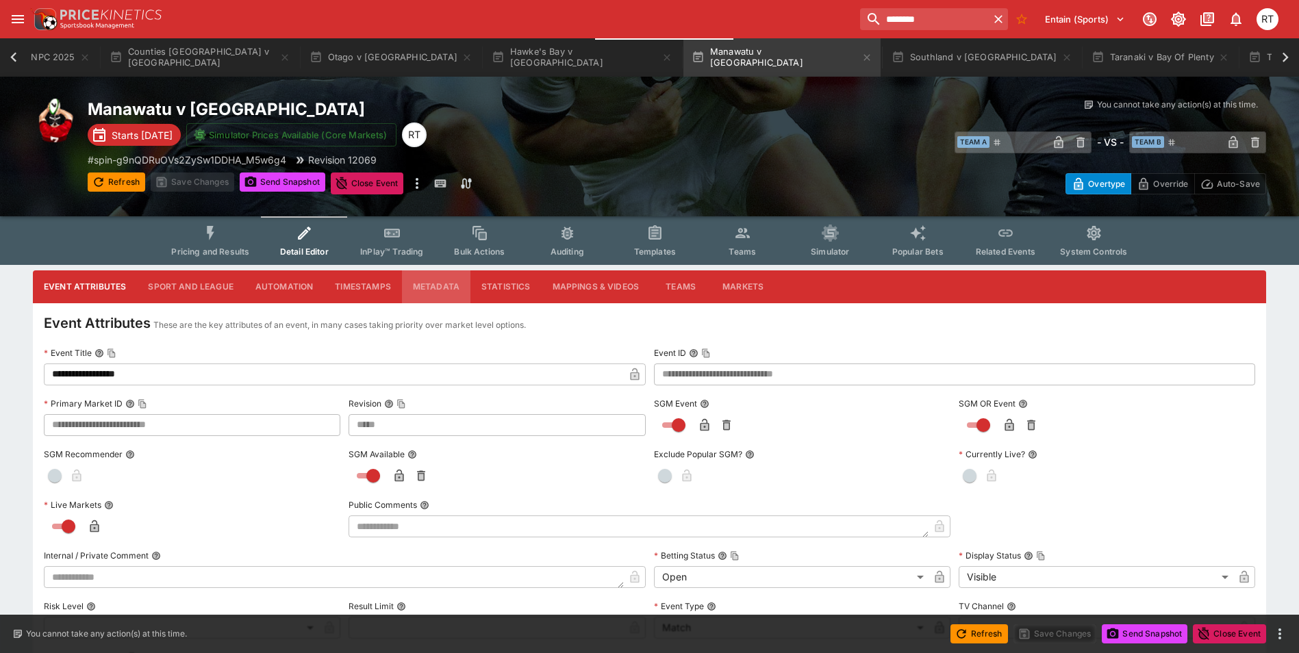
click at [412, 284] on button "Metadata" at bounding box center [436, 287] width 68 height 33
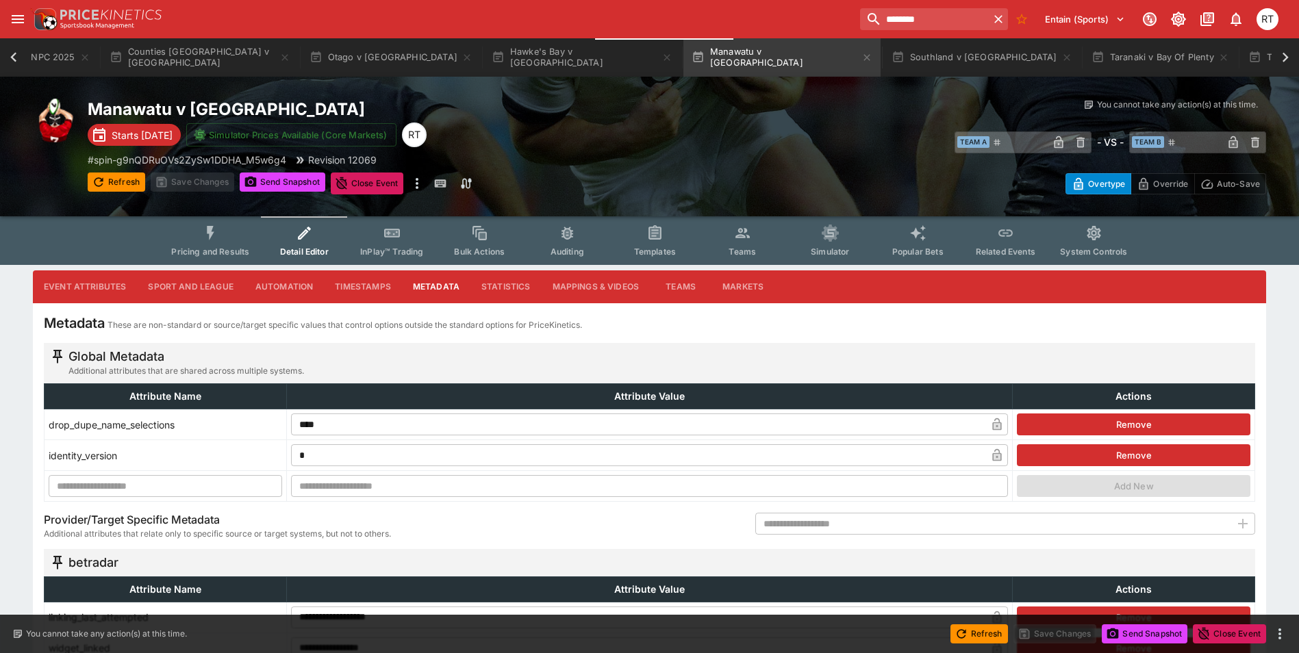
click at [960, 527] on input "text" at bounding box center [993, 524] width 475 height 22
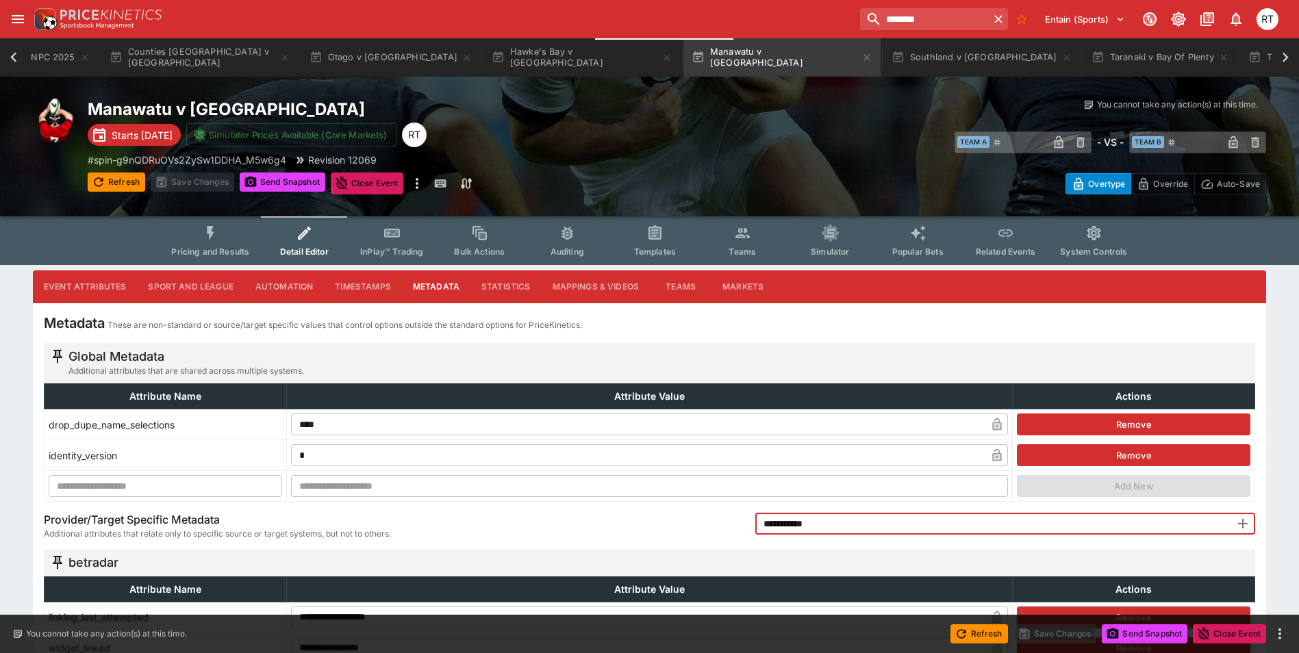
type input "**********"
click at [1243, 521] on icon "button" at bounding box center [1243, 524] width 10 height 10
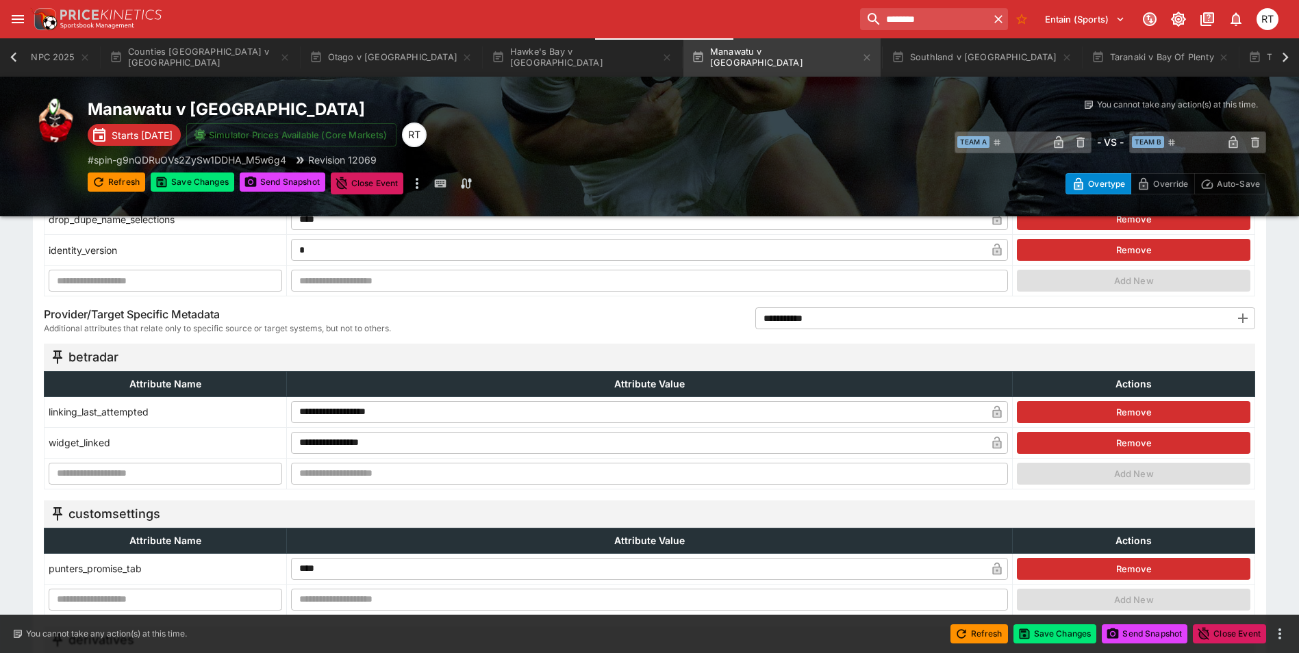
scroll to position [411, 0]
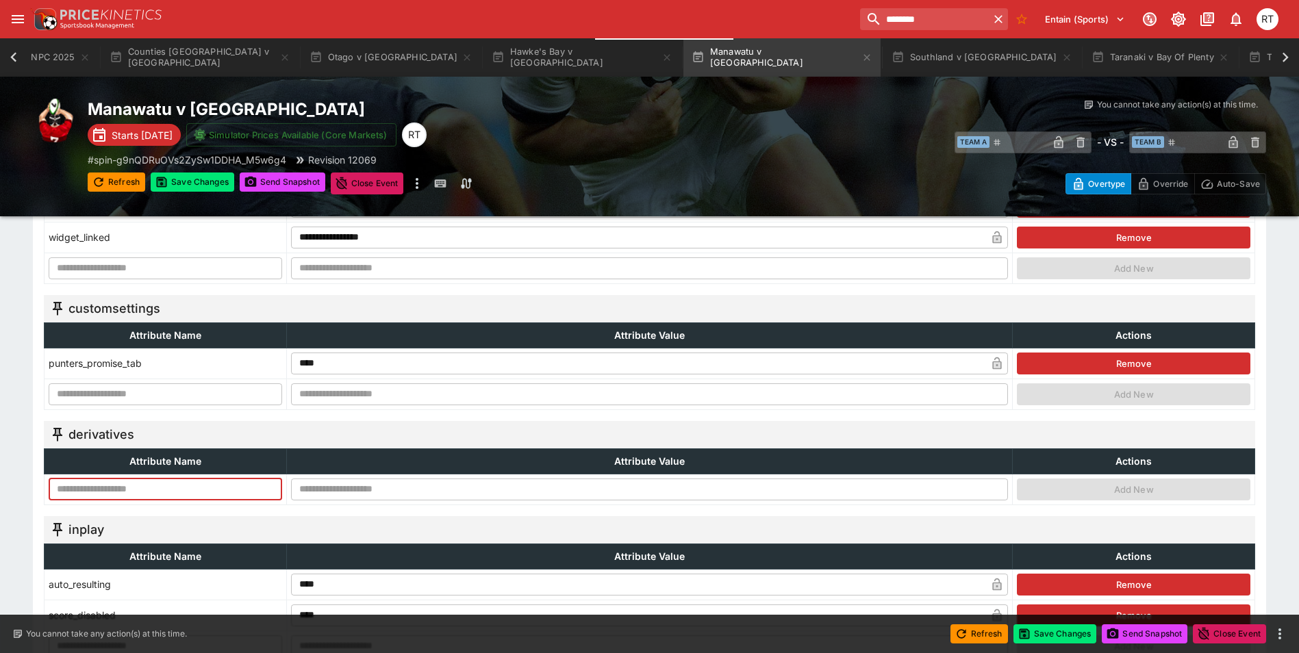
click at [148, 495] on input "text" at bounding box center [166, 490] width 234 height 22
type input "**********"
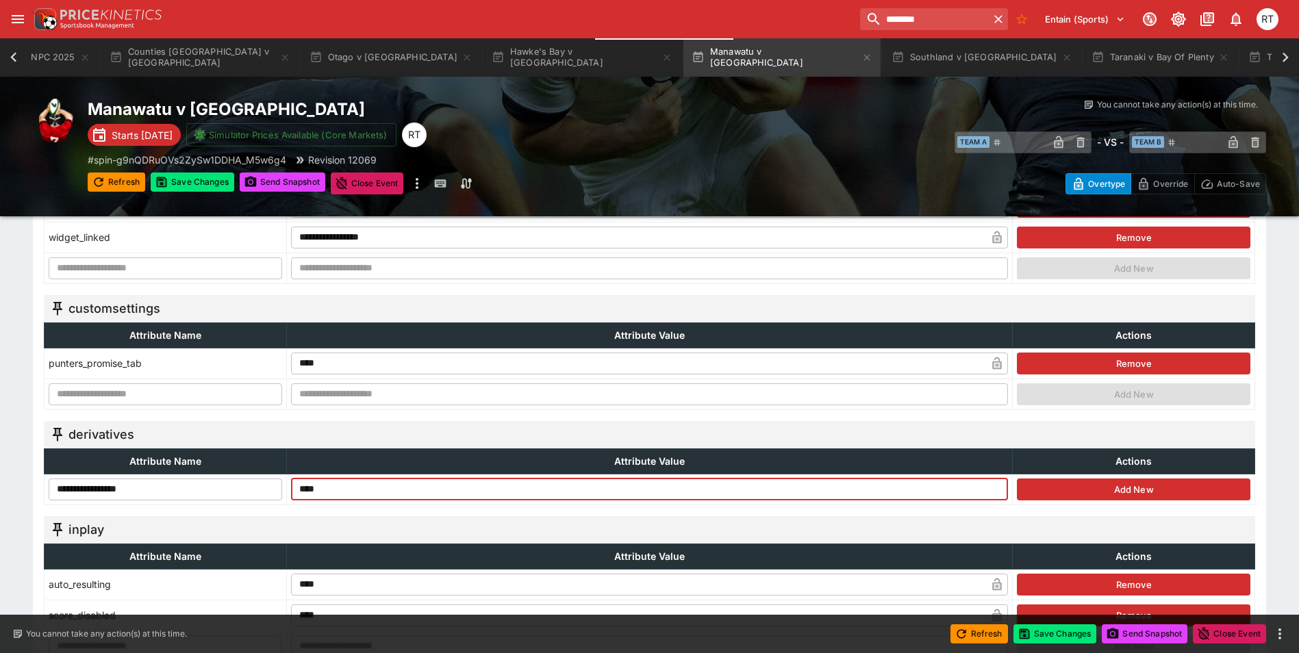
type input "****"
click at [1101, 487] on button "Add New" at bounding box center [1134, 490] width 234 height 22
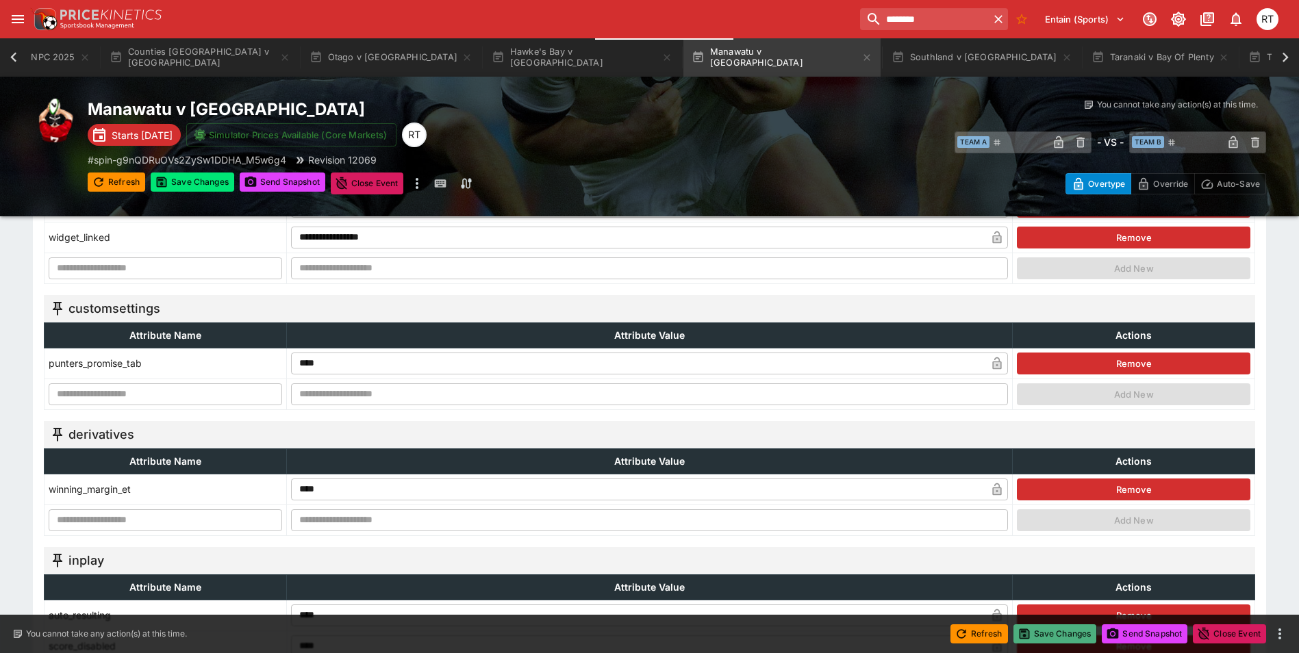
click at [1071, 632] on button "Save Changes" at bounding box center [1056, 634] width 84 height 19
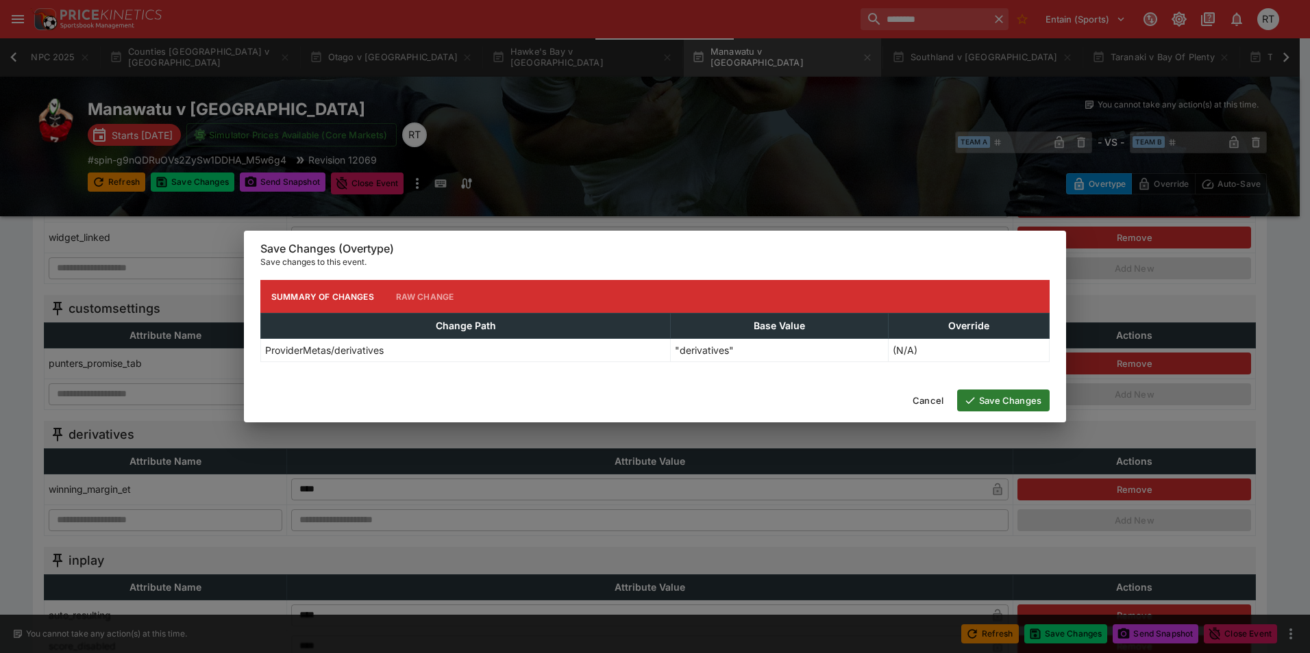
click at [1009, 399] on button "Save Changes" at bounding box center [1003, 401] width 92 height 22
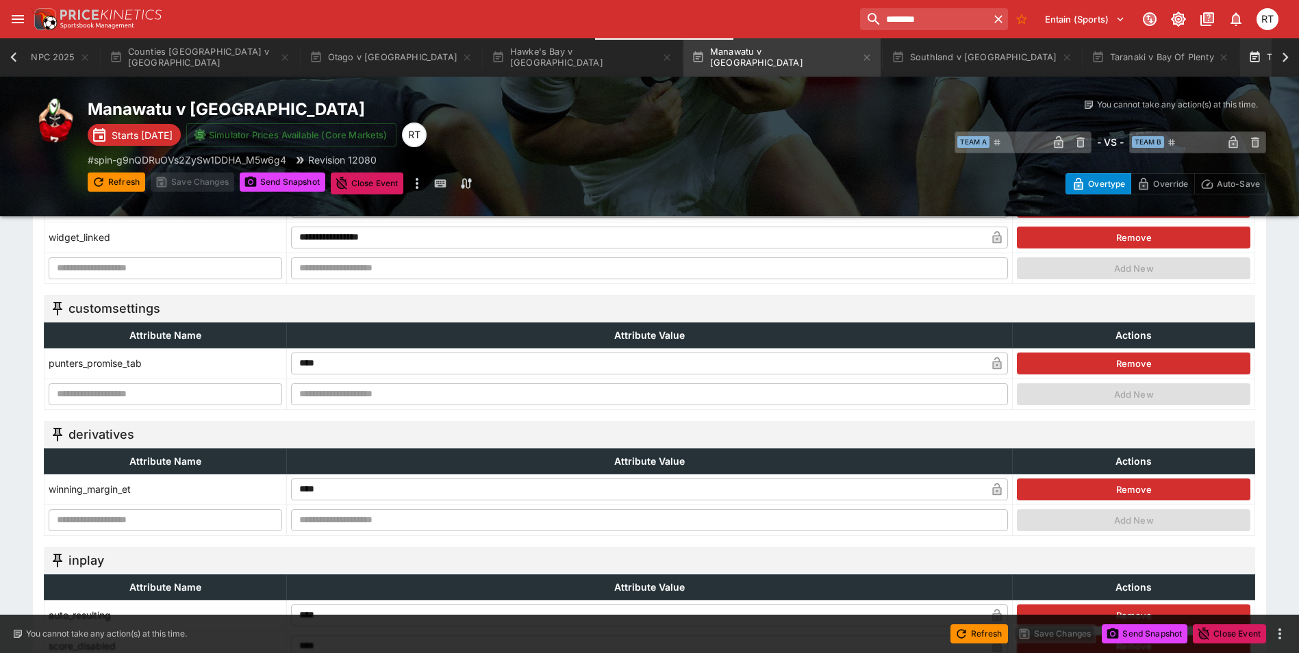
type input "*****"
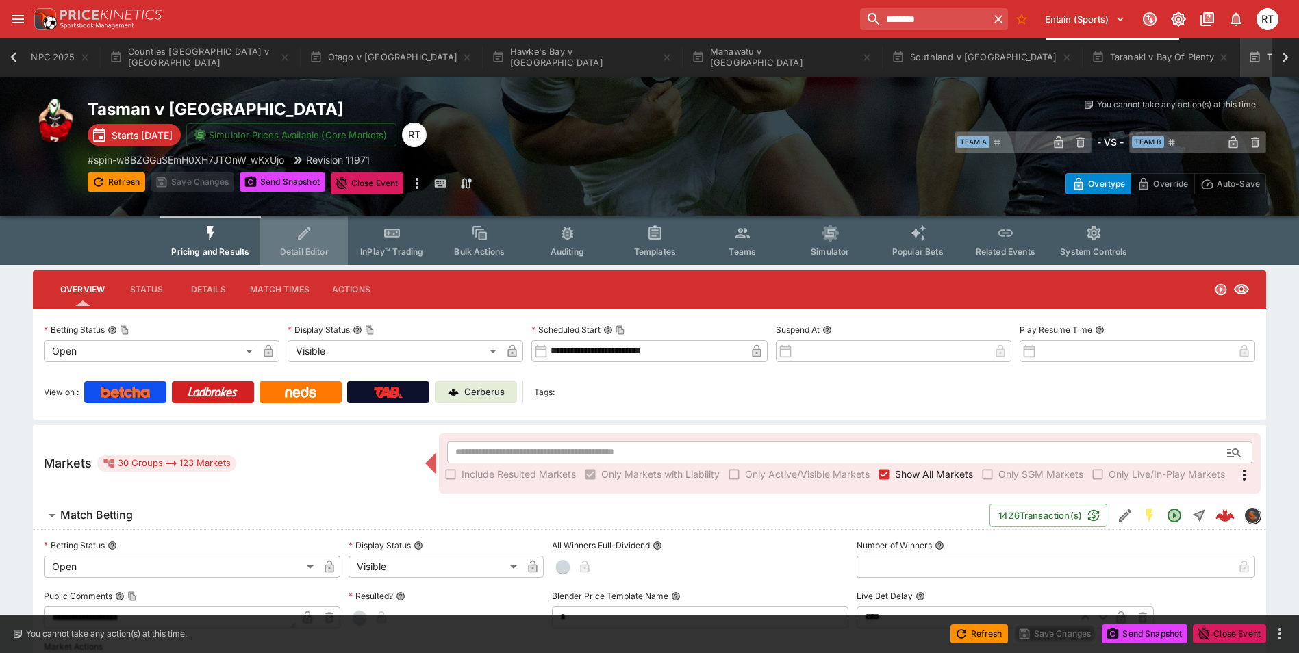
click at [313, 245] on button "Detail Editor" at bounding box center [304, 240] width 88 height 49
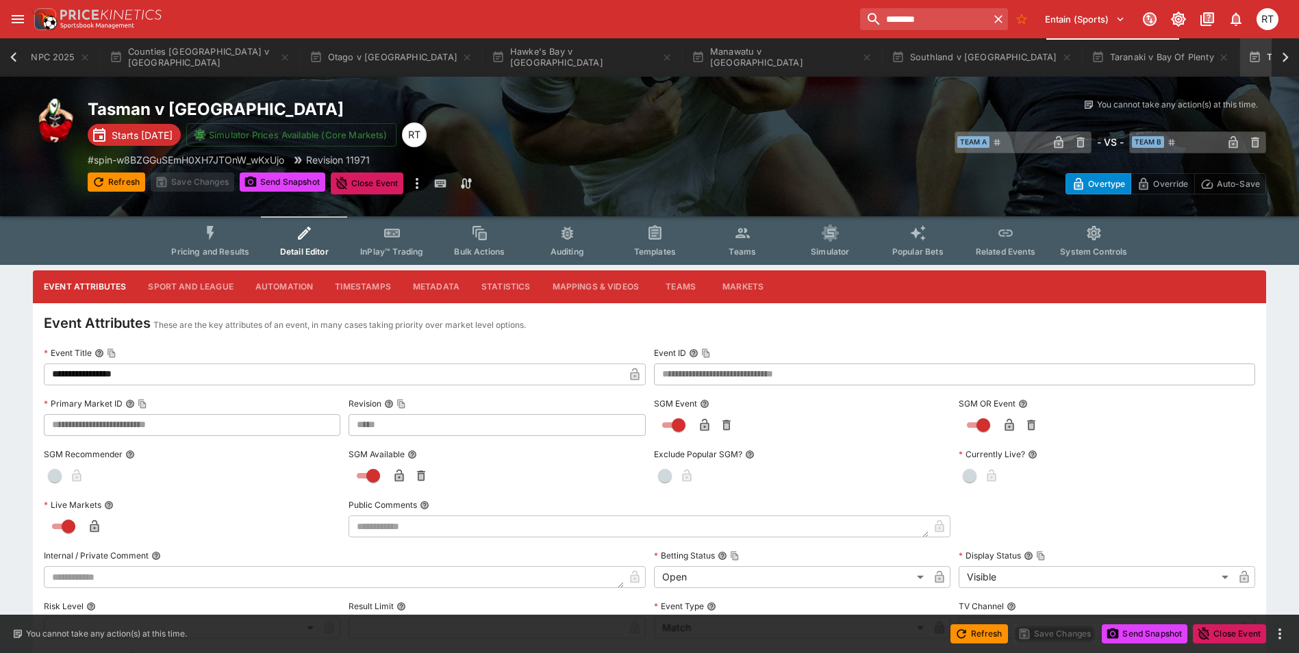
click at [199, 284] on button "Sport and League" at bounding box center [190, 287] width 107 height 33
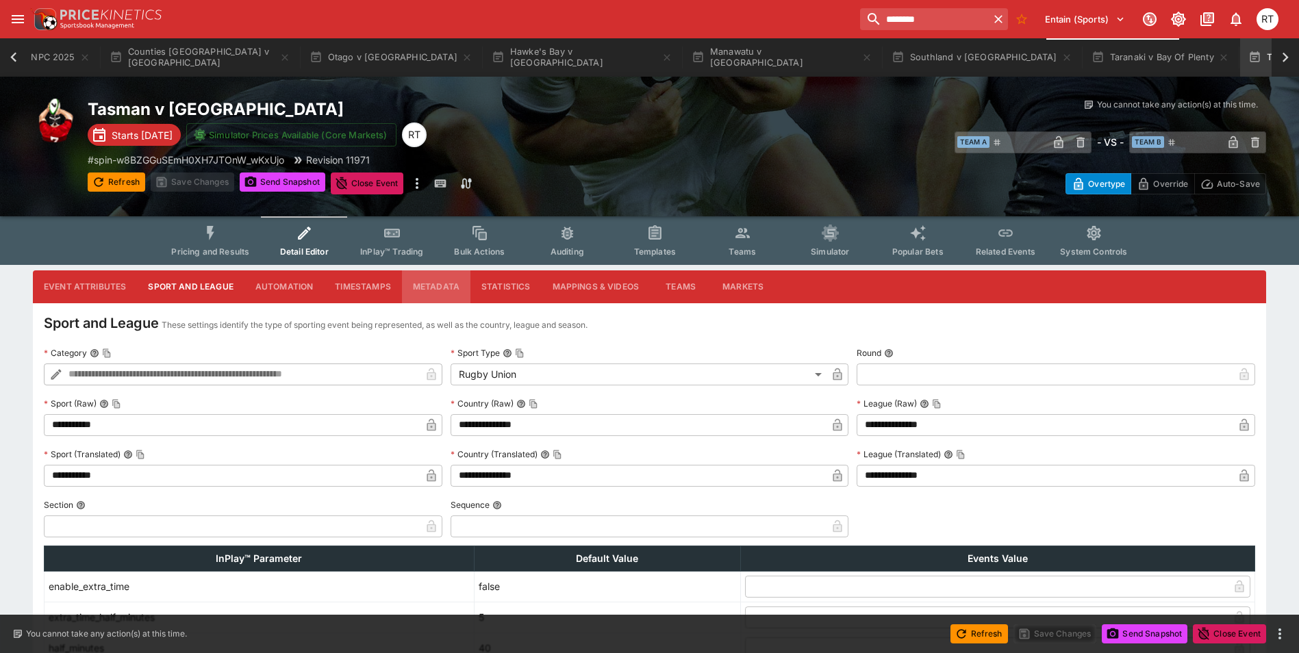
click at [443, 286] on button "Metadata" at bounding box center [436, 287] width 68 height 33
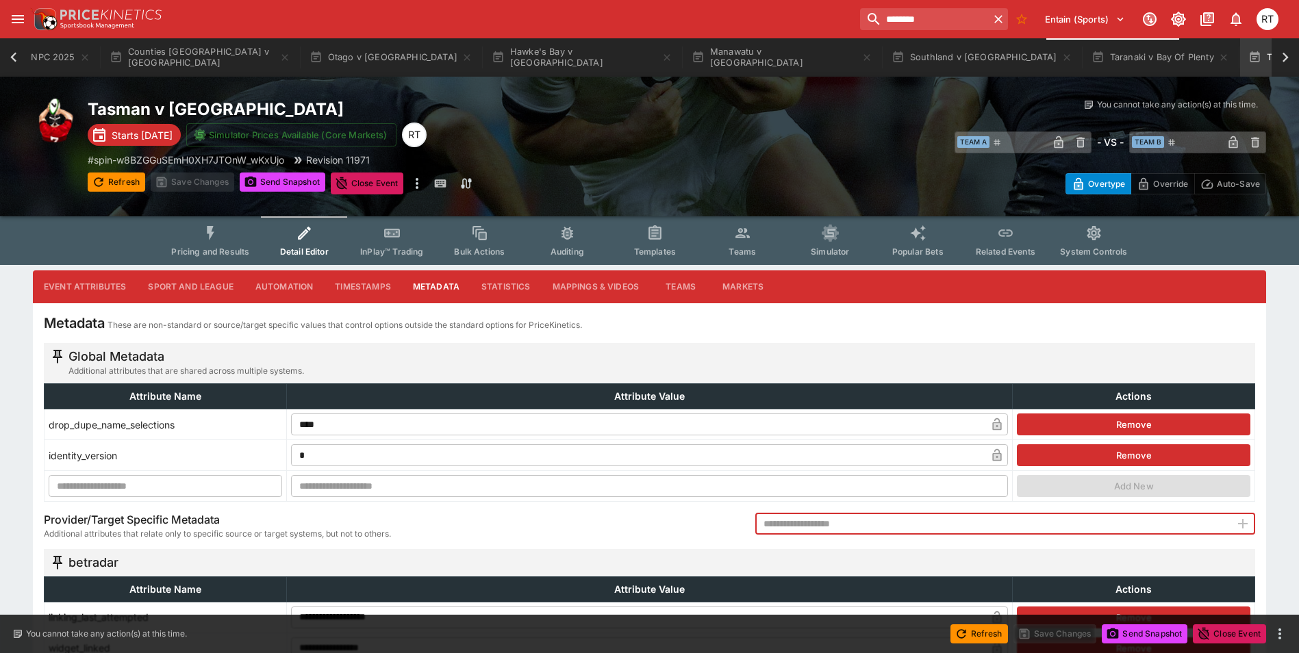
click at [861, 533] on input "text" at bounding box center [993, 524] width 475 height 22
type input "**********"
click at [1241, 522] on icon "button" at bounding box center [1243, 524] width 16 height 16
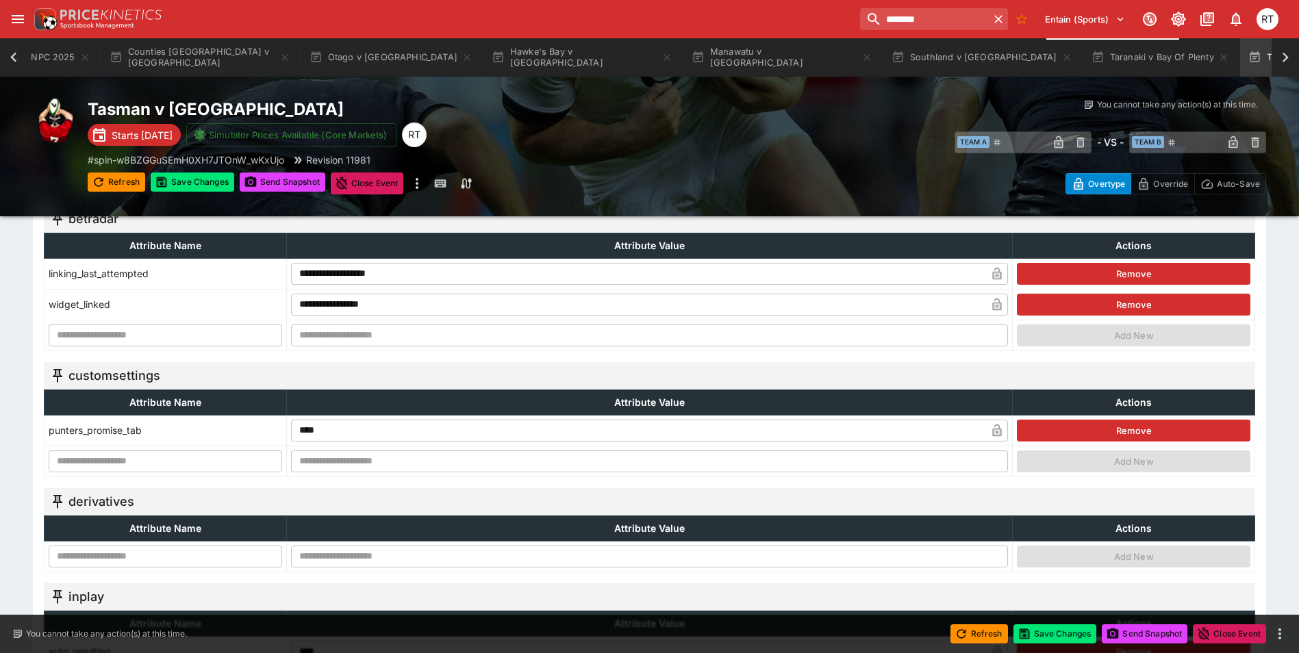
scroll to position [411, 0]
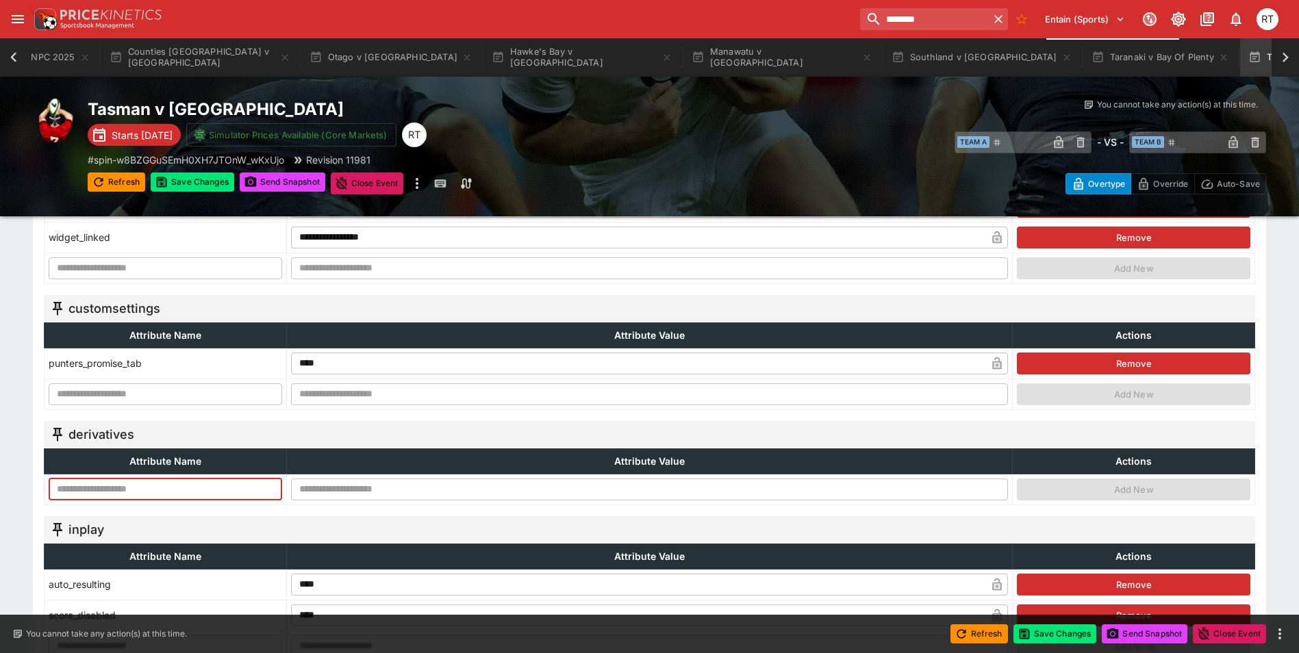
click at [112, 495] on input "text" at bounding box center [166, 490] width 234 height 22
type input "**********"
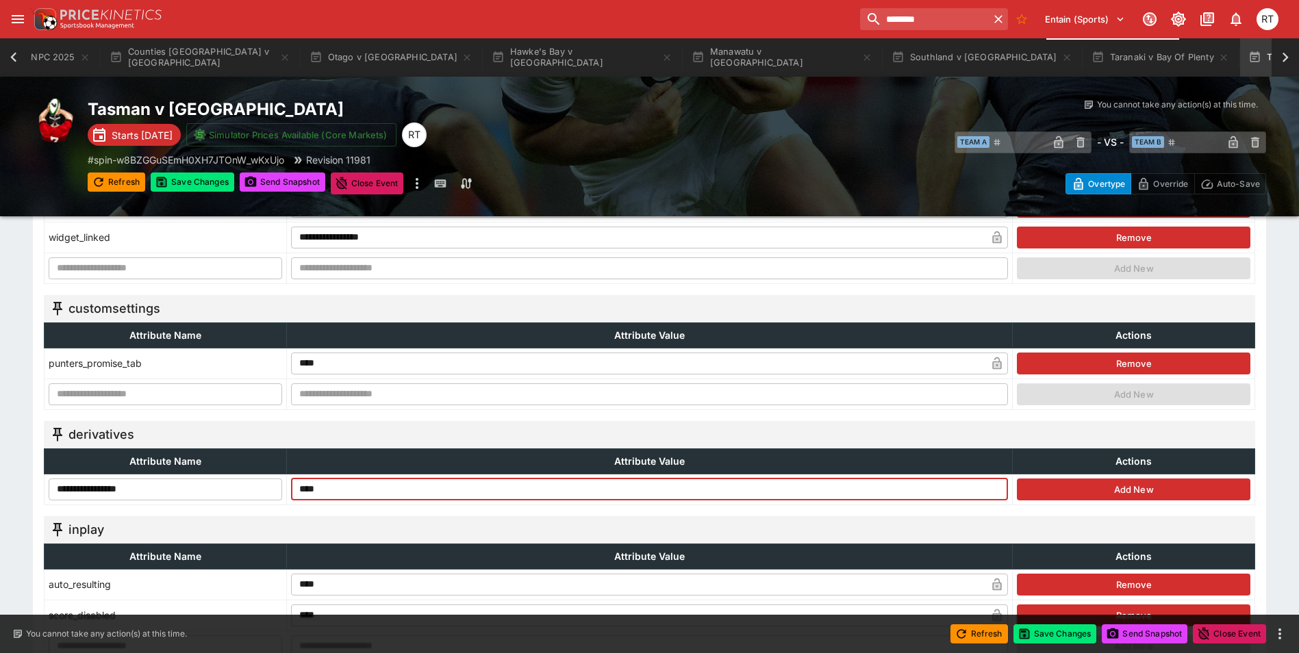
type input "****"
click at [1121, 493] on button "Add New" at bounding box center [1134, 490] width 234 height 22
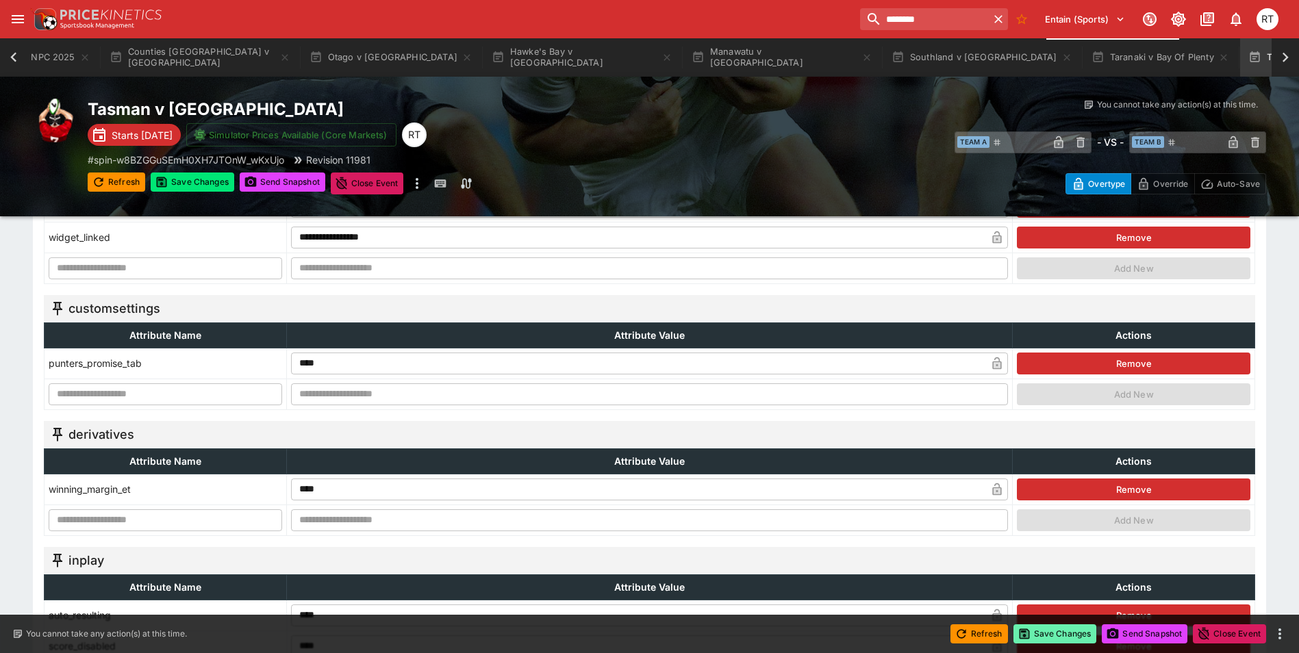
click at [1066, 633] on button "Save Changes" at bounding box center [1056, 634] width 84 height 19
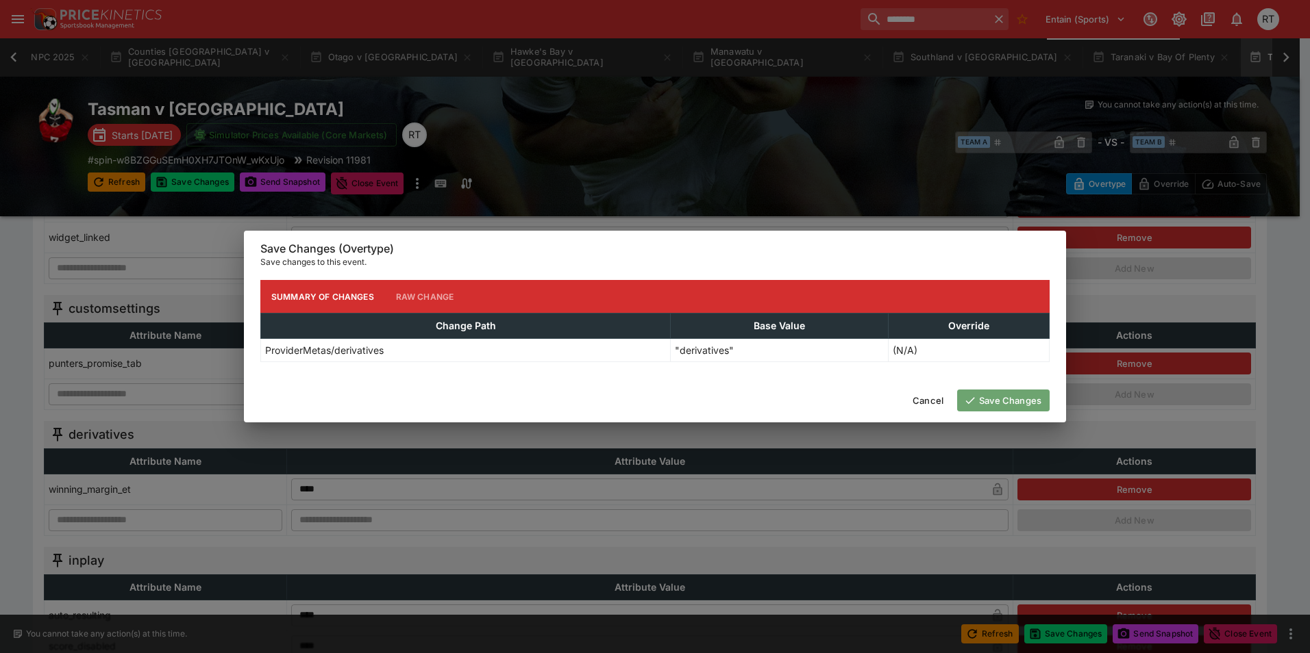
click at [1020, 403] on button "Save Changes" at bounding box center [1003, 401] width 92 height 22
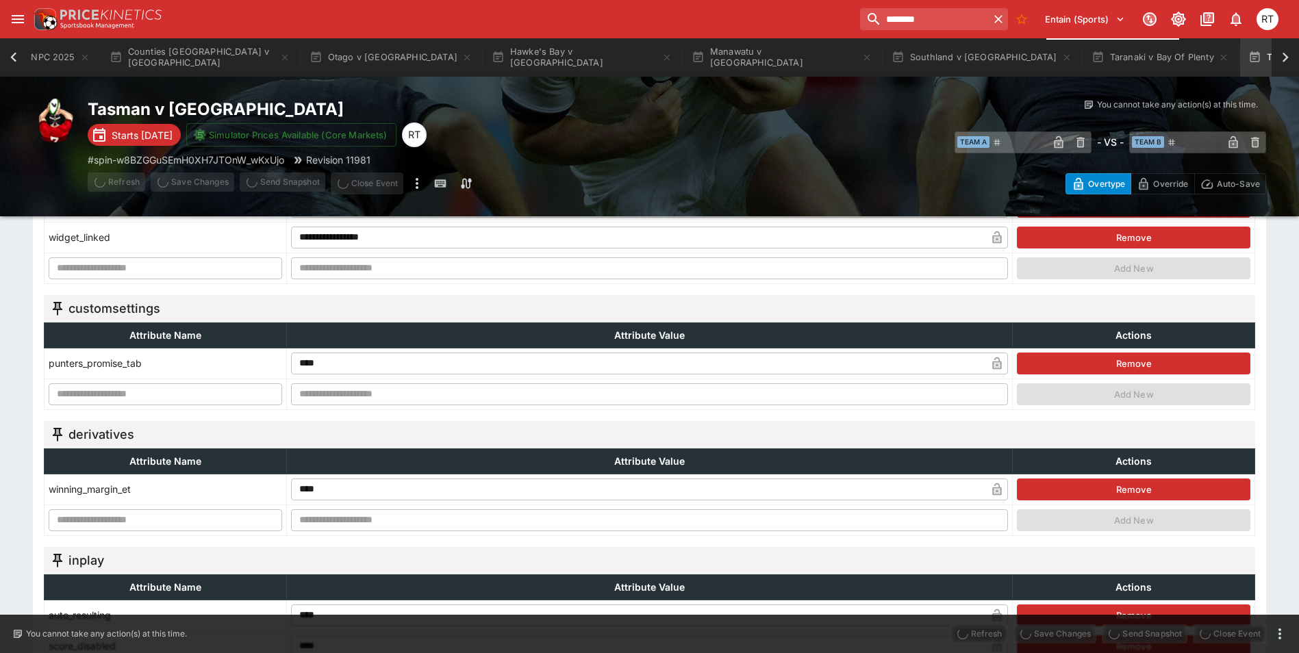
type input "****"
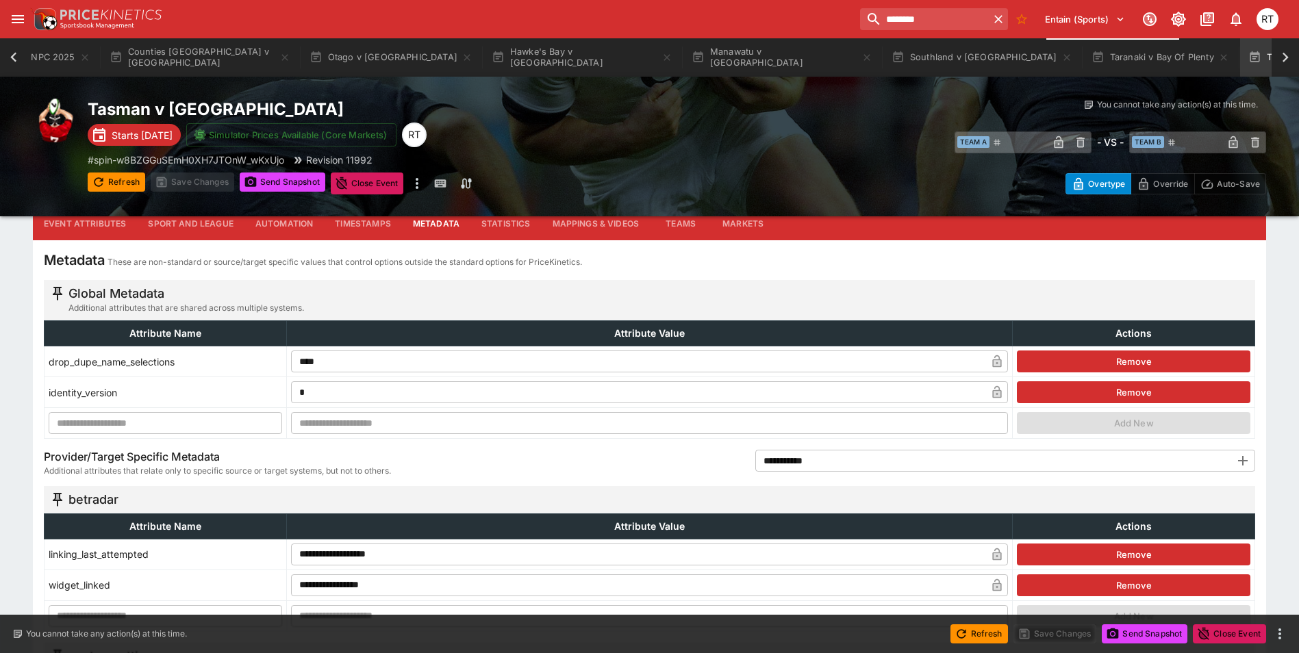
scroll to position [0, 0]
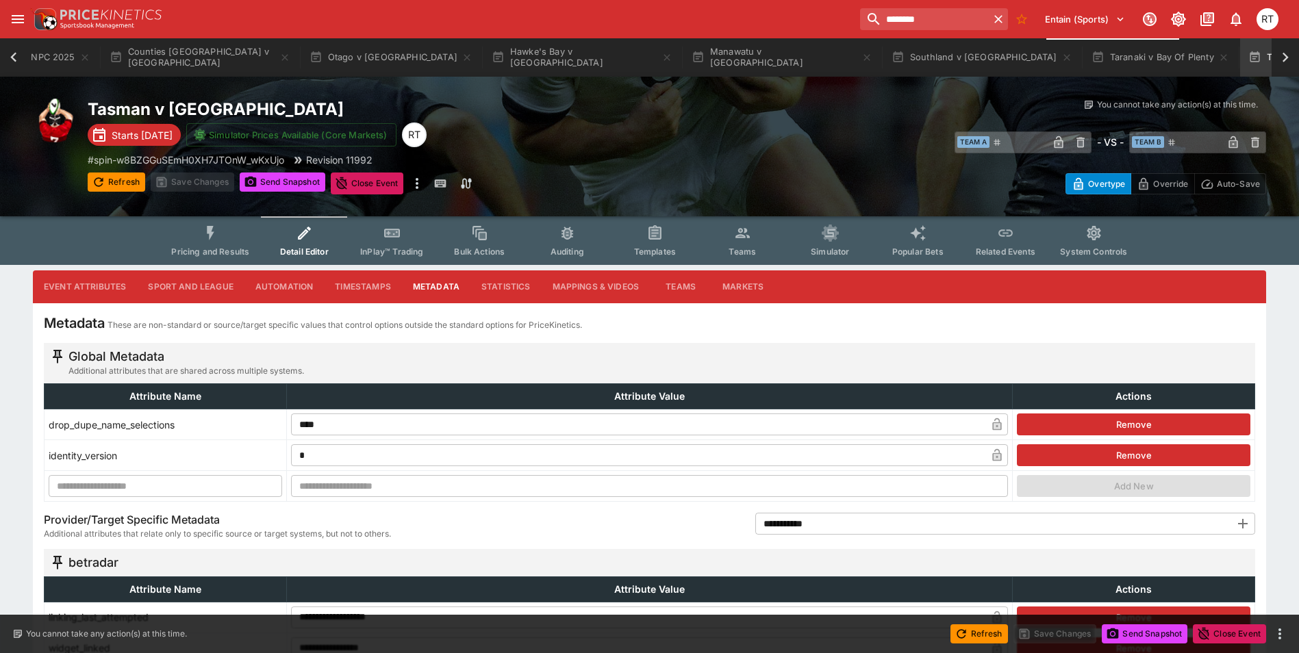
click at [186, 242] on button "Pricing and Results" at bounding box center [210, 240] width 100 height 49
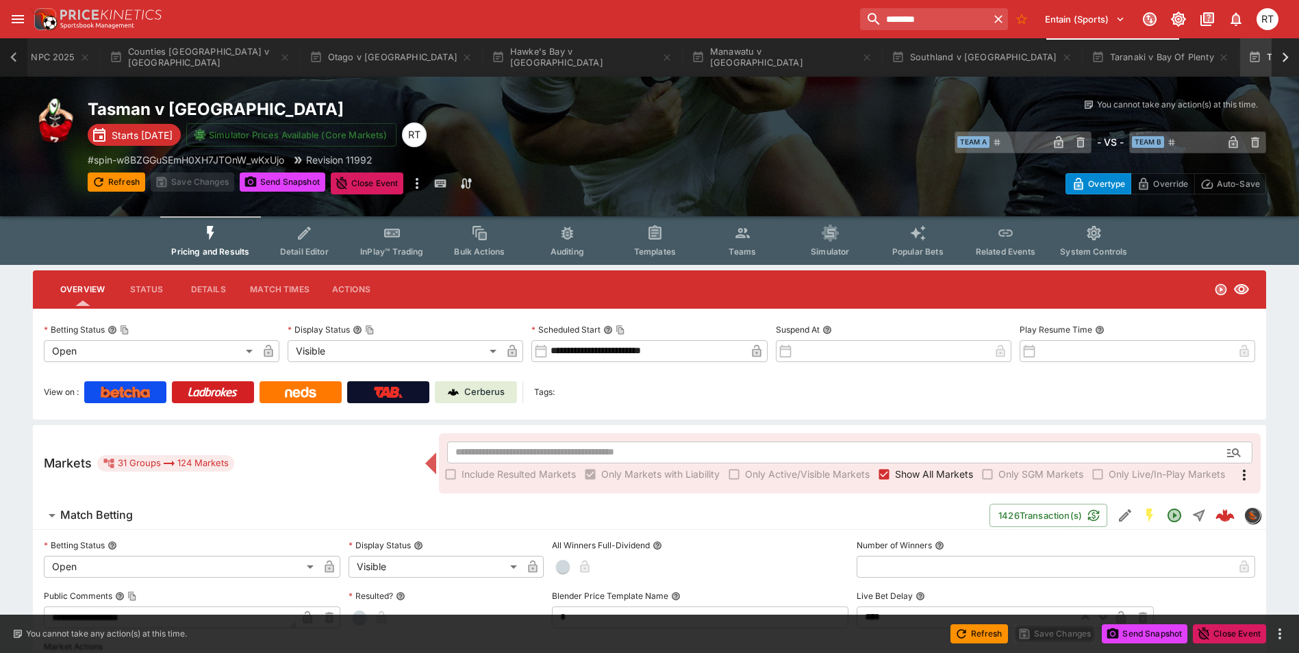
click at [16, 57] on icon at bounding box center [13, 57] width 19 height 19
click at [215, 63] on button "New Zealand NPC 2025" at bounding box center [203, 57] width 152 height 38
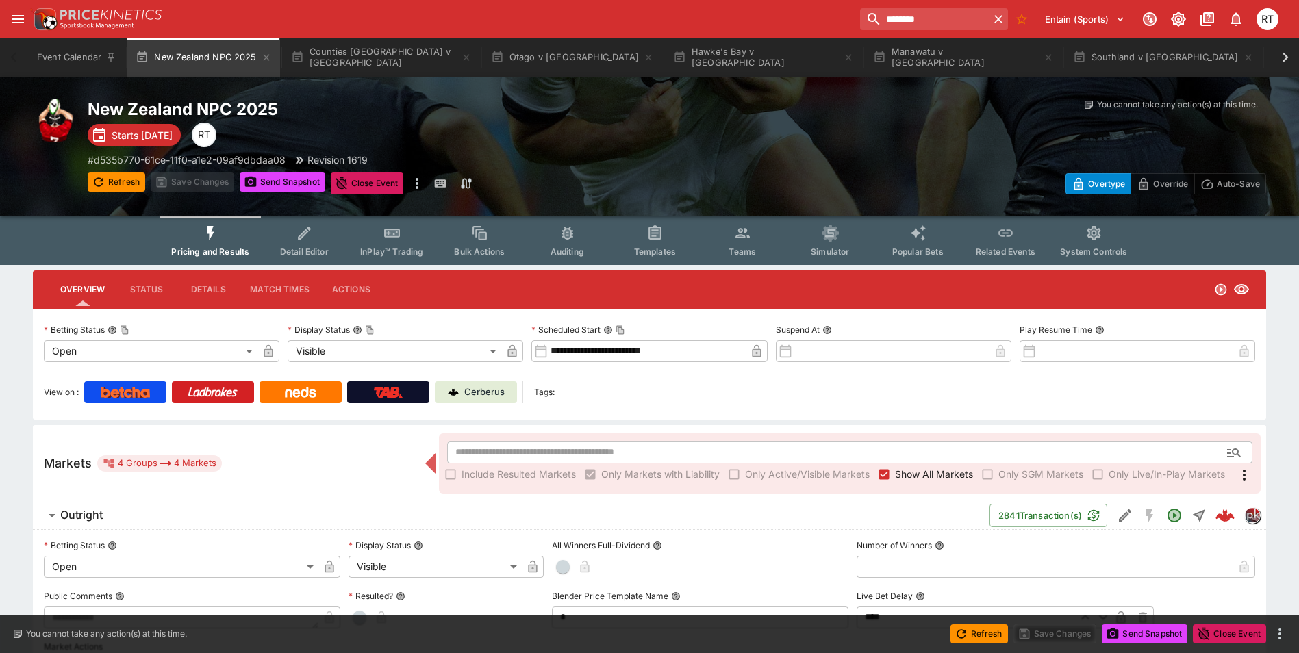
click at [382, 242] on button "InPlay™ Trading" at bounding box center [392, 240] width 88 height 49
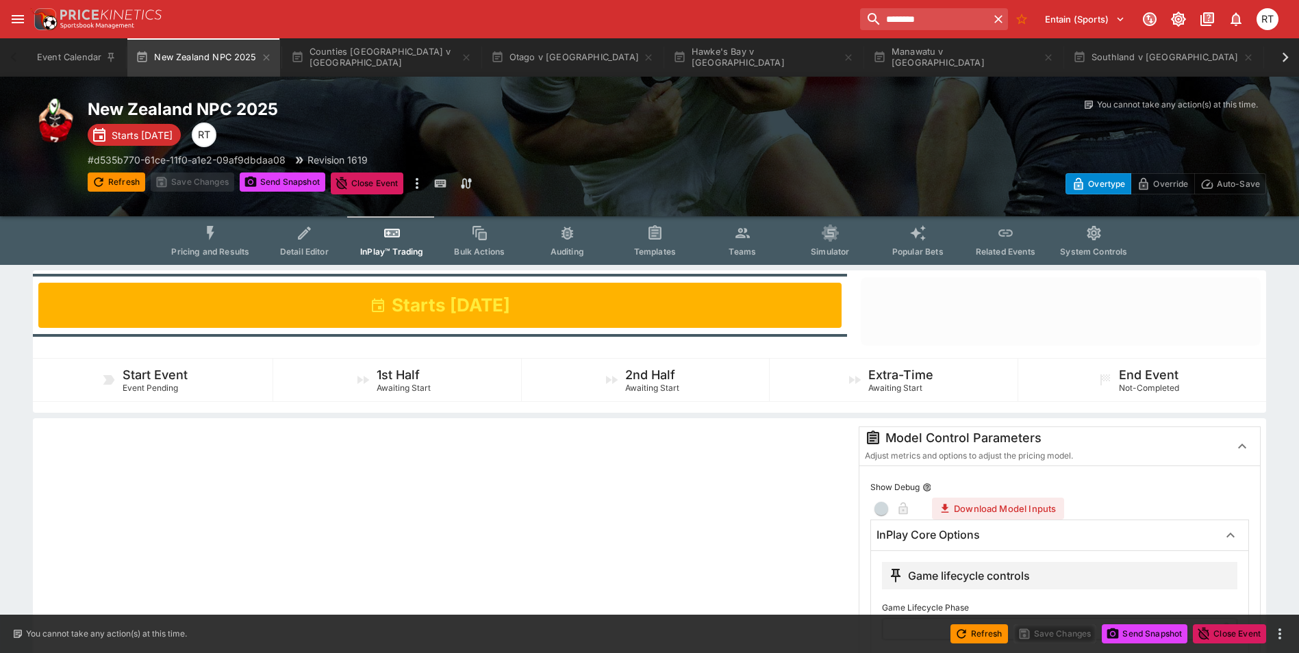
click at [223, 247] on span "Pricing and Results" at bounding box center [210, 252] width 78 height 10
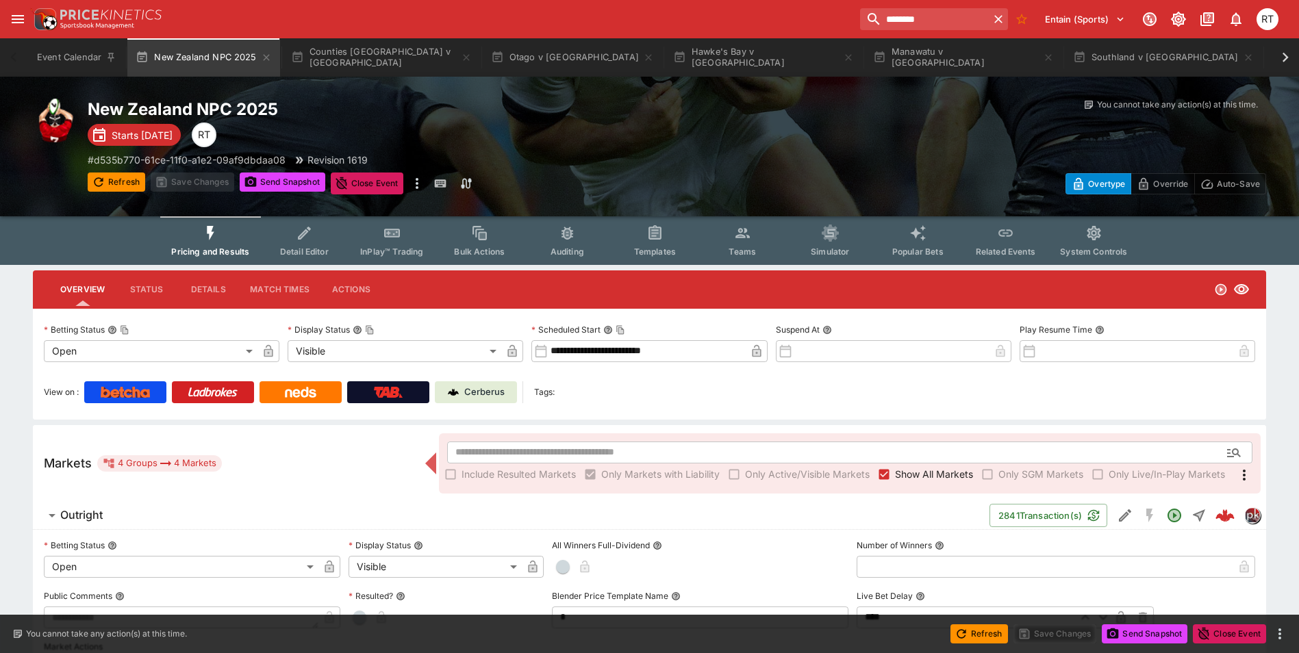
drag, startPoint x: 132, startPoint y: 516, endPoint x: 145, endPoint y: 518, distance: 13.9
click at [132, 516] on span "Outright" at bounding box center [519, 515] width 919 height 14
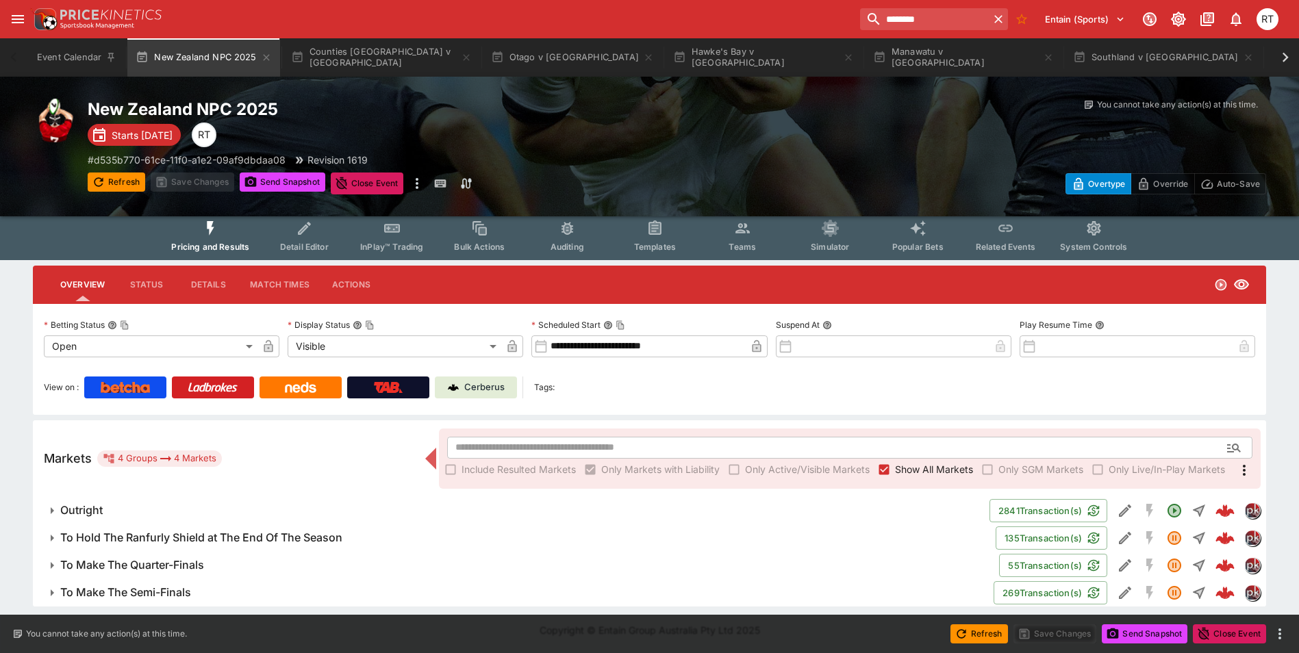
scroll to position [5, 0]
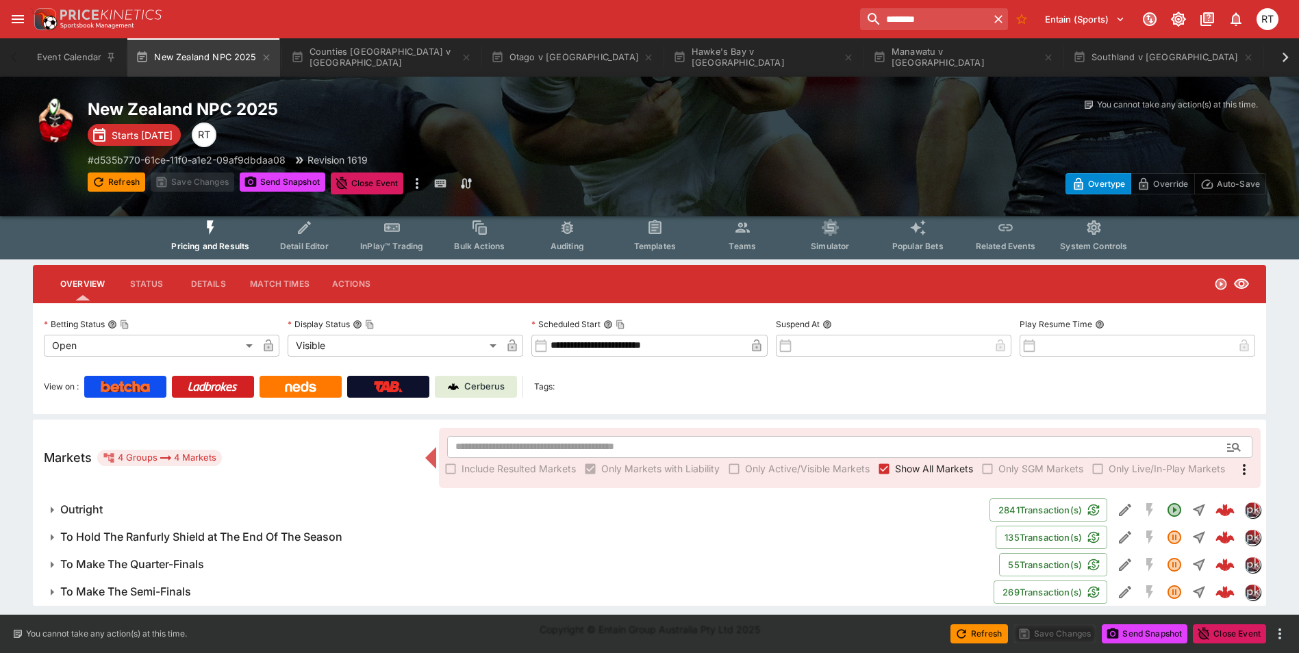
click at [297, 536] on h6 "To Hold The Ranfurly Shield at The End Of The Season" at bounding box center [201, 537] width 282 height 14
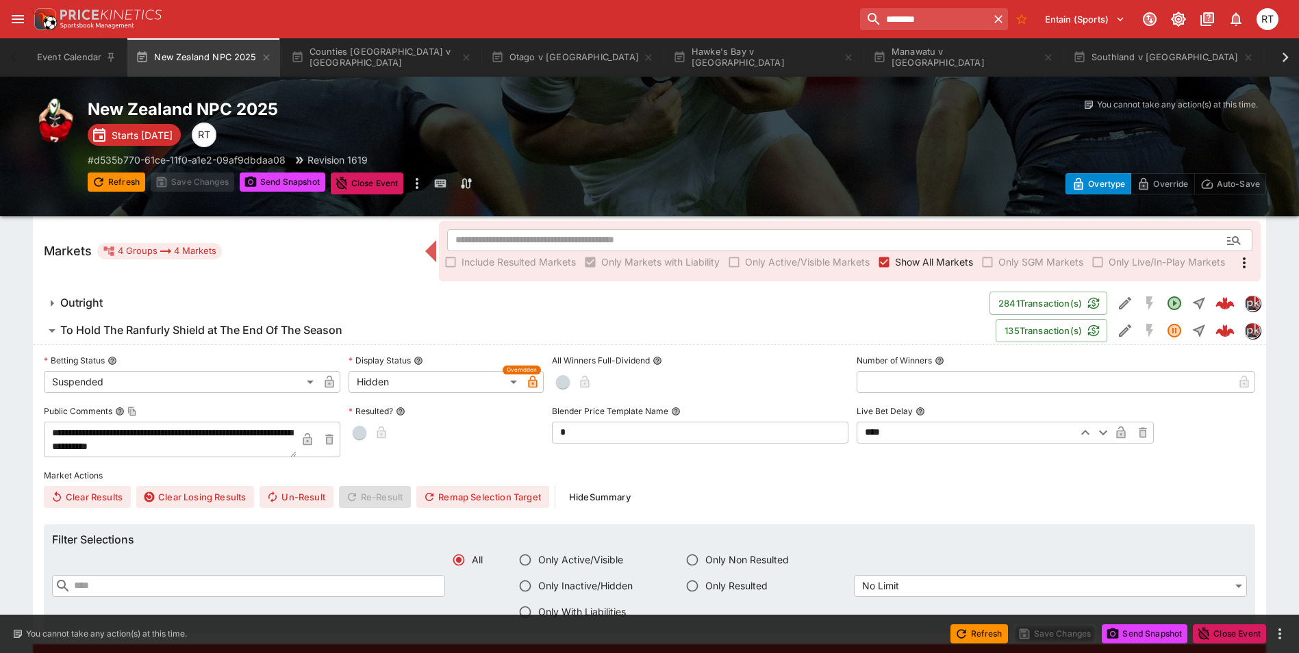
scroll to position [211, 0]
click at [214, 328] on h6 "To Hold The Ranfurly Shield at The End Of The Season" at bounding box center [201, 332] width 282 height 14
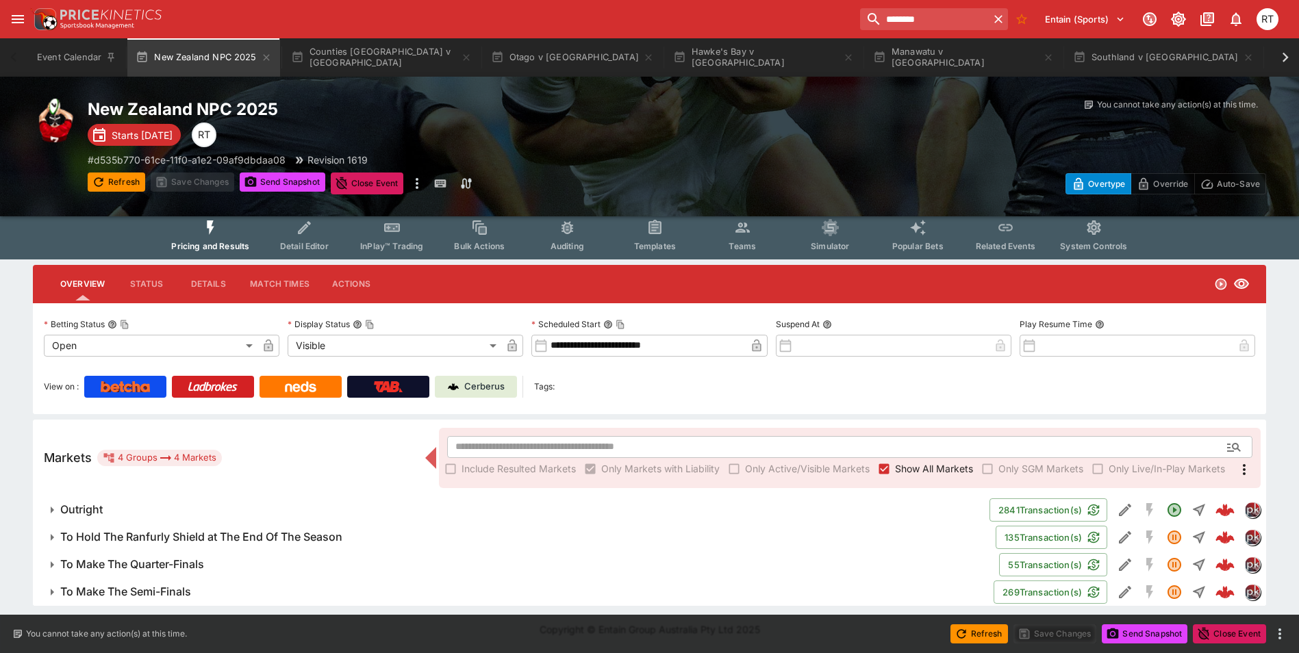
scroll to position [5, 0]
click at [188, 540] on h6 "To Hold The Ranfurly Shield at The End Of The Season" at bounding box center [201, 537] width 282 height 14
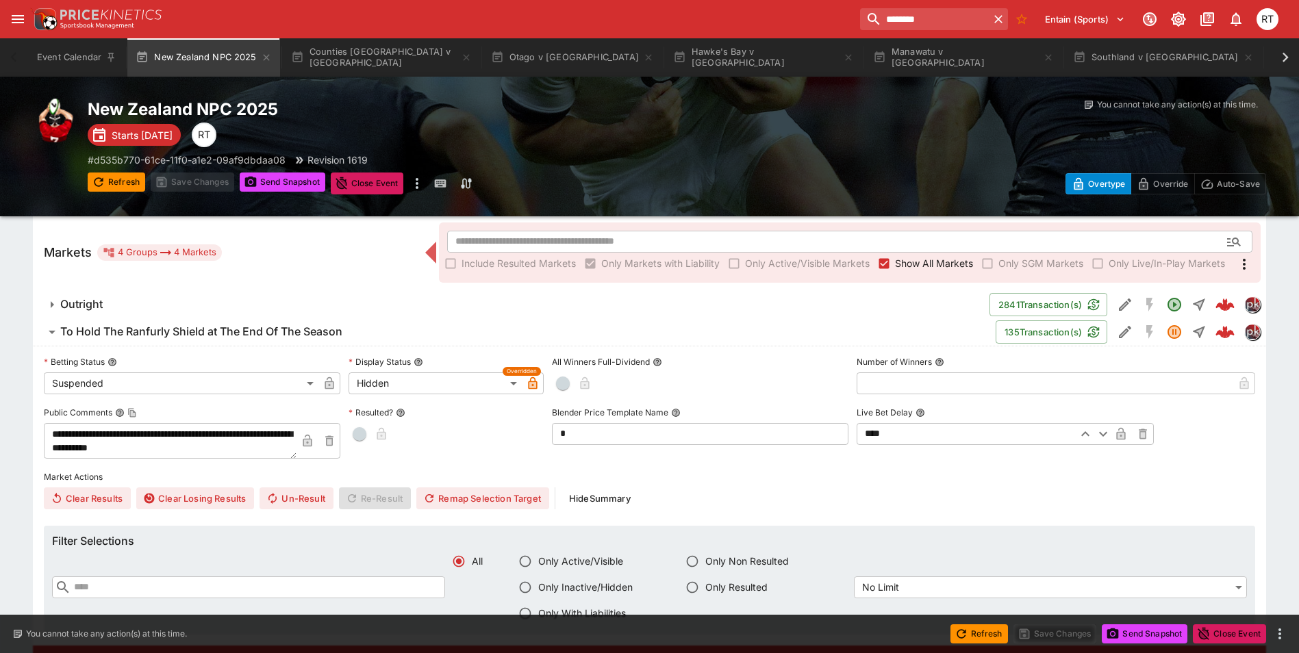
scroll to position [279, 0]
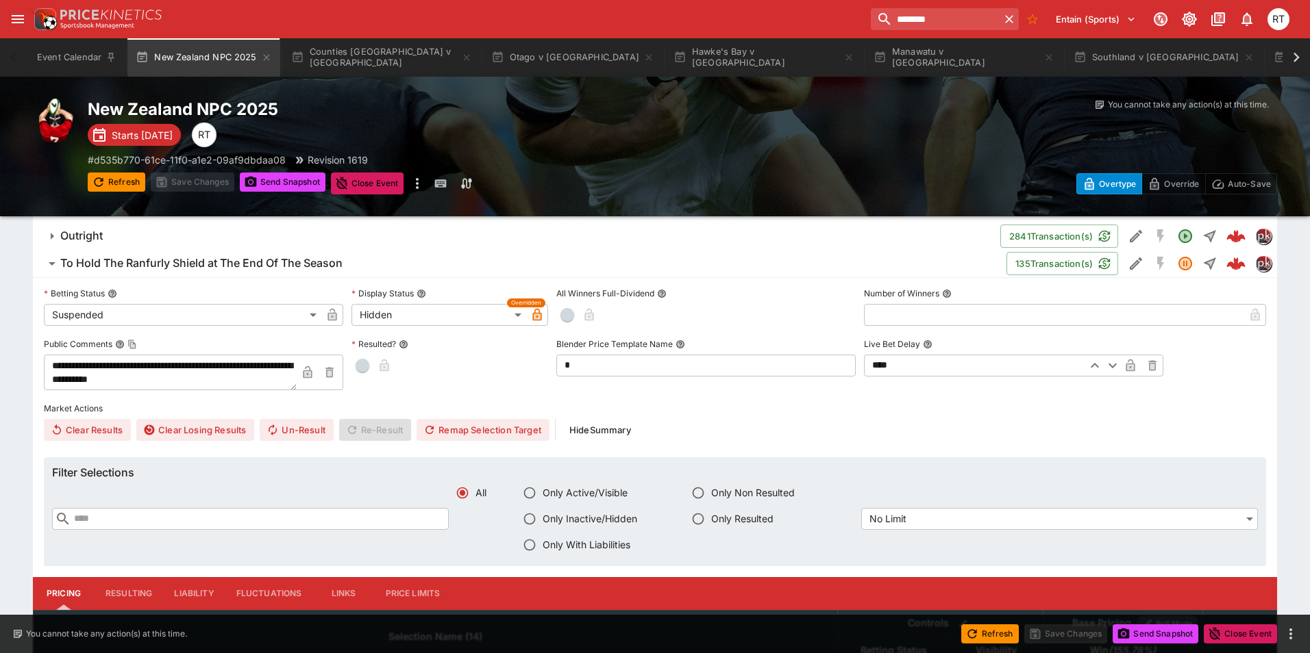
click at [201, 317] on body "**********" at bounding box center [655, 535] width 1310 height 1629
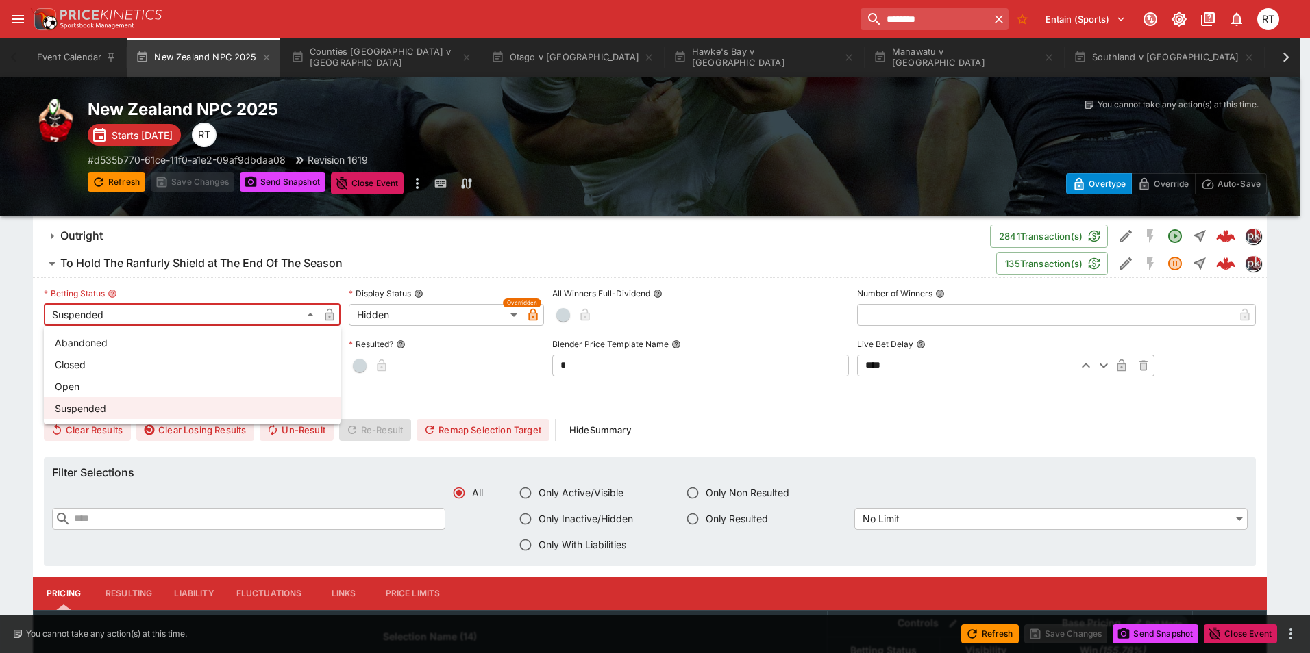
click at [121, 358] on li "Closed" at bounding box center [192, 364] width 297 height 22
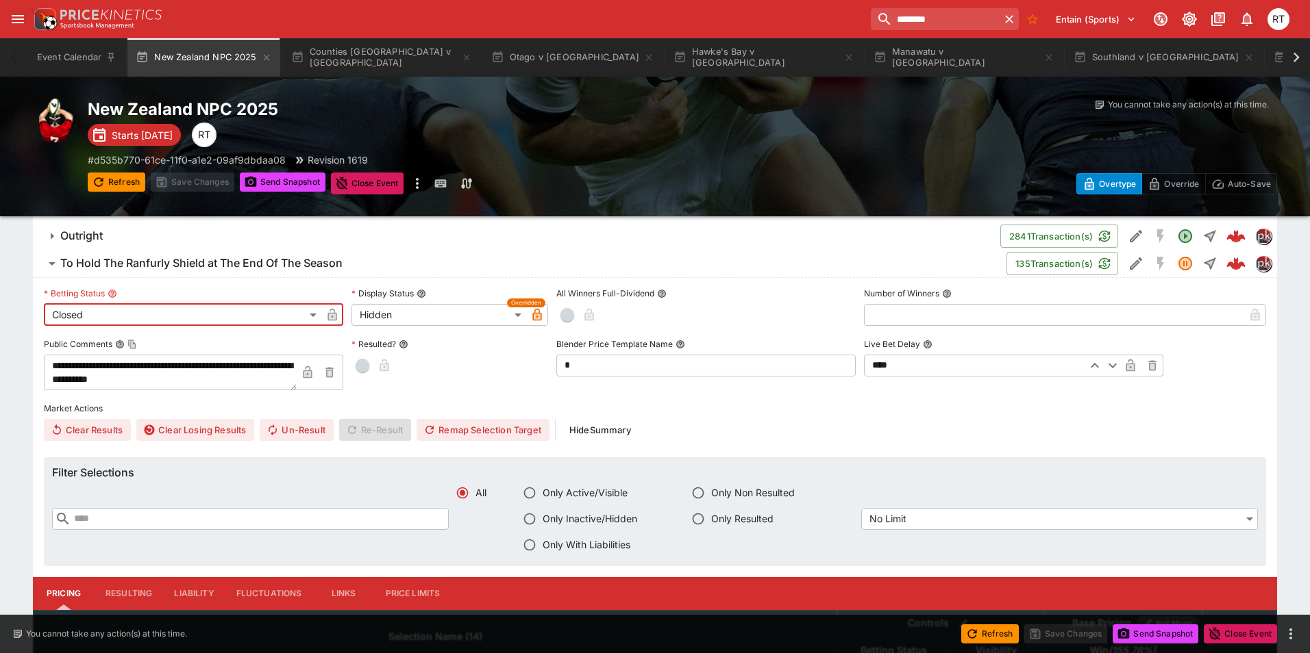
type input "**********"
click at [321, 315] on button "button" at bounding box center [330, 315] width 22 height 22
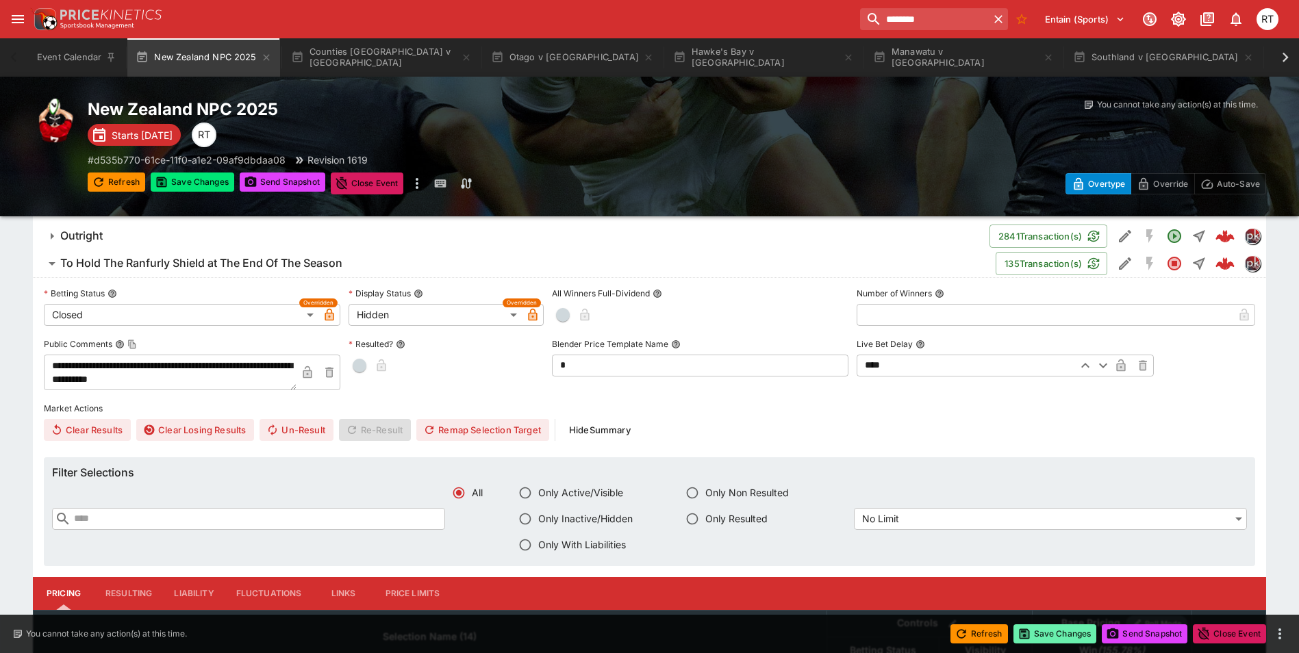
click at [1023, 630] on icon "button" at bounding box center [1024, 635] width 10 height 10
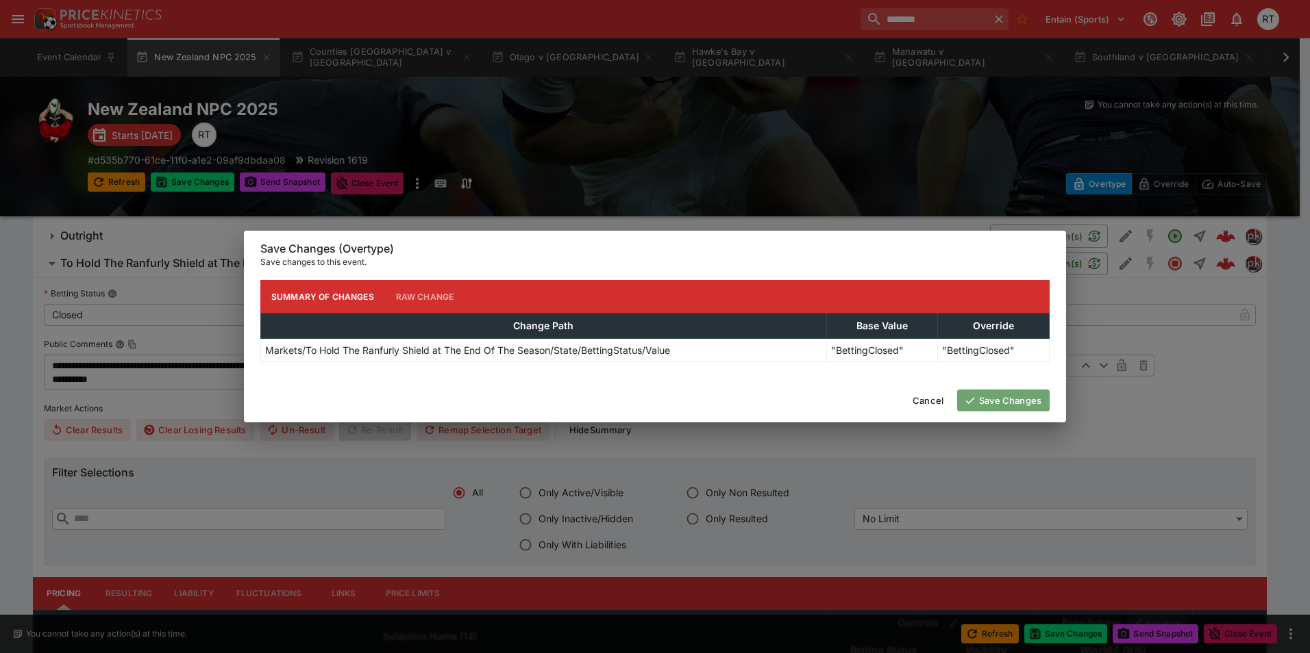
click at [976, 403] on button "Save Changes" at bounding box center [1003, 401] width 92 height 22
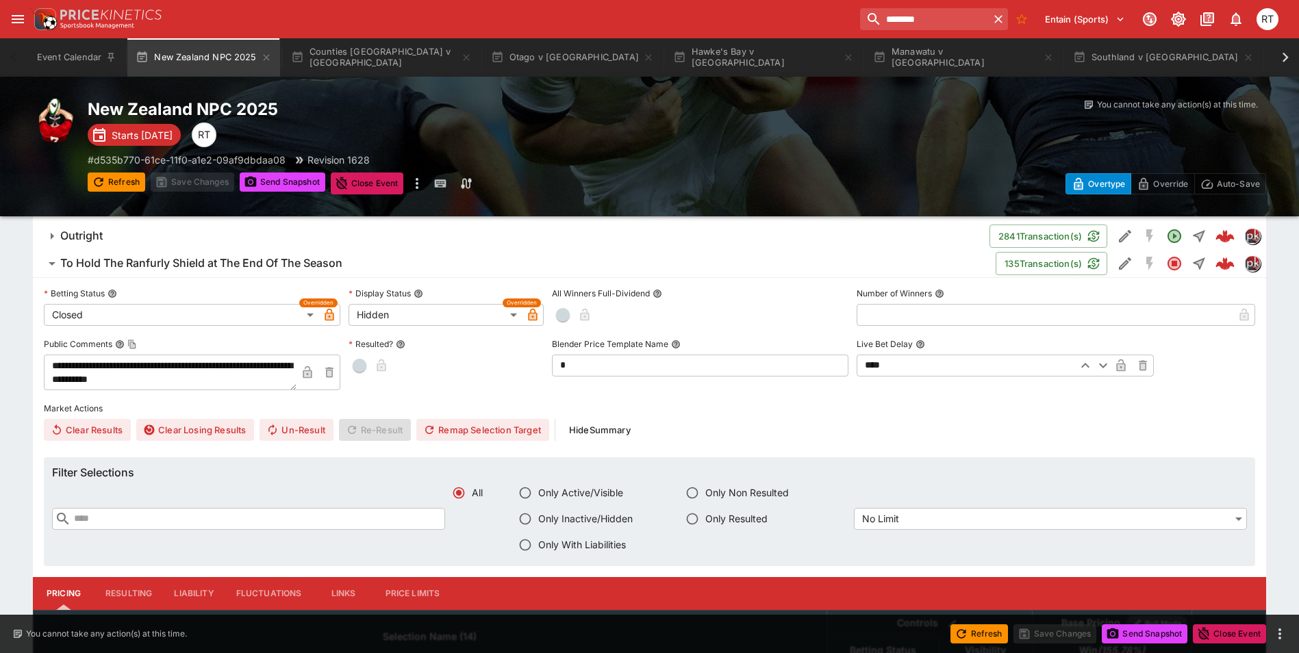
scroll to position [211, 0]
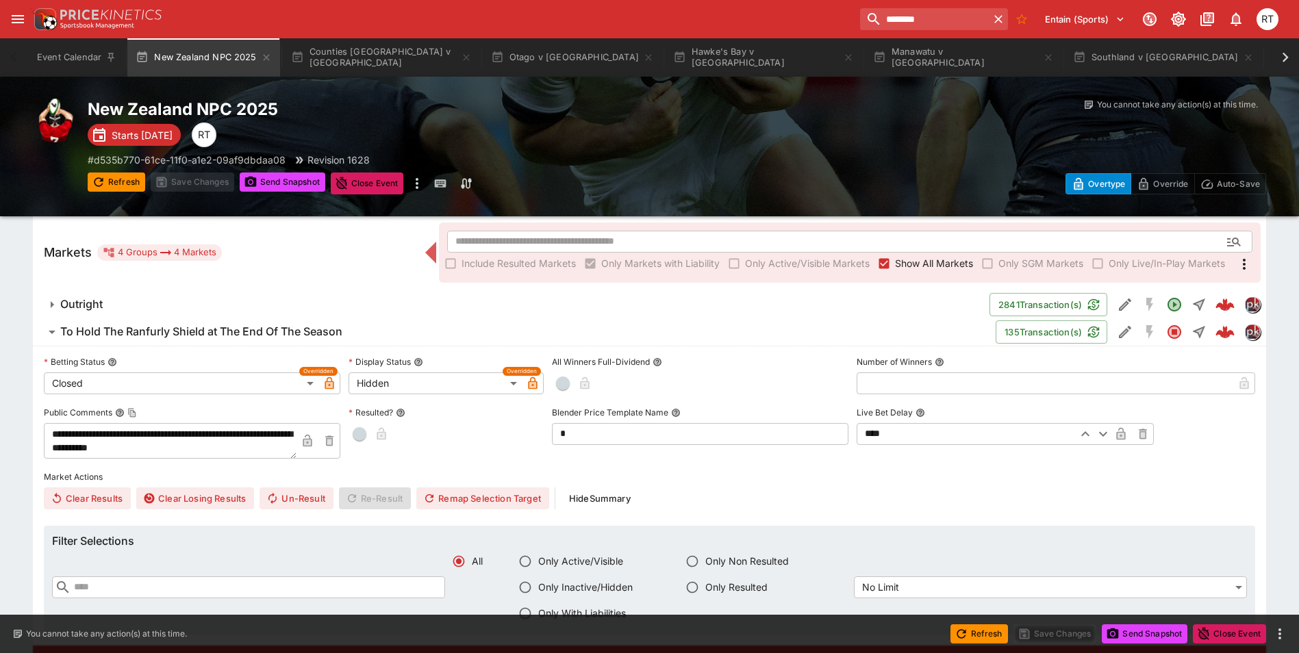
click at [293, 336] on h6 "To Hold The Ranfurly Shield at The End Of The Season" at bounding box center [201, 332] width 282 height 14
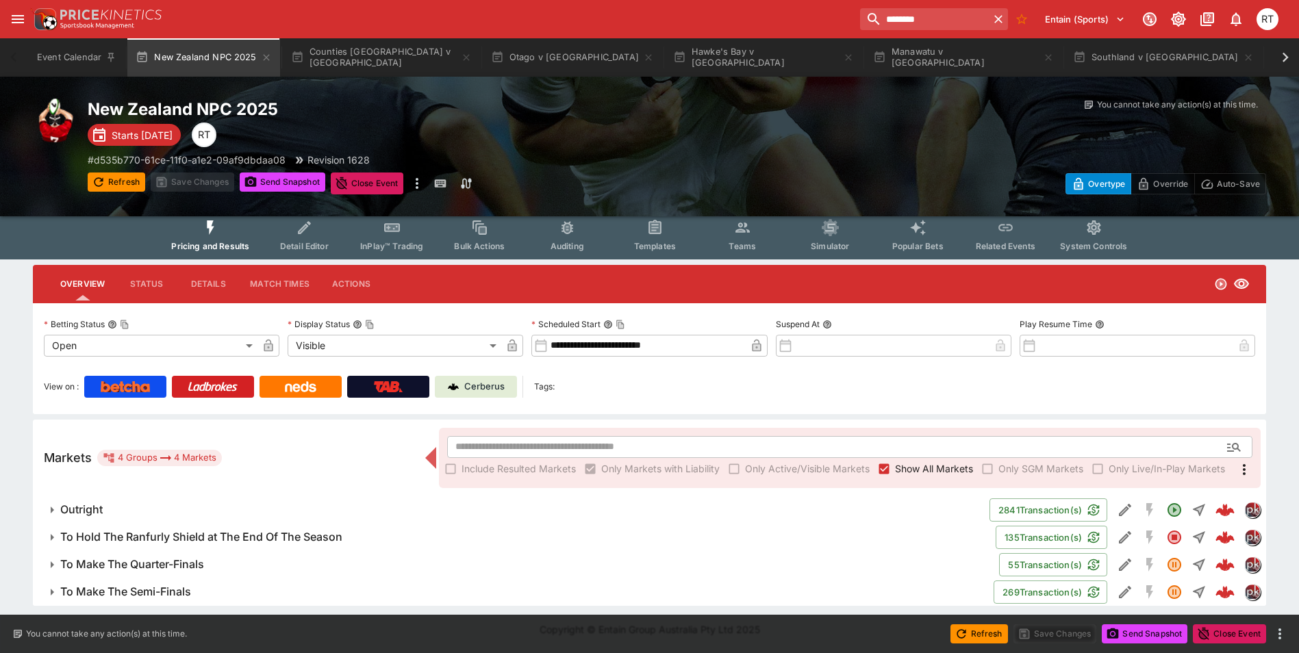
scroll to position [5, 0]
click at [172, 591] on h6 "To Make The Semi-Finals" at bounding box center [125, 592] width 131 height 14
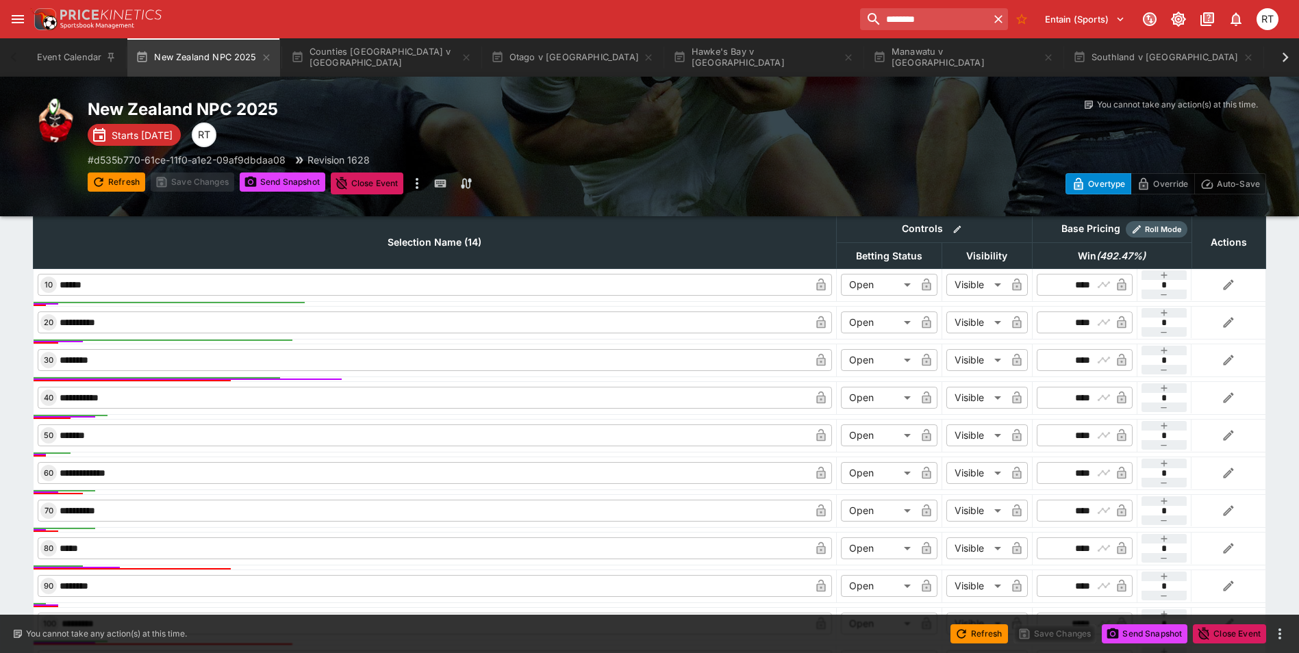
scroll to position [690, 0]
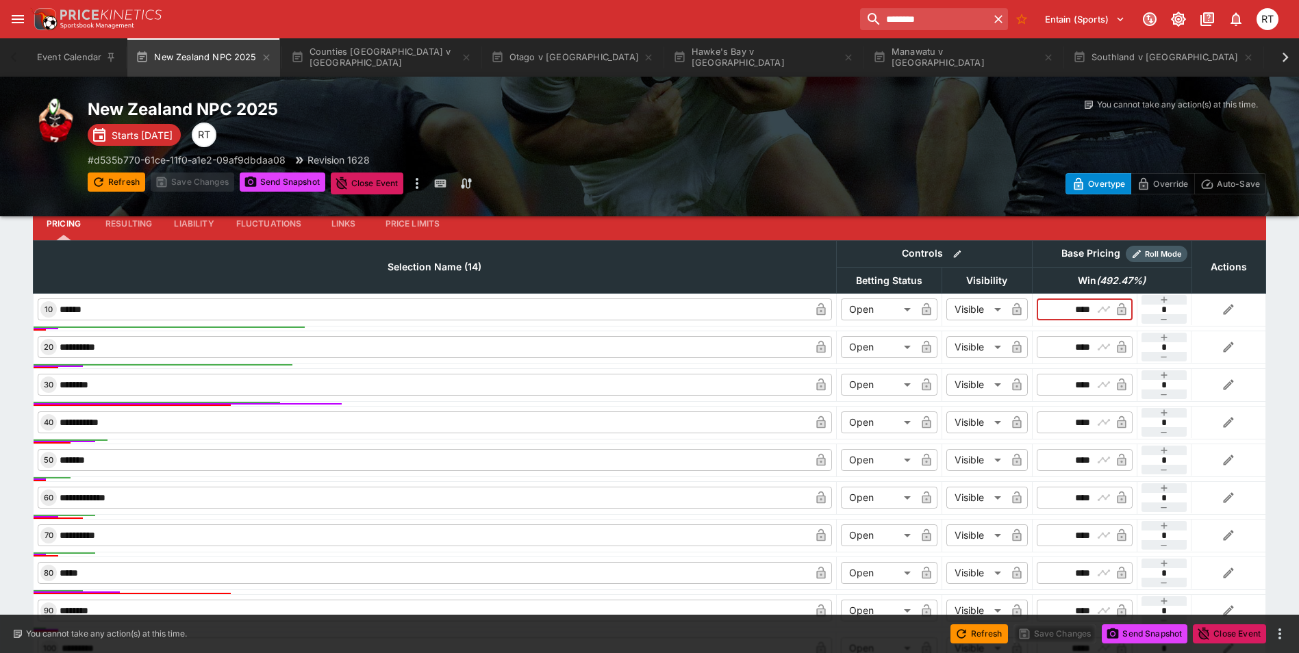
drag, startPoint x: 1074, startPoint y: 314, endPoint x: 1088, endPoint y: 314, distance: 14.4
click at [1088, 314] on input "****" at bounding box center [1074, 310] width 40 height 22
type input "****"
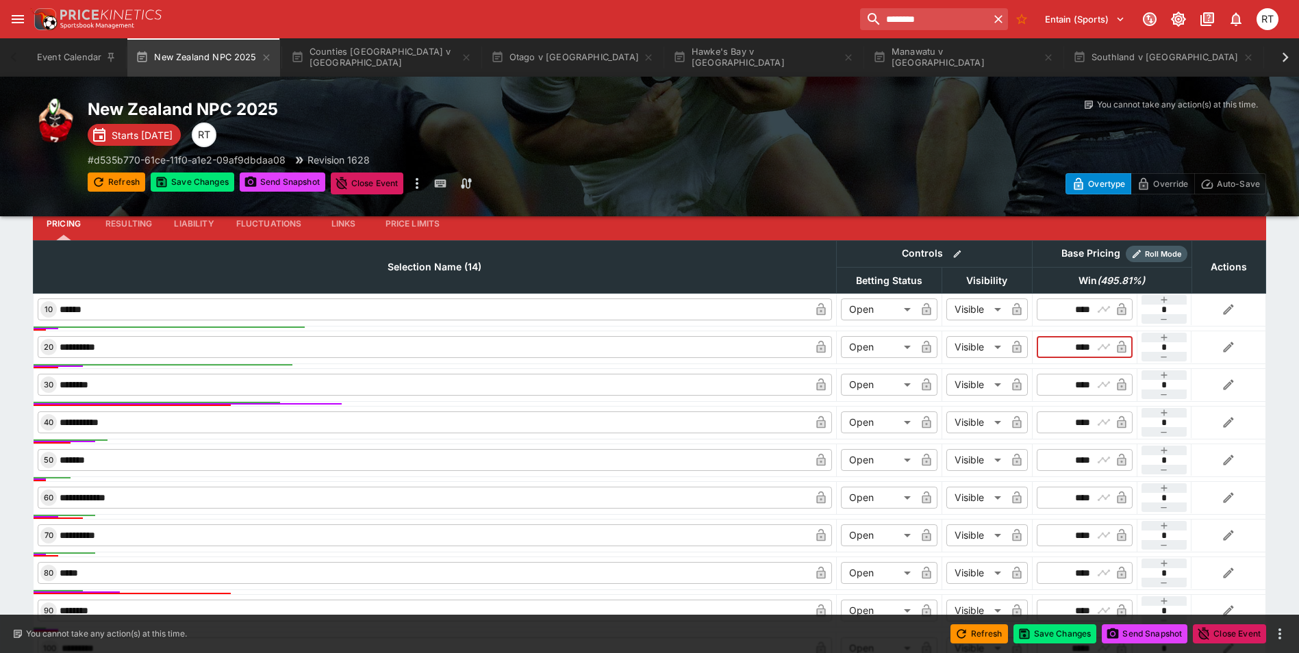
drag, startPoint x: 1061, startPoint y: 353, endPoint x: 1088, endPoint y: 352, distance: 26.7
click at [1088, 352] on input "****" at bounding box center [1074, 347] width 40 height 22
type input "****"
drag, startPoint x: 1062, startPoint y: 384, endPoint x: 1090, endPoint y: 386, distance: 28.1
click at [1090, 386] on input "****" at bounding box center [1074, 385] width 40 height 22
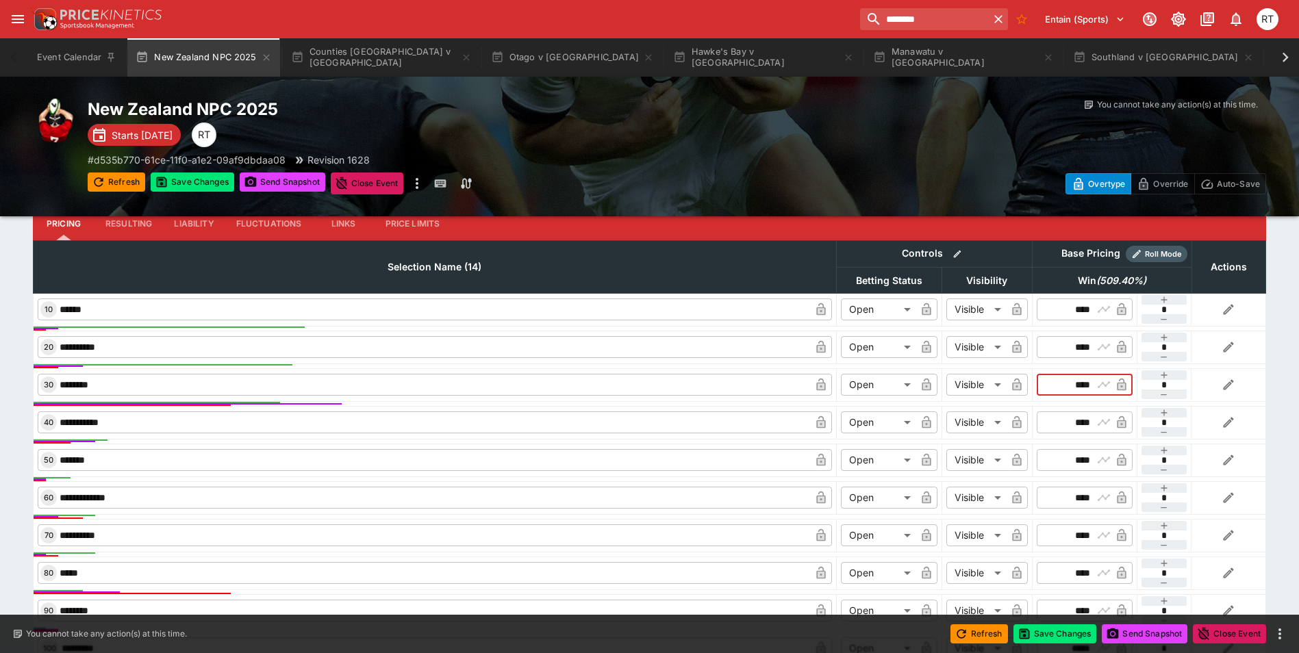
type input "****"
drag, startPoint x: 1063, startPoint y: 499, endPoint x: 1088, endPoint y: 499, distance: 24.7
click at [1088, 499] on input "****" at bounding box center [1074, 498] width 40 height 22
drag, startPoint x: 1064, startPoint y: 499, endPoint x: 1088, endPoint y: 500, distance: 24.0
click at [1088, 500] on input "****" at bounding box center [1074, 498] width 40 height 22
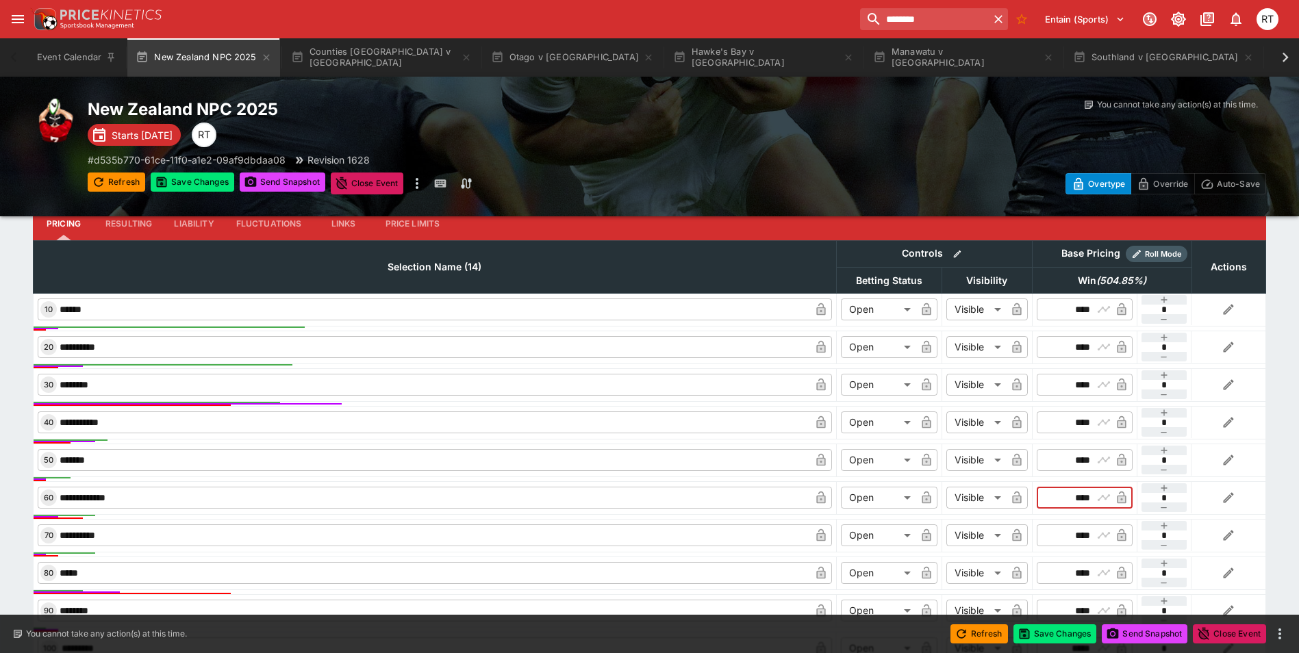
type input "****"
drag, startPoint x: 1069, startPoint y: 462, endPoint x: 1088, endPoint y: 460, distance: 19.2
click at [1088, 460] on input "****" at bounding box center [1074, 460] width 40 height 22
type input "****"
drag, startPoint x: 1069, startPoint y: 423, endPoint x: 1090, endPoint y: 423, distance: 21.2
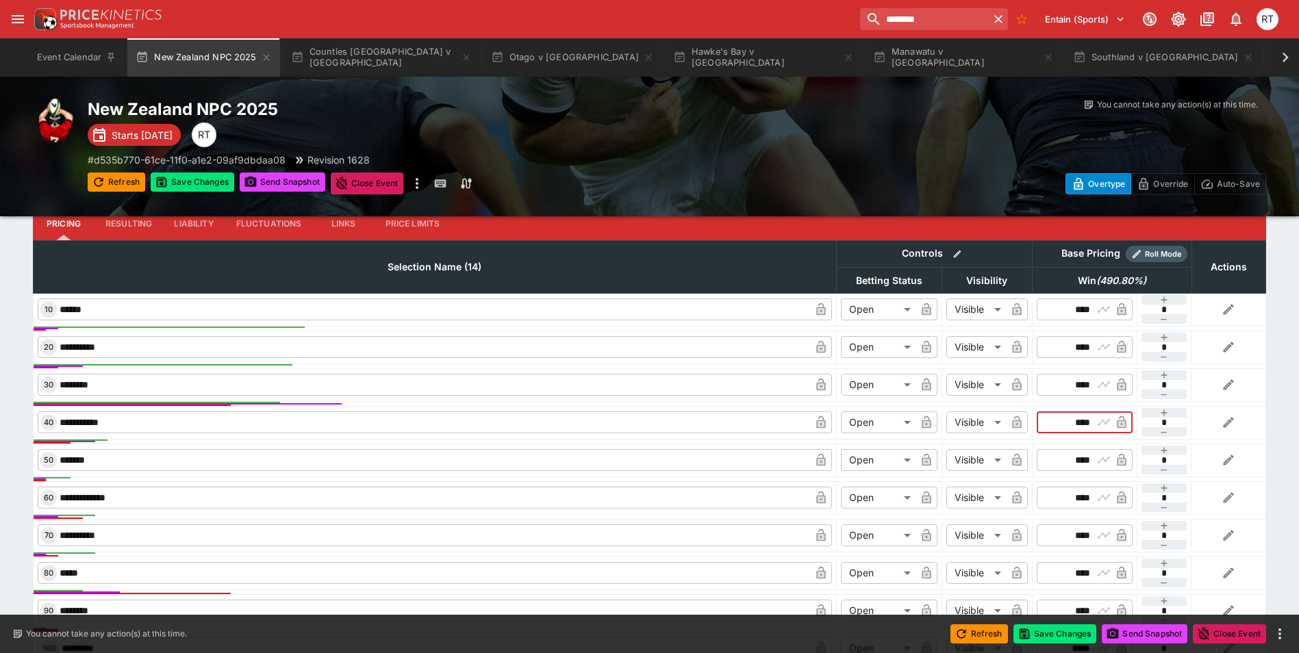
click at [1090, 423] on input "****" at bounding box center [1074, 423] width 40 height 22
type input "****"
drag, startPoint x: 1066, startPoint y: 499, endPoint x: 1088, endPoint y: 499, distance: 22.6
click at [1088, 499] on input "****" at bounding box center [1074, 498] width 40 height 22
type input "*"
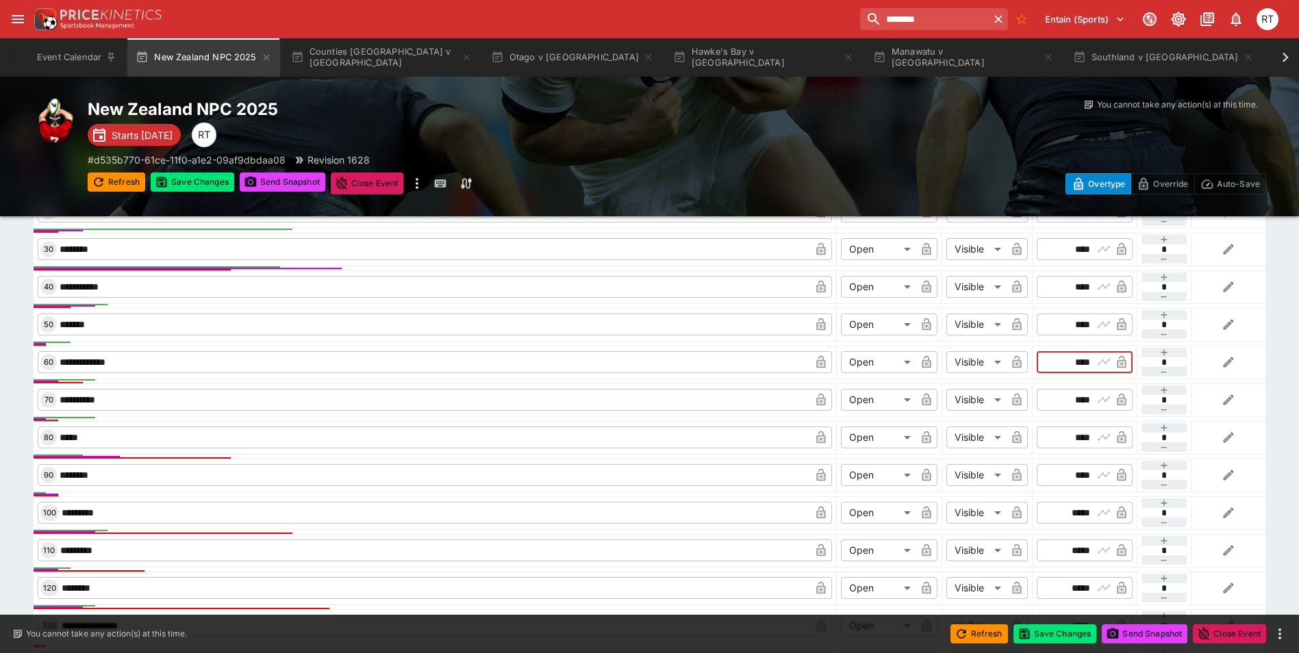
scroll to position [827, 0]
type input "****"
drag, startPoint x: 1064, startPoint y: 399, endPoint x: 1088, endPoint y: 402, distance: 23.5
click at [1088, 402] on input "****" at bounding box center [1074, 399] width 40 height 22
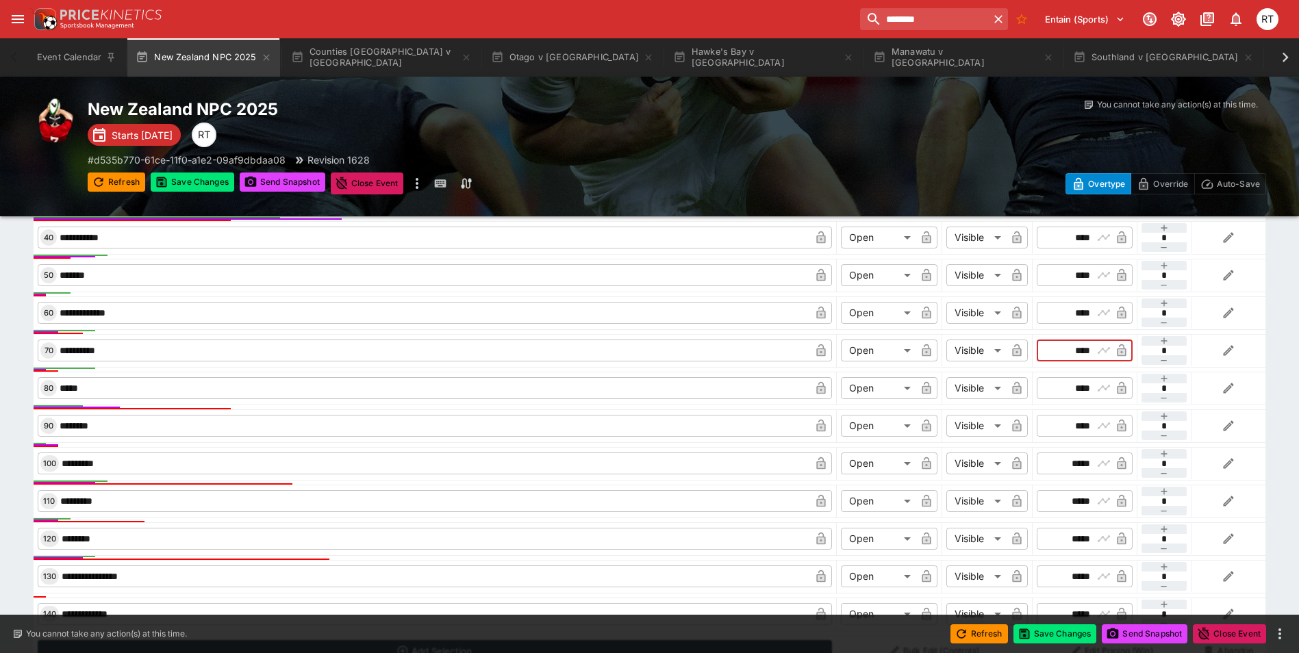
scroll to position [896, 0]
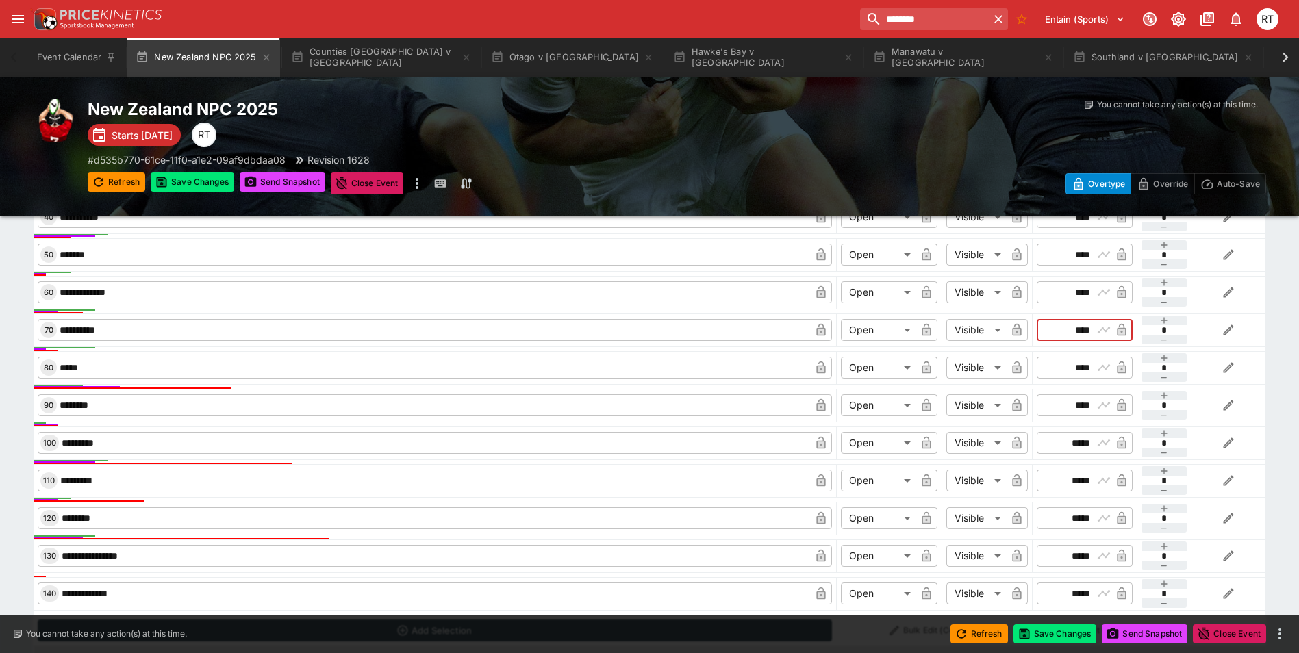
type input "****"
drag, startPoint x: 1071, startPoint y: 406, endPoint x: 1089, endPoint y: 407, distance: 17.8
click at [1089, 407] on input "****" at bounding box center [1074, 406] width 40 height 22
type input "*****"
drag, startPoint x: 1062, startPoint y: 445, endPoint x: 1088, endPoint y: 447, distance: 26.8
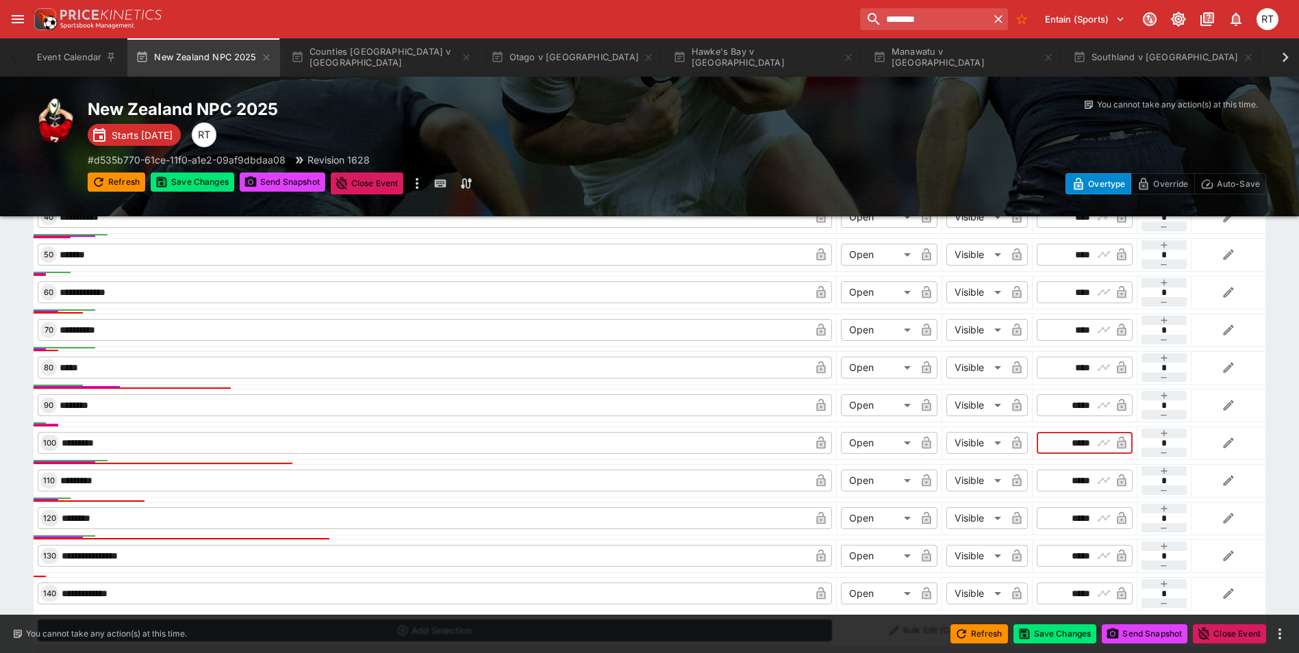
click at [1088, 447] on input "*****" at bounding box center [1074, 443] width 40 height 22
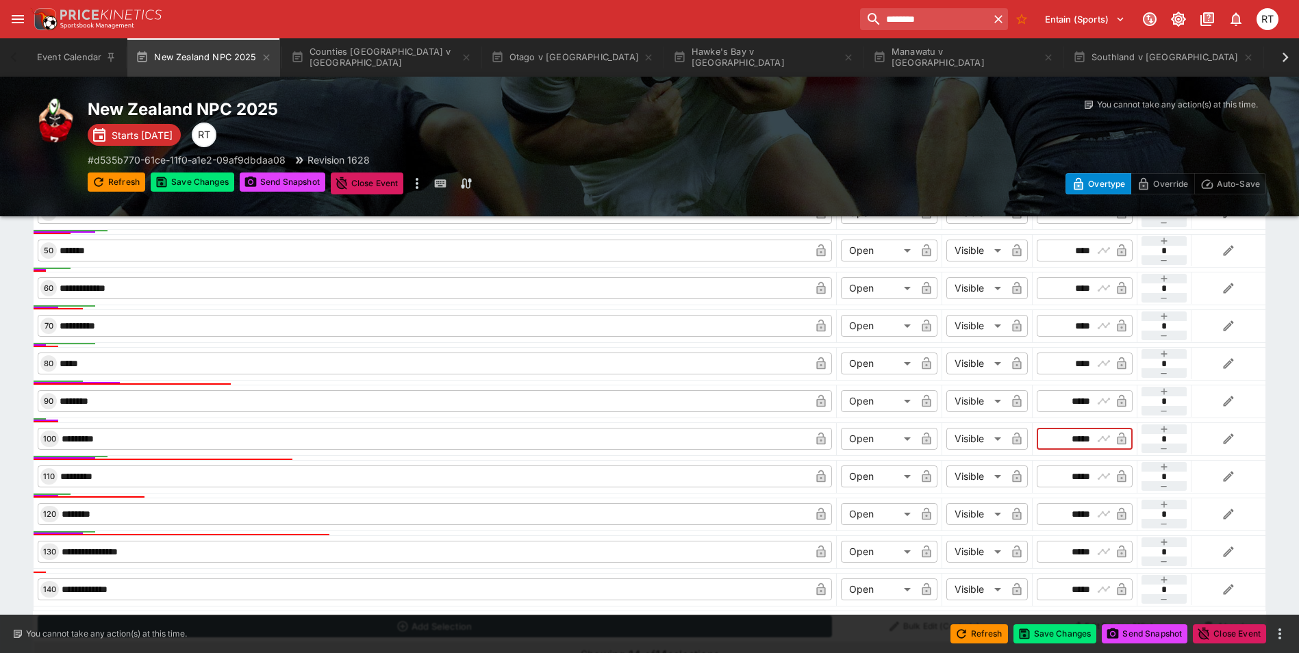
scroll to position [962, 0]
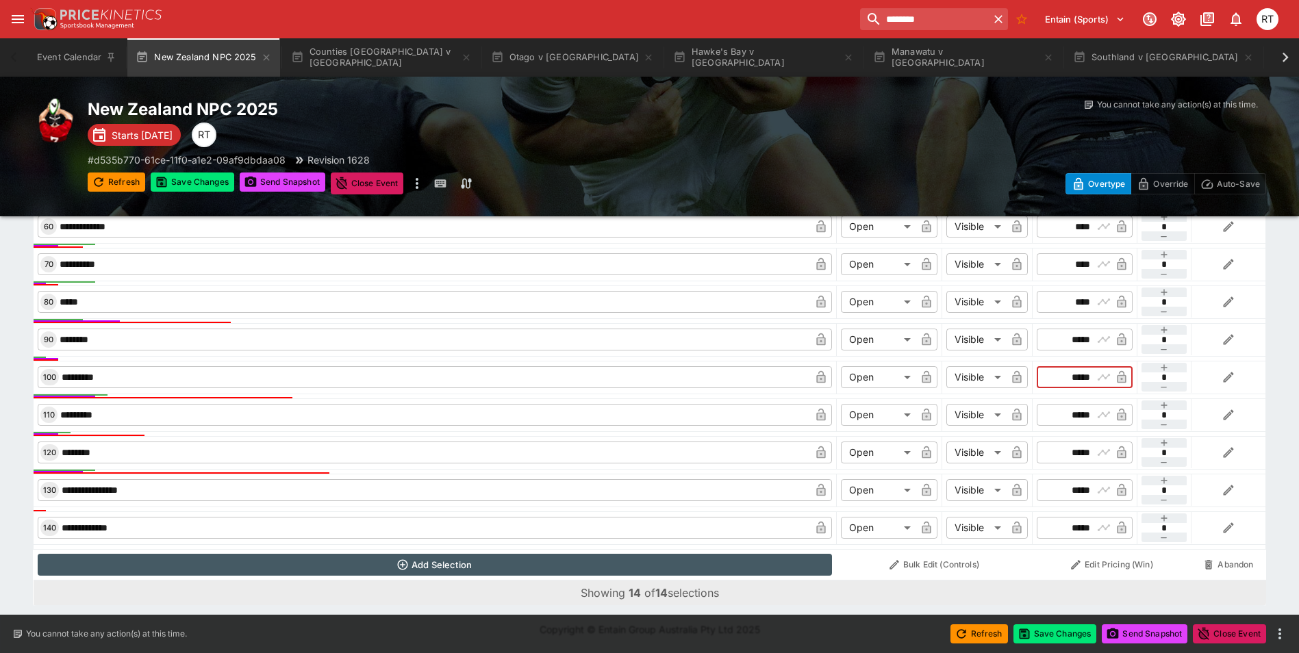
type input "*****"
drag, startPoint x: 1062, startPoint y: 452, endPoint x: 1089, endPoint y: 453, distance: 27.4
click at [1089, 453] on input "*****" at bounding box center [1074, 453] width 40 height 22
type input "*****"
click at [1053, 630] on button "Save Changes" at bounding box center [1056, 634] width 84 height 19
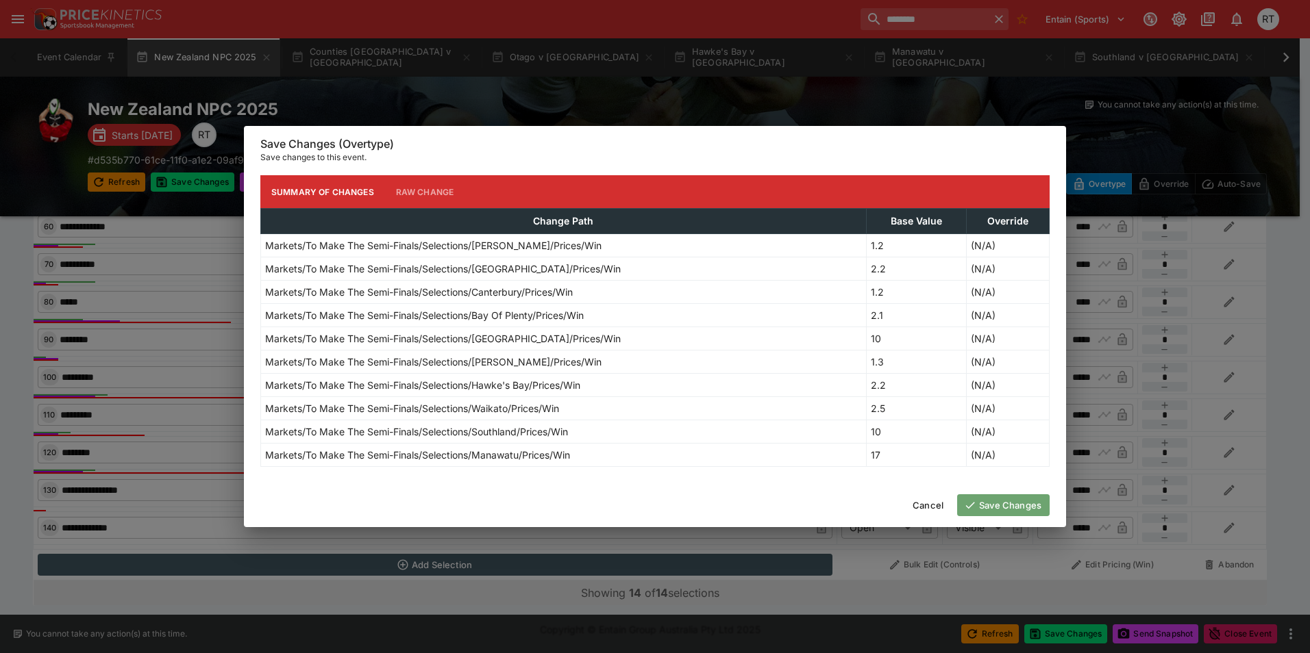
click at [1010, 498] on button "Save Changes" at bounding box center [1003, 506] width 92 height 22
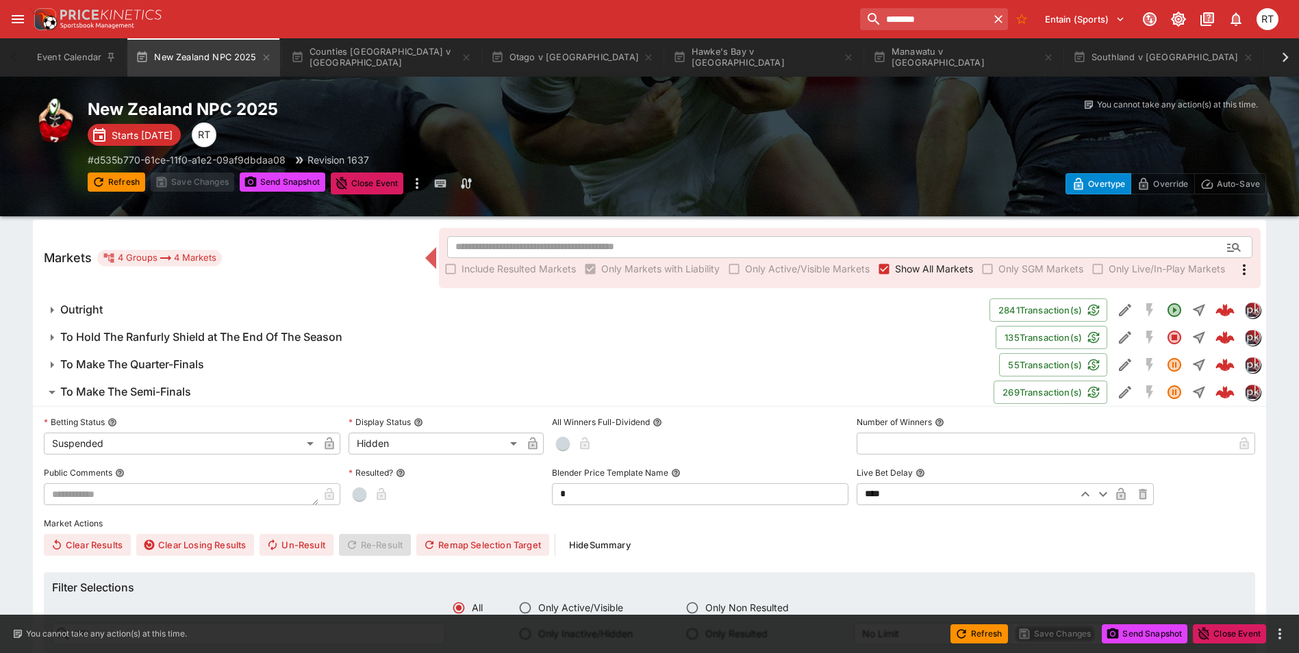
scroll to position [140, 0]
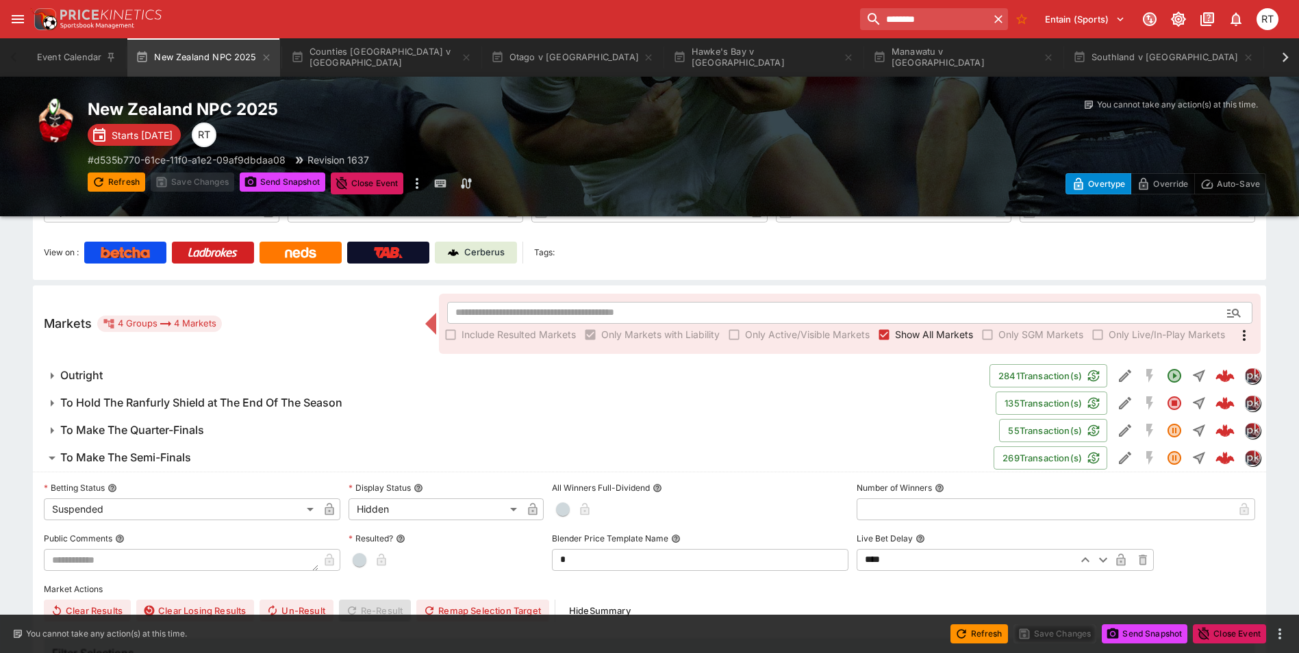
click at [203, 463] on span "To Make The Semi-Finals" at bounding box center [521, 458] width 923 height 14
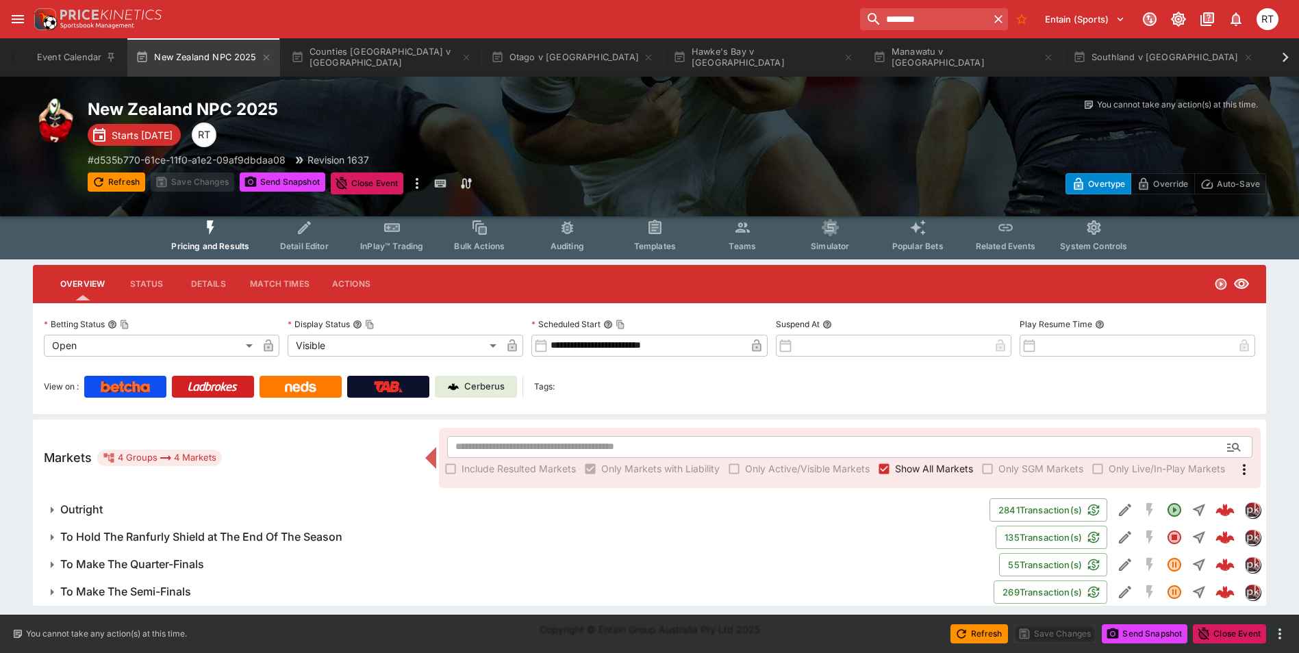
scroll to position [5, 0]
click at [1286, 55] on icon at bounding box center [1286, 58] width 6 height 10
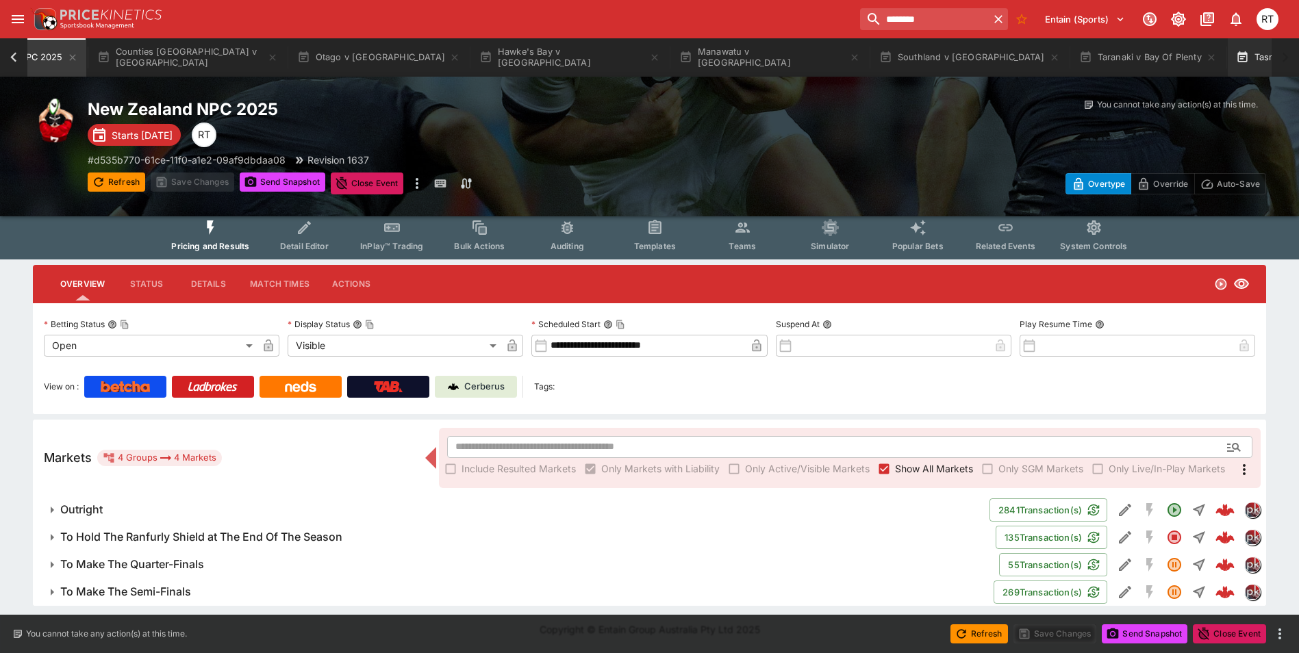
click at [1228, 69] on button "Tasman v [GEOGRAPHIC_DATA]" at bounding box center [1321, 57] width 186 height 38
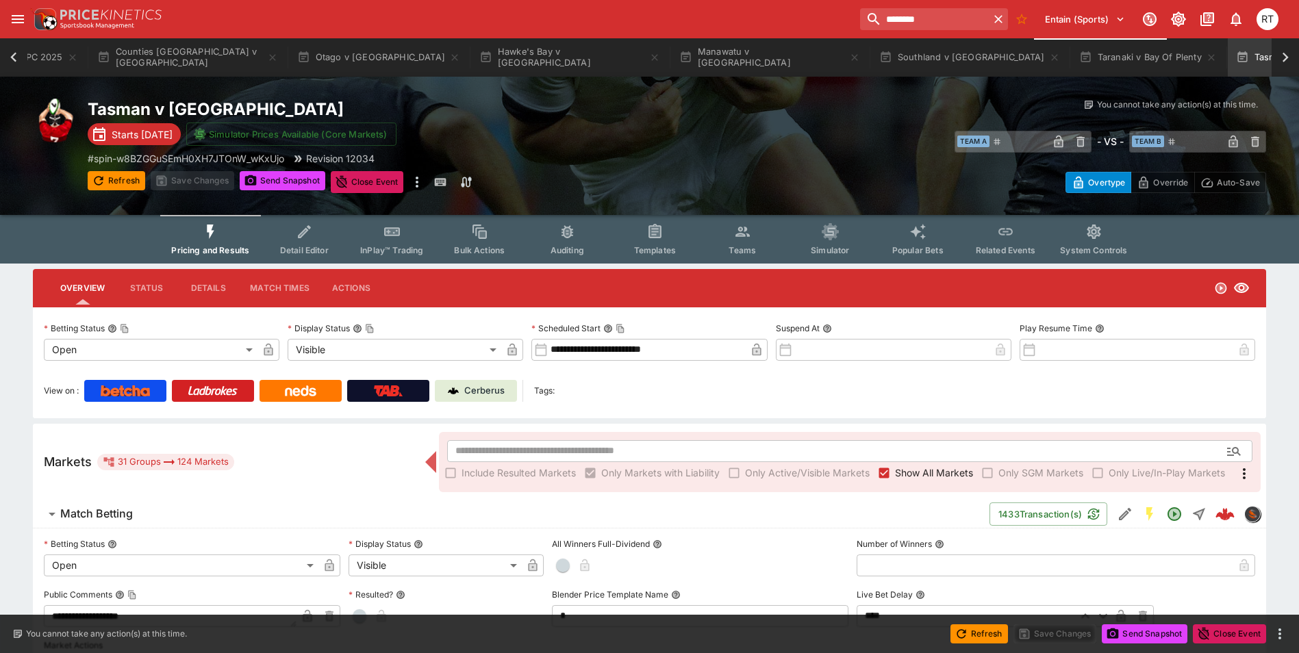
scroll to position [0, 184]
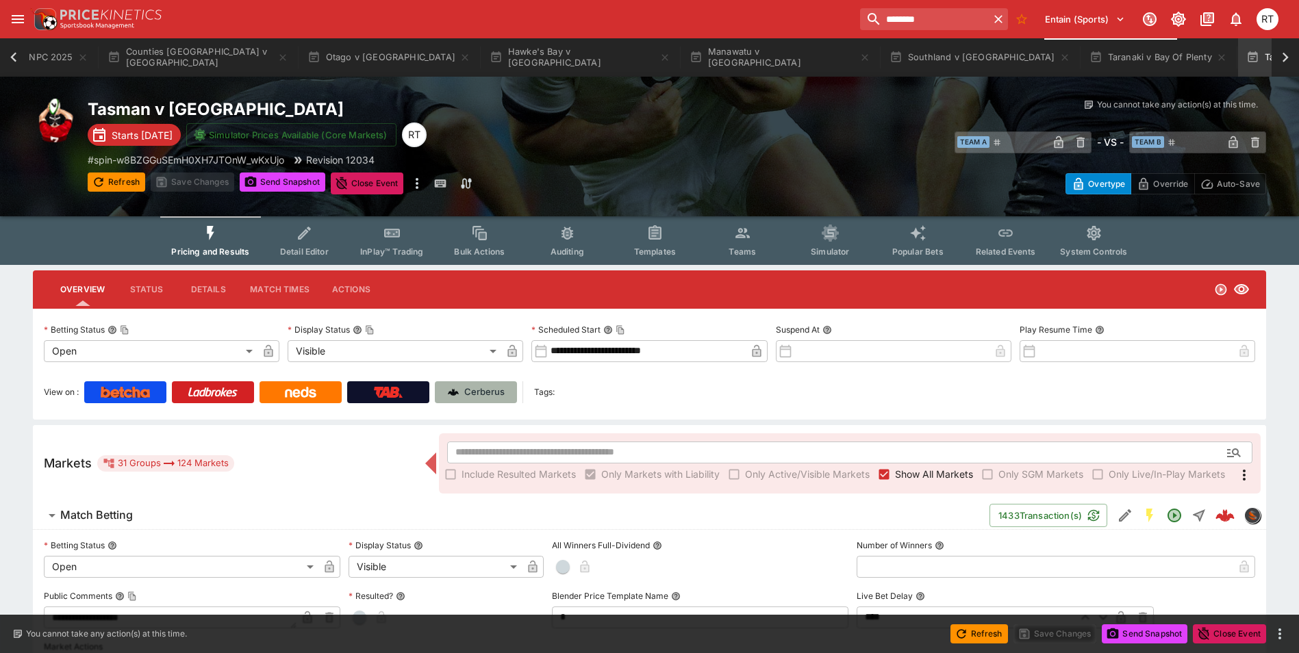
click at [481, 392] on p "Cerberus" at bounding box center [484, 393] width 40 height 14
type input "****"
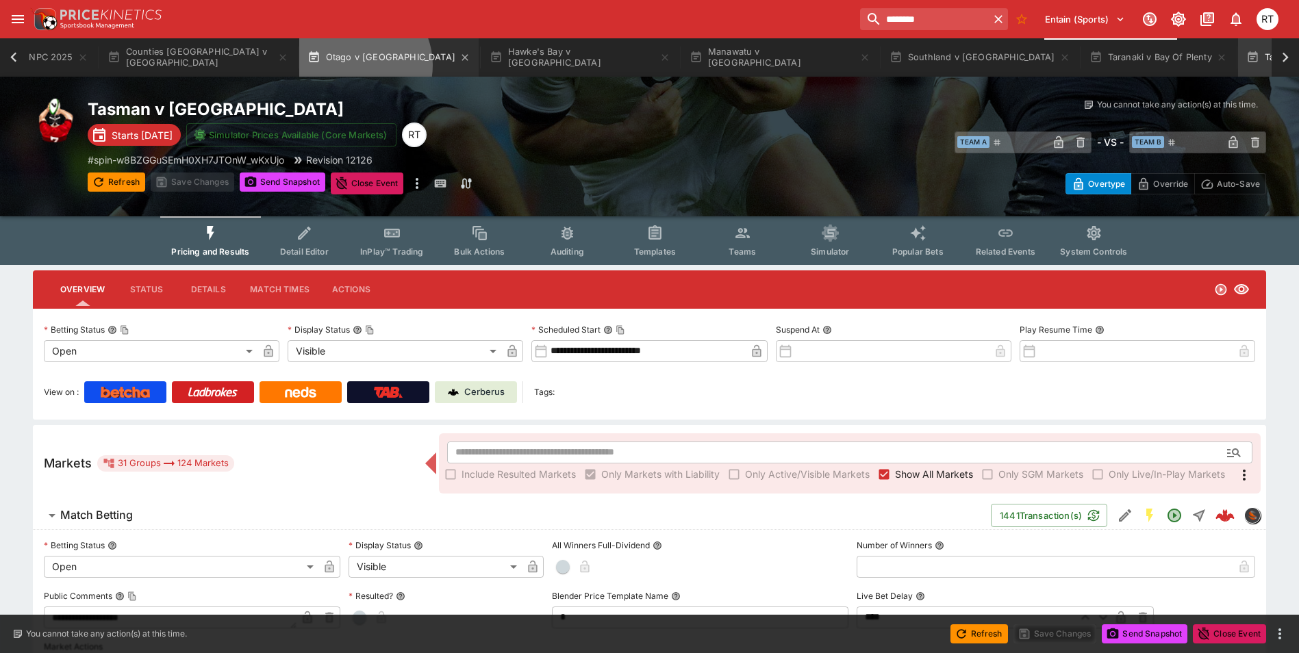
click at [354, 65] on button "Otago v [GEOGRAPHIC_DATA]" at bounding box center [388, 57] width 179 height 38
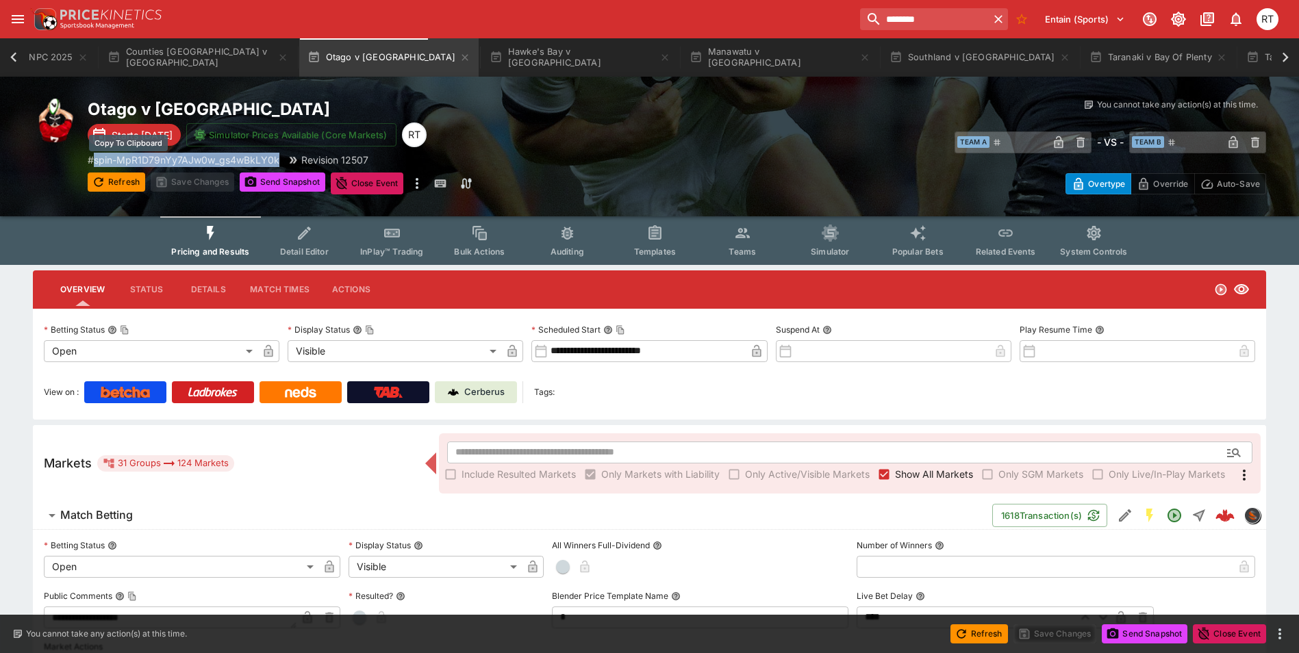
drag, startPoint x: 282, startPoint y: 163, endPoint x: 96, endPoint y: 158, distance: 185.7
click at [96, 158] on div "# spin-MpR1D79nYy7AJw0w_gs4wBkLY0k Revision 12507" at bounding box center [383, 160] width 590 height 14
copy p "spin-MpR1D79nYy7AJw0w_gs4wBkLY0k"
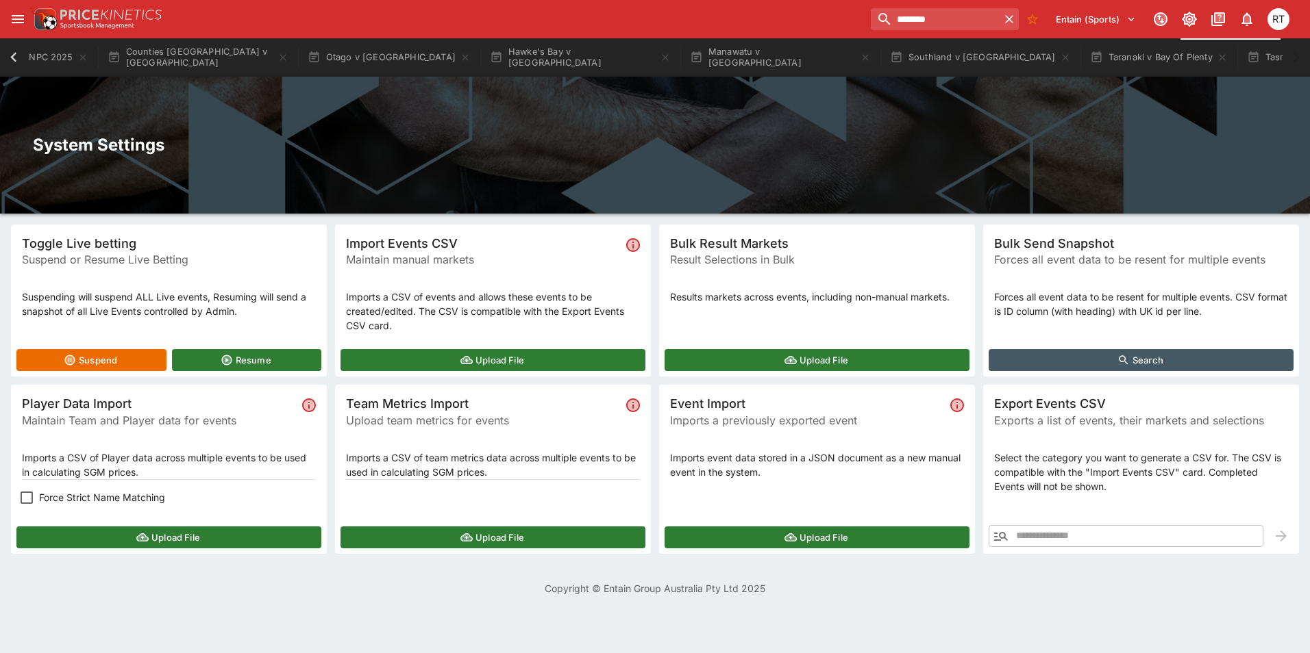
click at [158, 545] on button "Upload File" at bounding box center [168, 538] width 305 height 22
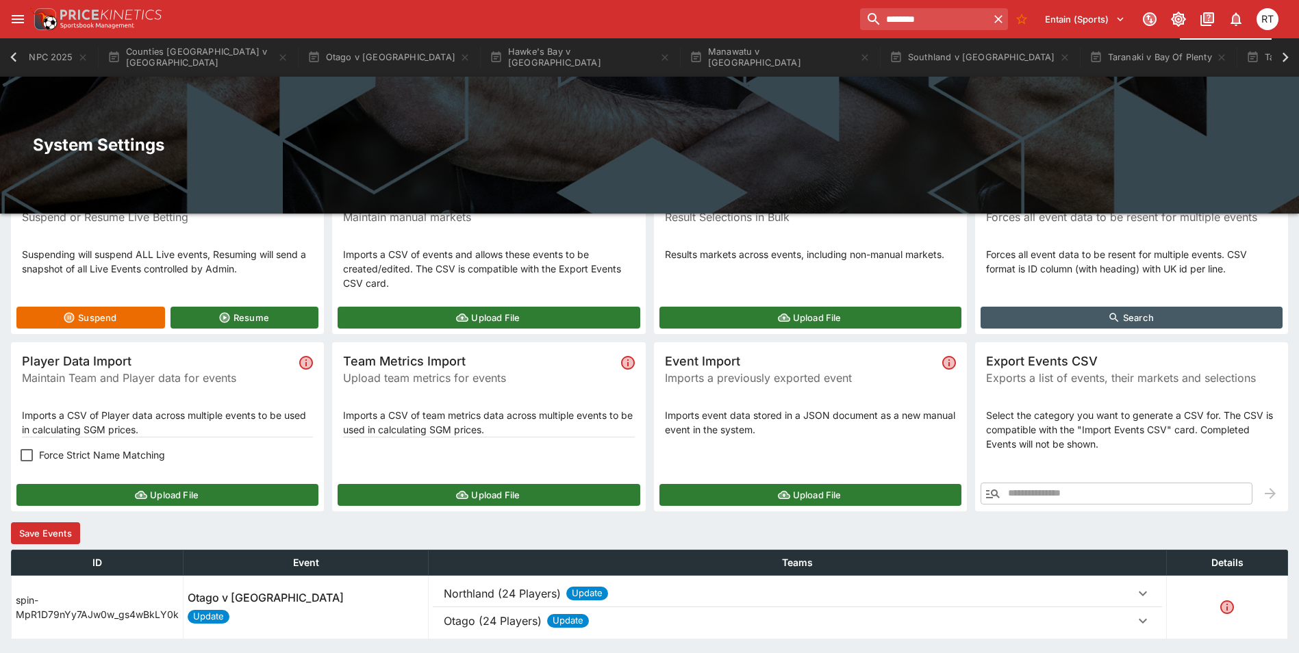
scroll to position [87, 0]
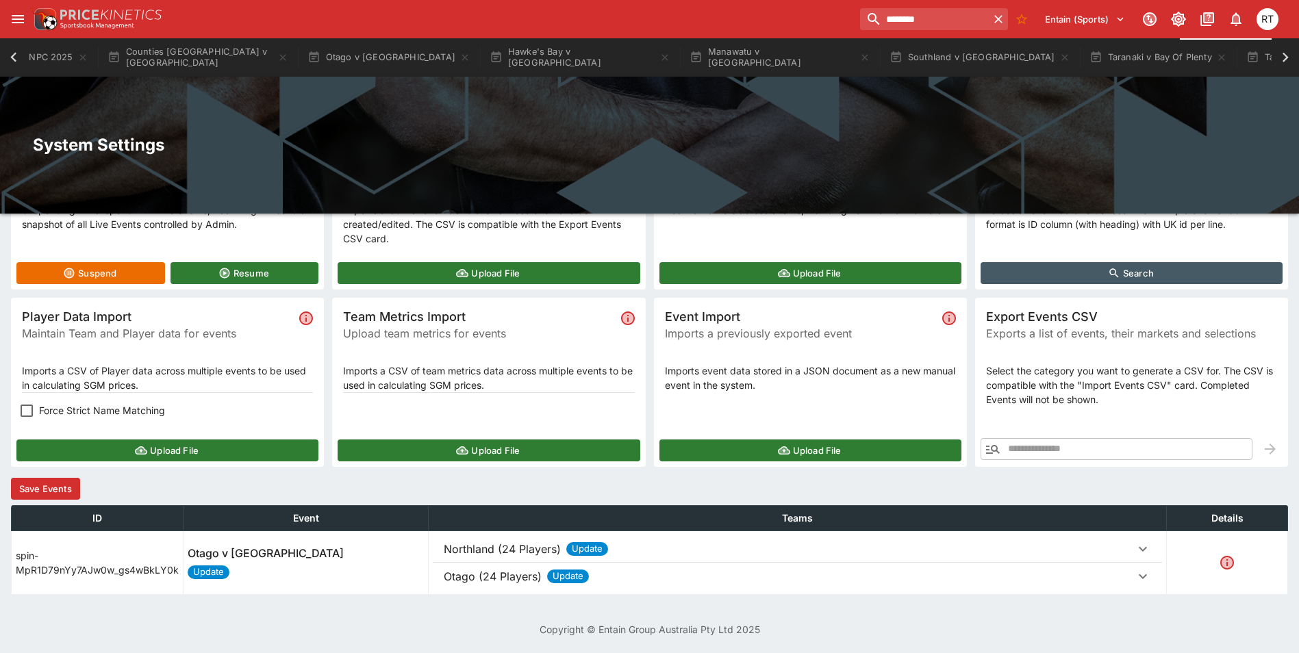
click at [486, 555] on p "Northland (24 Players)" at bounding box center [502, 549] width 117 height 16
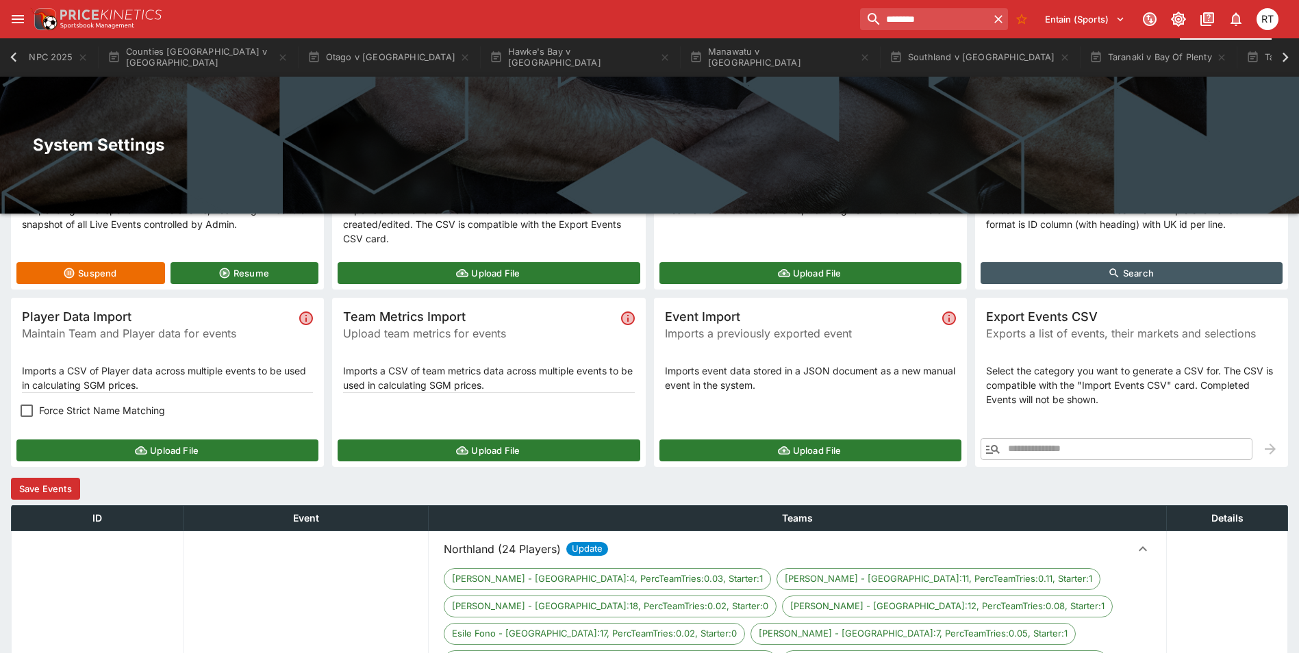
click at [486, 555] on p "Northland (24 Players)" at bounding box center [502, 549] width 117 height 16
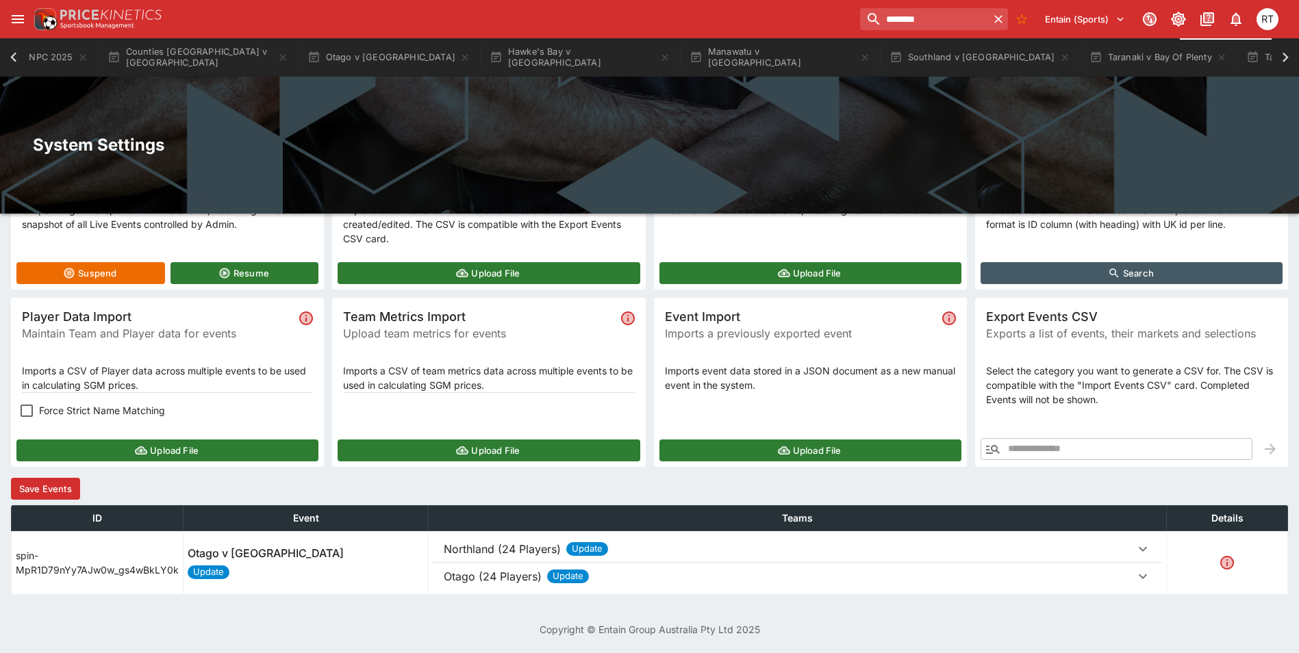
click at [26, 486] on button "Save Events" at bounding box center [45, 489] width 69 height 22
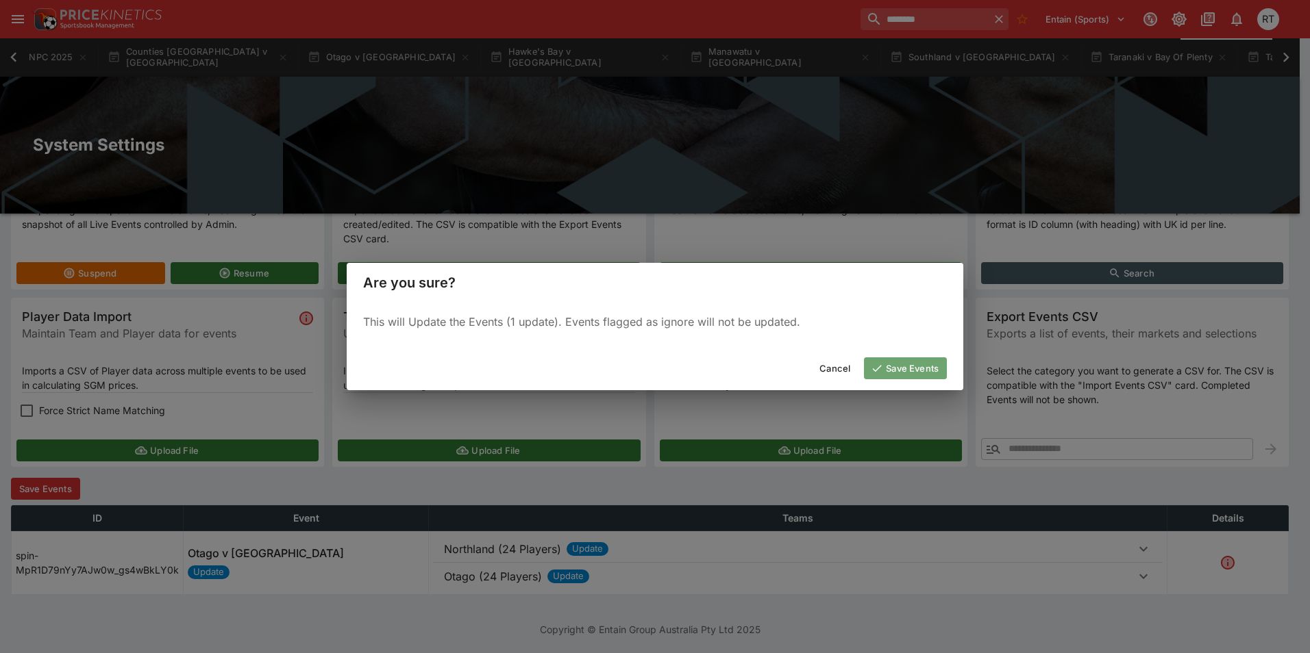
click at [897, 375] on button "Save Events" at bounding box center [905, 369] width 83 height 22
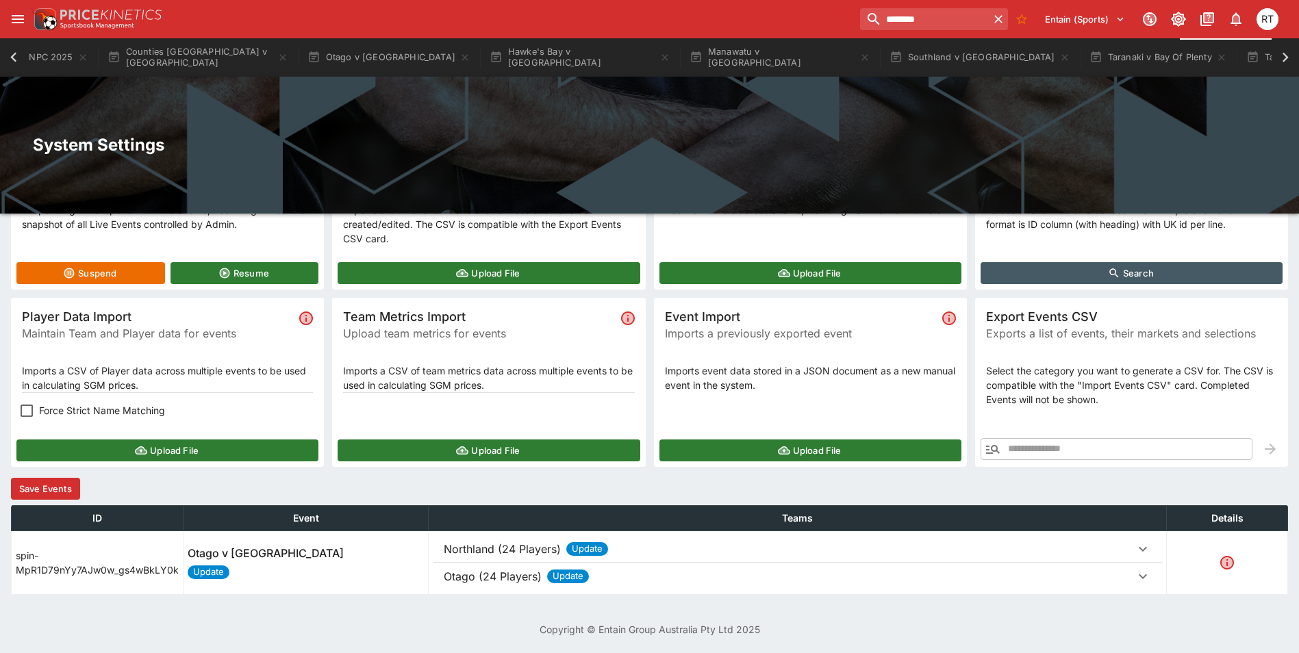
scroll to position [0, 0]
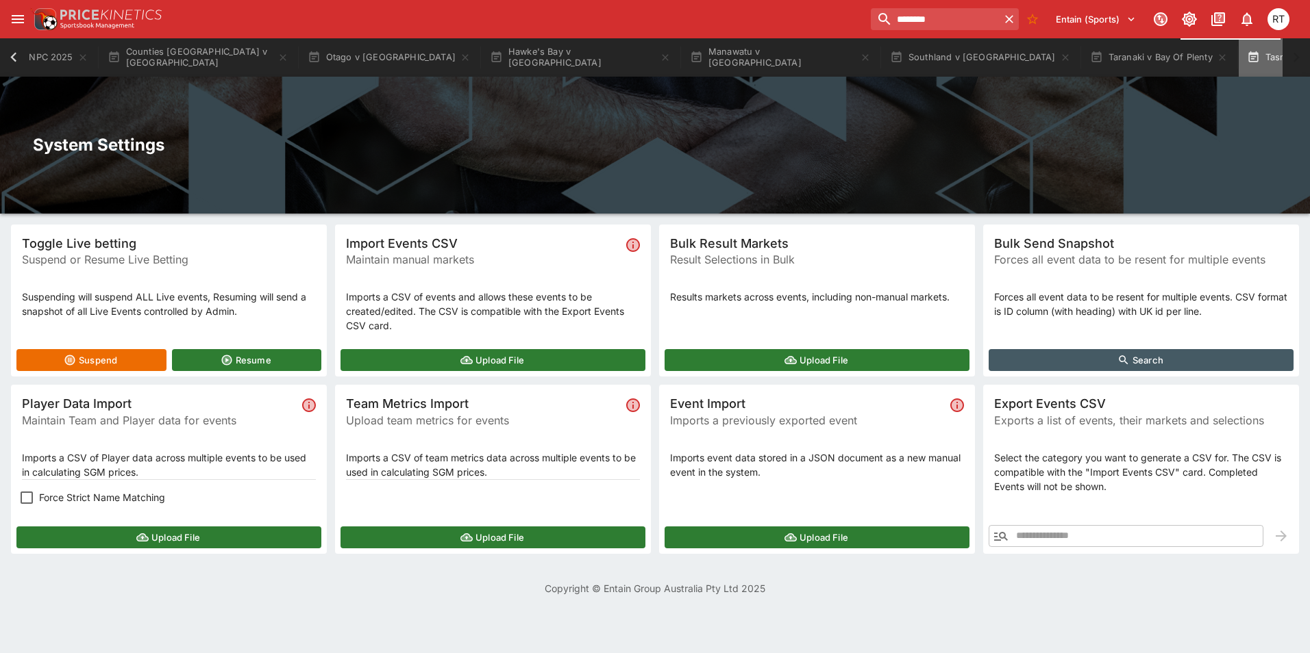
click at [1238, 60] on button "Tasman v [GEOGRAPHIC_DATA]" at bounding box center [1331, 57] width 186 height 38
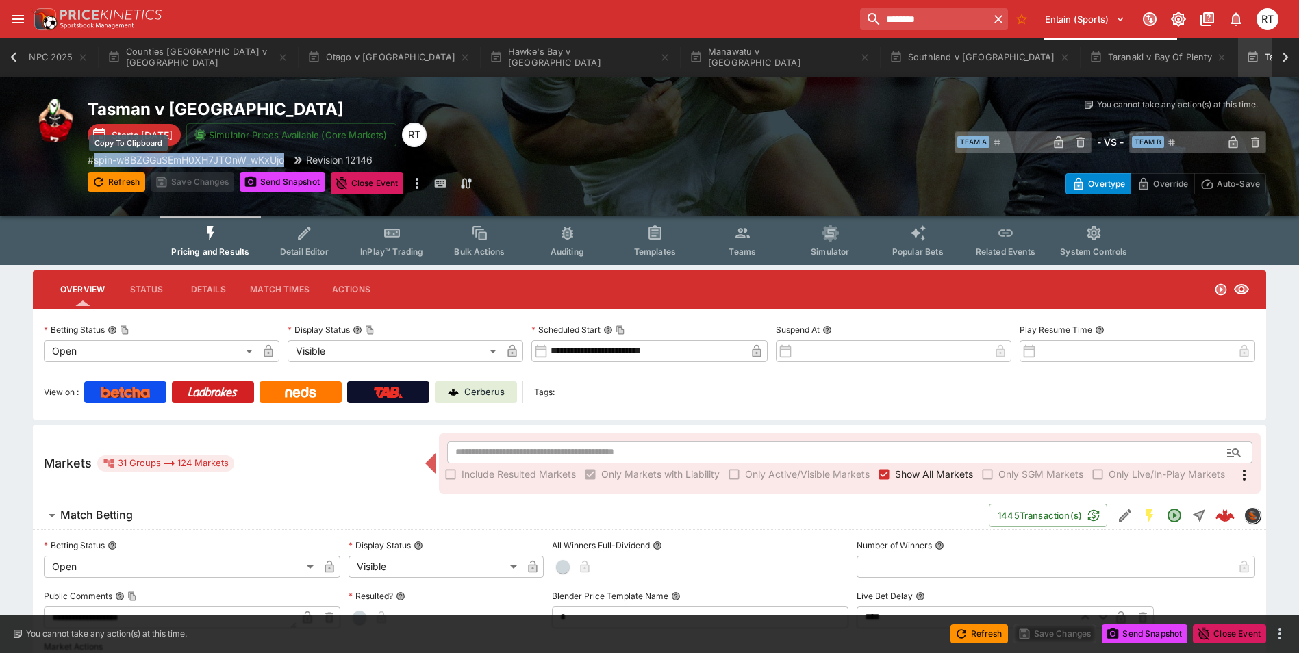
drag, startPoint x: 290, startPoint y: 160, endPoint x: 98, endPoint y: 158, distance: 192.5
click at [98, 158] on div "# spin-w8BZGGuSEmH0XH7JTOnW_wKxUjo Revision 12146" at bounding box center [383, 160] width 590 height 14
copy p "spin-w8BZGGuSEmH0XH7JTOnW_wKxUjo"
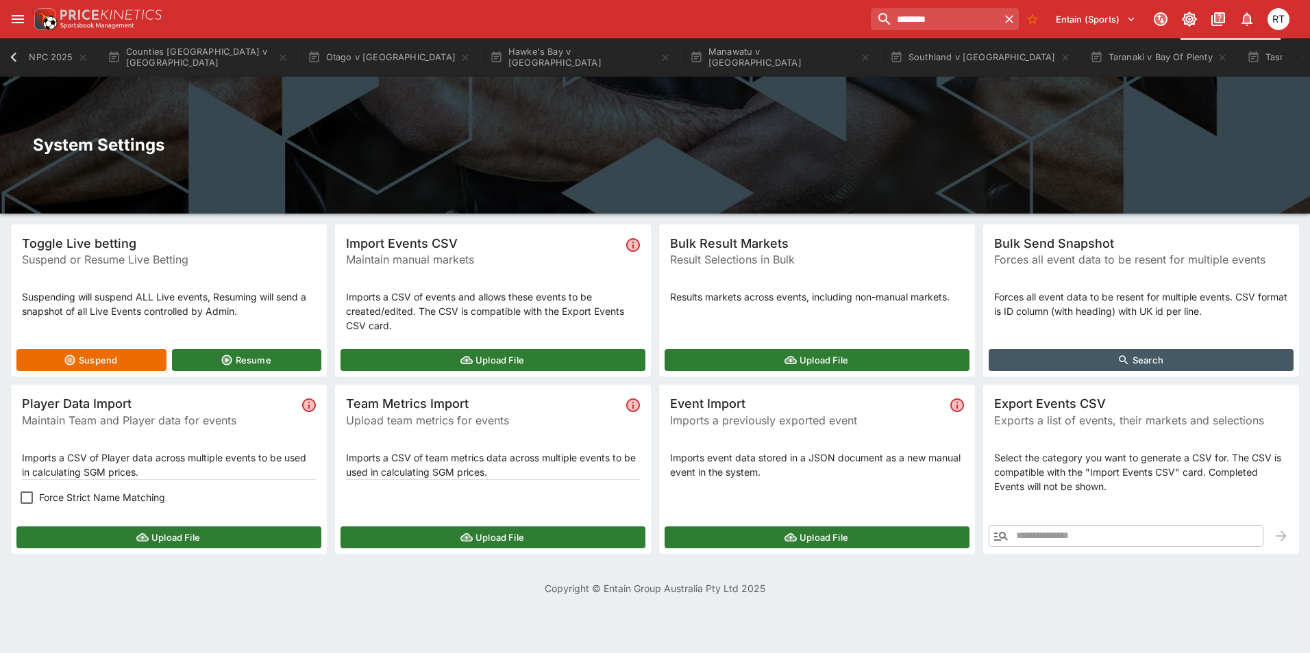
click at [166, 540] on button "Upload File" at bounding box center [168, 538] width 305 height 22
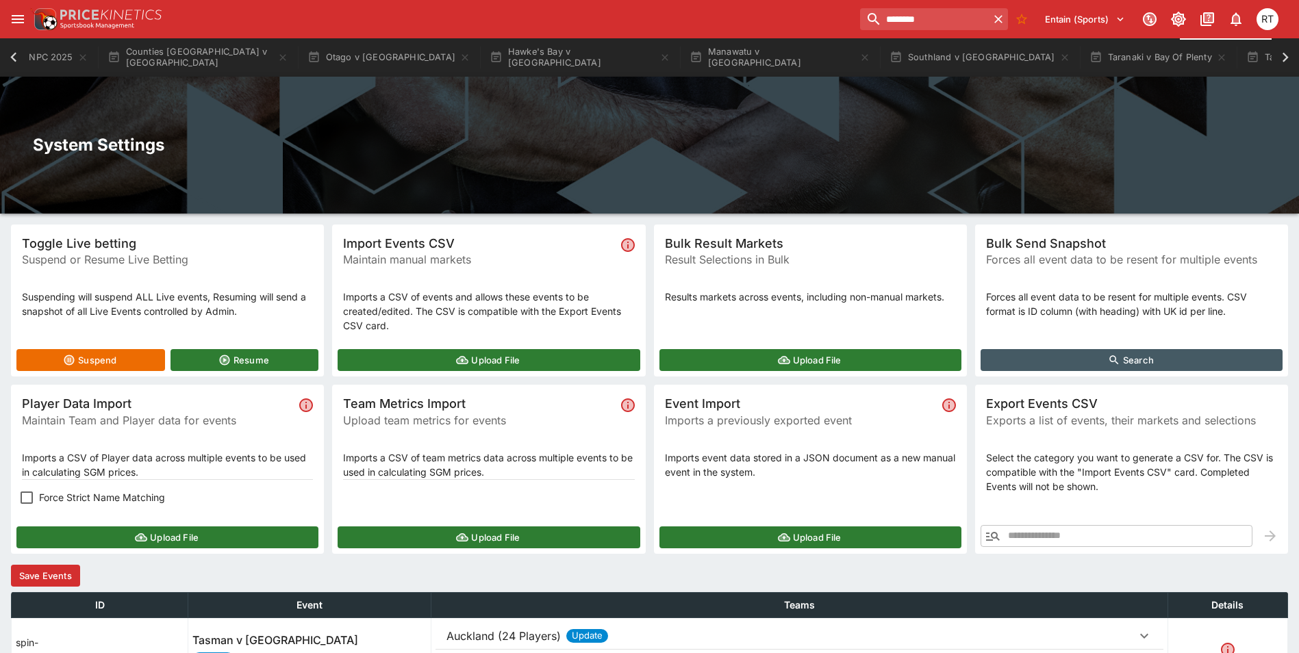
scroll to position [87, 0]
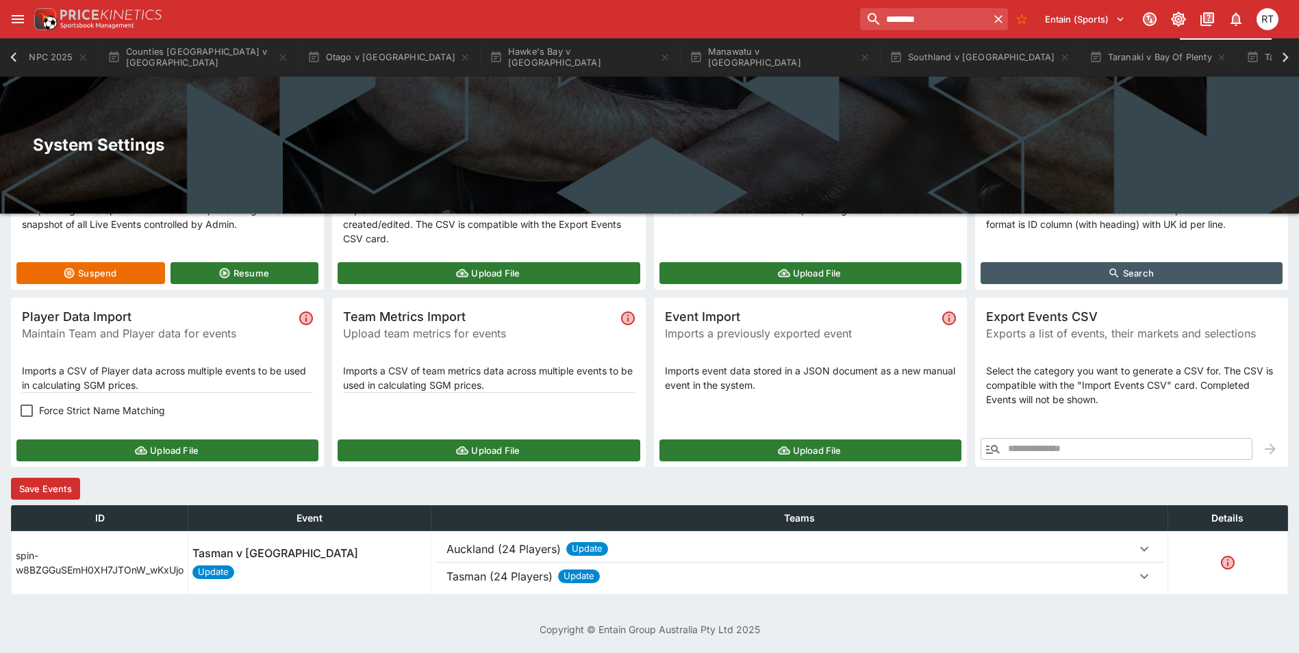
click at [482, 553] on p "Auckland (24 Players)" at bounding box center [504, 549] width 114 height 16
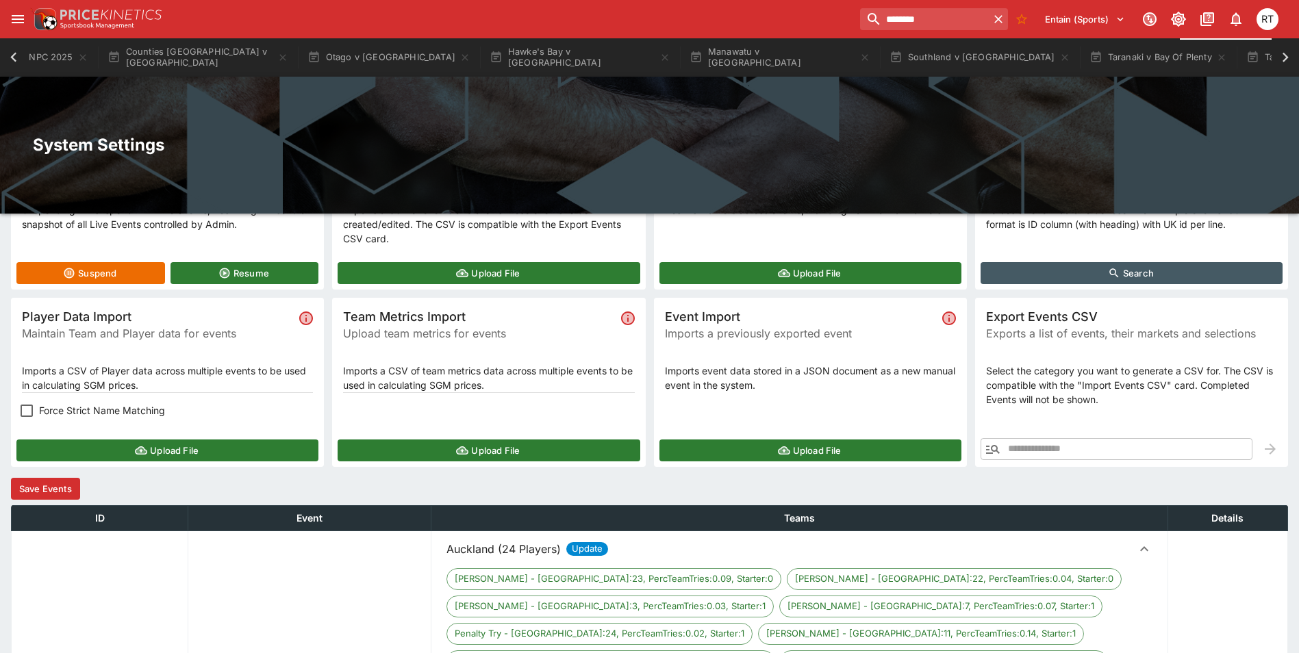
click at [482, 553] on p "Auckland (24 Players)" at bounding box center [504, 549] width 114 height 16
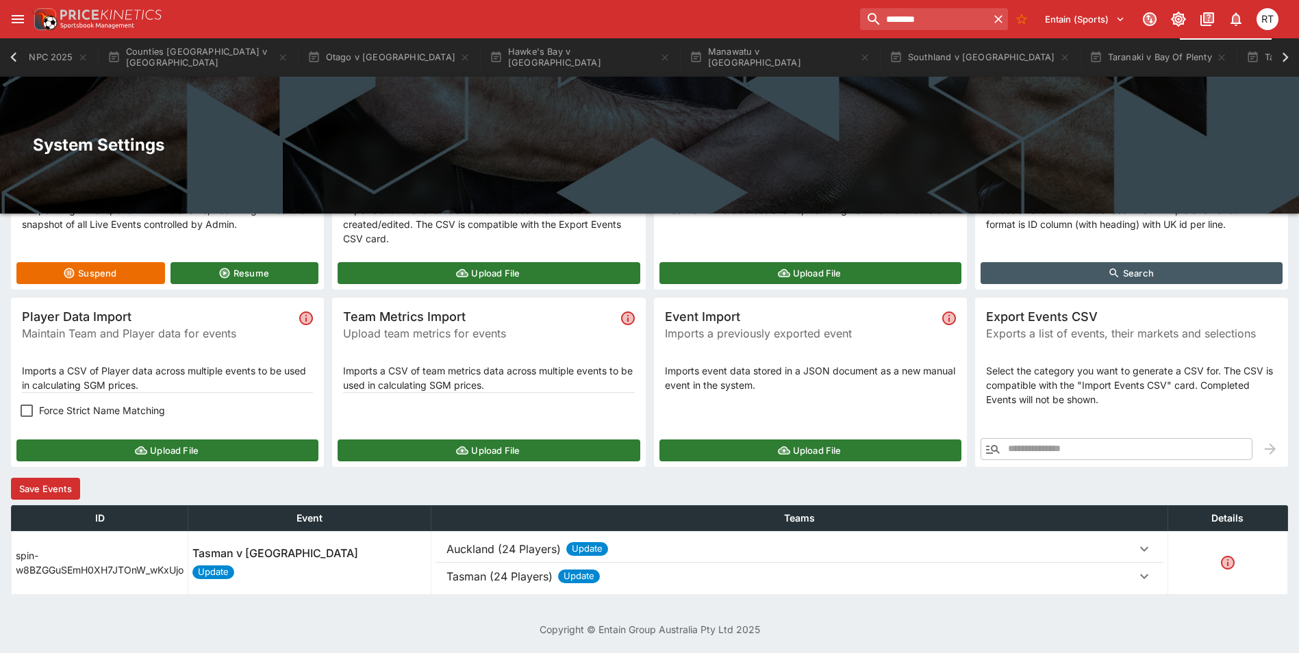
click at [484, 573] on p "Tasman (24 Players)" at bounding box center [500, 577] width 106 height 16
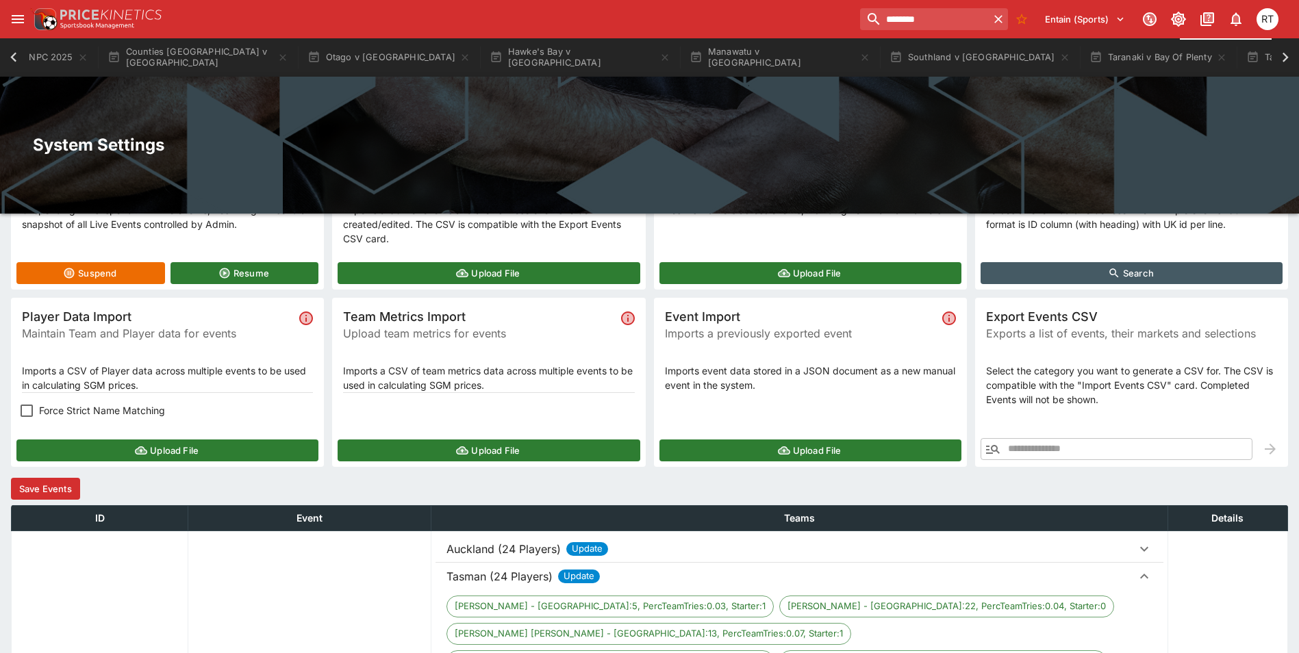
click at [484, 573] on p "Tasman (24 Players)" at bounding box center [500, 577] width 106 height 16
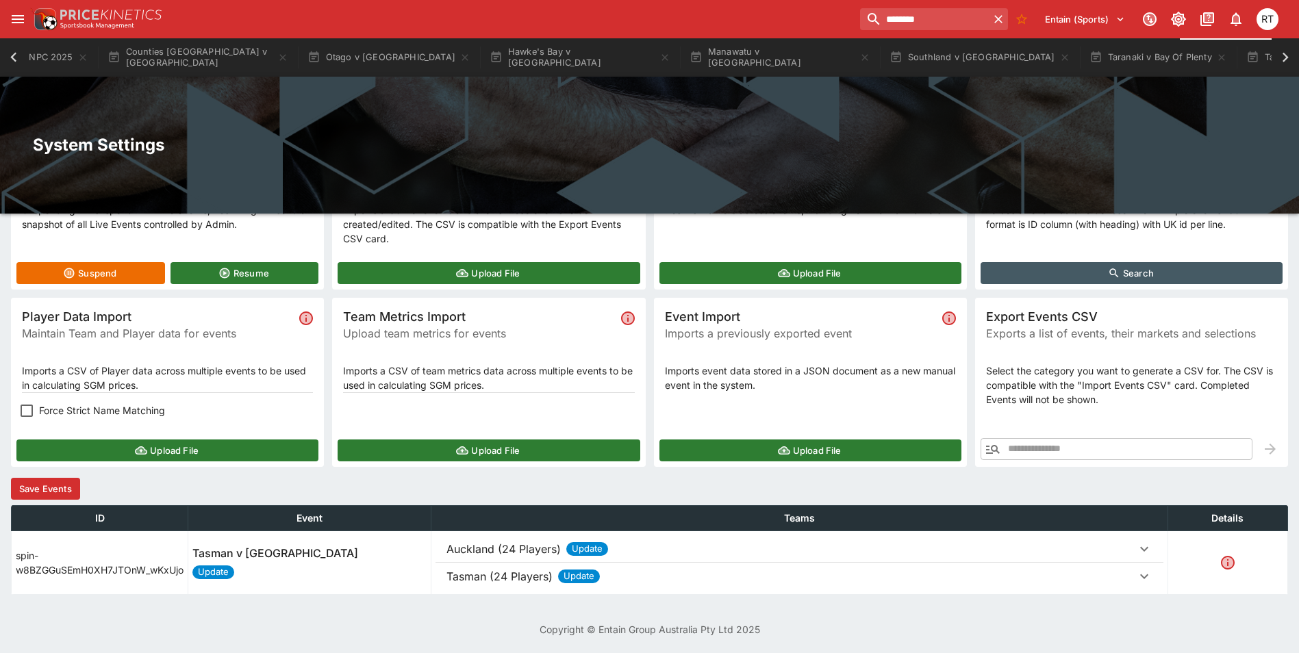
click at [56, 486] on button "Save Events" at bounding box center [45, 489] width 69 height 22
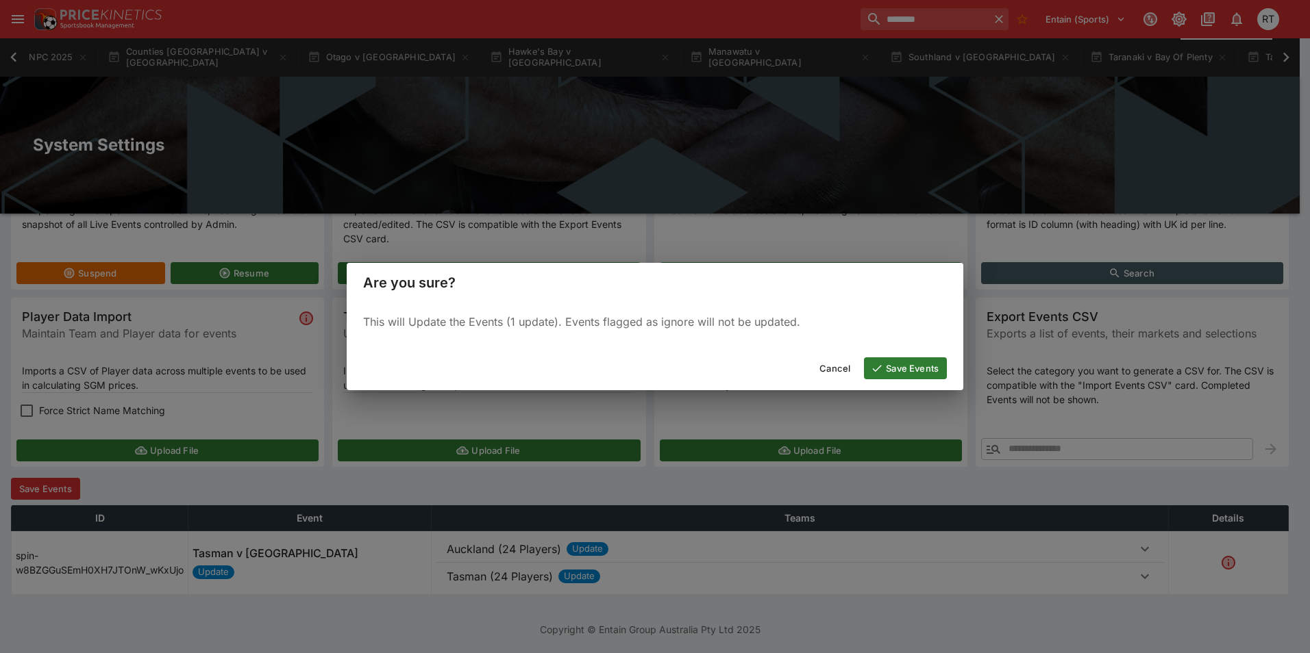
click at [906, 373] on button "Save Events" at bounding box center [905, 369] width 83 height 22
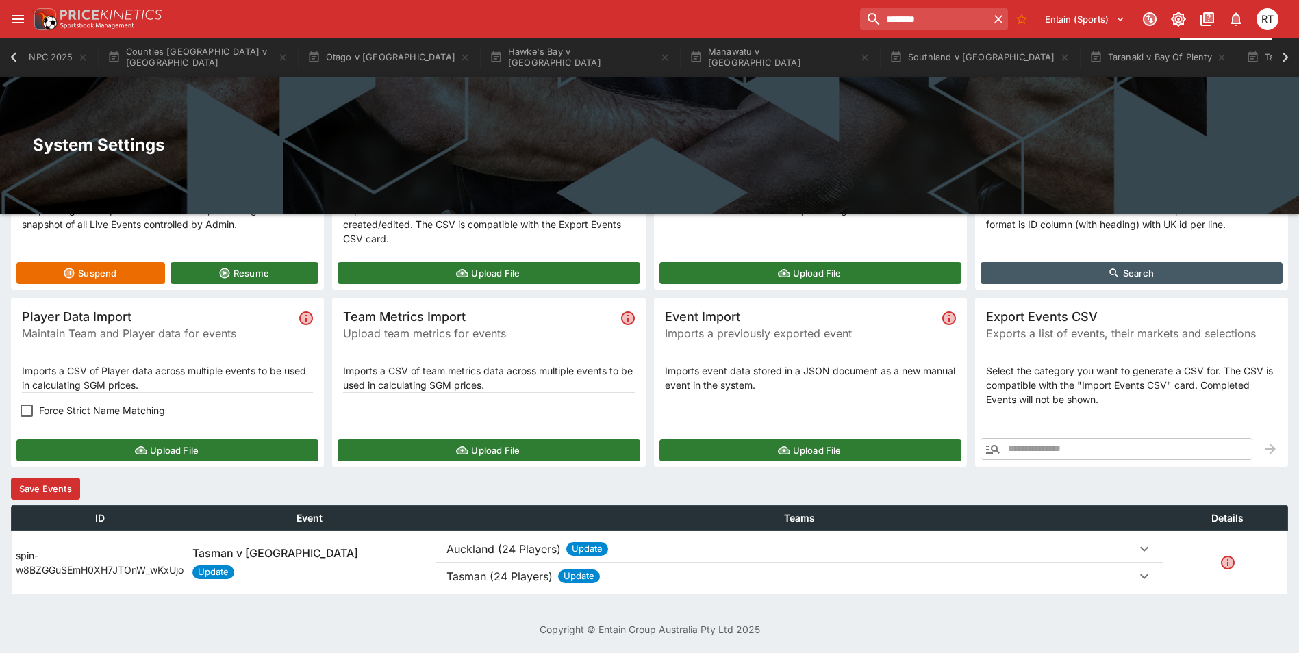
scroll to position [0, 0]
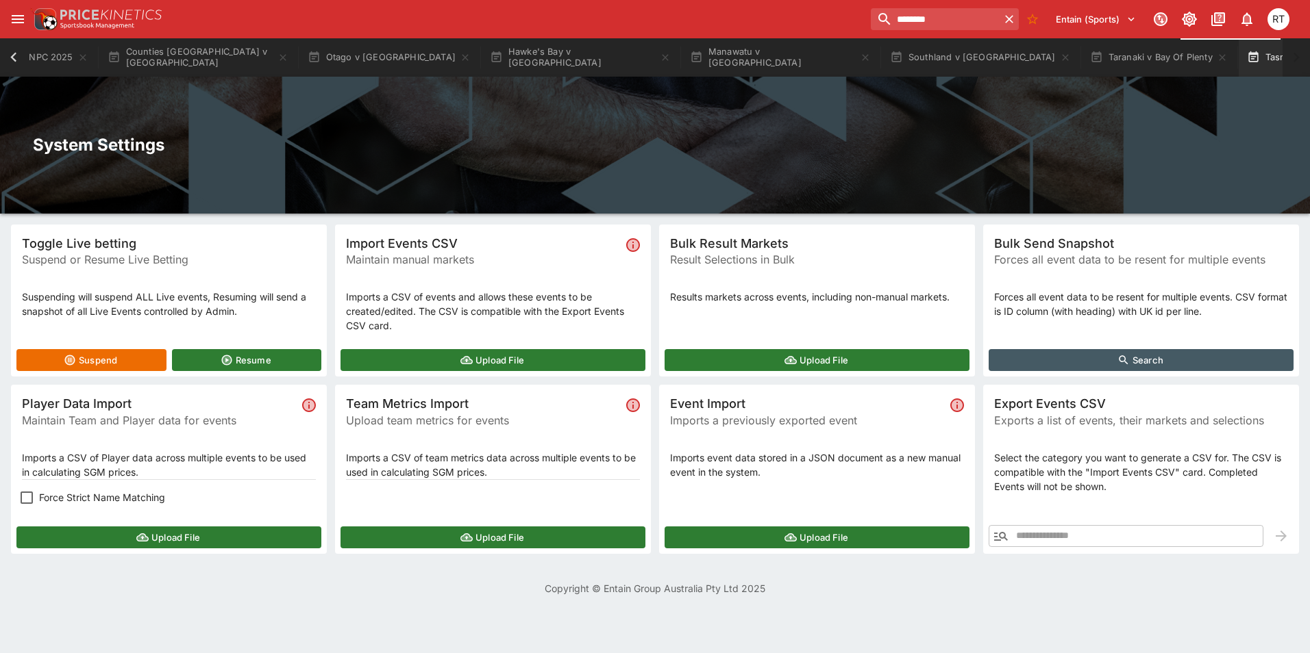
click at [1238, 64] on button "Tasman v [GEOGRAPHIC_DATA]" at bounding box center [1331, 57] width 186 height 38
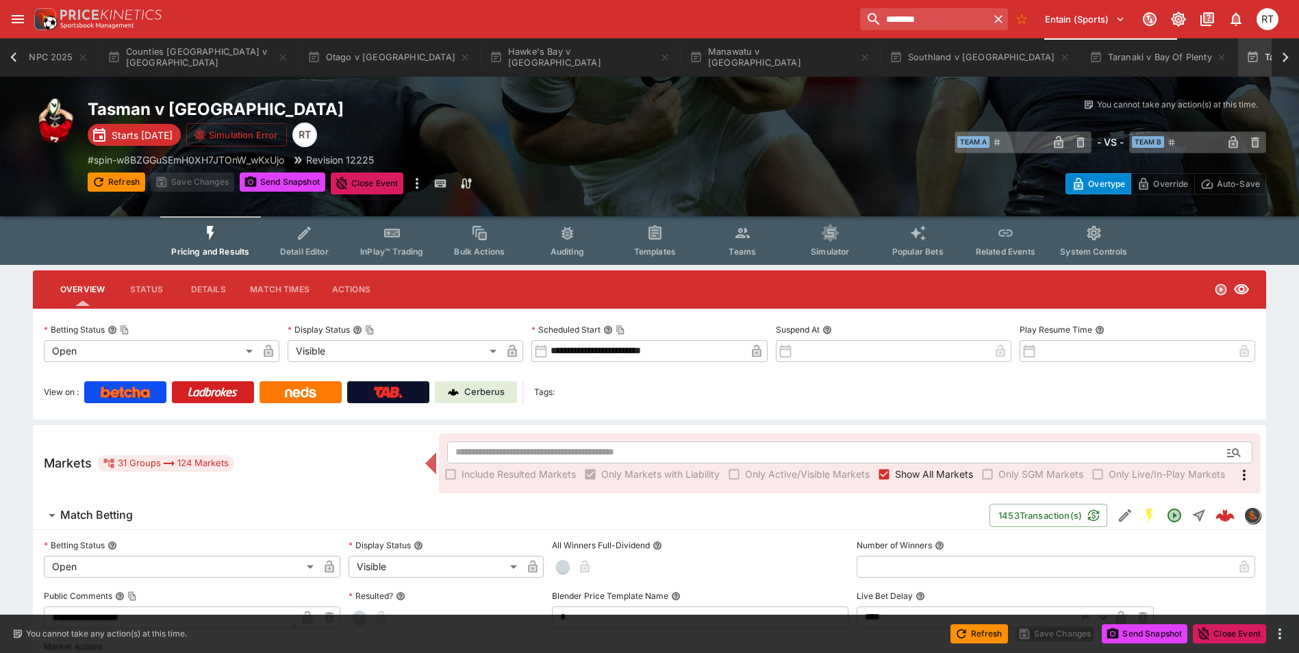
click at [738, 240] on icon "Event type filters" at bounding box center [743, 234] width 18 height 18
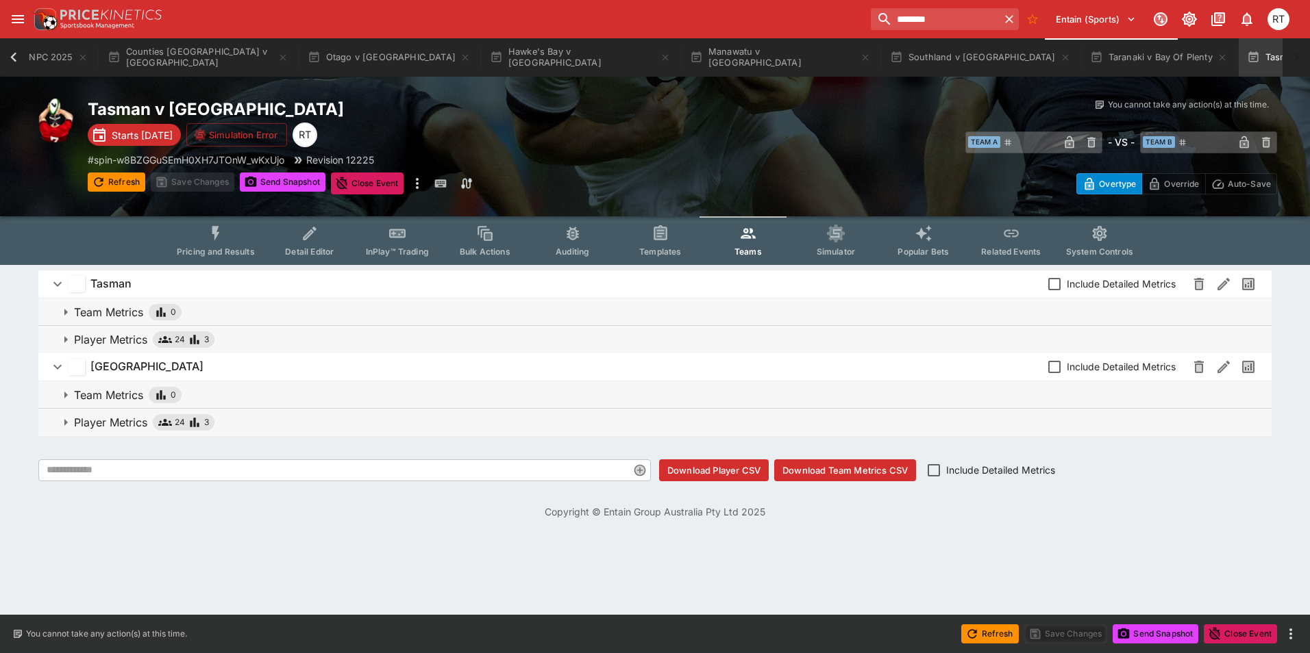
click at [68, 336] on icon "button" at bounding box center [66, 340] width 16 height 16
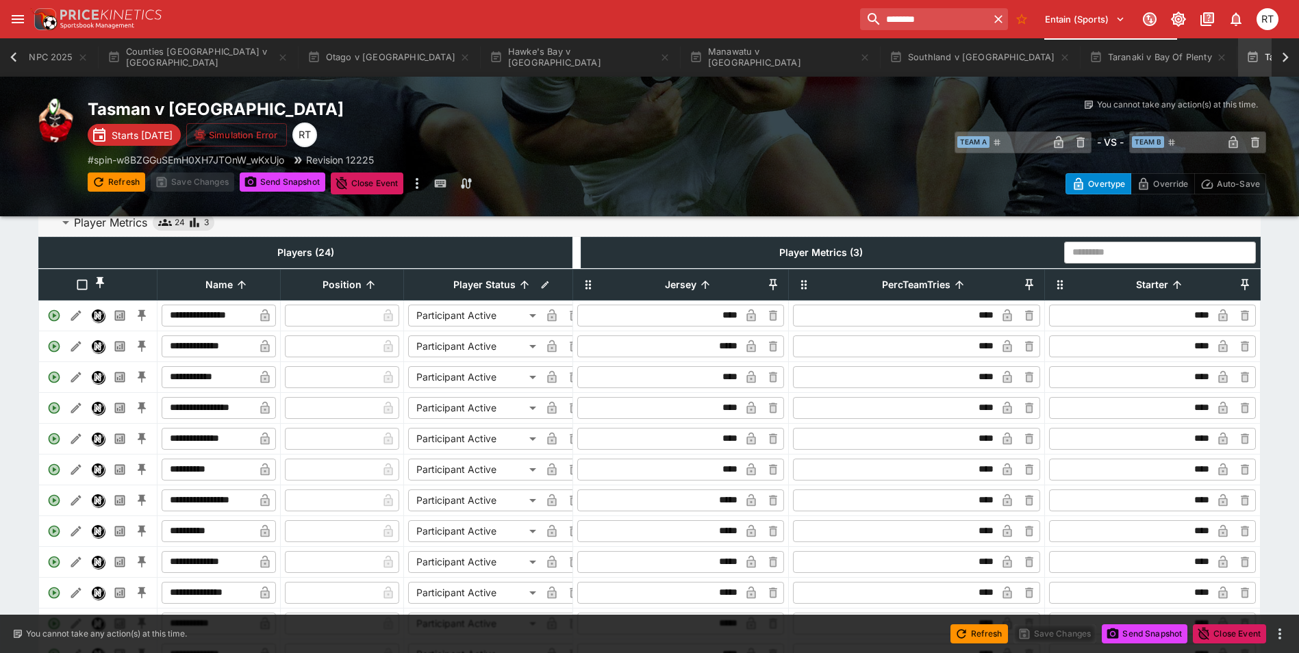
scroll to position [137, 0]
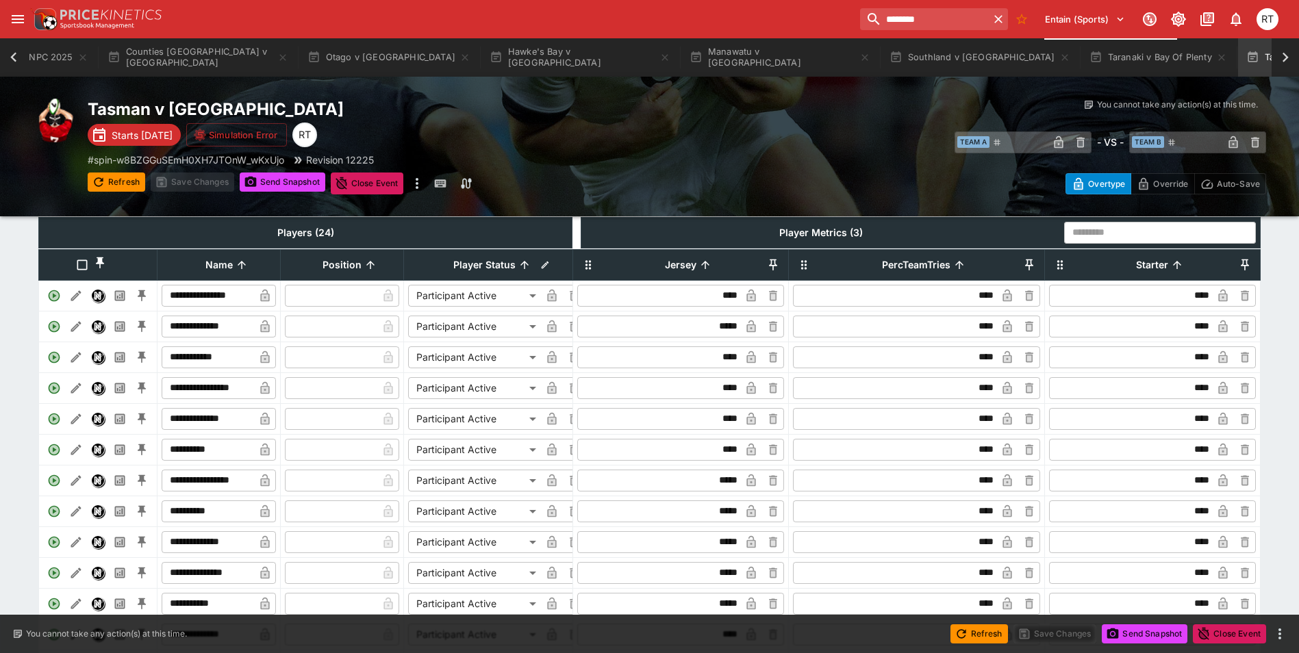
click at [775, 361] on icon "button" at bounding box center [773, 358] width 5 height 5
click at [720, 366] on input "text" at bounding box center [671, 358] width 182 height 22
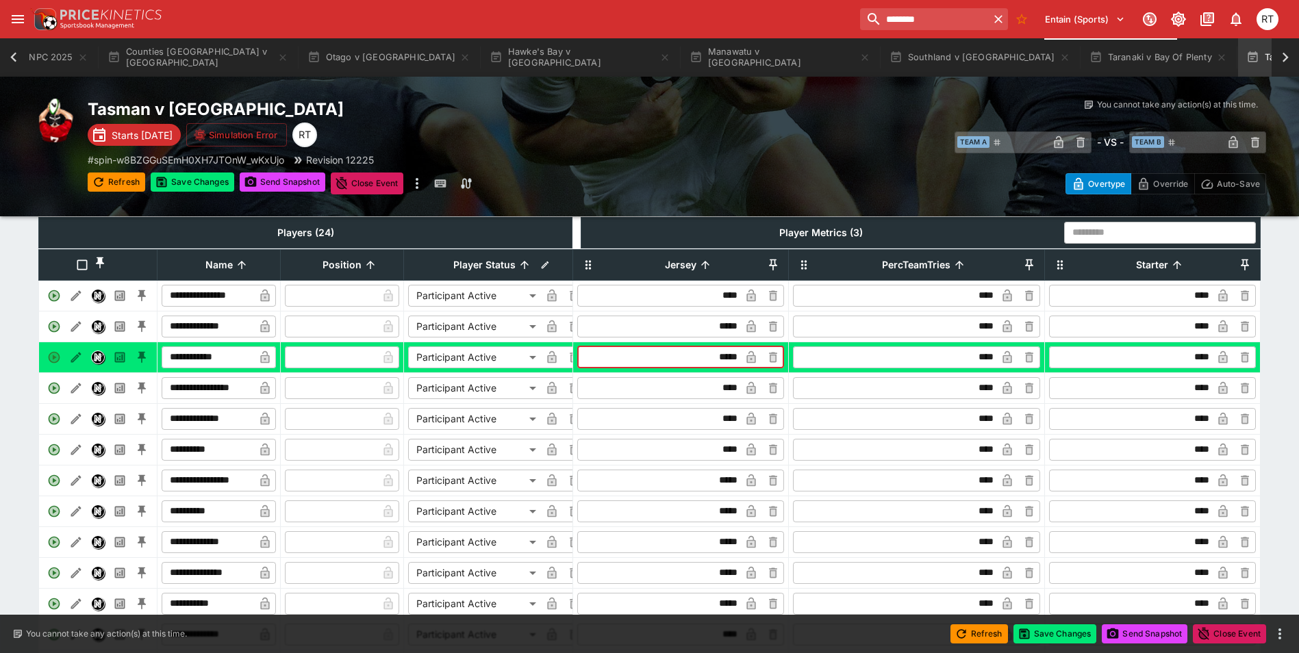
type input "*****"
click at [756, 364] on icon "button" at bounding box center [751, 357] width 9 height 12
click at [529, 369] on body "**********" at bounding box center [649, 546] width 1299 height 1367
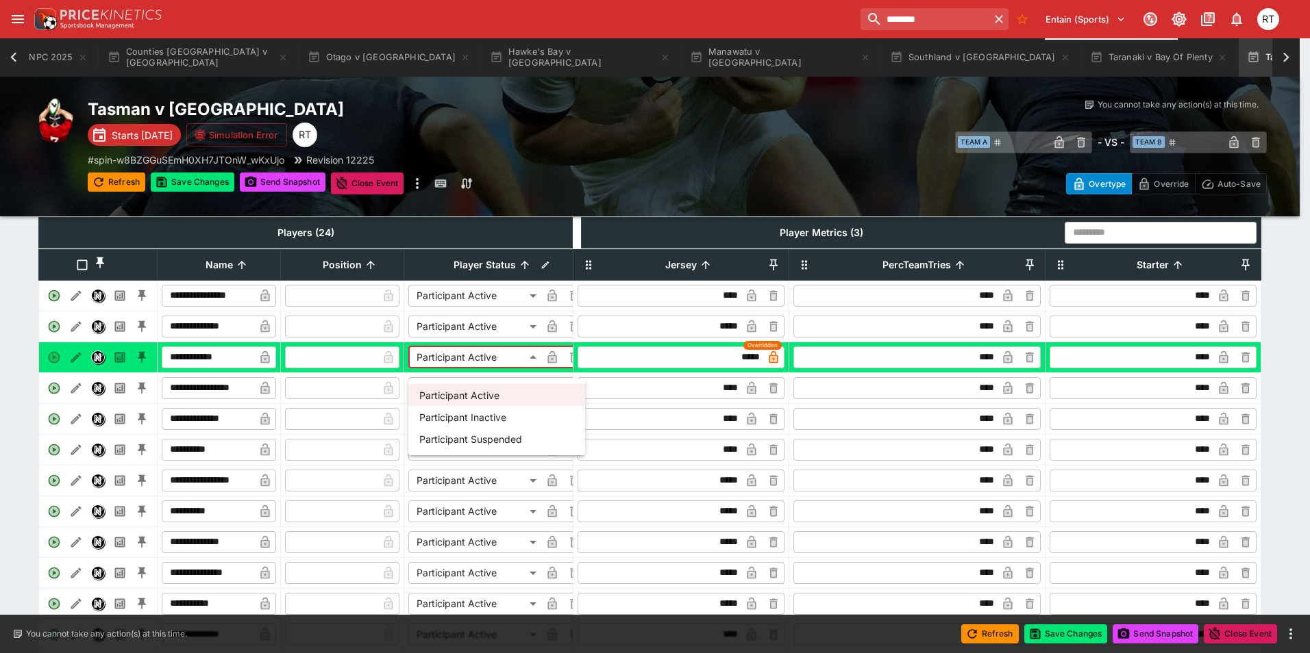
click at [499, 437] on li "Participant Suspended" at bounding box center [496, 439] width 177 height 22
type input "**********"
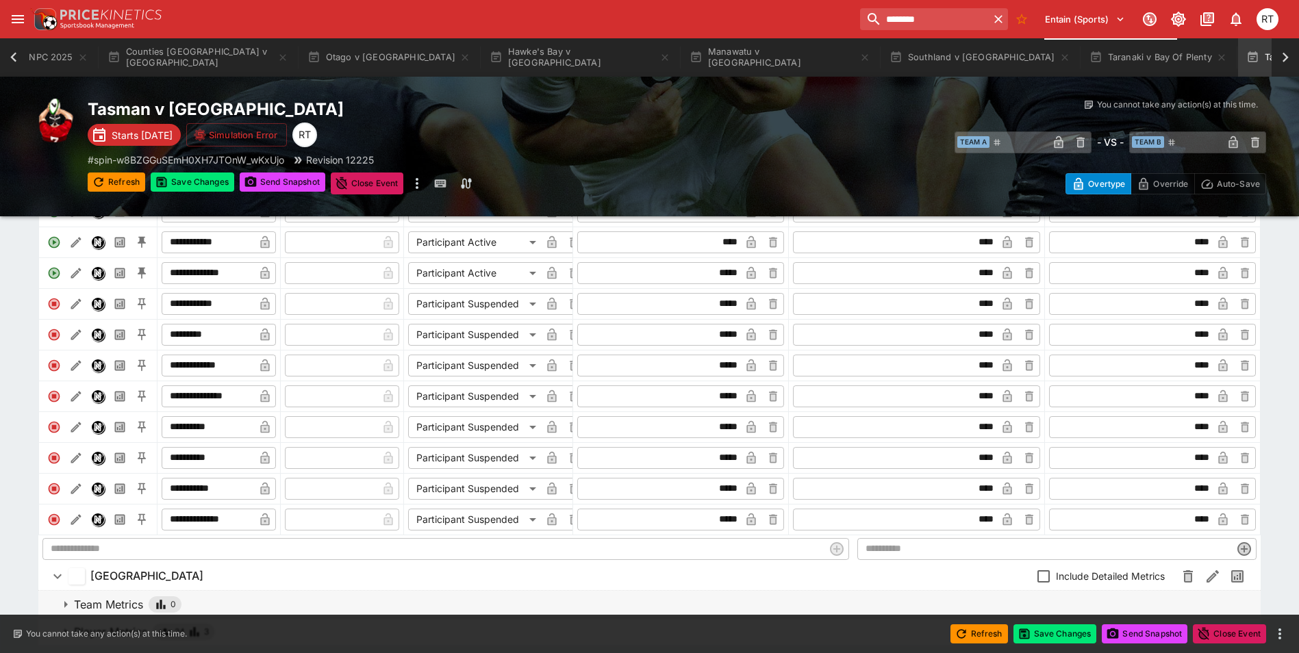
scroll to position [685, 0]
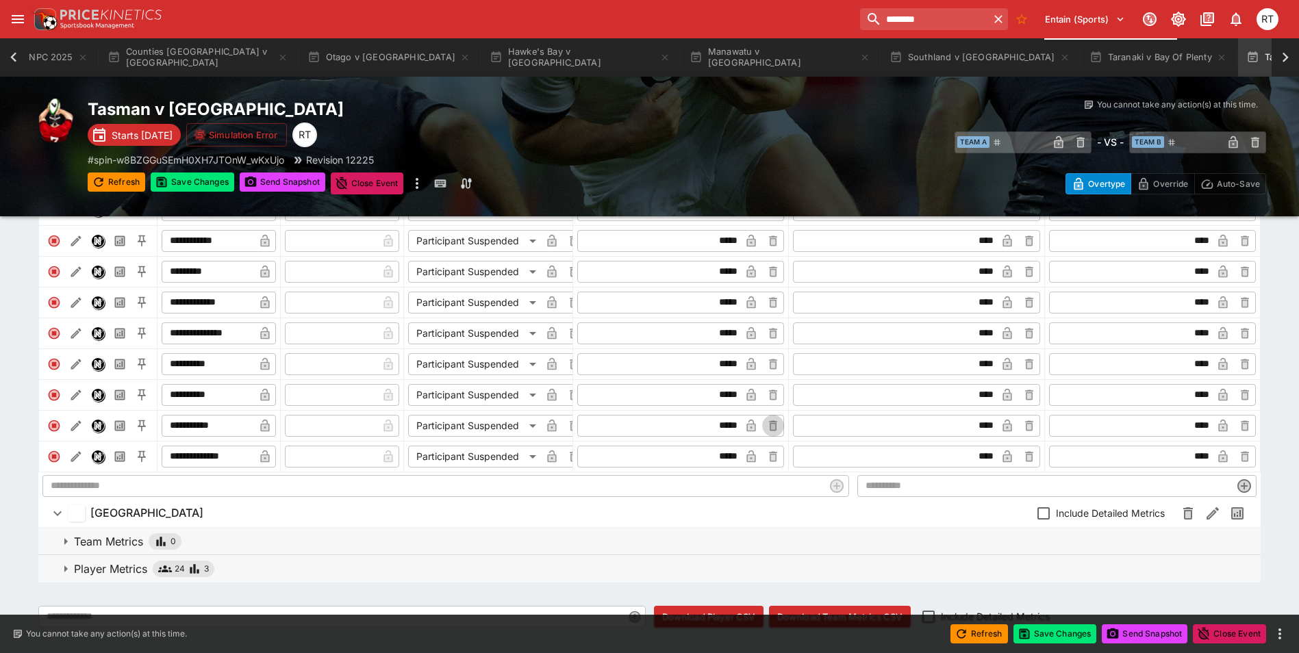
click at [771, 431] on icon "button" at bounding box center [773, 426] width 8 height 10
click at [719, 436] on input "text" at bounding box center [671, 426] width 182 height 22
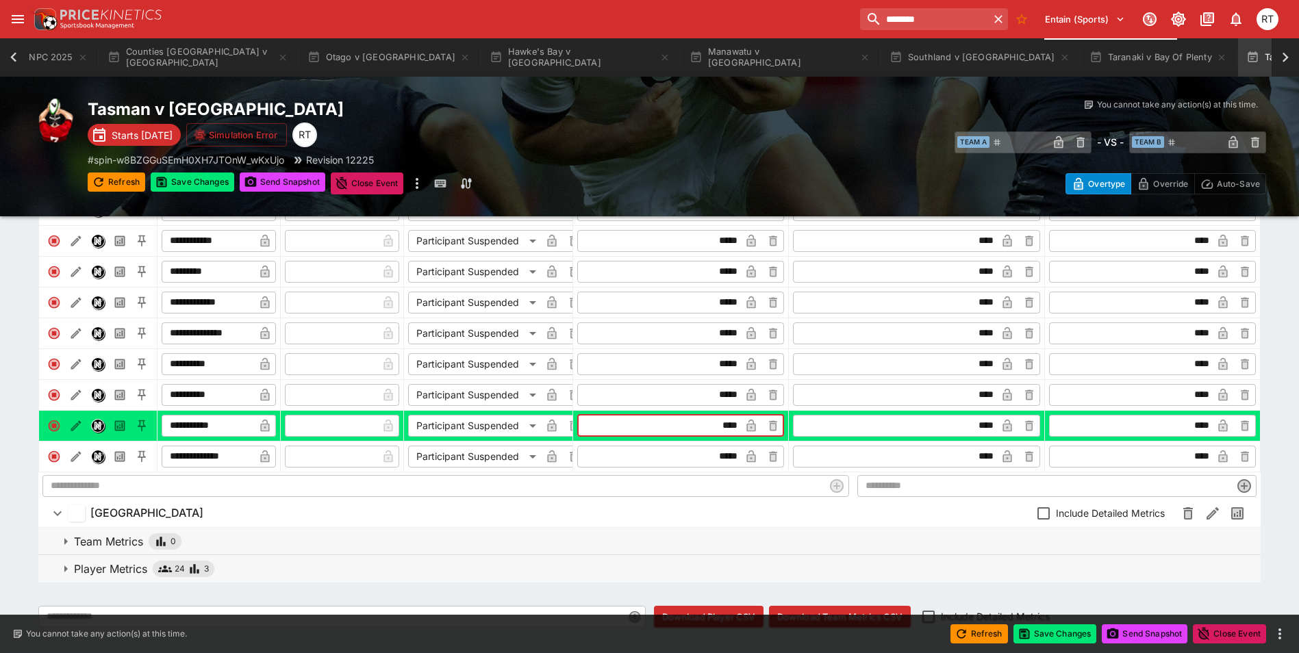
type input "****"
click at [755, 430] on icon "button" at bounding box center [751, 427] width 7 height 5
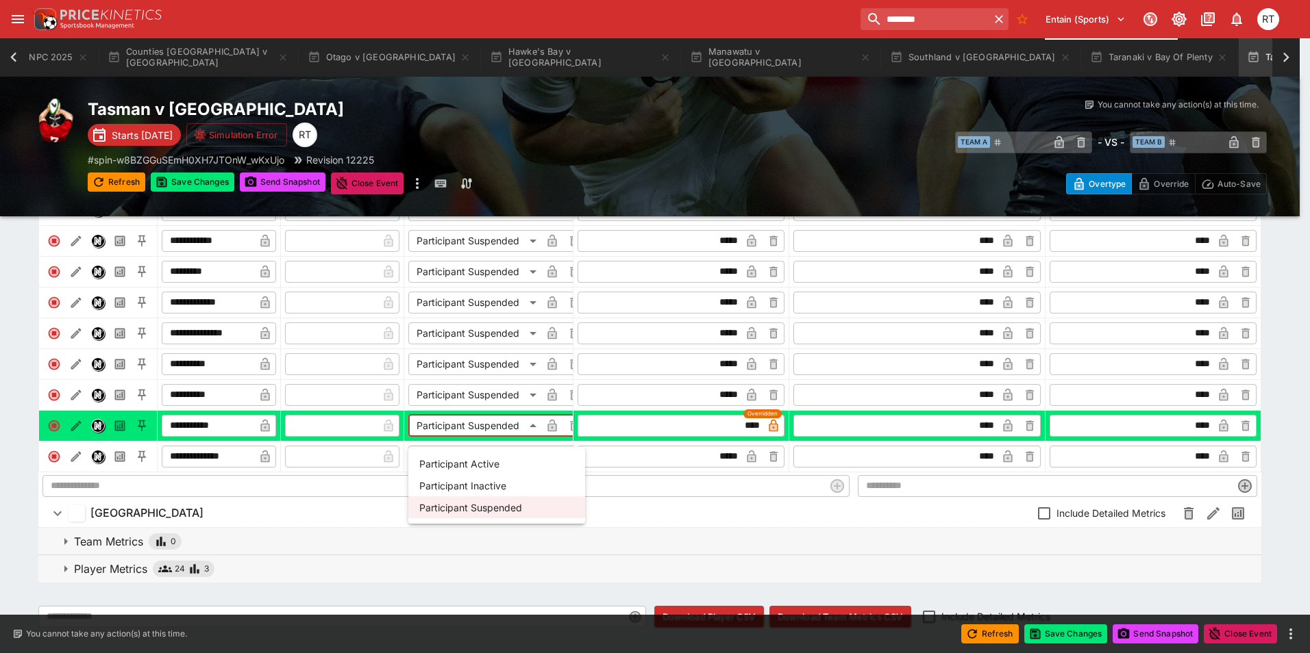
click at [499, 461] on li "Participant Active" at bounding box center [496, 464] width 177 height 22
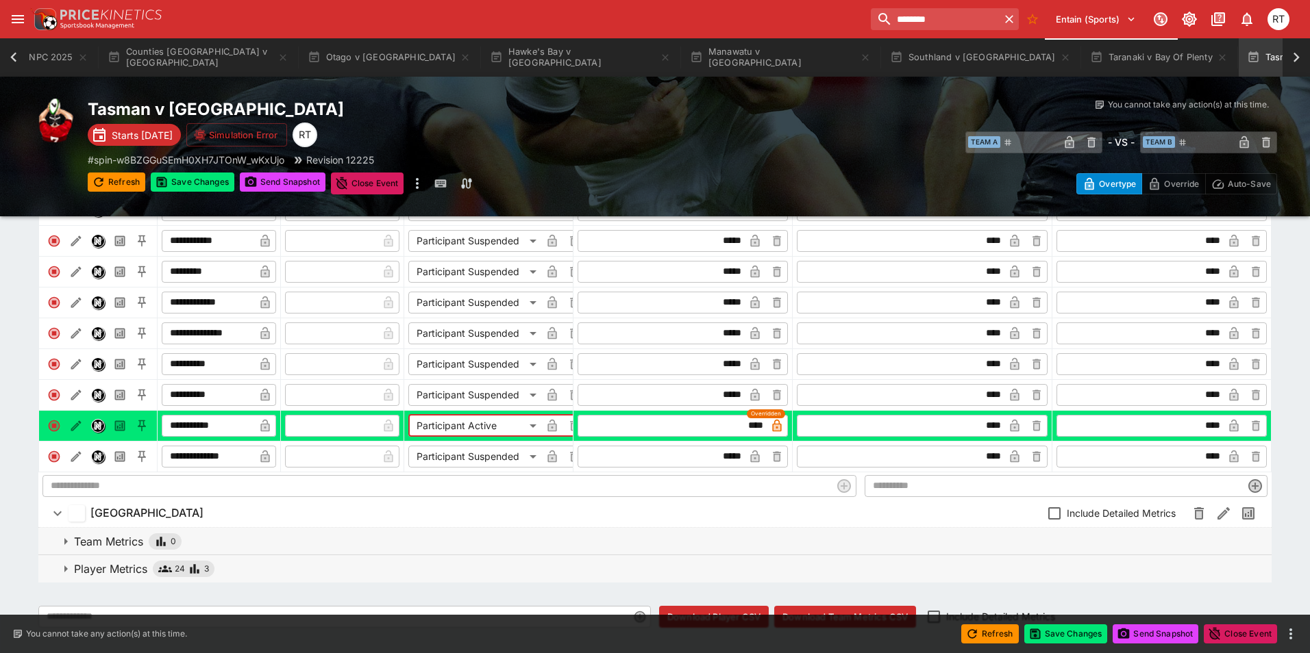
type input "**********"
click at [1051, 639] on button "Save Changes" at bounding box center [1056, 634] width 84 height 19
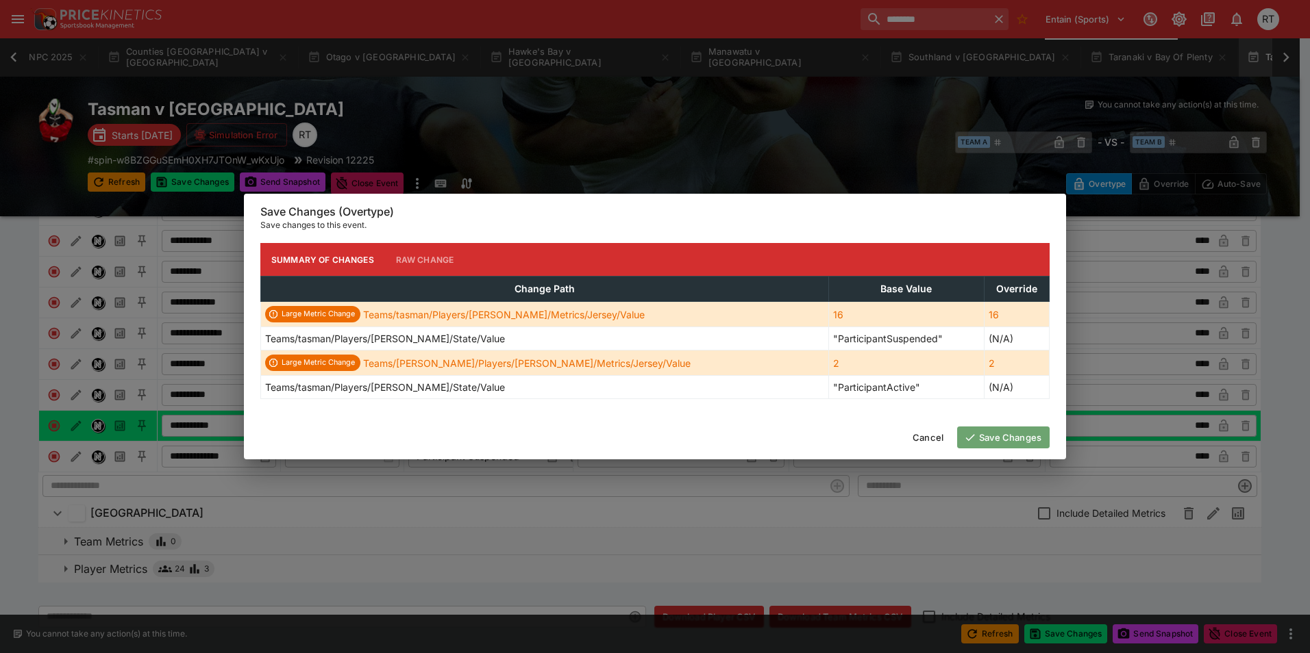
click at [987, 438] on button "Save Changes" at bounding box center [1003, 438] width 92 height 22
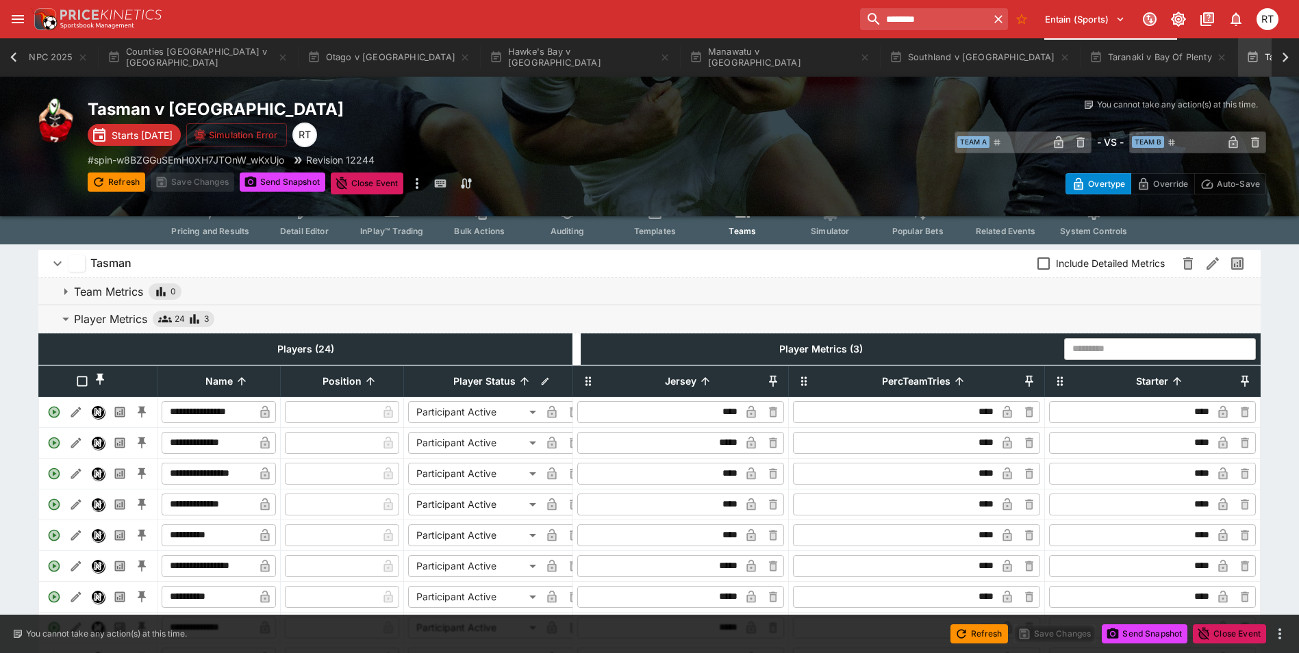
scroll to position [0, 0]
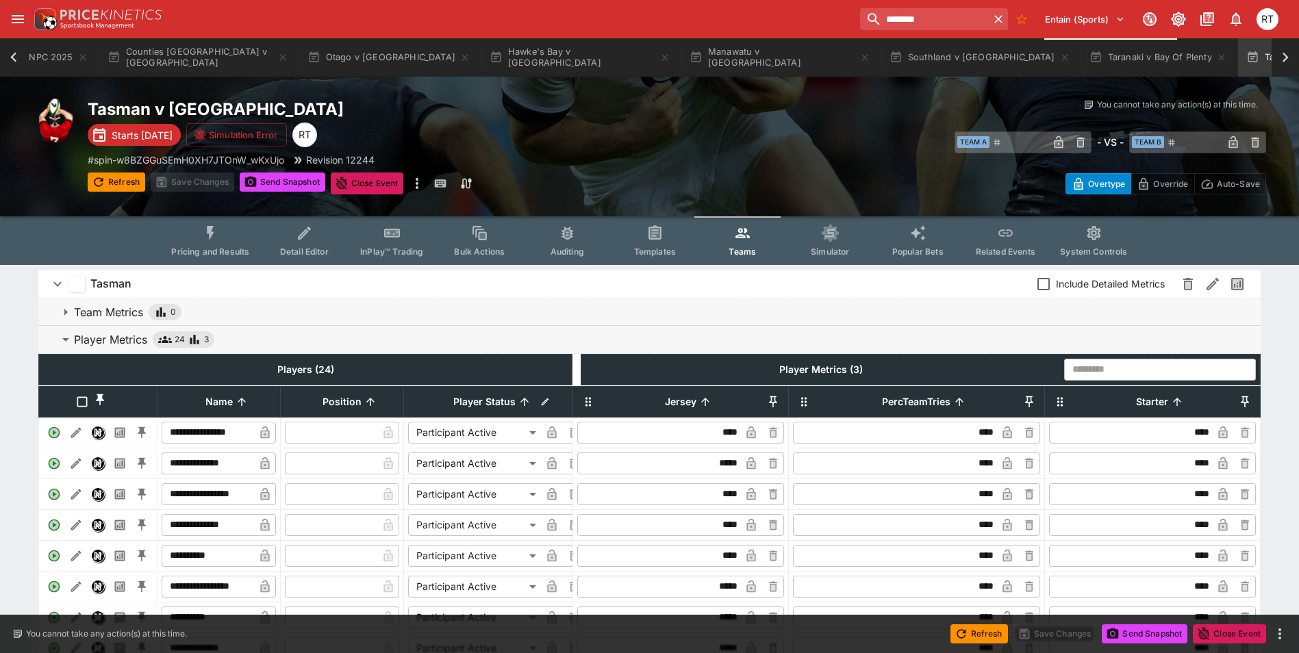
click at [407, 248] on span "InPlay™ Trading" at bounding box center [391, 252] width 63 height 10
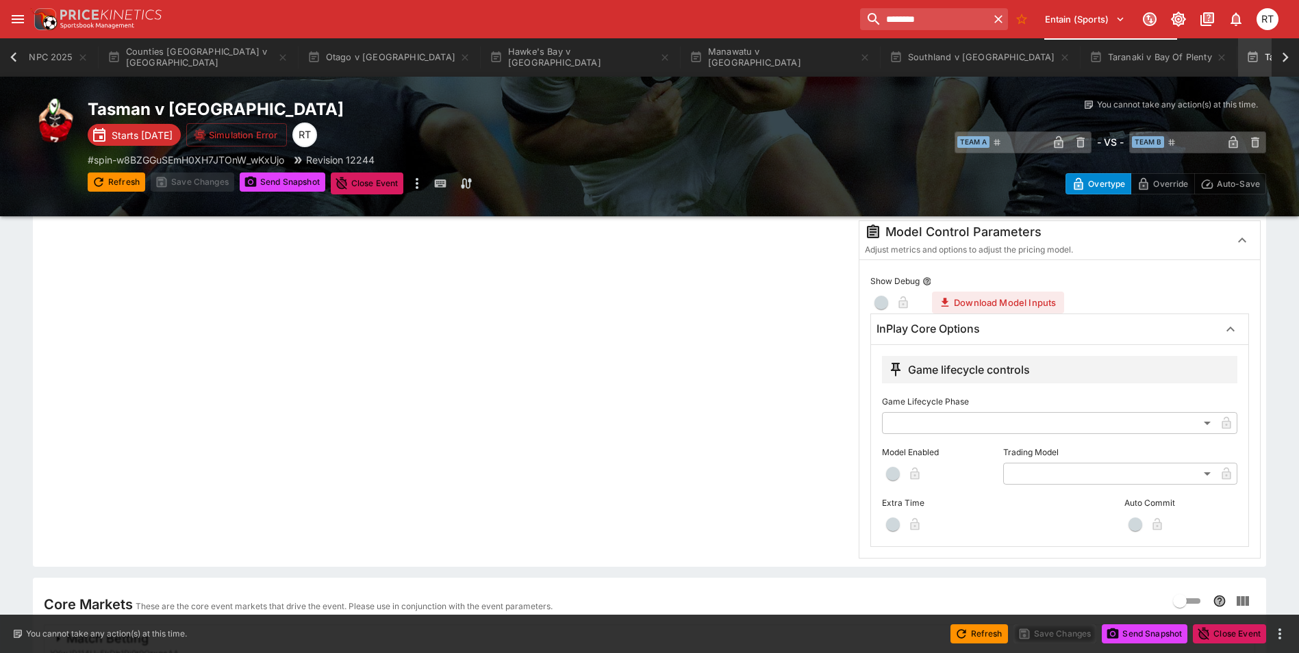
scroll to position [68, 0]
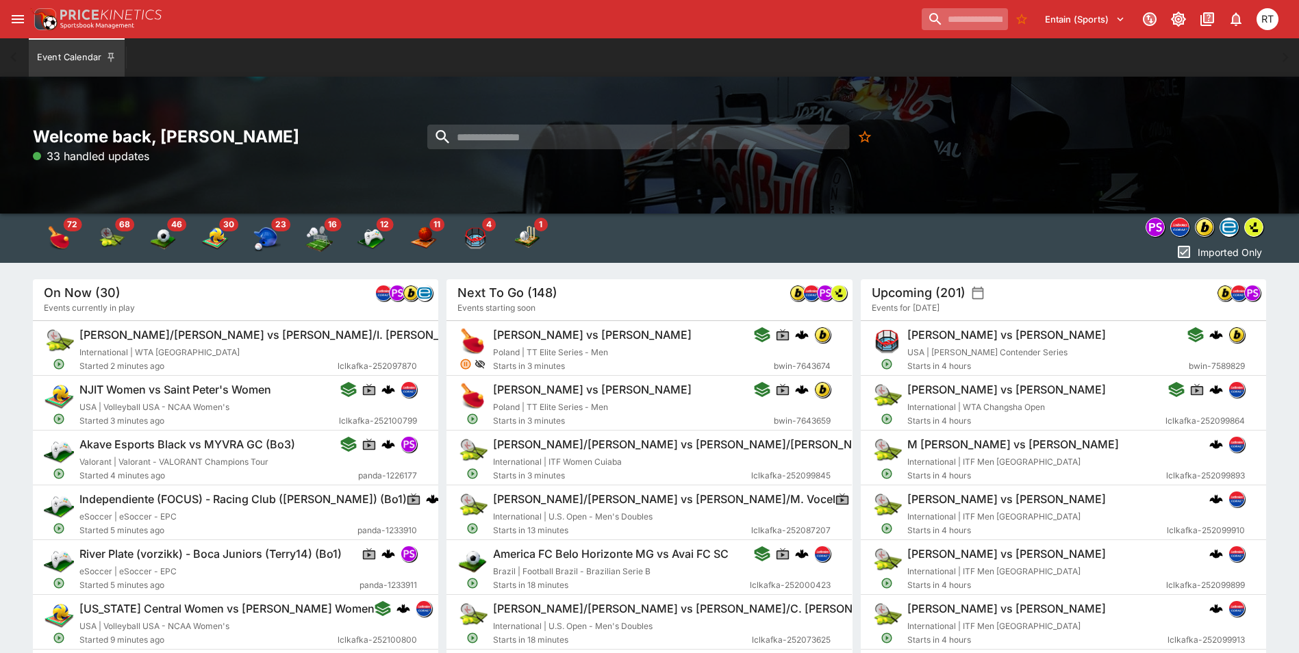
click at [964, 18] on input "search" at bounding box center [965, 19] width 86 height 22
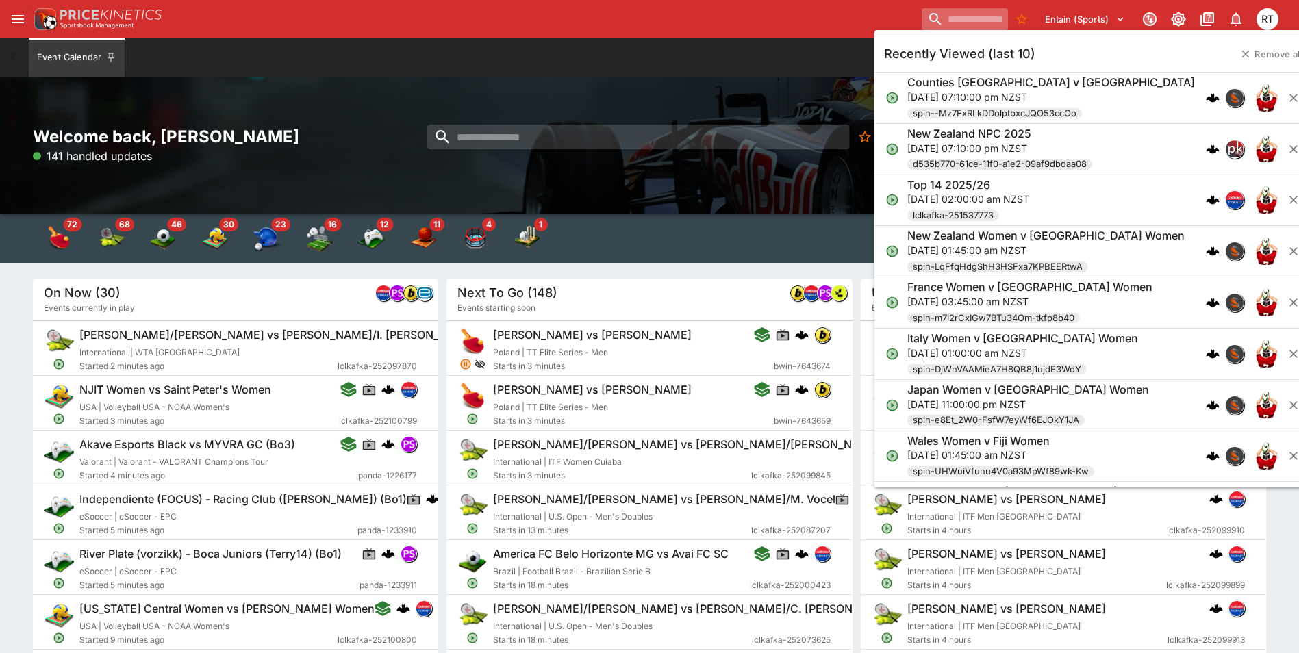
click at [930, 18] on input "search" at bounding box center [965, 19] width 86 height 22
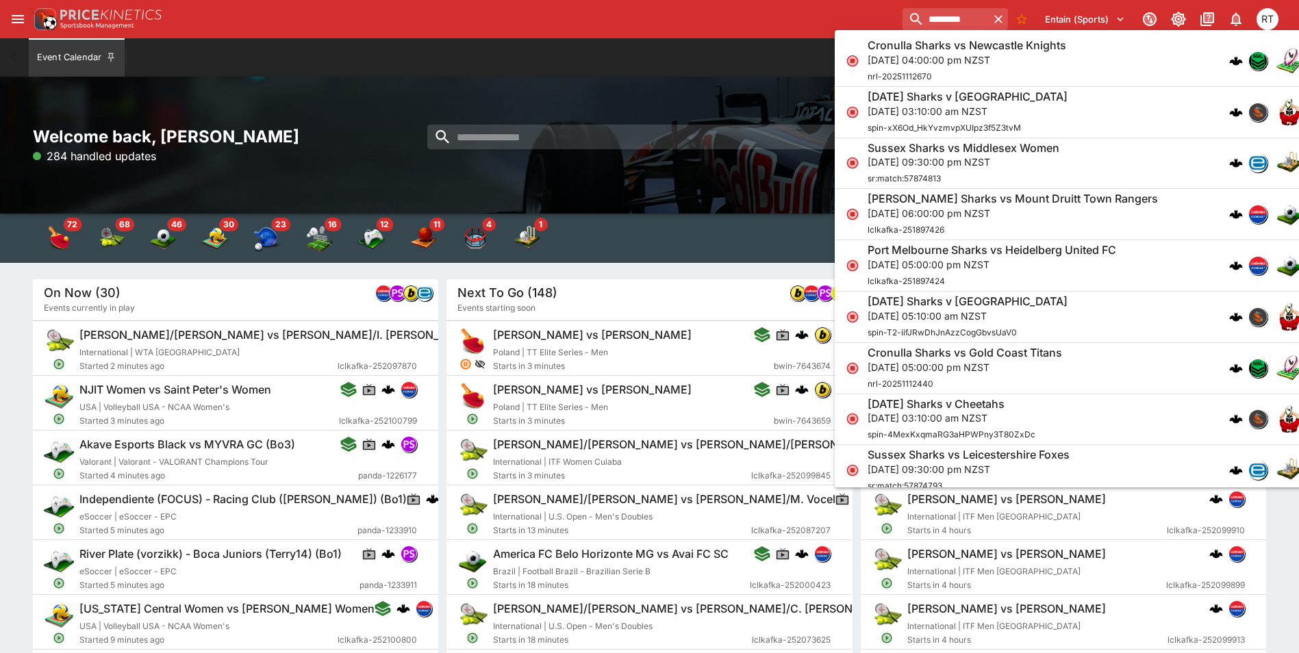
type input "********"
click at [946, 115] on p "Sun, 31 Aug 2025, 03:10:00 am NZST" at bounding box center [968, 111] width 200 height 14
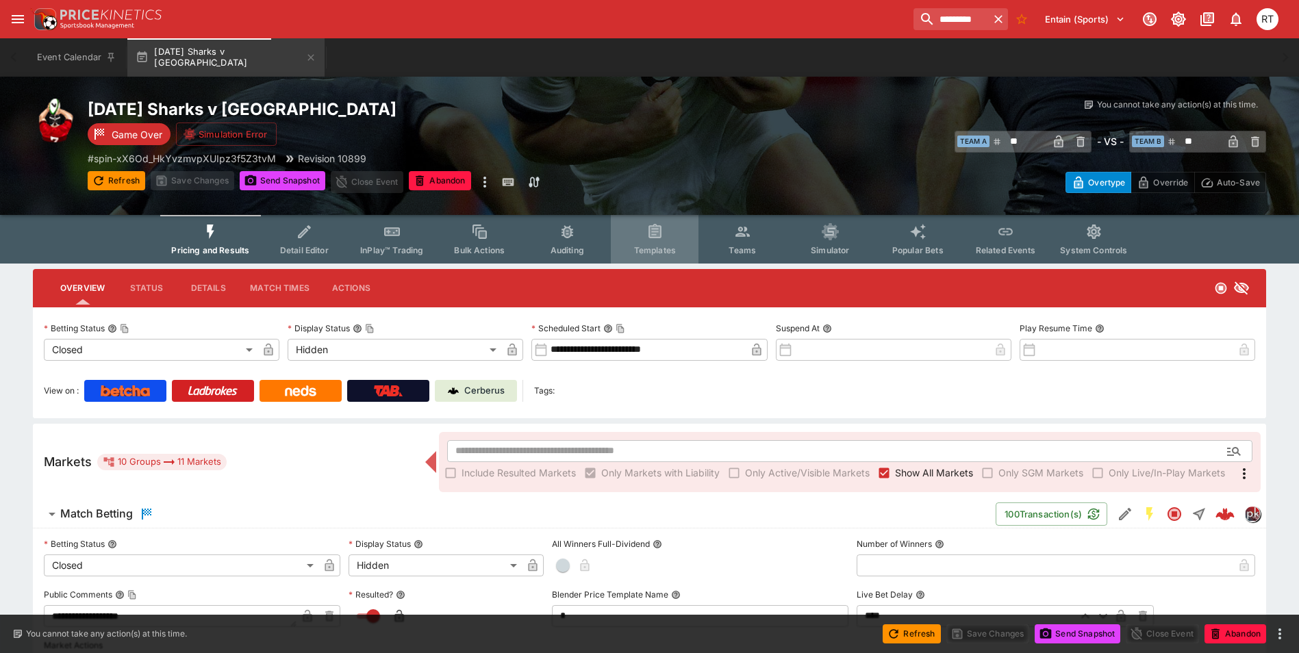
click at [651, 243] on button "Templates" at bounding box center [655, 239] width 88 height 49
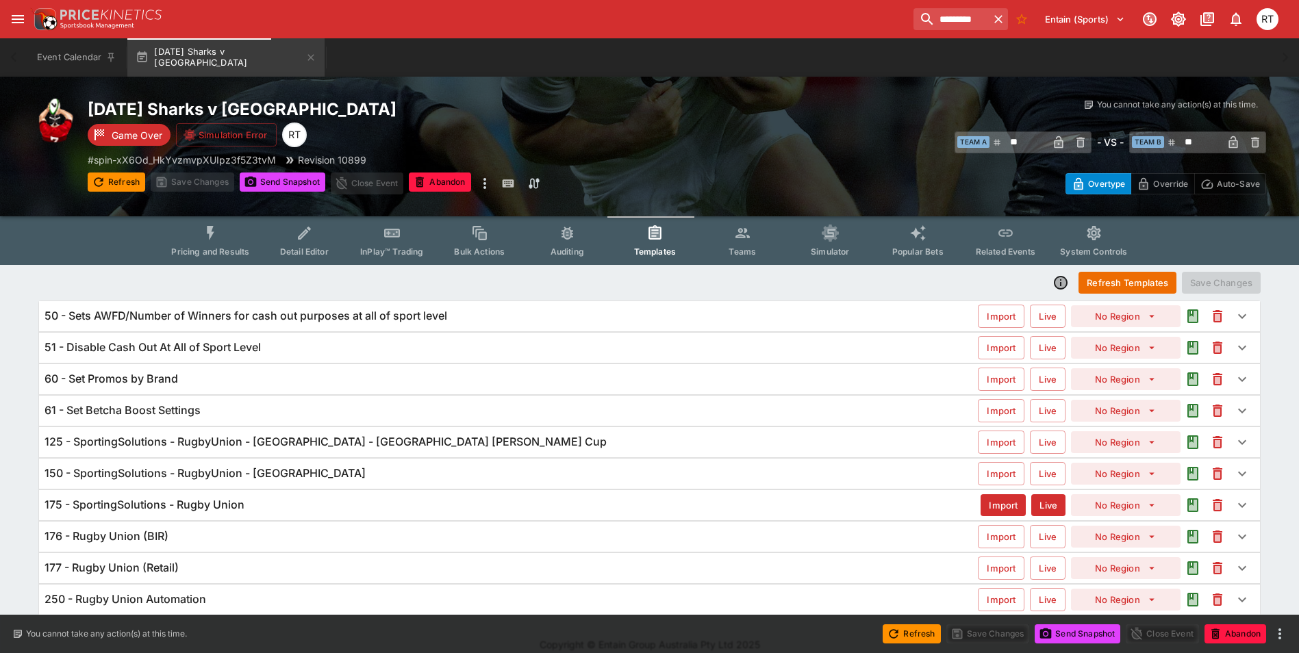
click at [275, 438] on h6 "125 - SportingSolutions - RugbyUnion - South Africa - South Africa Currie Cup" at bounding box center [326, 442] width 562 height 14
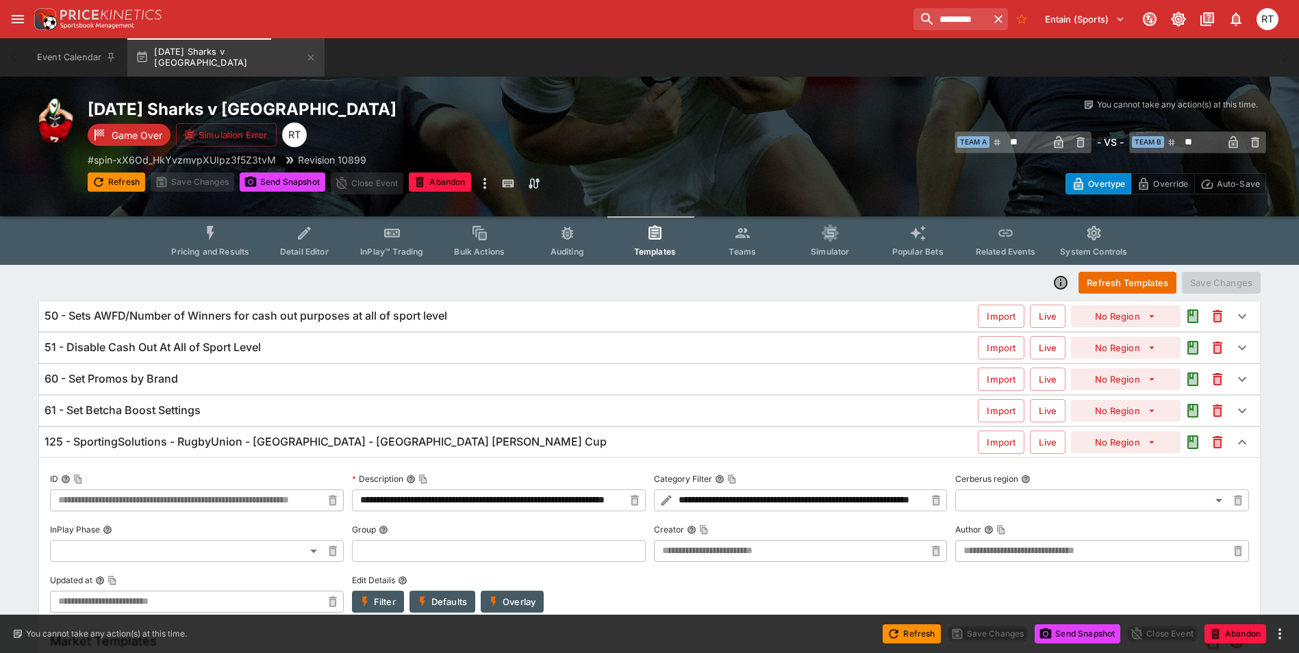
type input "**********"
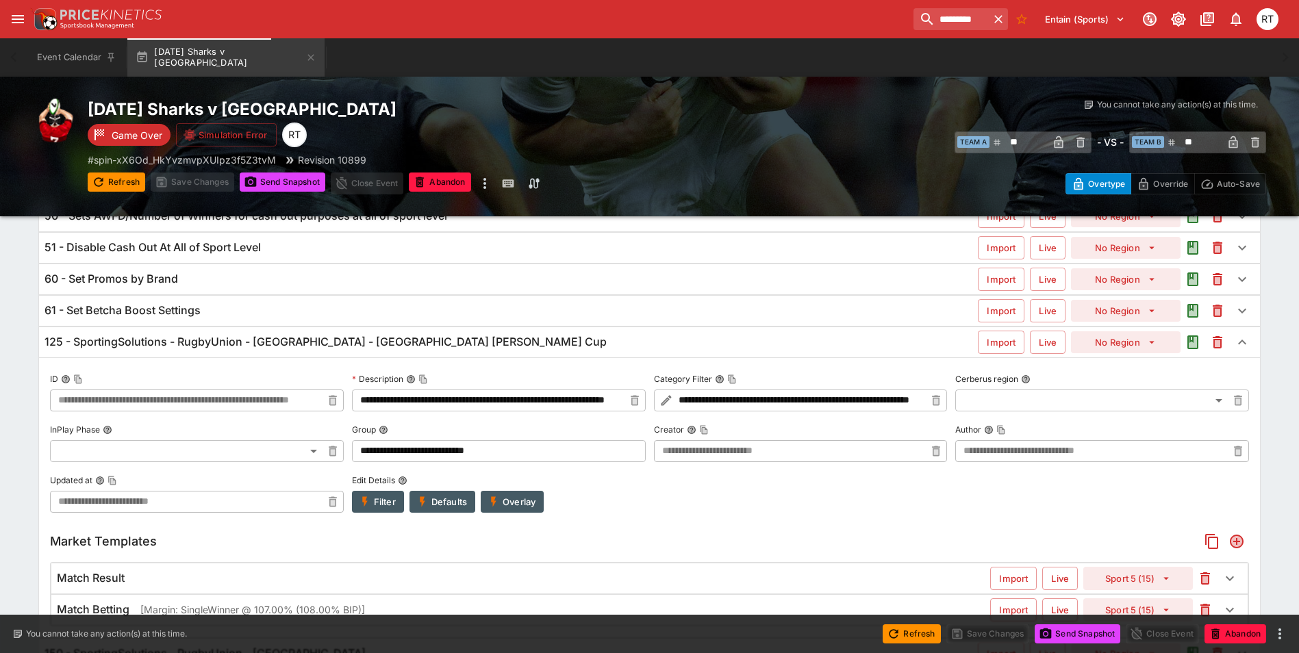
scroll to position [205, 0]
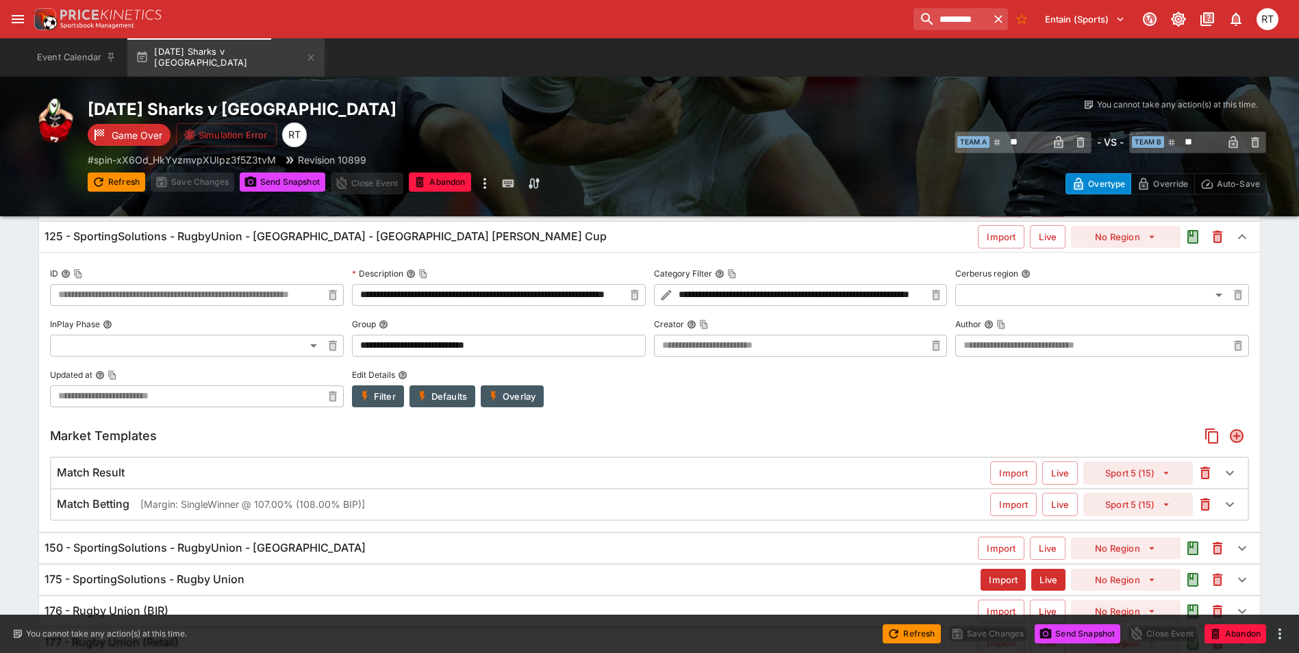
click at [124, 502] on h6 "Match Betting" at bounding box center [93, 504] width 73 height 14
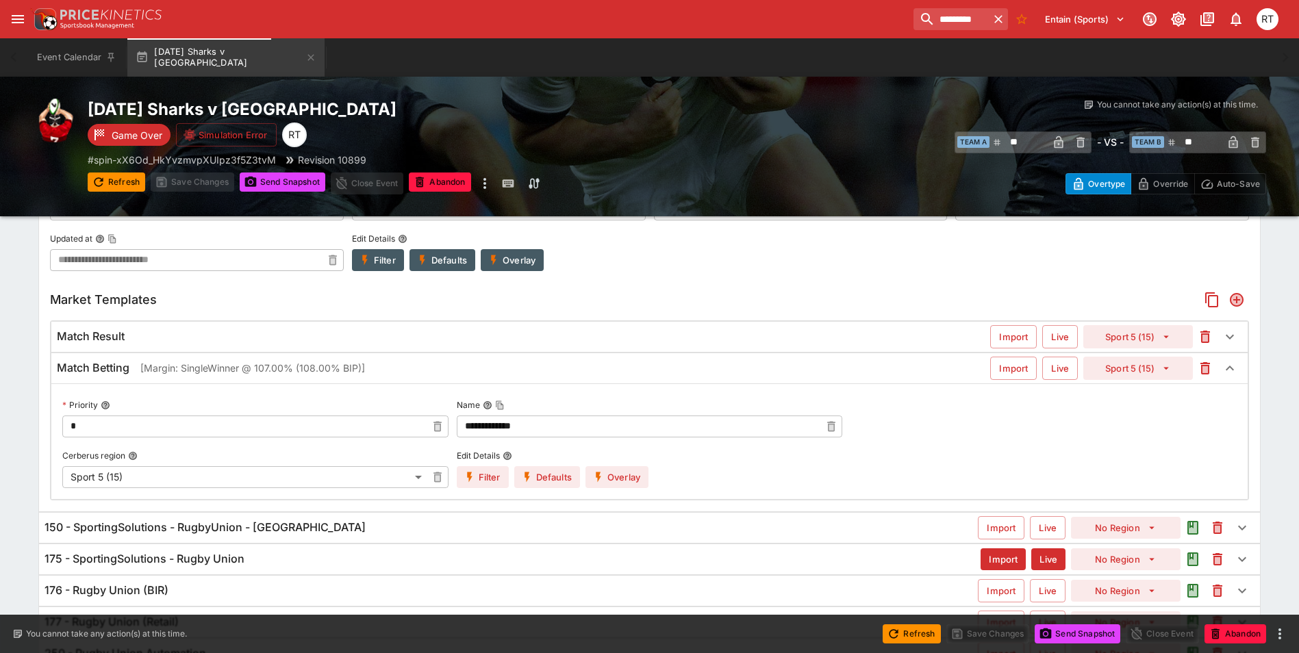
scroll to position [347, 0]
click at [631, 475] on button "Overlay" at bounding box center [617, 477] width 63 height 22
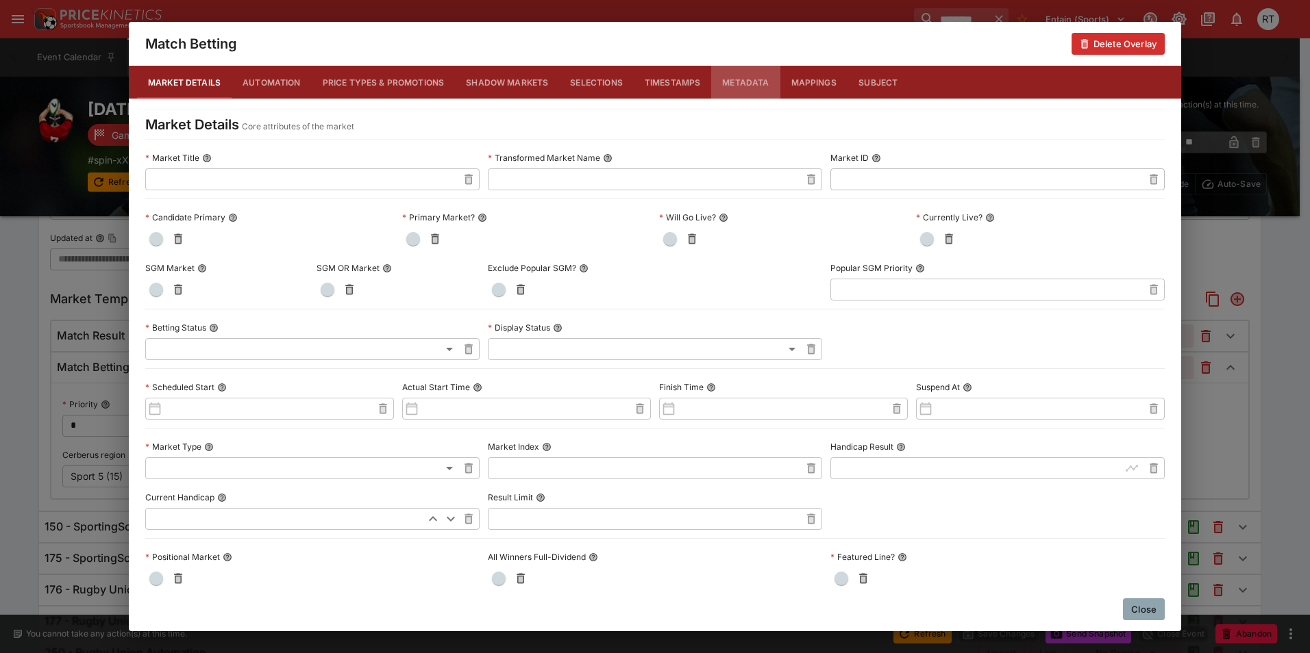
click at [736, 79] on button "Metadata" at bounding box center [745, 82] width 68 height 33
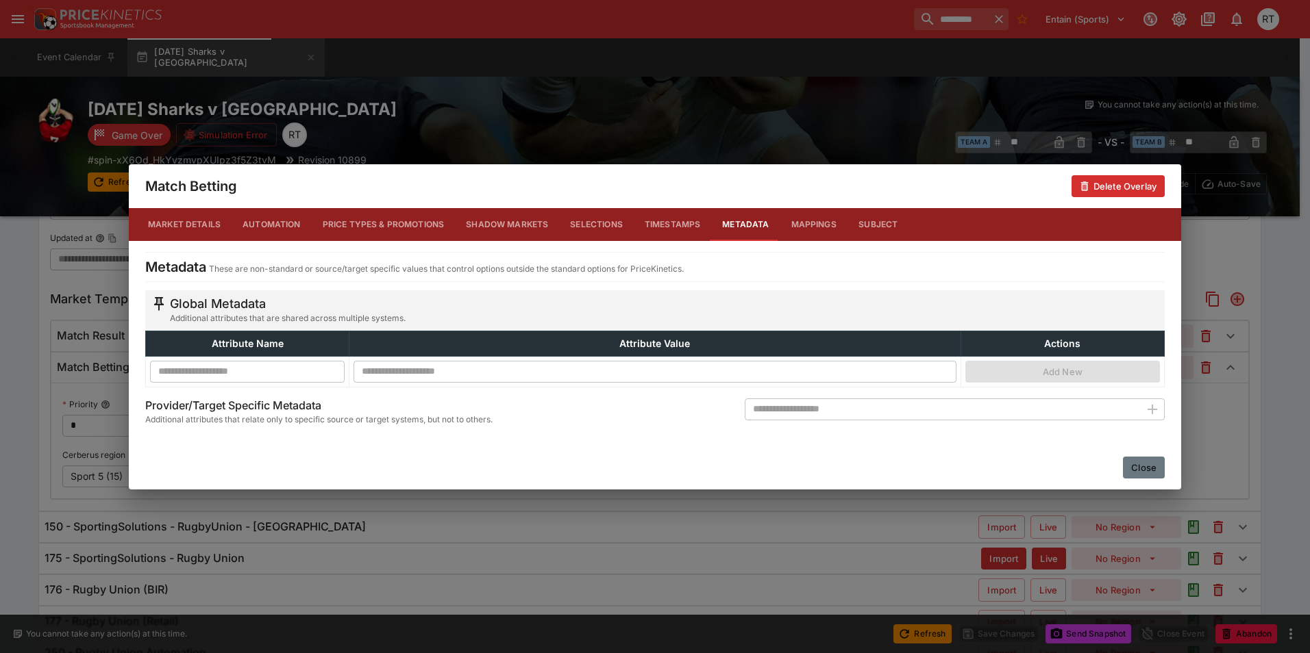
click at [1141, 470] on button "Close" at bounding box center [1144, 468] width 42 height 22
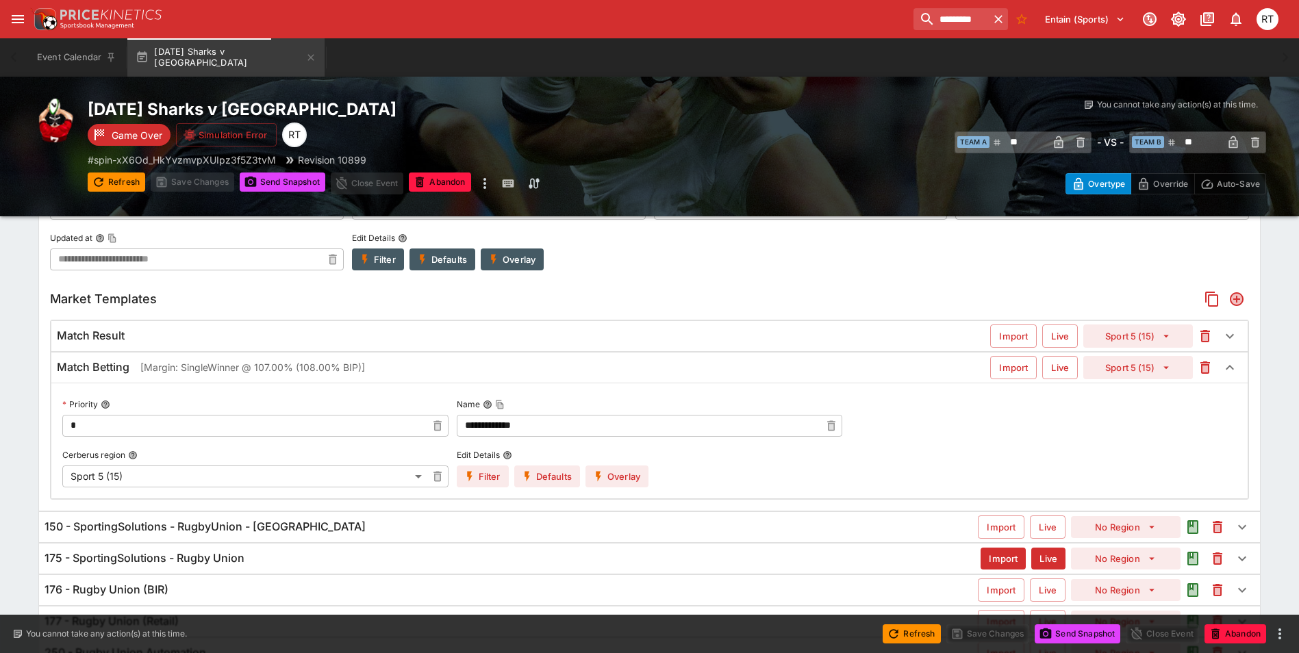
click at [144, 365] on p "[Margin: SingleWinner @ 107.00% (108.00% BIP)]" at bounding box center [252, 367] width 225 height 14
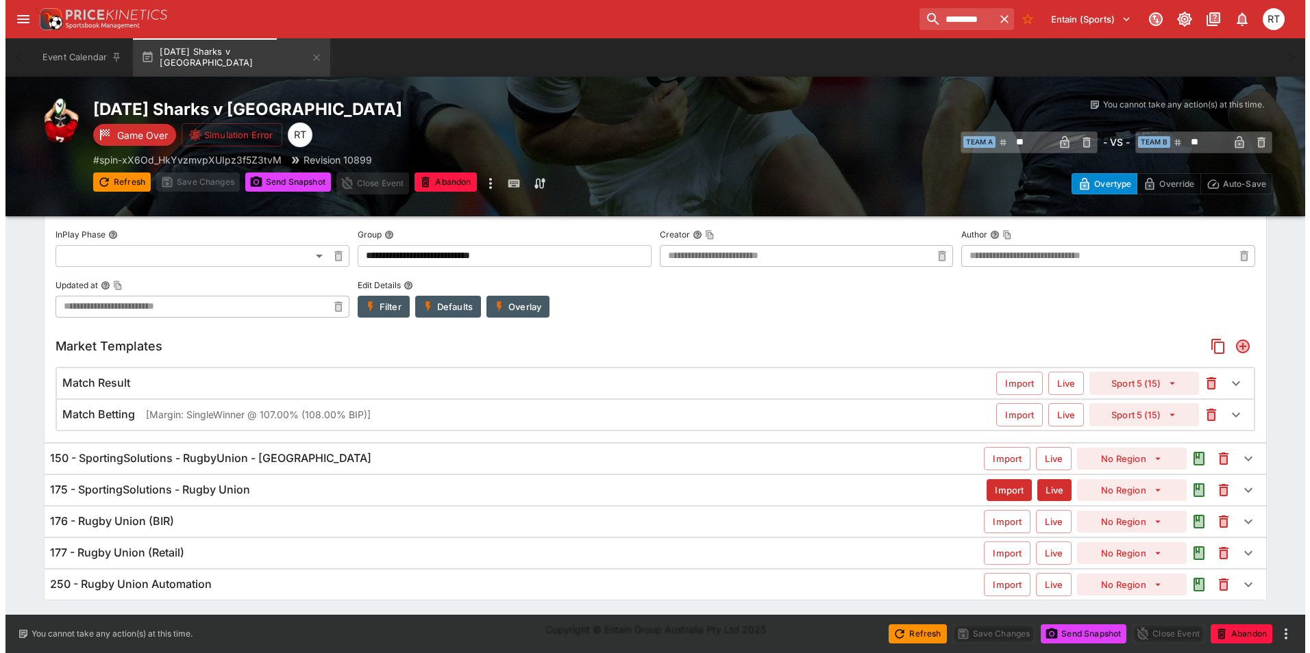
scroll to position [295, 0]
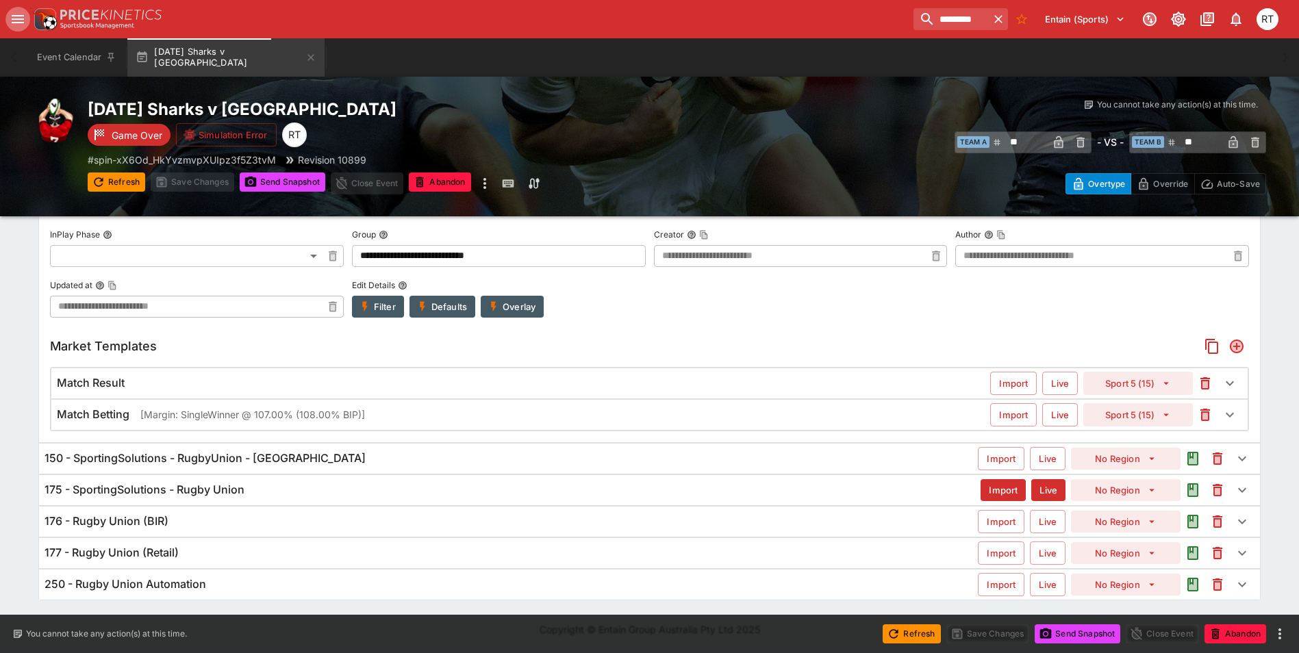
click at [17, 22] on icon "open drawer" at bounding box center [18, 19] width 12 height 8
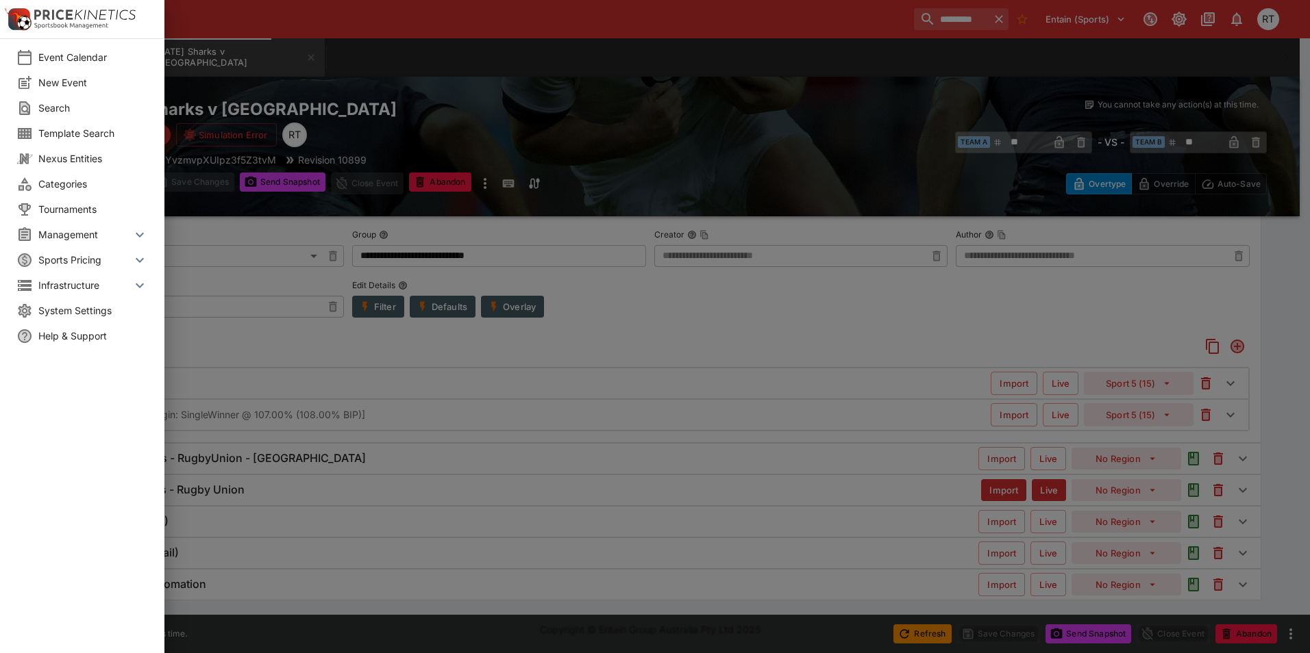
click at [72, 313] on span "System Settings" at bounding box center [93, 310] width 110 height 14
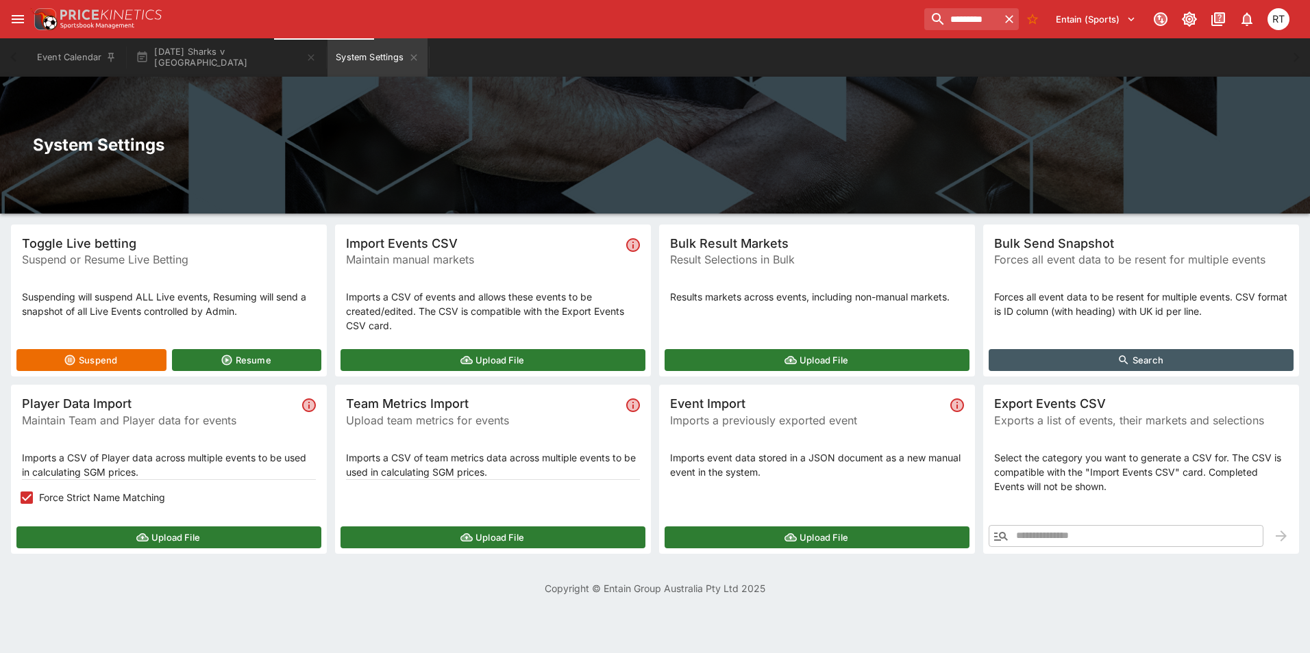
click at [1134, 360] on button "Search" at bounding box center [1140, 360] width 305 height 22
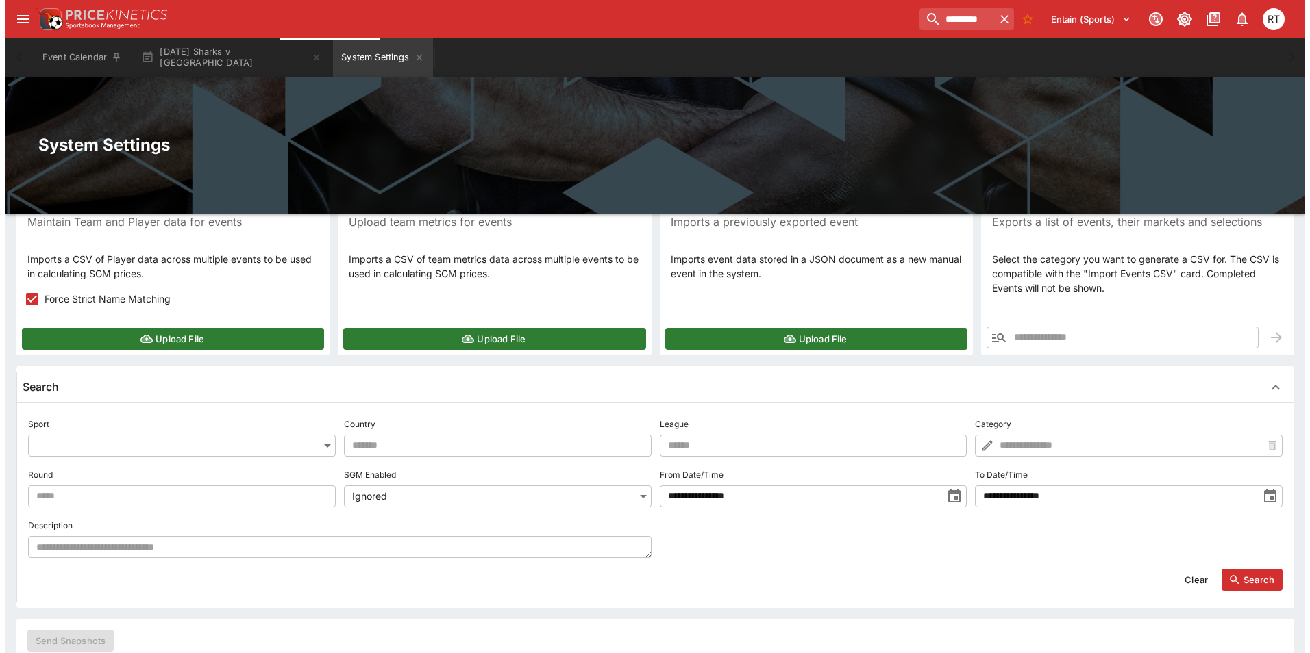
scroll to position [342, 0]
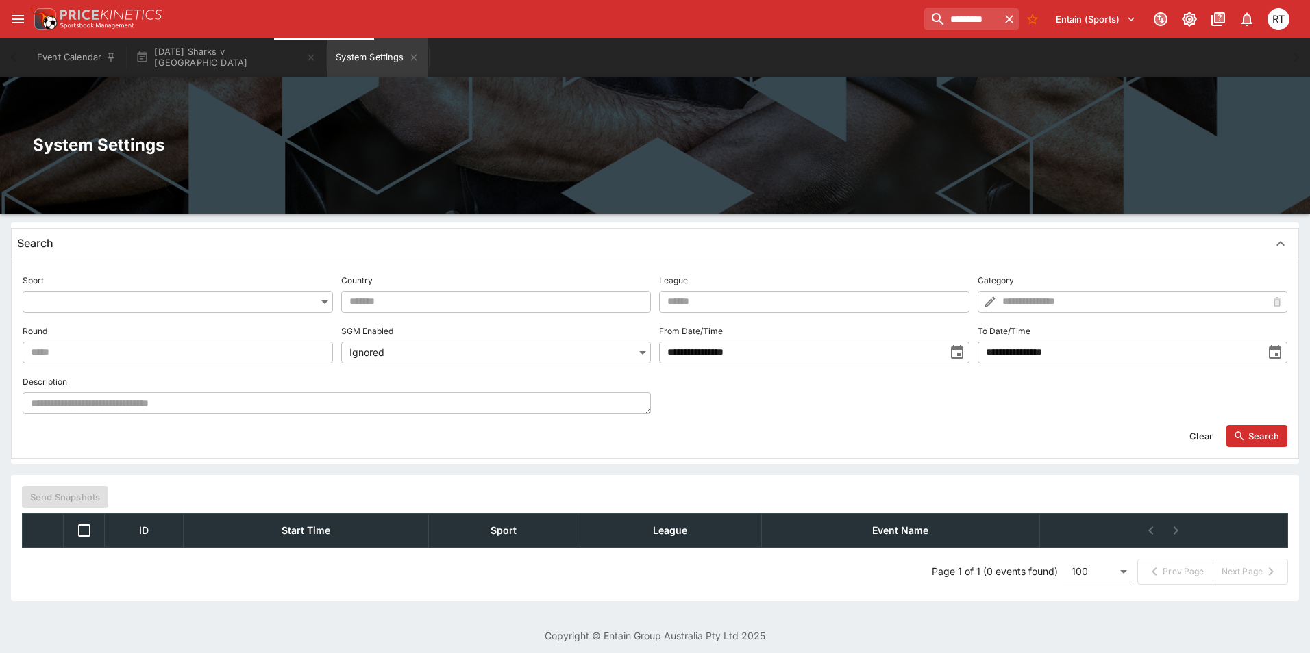
click at [170, 309] on body "******** Entain (Sports) 0 RT Event Calendar Natal Sharks v Boland System Setti…" at bounding box center [655, 159] width 1310 height 1002
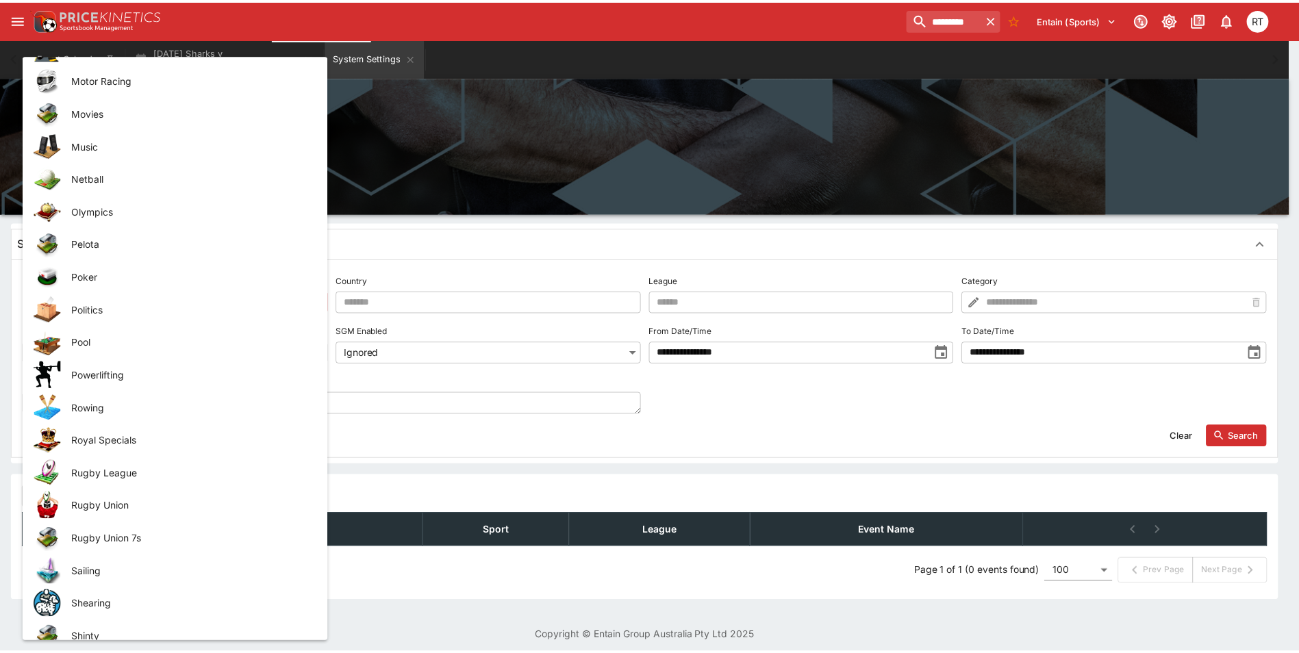
scroll to position [1575, 0]
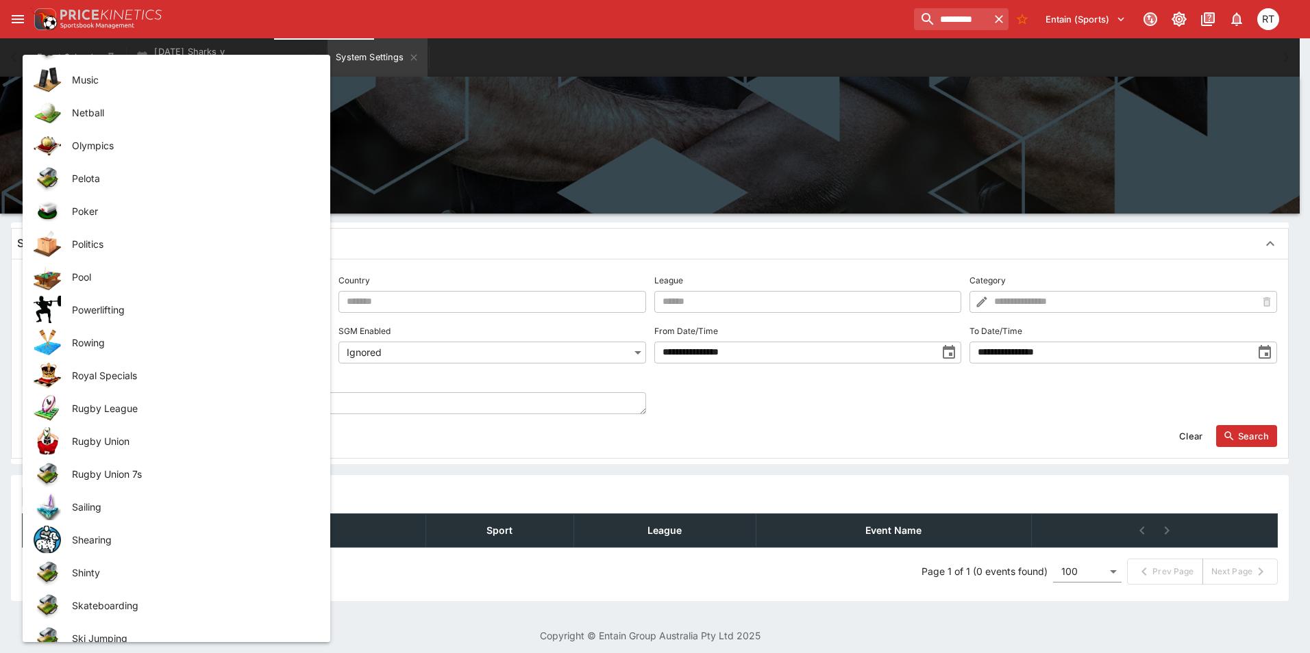
click at [140, 448] on span "Rugby Union" at bounding box center [190, 441] width 236 height 14
type input "**********"
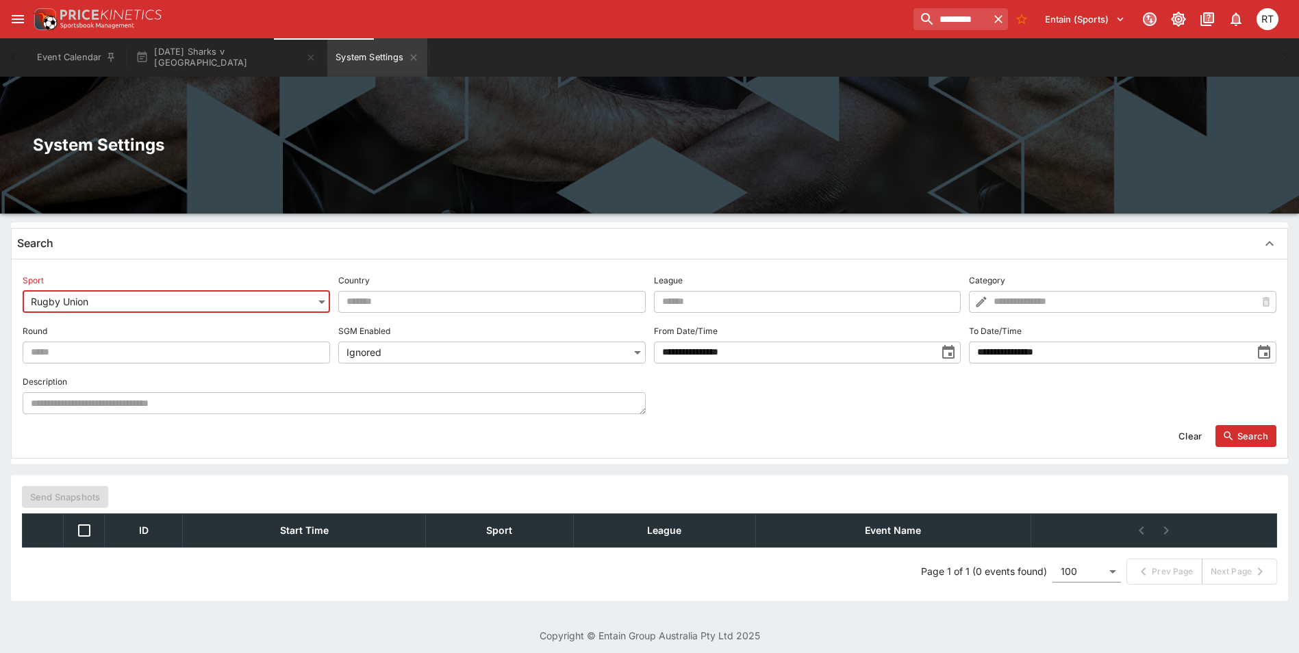
click at [829, 356] on input "**********" at bounding box center [795, 353] width 283 height 22
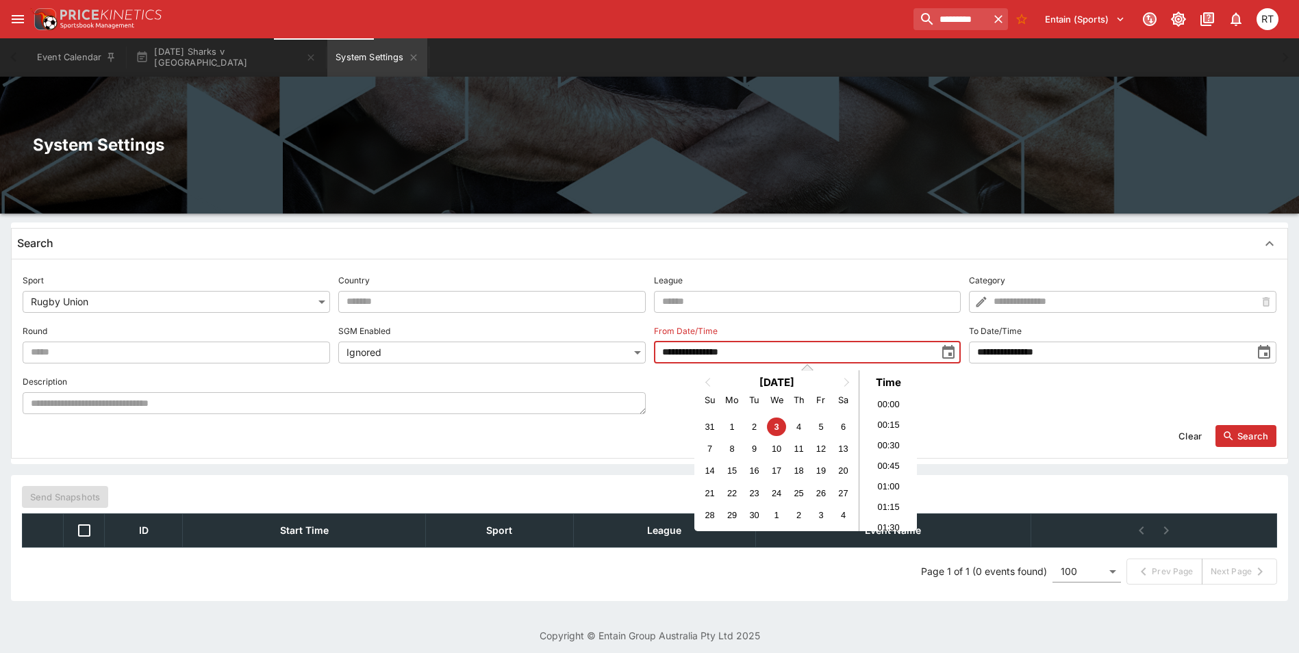
scroll to position [435, 0]
click at [800, 424] on div "4" at bounding box center [799, 427] width 18 height 18
type input "**********"
click at [1073, 356] on input "**********" at bounding box center [1110, 353] width 283 height 22
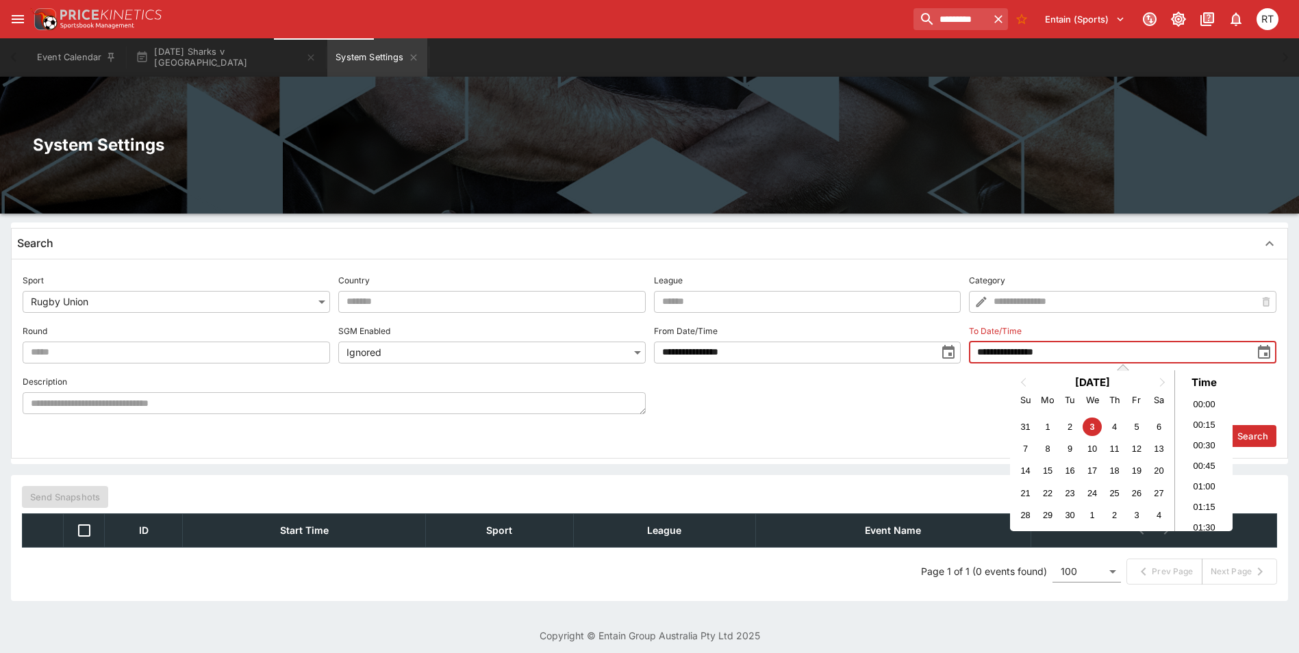
scroll to position [1257, 0]
click at [1042, 451] on div "8" at bounding box center [1048, 449] width 18 height 18
type input "**********"
click at [907, 416] on div "Clear Search" at bounding box center [650, 430] width 1254 height 33
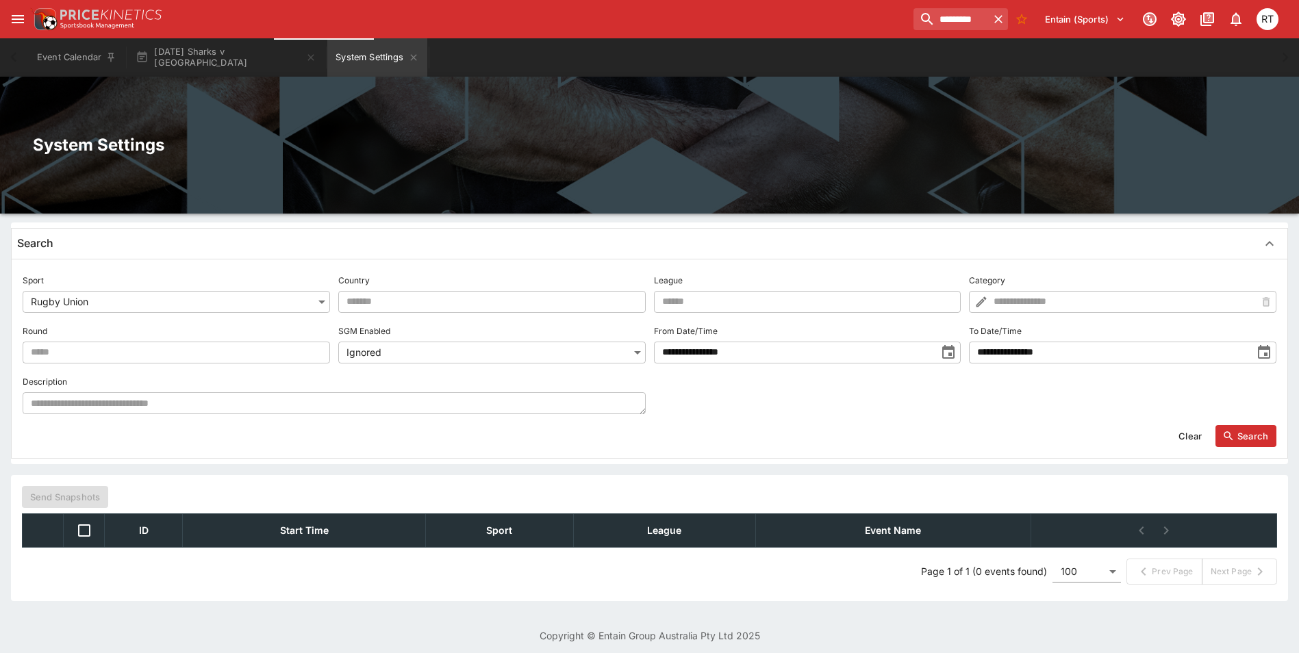
click at [1236, 436] on button "Search" at bounding box center [1246, 436] width 61 height 22
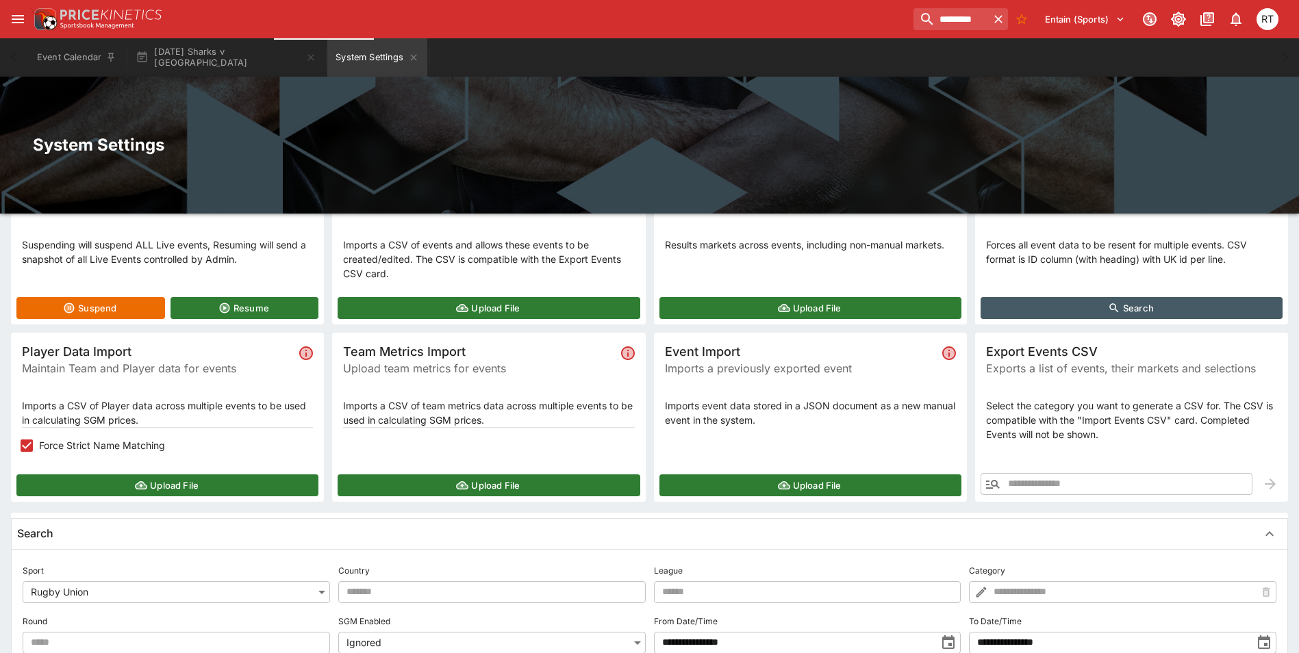
scroll to position [326, 0]
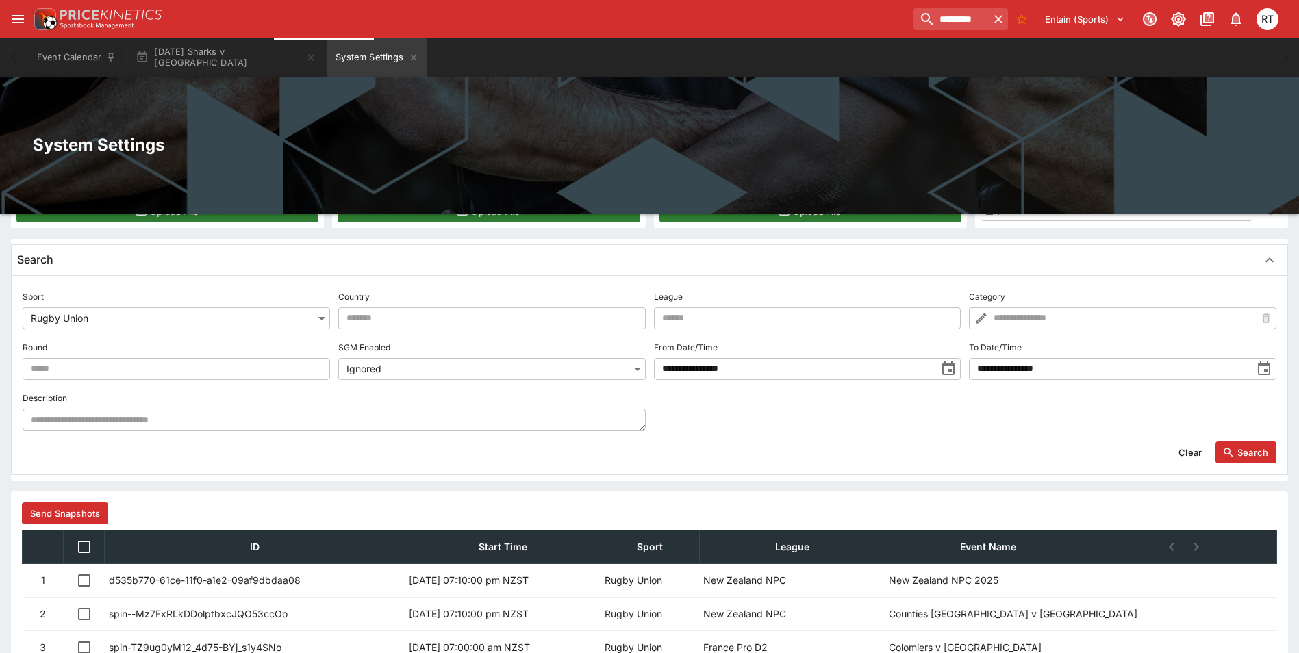
click at [78, 515] on button "Send Snapshots" at bounding box center [65, 514] width 86 height 22
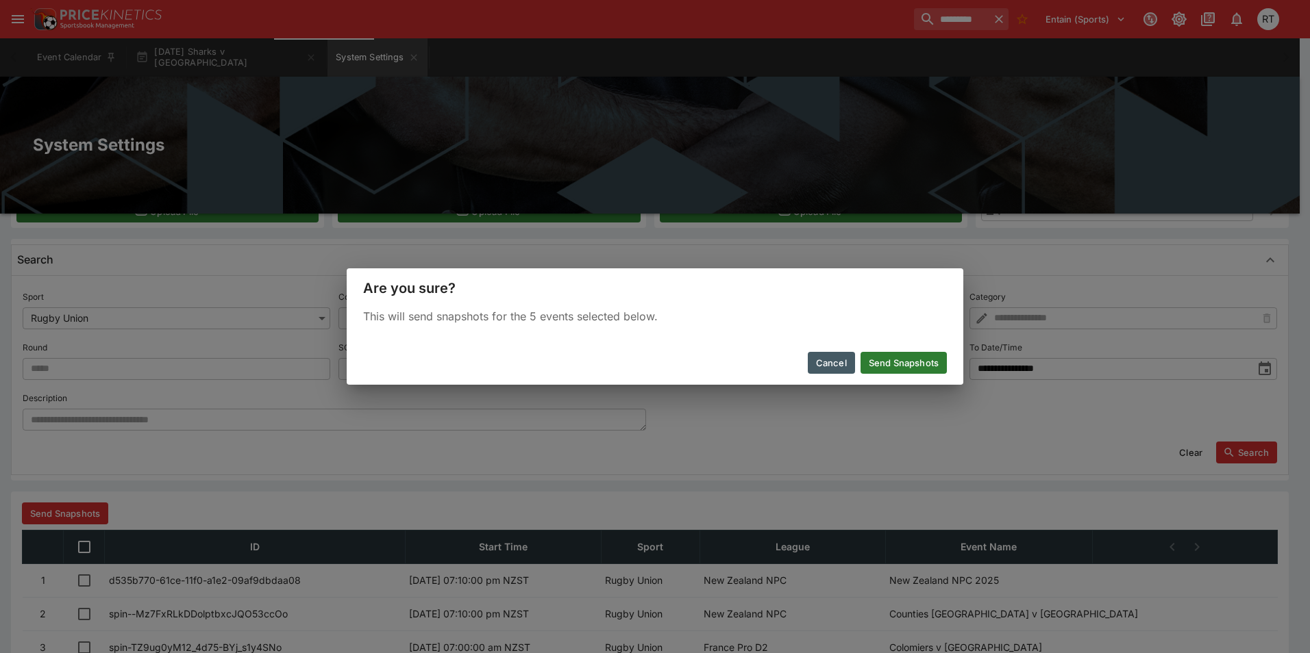
click at [899, 366] on button "Send Snapshots" at bounding box center [903, 363] width 86 height 22
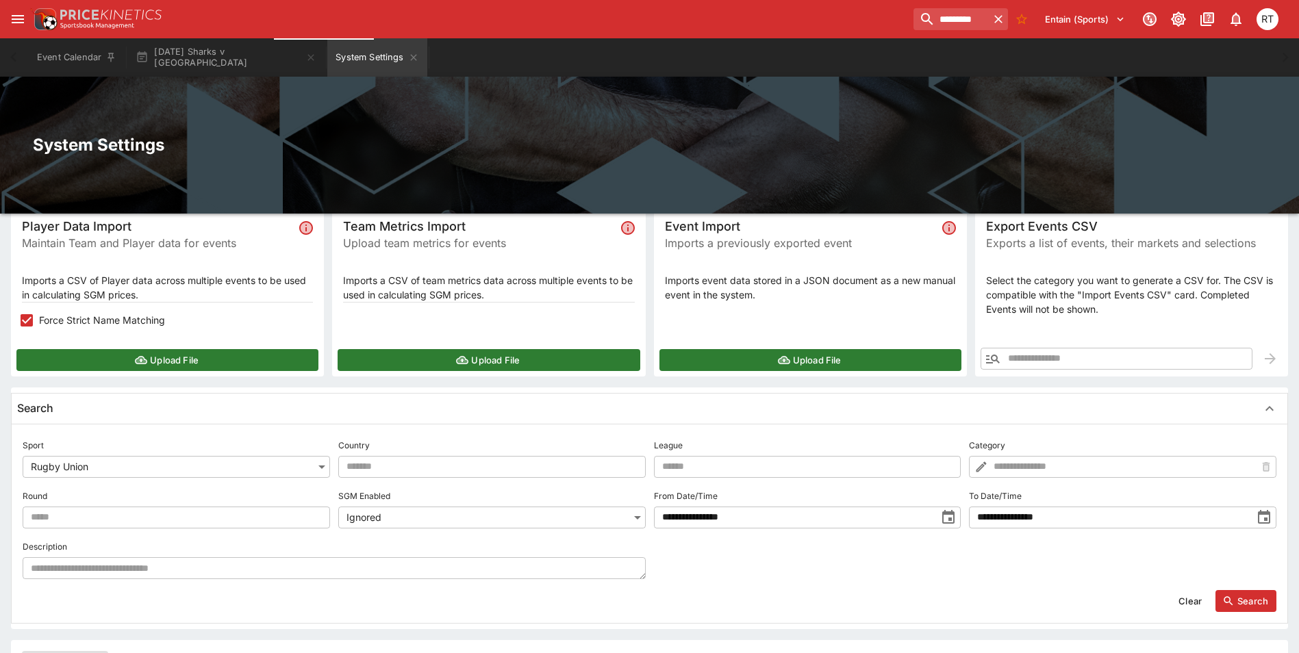
scroll to position [0, 0]
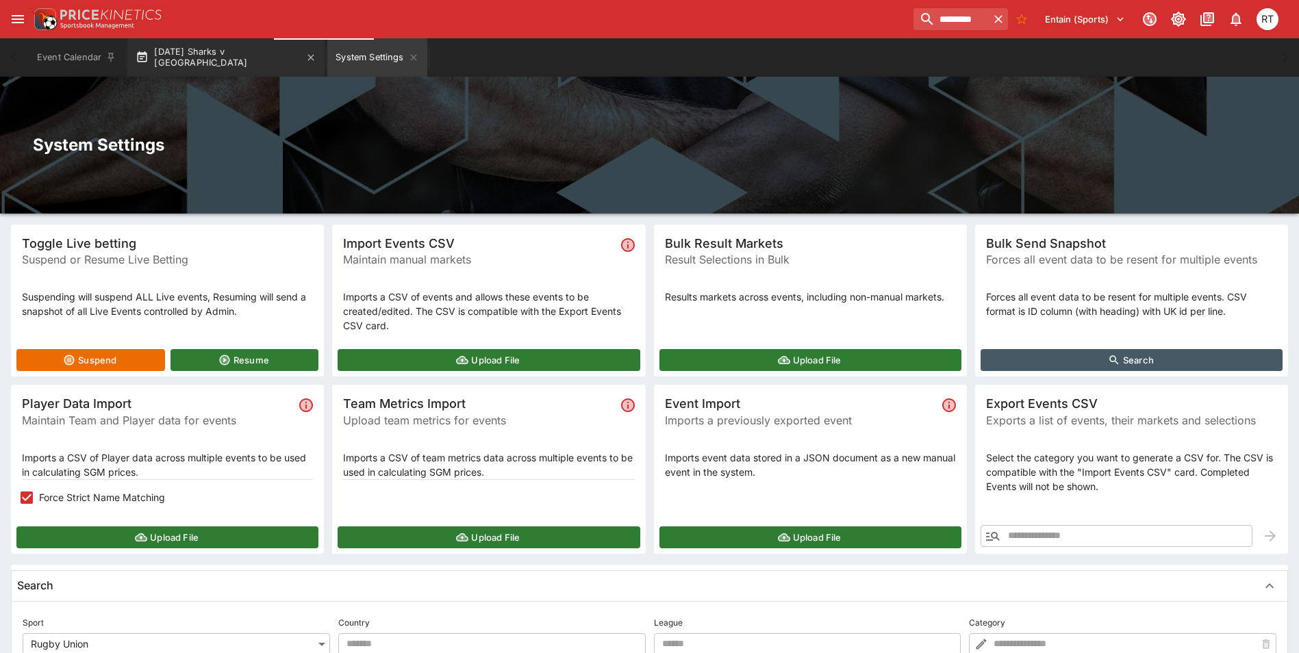
click at [218, 62] on button "Natal Sharks v Boland" at bounding box center [225, 57] width 197 height 38
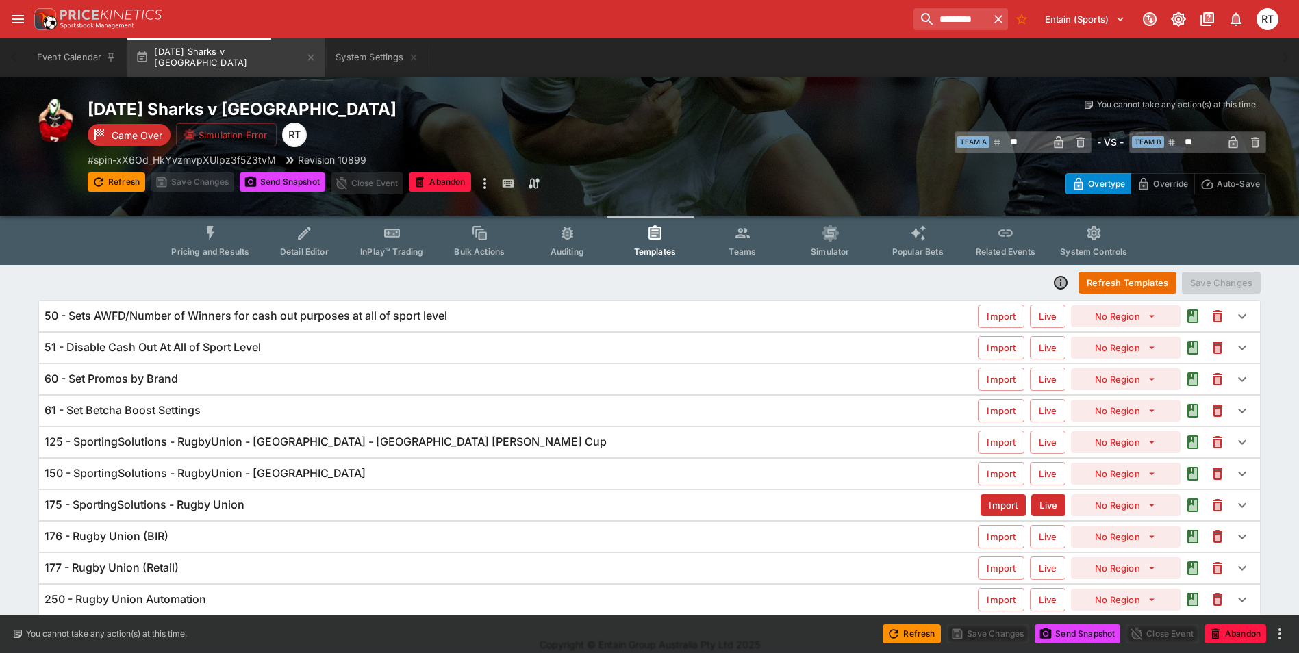
click at [242, 443] on h6 "125 - SportingSolutions - RugbyUnion - South Africa - South Africa Currie Cup" at bounding box center [326, 442] width 562 height 14
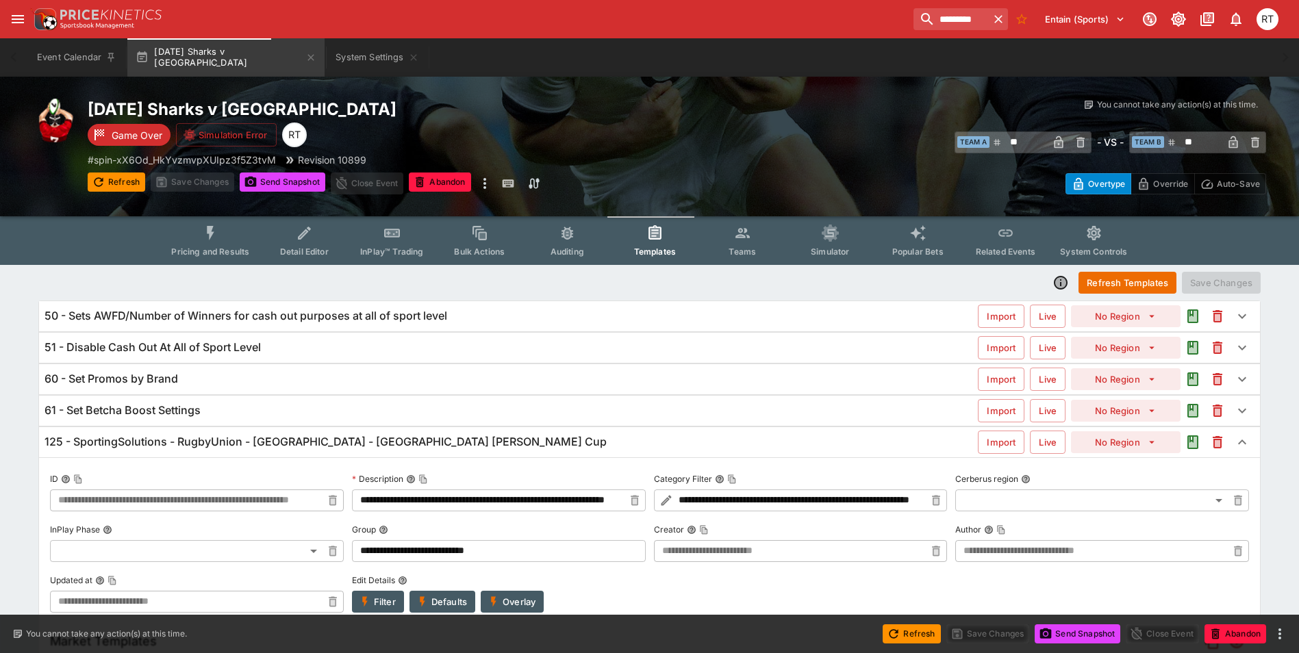
scroll to position [205, 0]
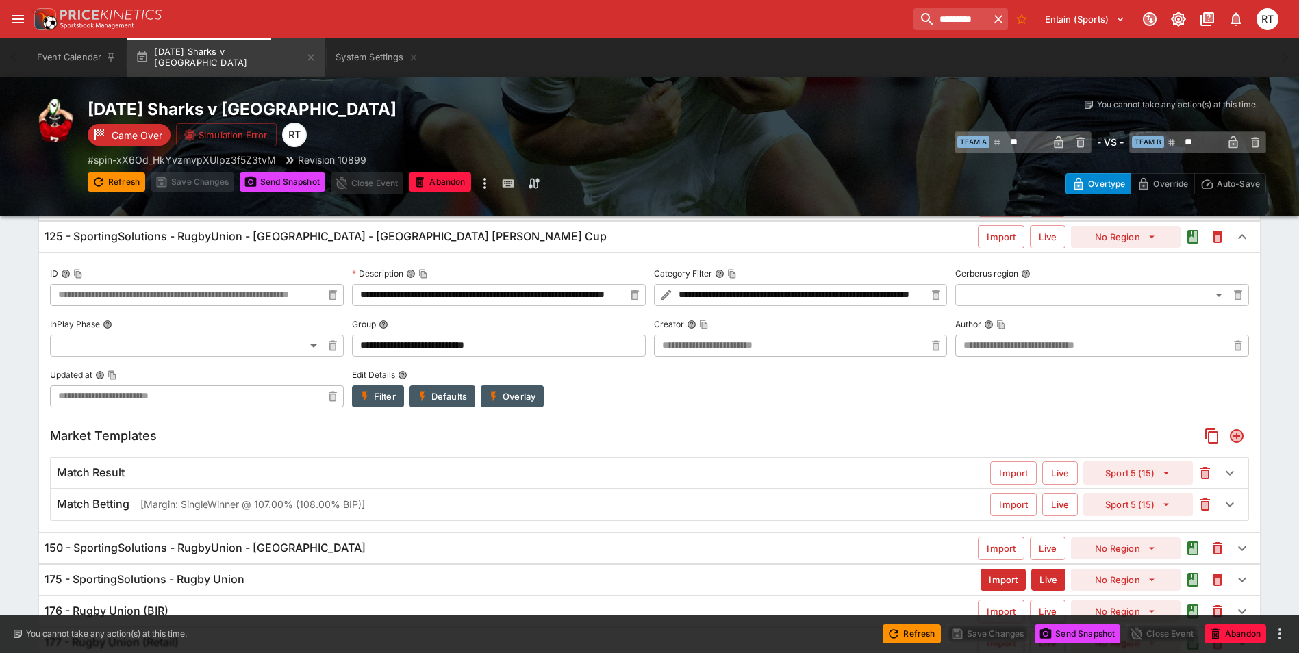
click at [138, 506] on div "Match Betting [Margin: SingleWinner @ 107.00% (108.00% BIP)]" at bounding box center [524, 504] width 934 height 14
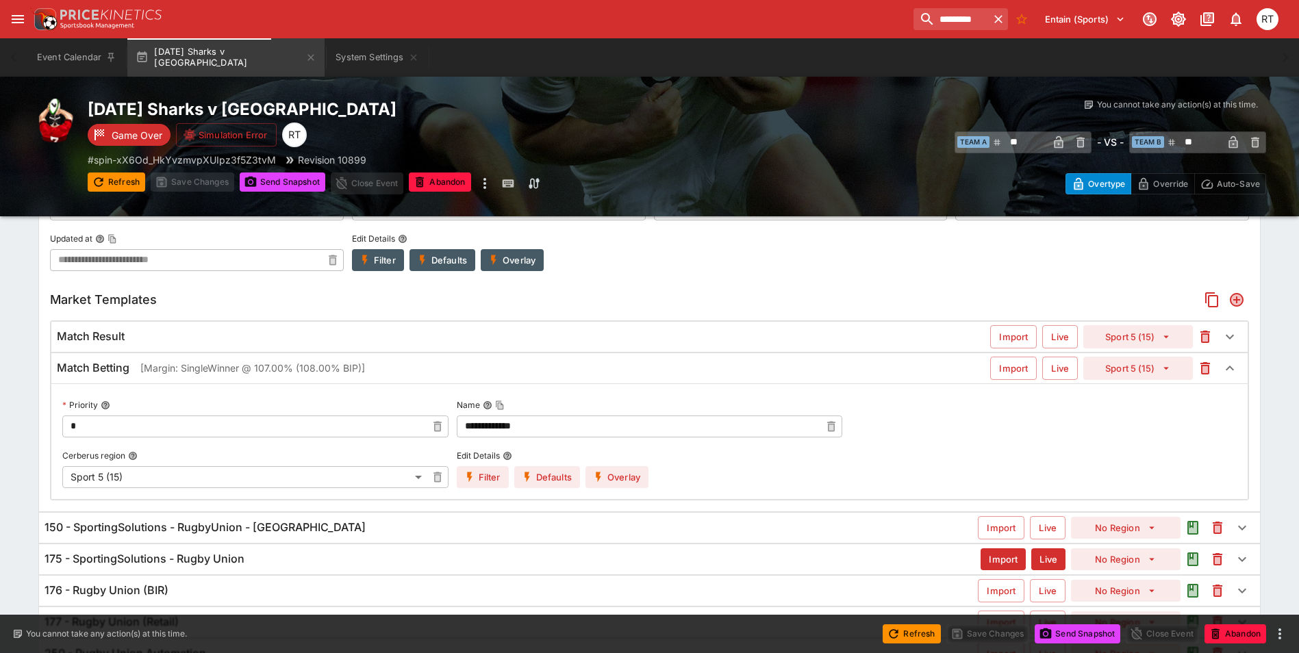
scroll to position [347, 0]
click at [606, 482] on button "Overlay" at bounding box center [617, 477] width 63 height 22
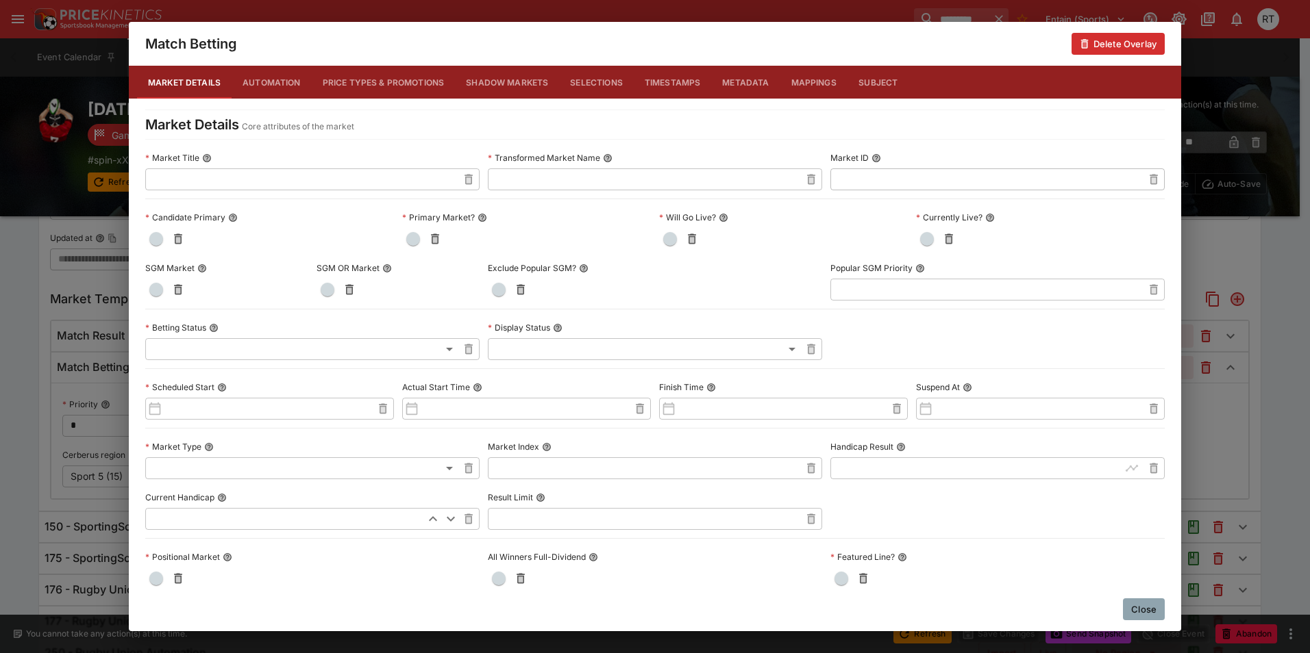
click at [731, 83] on button "Metadata" at bounding box center [745, 82] width 68 height 33
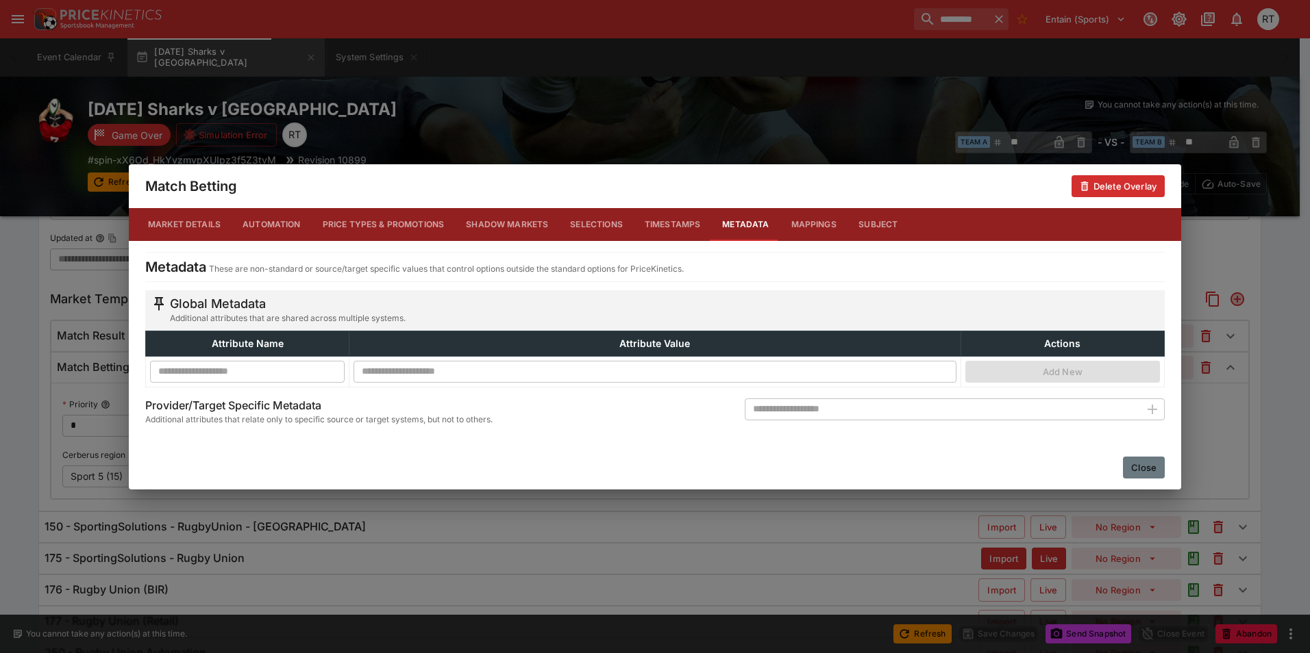
click at [1149, 464] on button "Close" at bounding box center [1144, 468] width 42 height 22
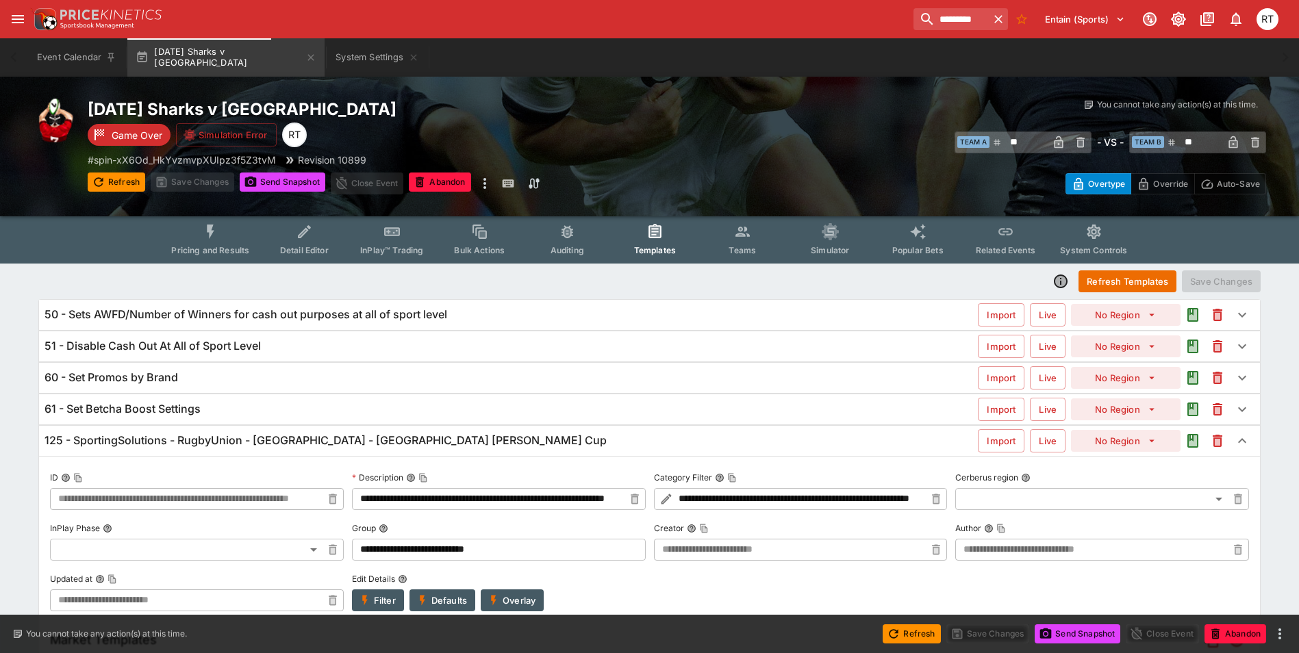
scroll to position [0, 0]
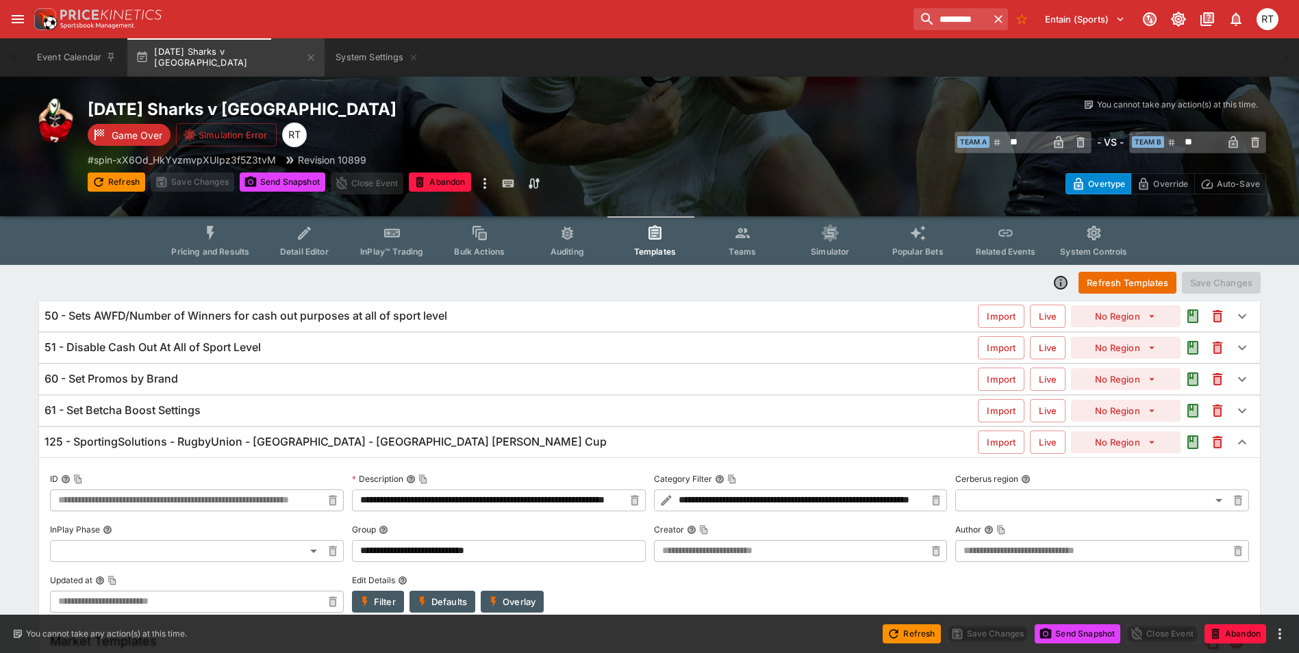
click at [220, 239] on icon "Event type filters" at bounding box center [211, 234] width 18 height 18
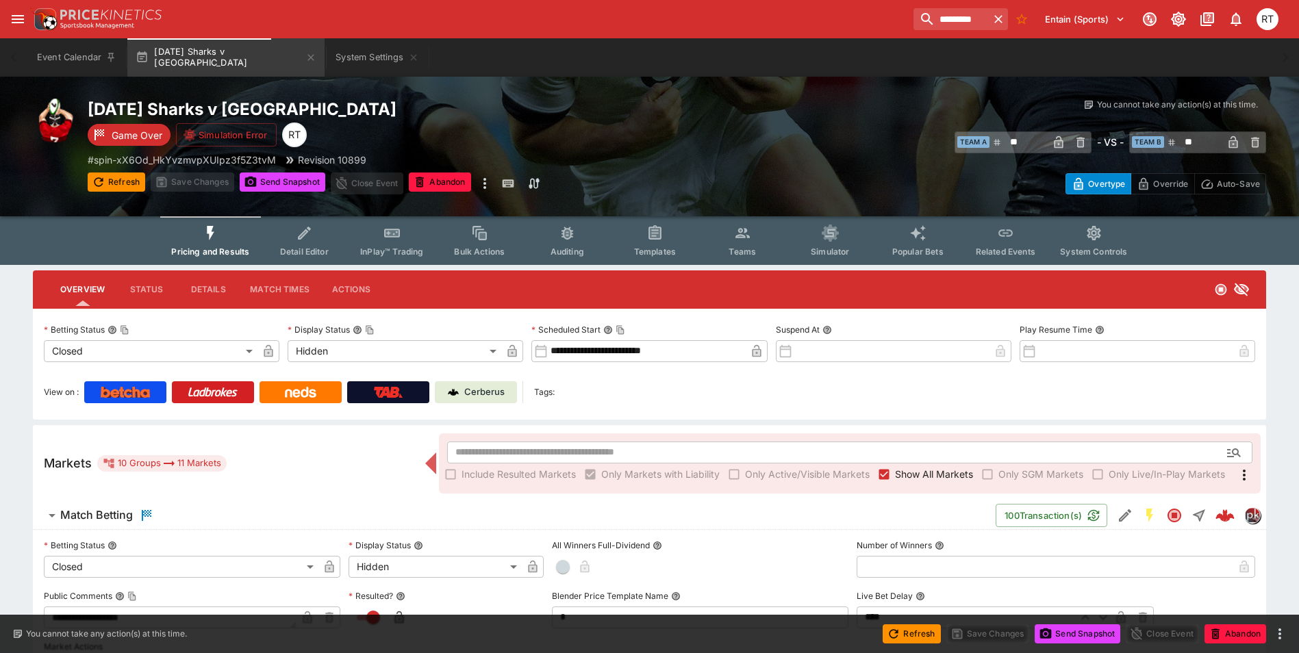
click at [298, 247] on span "Detail Editor" at bounding box center [304, 252] width 49 height 10
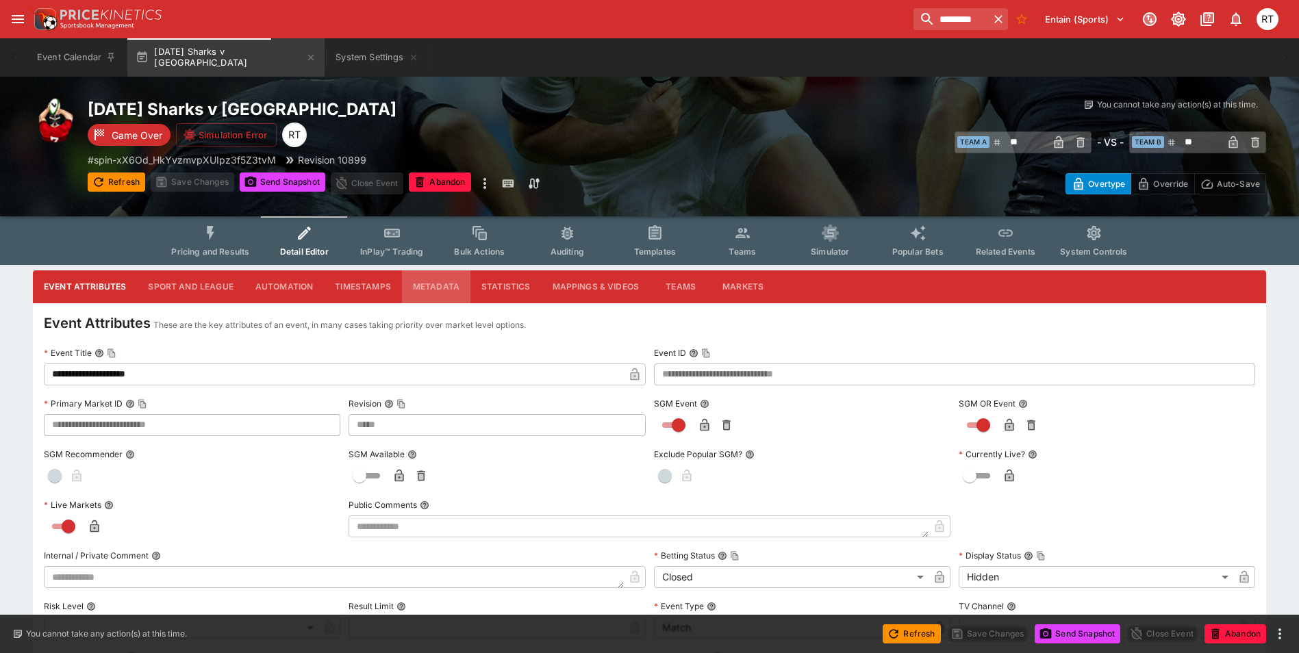
click at [438, 282] on button "Metadata" at bounding box center [436, 287] width 68 height 33
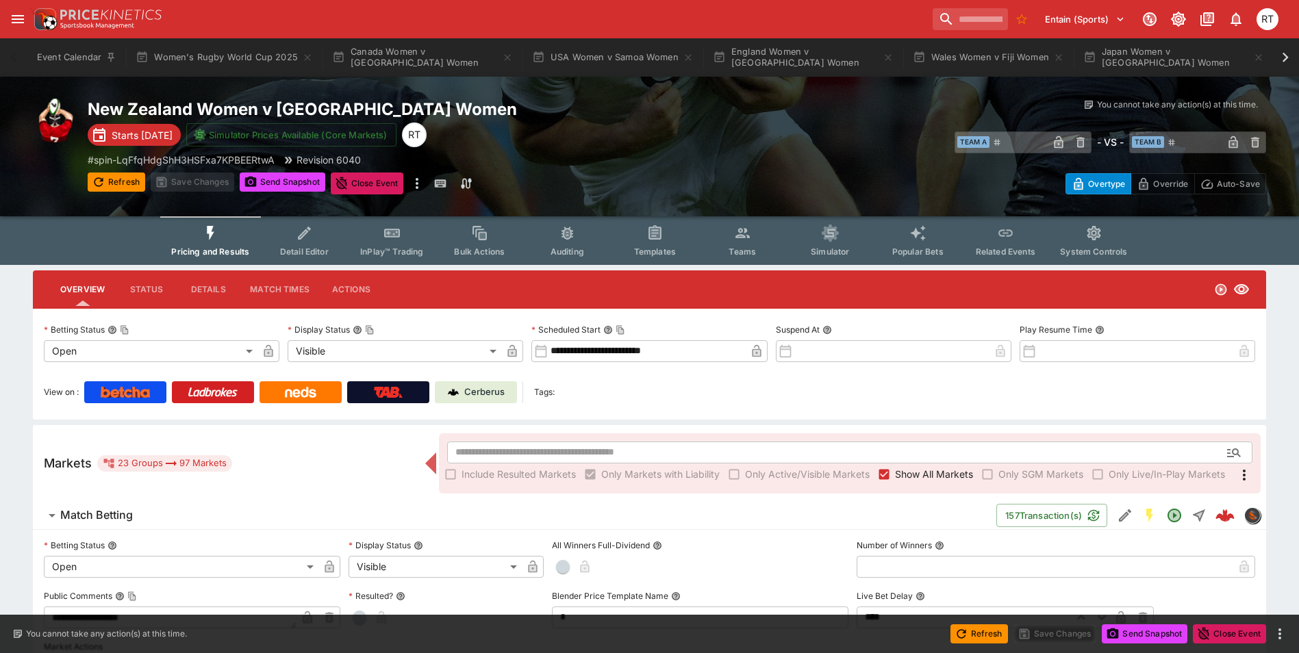
scroll to position [0, 549]
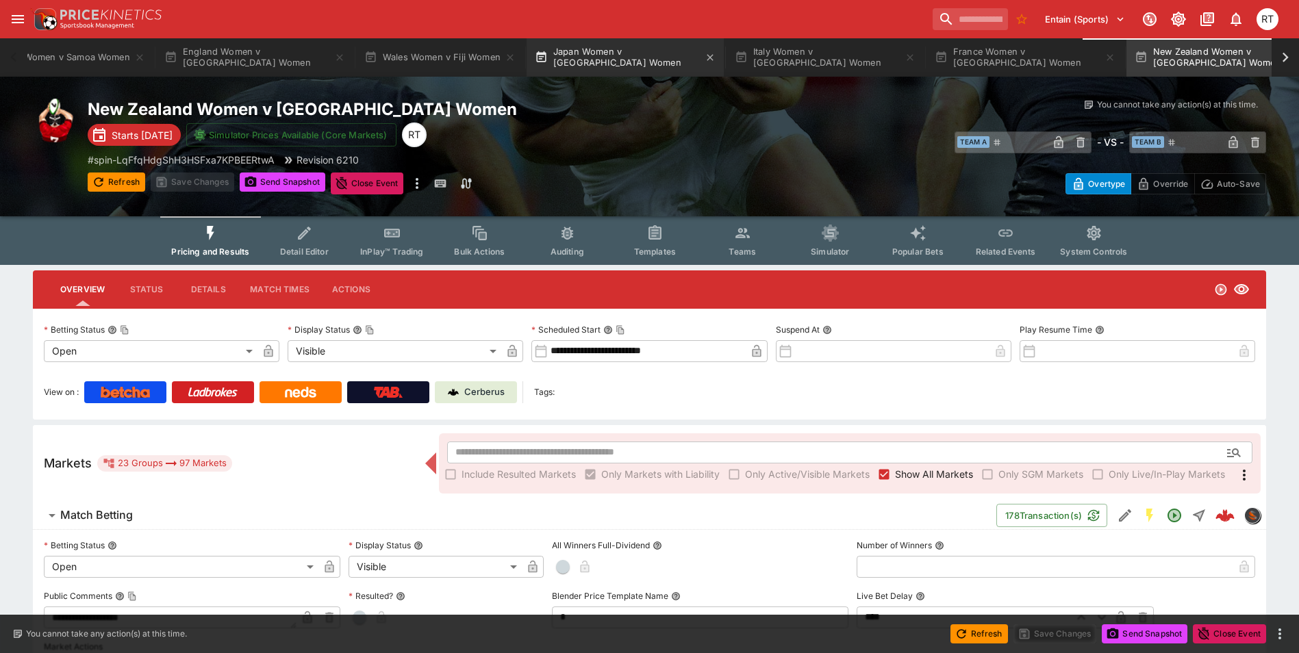
click at [629, 57] on button "Japan Women v [GEOGRAPHIC_DATA] Women" at bounding box center [625, 57] width 197 height 38
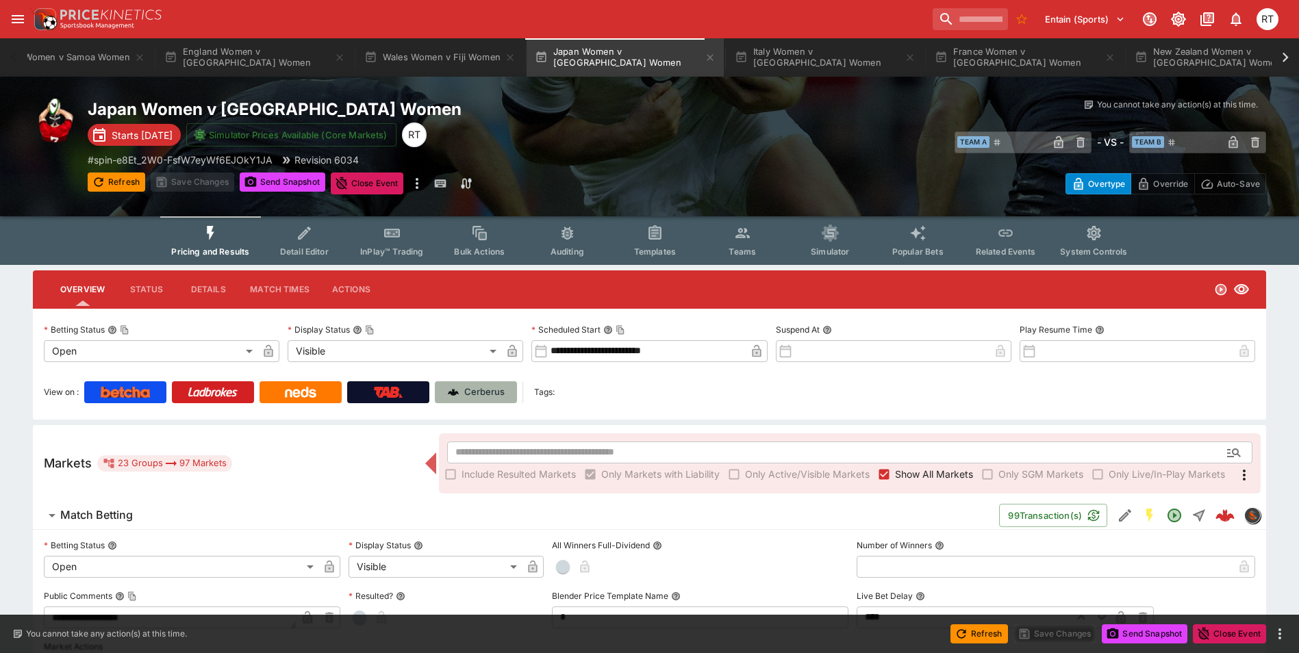
click at [502, 395] on p "Cerberus" at bounding box center [484, 393] width 40 height 14
type input "****"
click at [403, 64] on button "Wales Women v Fiji Women" at bounding box center [440, 57] width 168 height 38
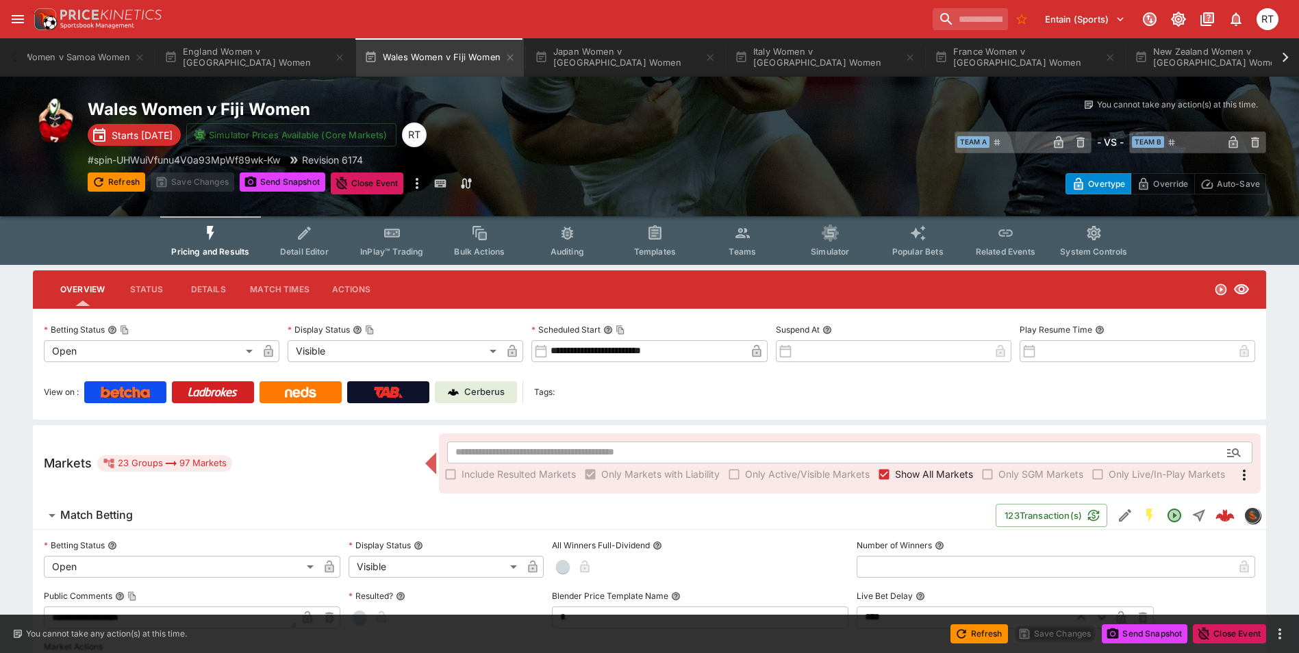
click at [483, 395] on p "Cerberus" at bounding box center [484, 393] width 40 height 14
